Goal: Task Accomplishment & Management: Use online tool/utility

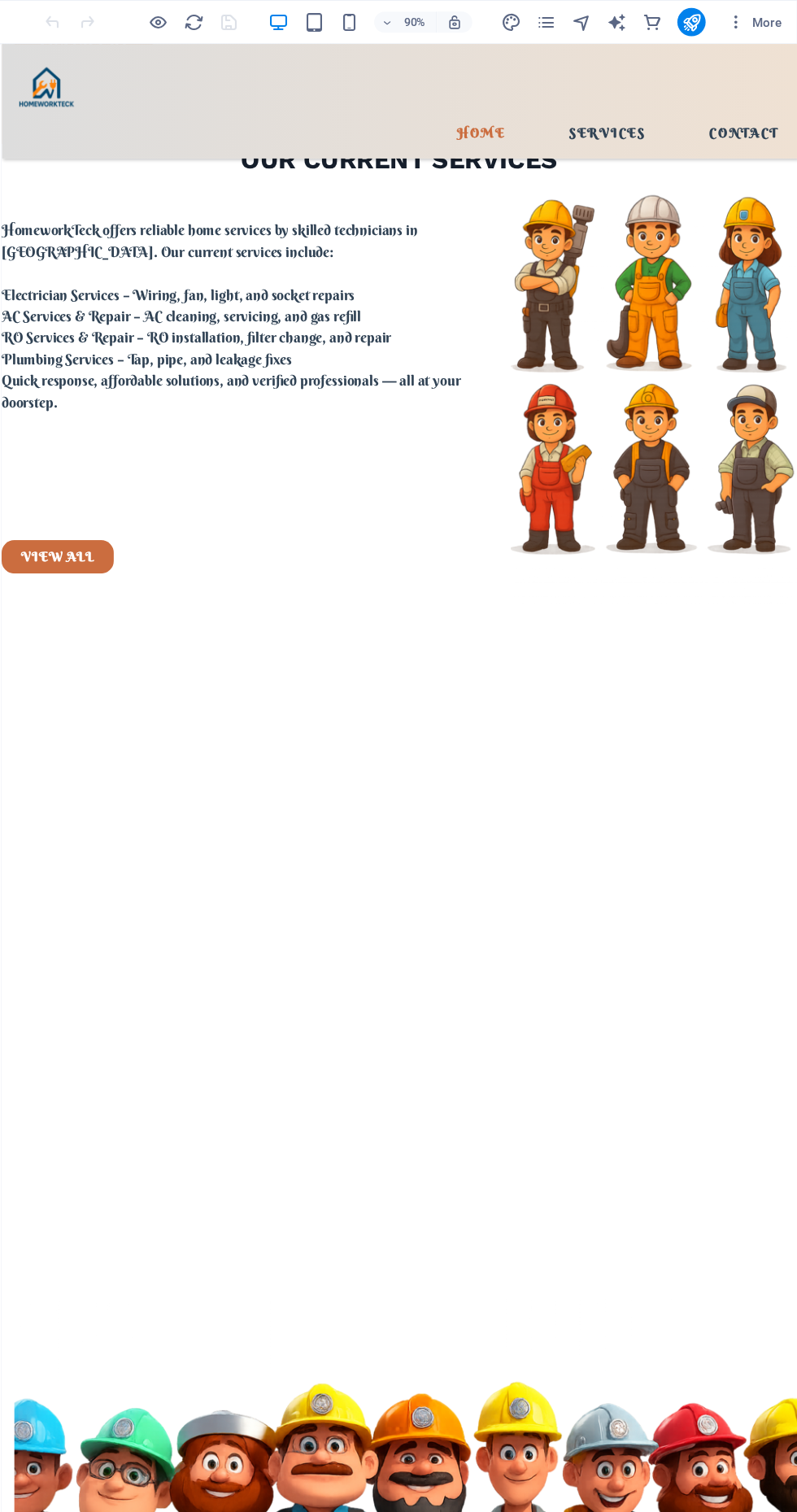
scroll to position [5364, 0]
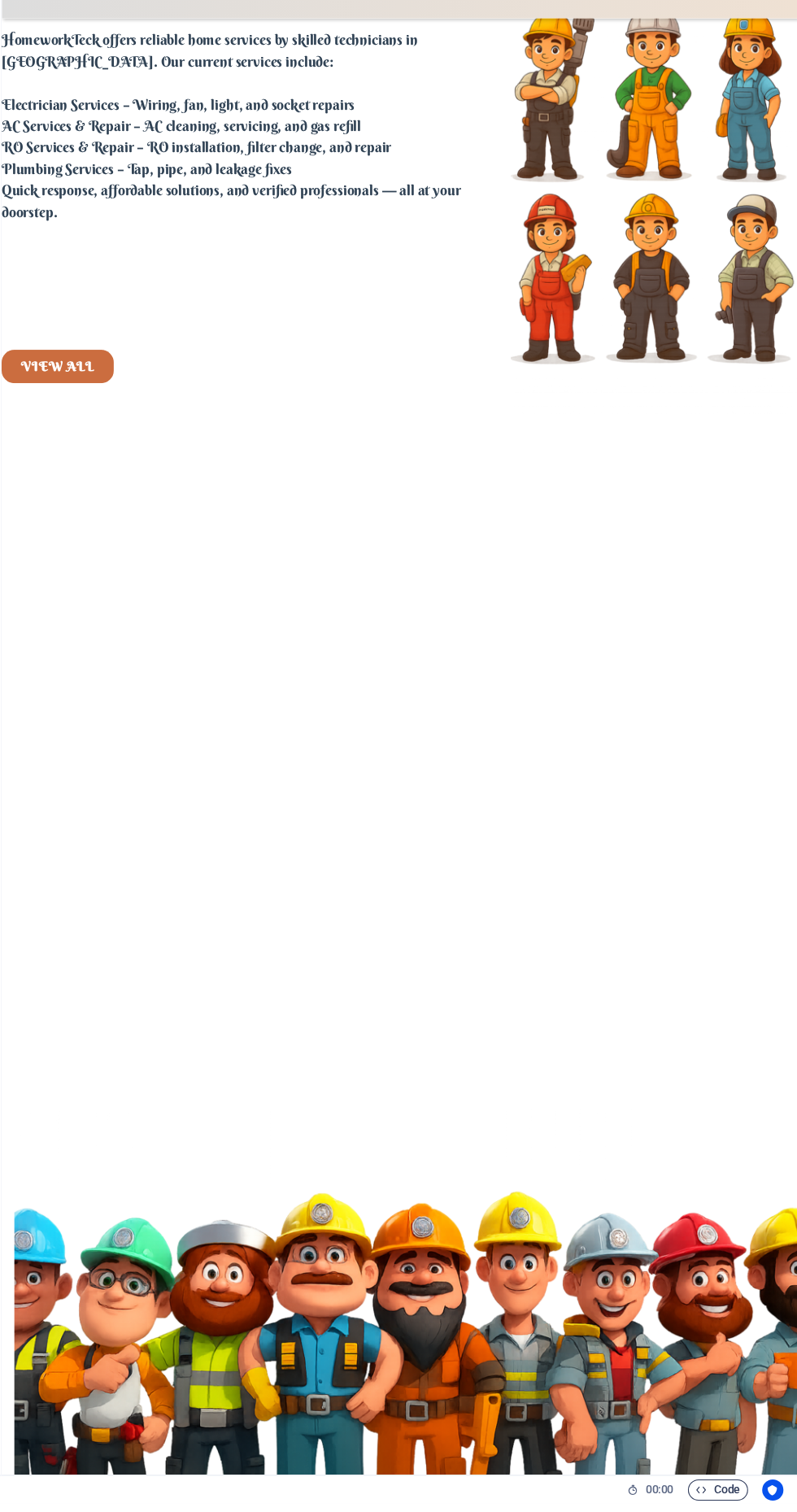
click at [732, 1509] on span "Code" at bounding box center [723, 1499] width 41 height 20
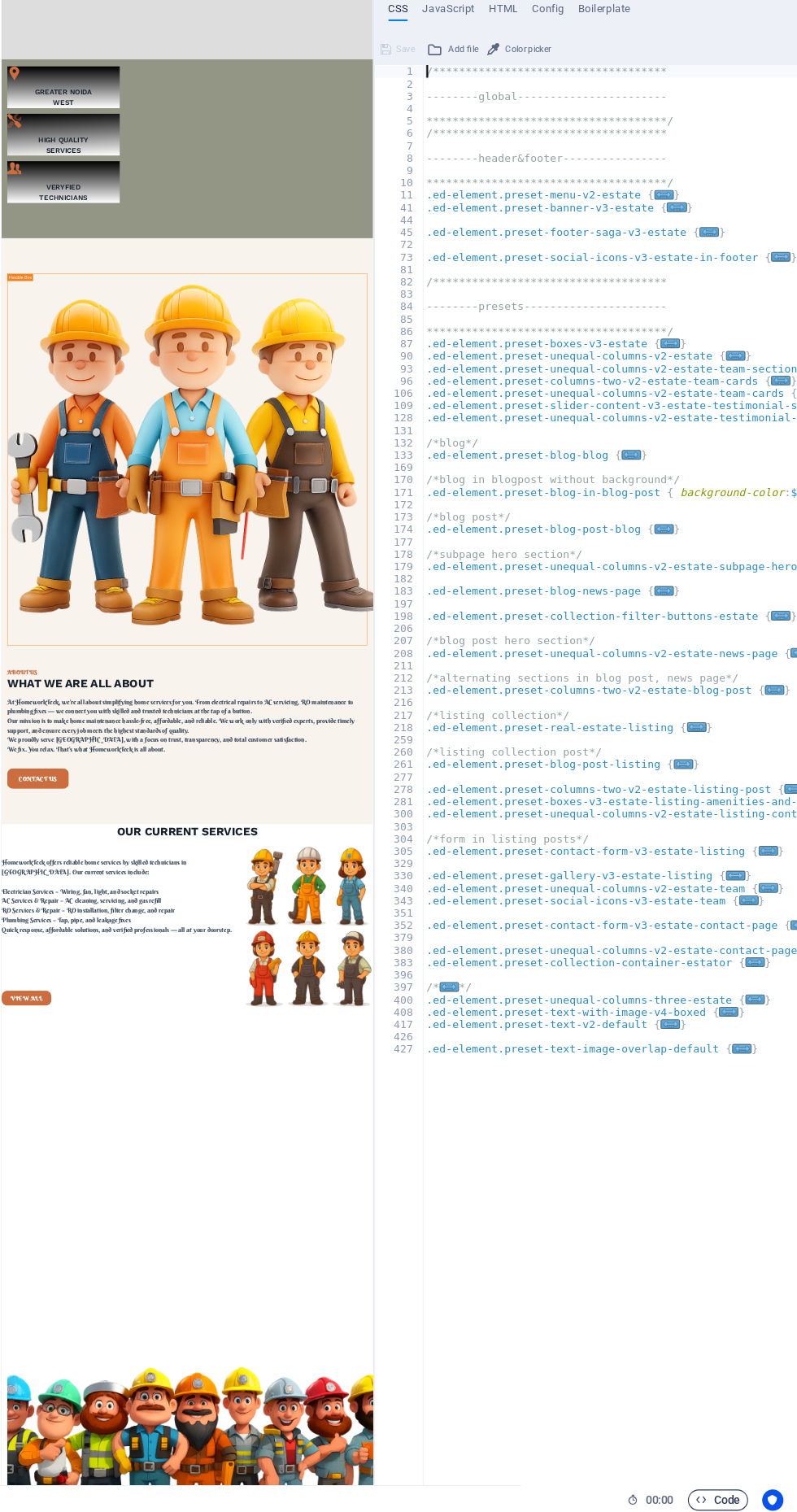
scroll to position [0, 0]
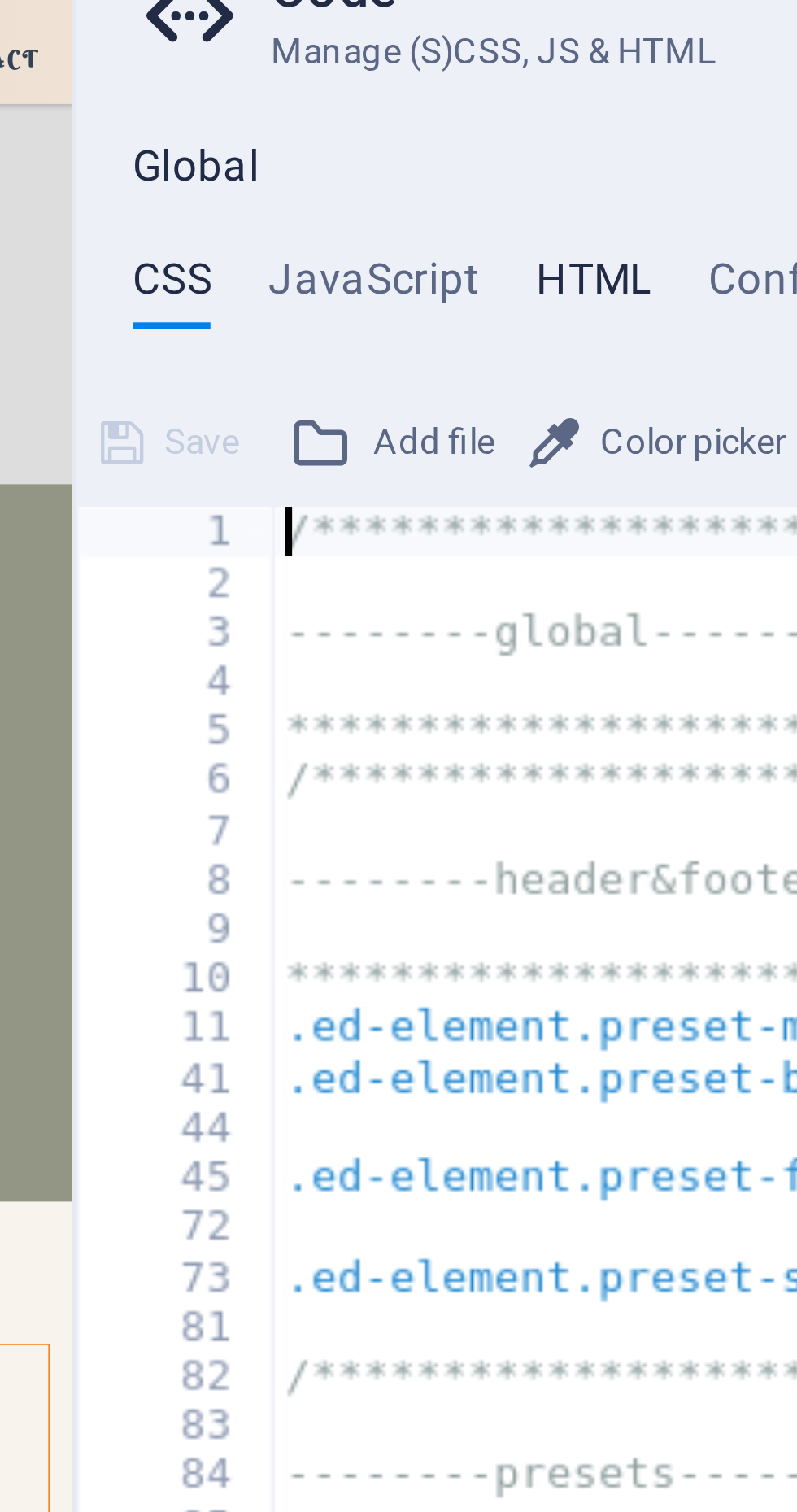
click at [523, 128] on h4 "HTML" at bounding box center [526, 131] width 27 height 18
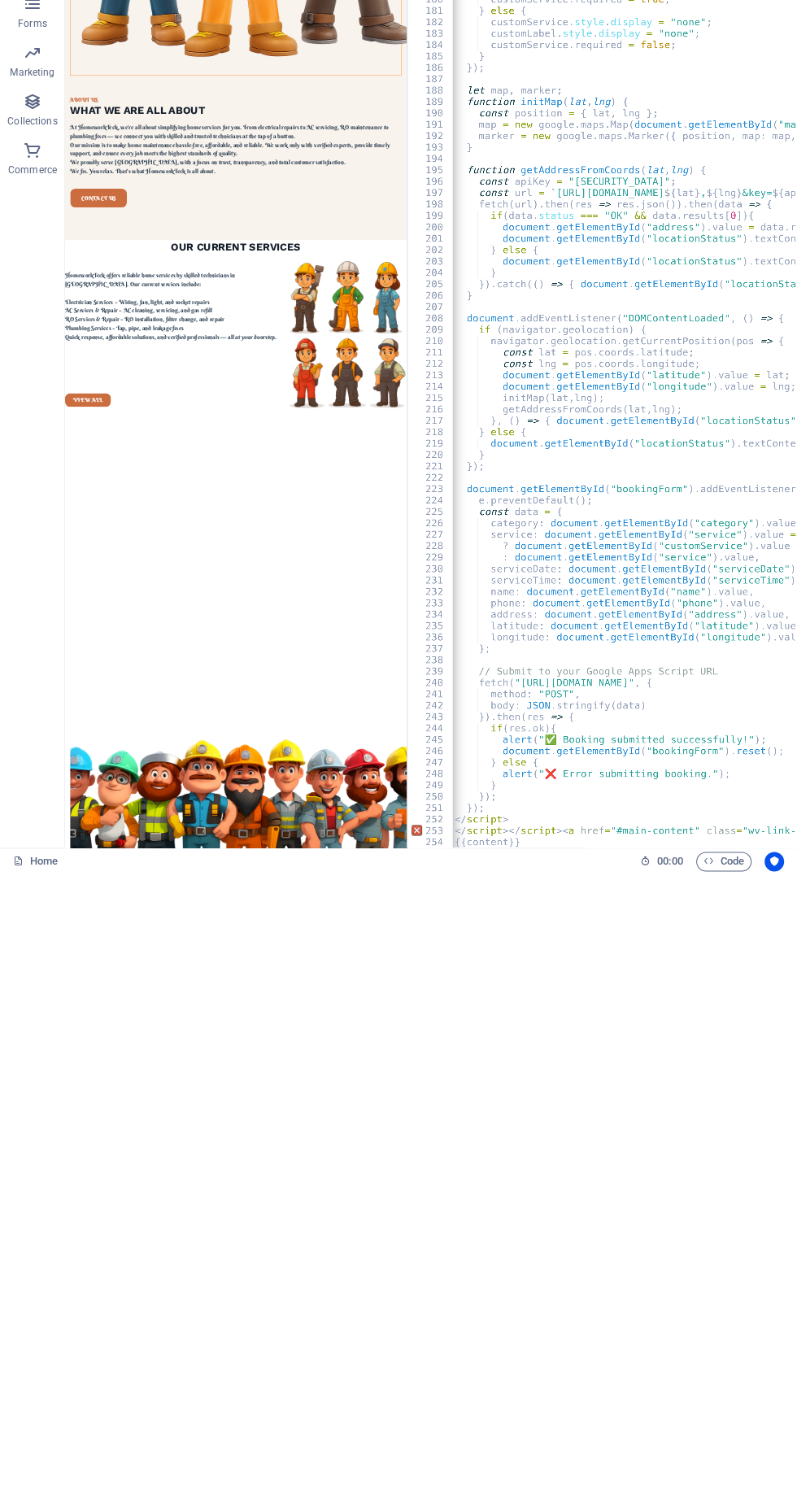
scroll to position [1586, 0]
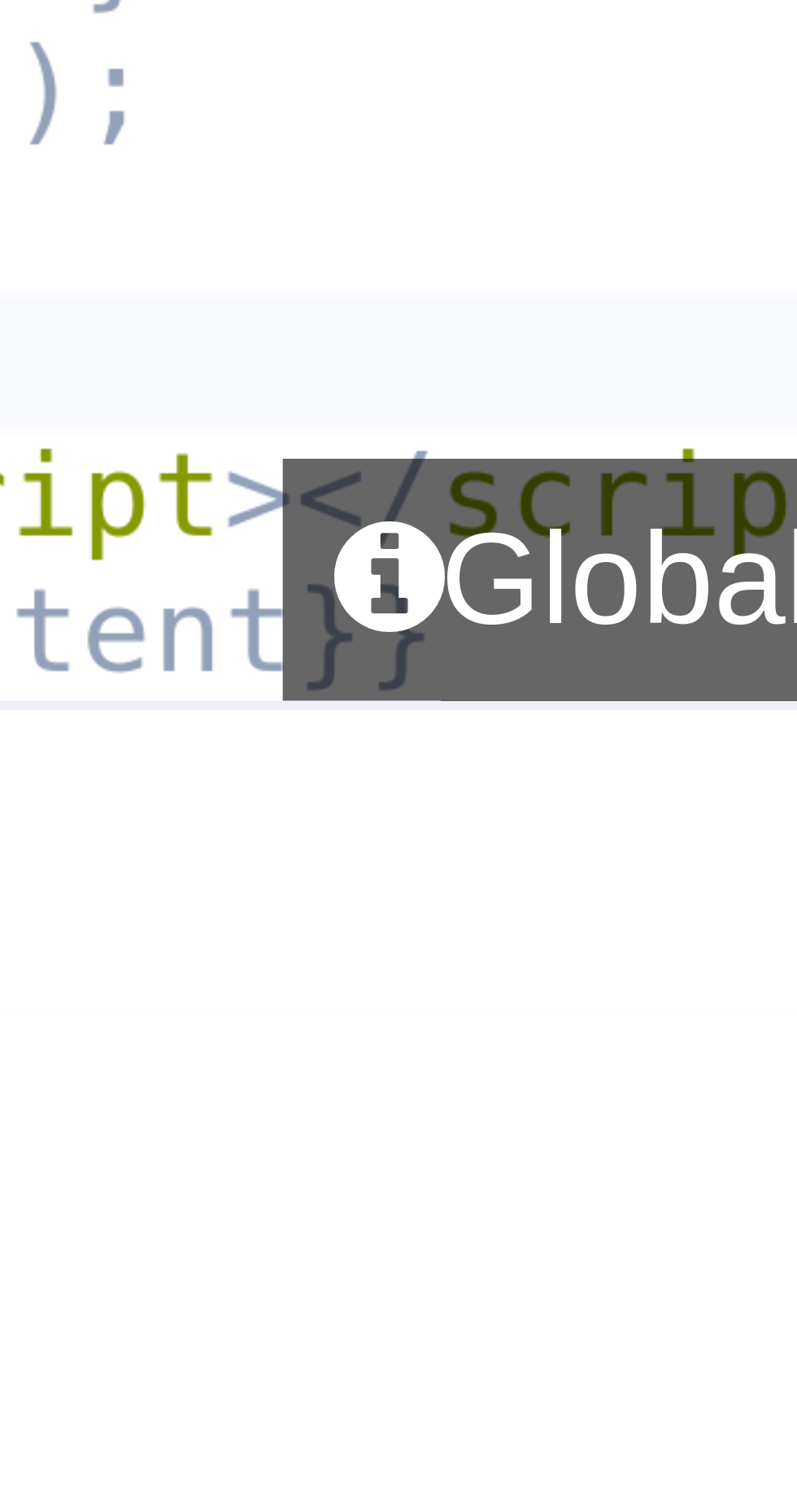
type textarea "<"
type textarea "}"
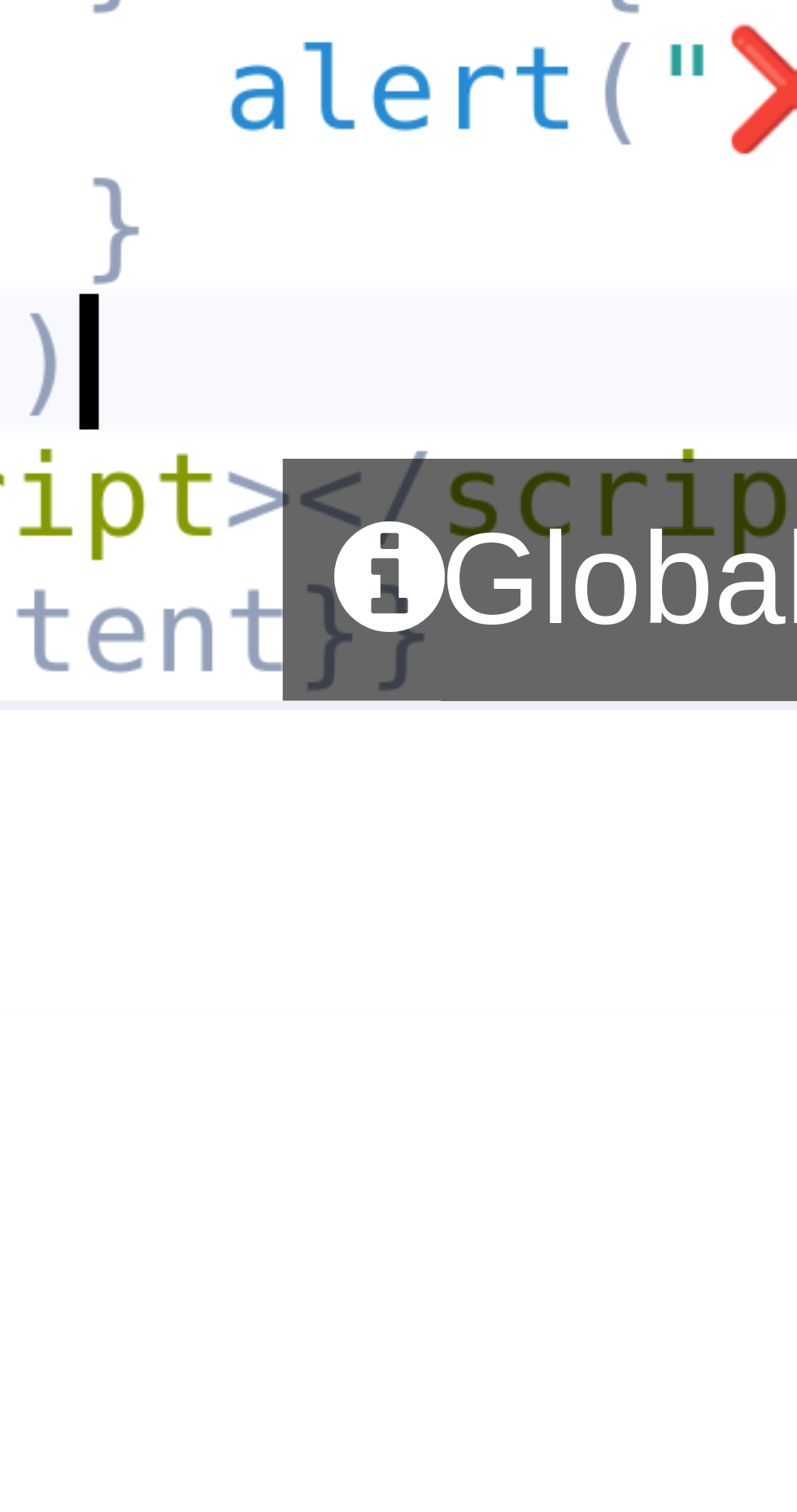
type textarea "}"
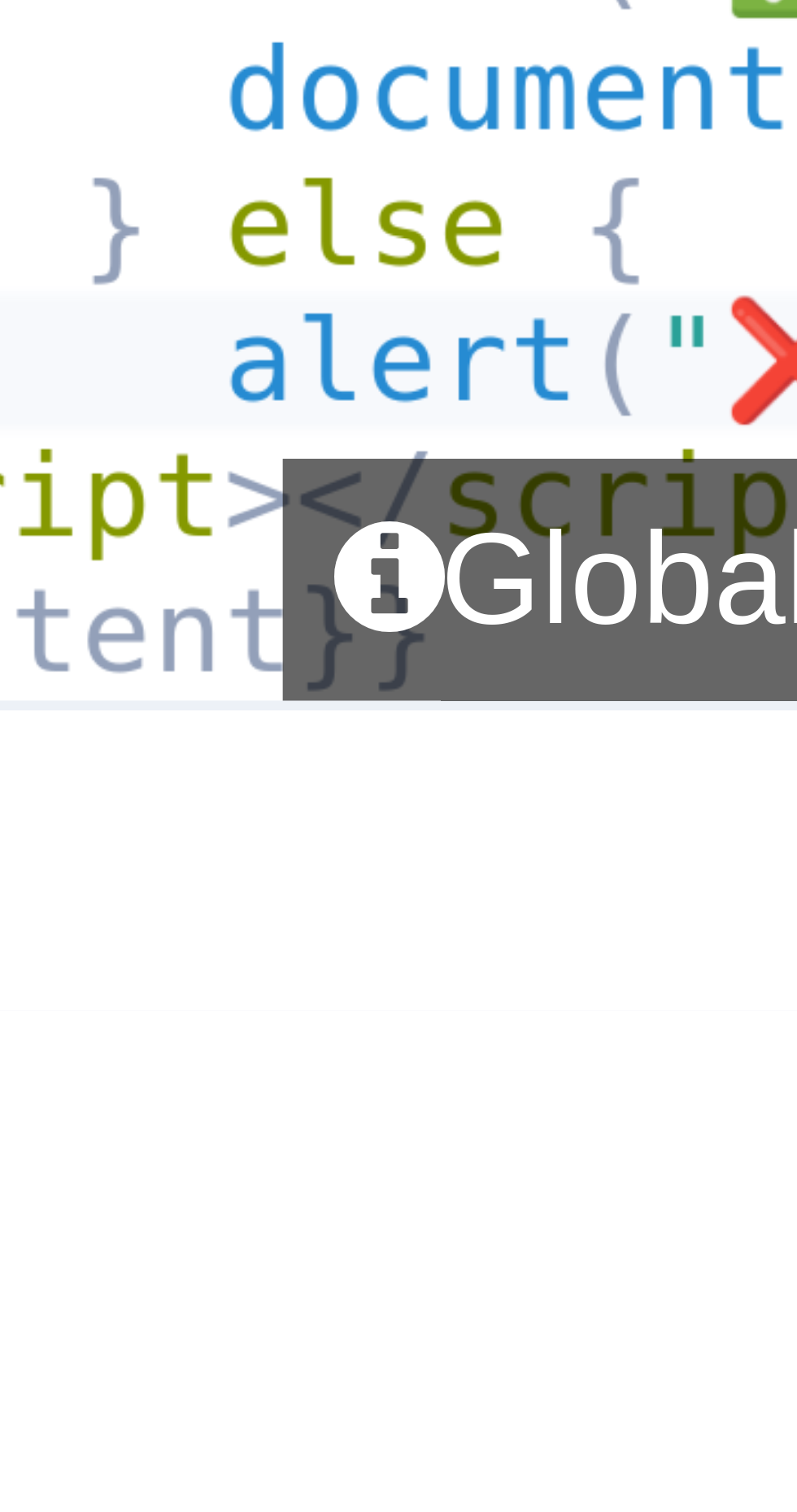
type textarea "alert("❌"
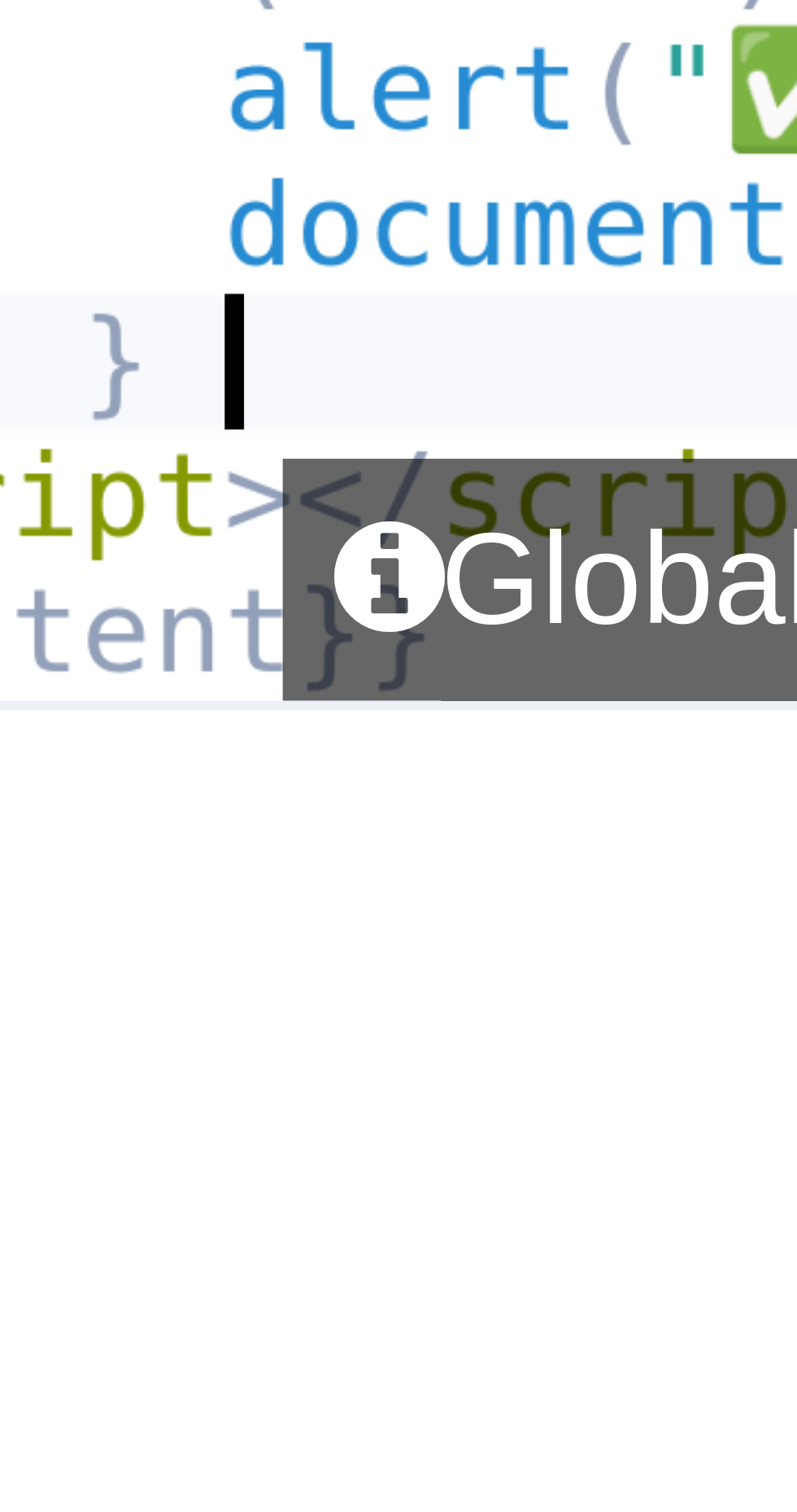
type textarea "}"
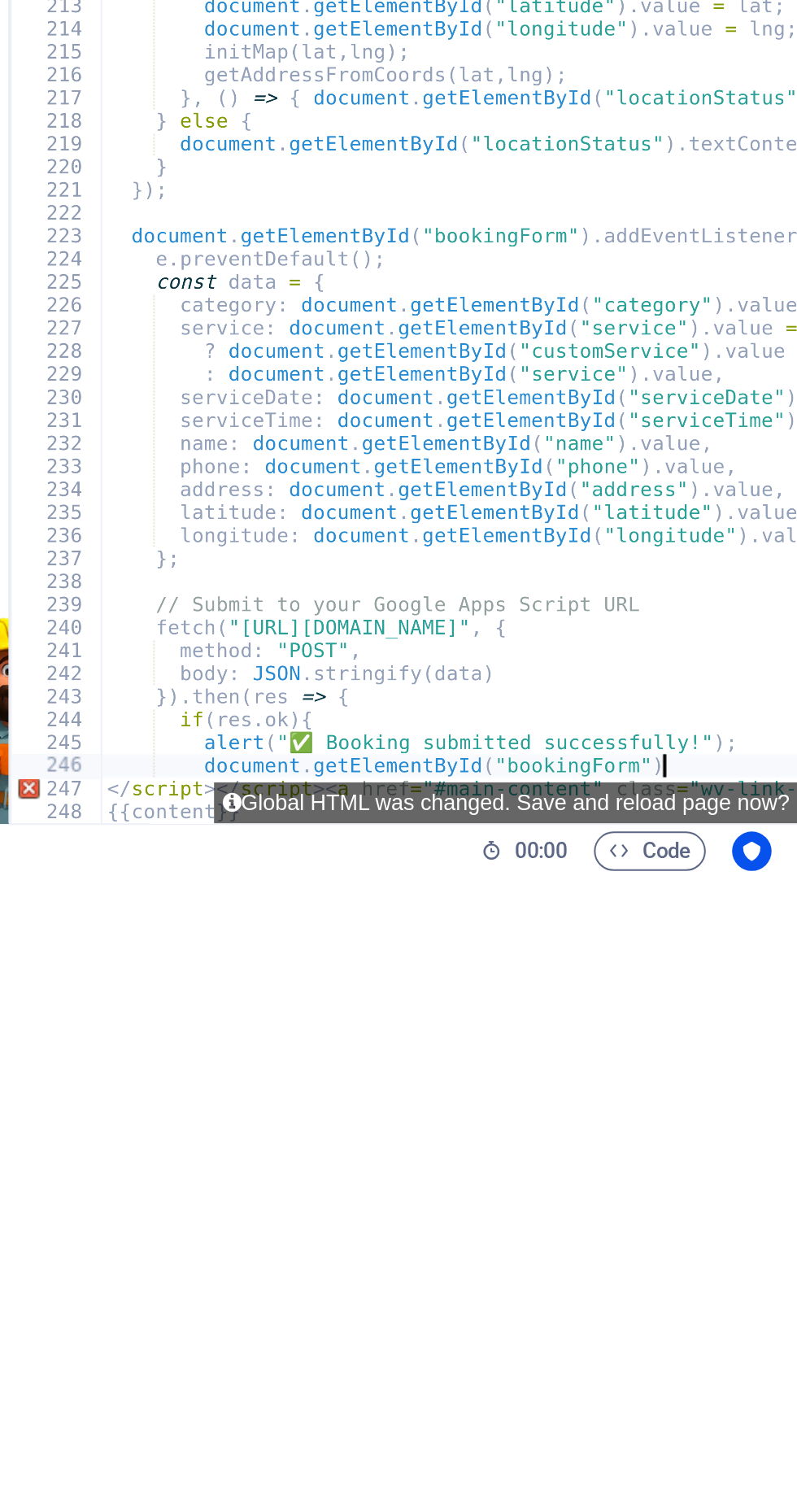
type textarea "document.getElementById("bookingForm""
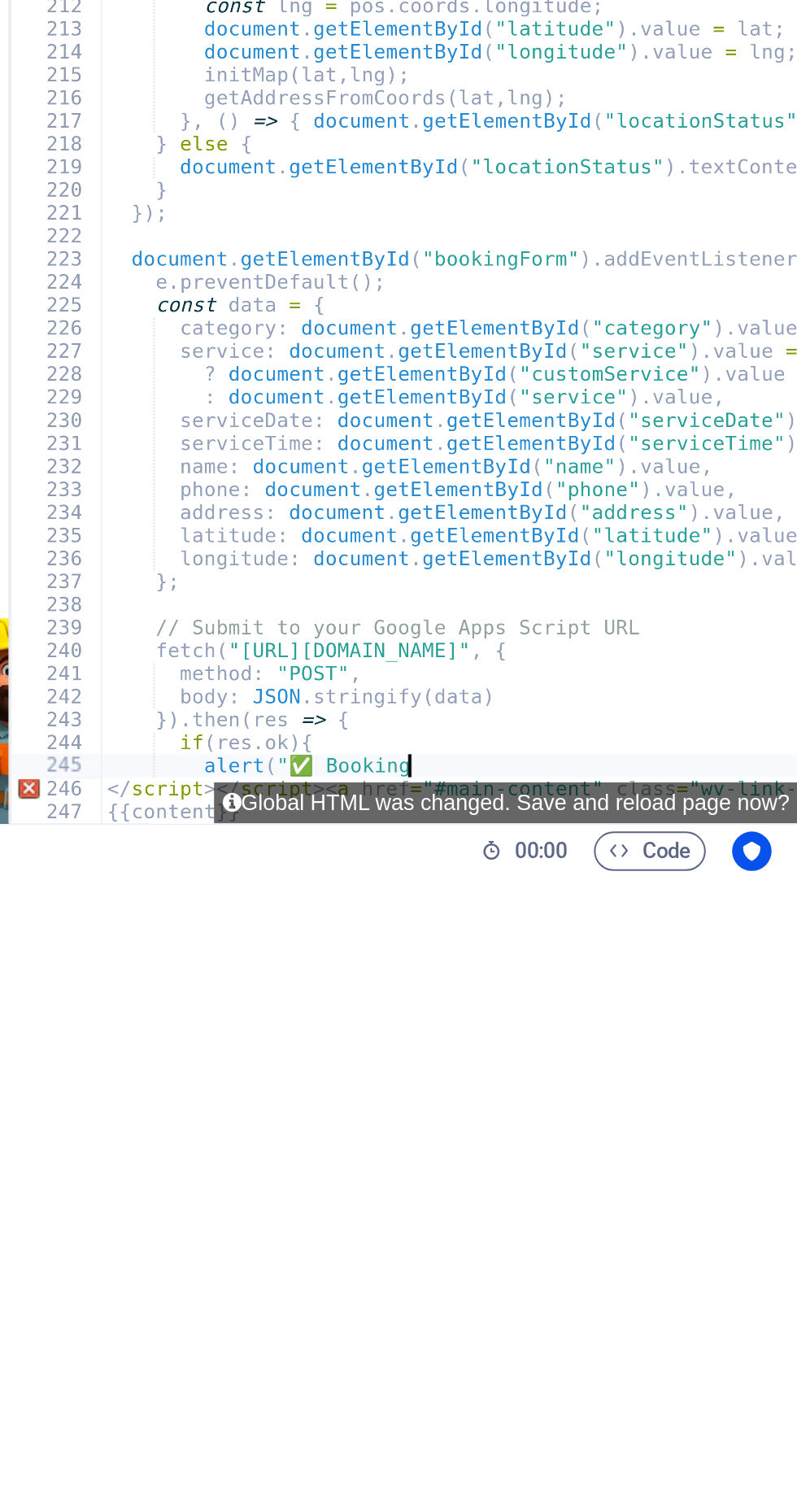
type textarea "alert("✅"
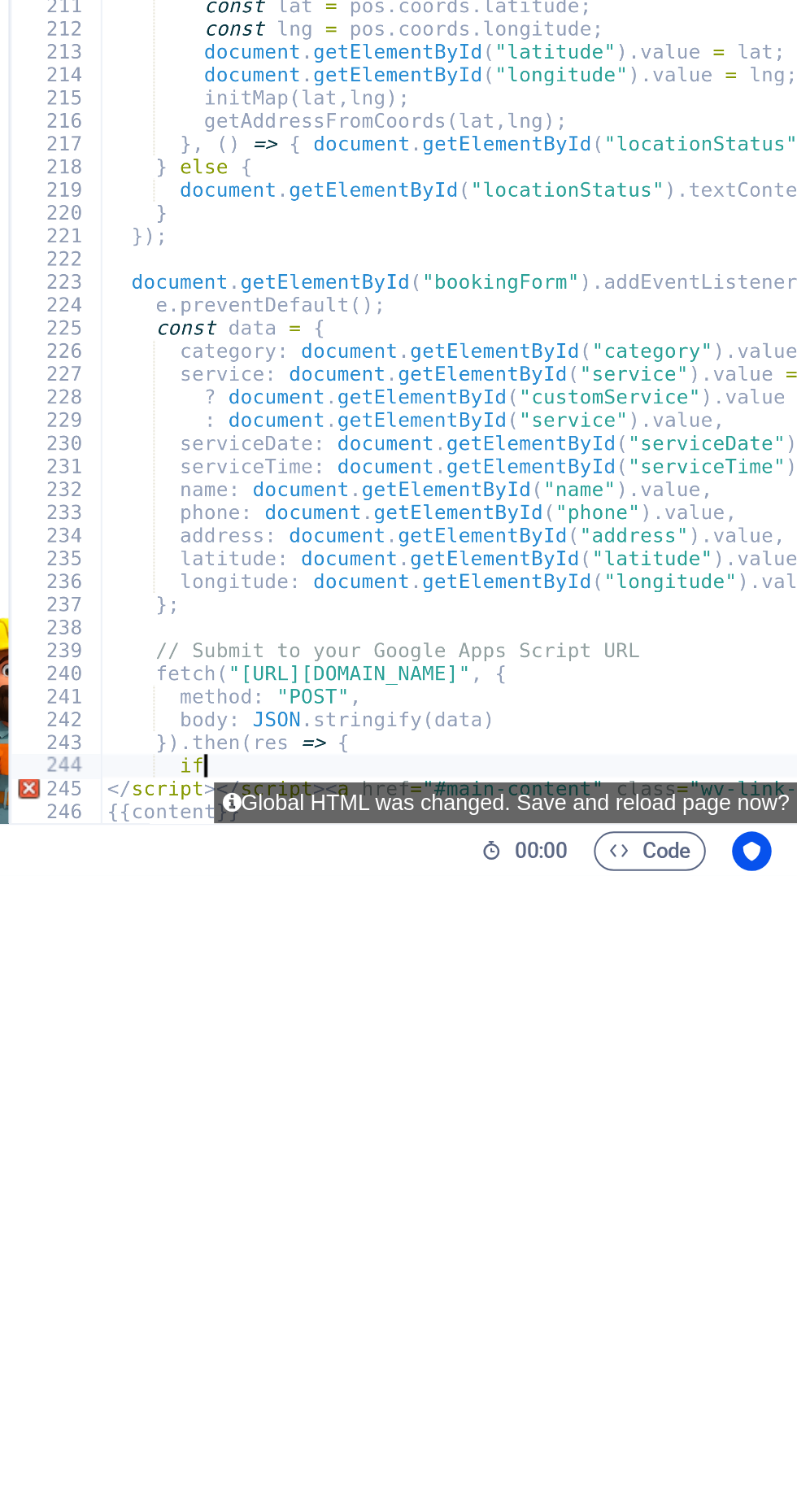
type textarea "i"
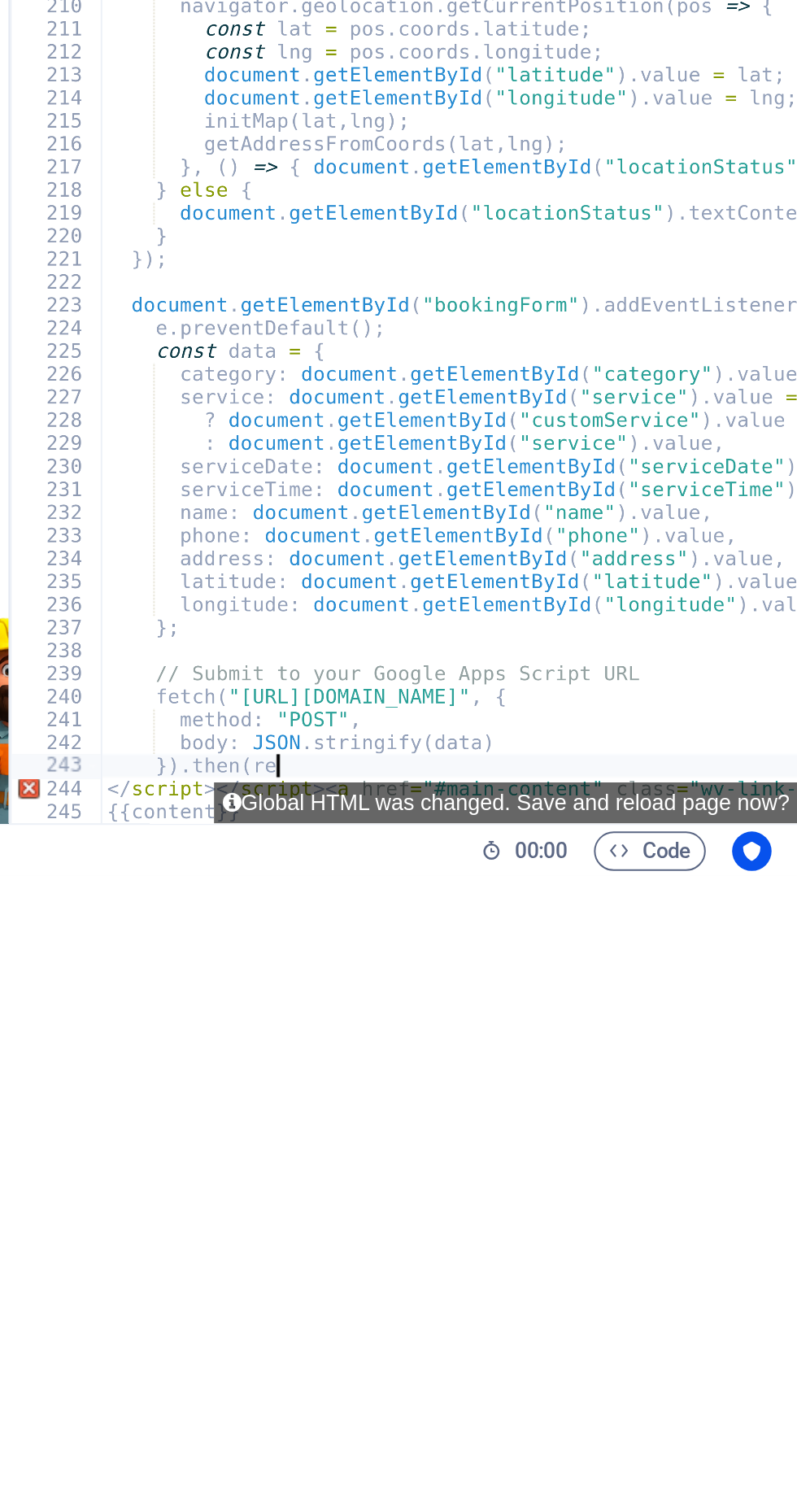
type textarea "}).the"
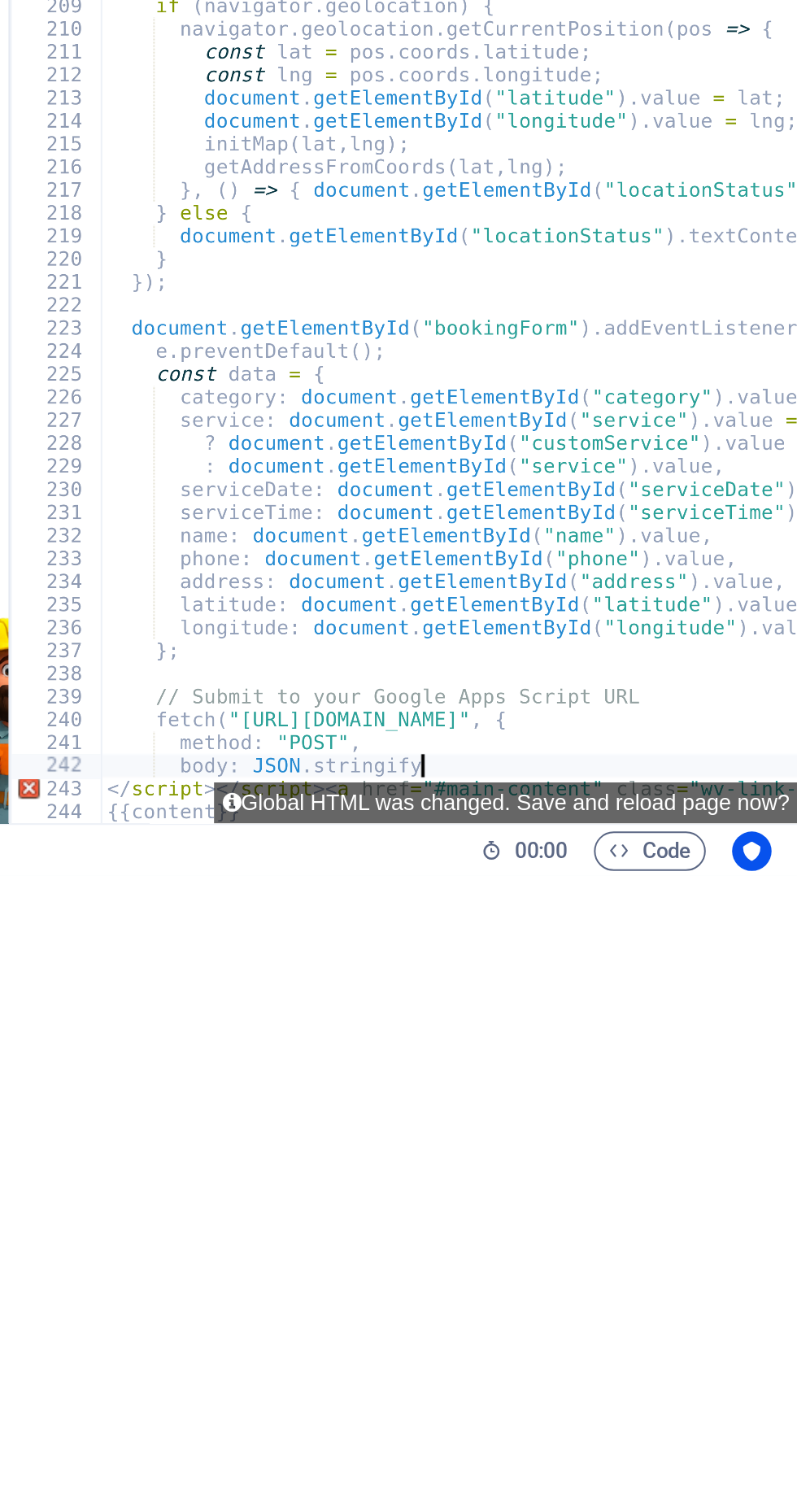
type textarea "body:"
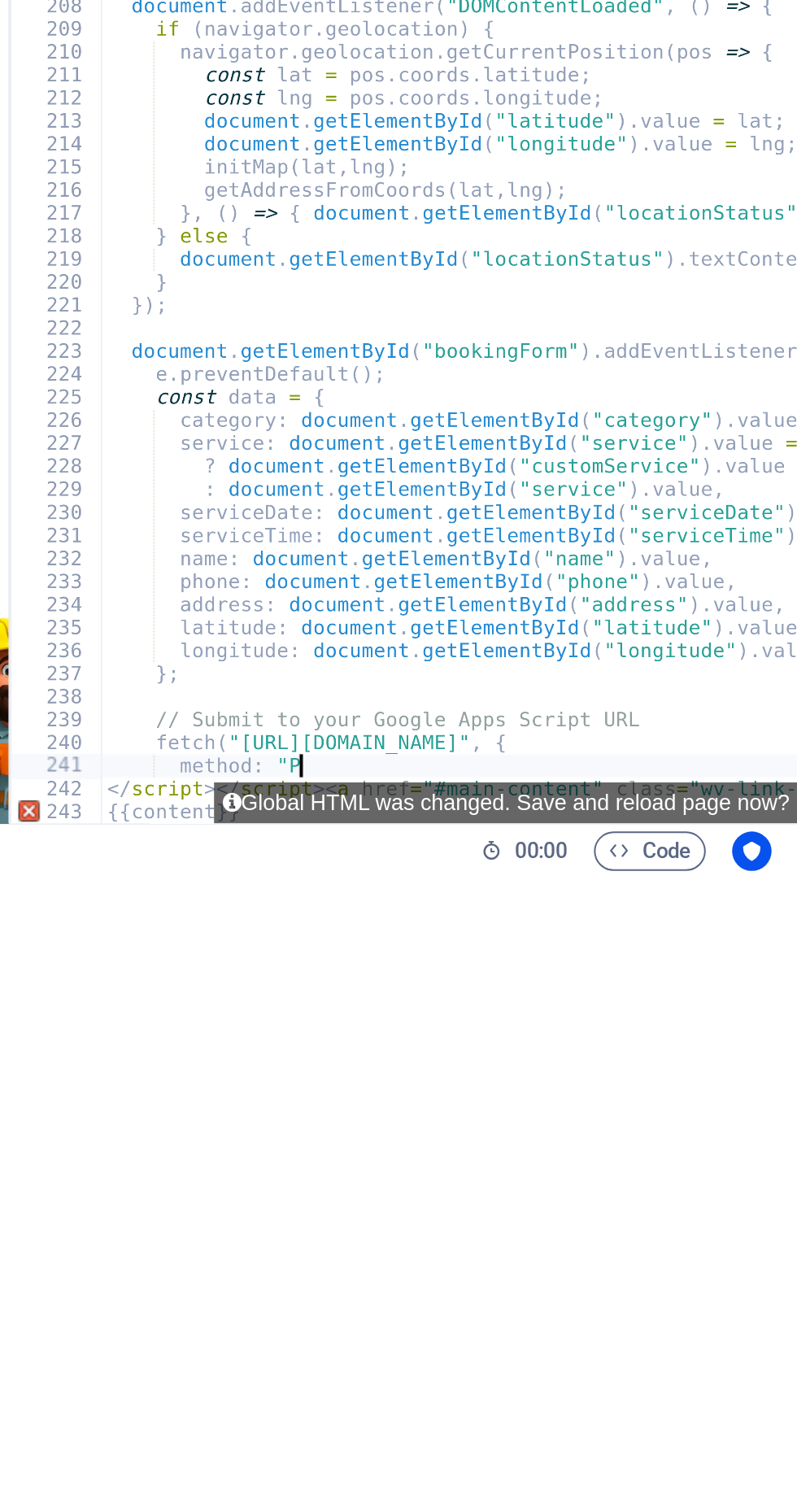
type textarea "metho"
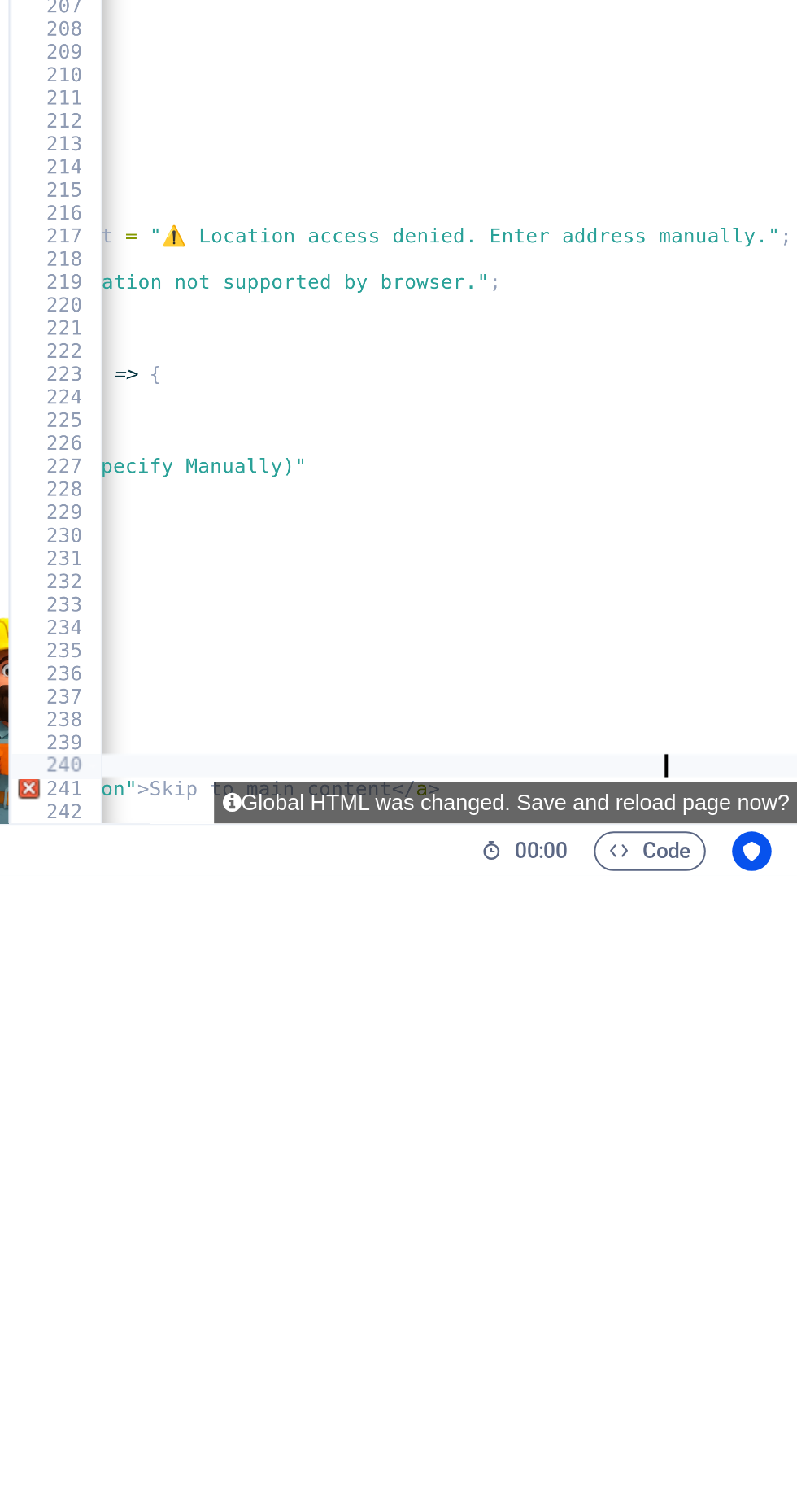
type textarea "fetch("https://script.google.com/macros/s/AKfycb"
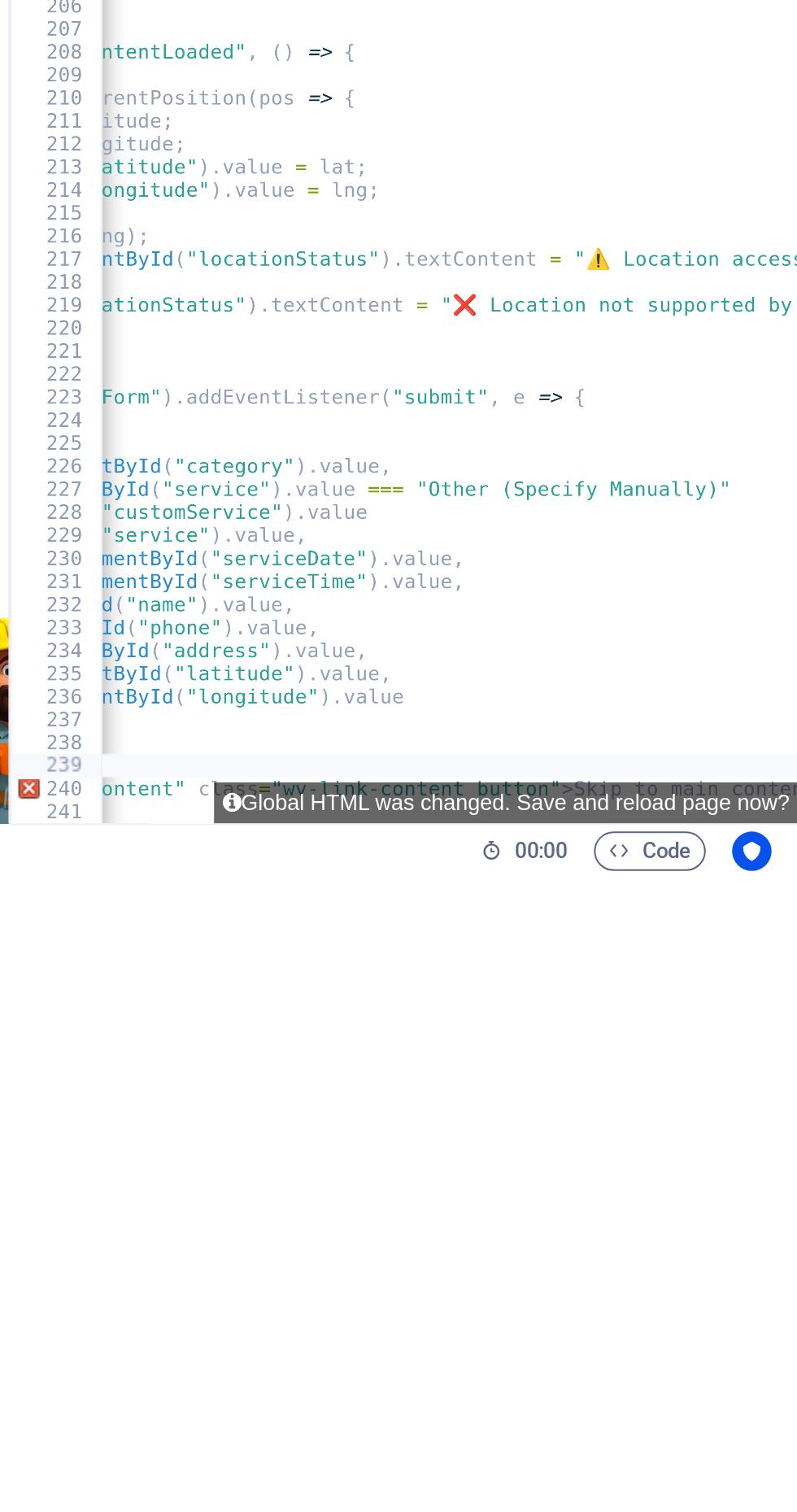
type textarea "//"
type textarea "}"
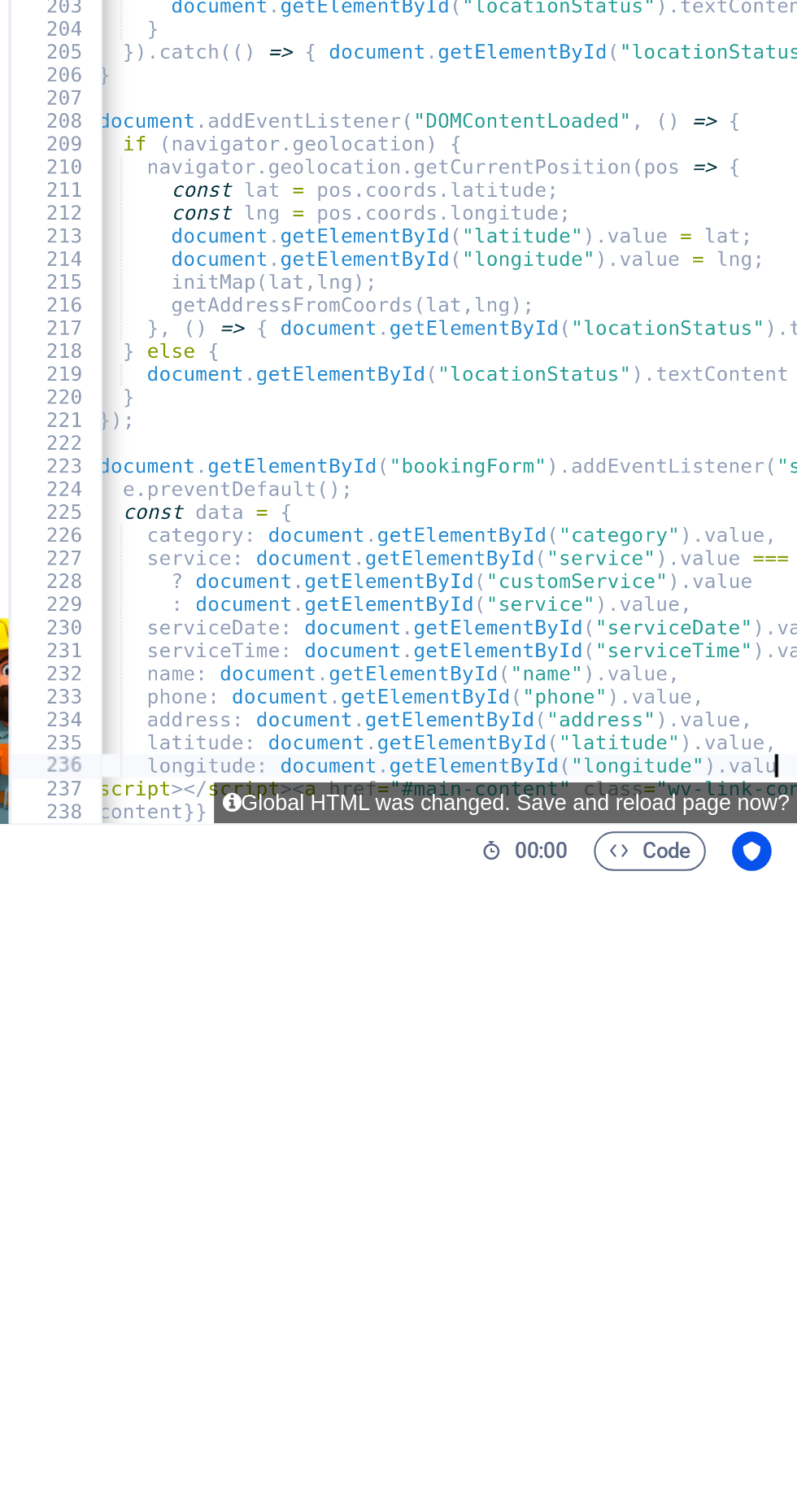
type textarea "longitude: document.getElementById("longitude")."
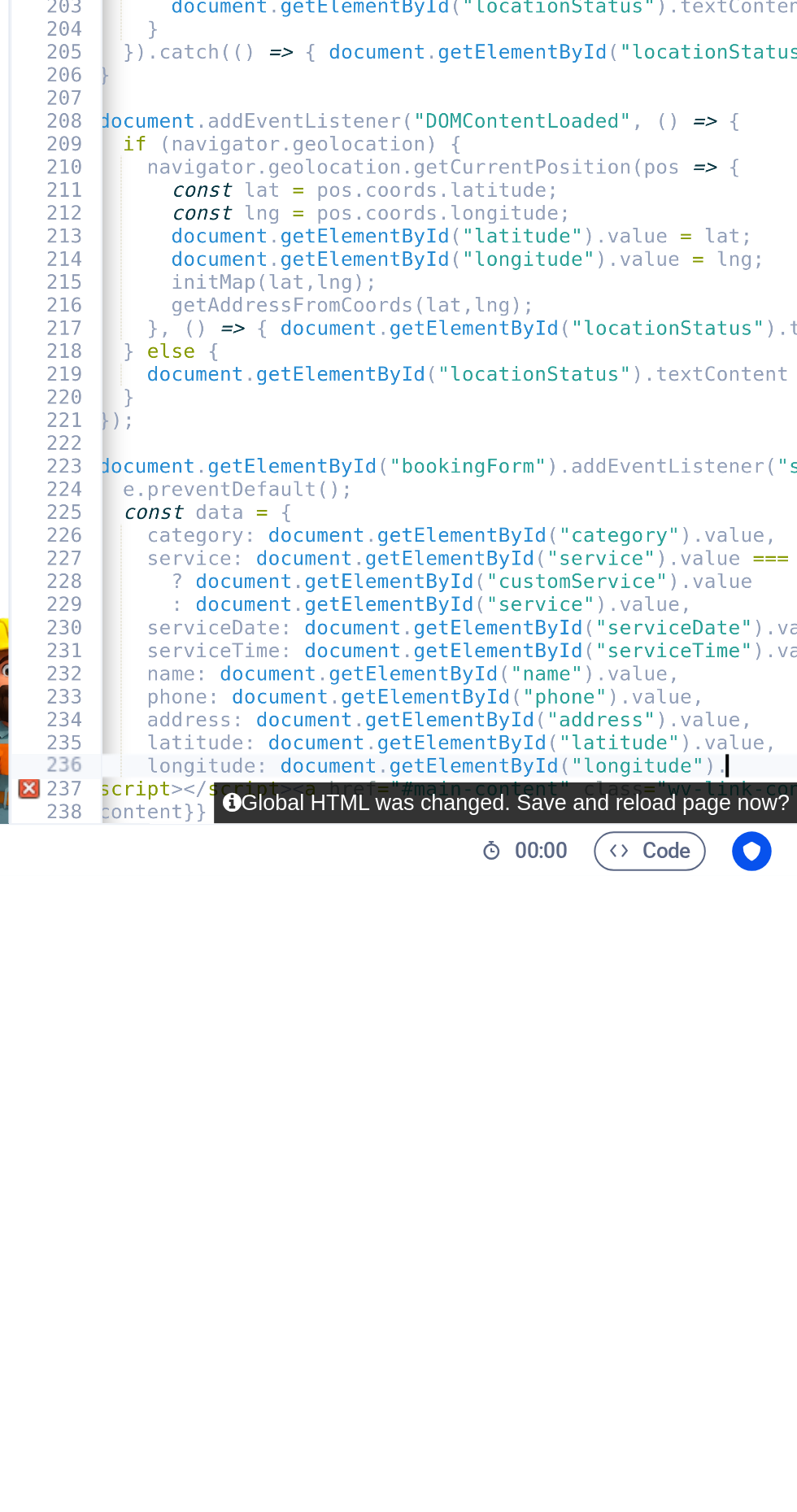
click at [519, 1476] on icon at bounding box center [517, 1476] width 9 height 10
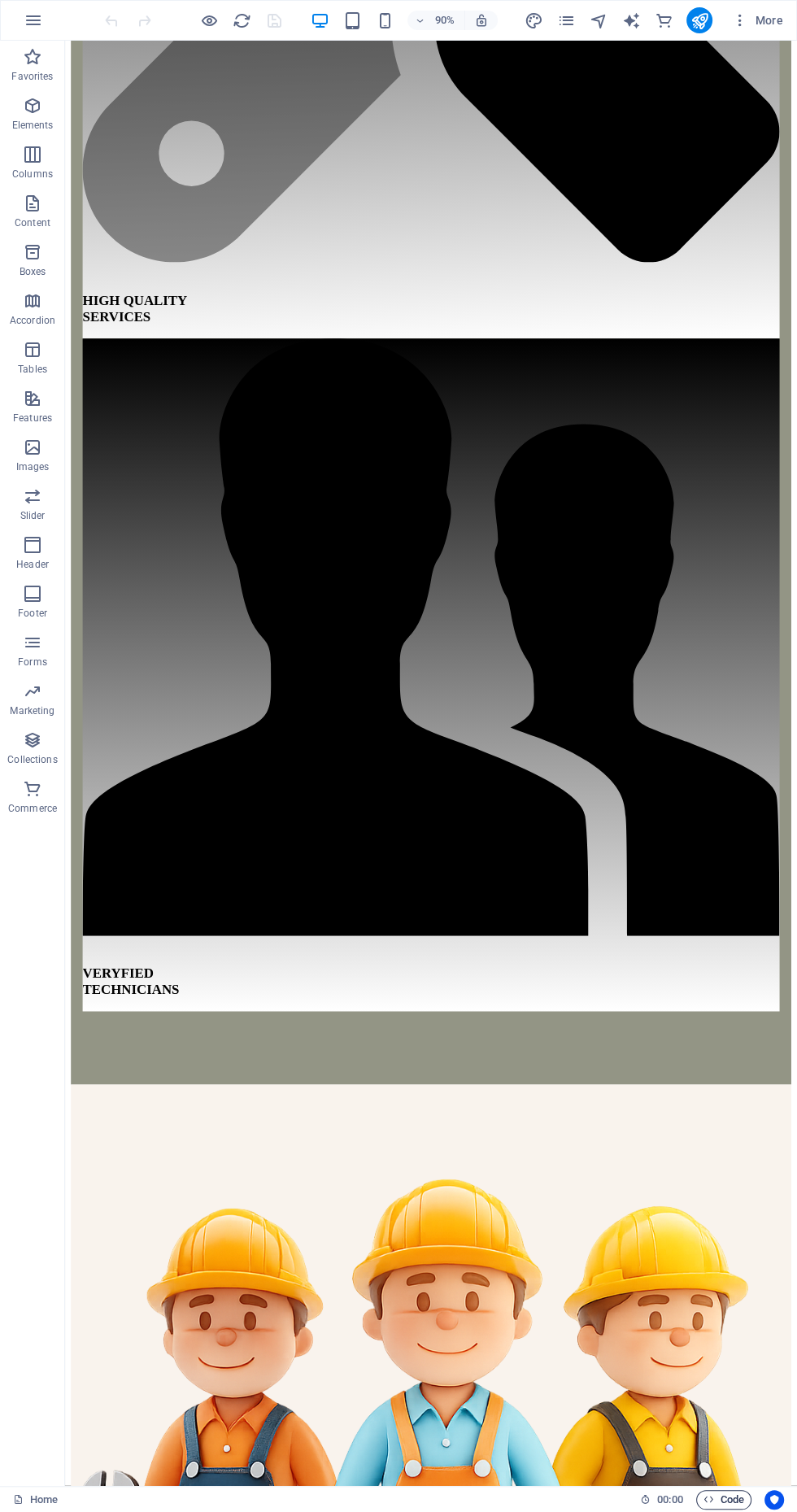
click at [734, 1499] on span "Code" at bounding box center [723, 1499] width 41 height 20
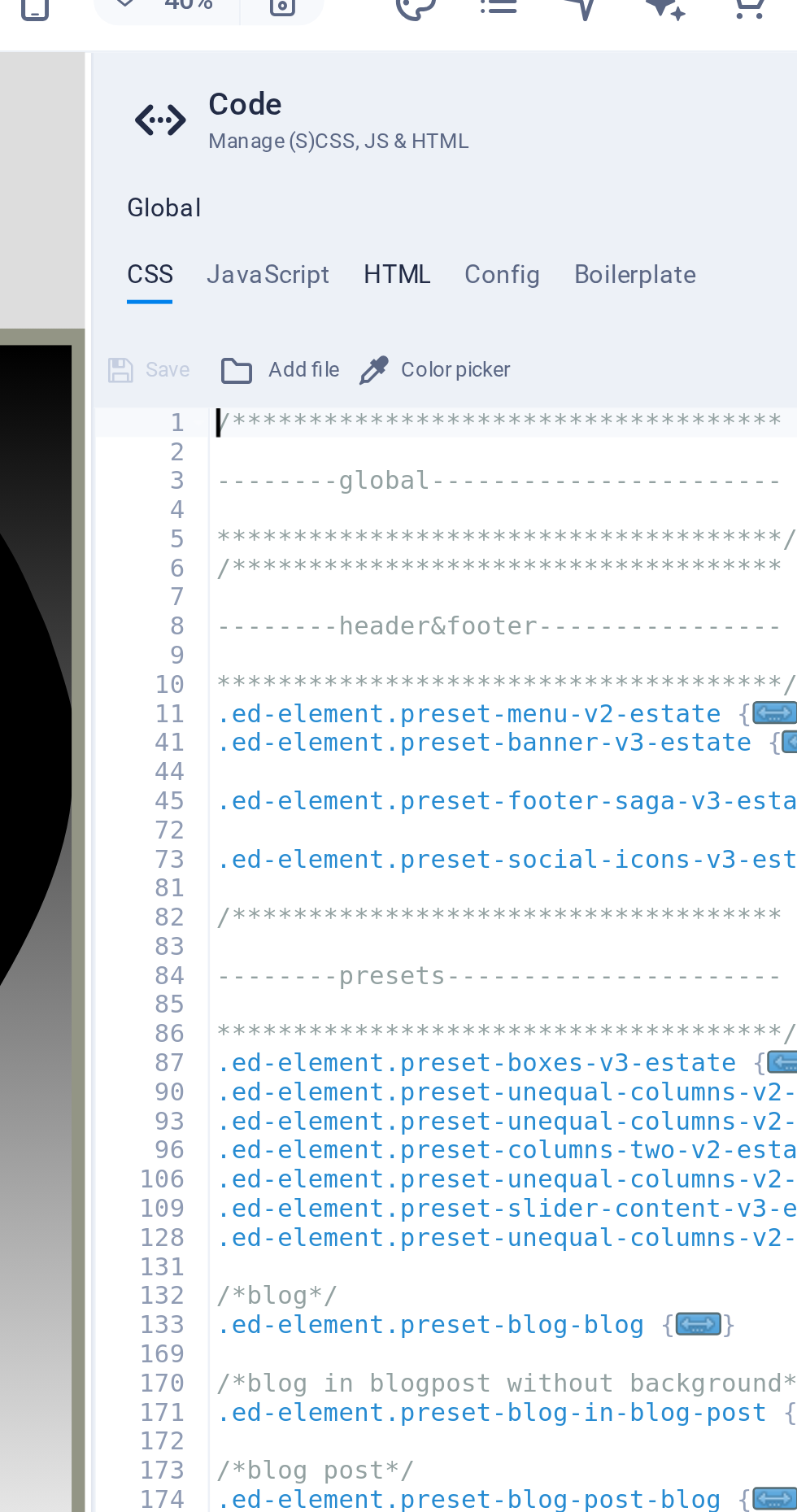
click at [521, 122] on h4 "HTML" at bounding box center [526, 131] width 27 height 18
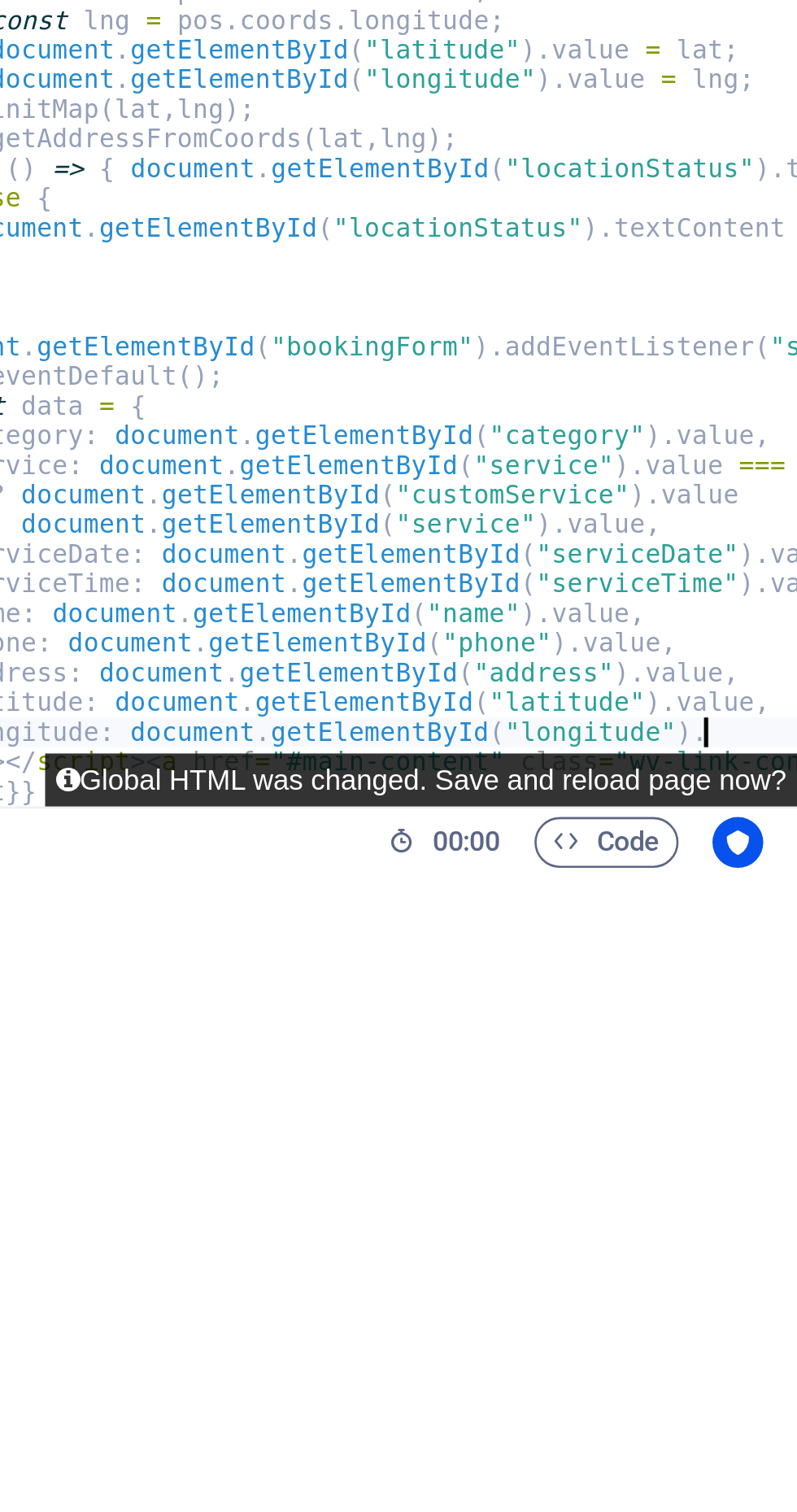
click at [517, 1480] on button "Global HTML was changed. Save and reload page now?" at bounding box center [653, 1476] width 289 height 21
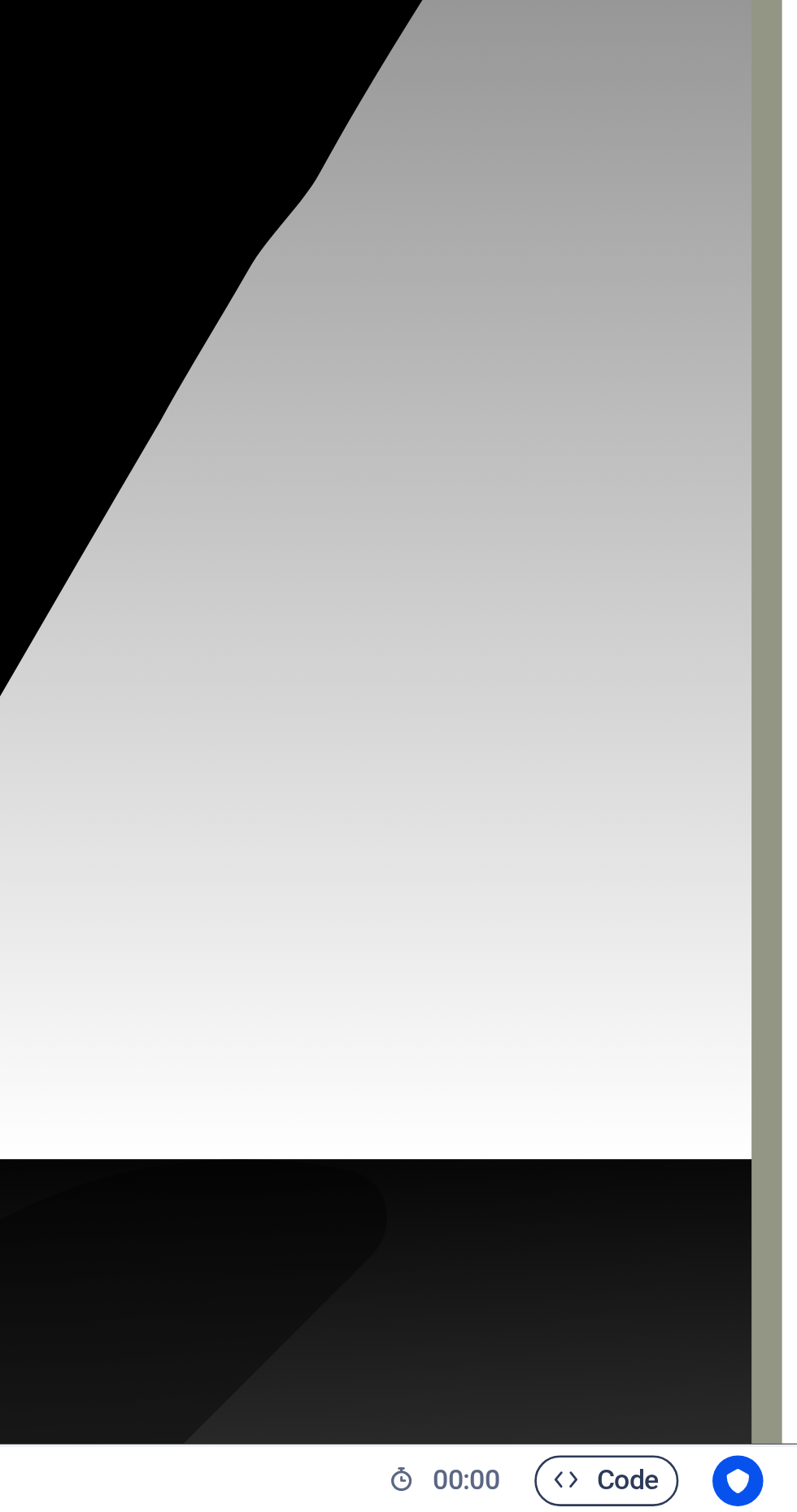
click at [736, 1500] on span "Code" at bounding box center [723, 1499] width 41 height 20
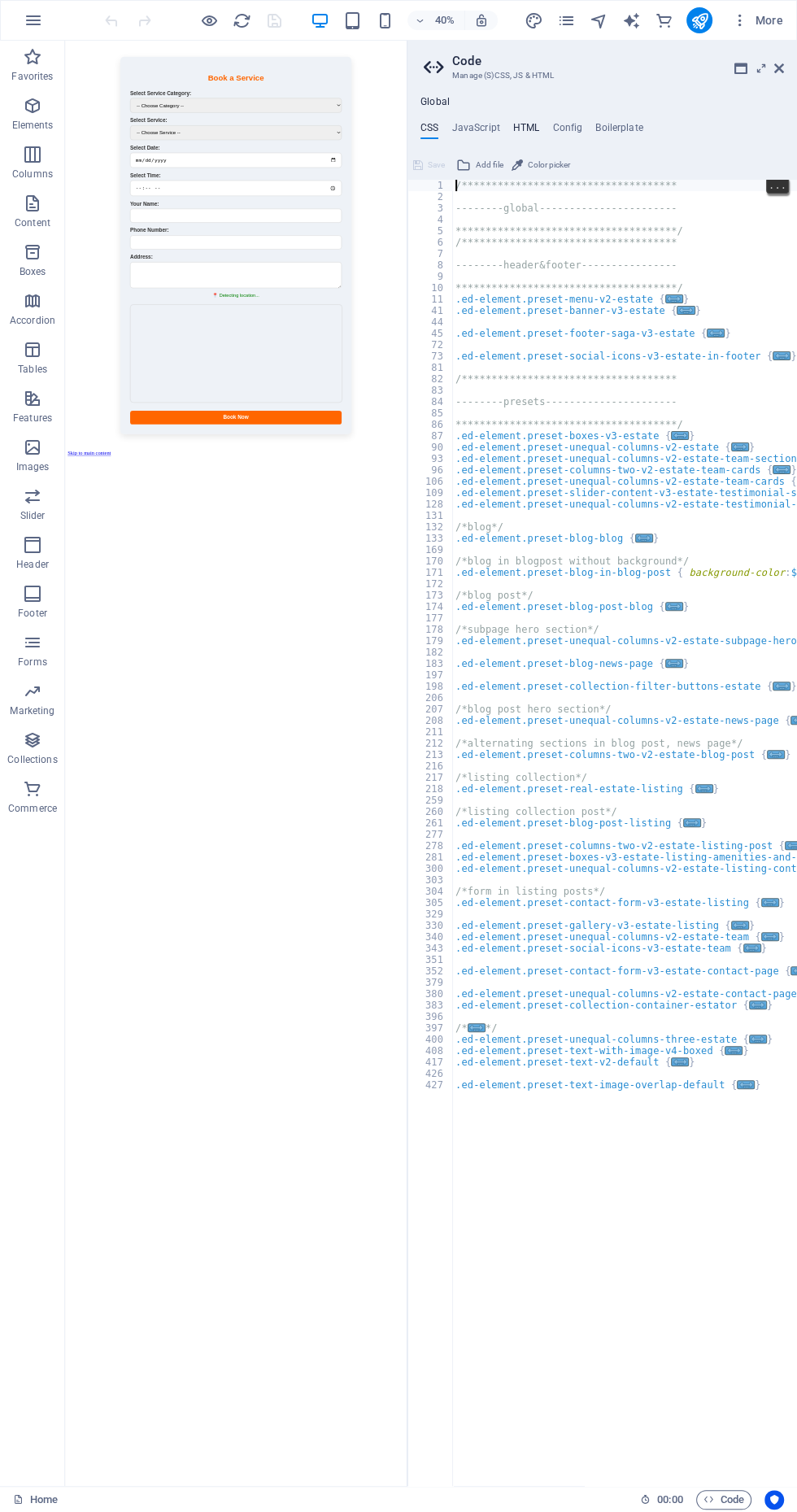
click at [524, 130] on h4 "HTML" at bounding box center [526, 131] width 27 height 18
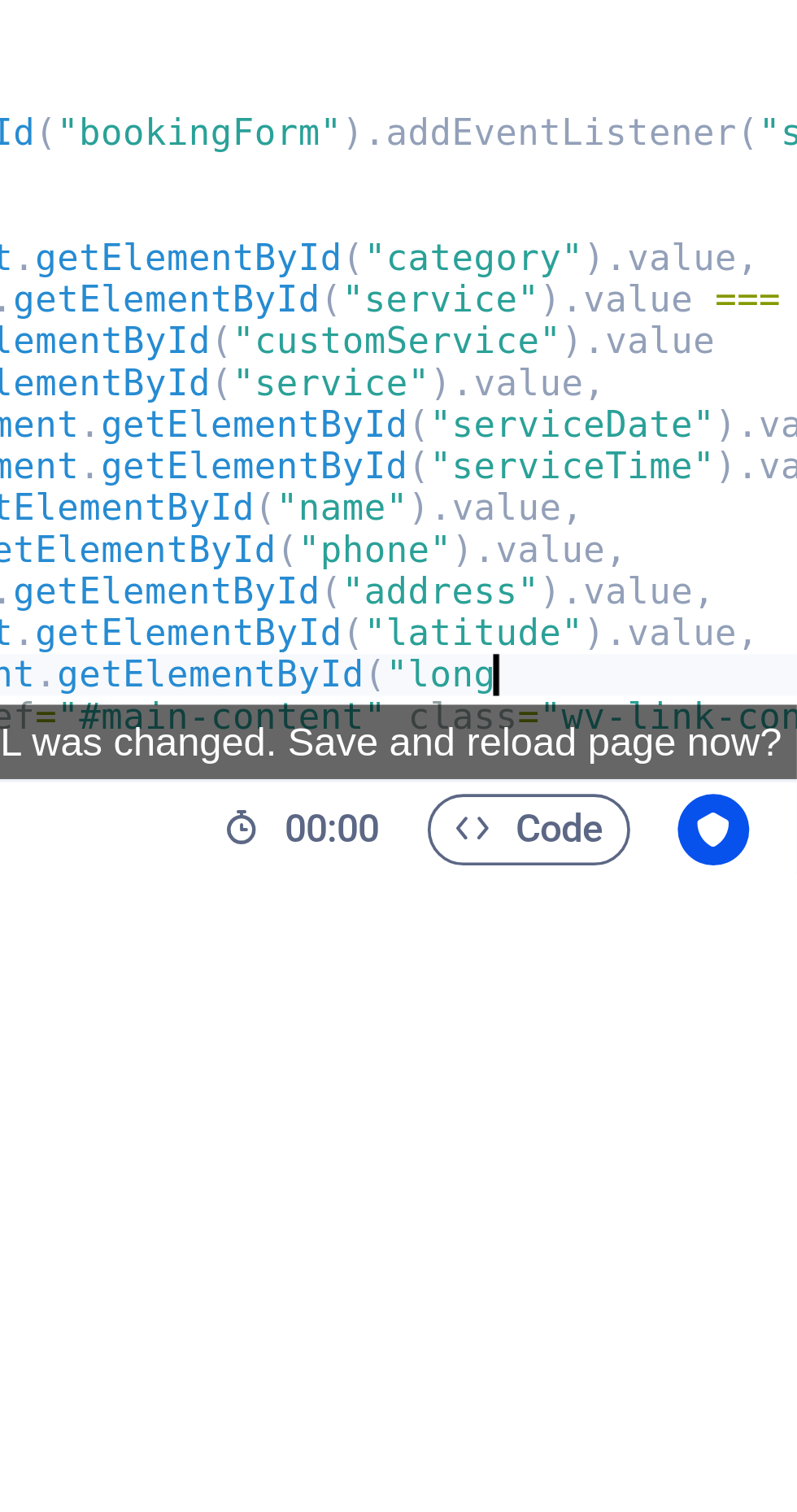
type textarea "longitude:"
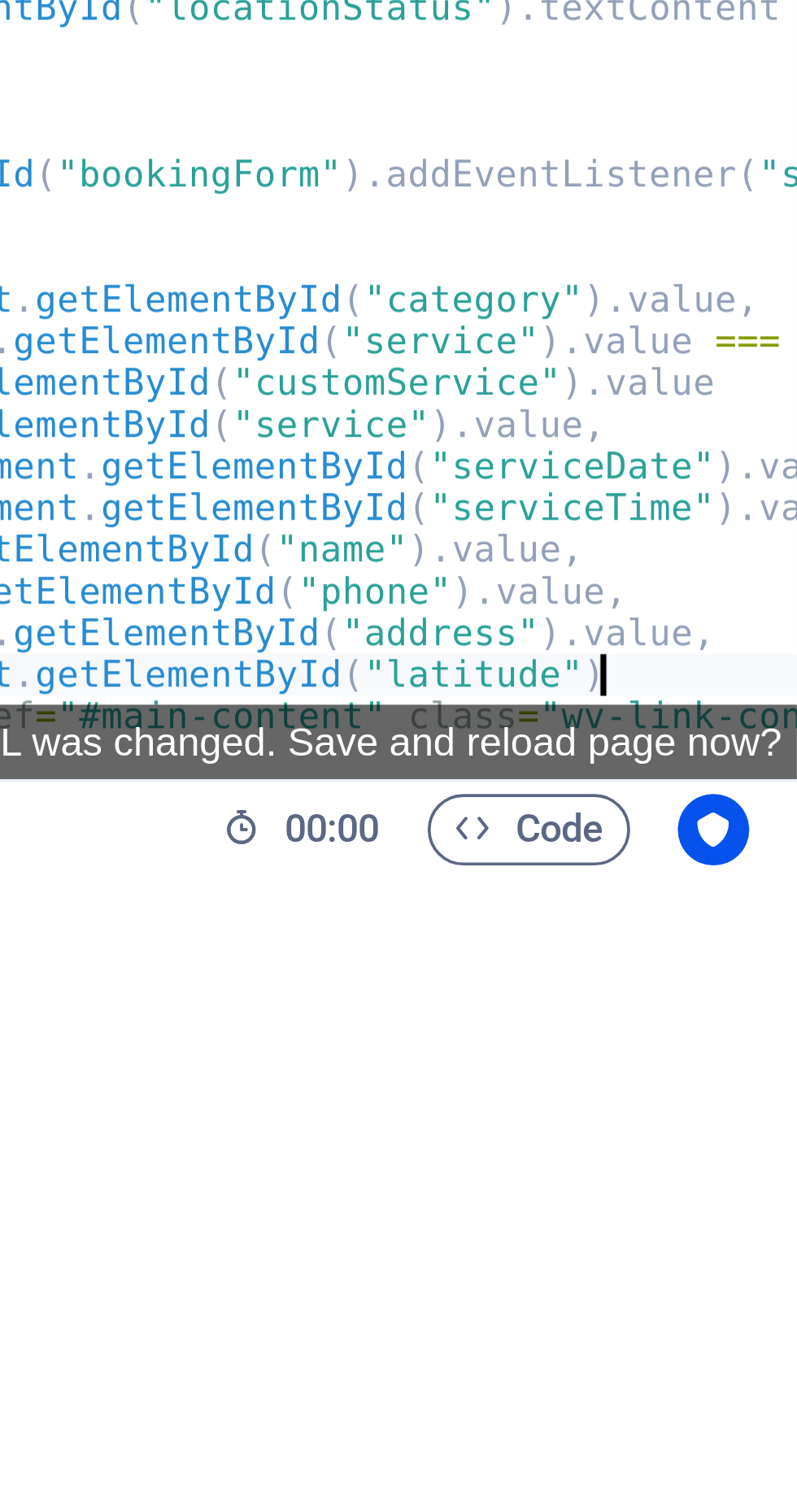
type textarea "latitude:"
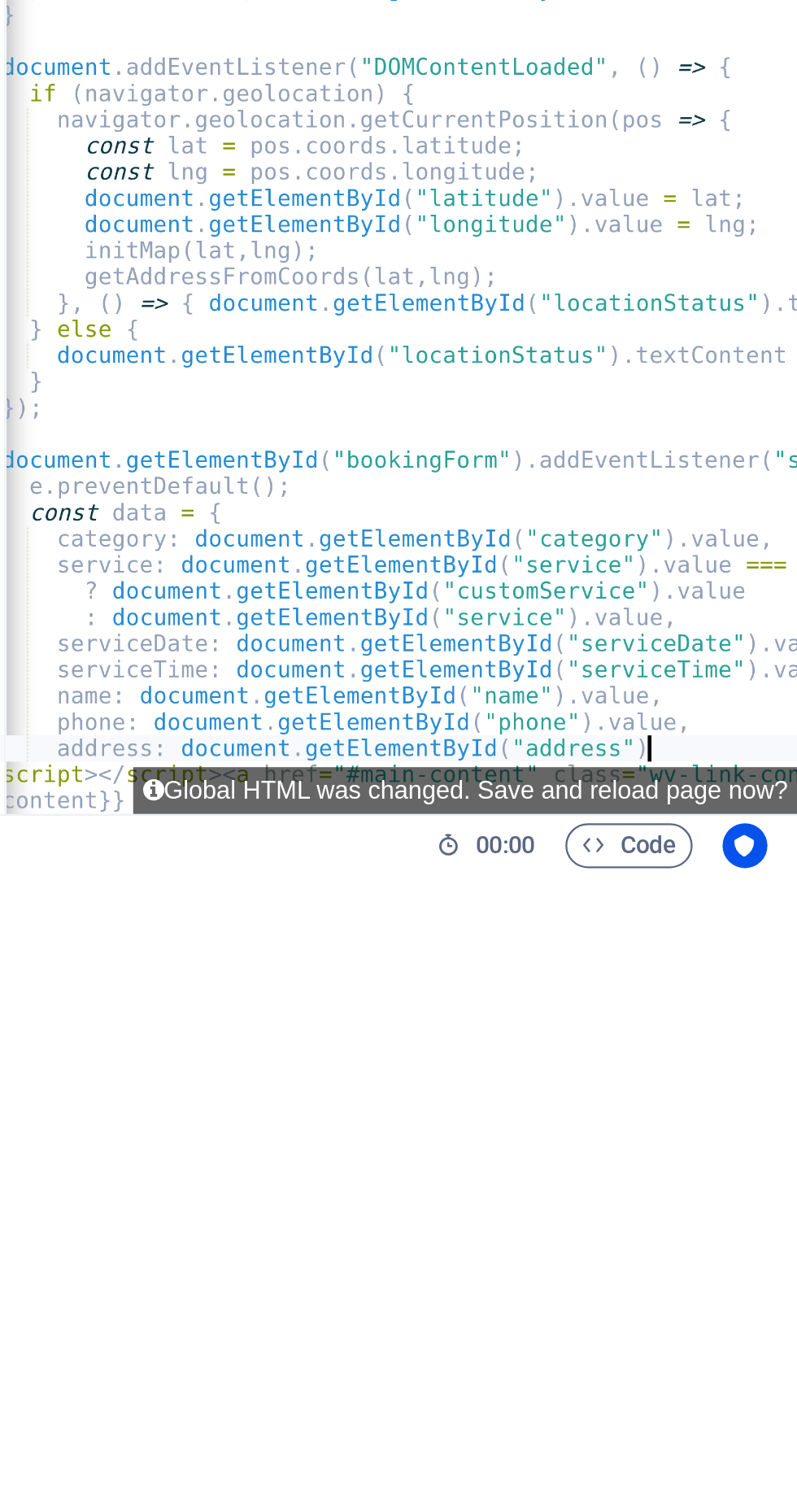
type textarea "address:"
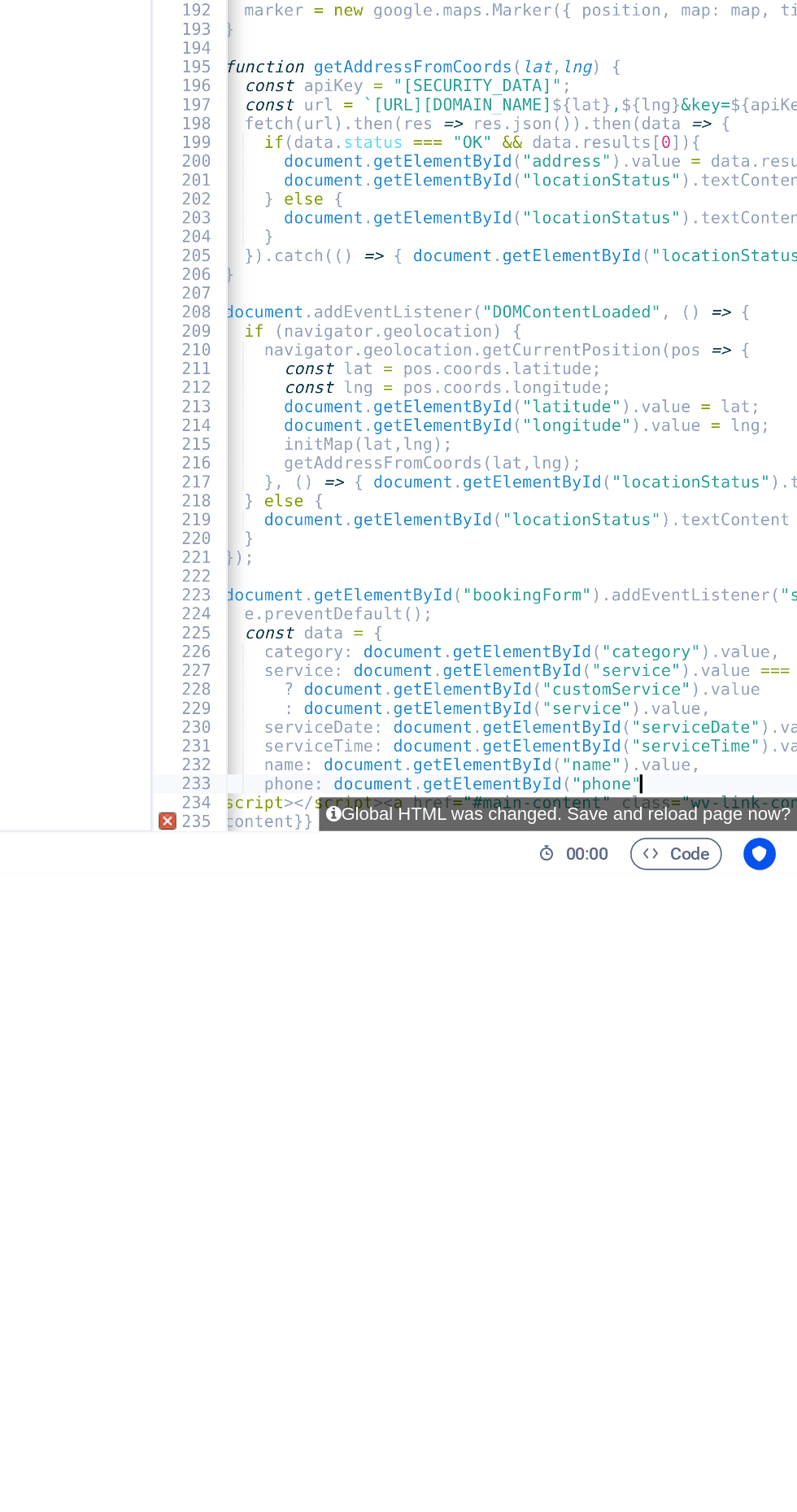
type textarea "phone:"
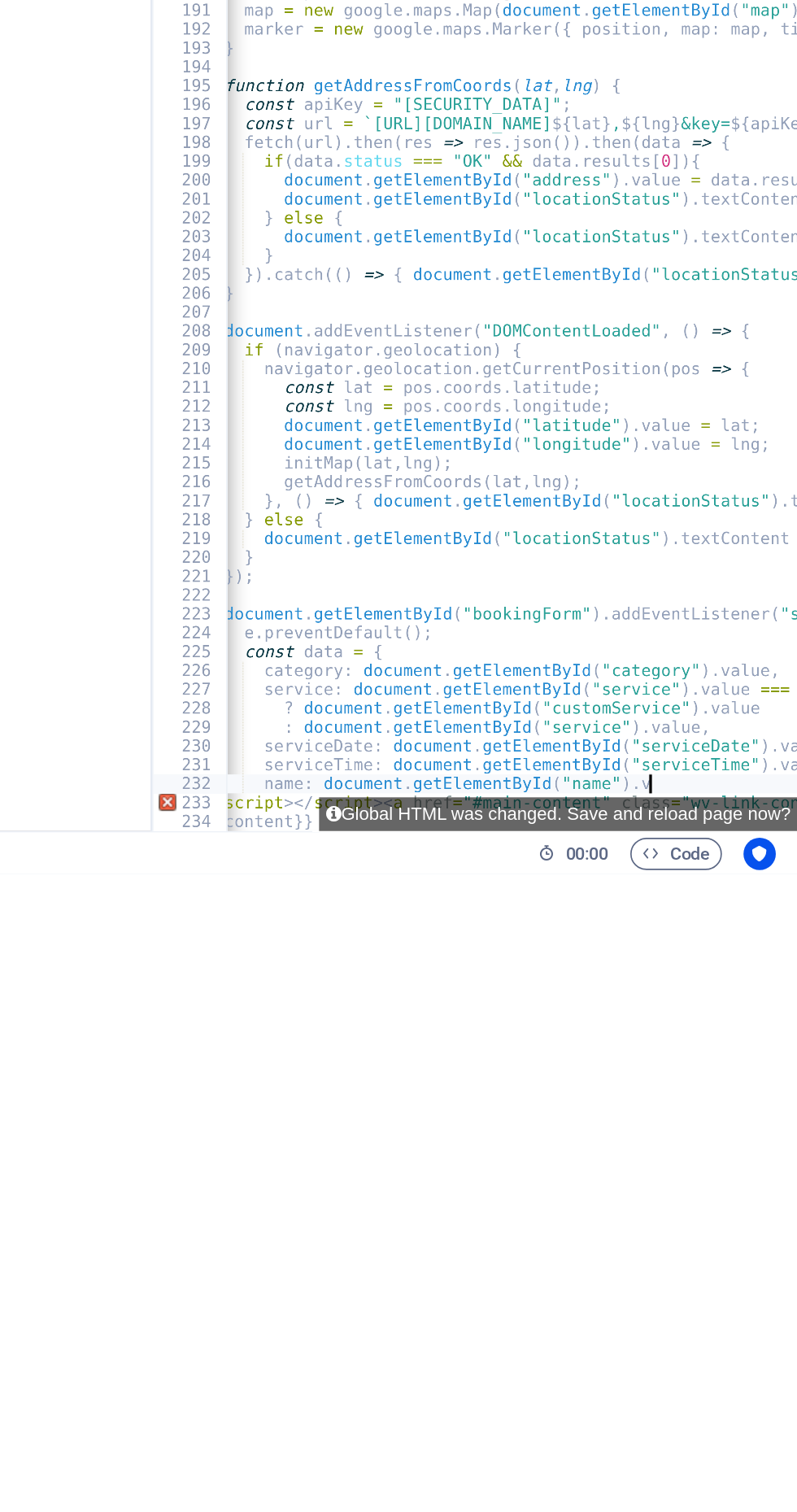
type textarea "name:"
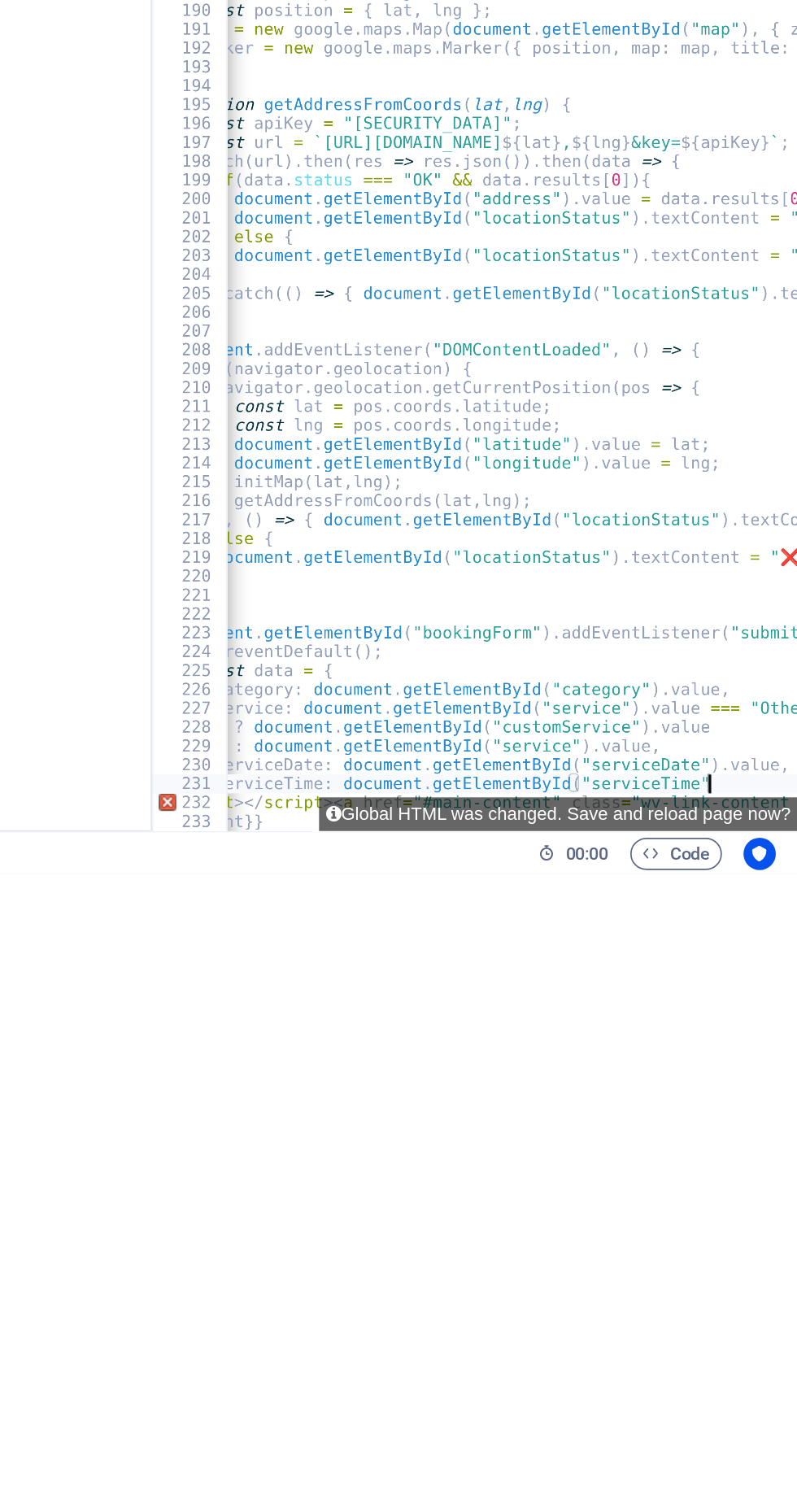
type textarea "serviceTime:"
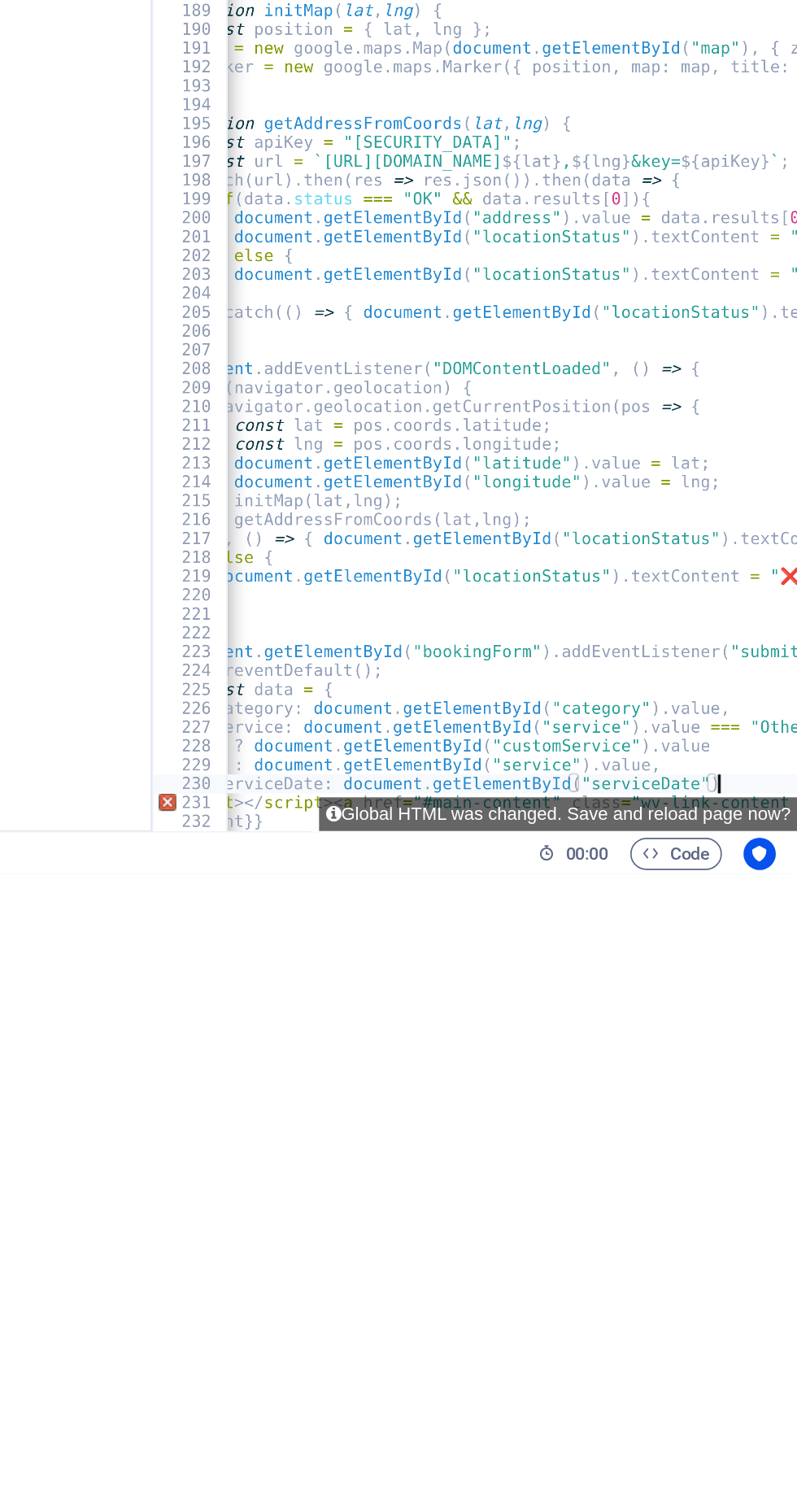
type textarea "serviceDate:"
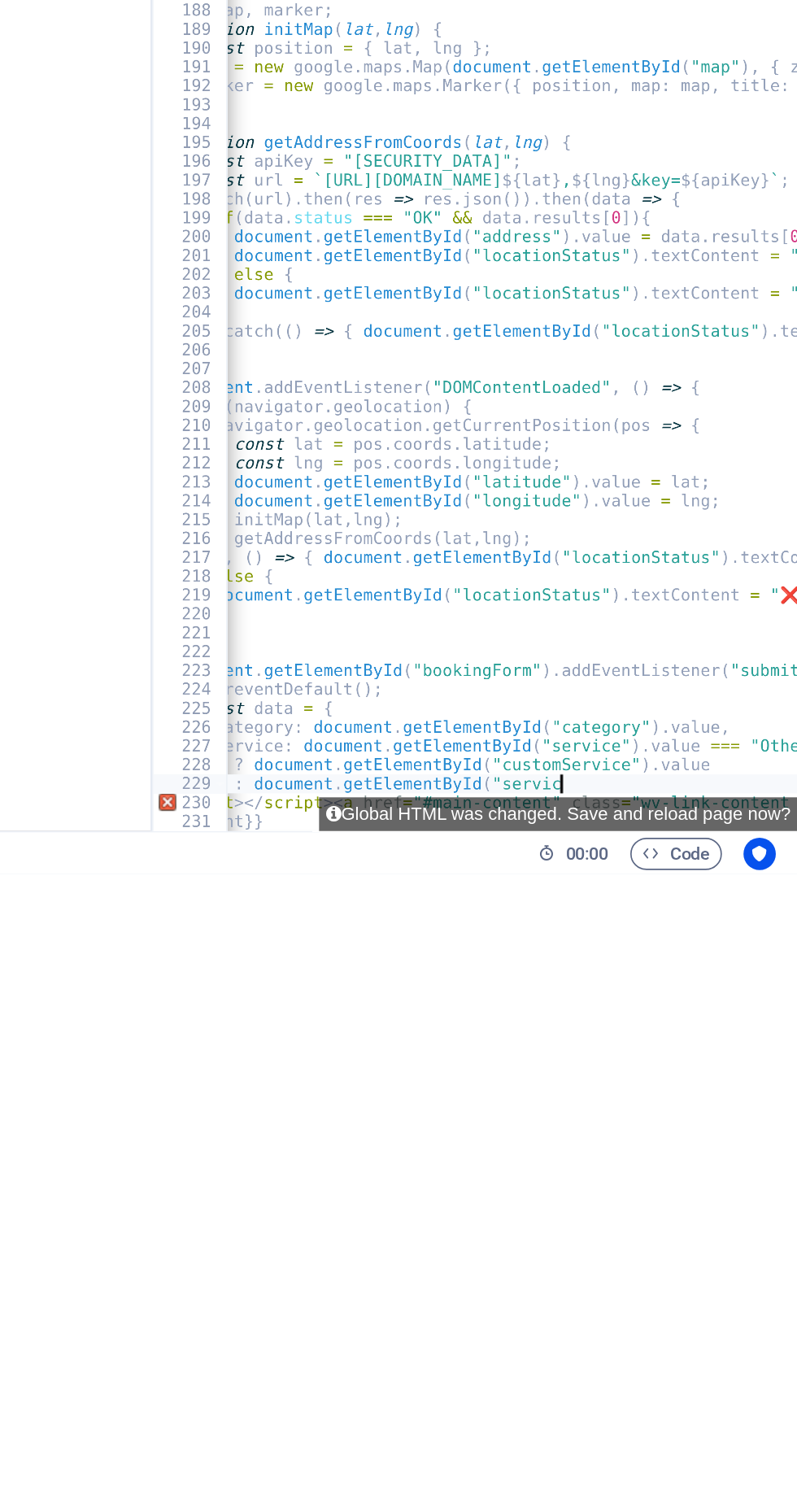
type textarea ":"
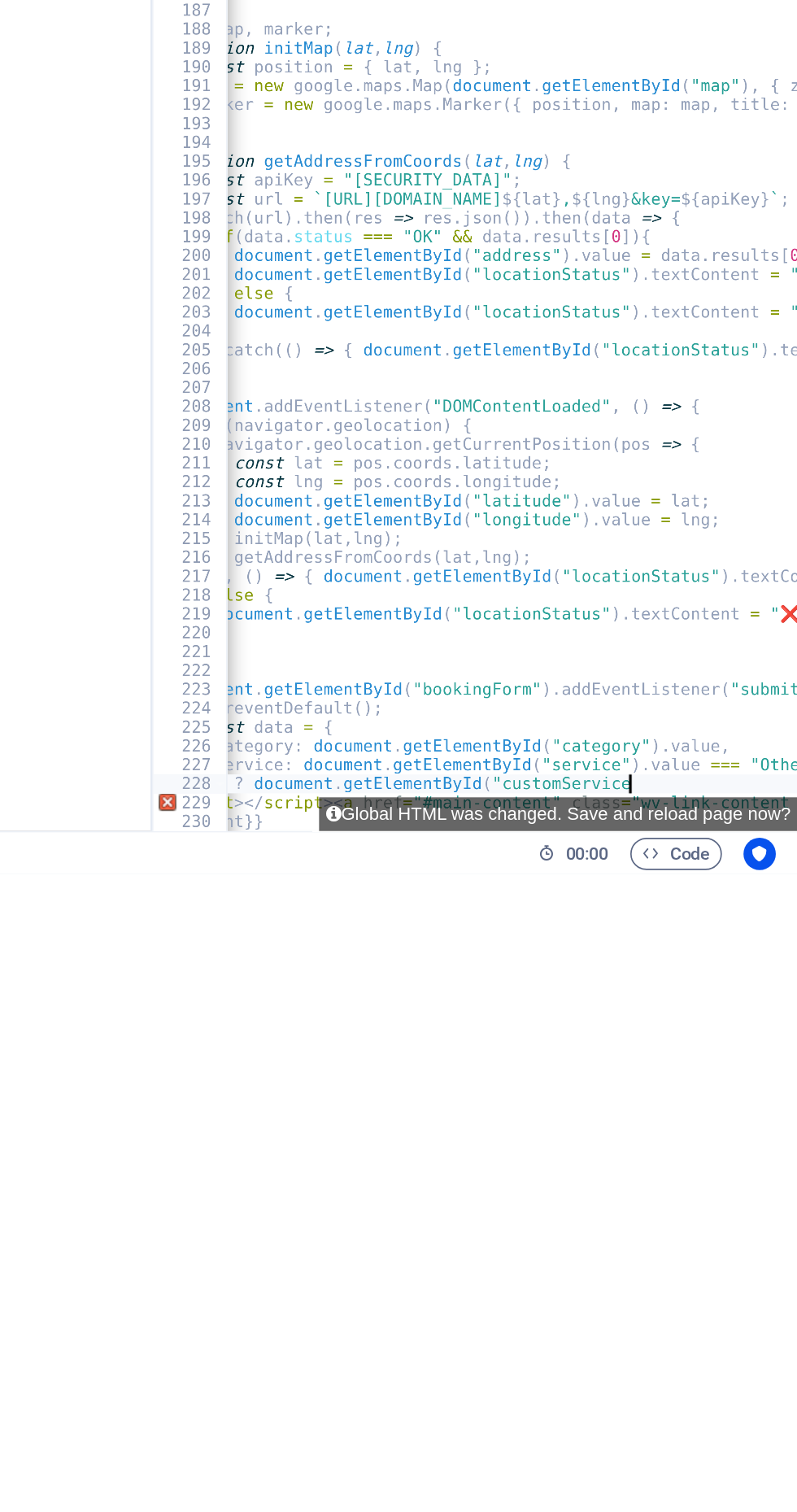
type textarea "?"
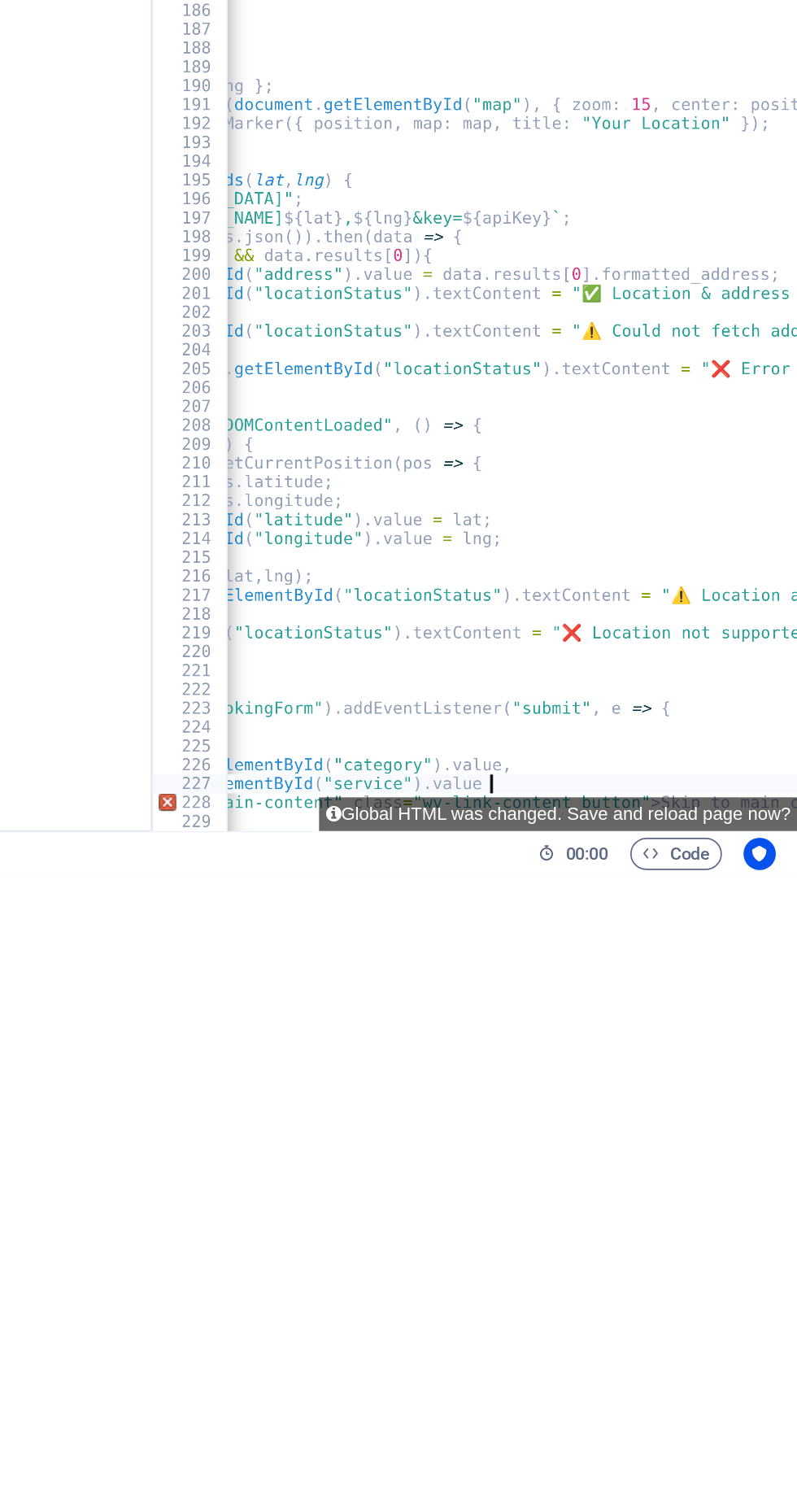
type textarea "service:"
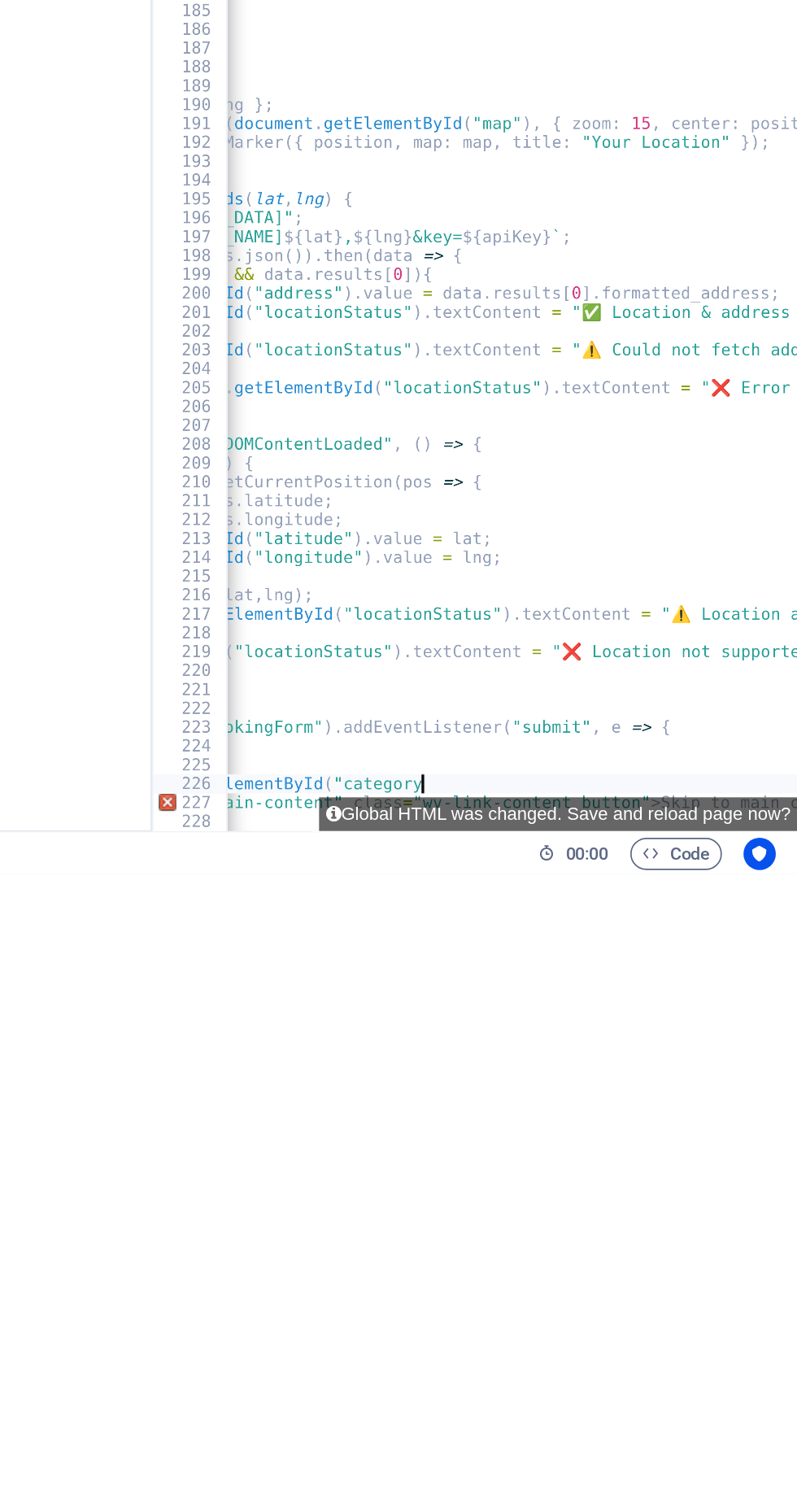
type textarea "category:"
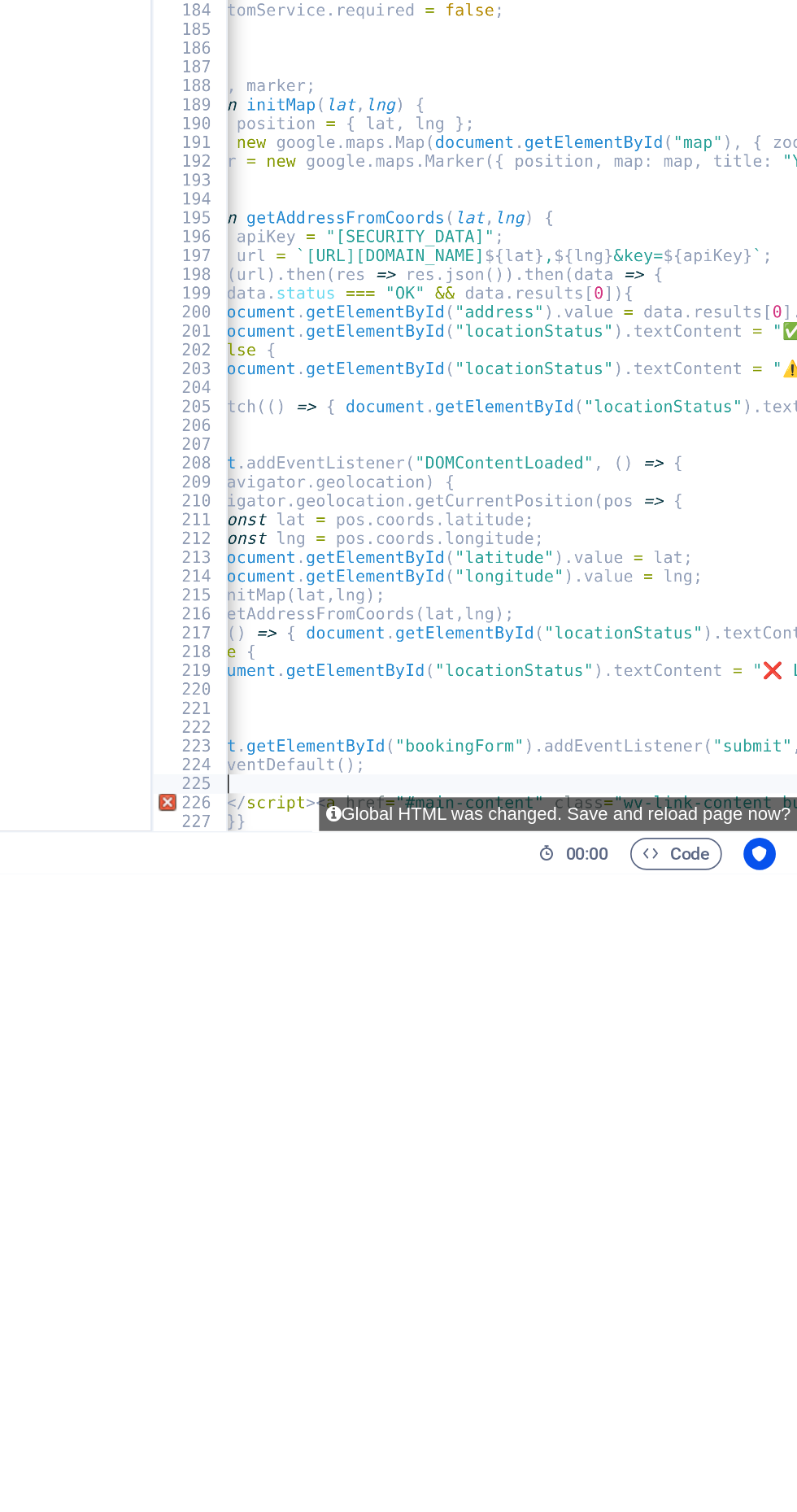
type textarea "cons"
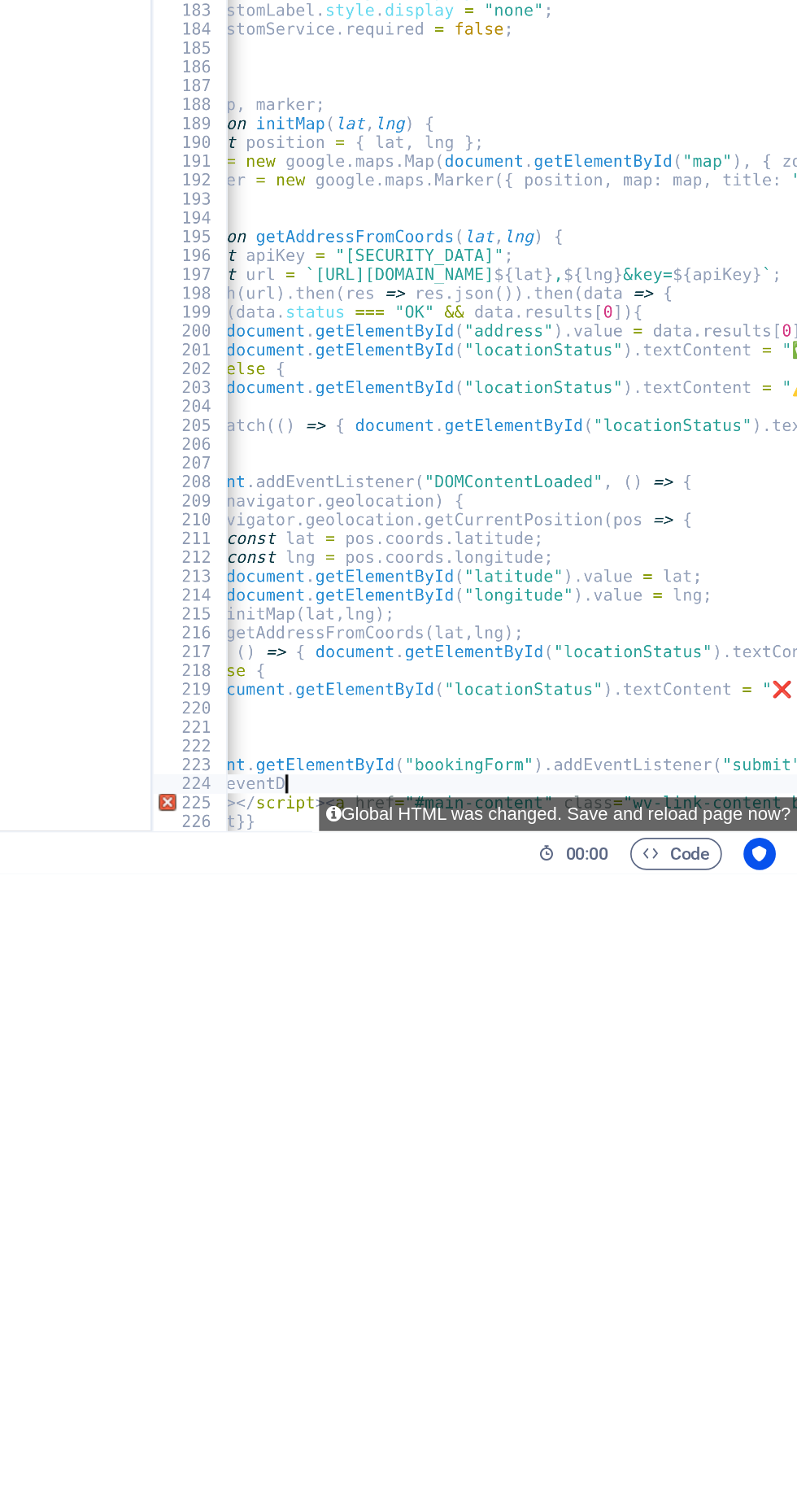
type textarea "e.prevent"
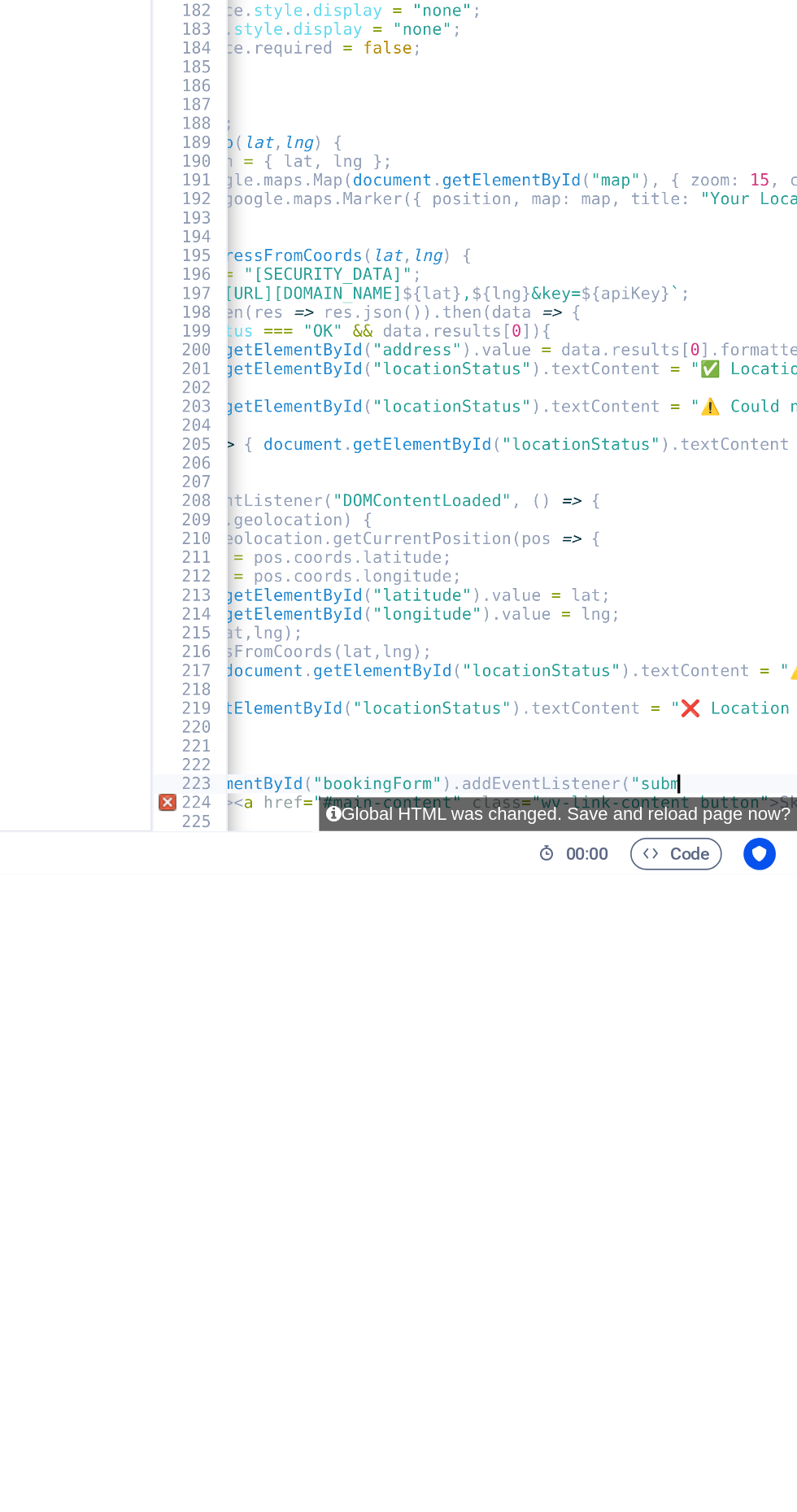
type textarea "document.getElementById("bookingForm").addEventListener("sub"
type textarea "}"
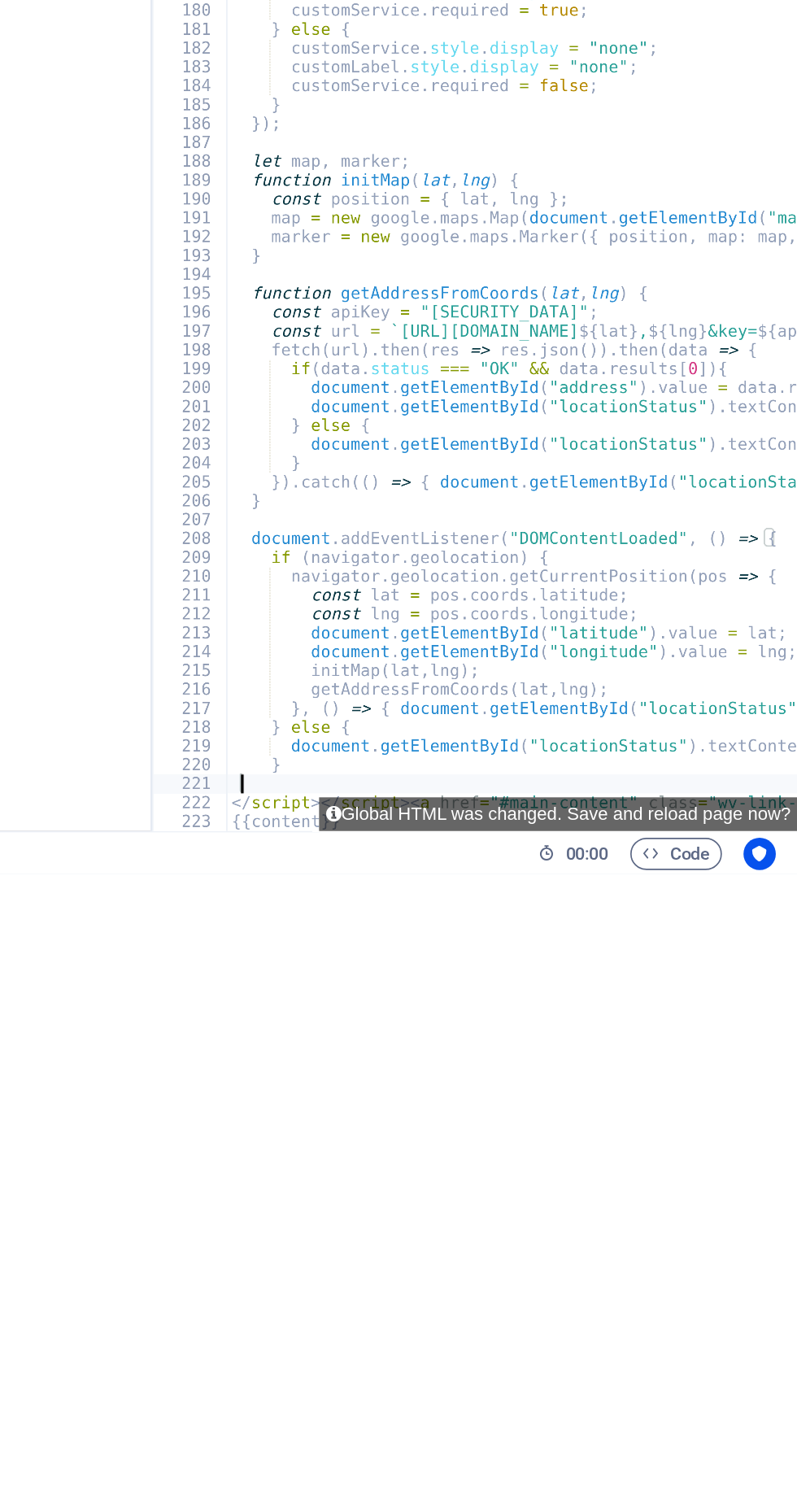
type textarea "}"
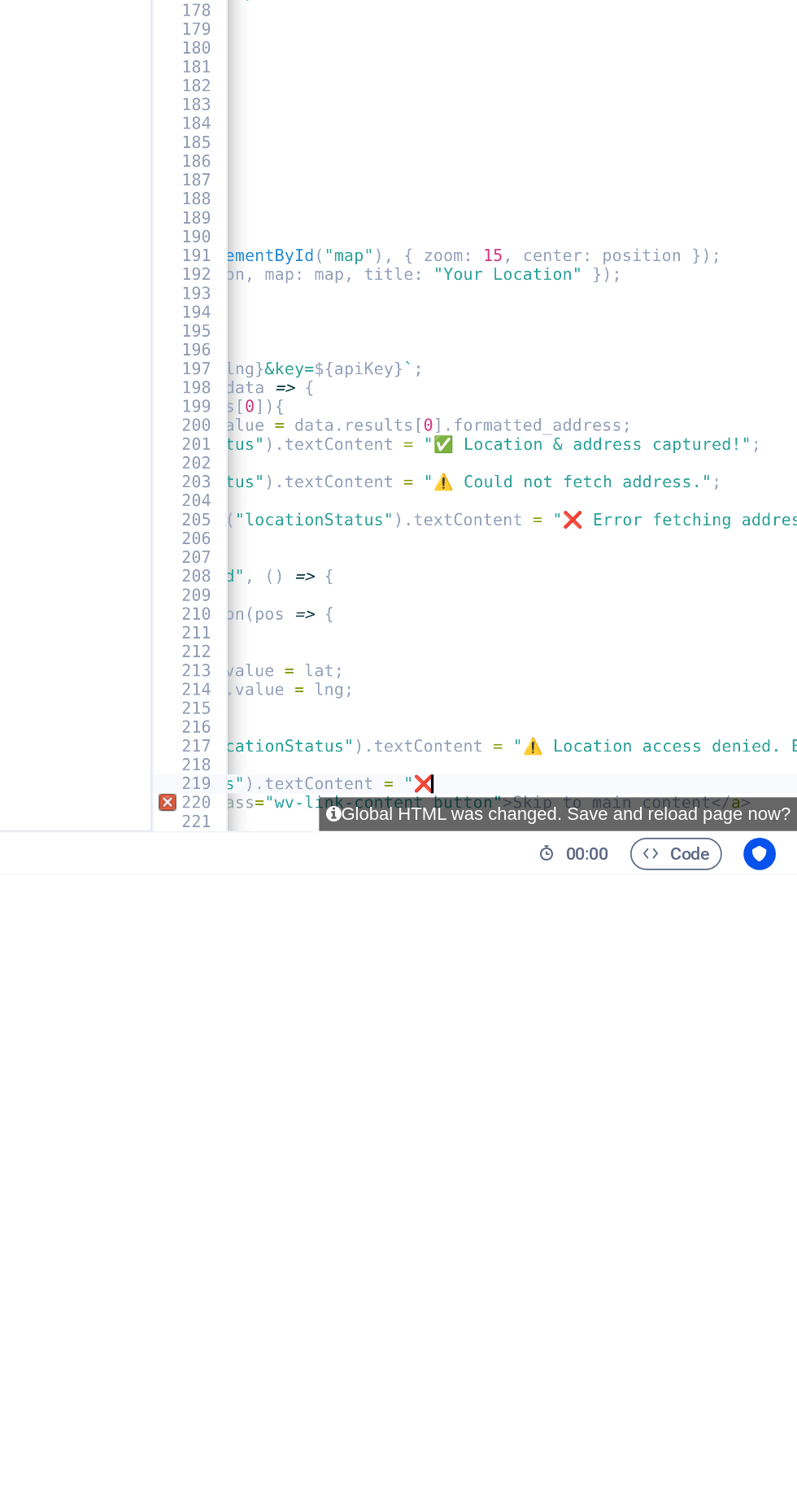
type textarea "document.getElementById("locationStatus").textContent"
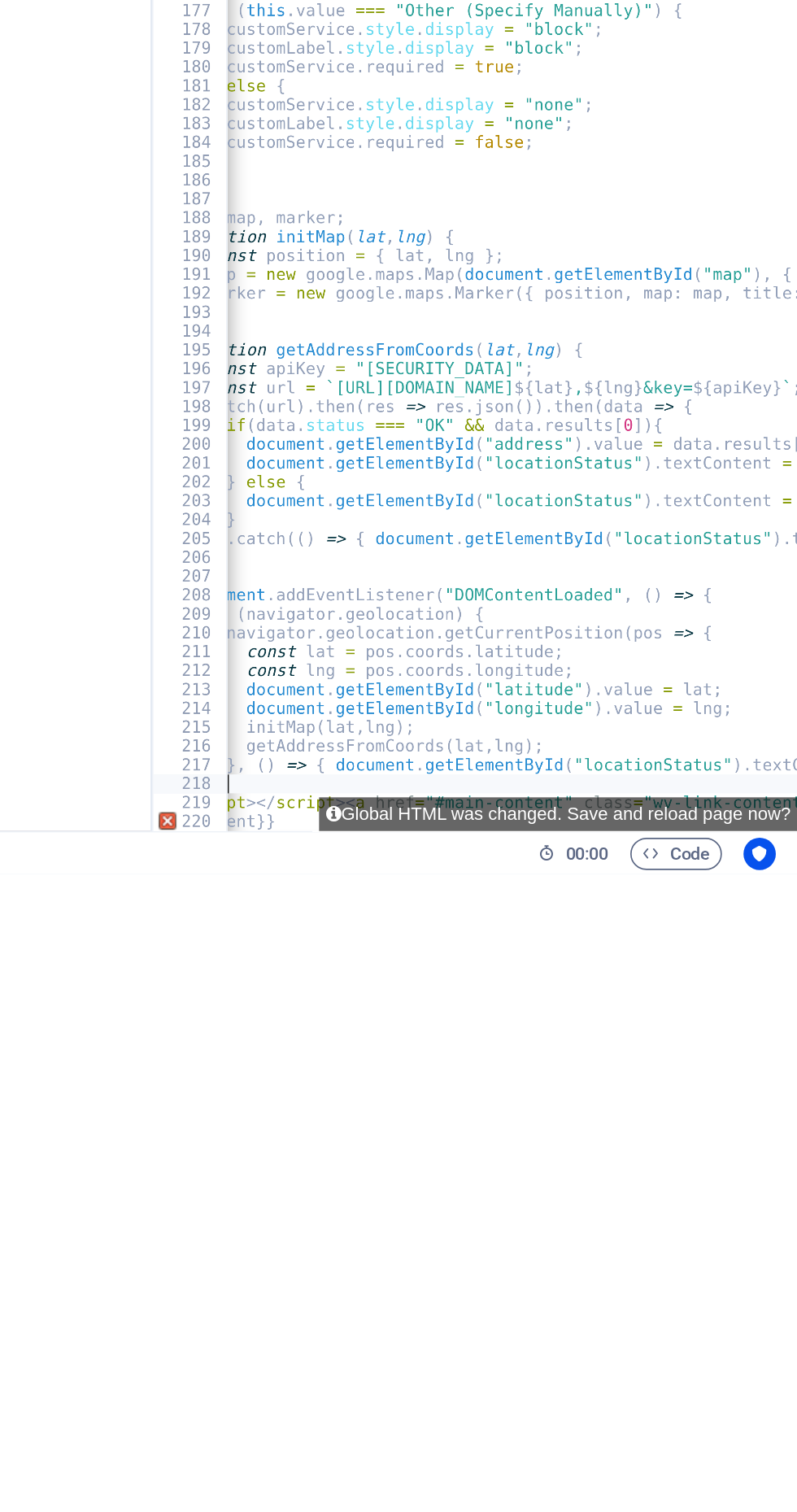
type textarea "}"
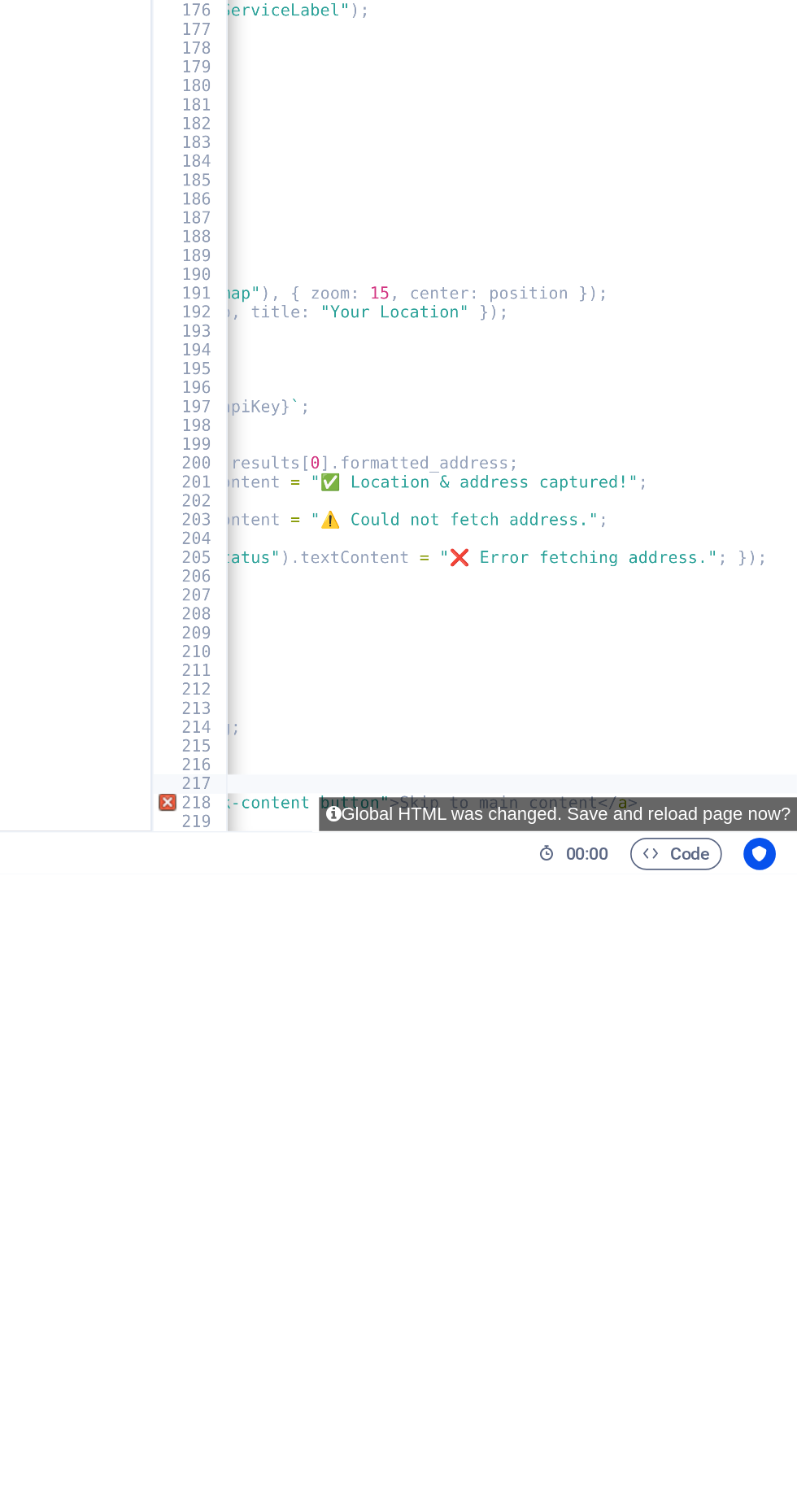
type textarea "},"
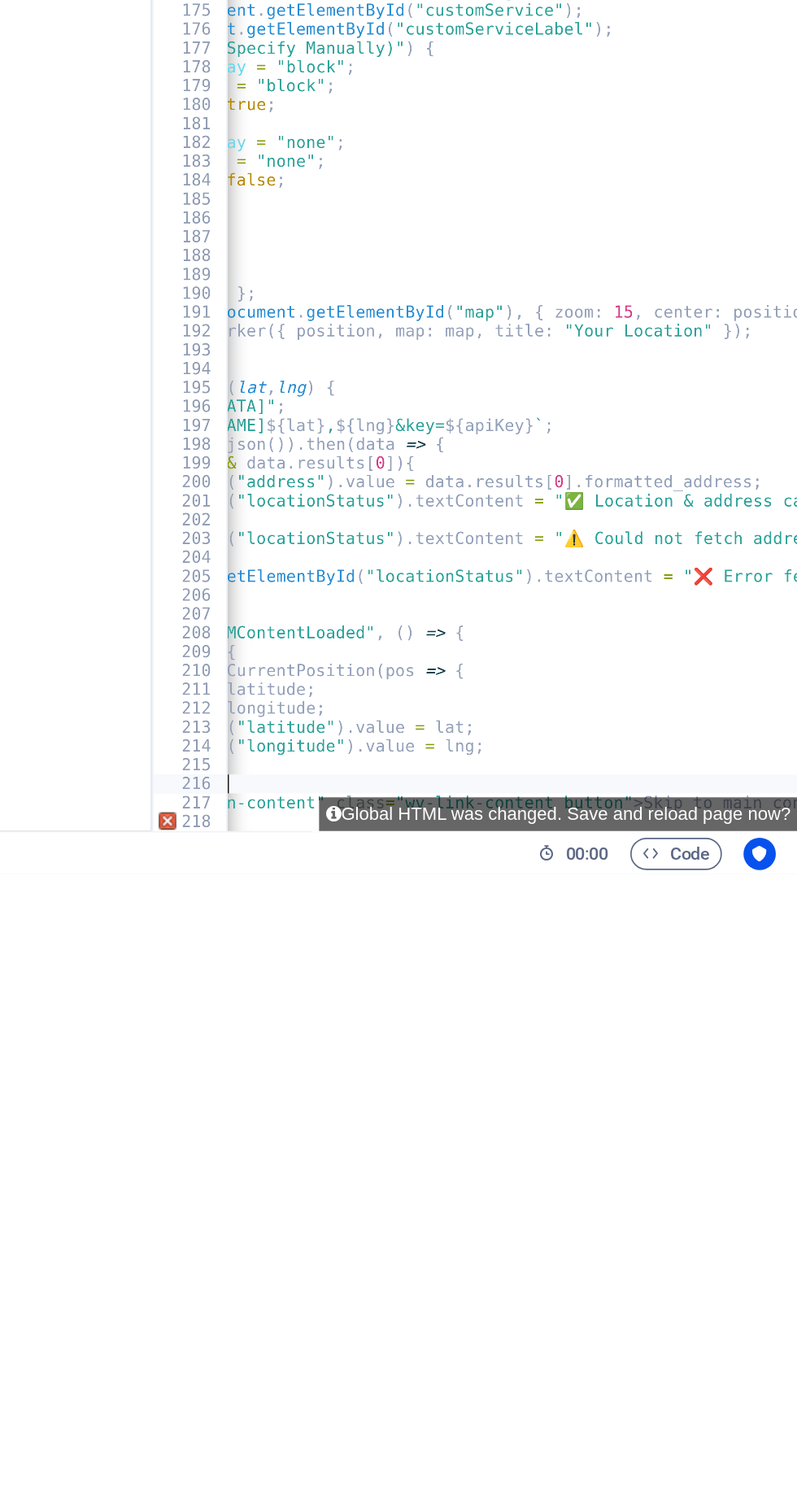
type textarea "getAddressFromCoords"
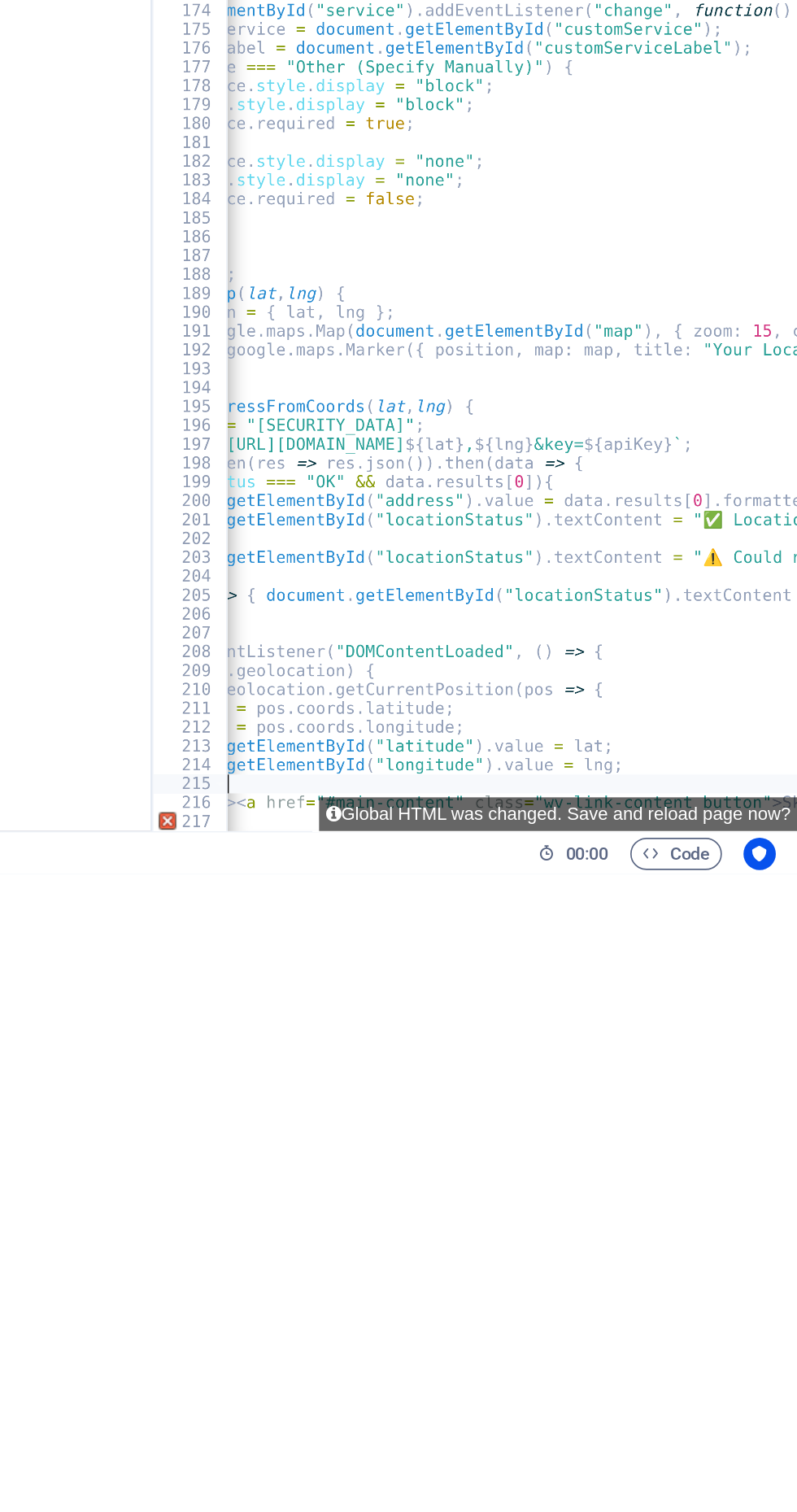
type textarea "initMap"
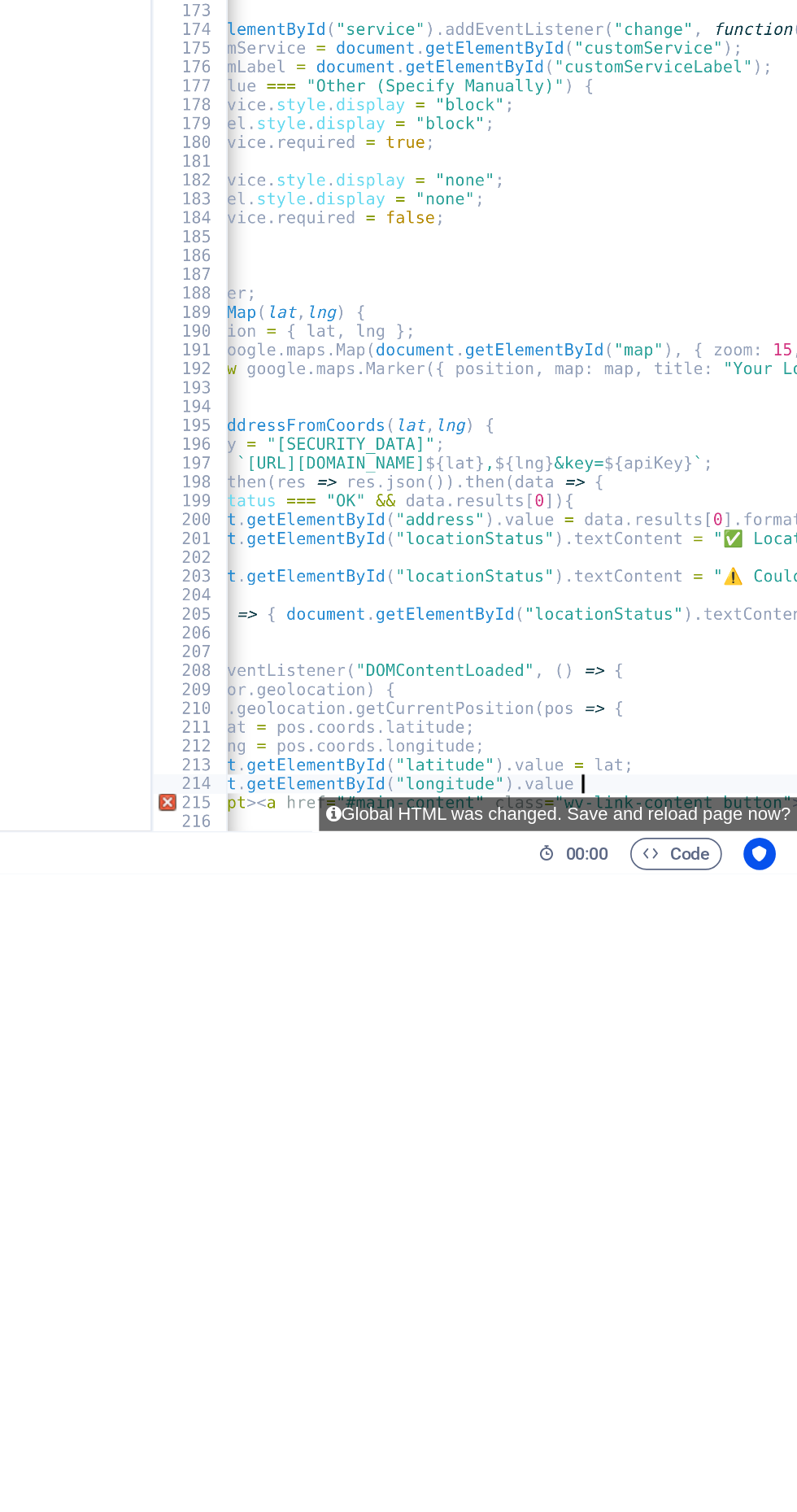
type textarea "document.getElementById("longitude").va"
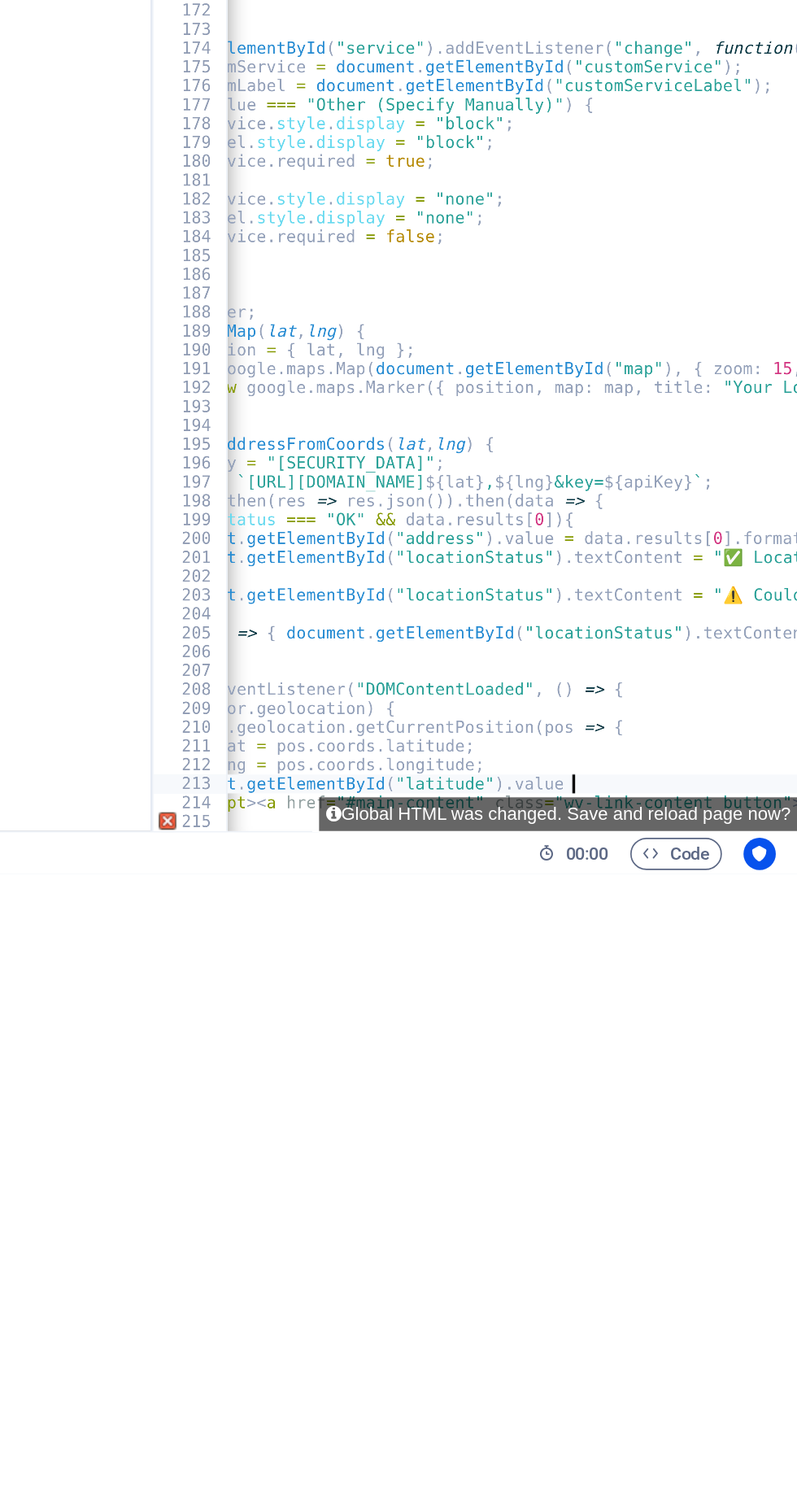
type textarea "document.getElementById("latitude").va"
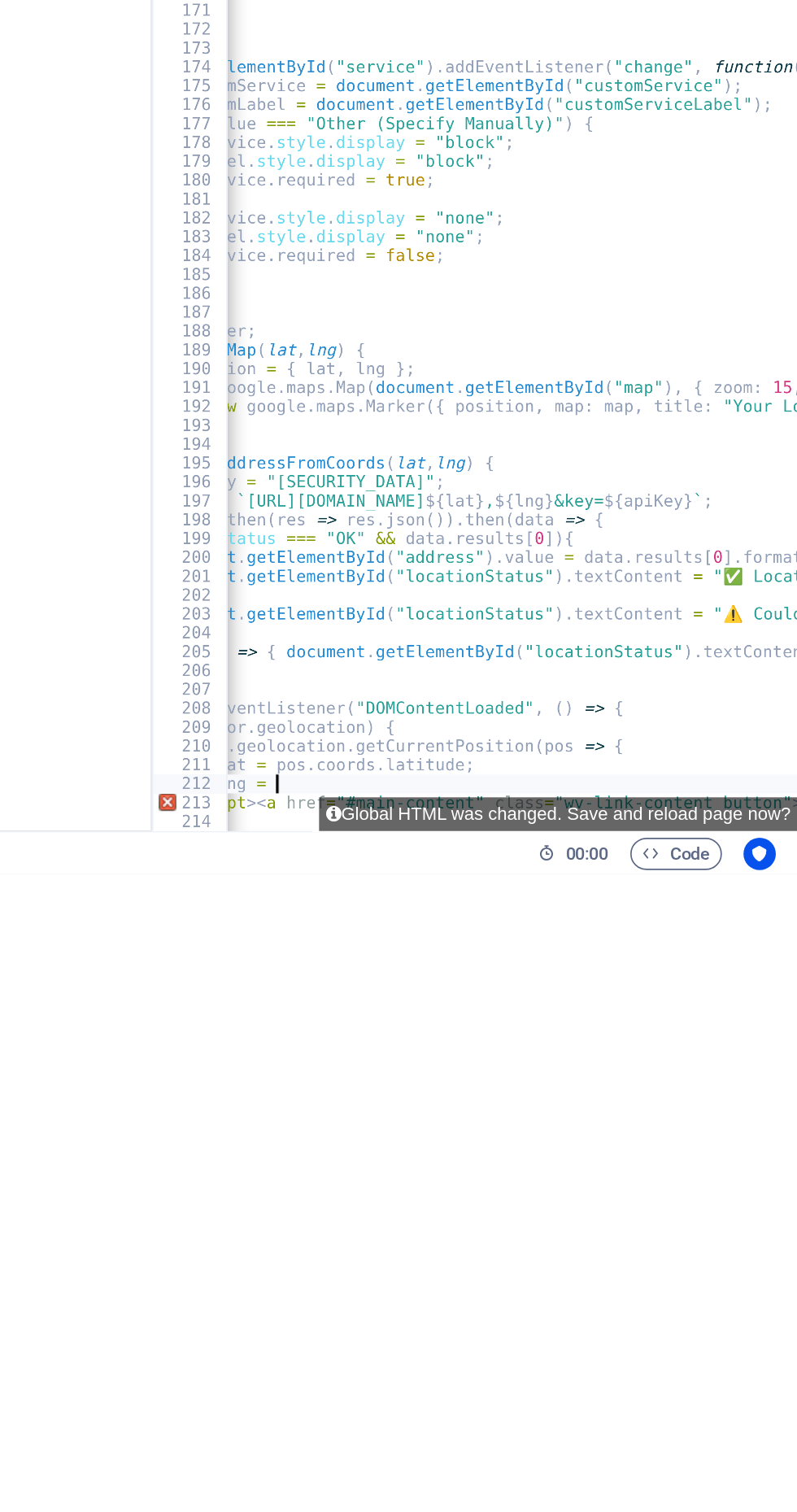
type textarea "const"
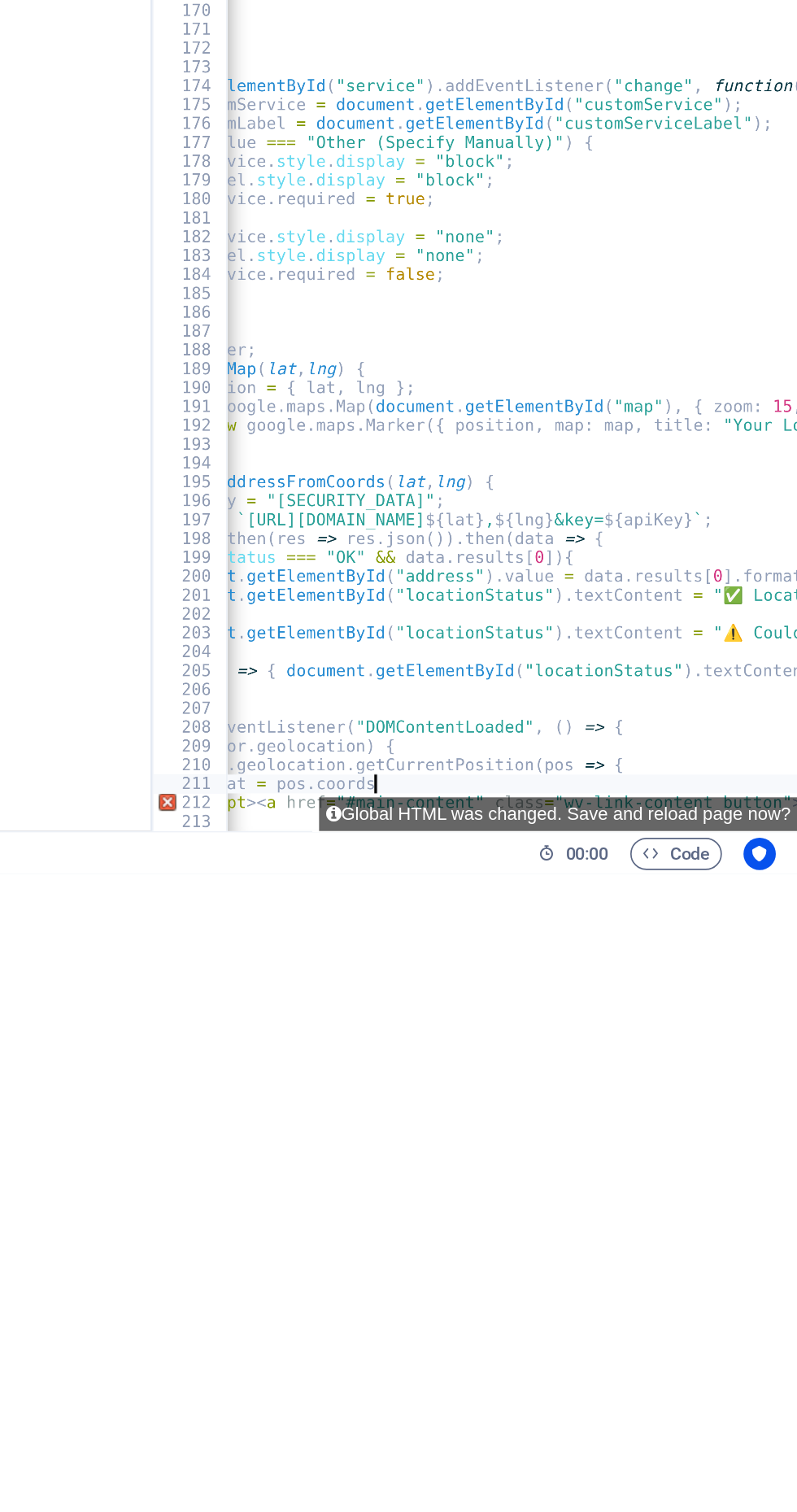
type textarea "const"
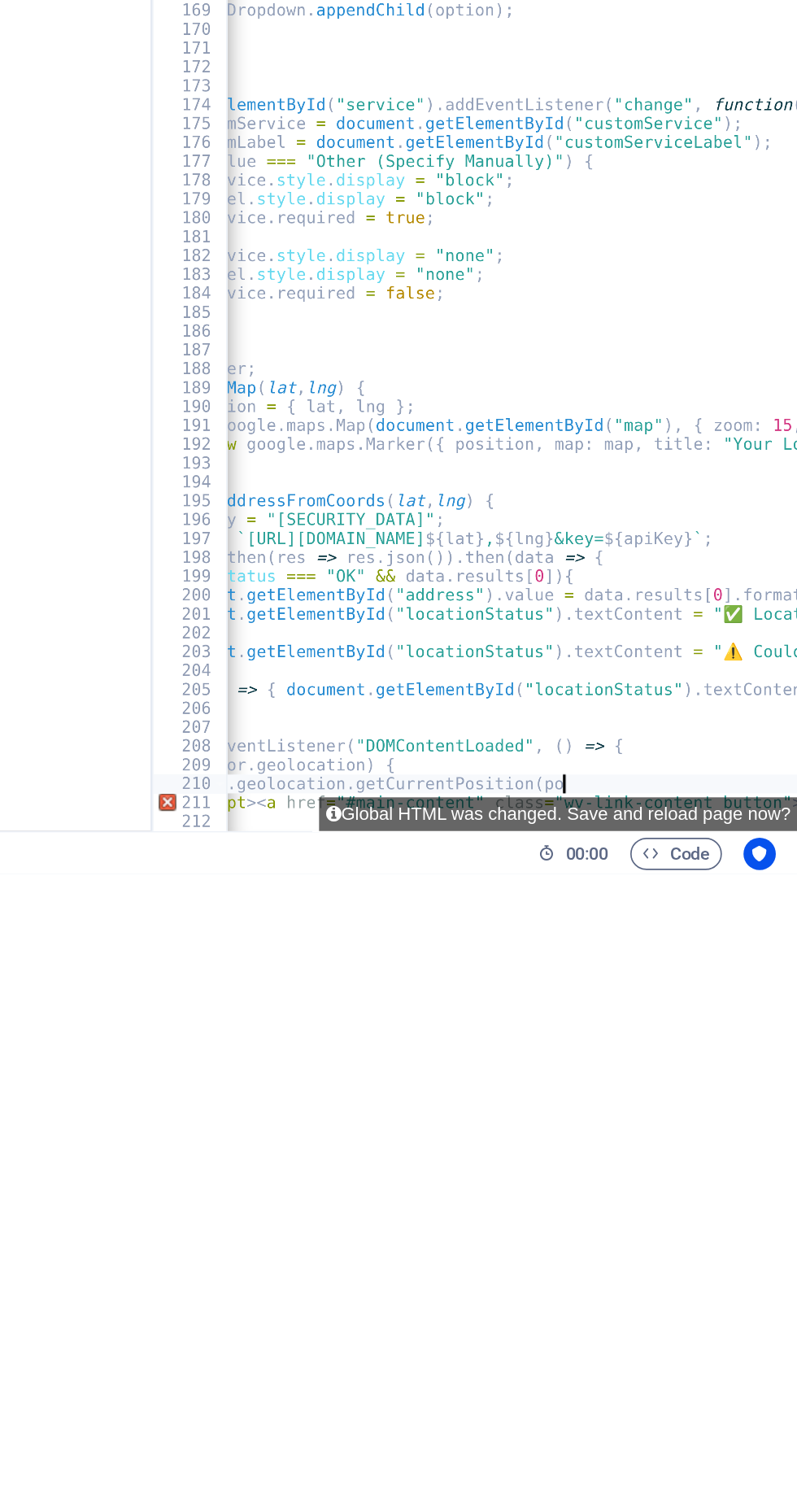
type textarea "navigator.geolocation.getCurrentPositio"
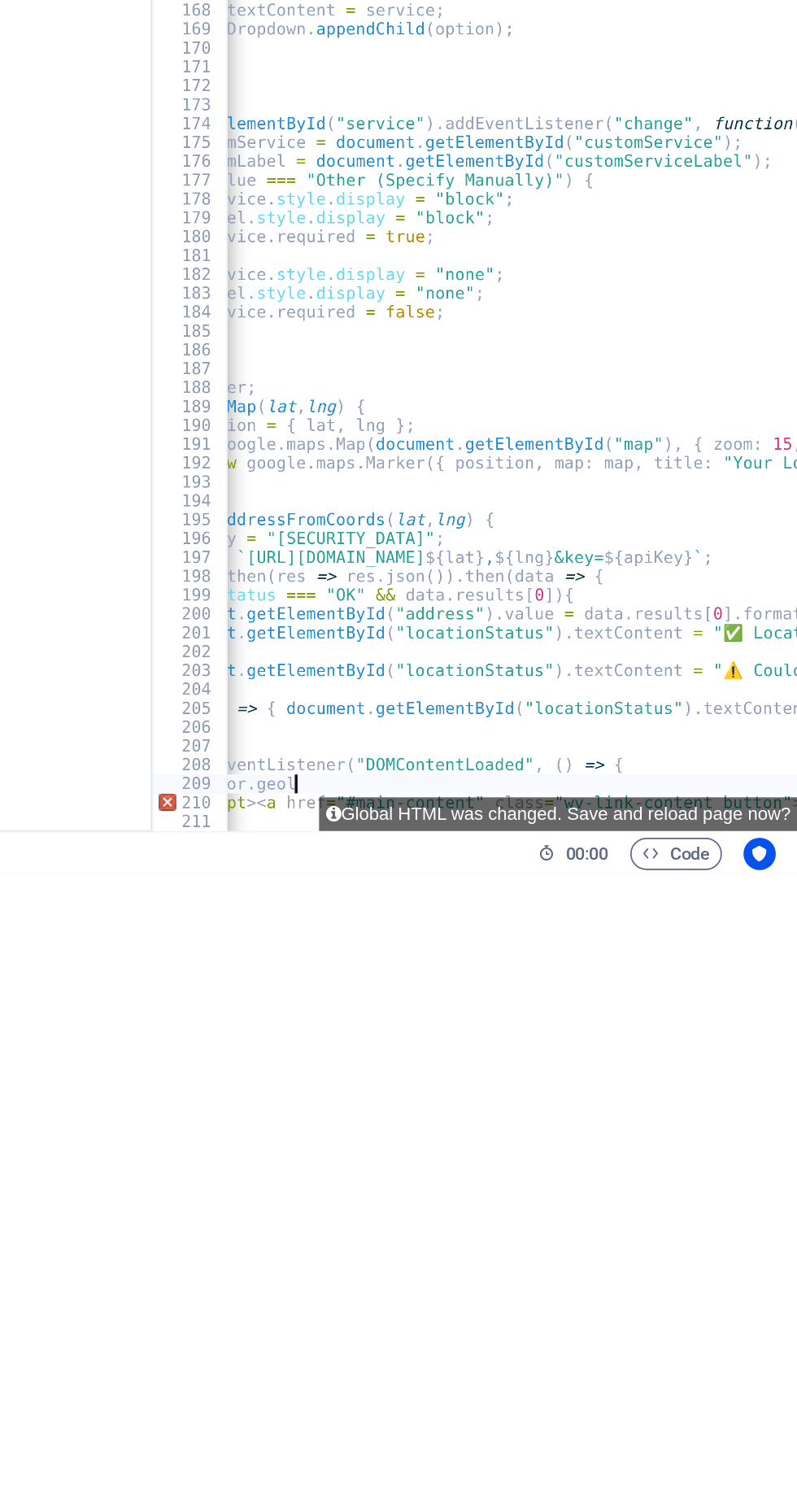
type textarea "if"
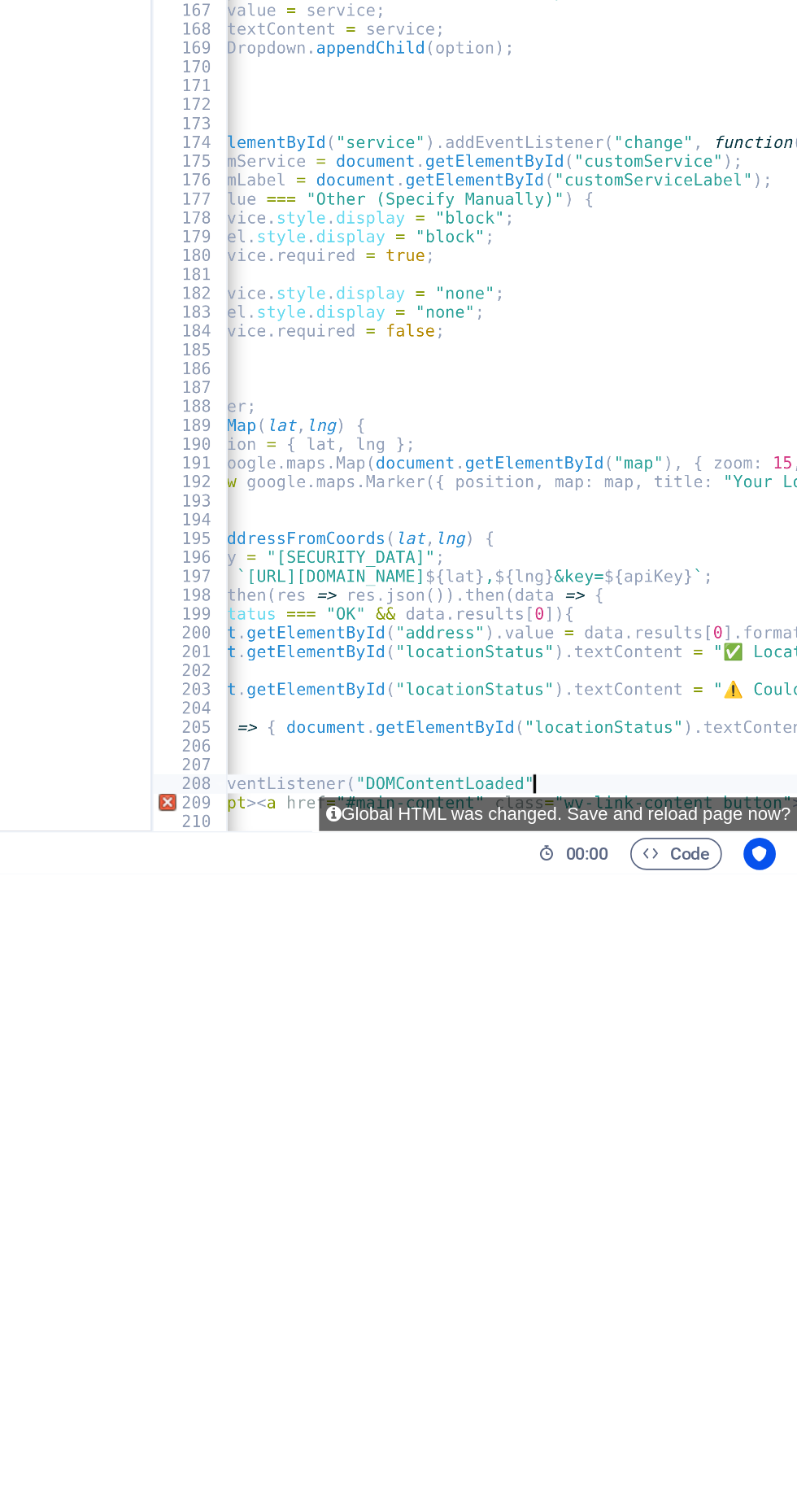
type textarea "document.addEventListener("DOMContentLoaded"
type textarea "}"
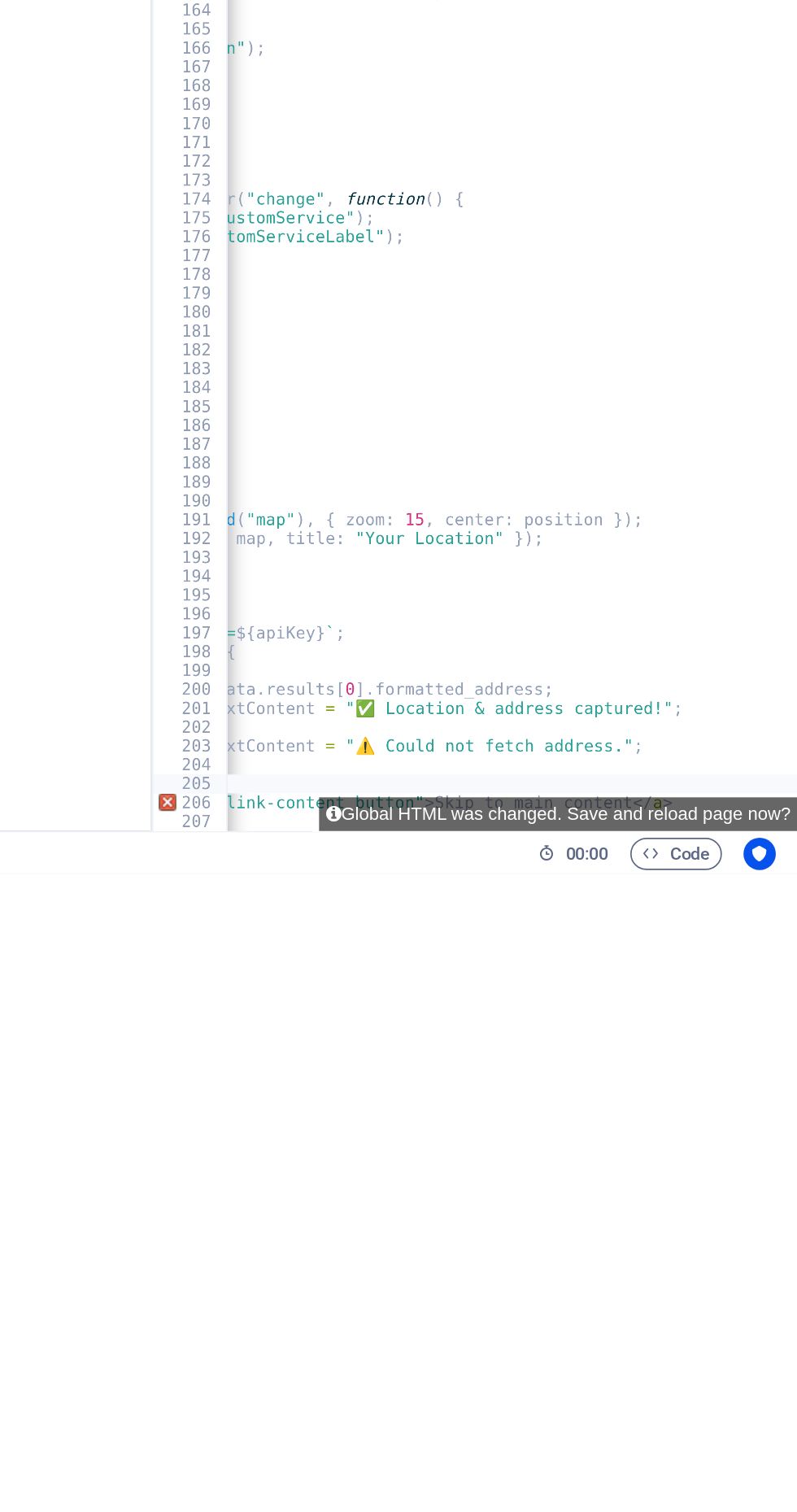
type textarea "}).catch(()"
type textarea "}"
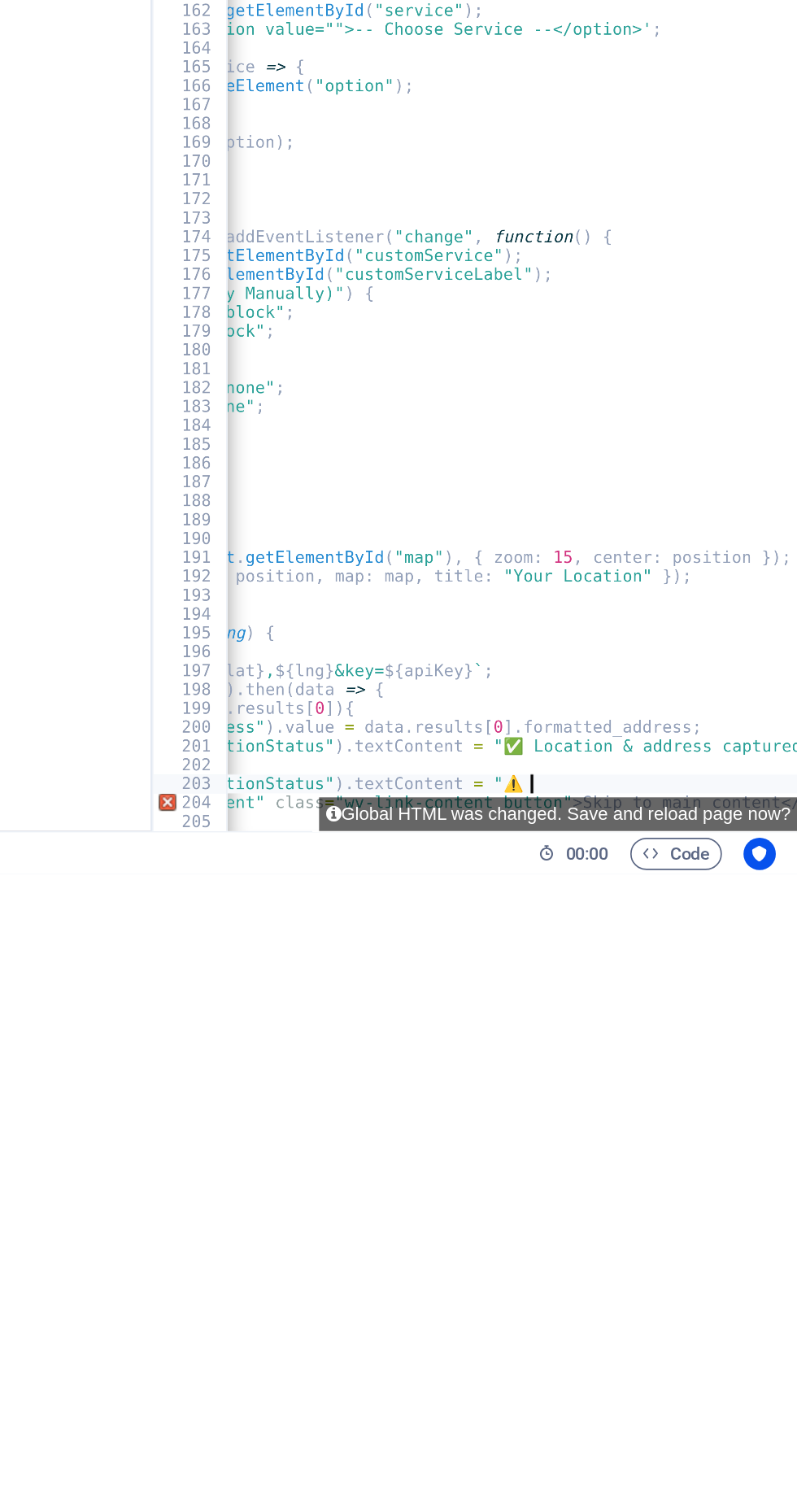
type textarea "document.getElementById("locationStatus").textContent"
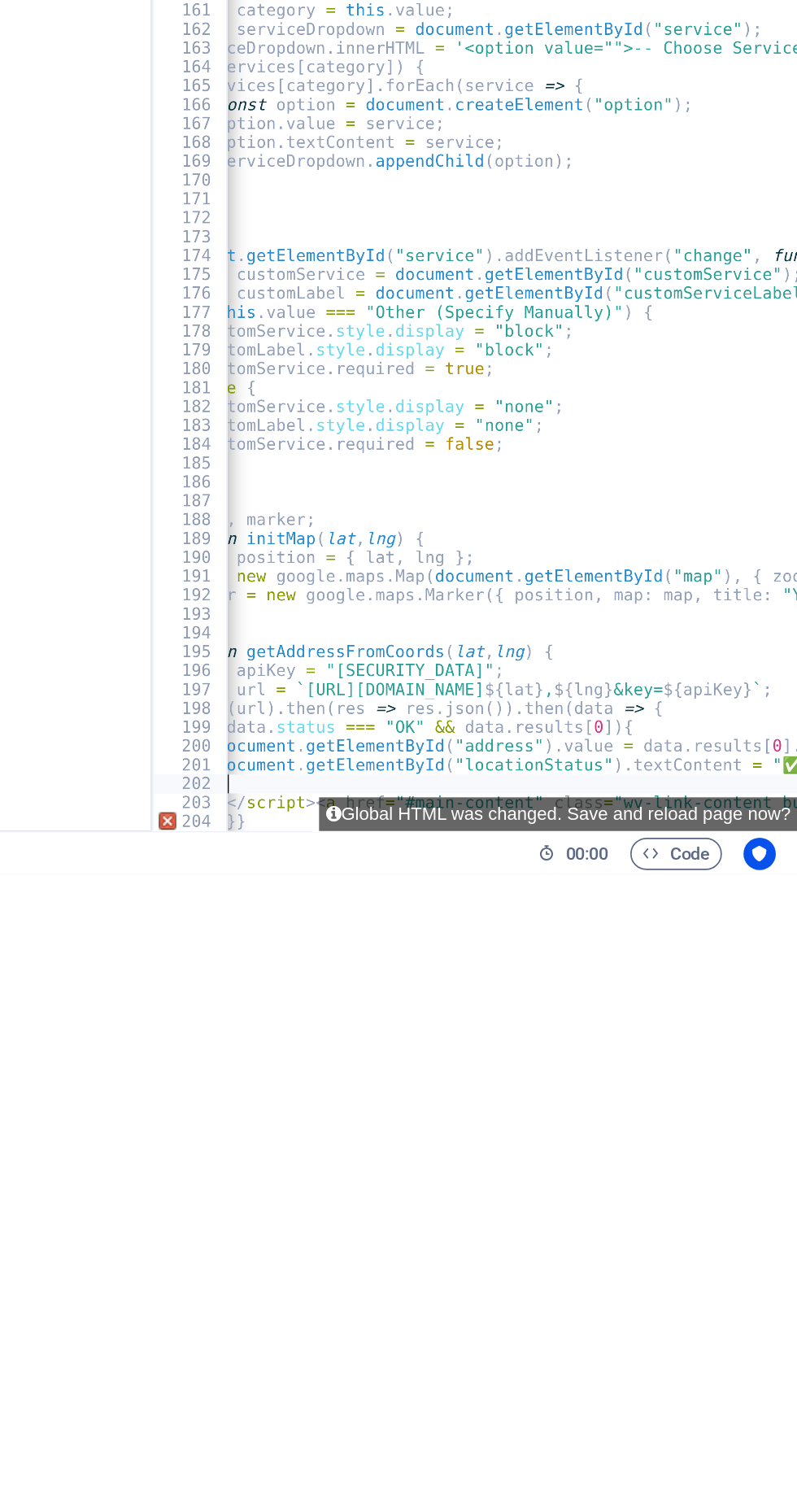
type textarea "}"
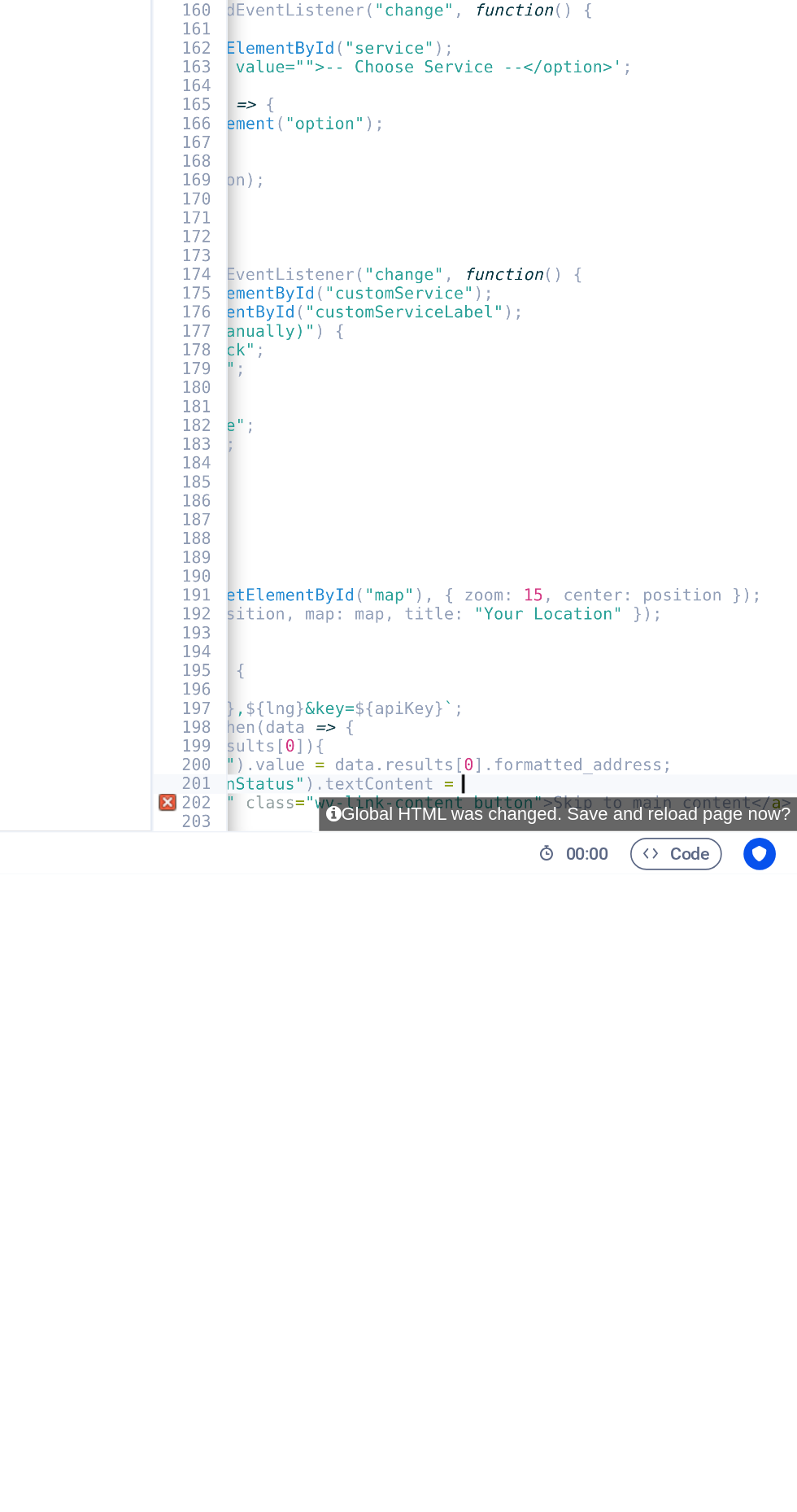
type textarea "document.getElementById("locationStatus").textContent"
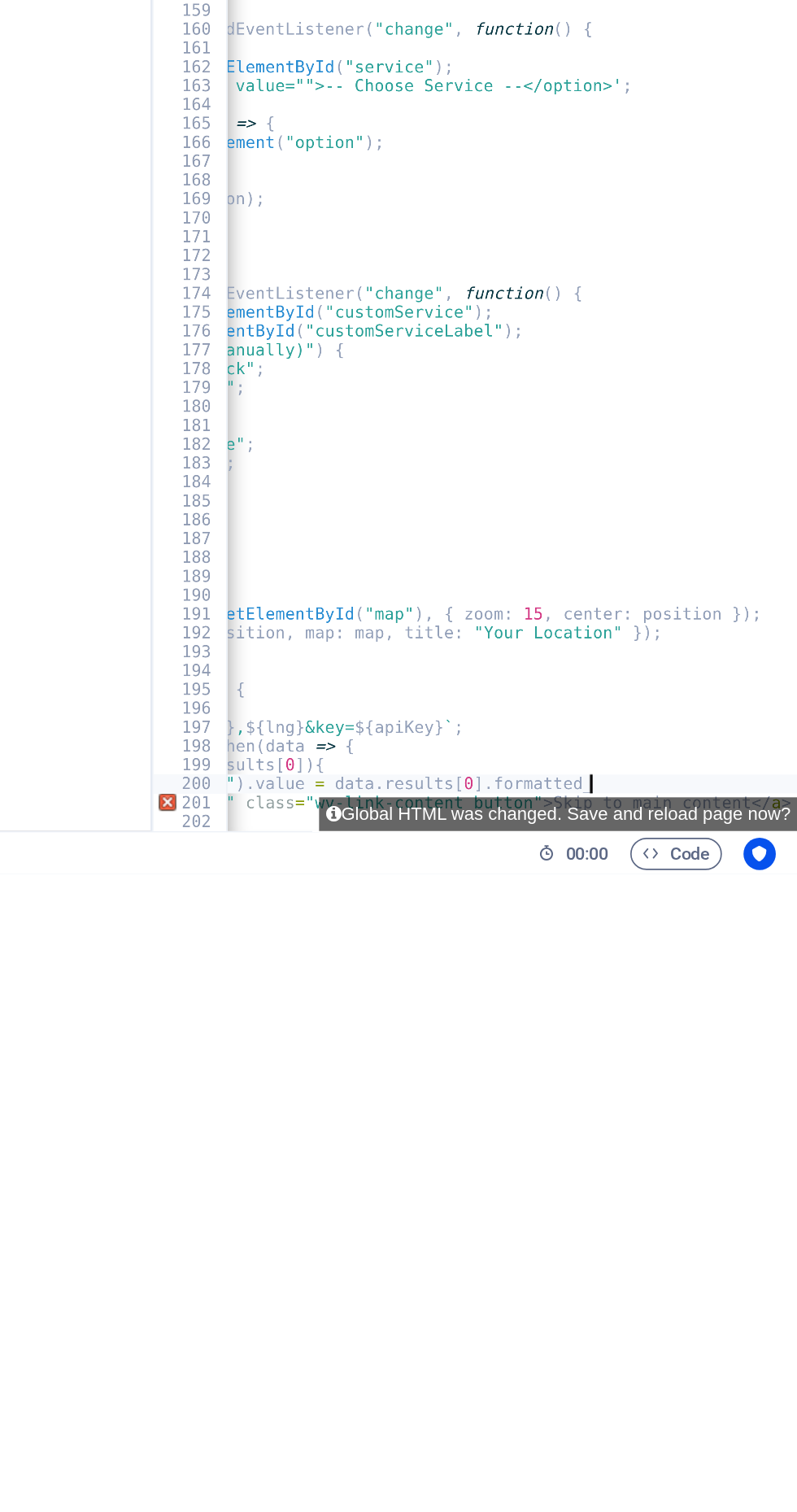
type textarea "document.getElementById("address").value"
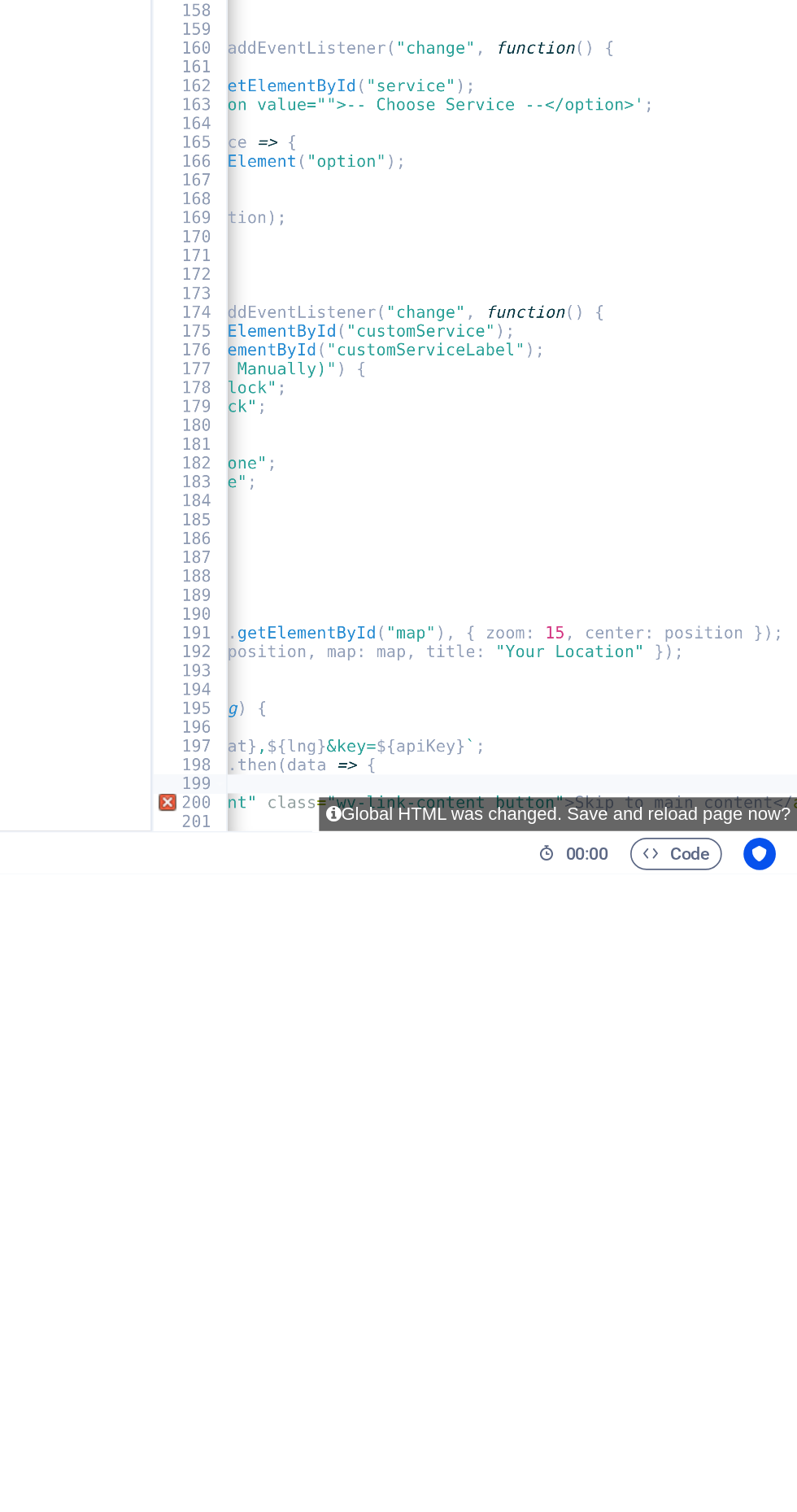
type textarea "if(data.status"
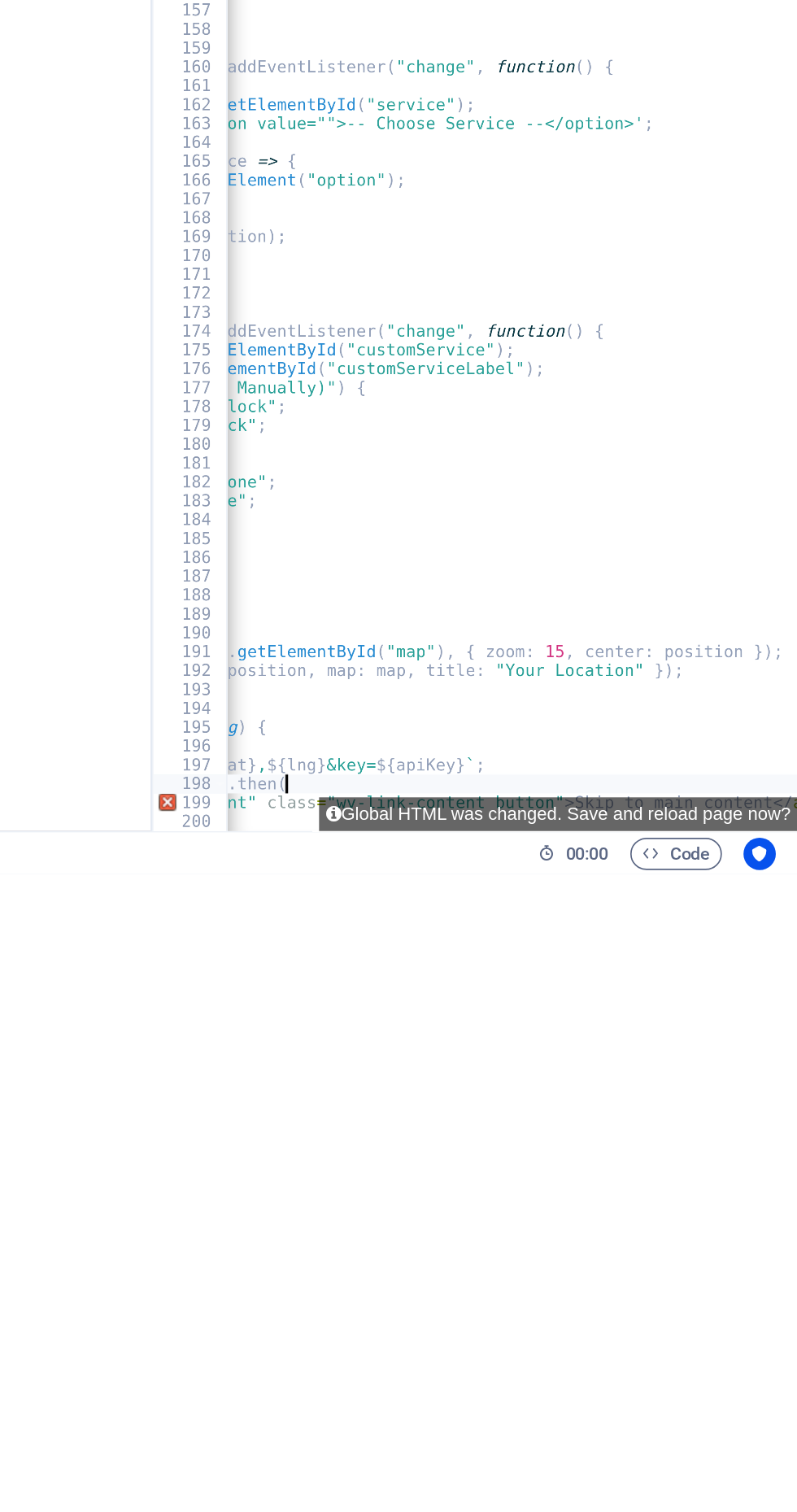
type textarea "fetch(url).then(res"
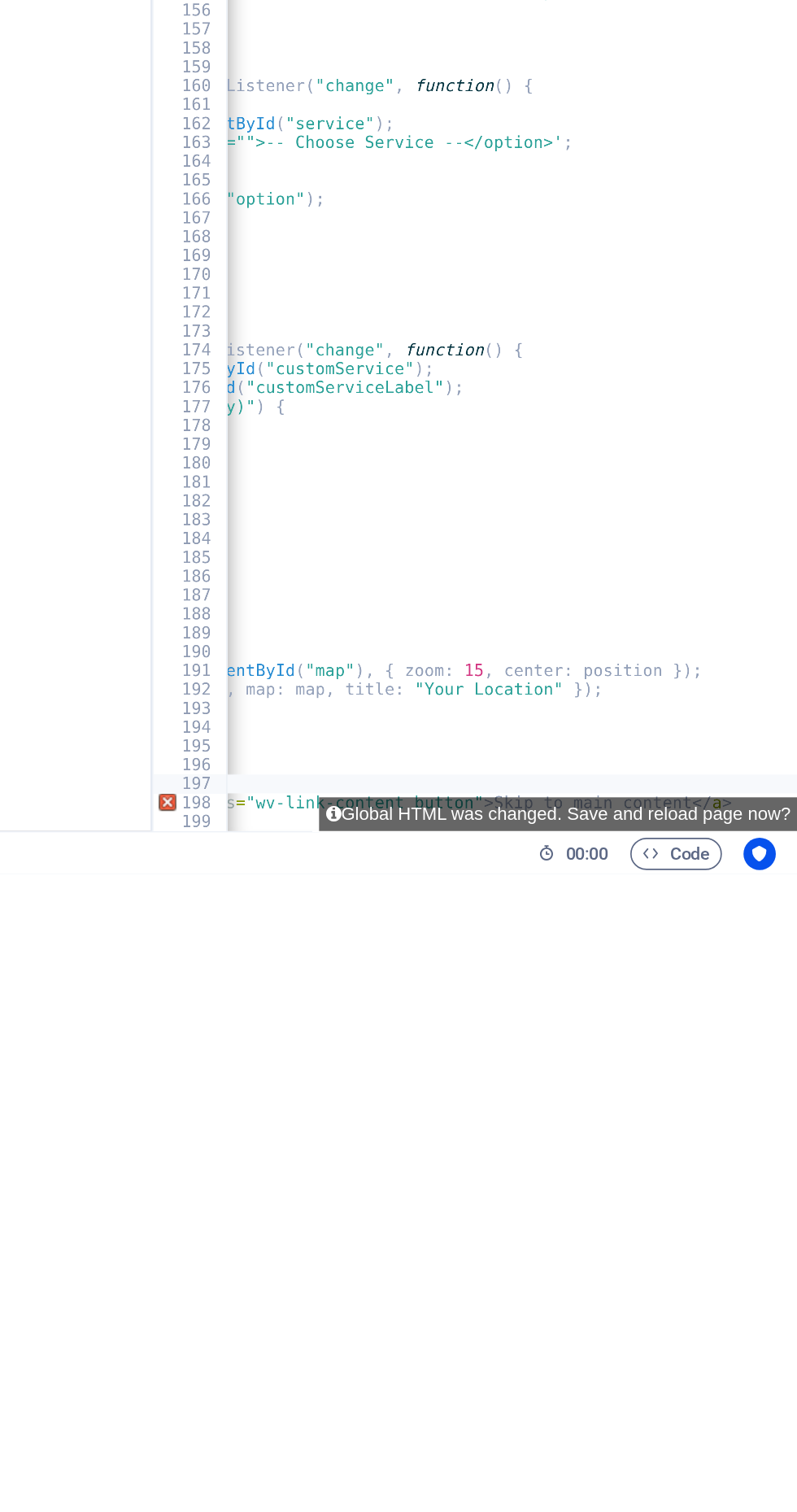
type textarea "const"
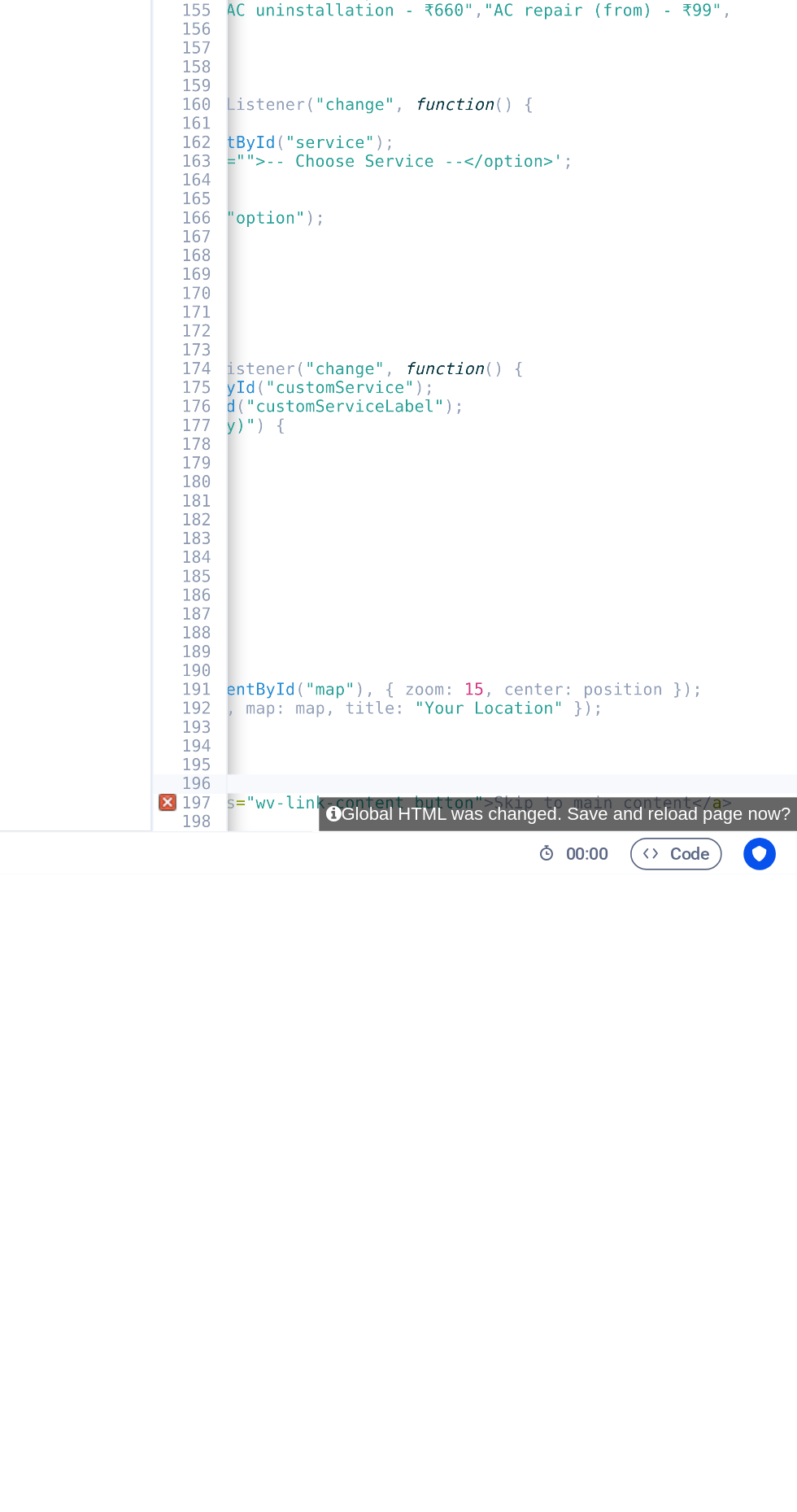
type textarea "const"
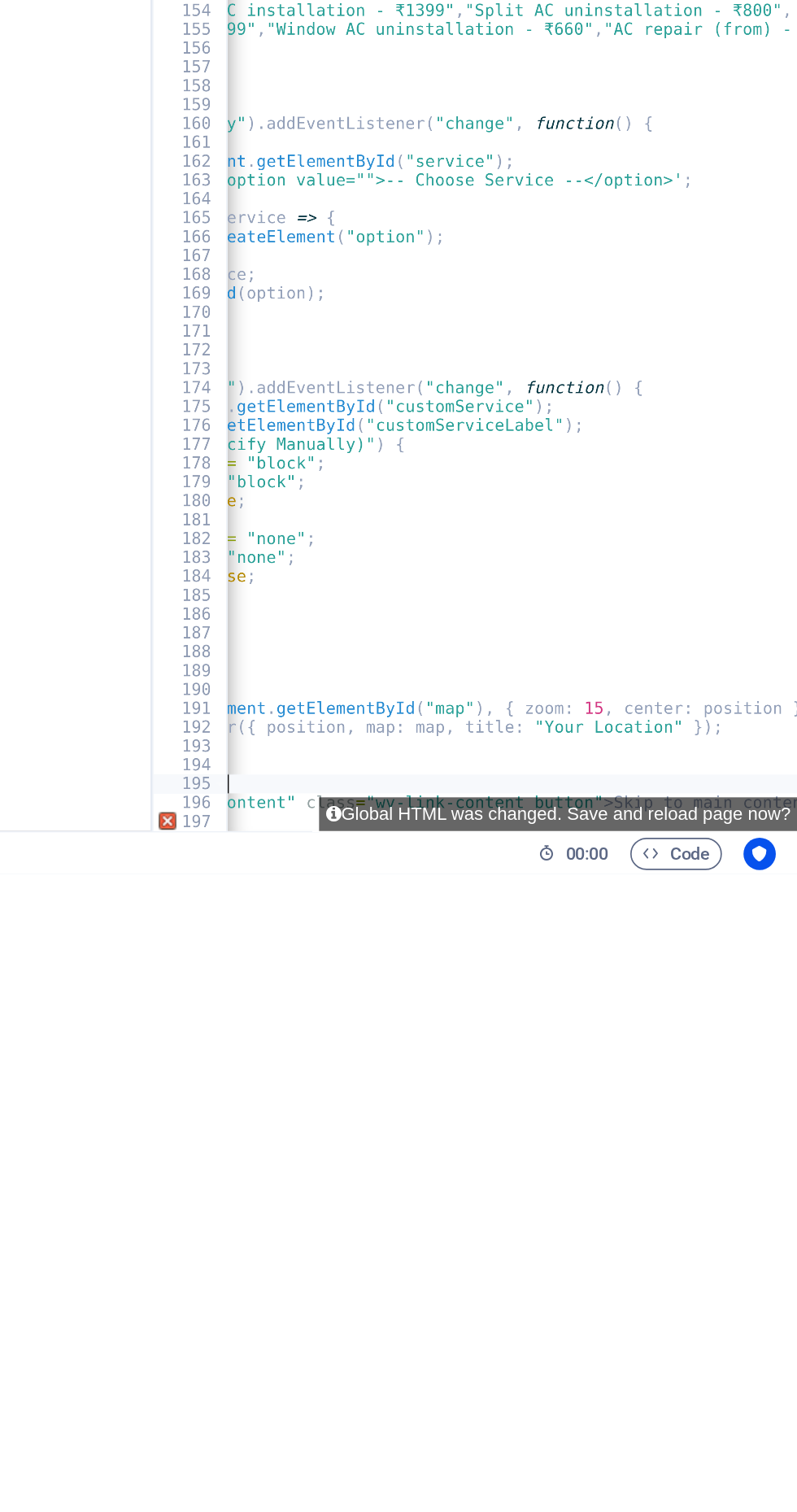
type textarea "function"
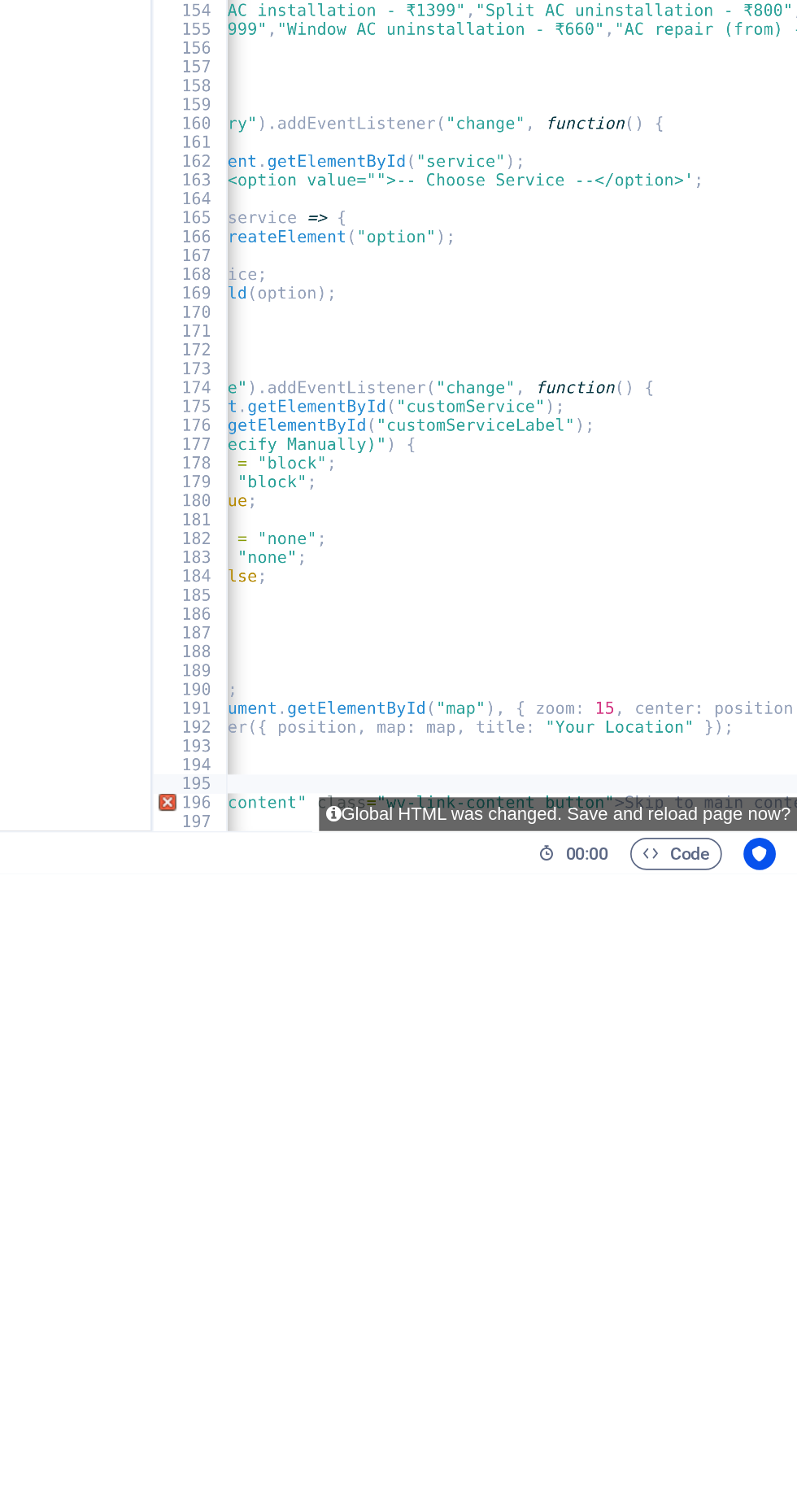
type textarea "}"
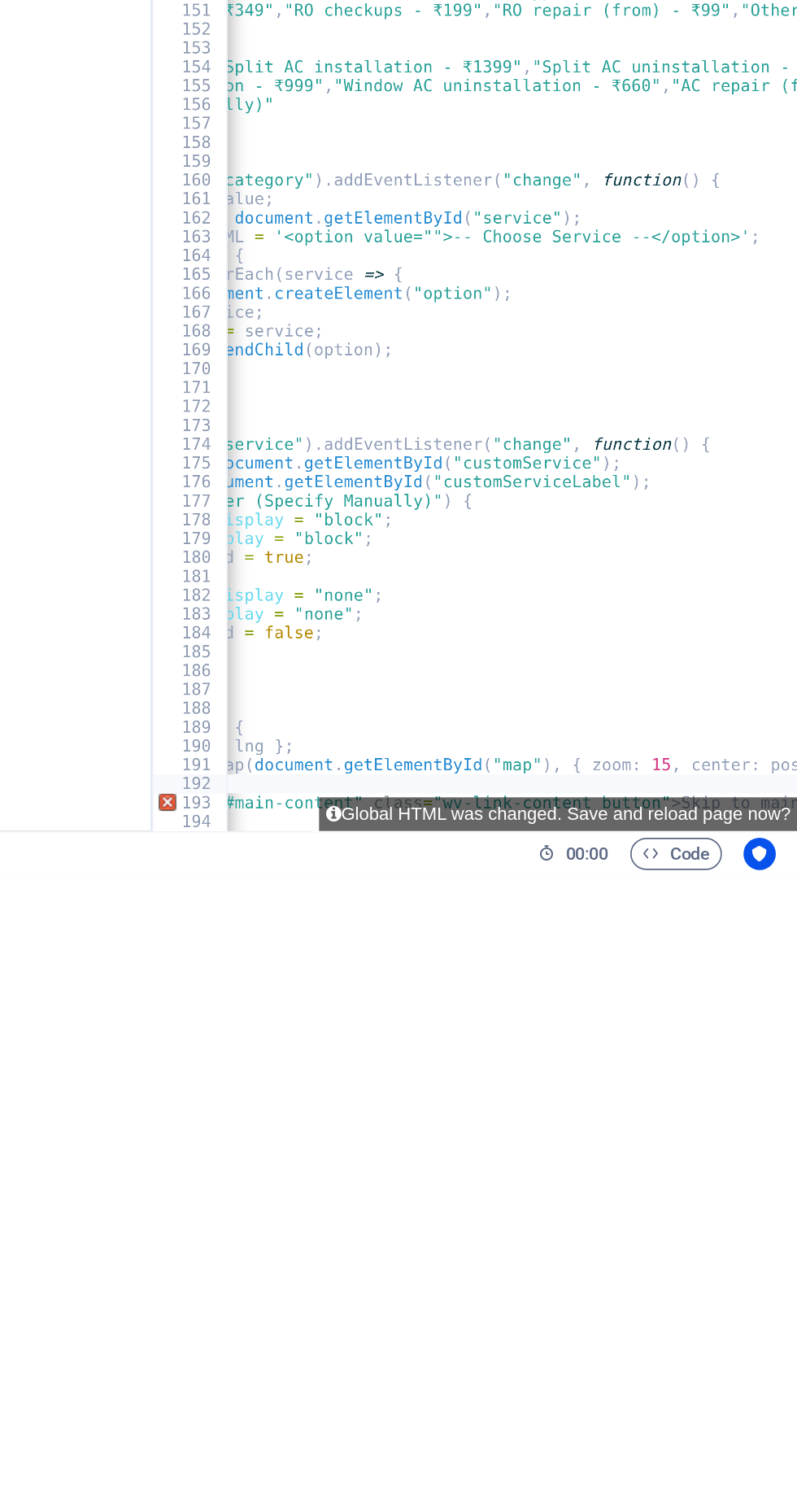
type textarea "marker"
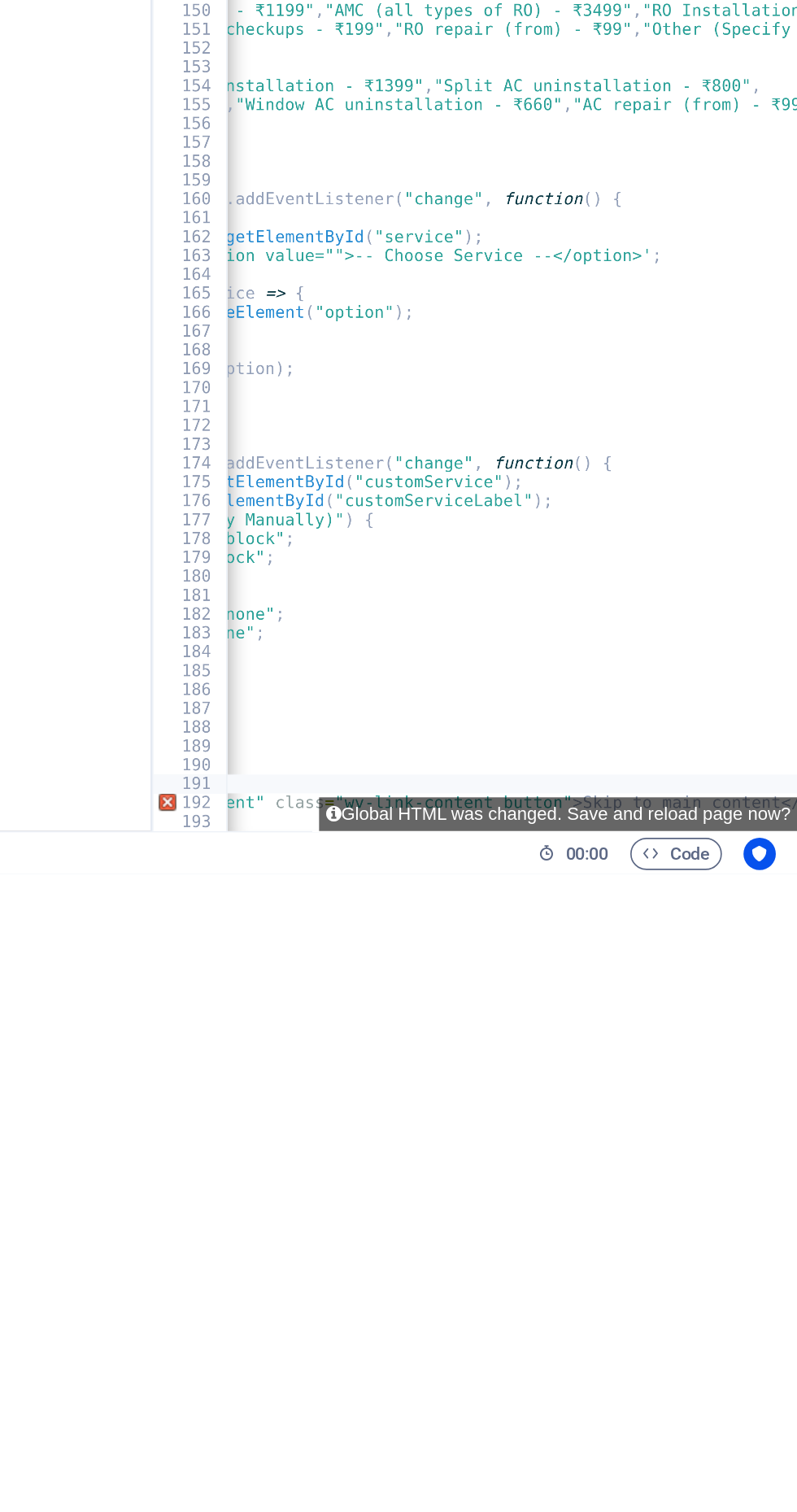
type textarea "map"
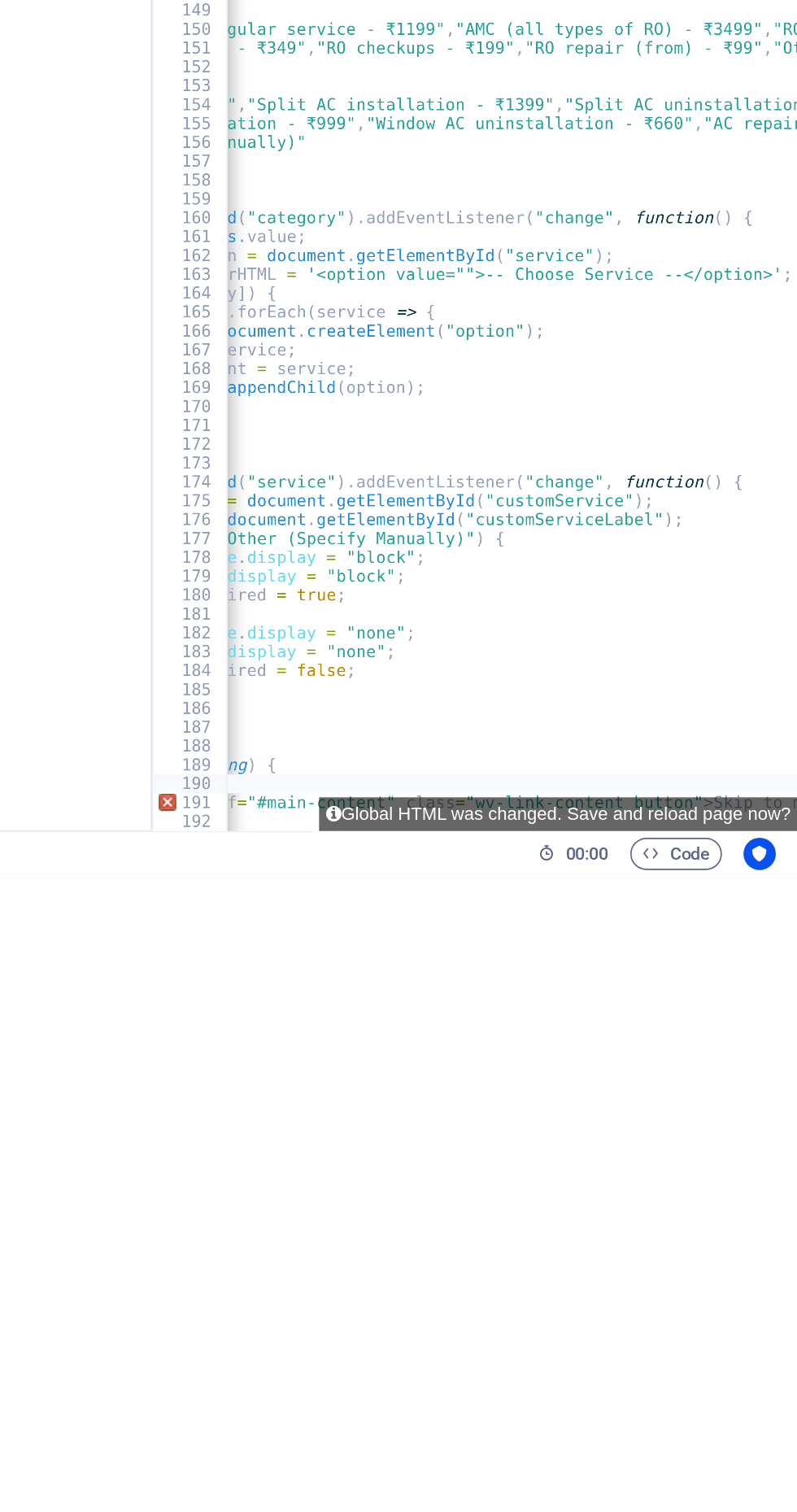
type textarea "const"
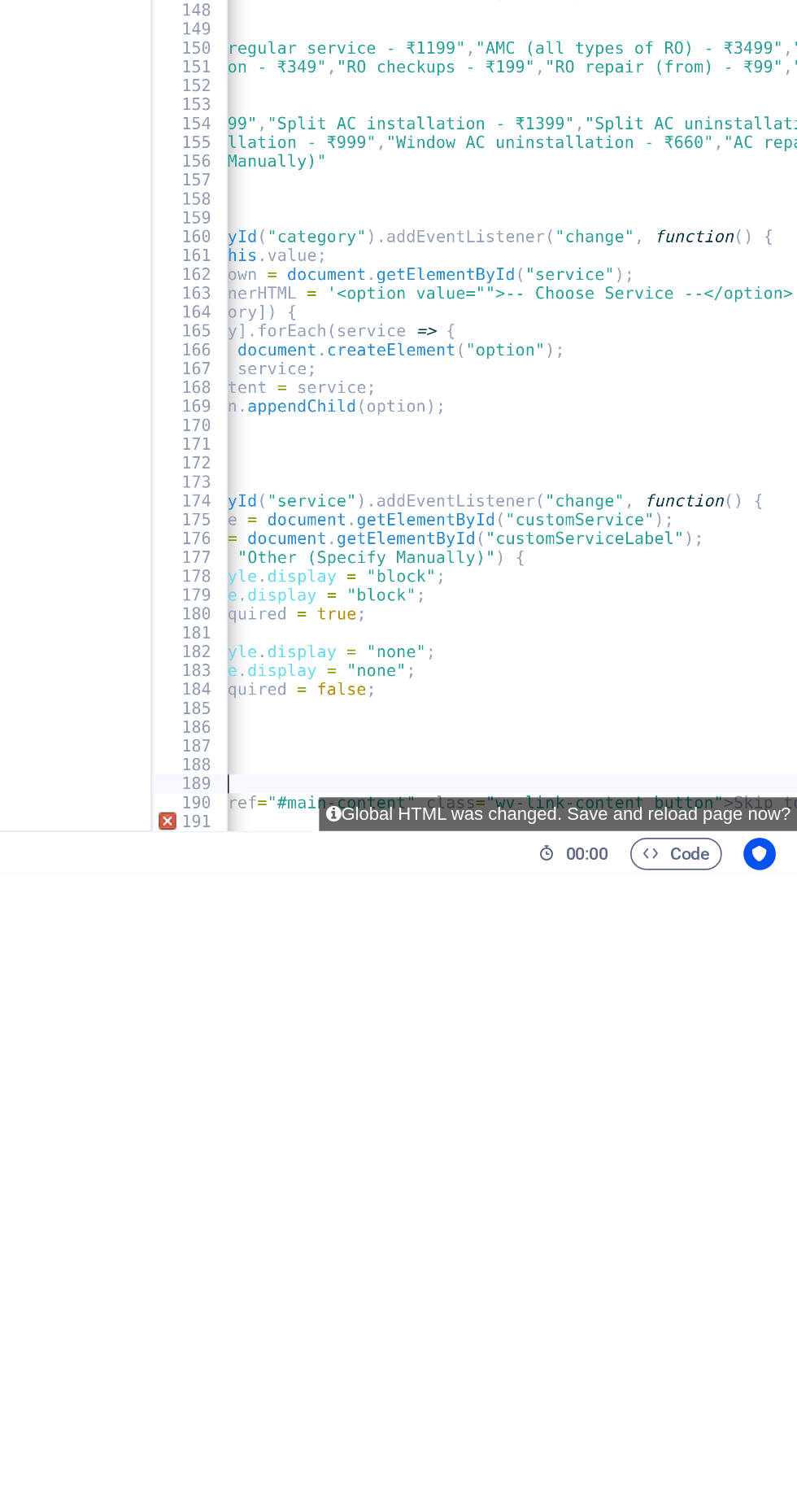
type textarea "function"
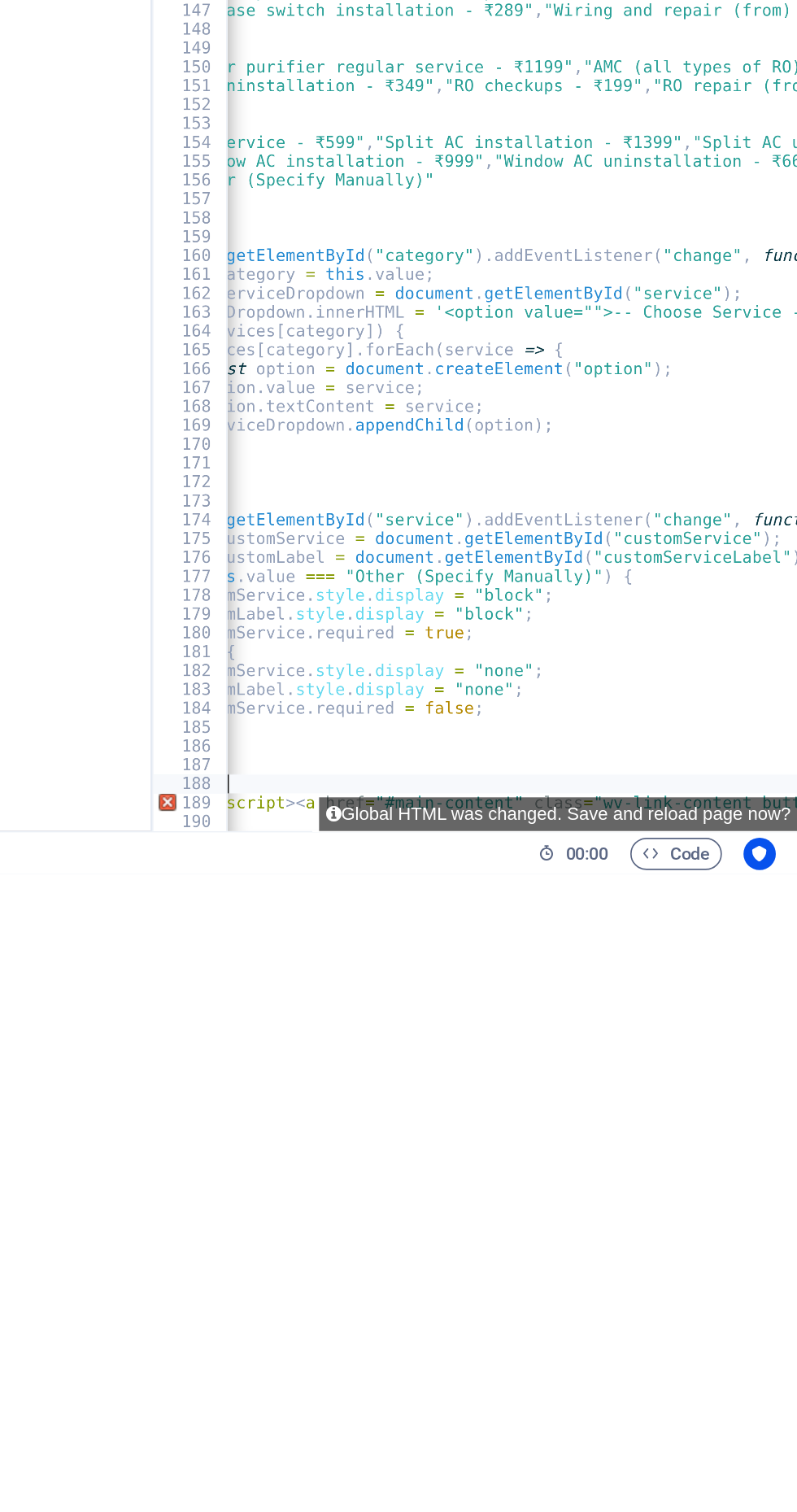
type textarea "let"
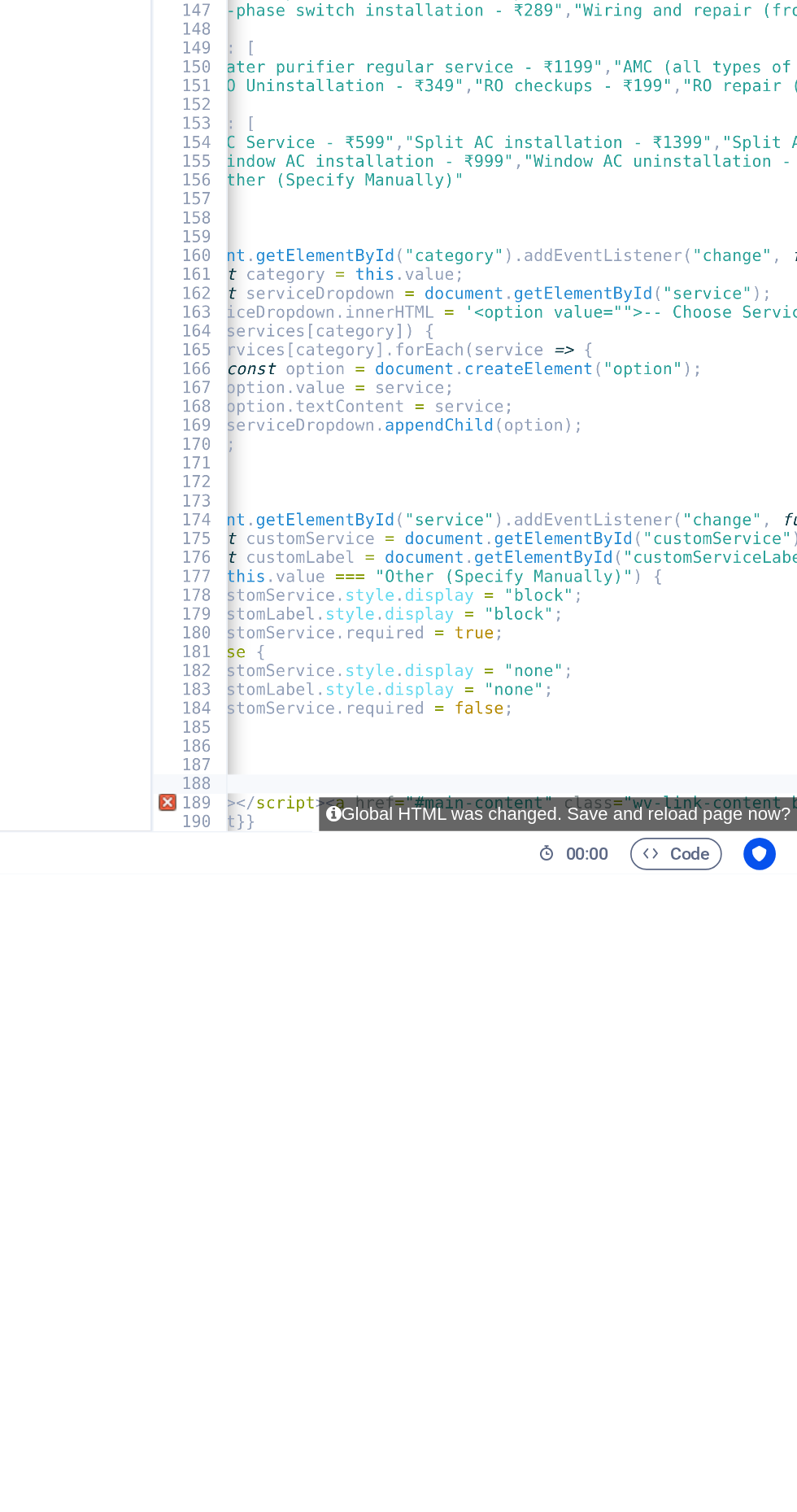
type textarea "}"
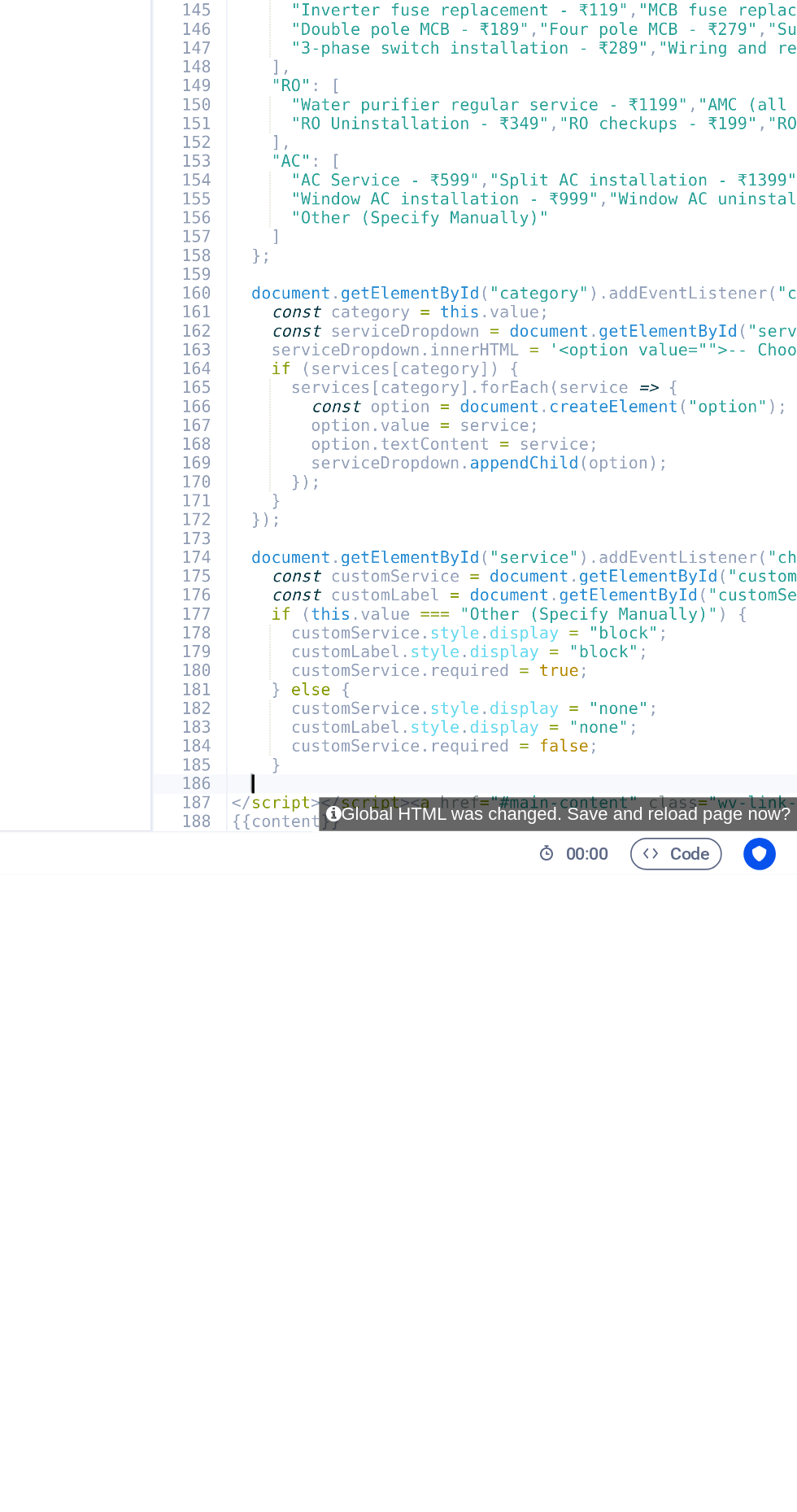
type textarea "}"
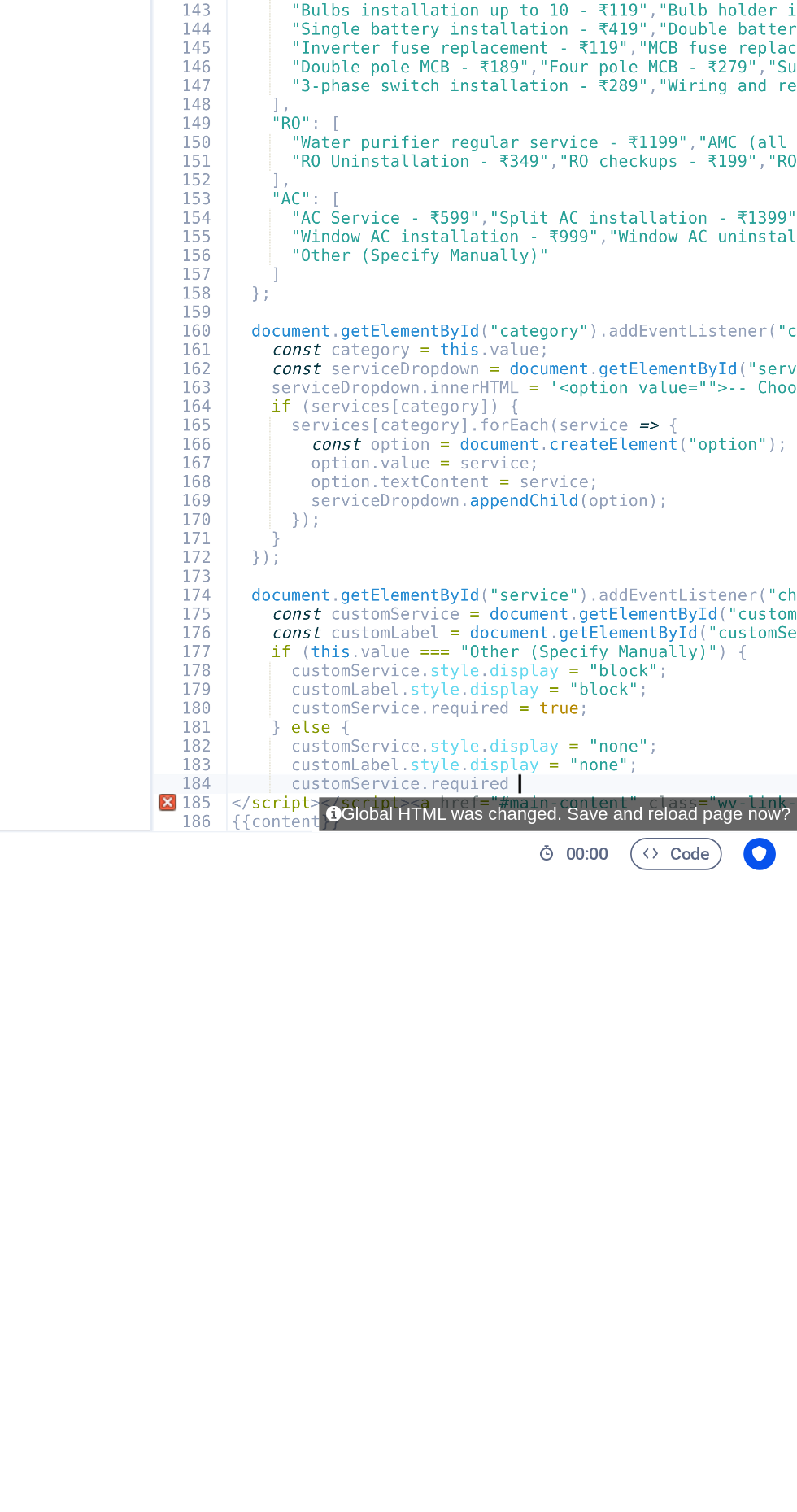
type textarea "customService.require"
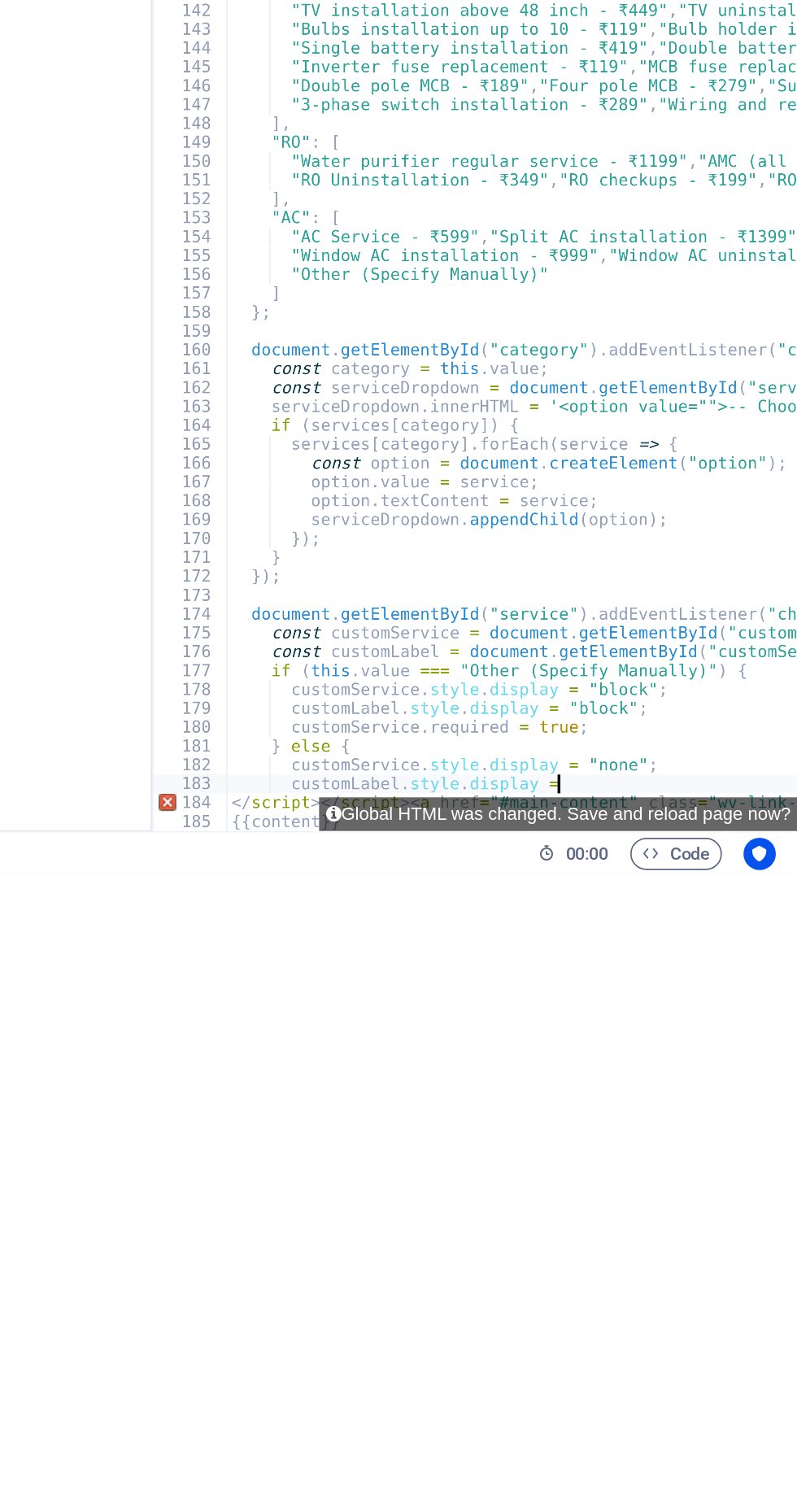
type textarea "customLabel.style.display"
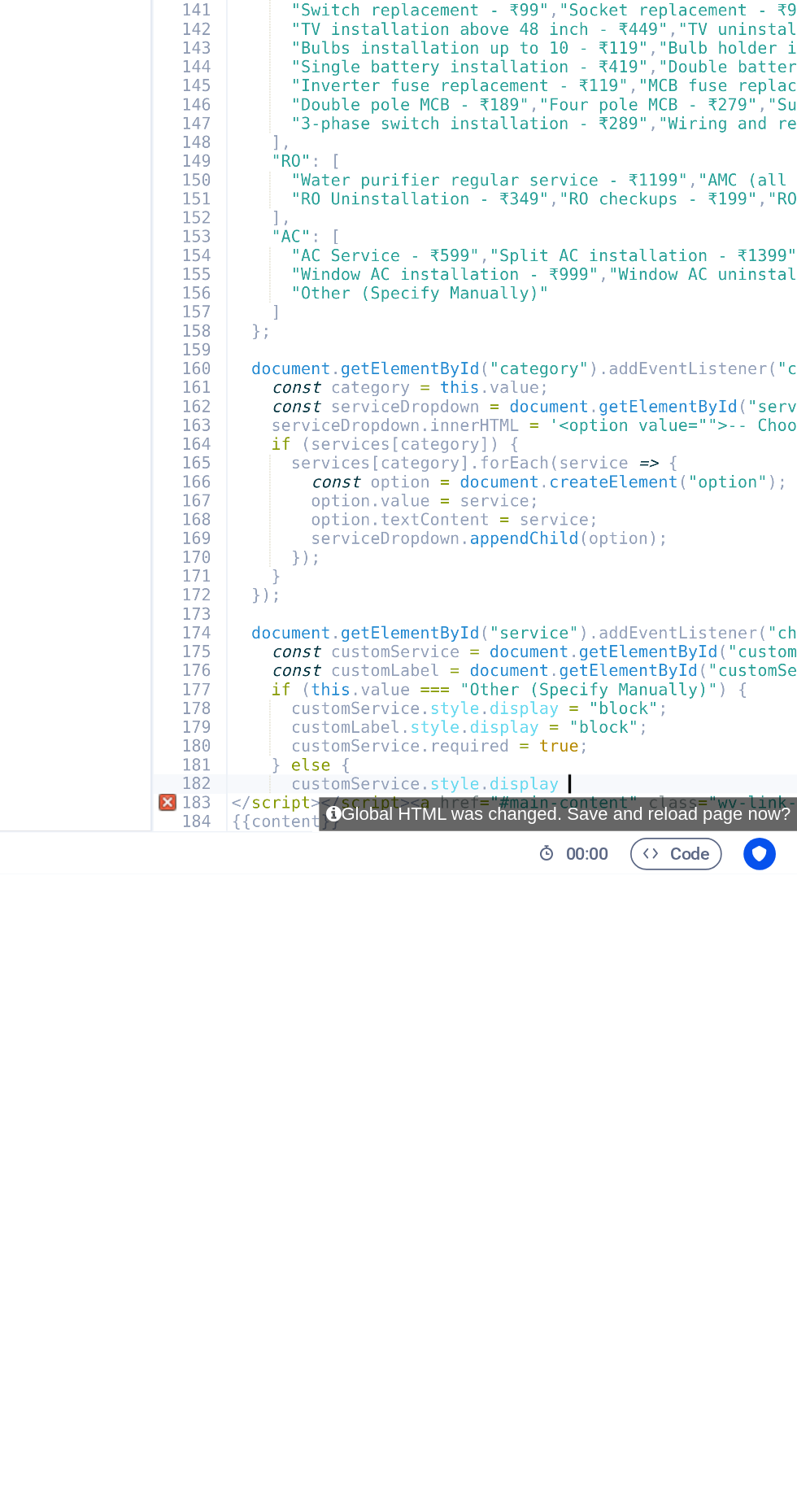
type textarea "customService.style.display"
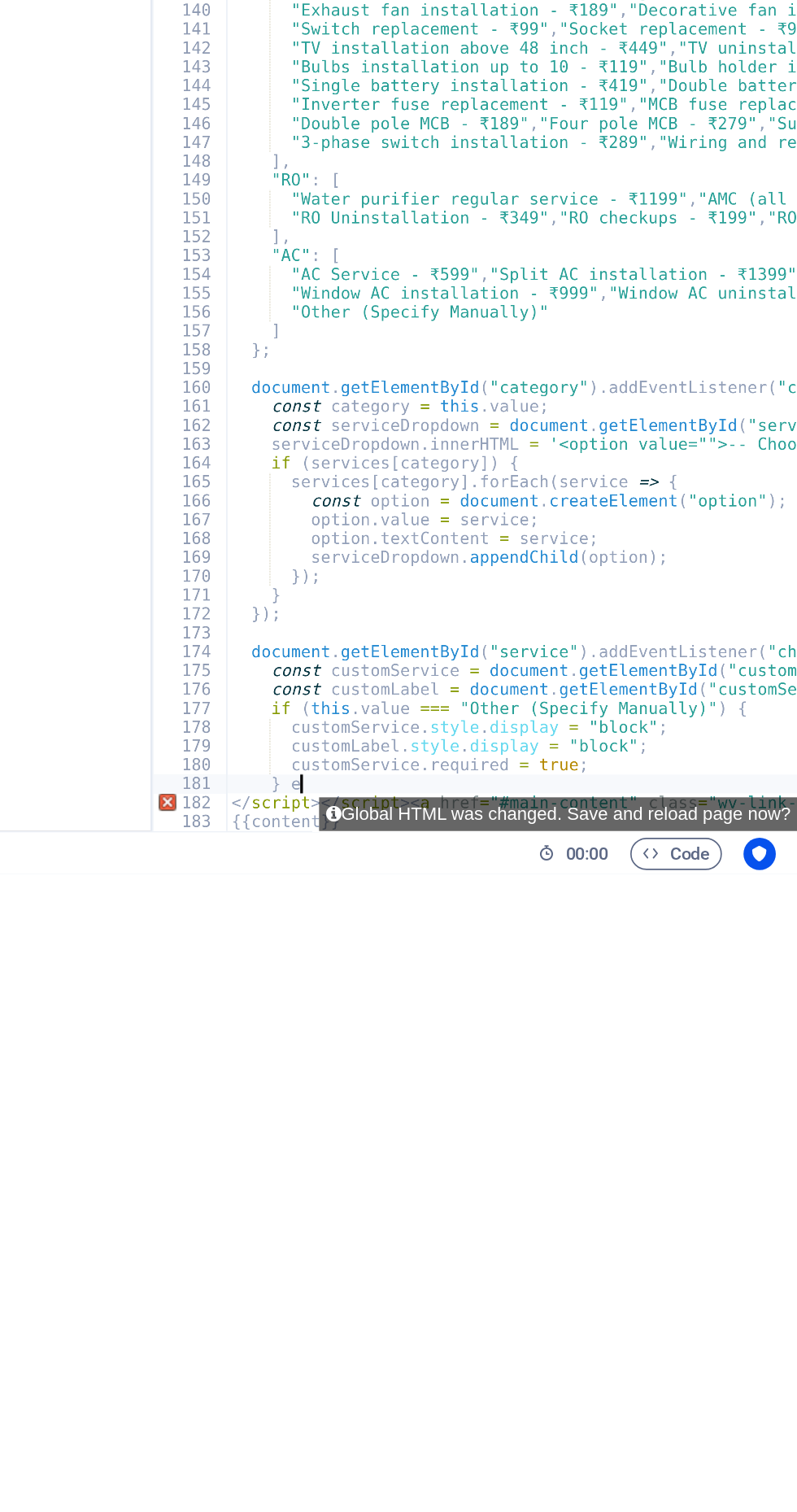
type textarea "}"
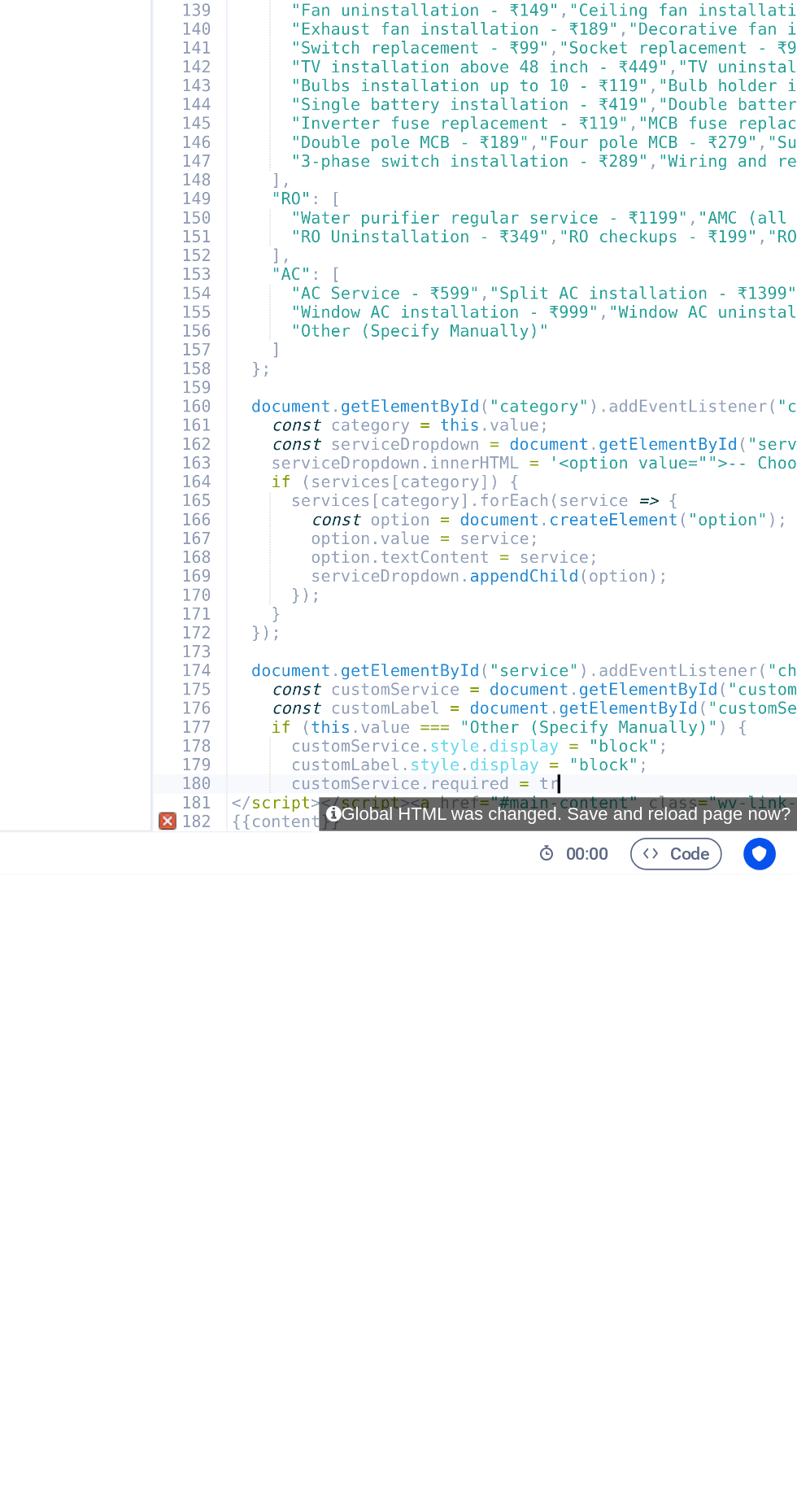
type textarea "customService.requir"
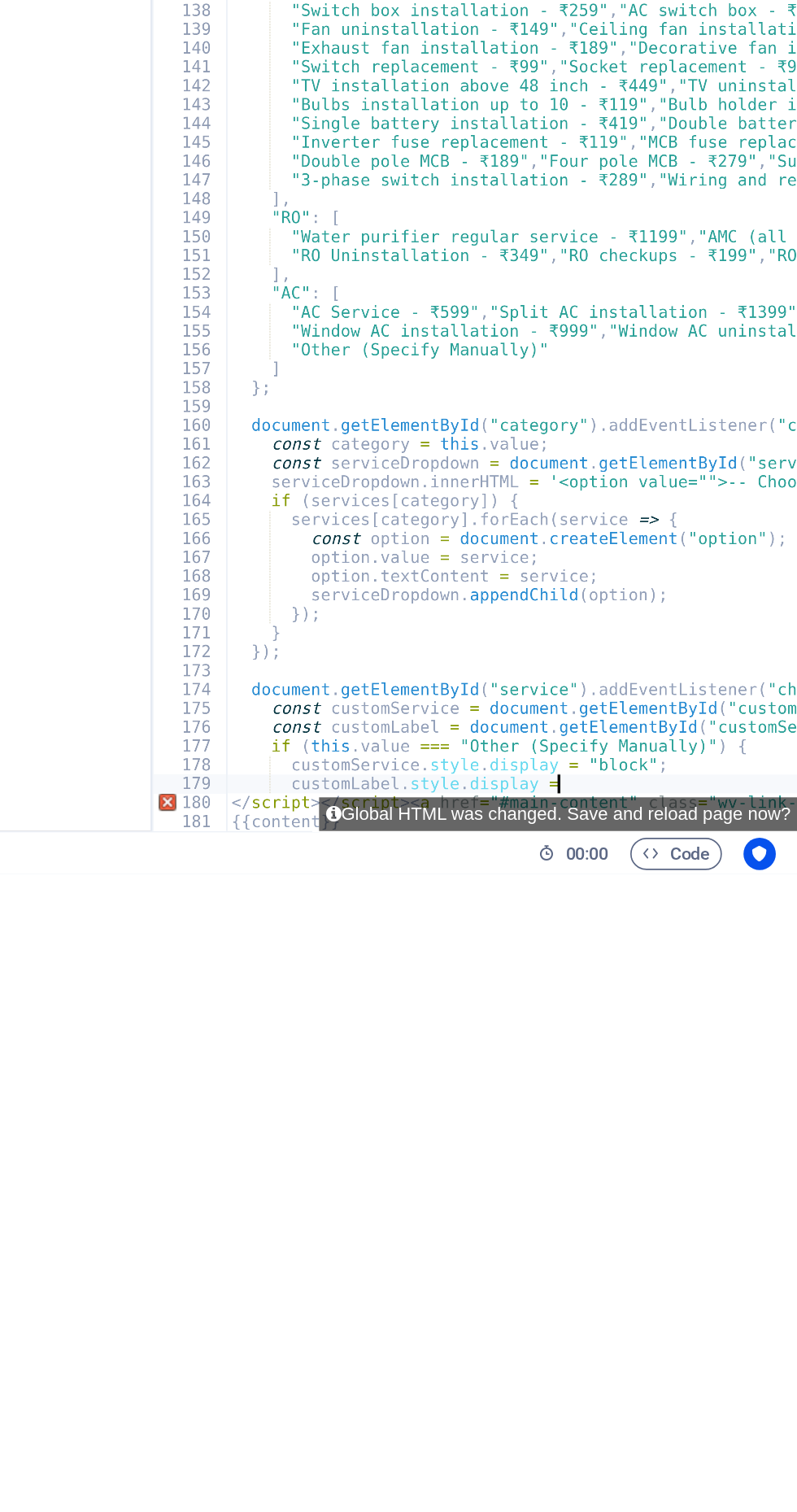
type textarea "customLabel.style.display"
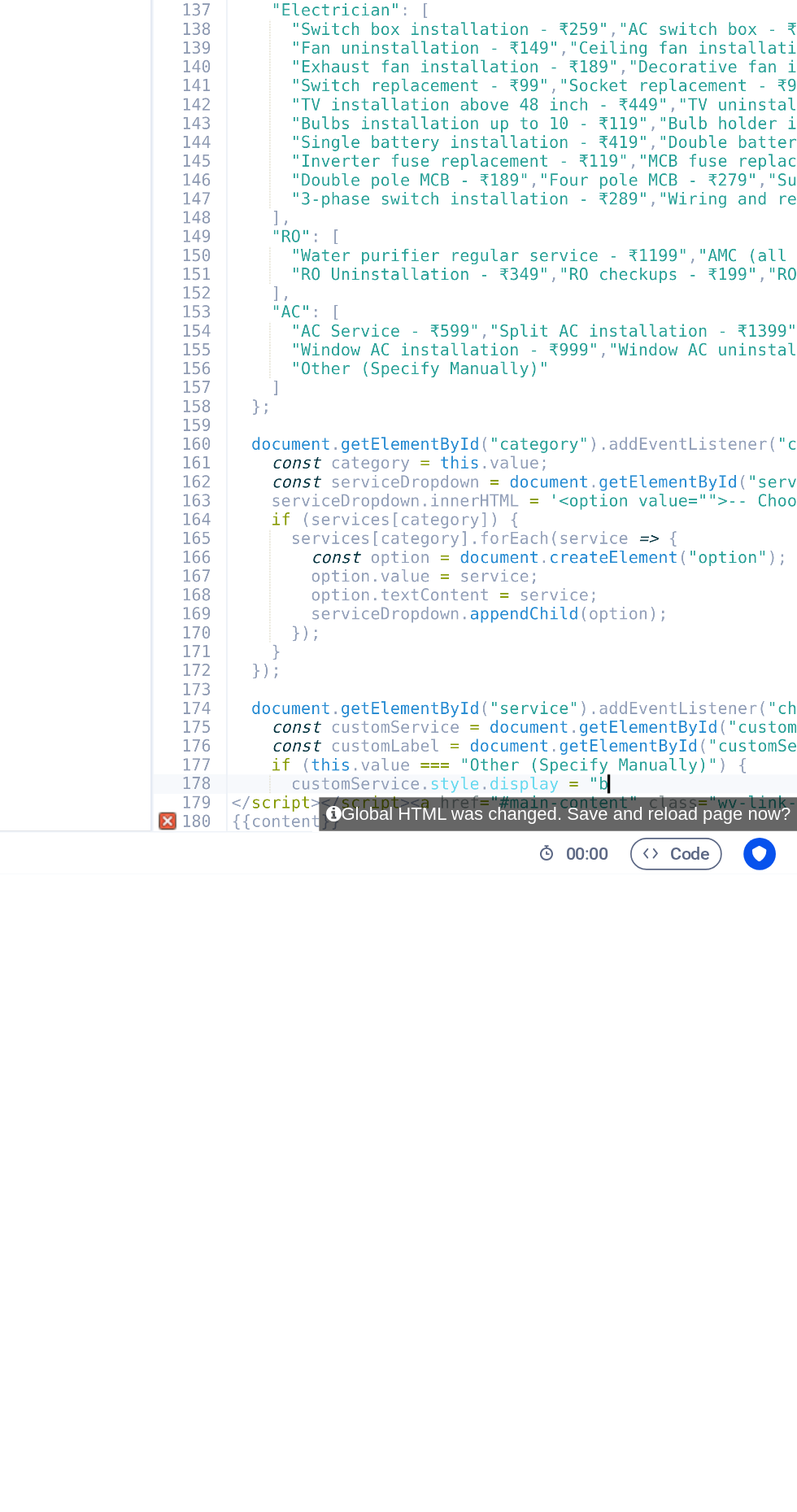
type textarea "customService.style.display"
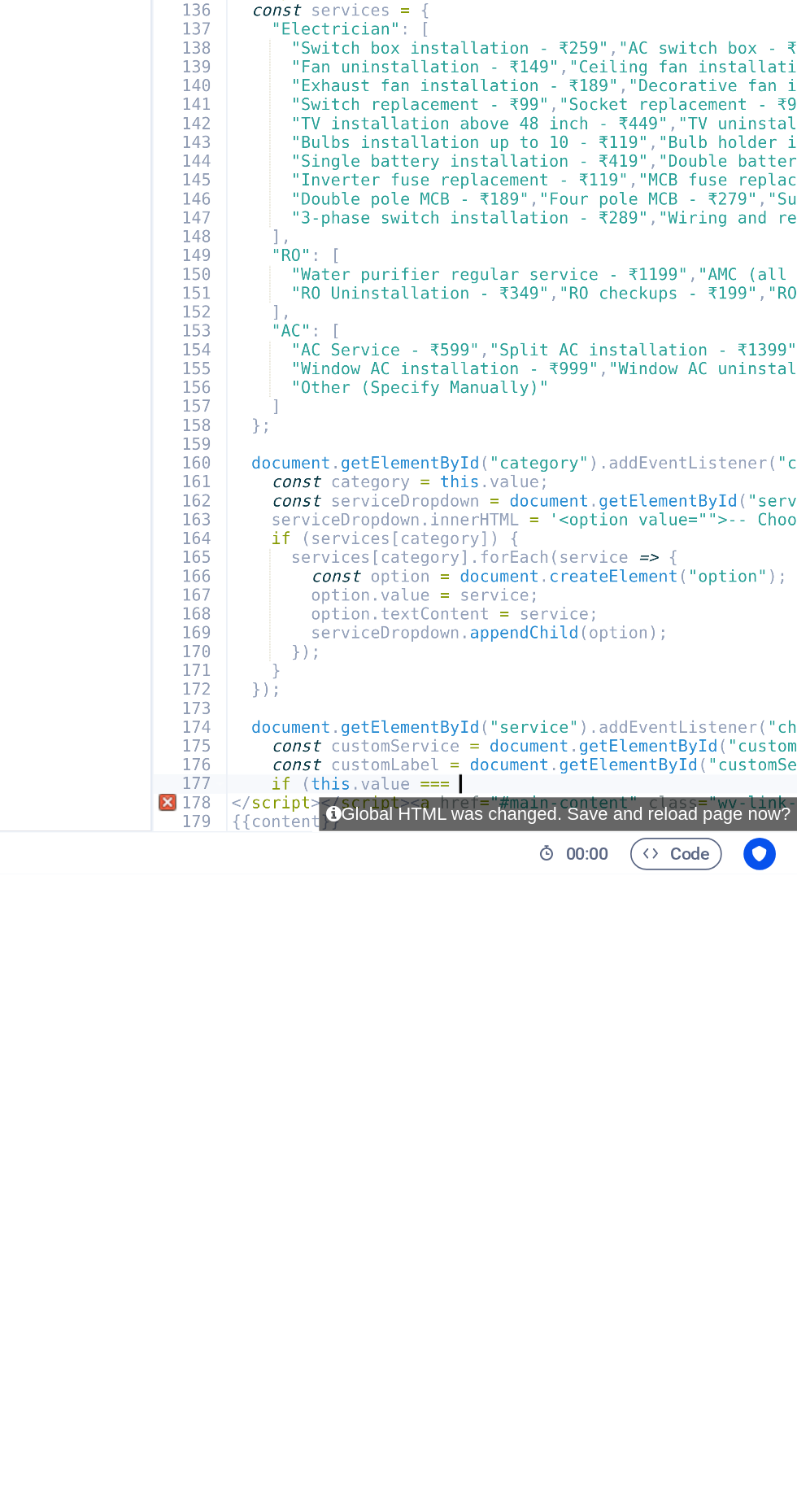
type textarea "if"
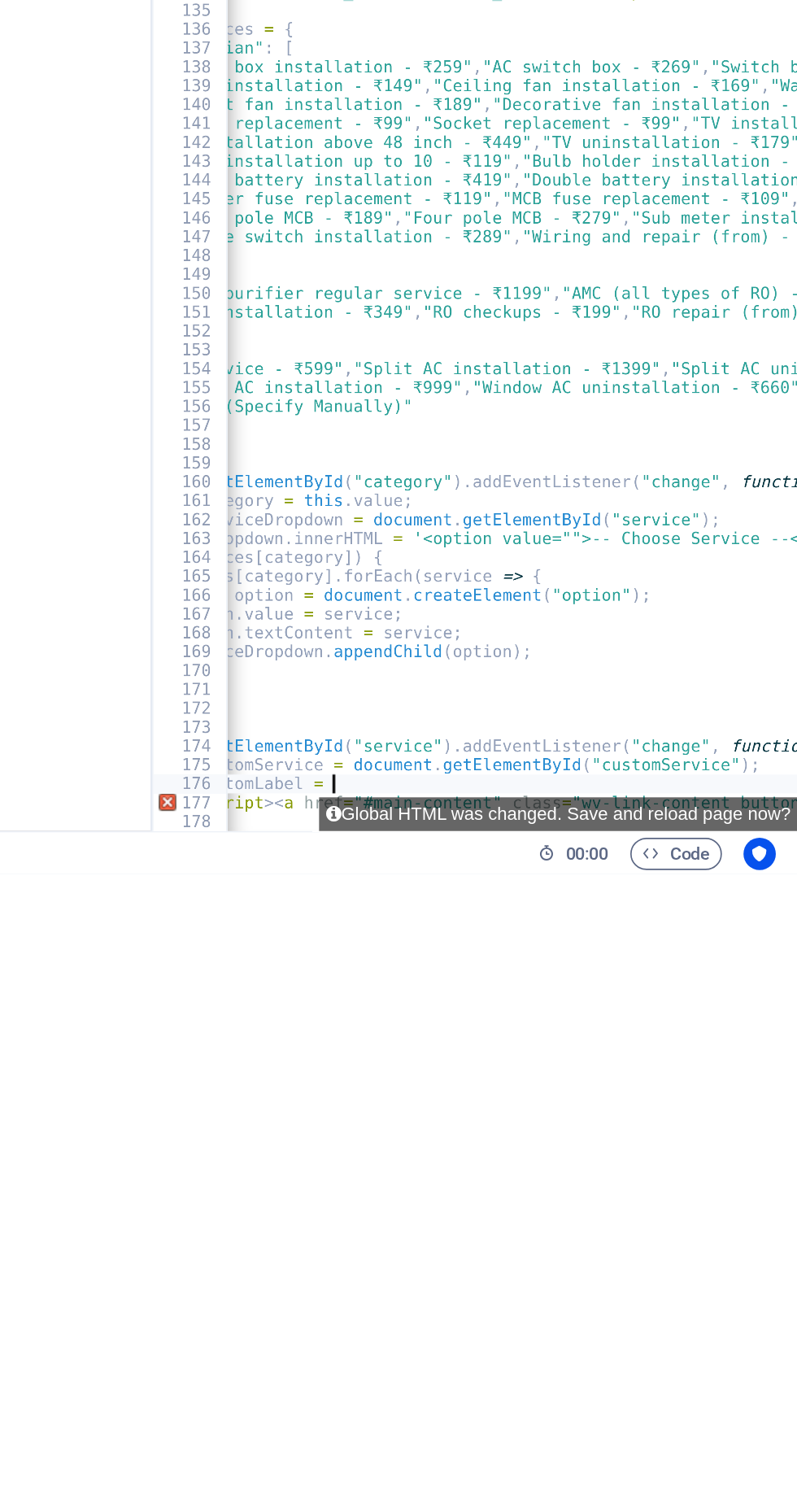
type textarea "const"
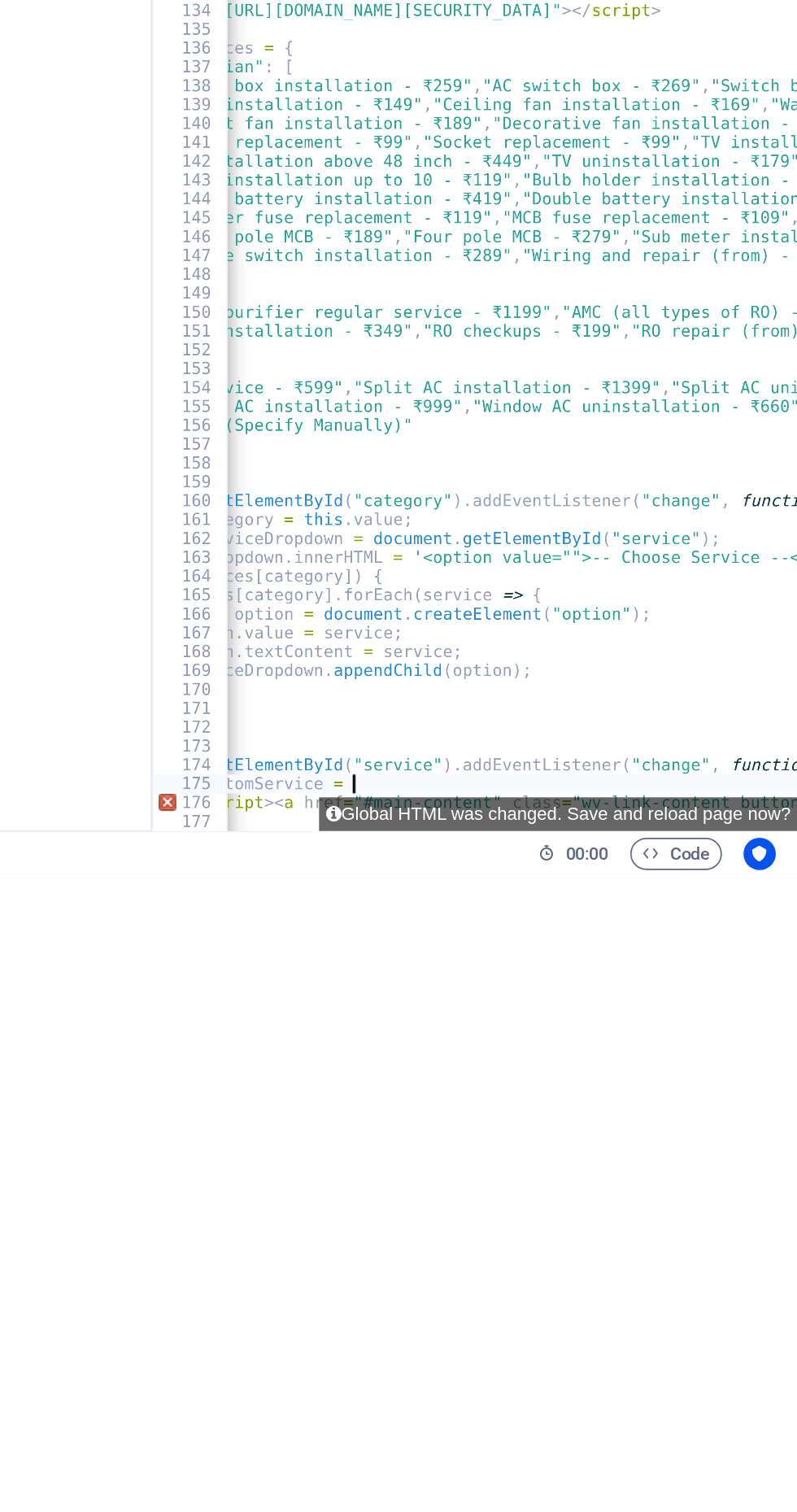
type textarea "const"
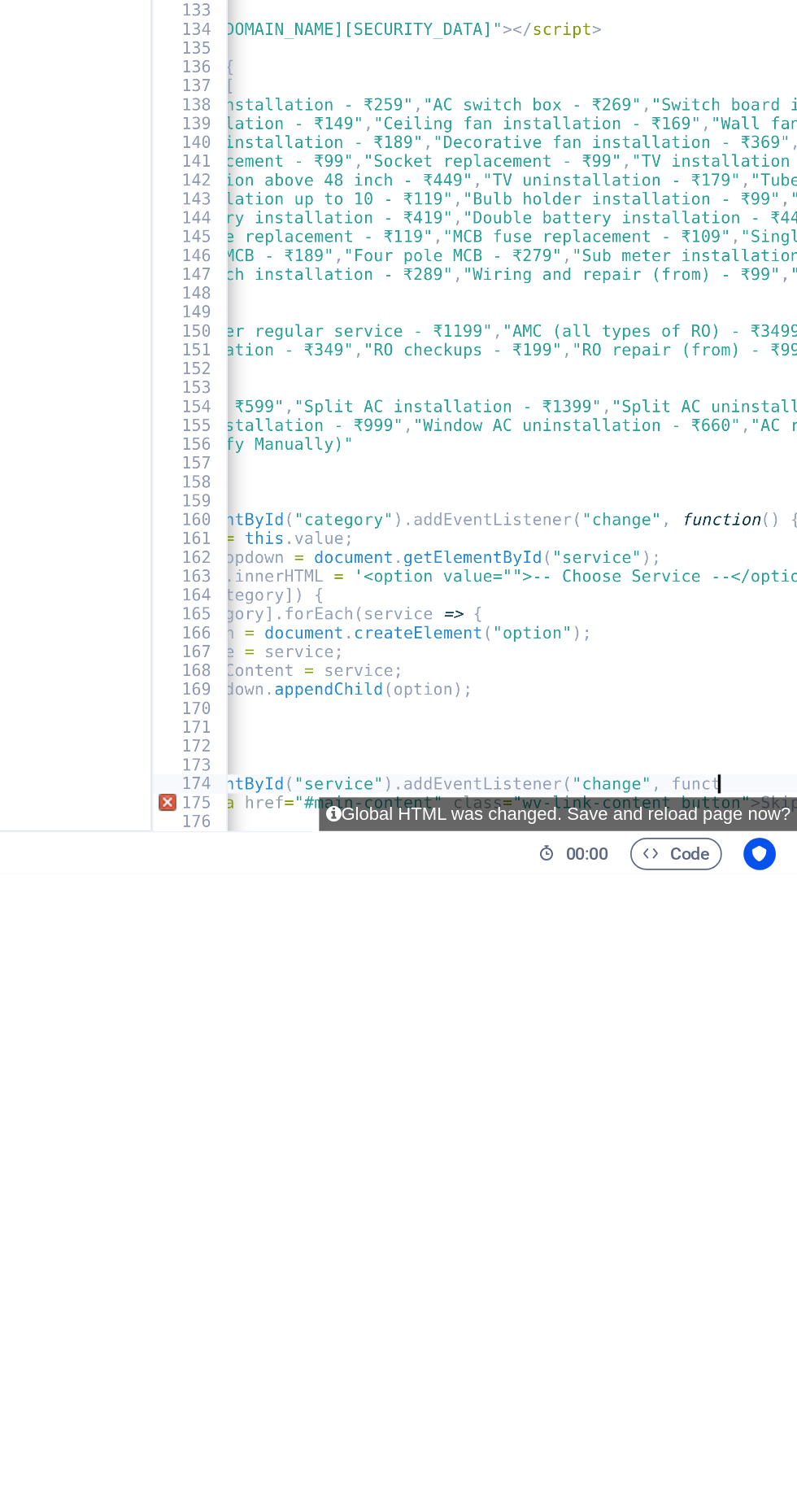
type textarea "document.getElementById("service").addEventListener("change","
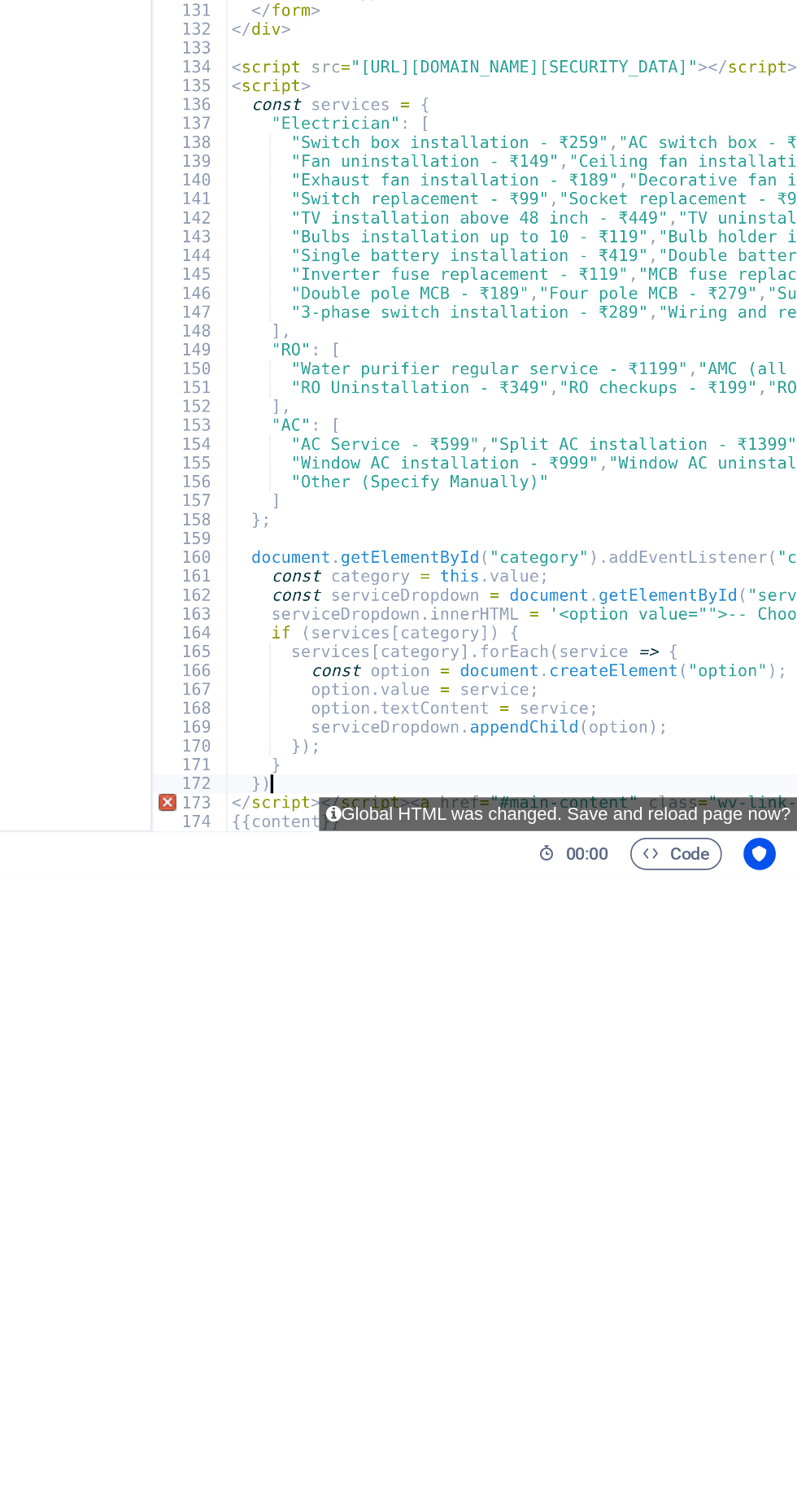
type textarea "}"
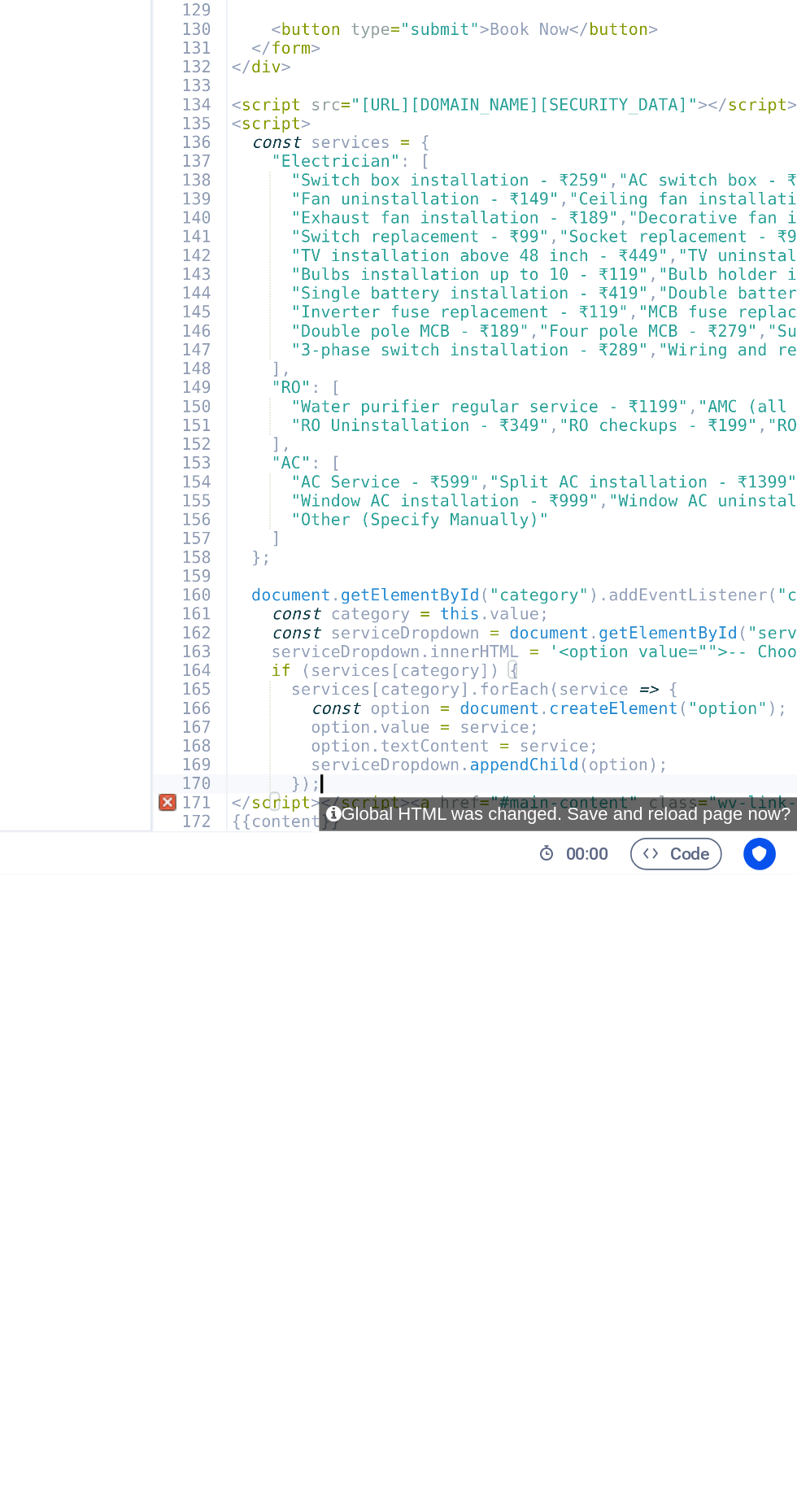
type textarea "}"
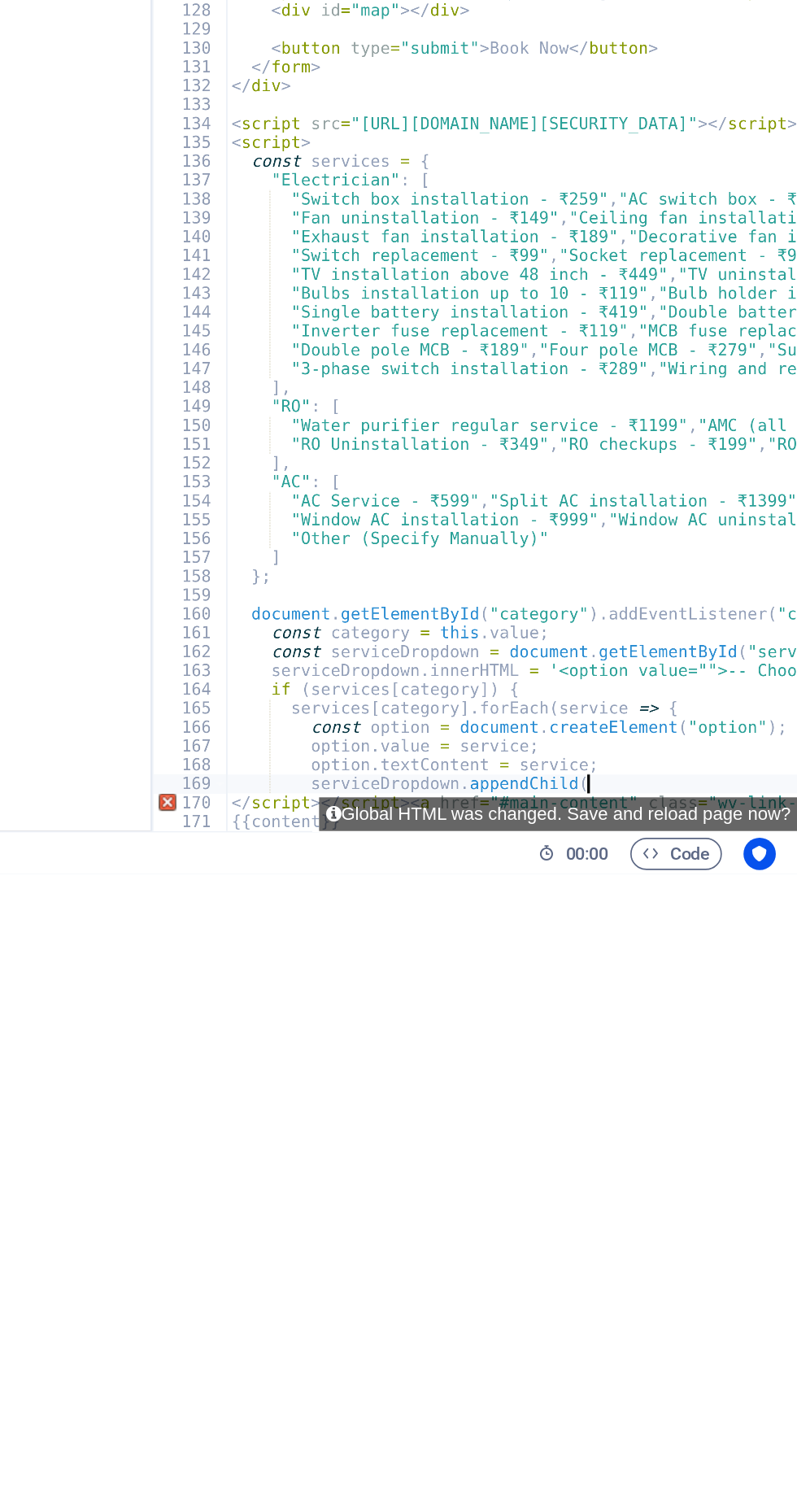
type textarea "serviceDropdown.appendChil"
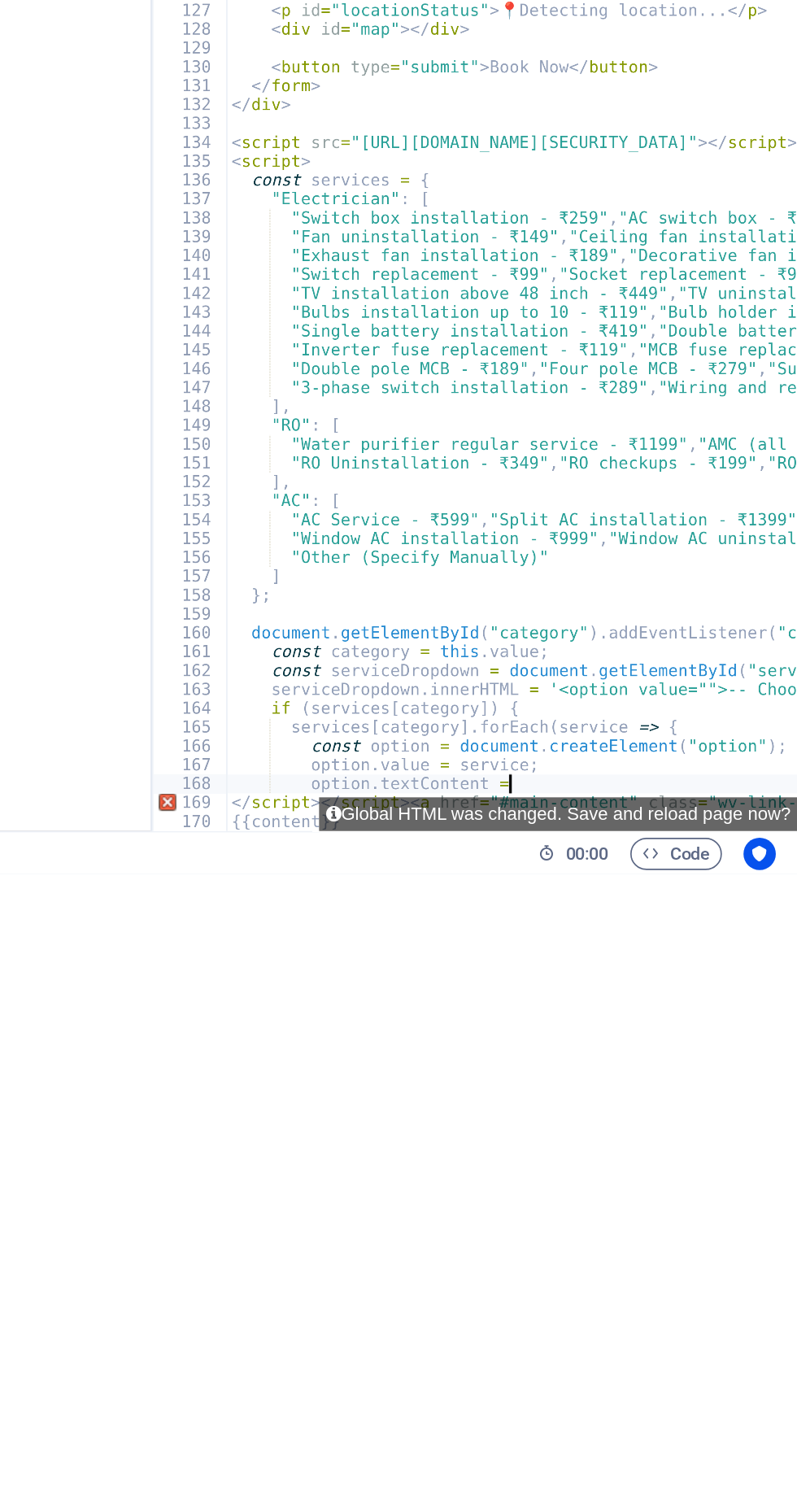
type textarea "option.textContent"
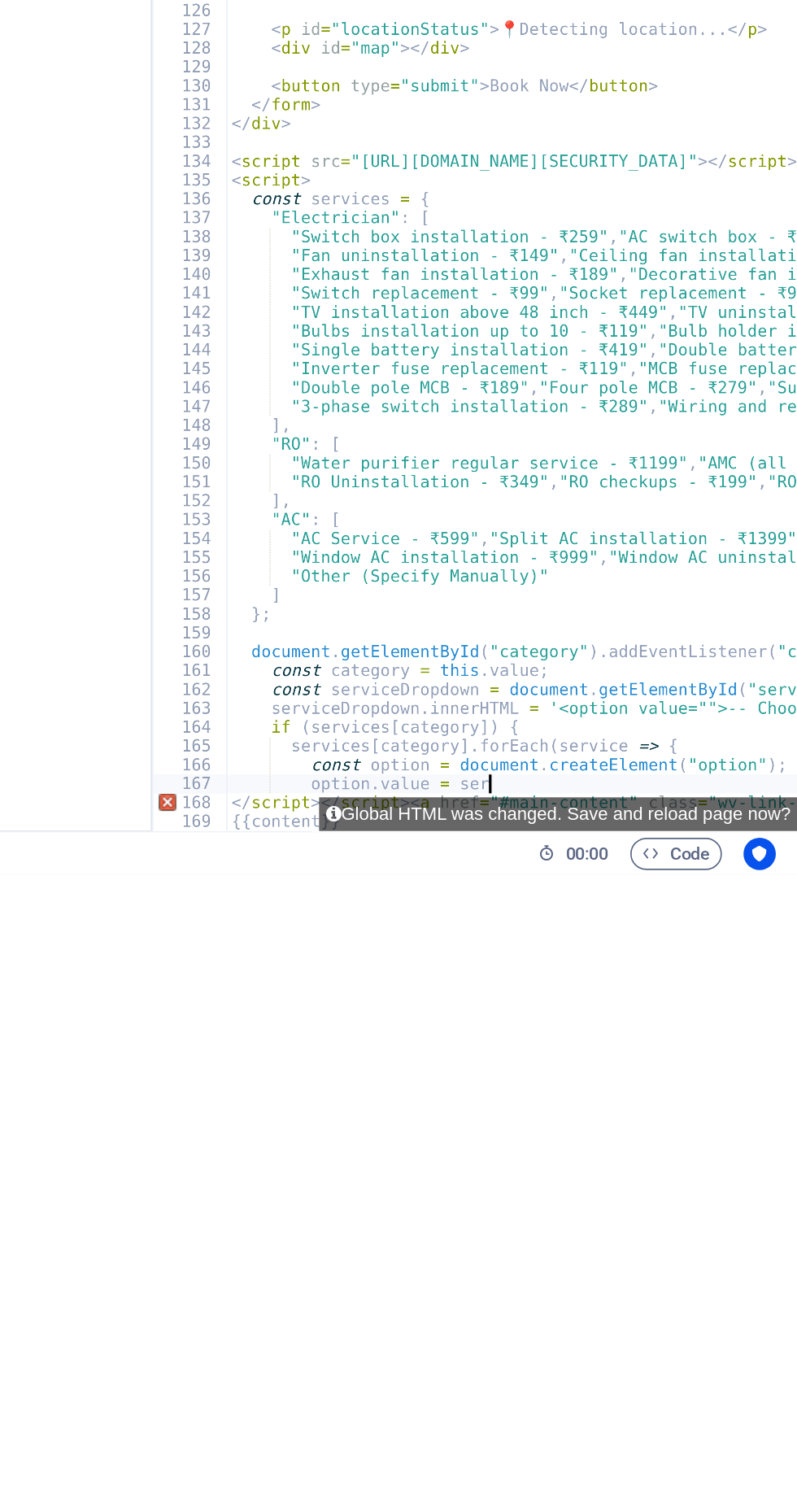
type textarea "option.value"
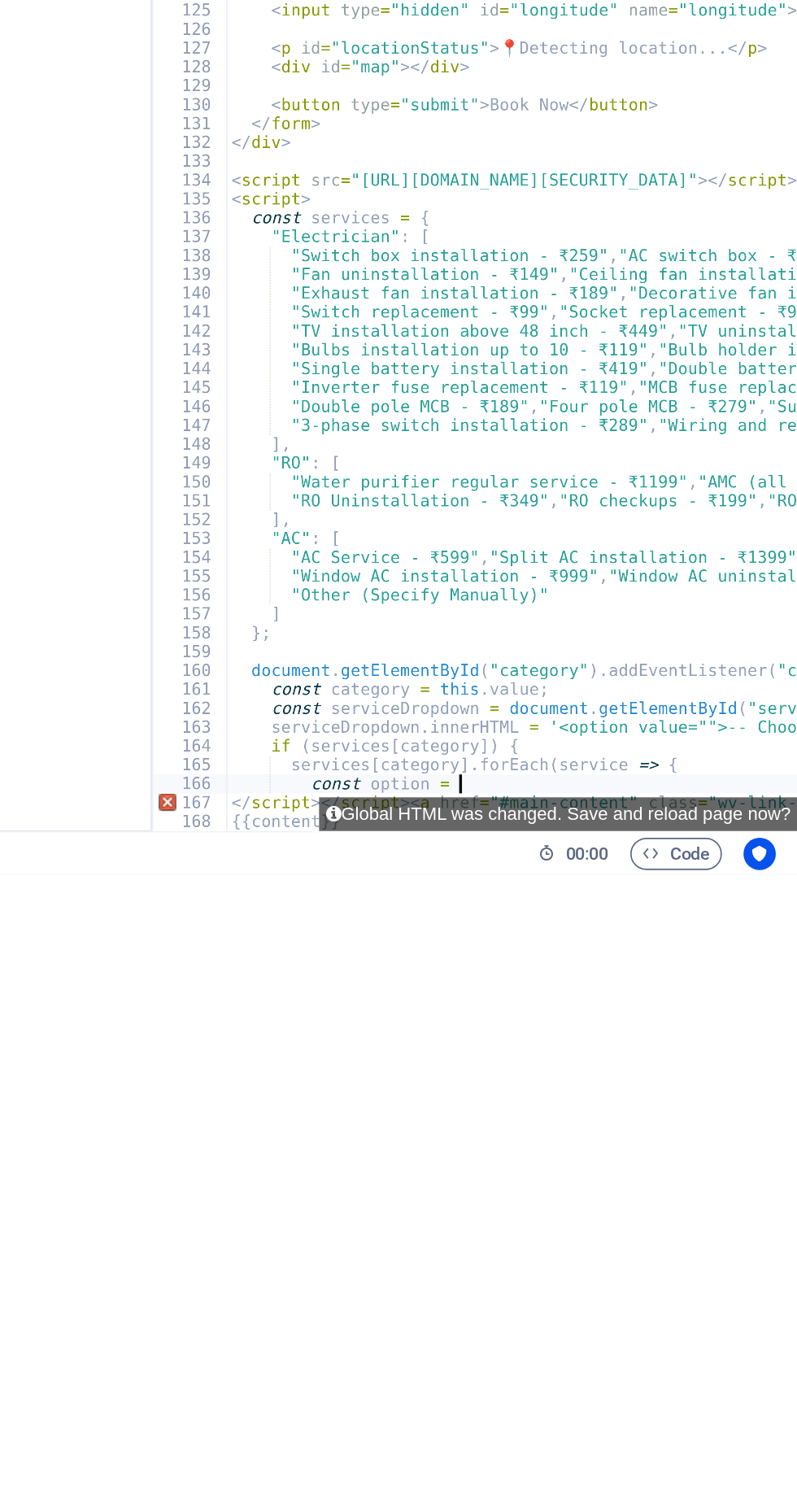
type textarea "const"
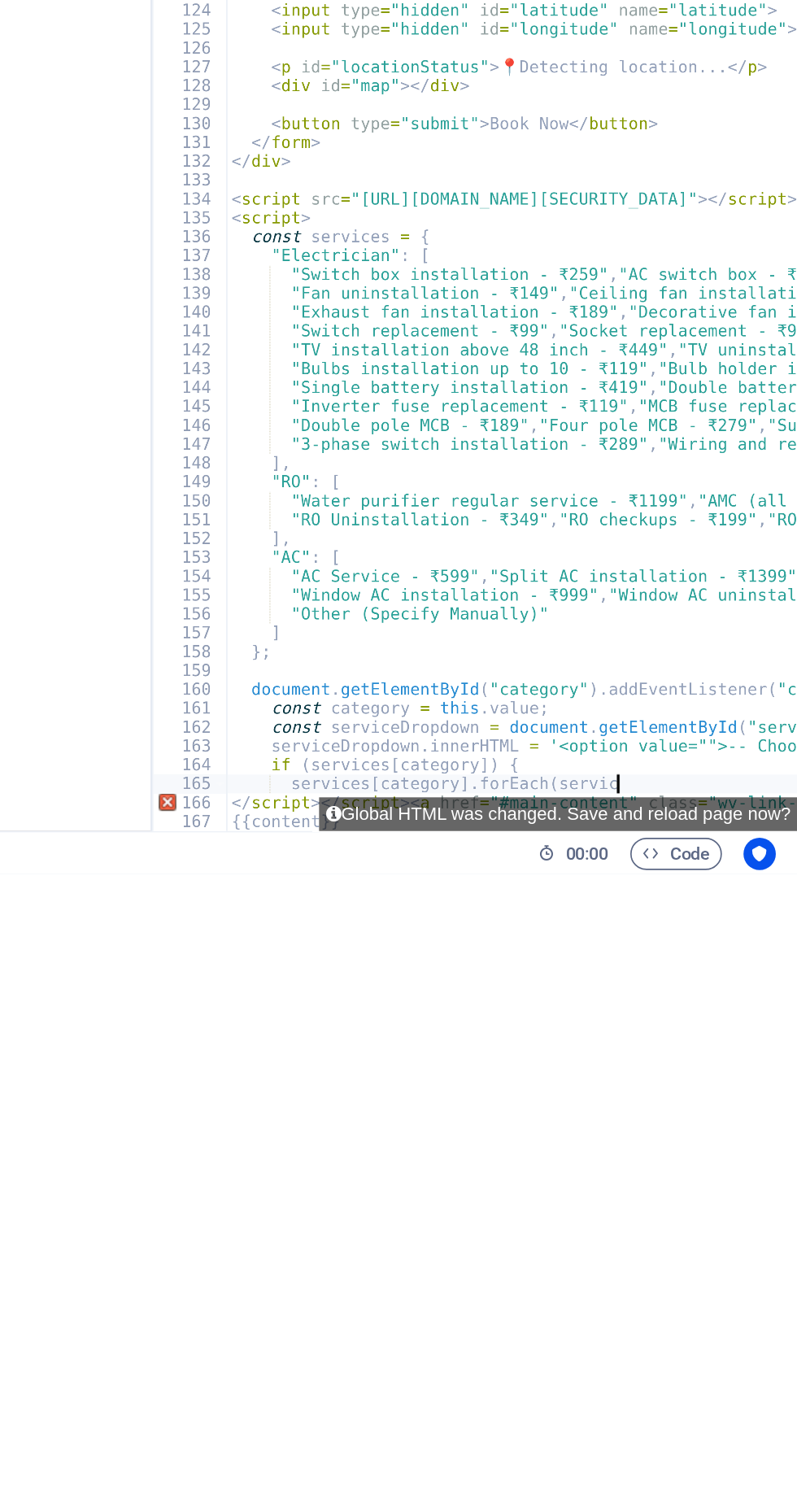
type textarea "services[category].forEach(se"
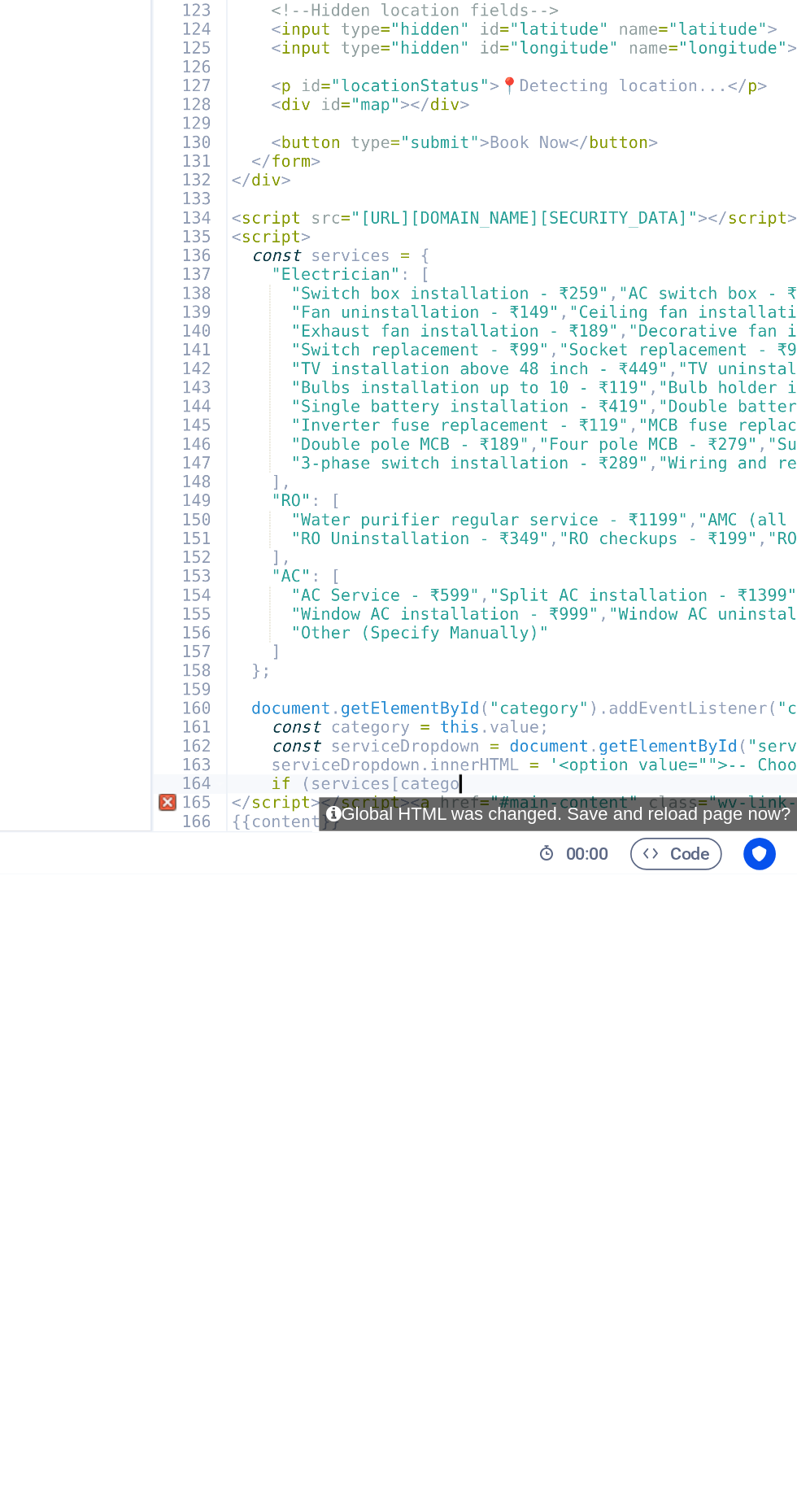
type textarea "if"
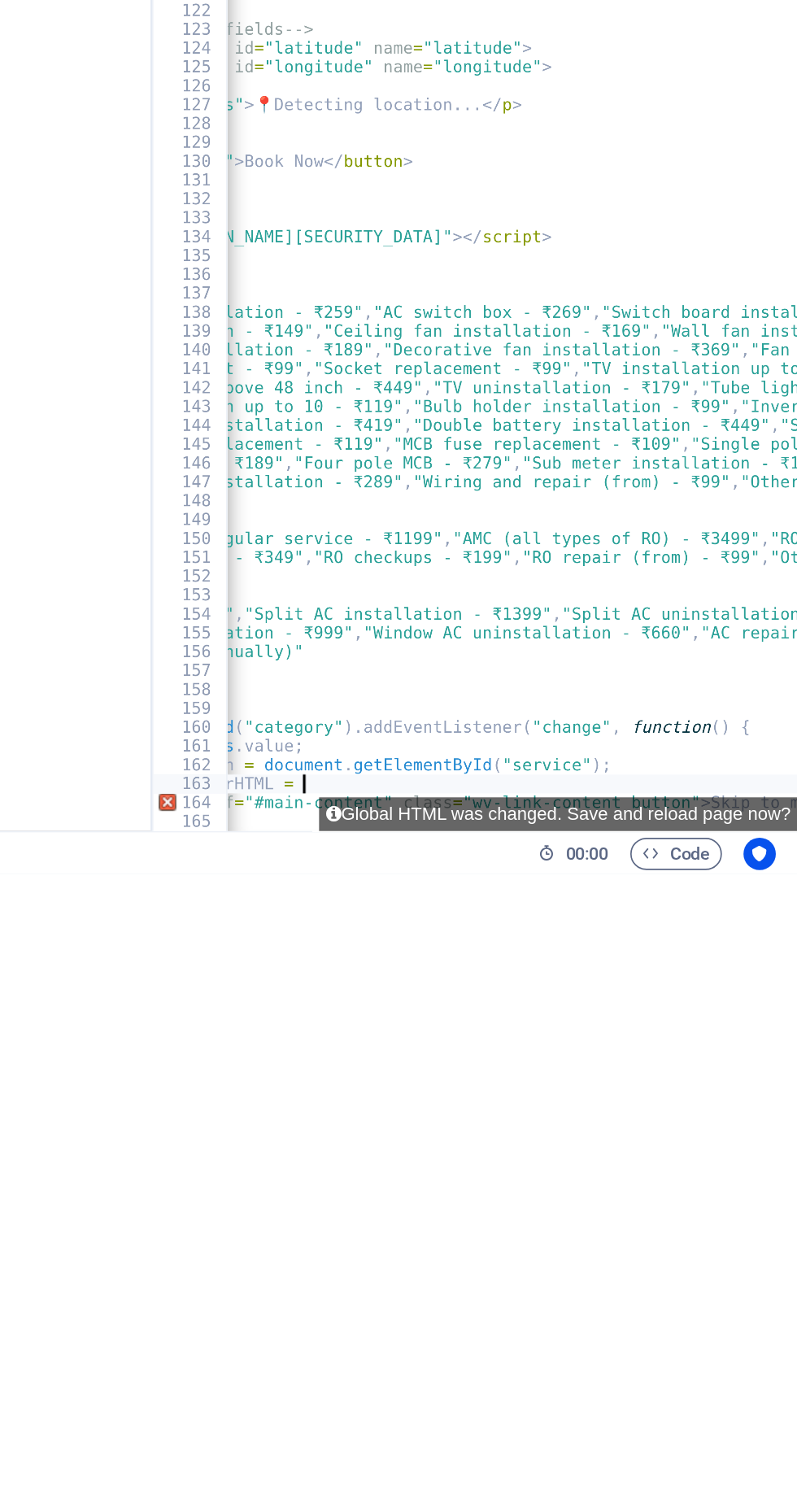
type textarea "serviceDropdown.innerHTML"
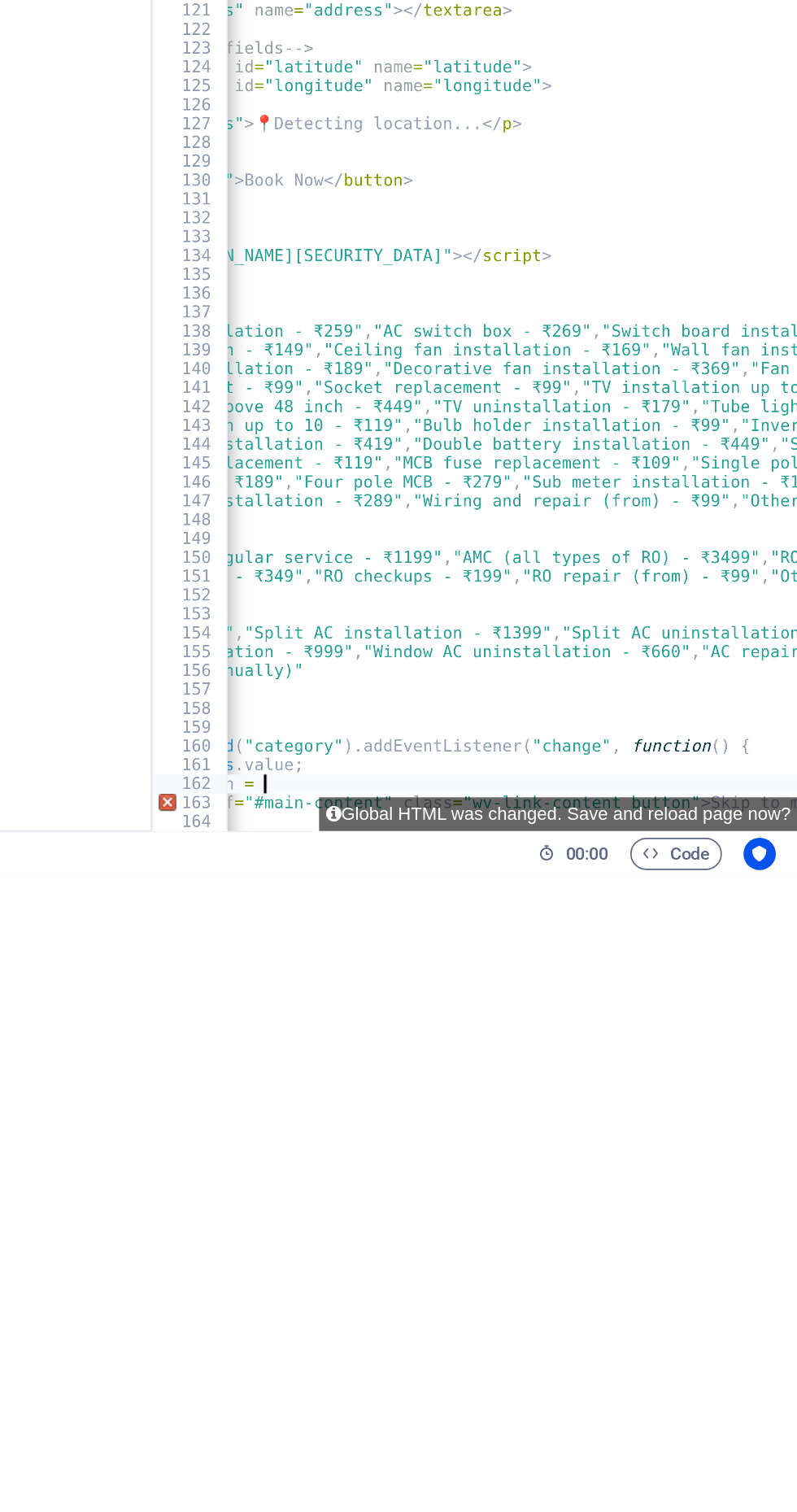
type textarea "const"
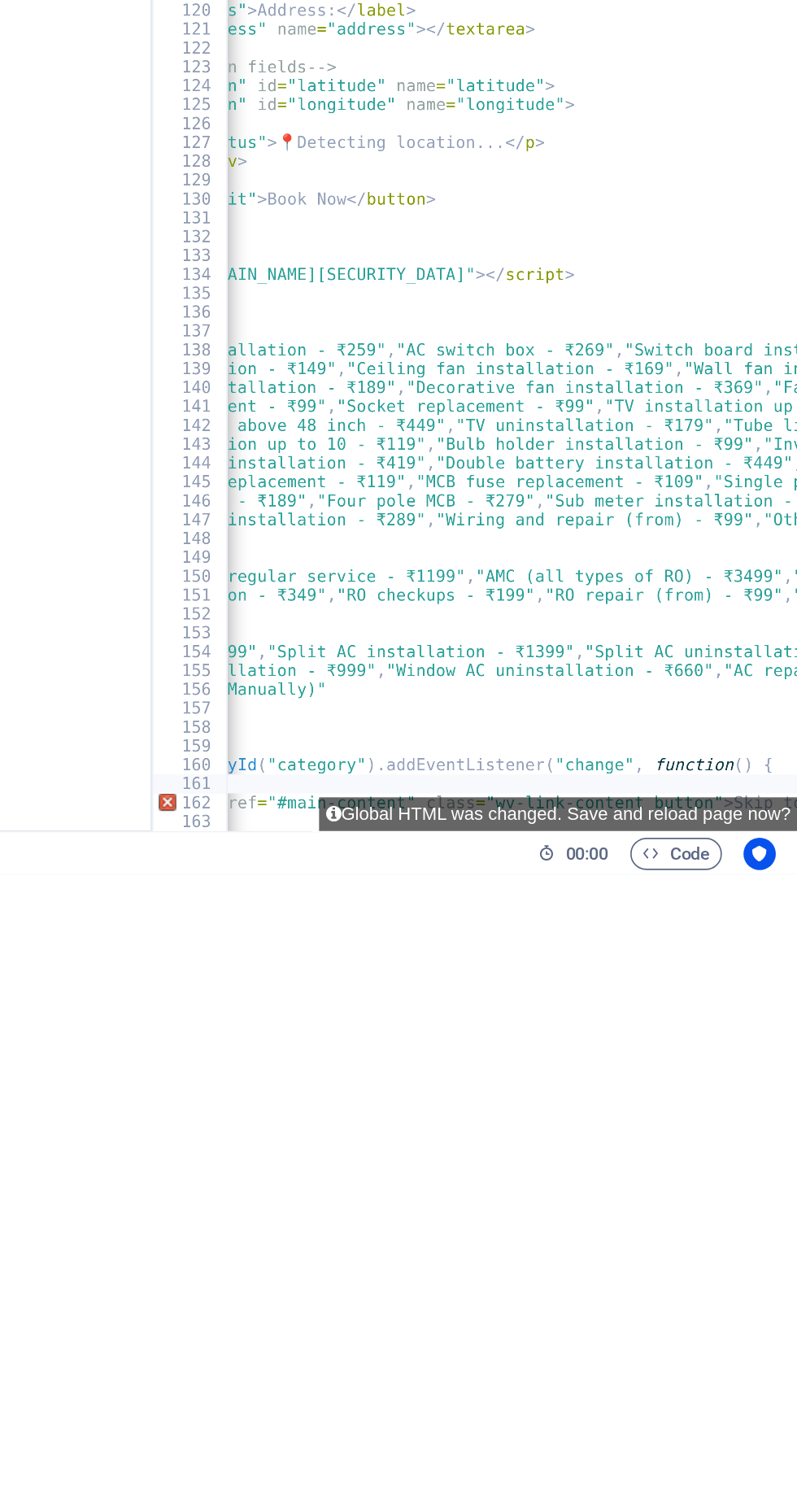
type textarea "const"
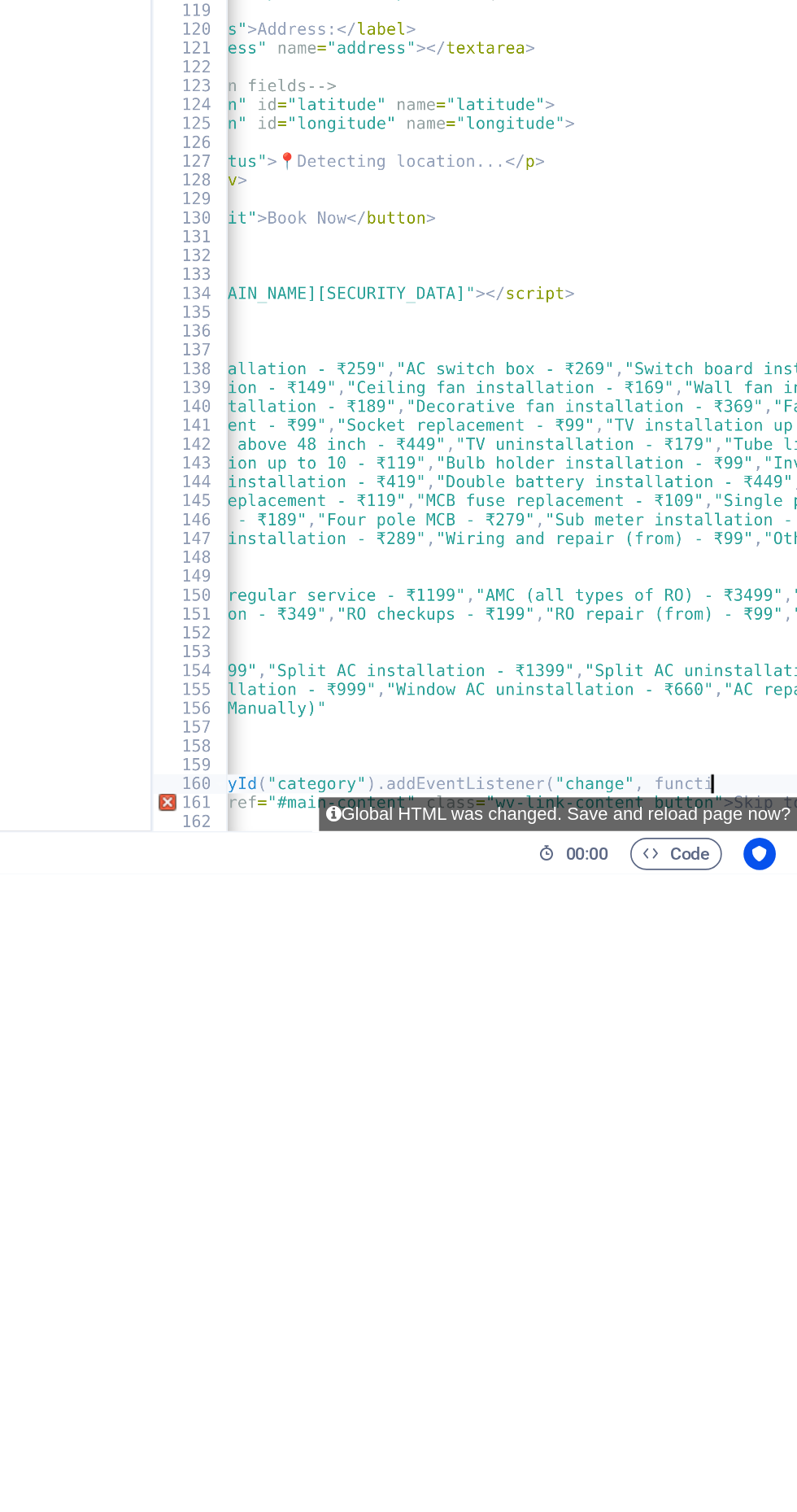
type textarea "document.getElementById("category").addEventListener("change","
type textarea "}"
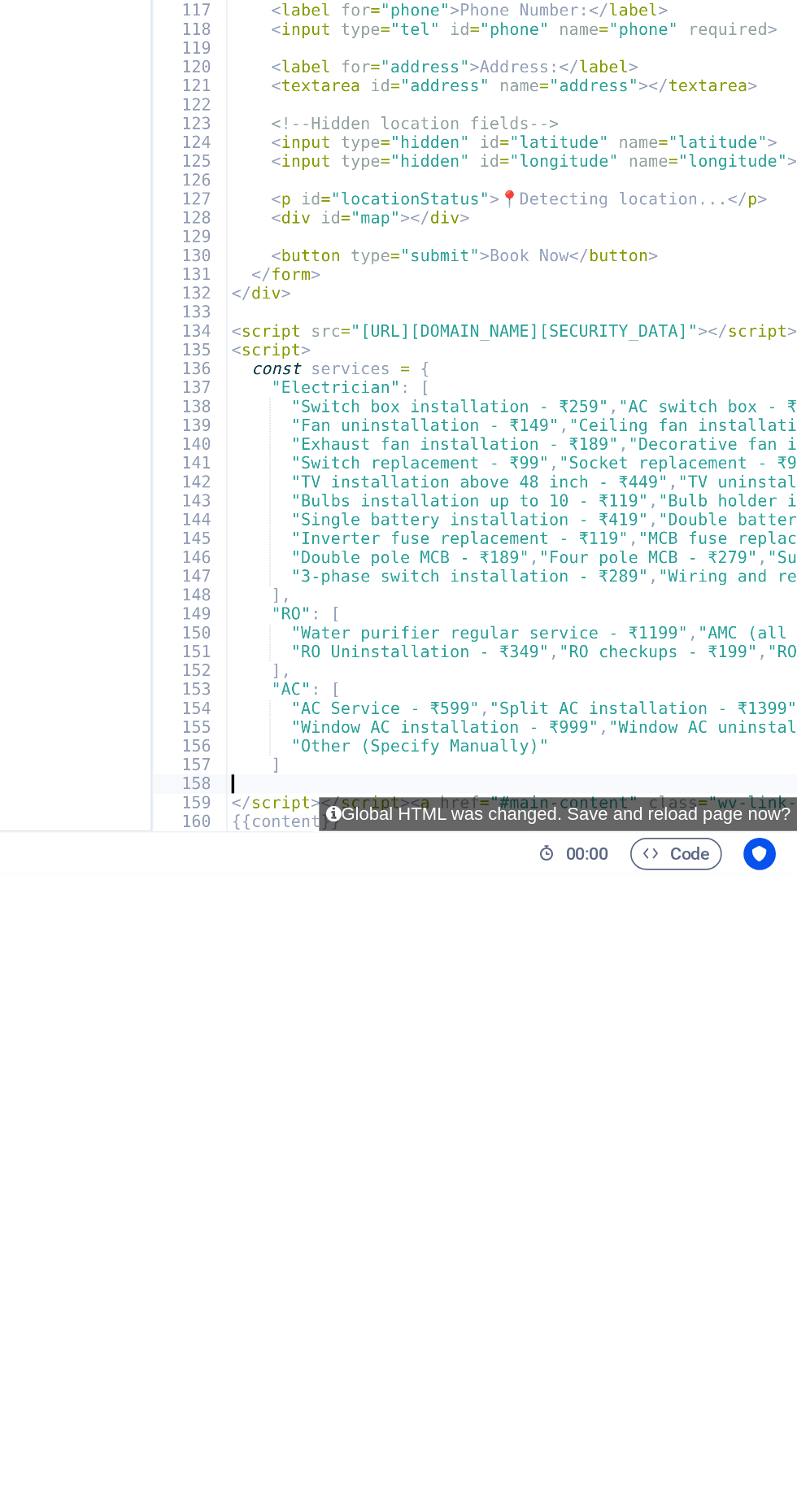
type textarea "]"
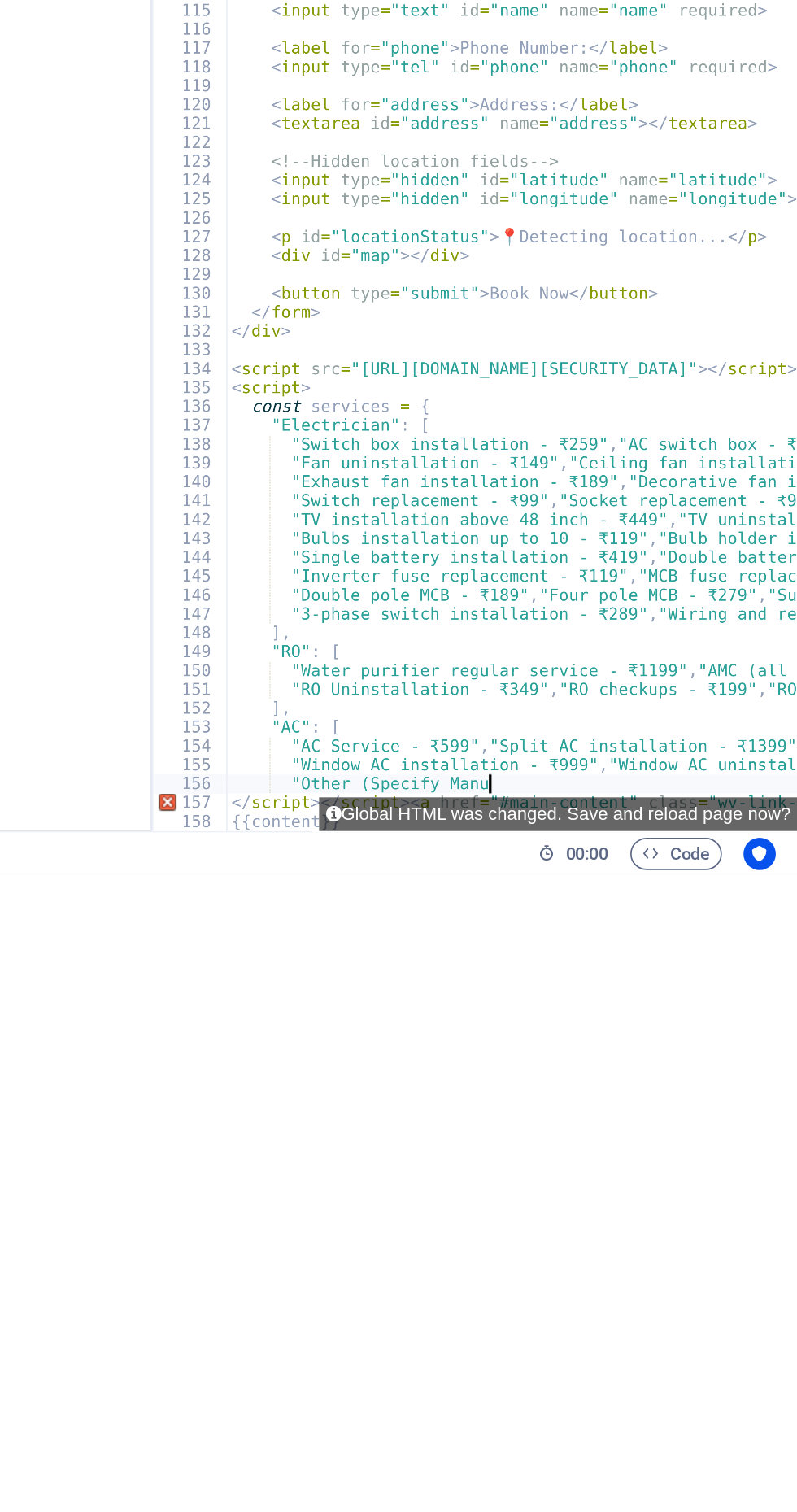
type textarea ""Other"
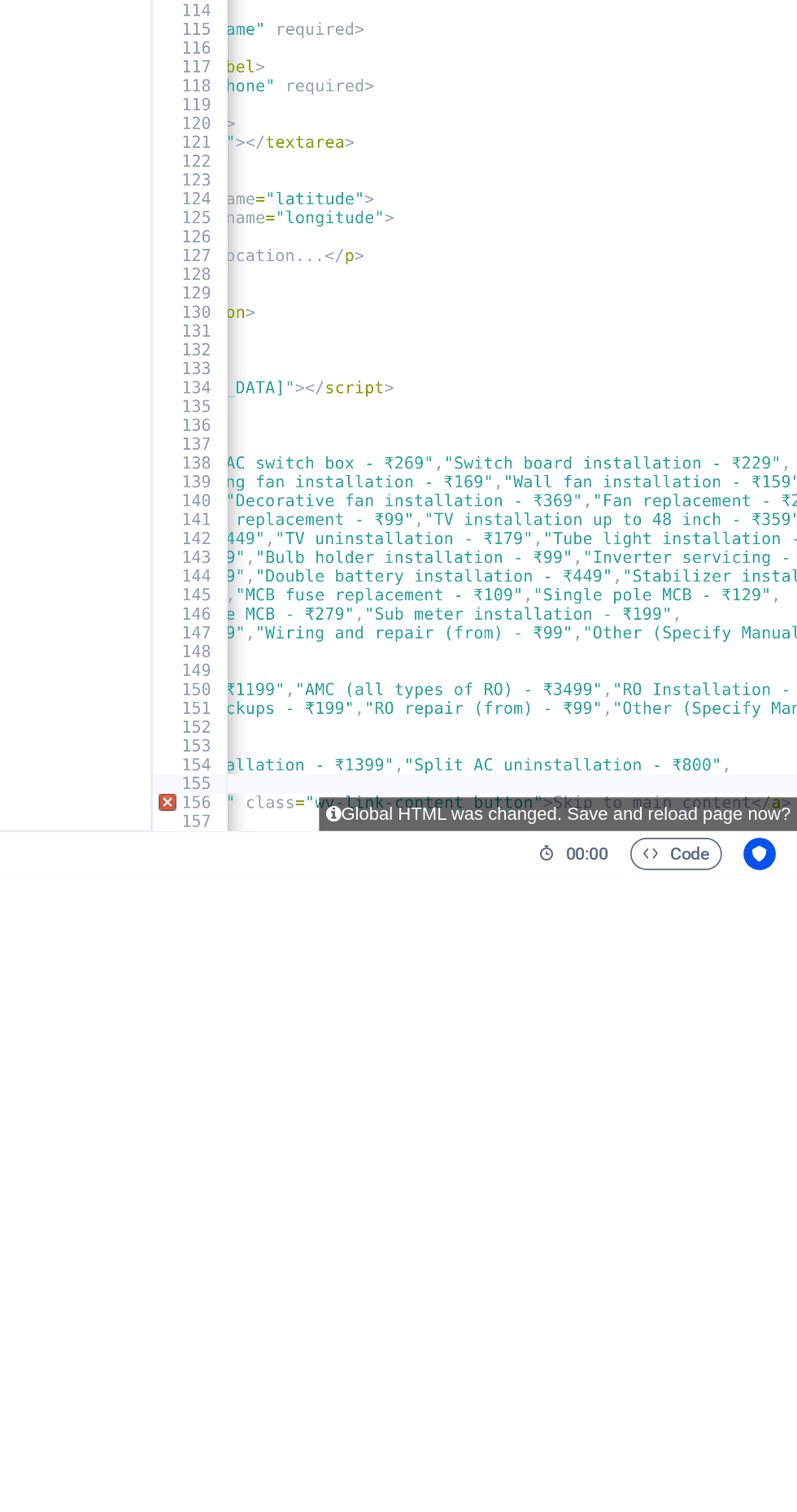
type textarea ""Window"
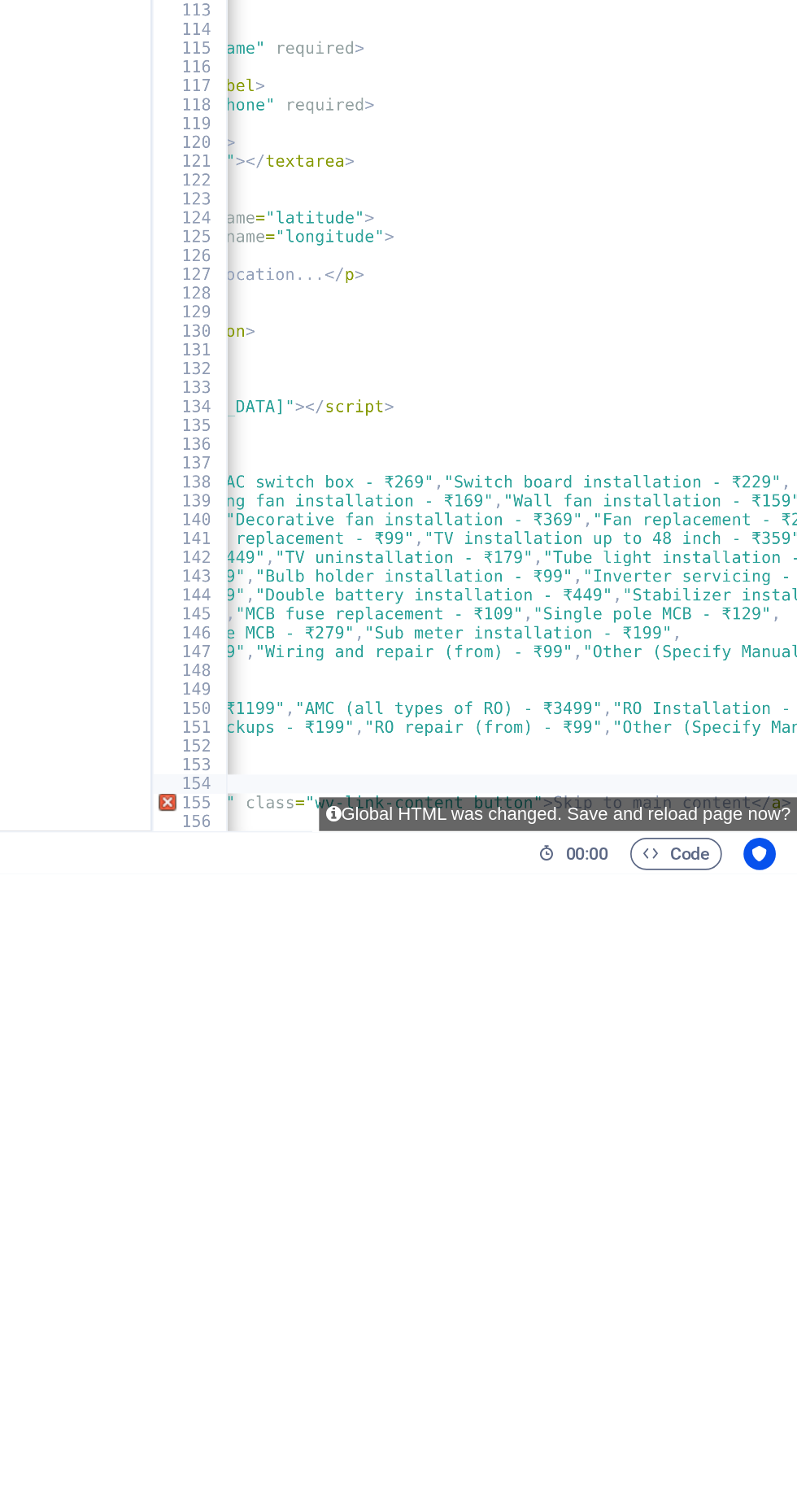
type textarea ""AC"
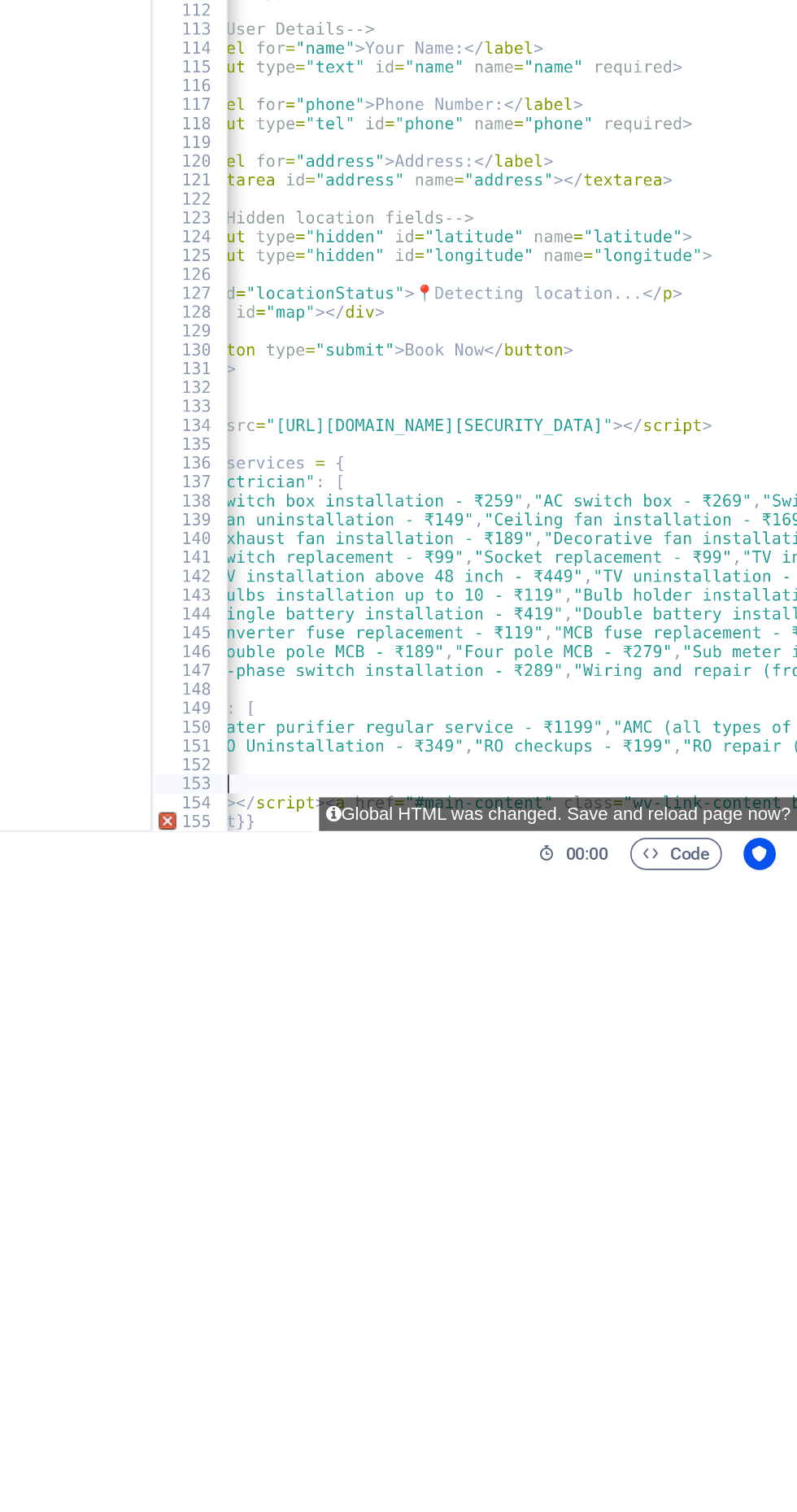
type textarea """
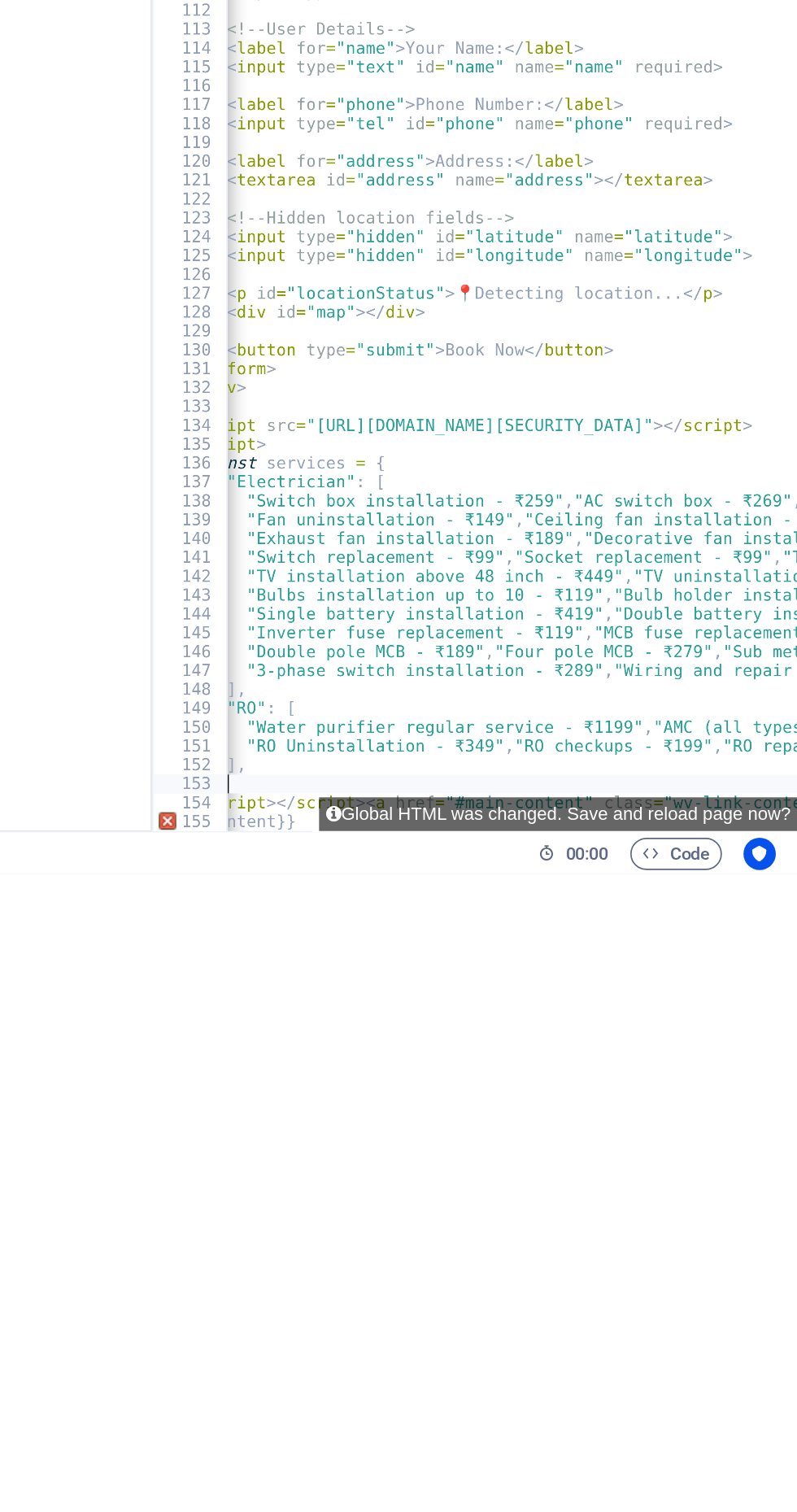
type textarea "]"
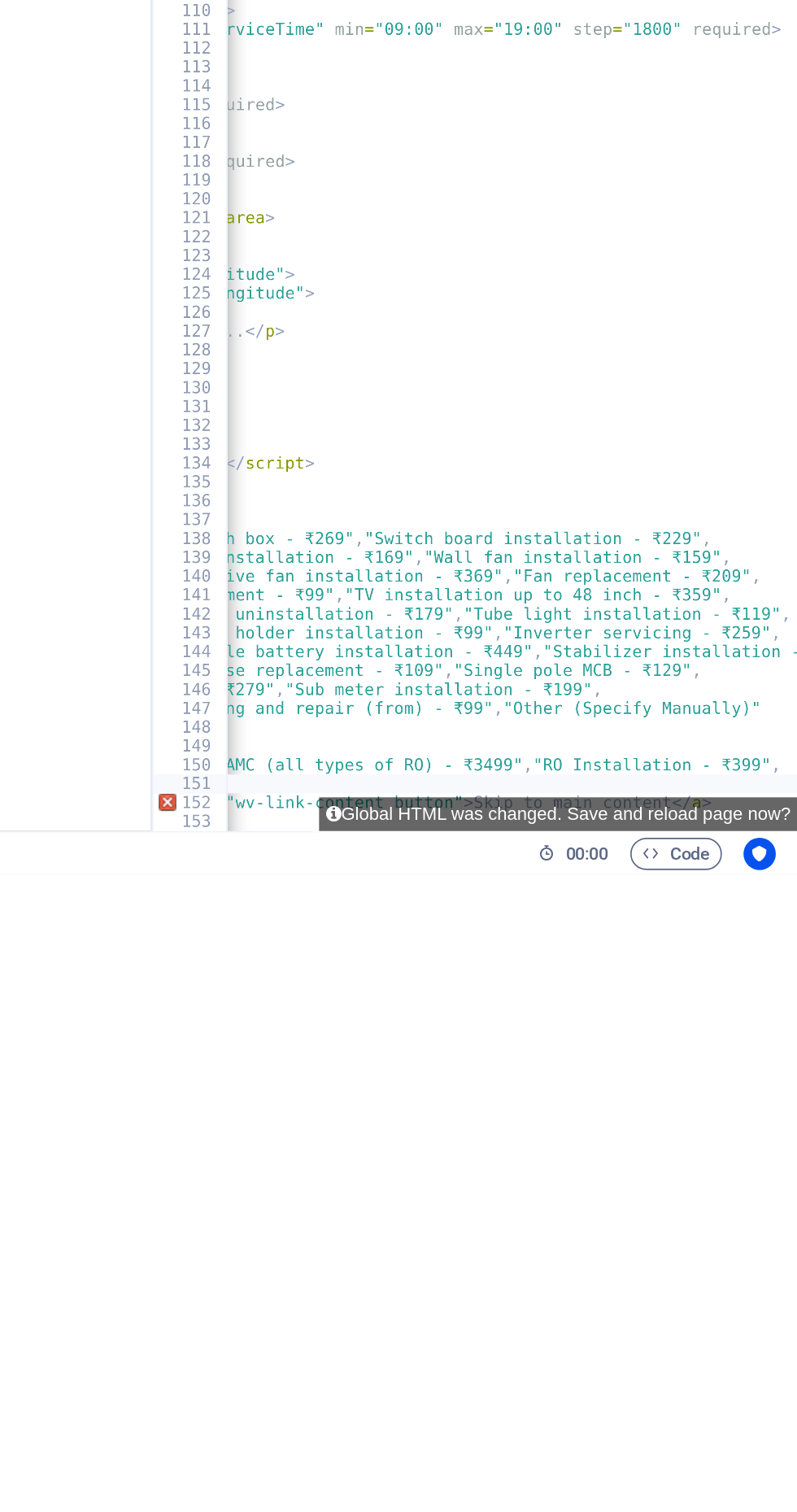
type textarea ""RO"
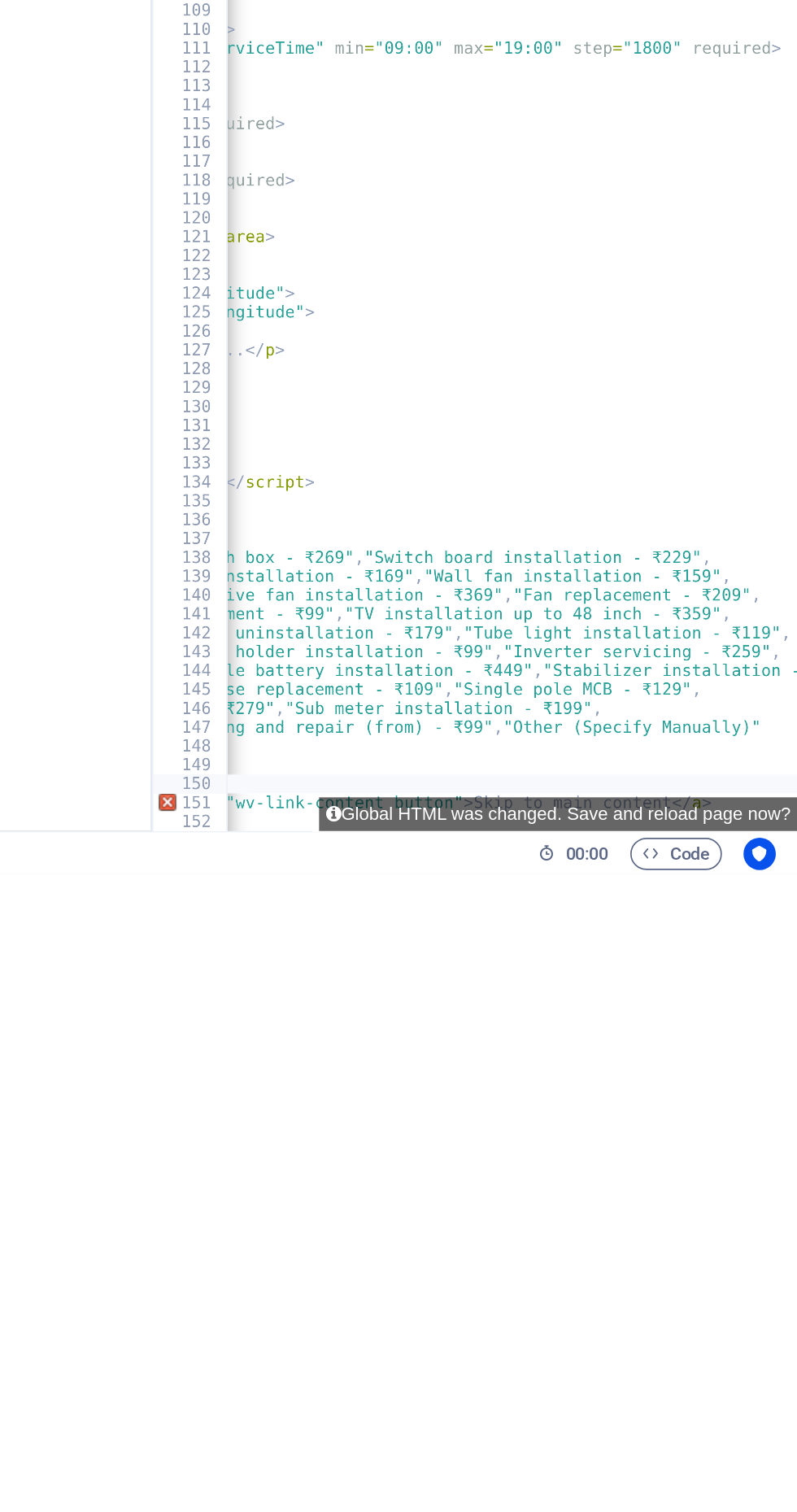
type textarea ""Water"
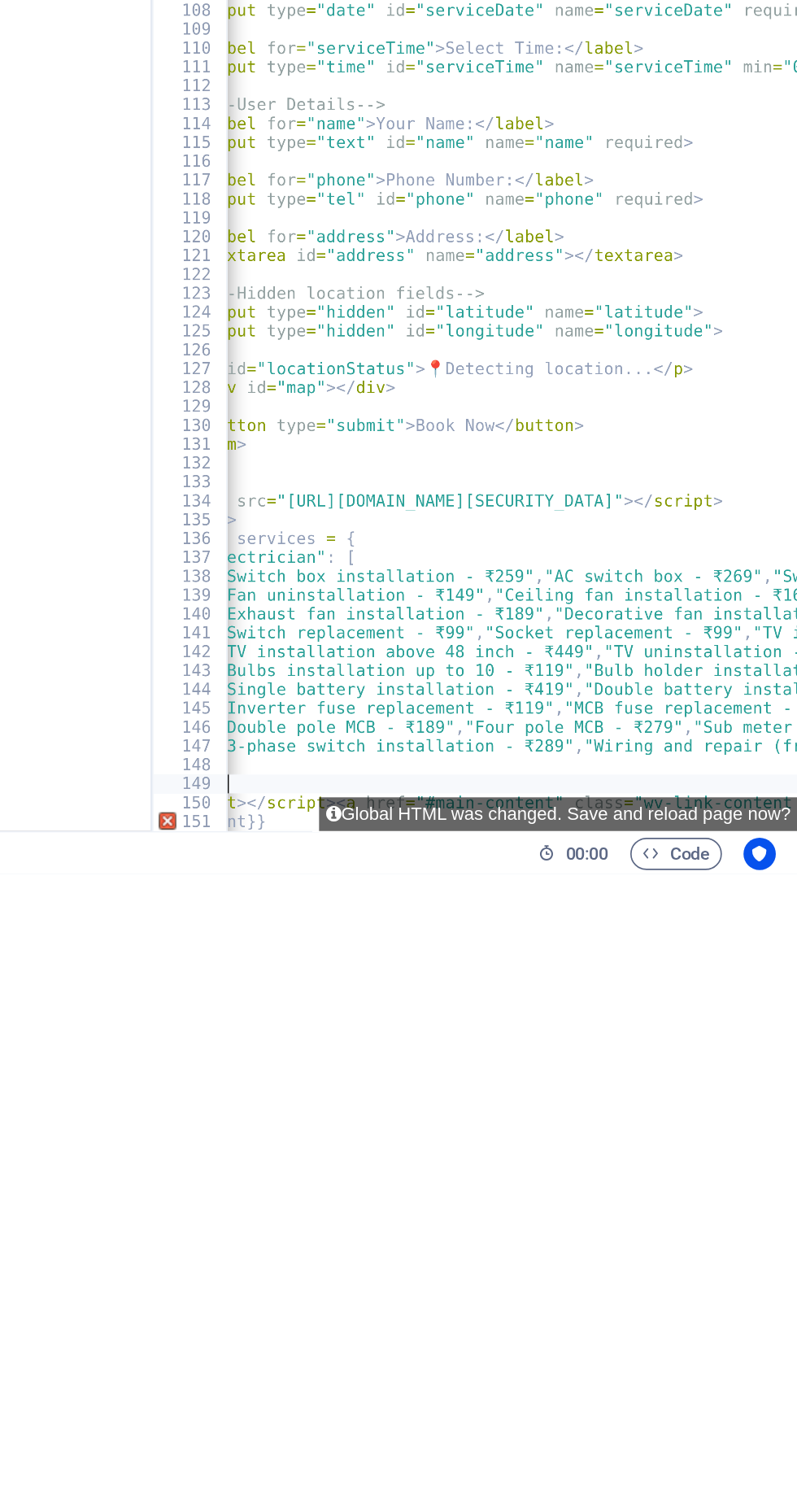
type textarea """
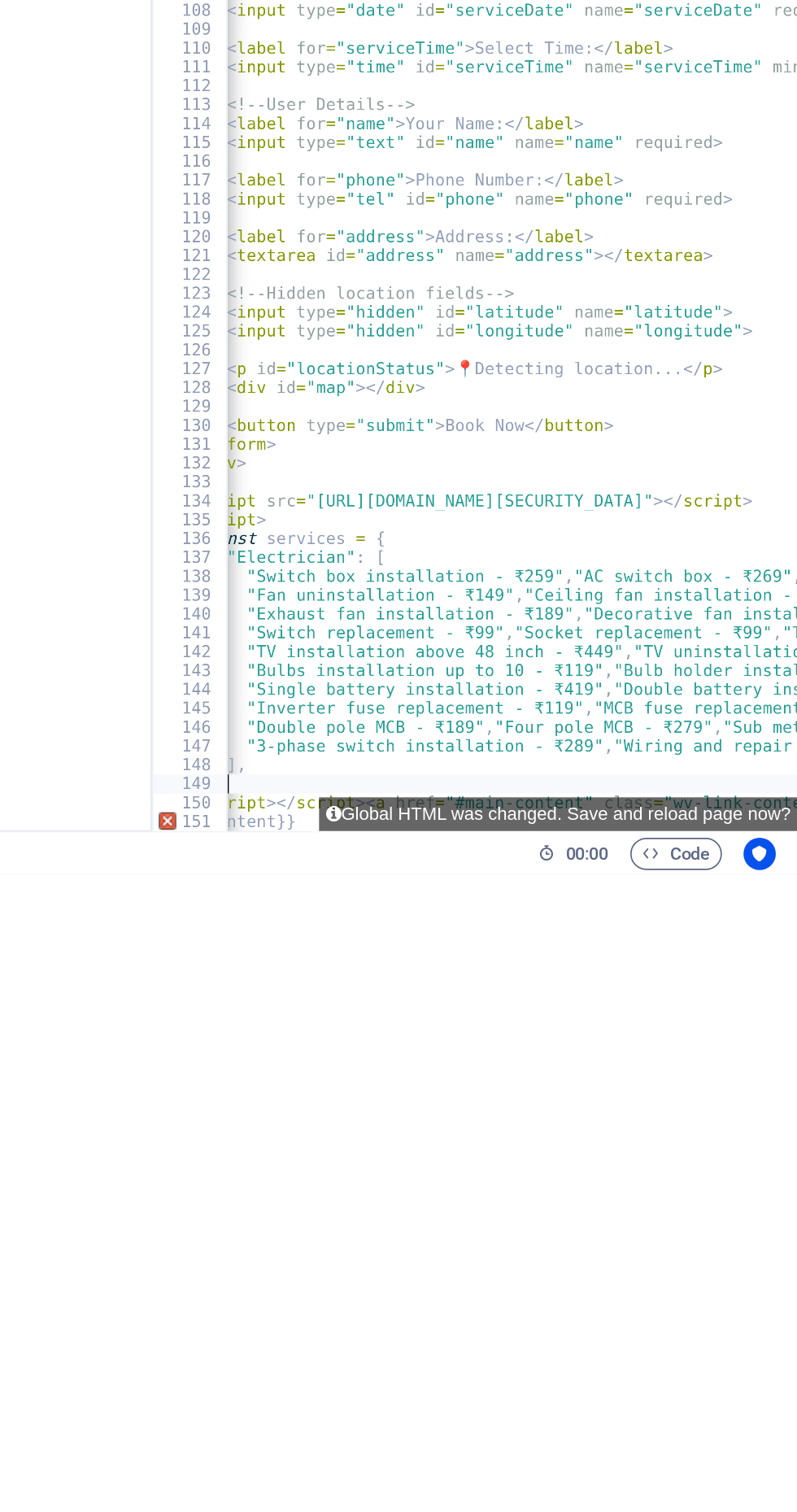
type textarea "]"
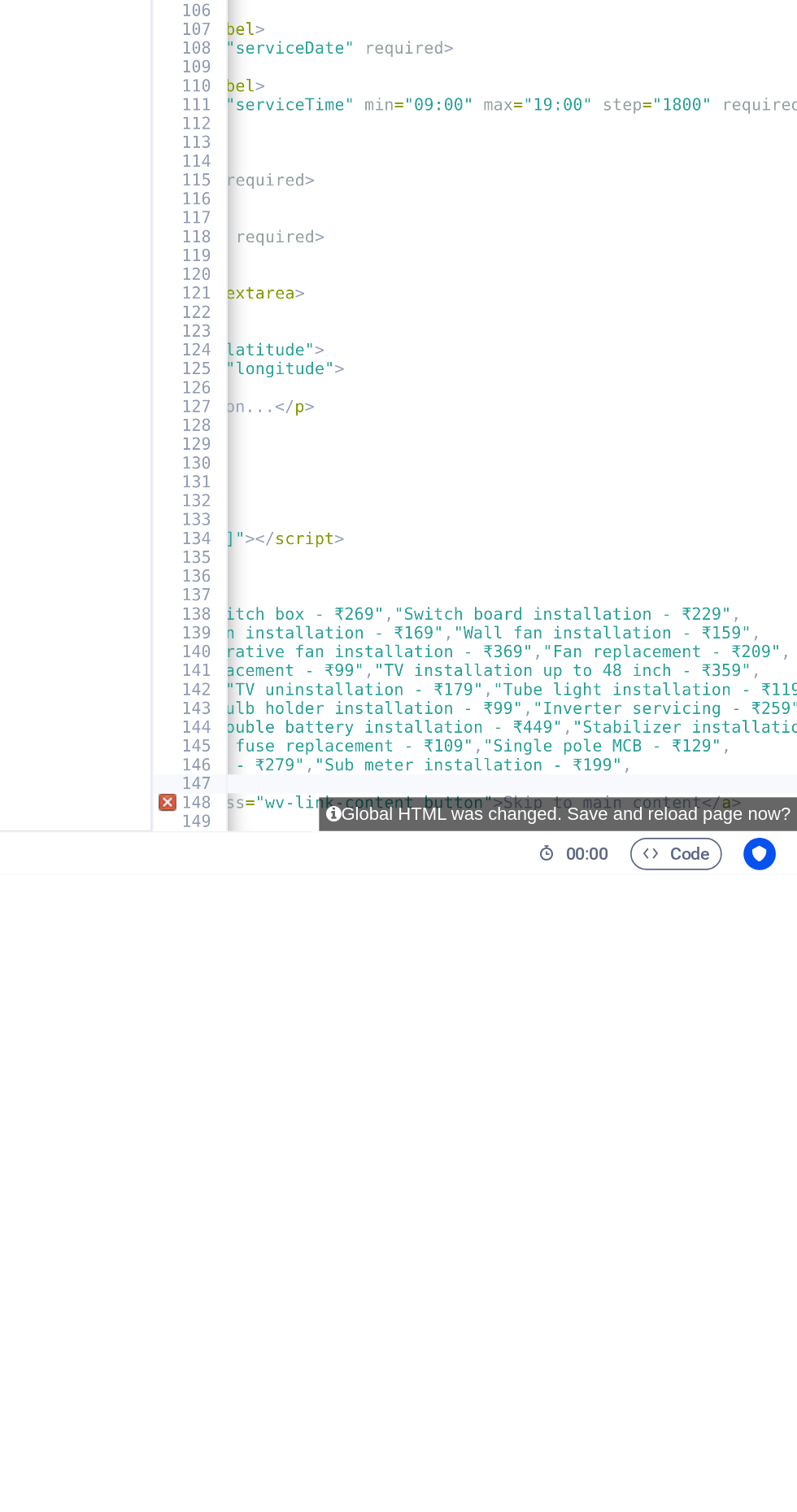
type textarea ""3-phase"
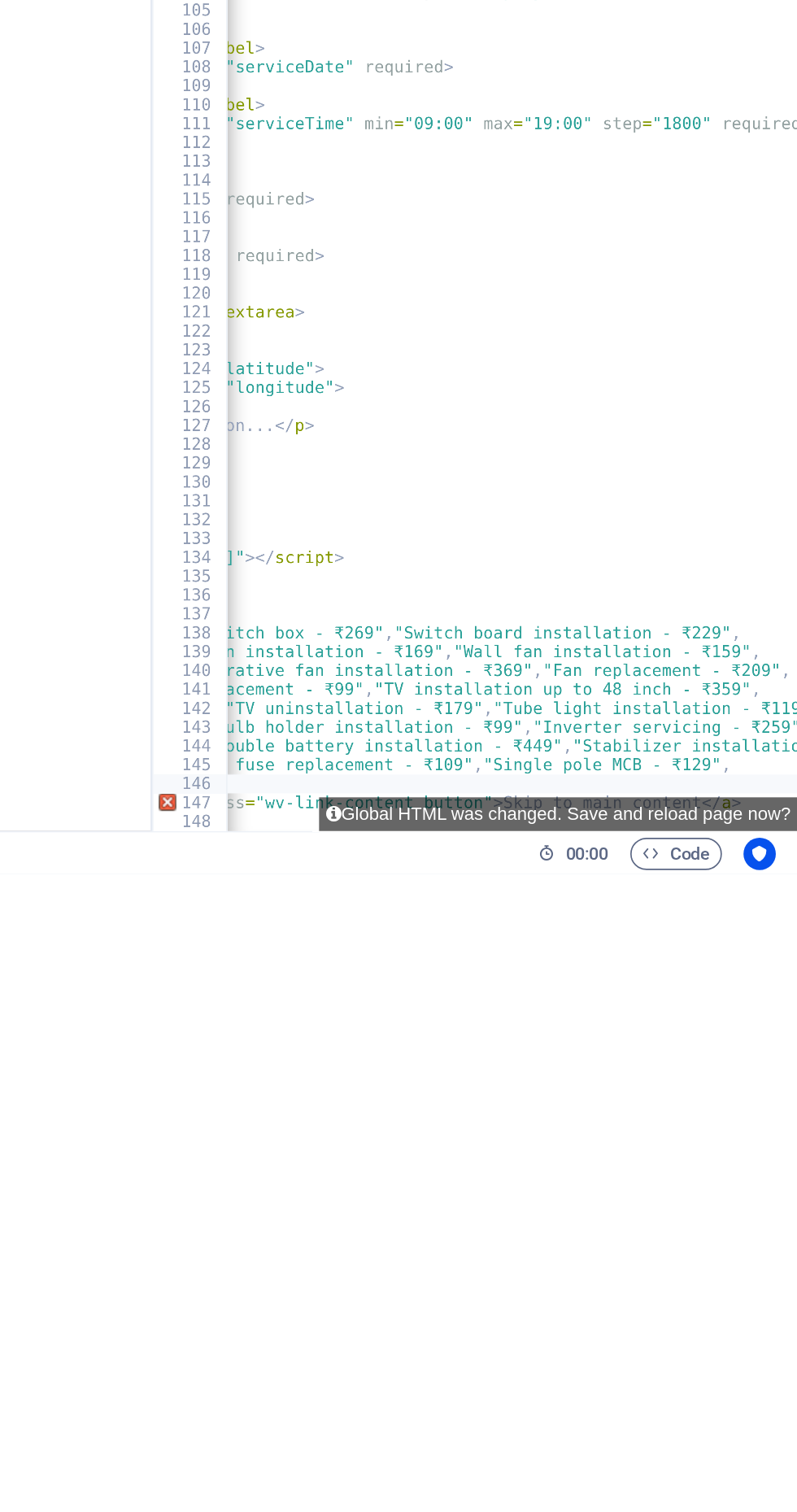
type textarea ""Double"
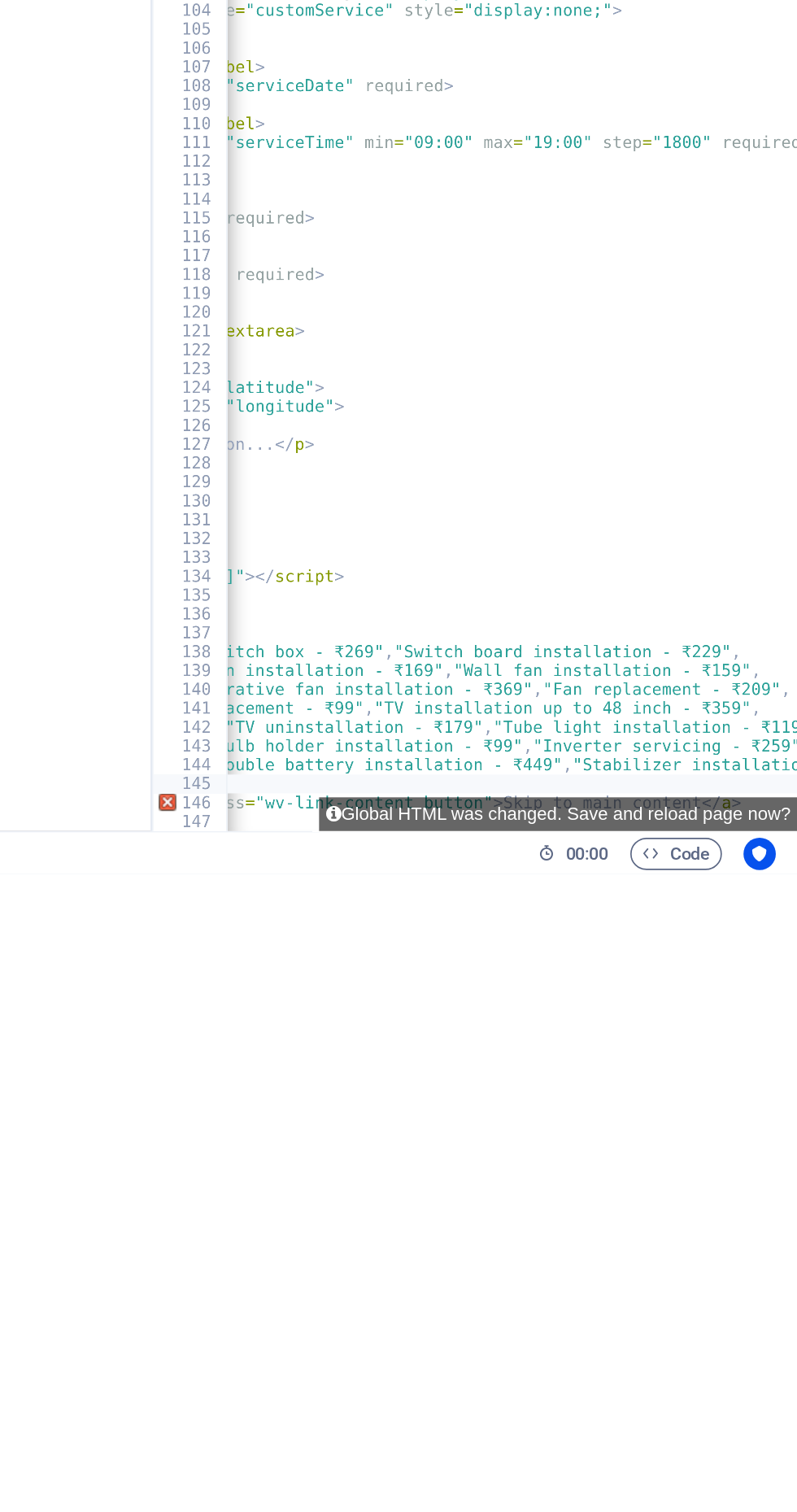
type textarea ""Inverter"
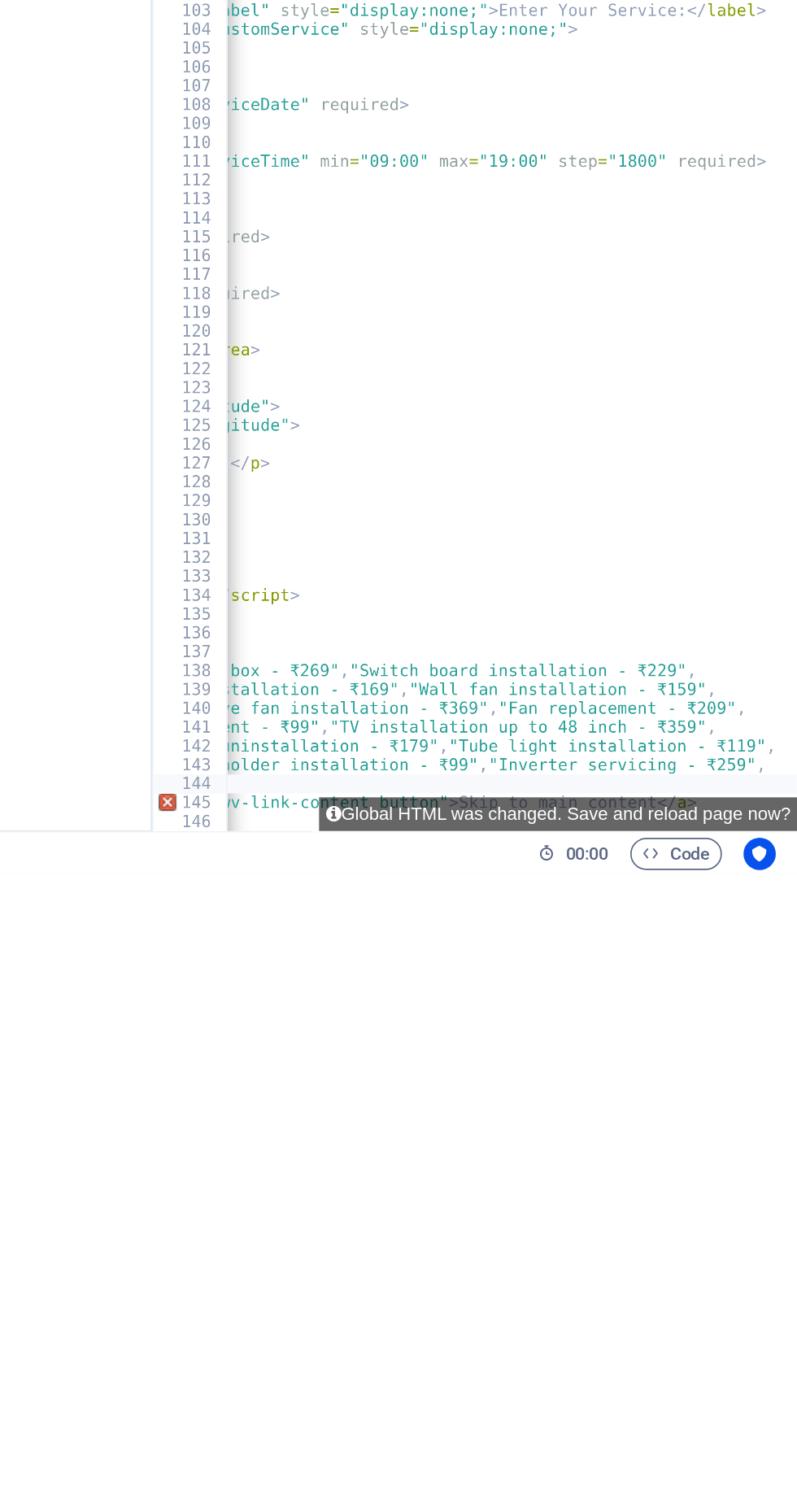
type textarea ""Single"
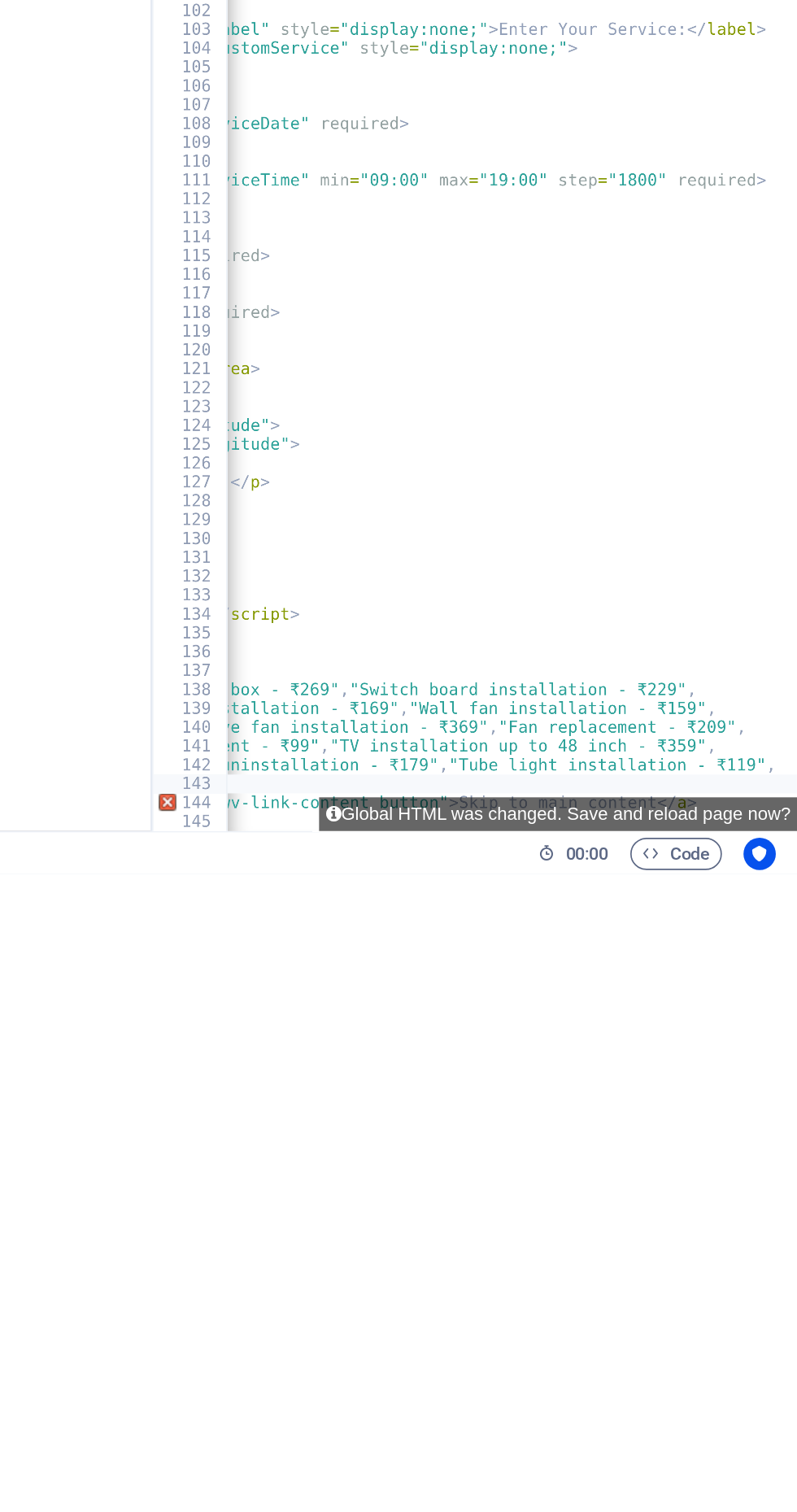
type textarea ""Bulbs"
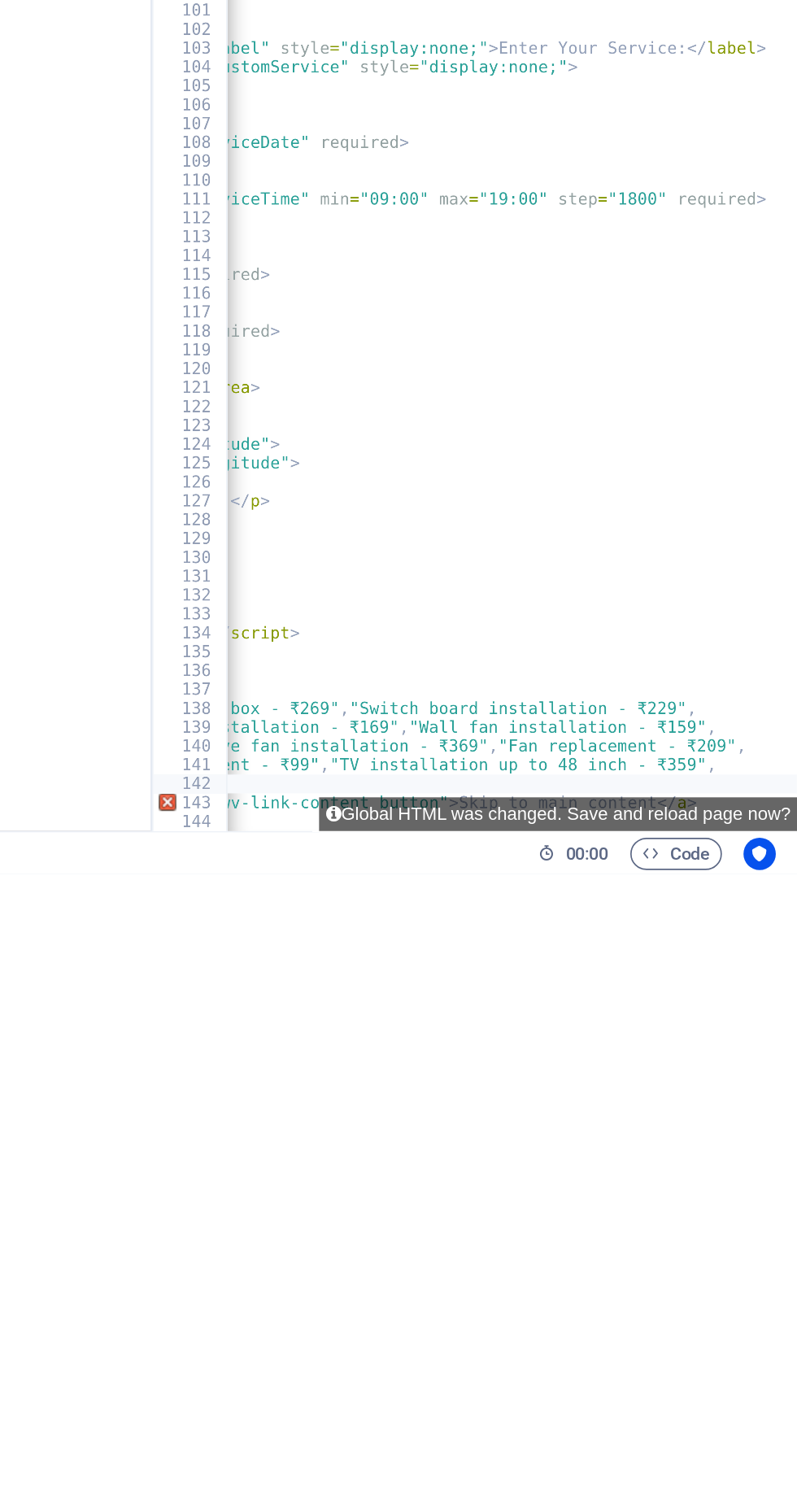
type textarea ""TV"
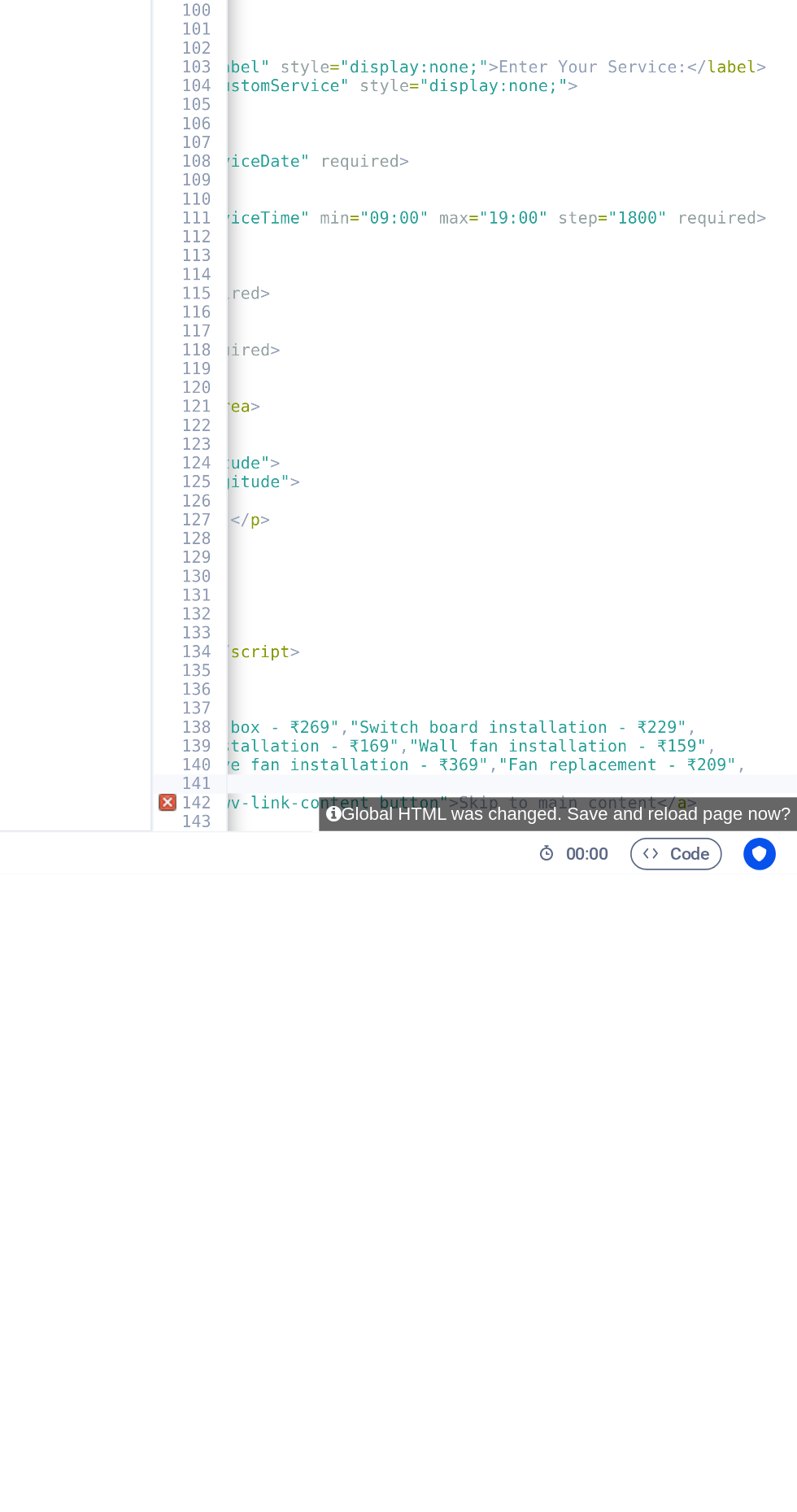
type textarea ""Switch"
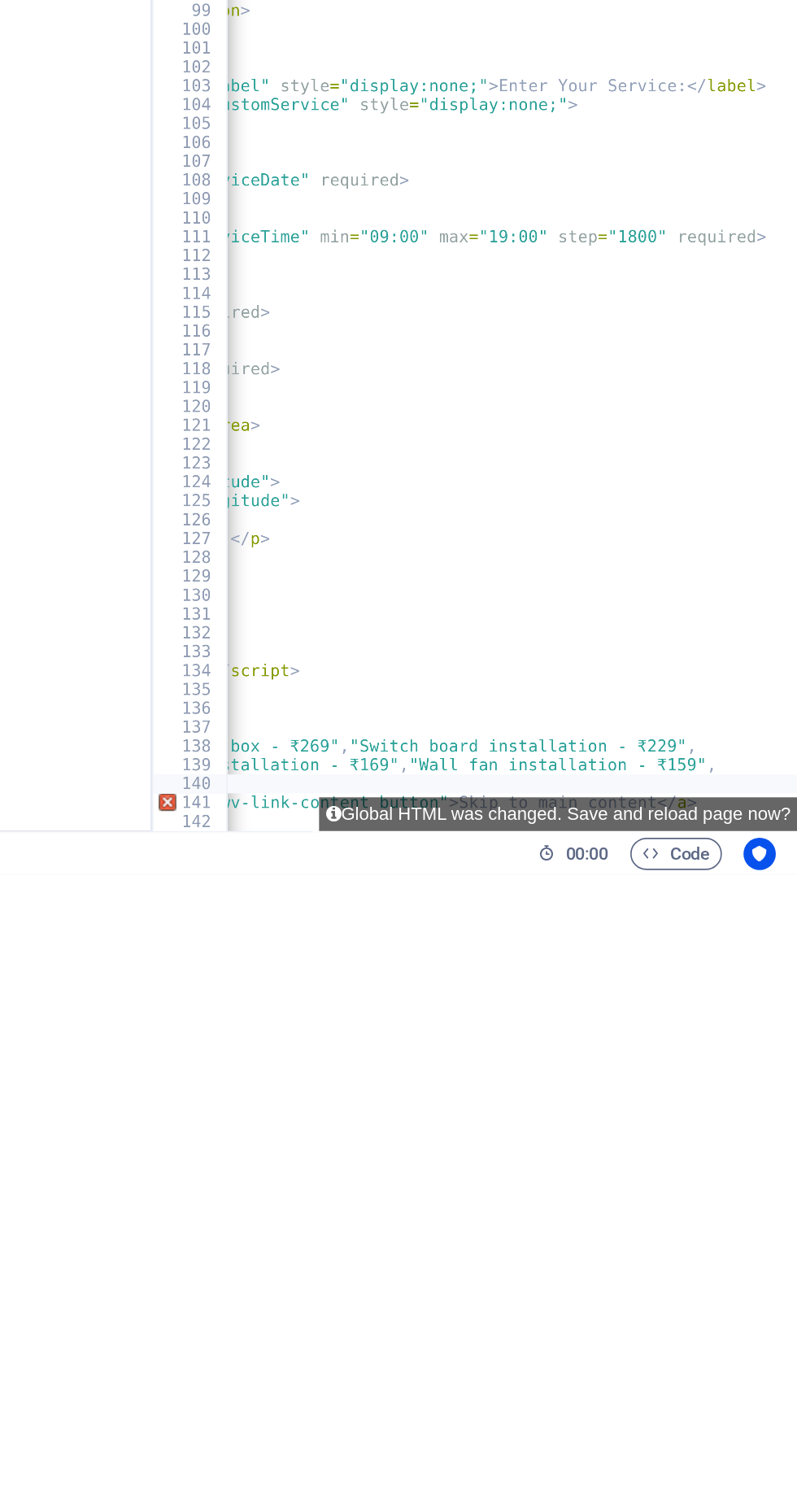
type textarea ""Exhaust"
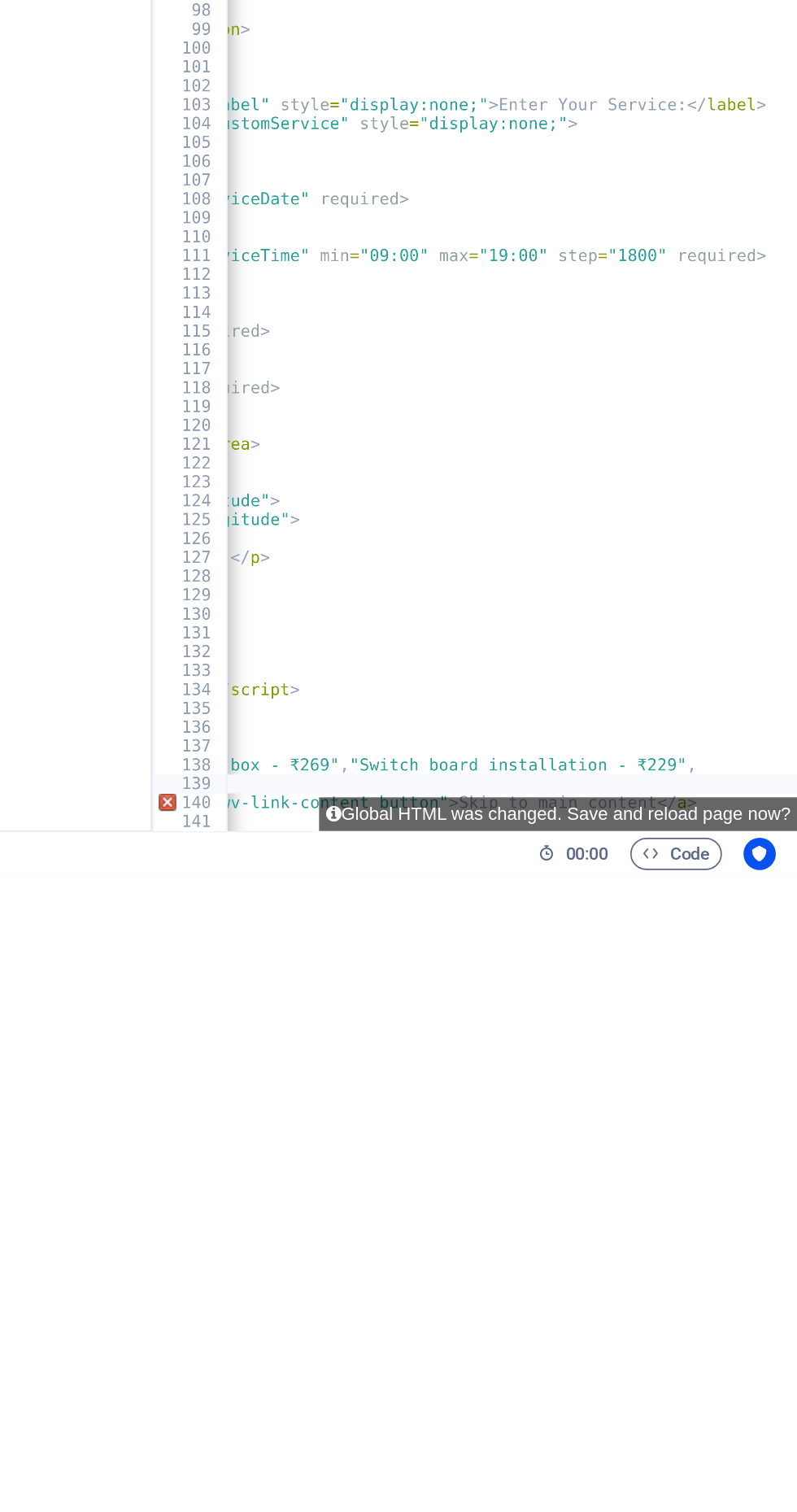
type textarea ""Fan"
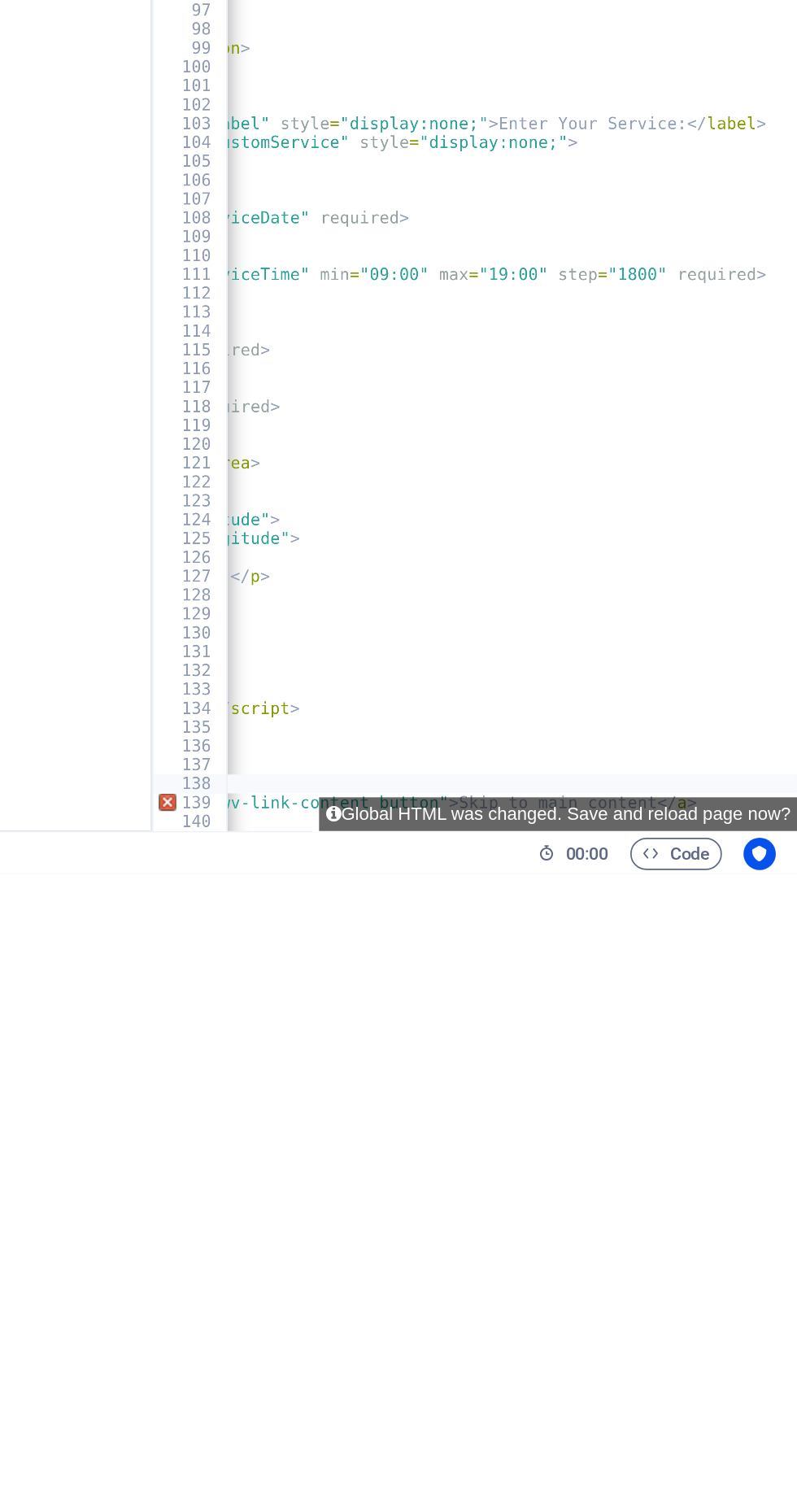
type textarea ""Switch"
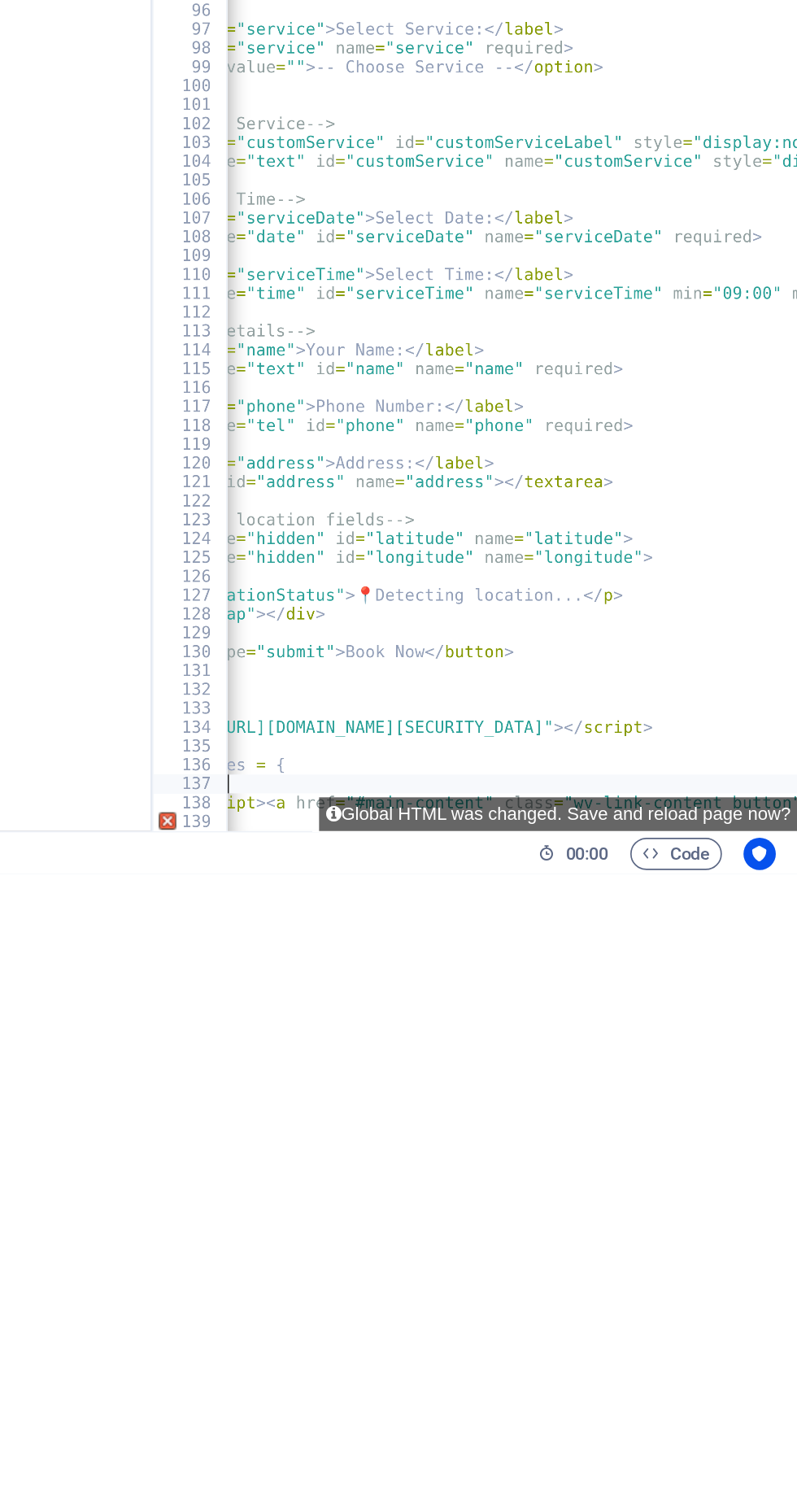
type textarea ""Elect"
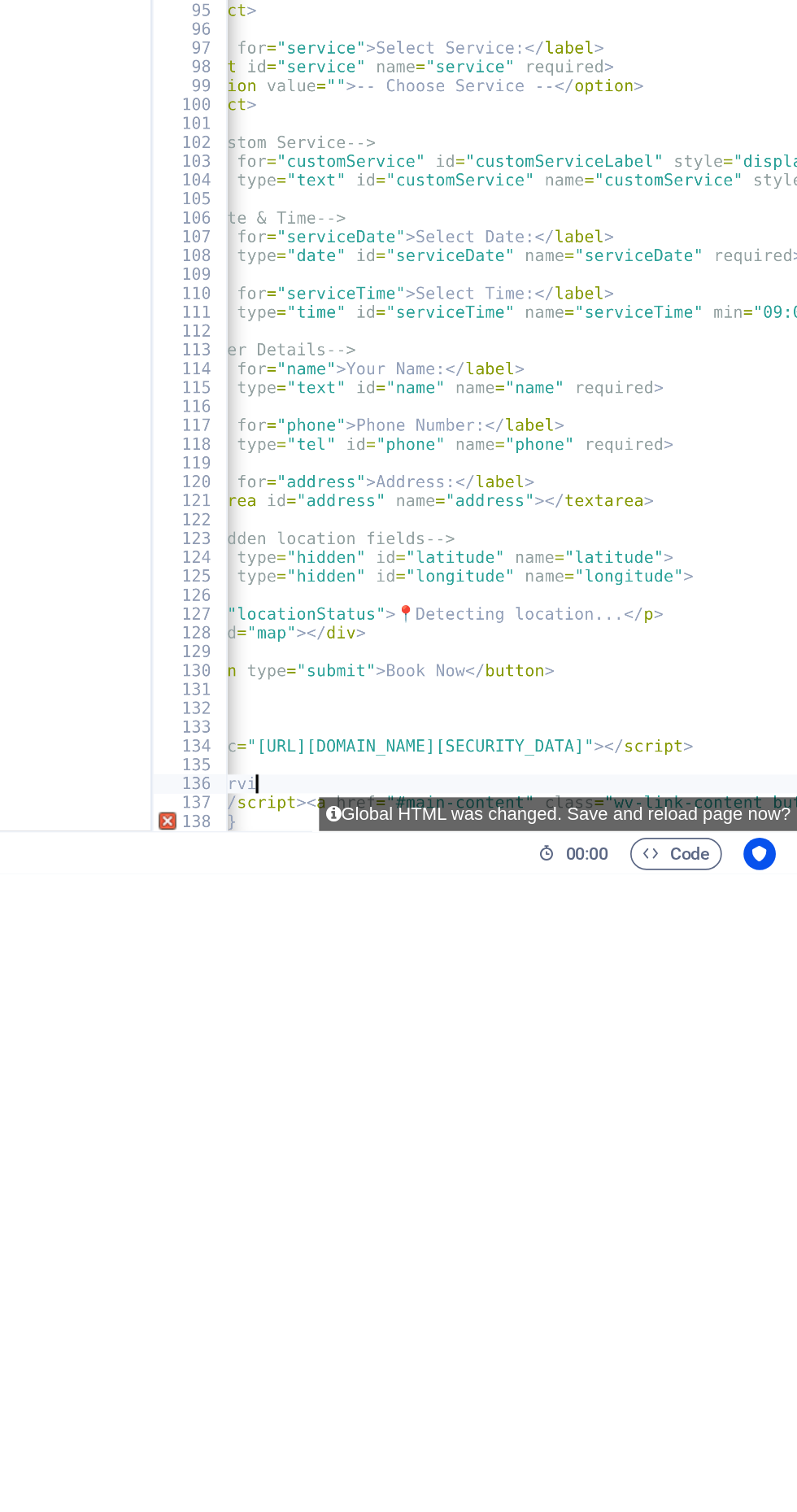
type textarea "const"
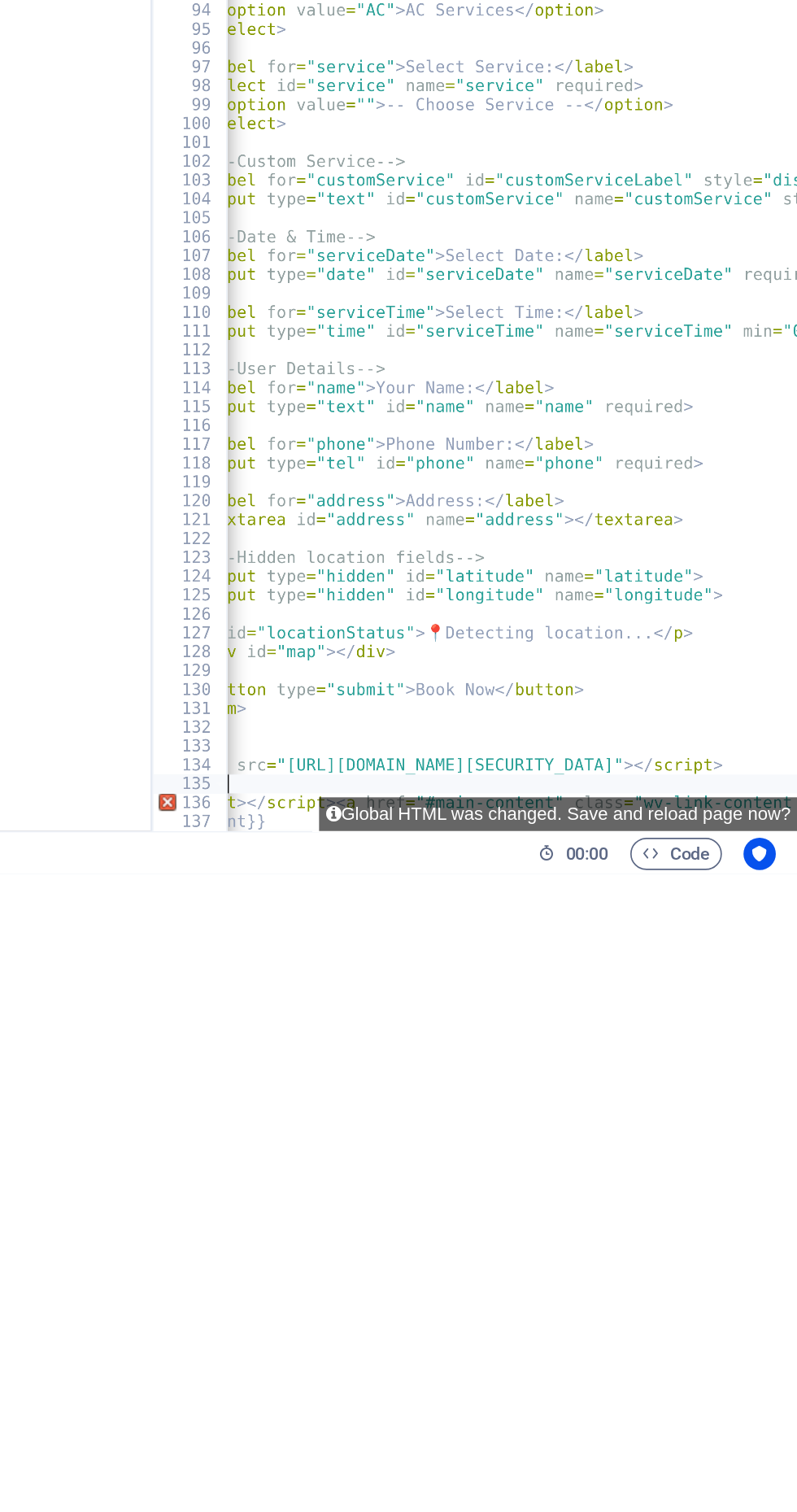
type textarea "<"
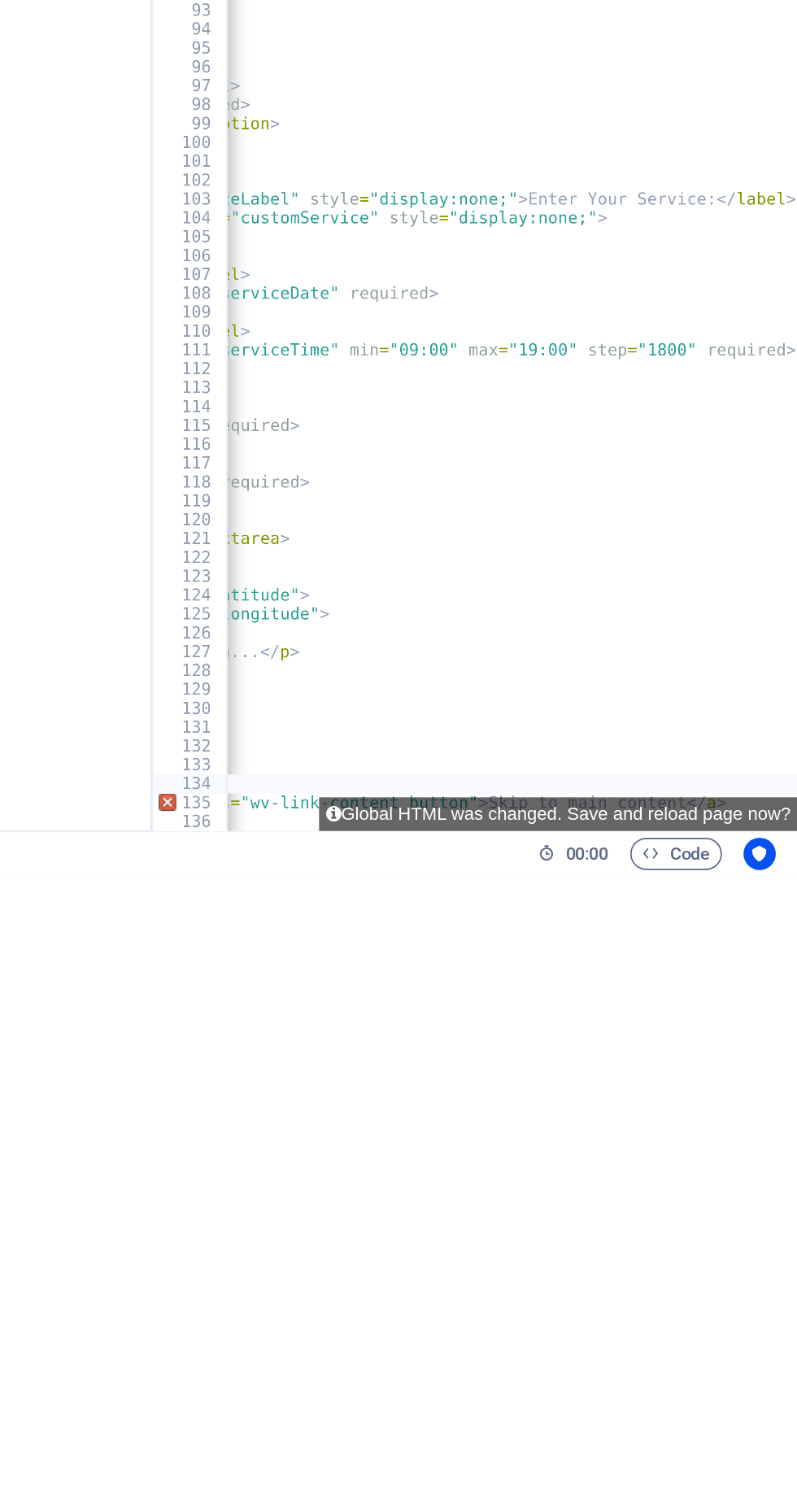
type textarea "<script"
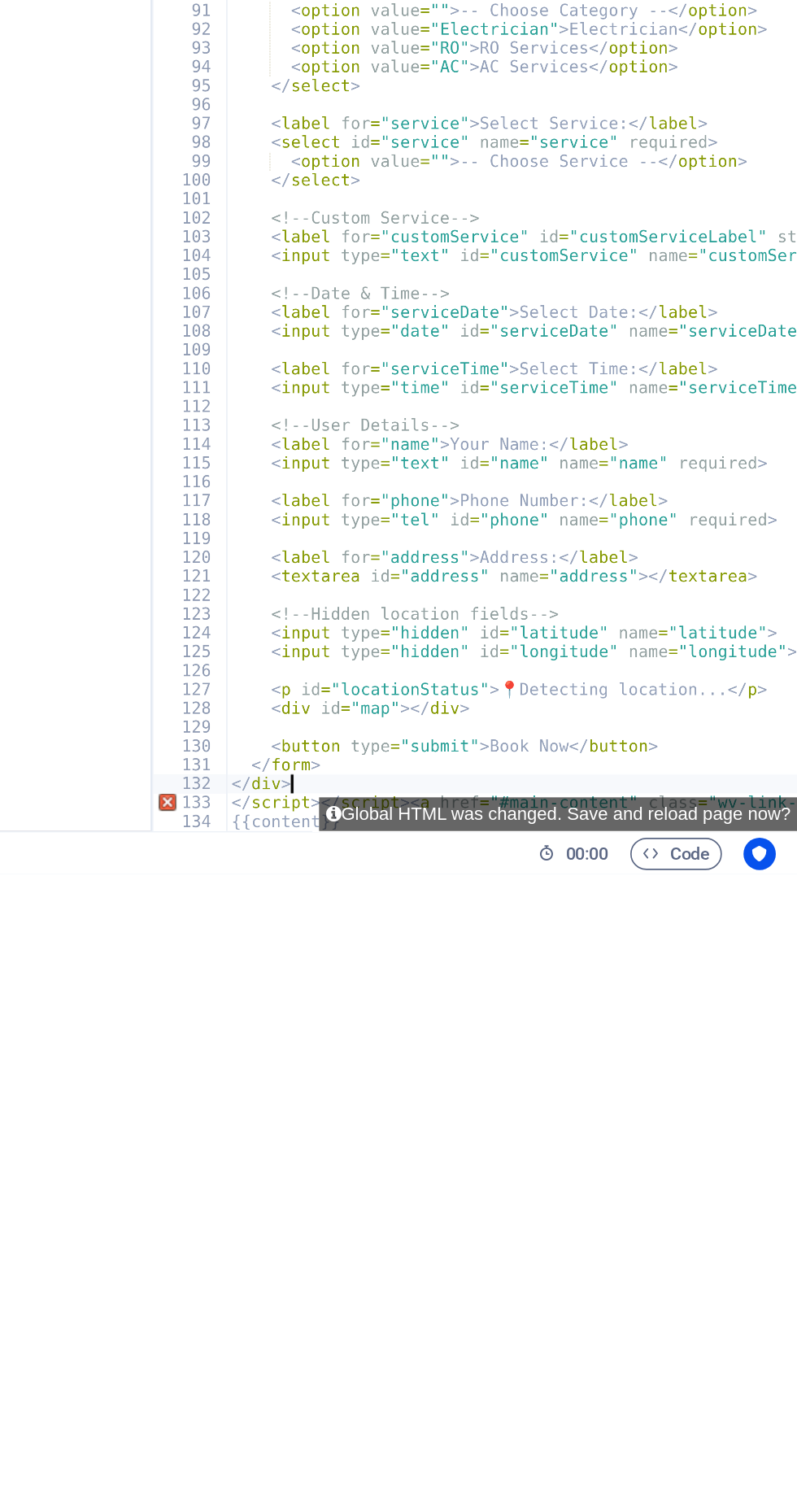
type textarea "<"
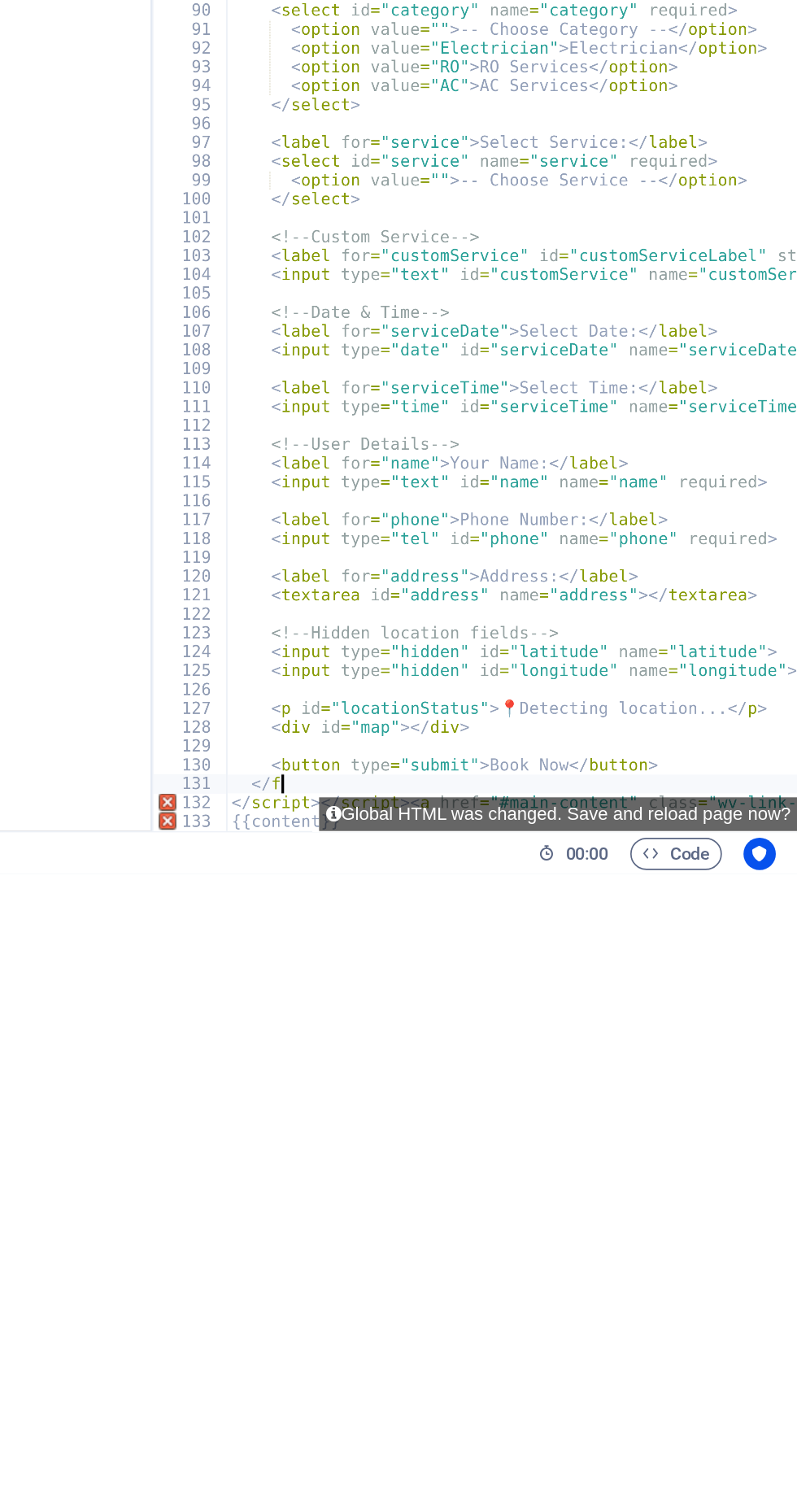
type textarea "<"
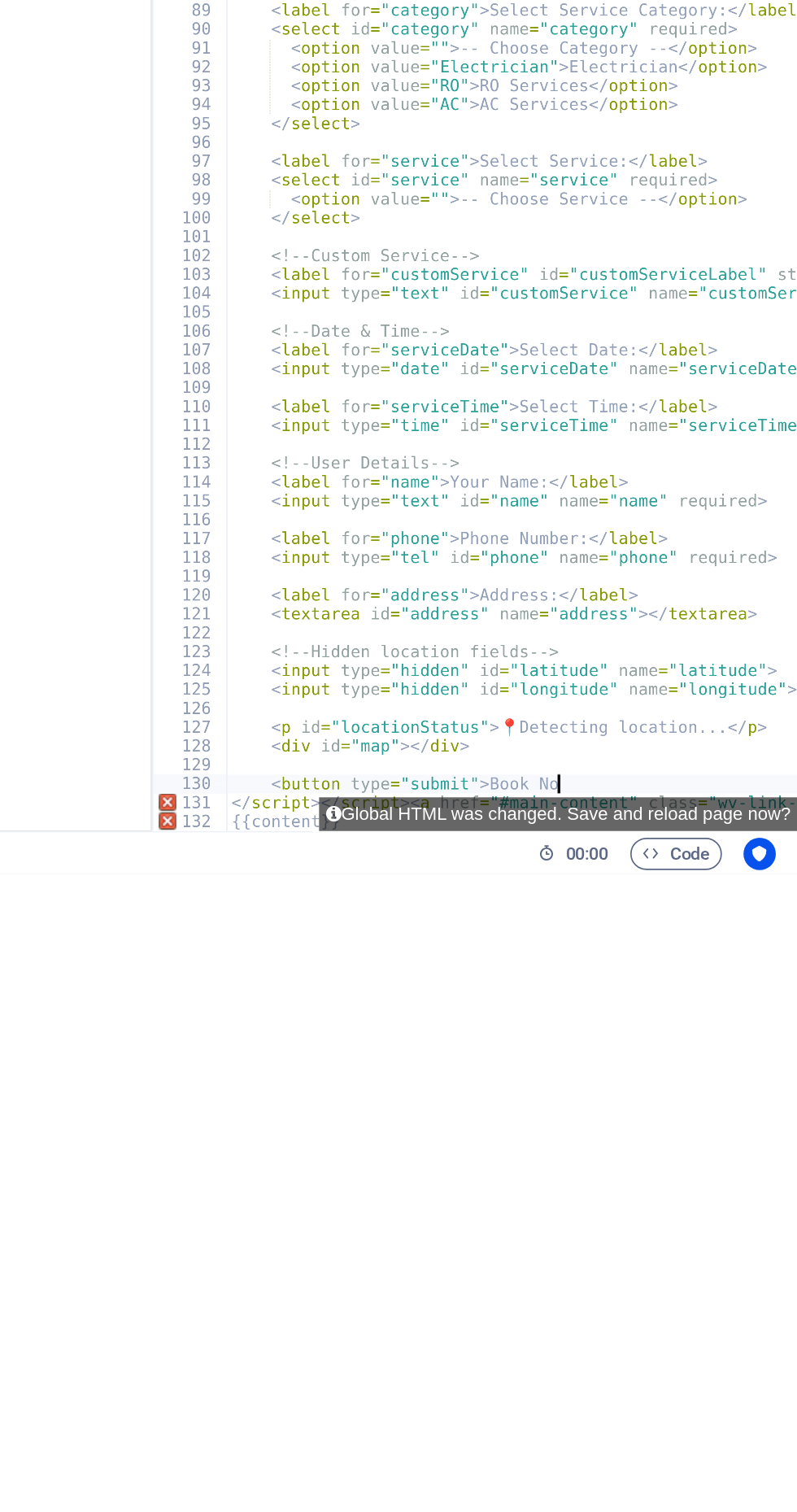
type textarea "<button"
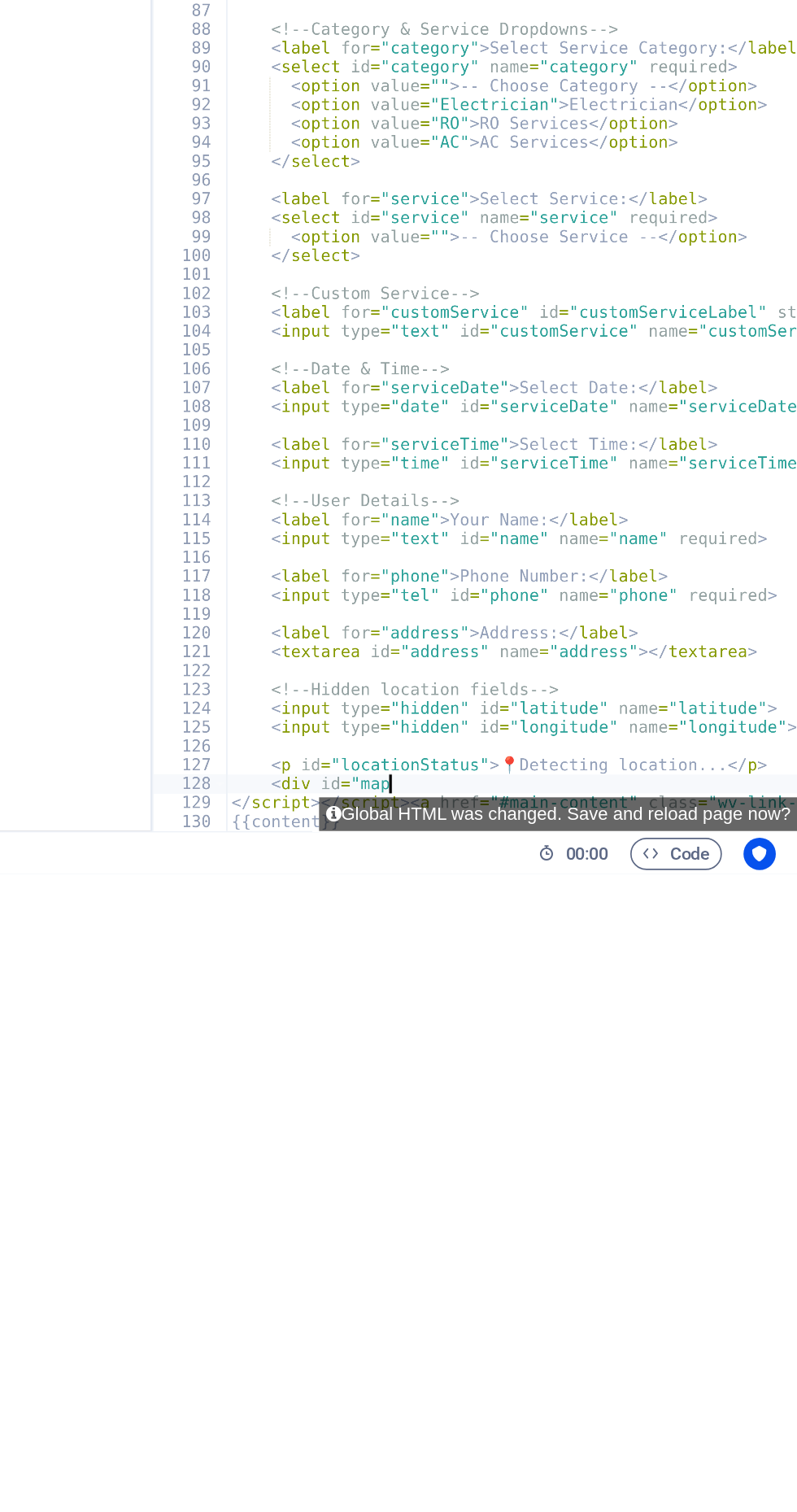
type textarea "<div"
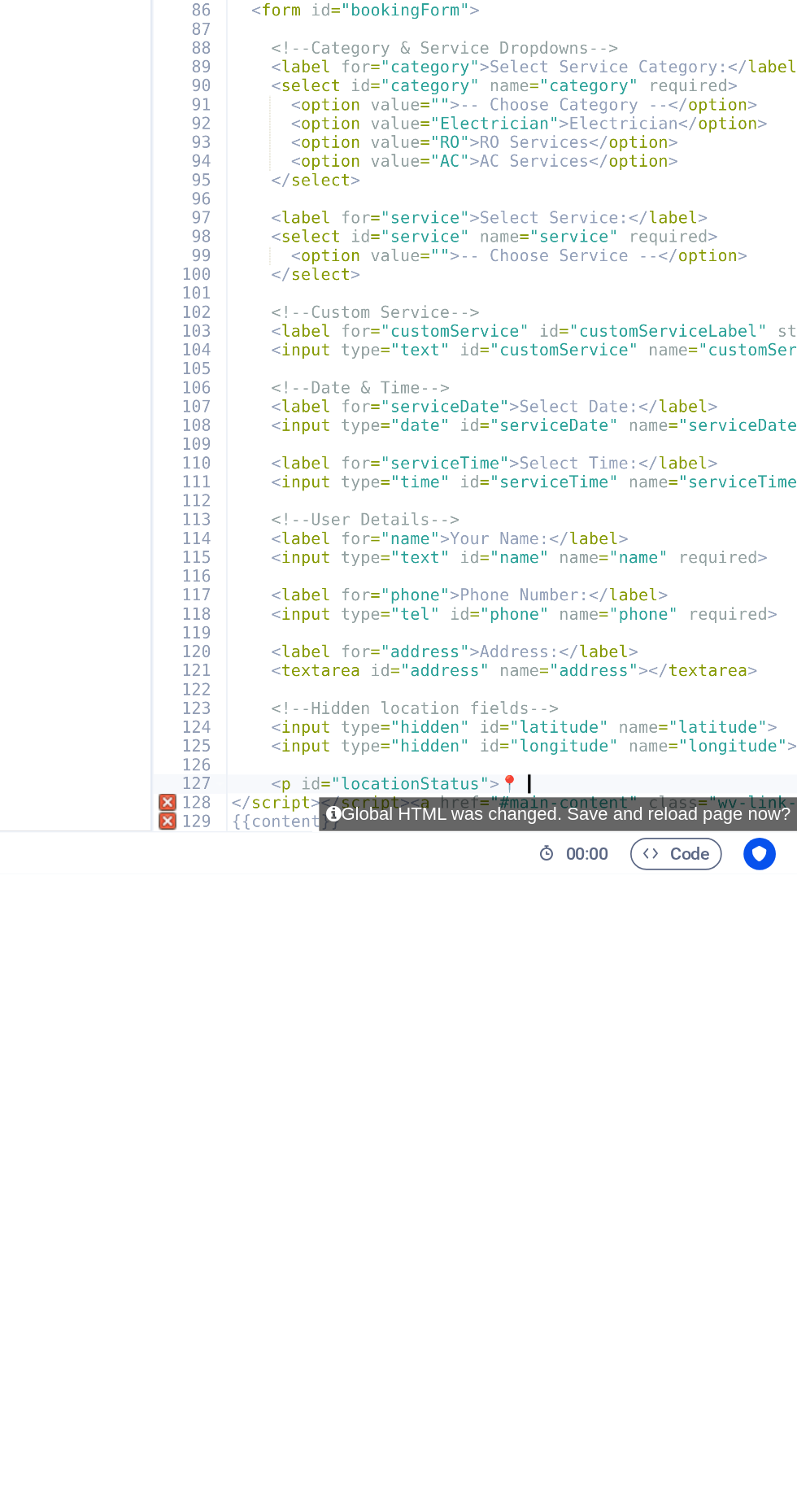
type textarea "<p"
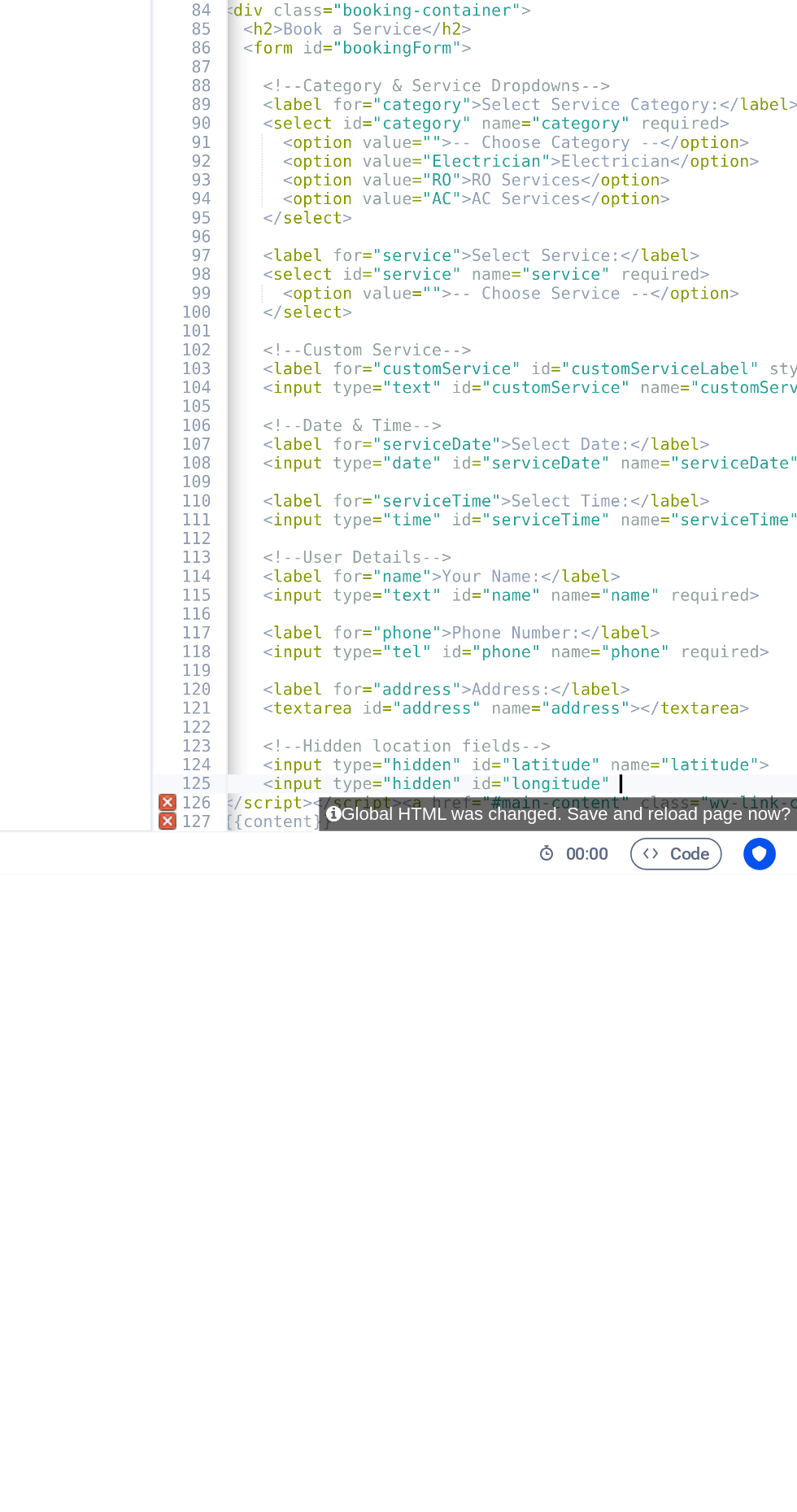
type textarea "<input"
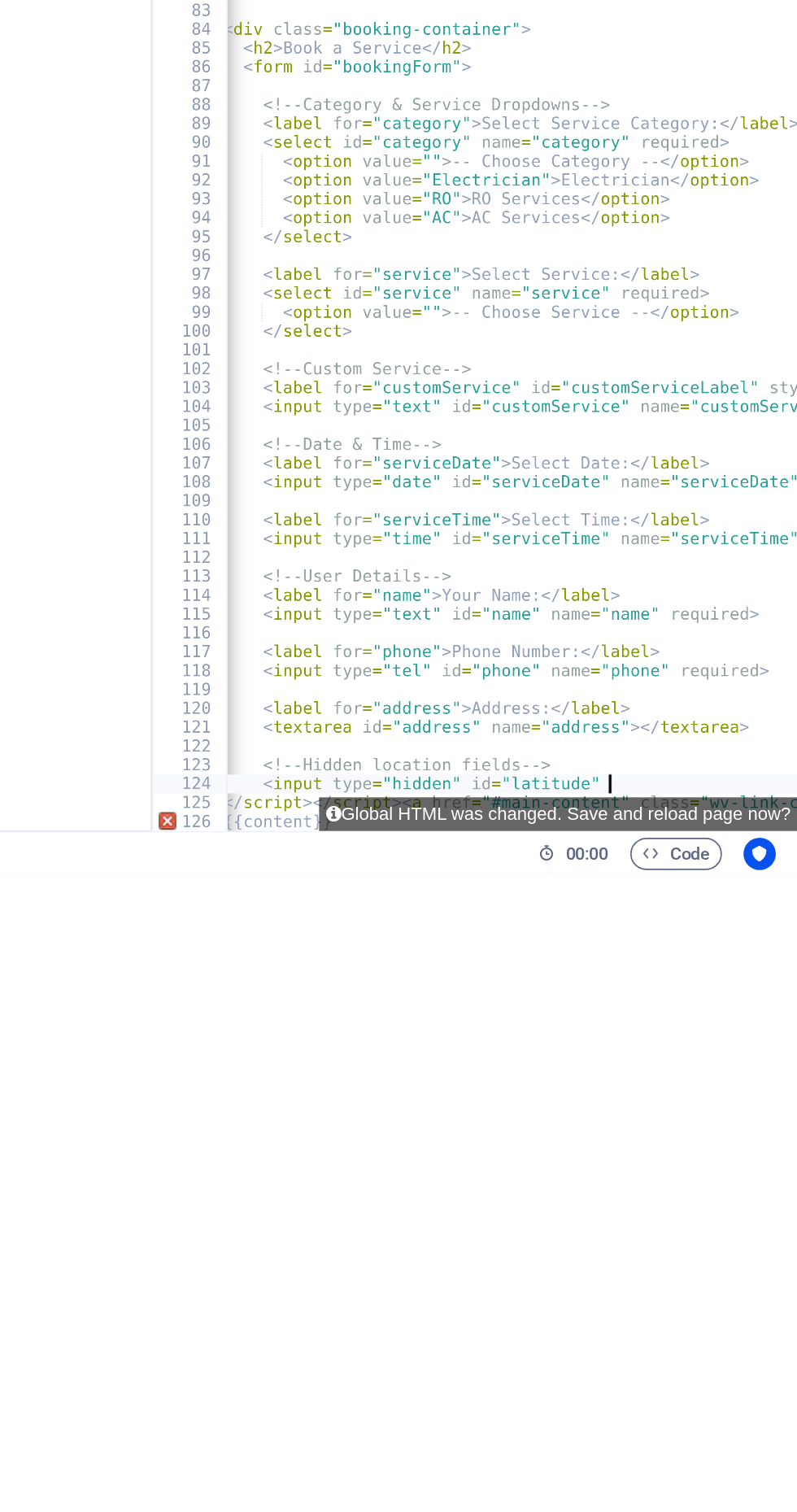
type textarea "<input"
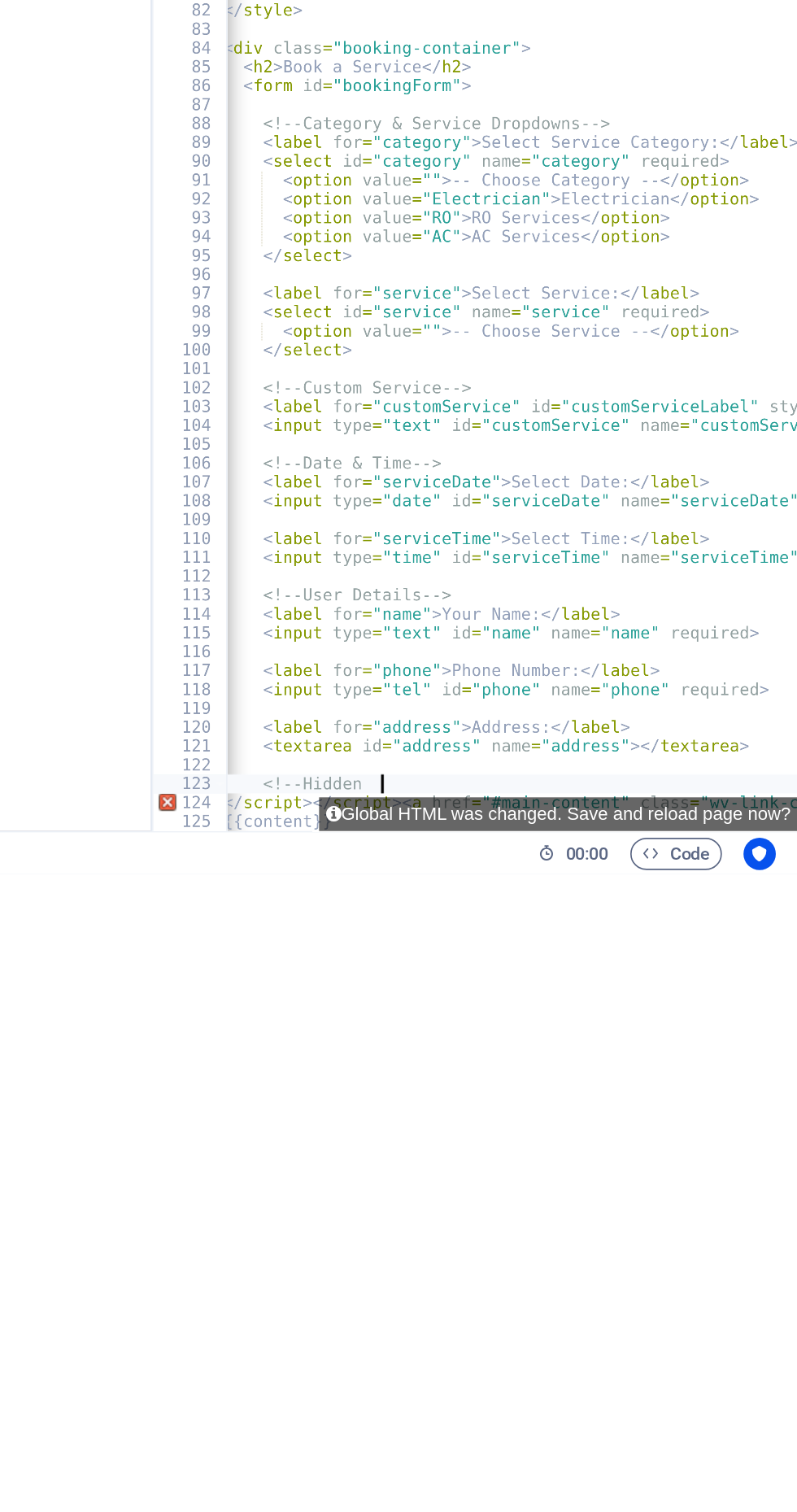
type textarea "<!--"
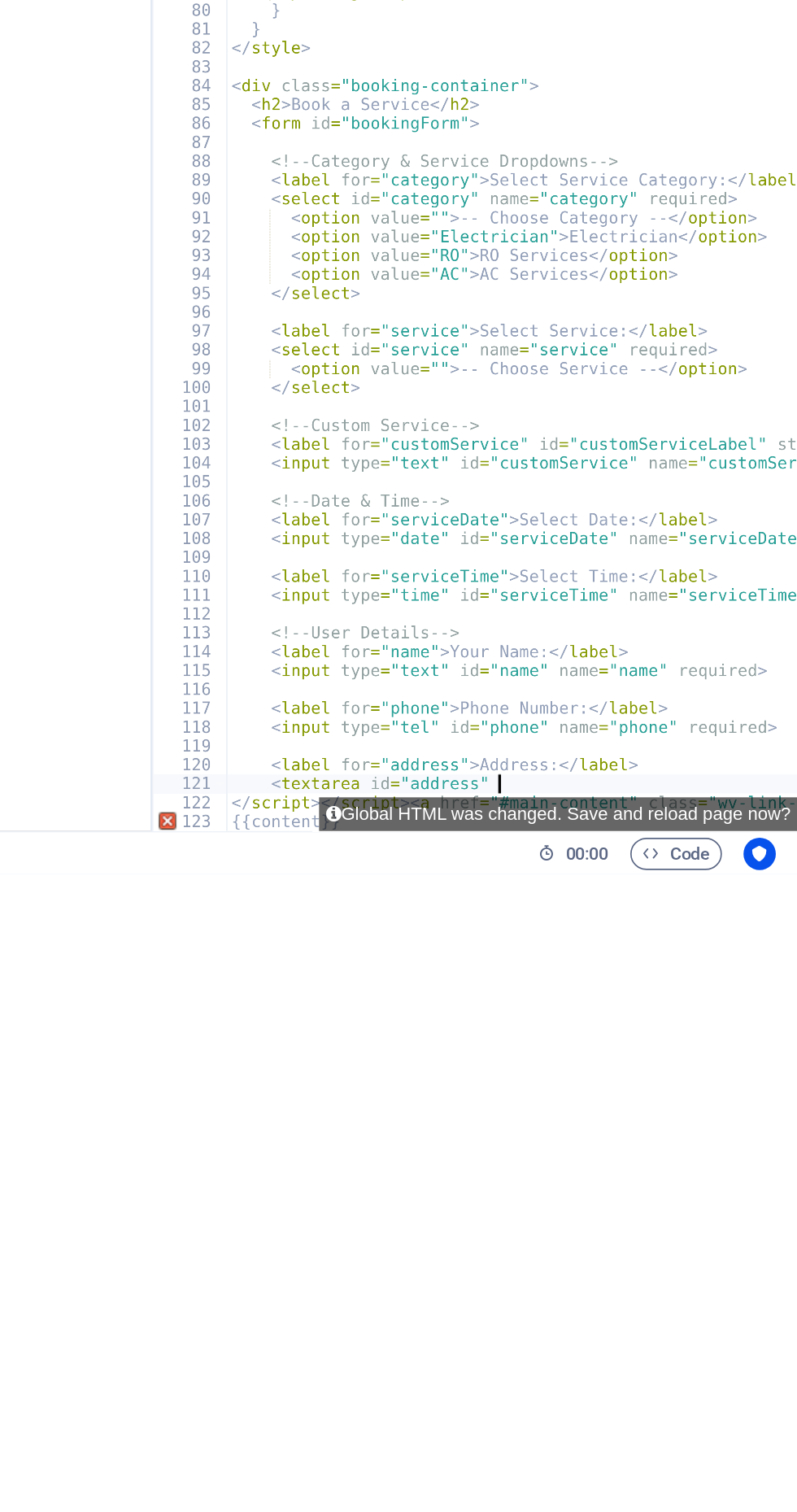
type textarea "<textarea"
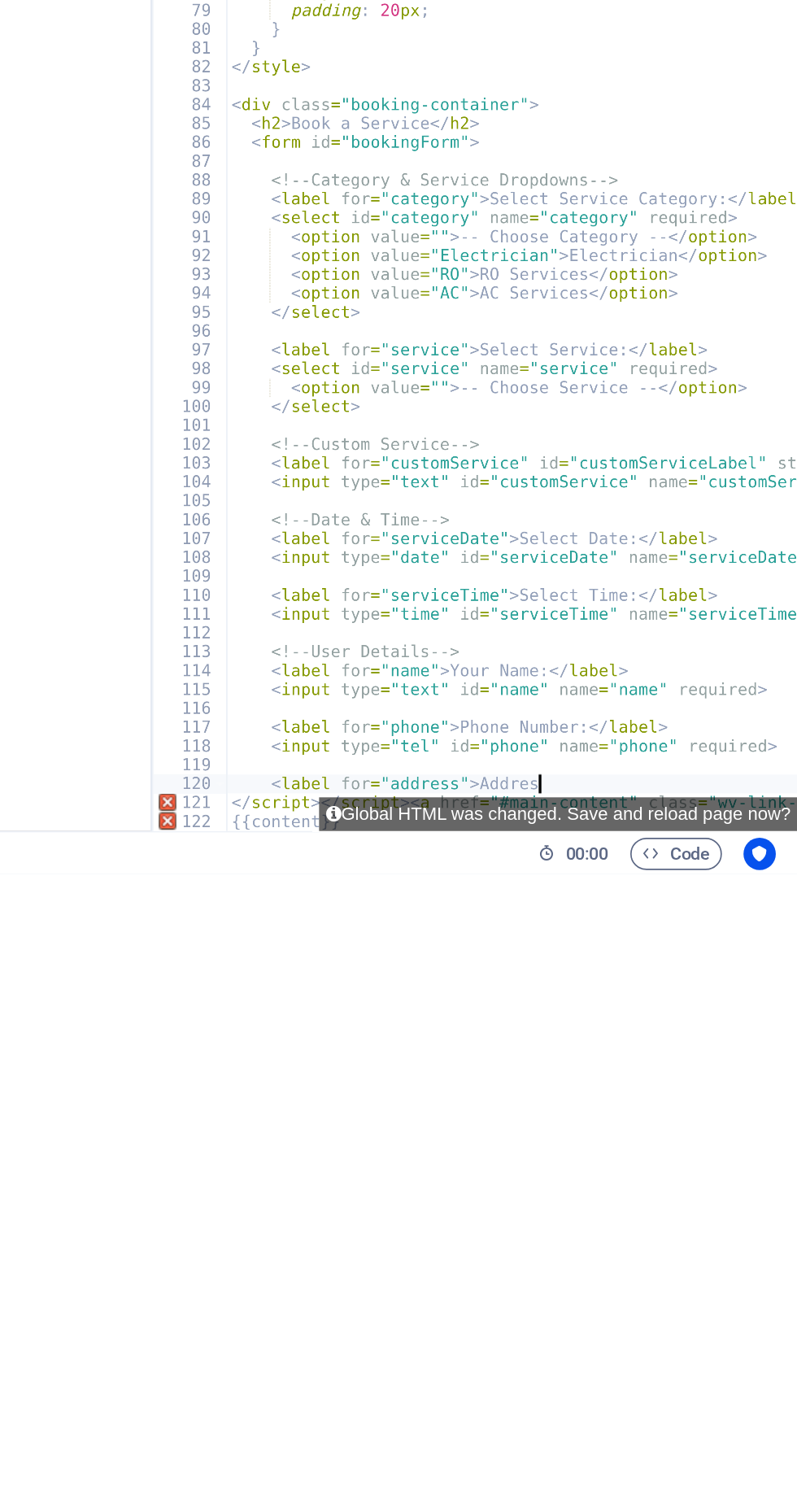
type textarea "<label"
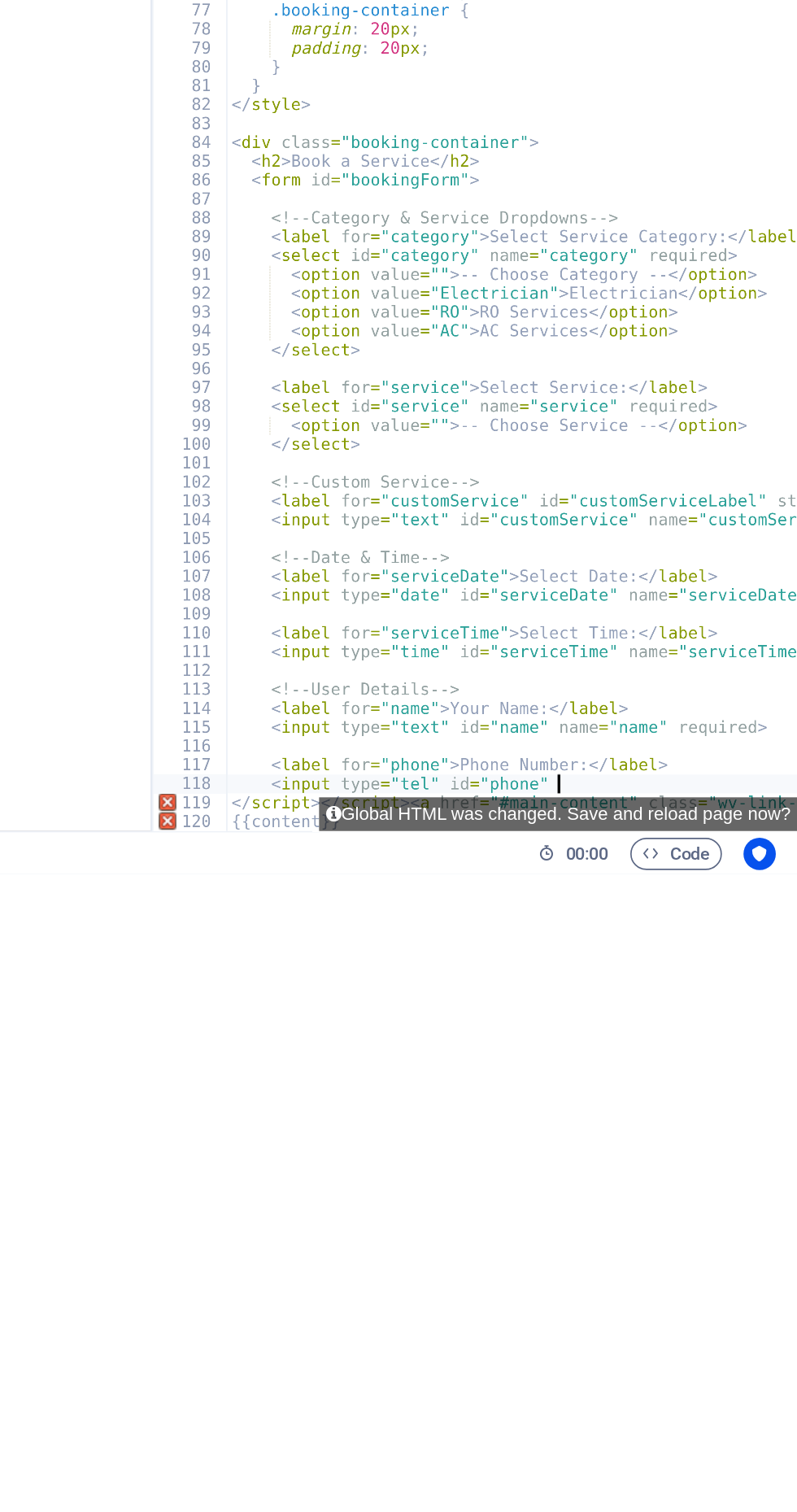
type textarea "<input"
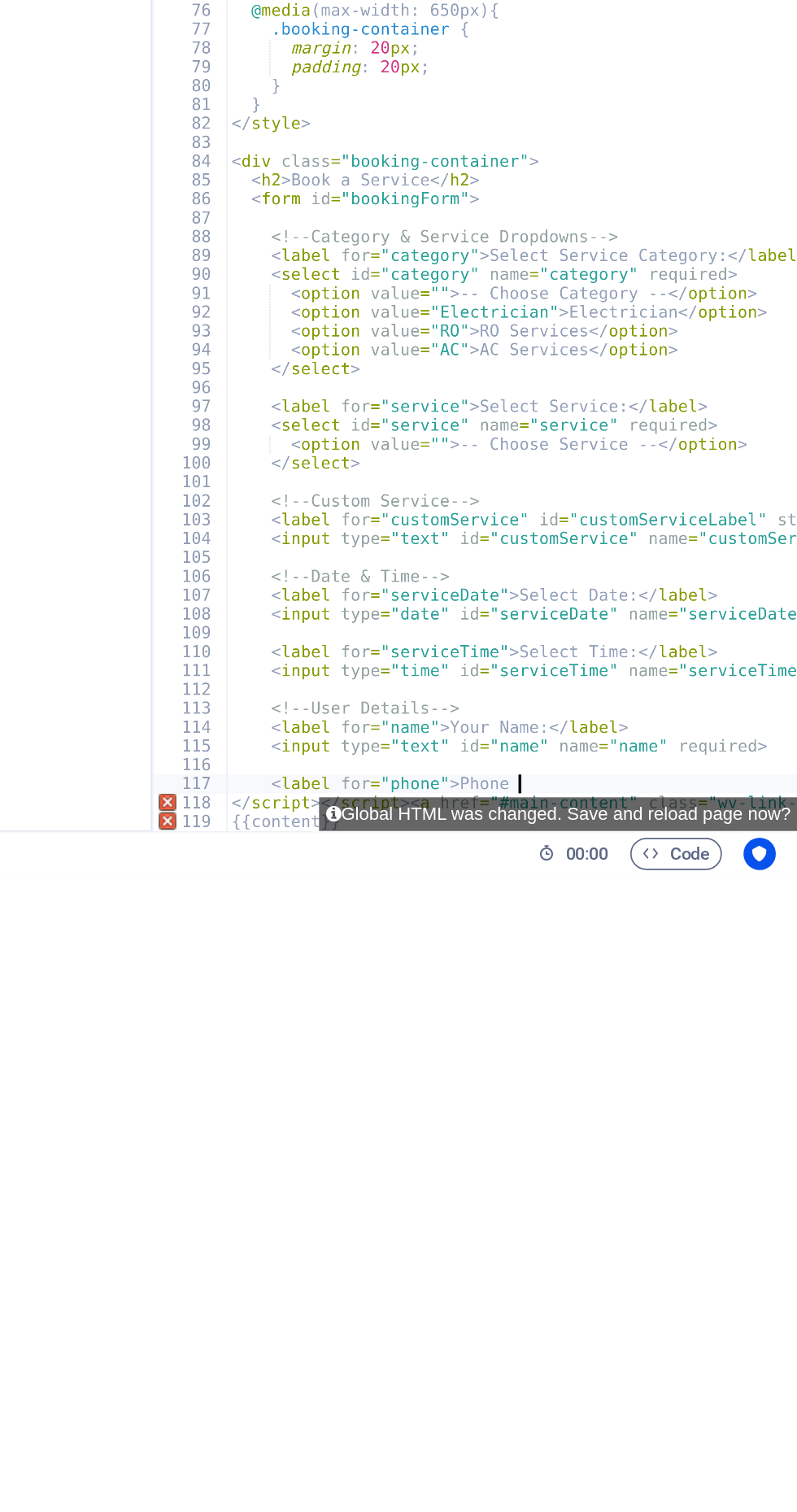
type textarea "<label"
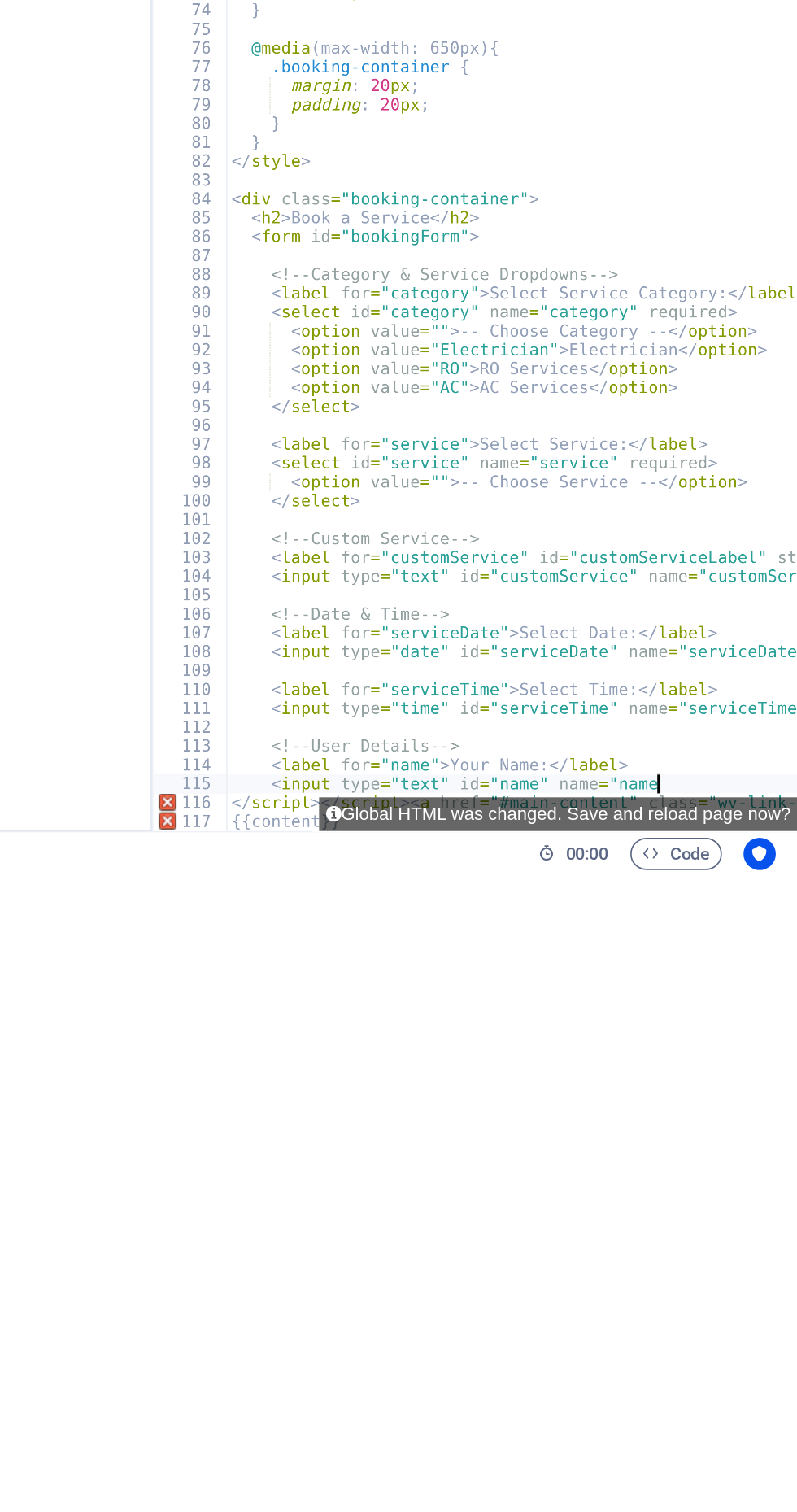
type textarea "<input"
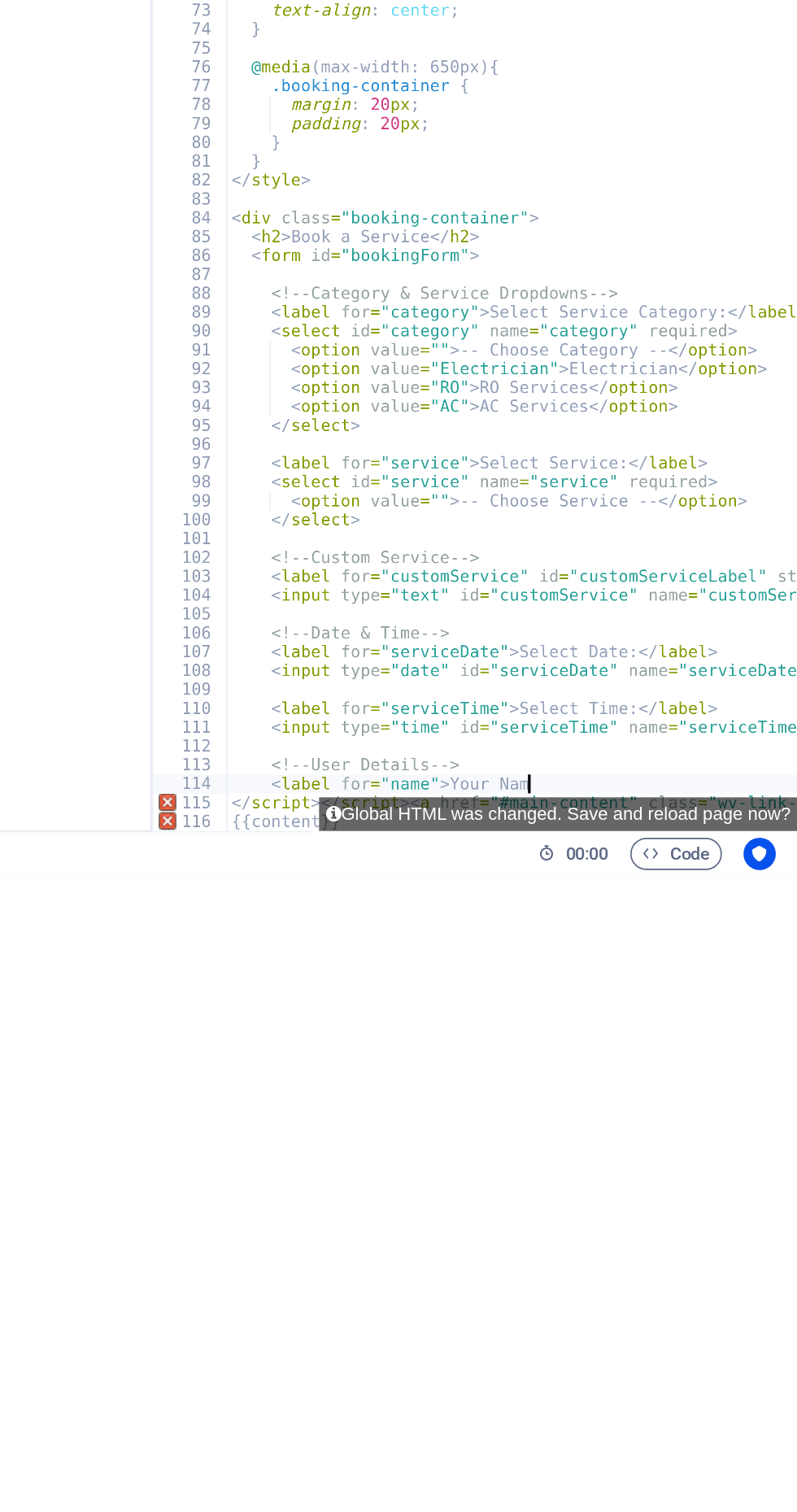
type textarea "<label"
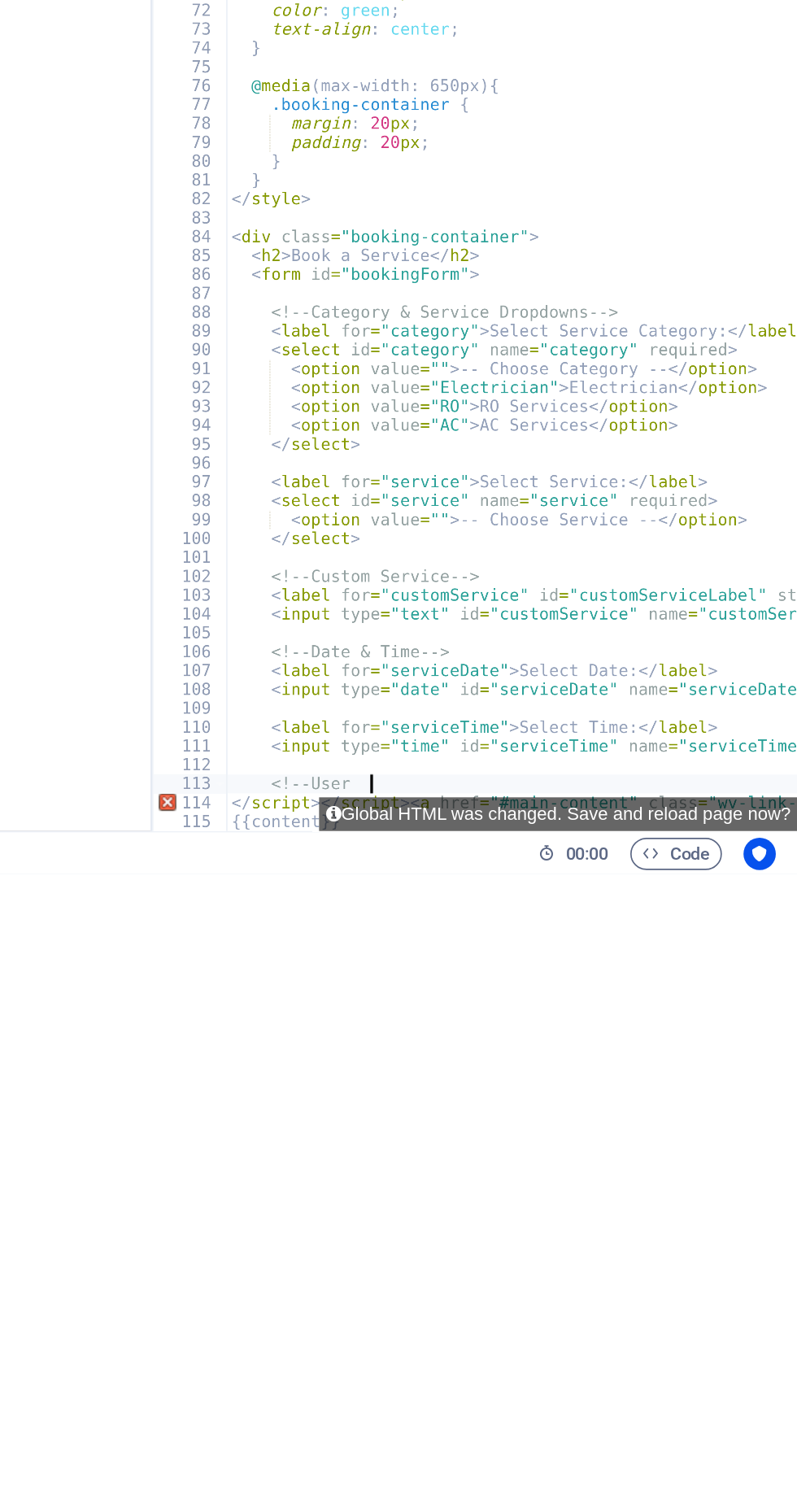
type textarea "<!--"
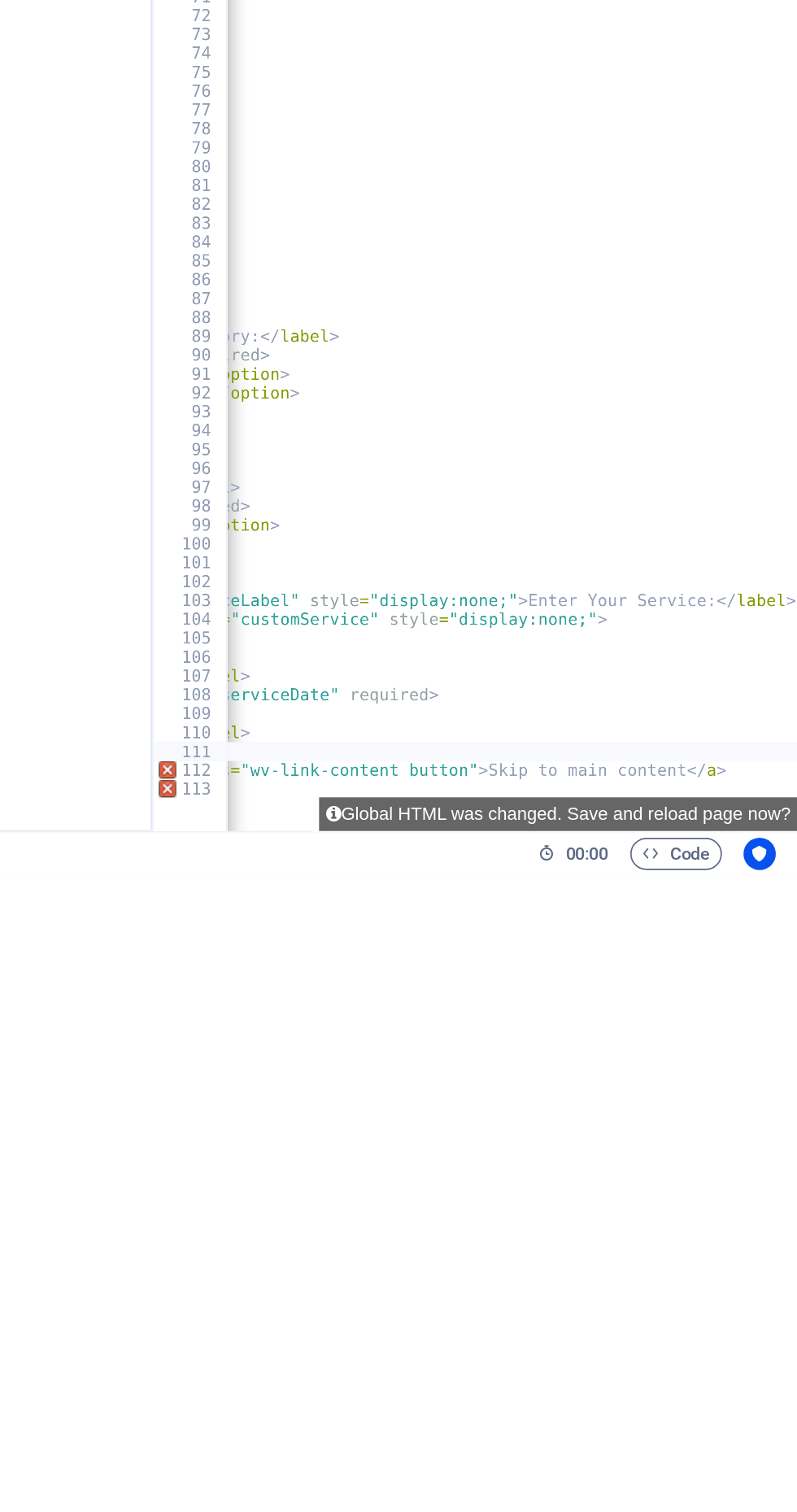
type textarea "<input"
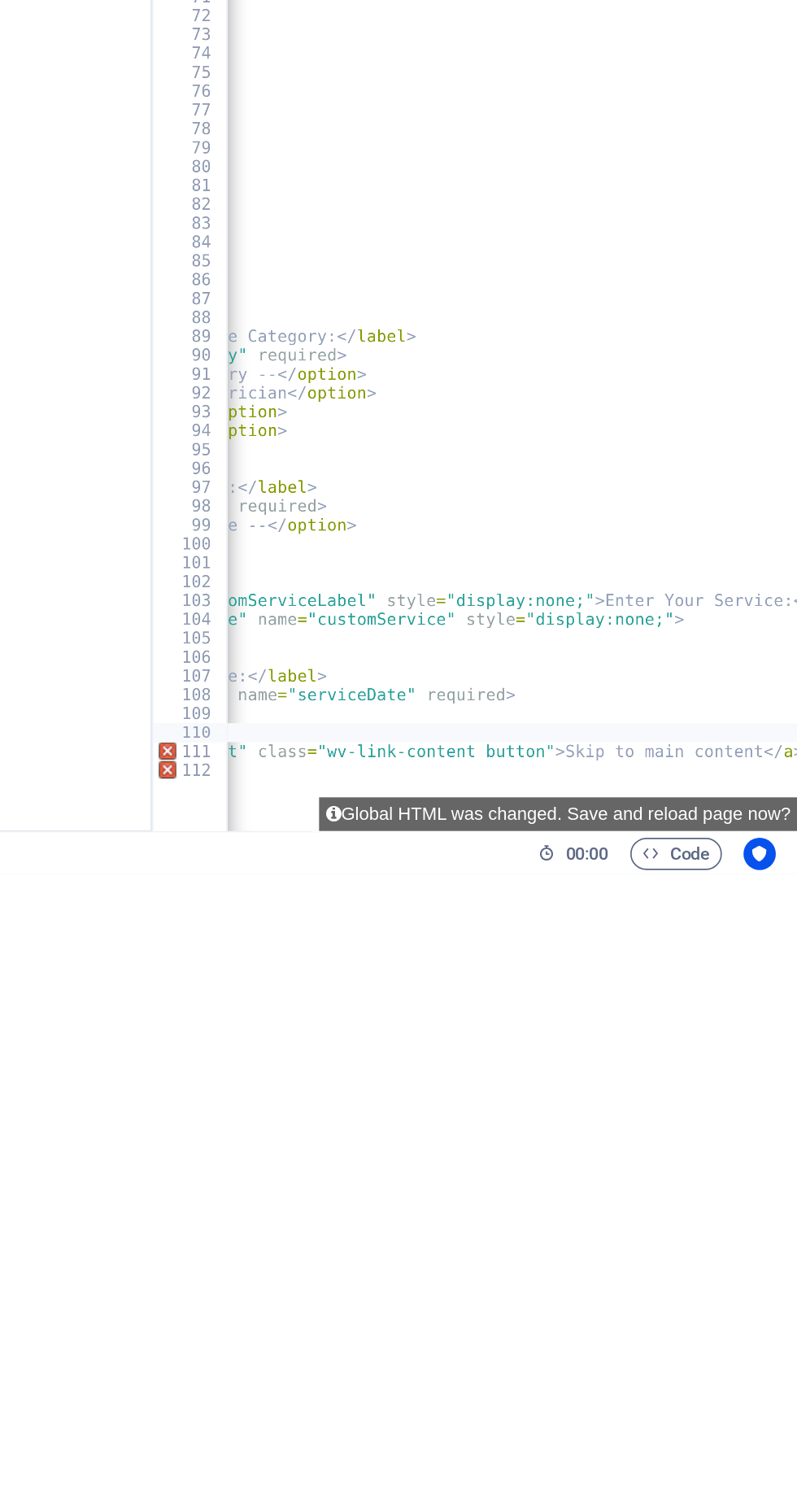
type textarea "<label"
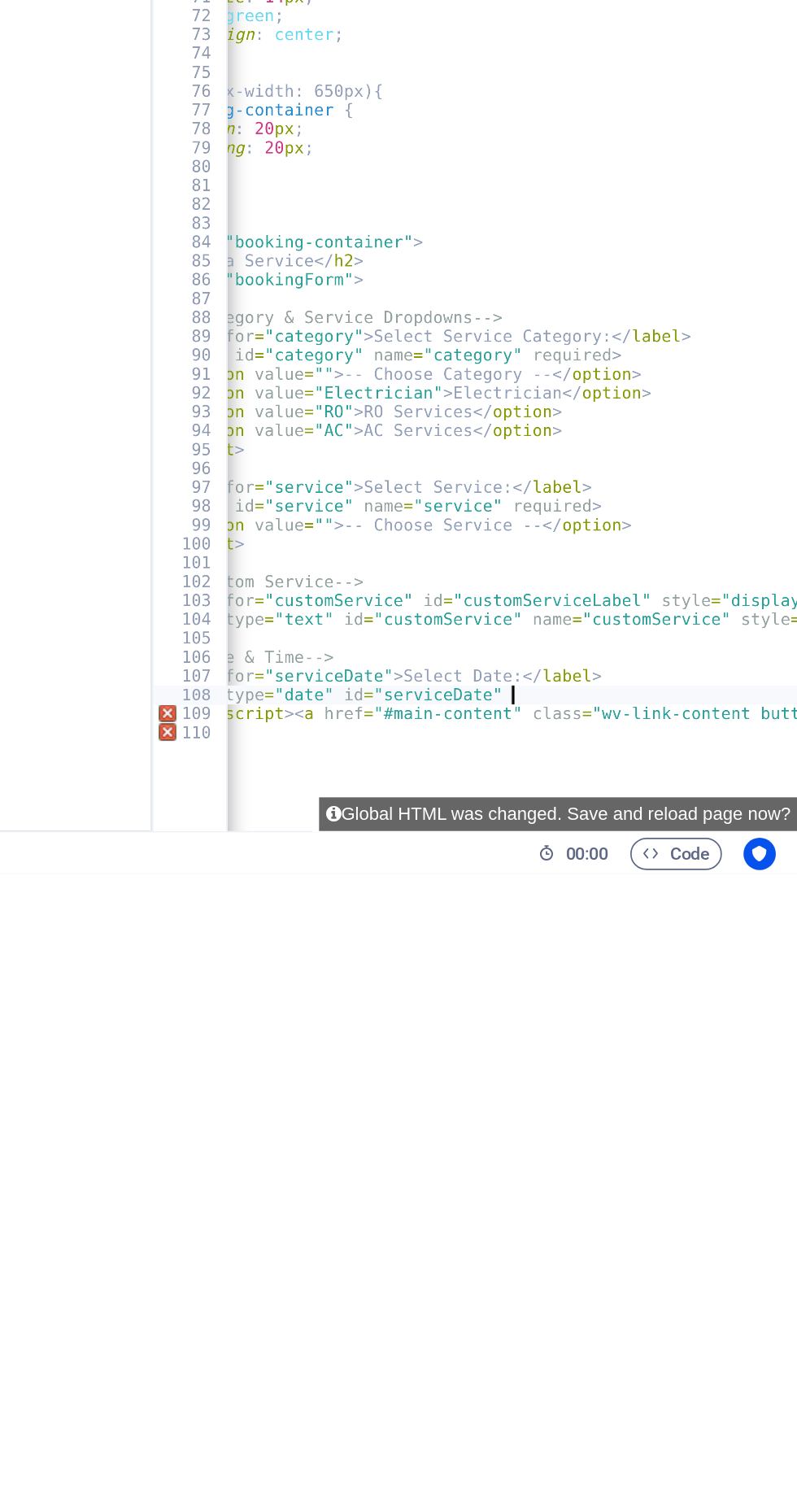
type textarea "<input"
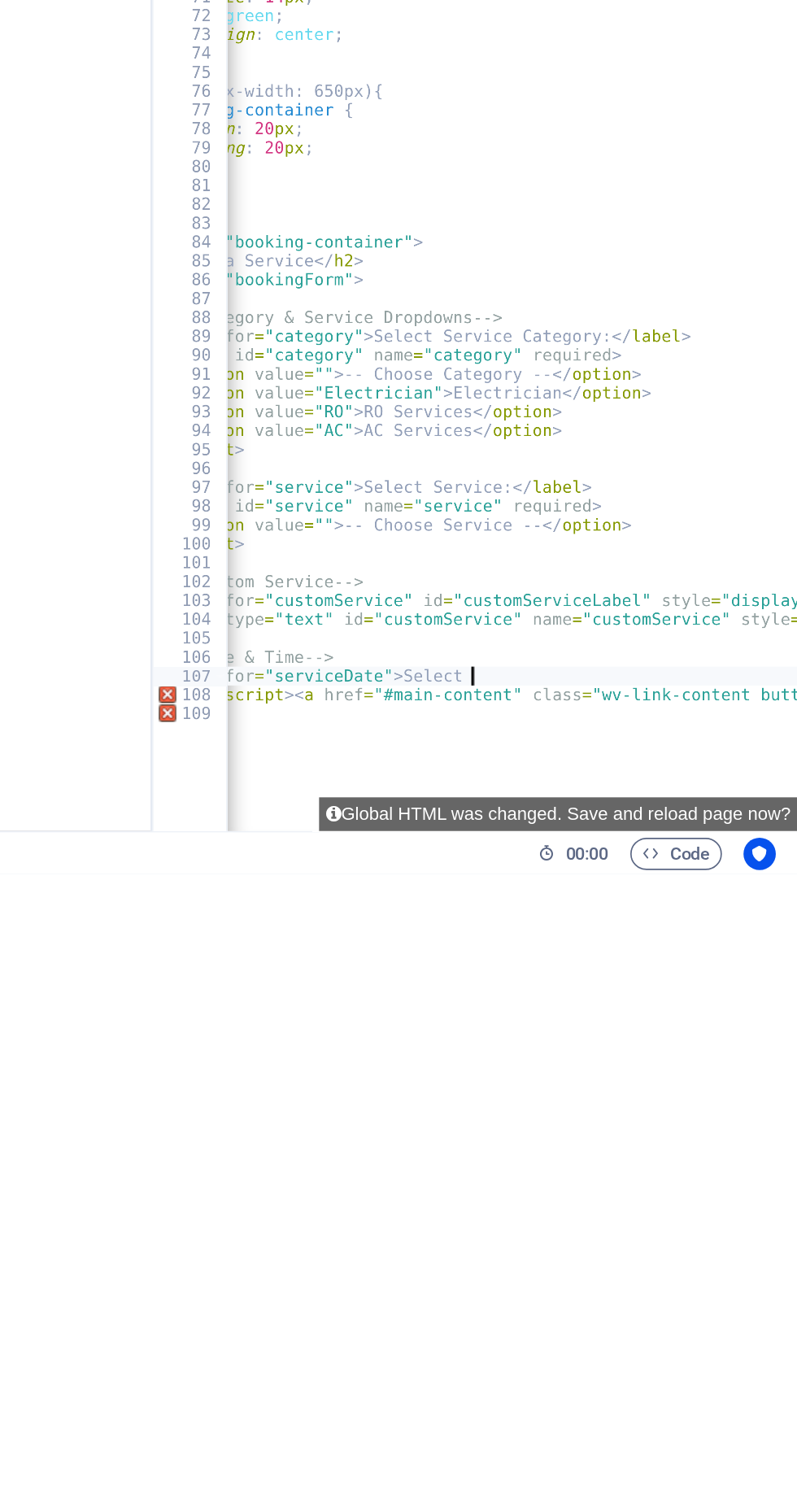
type textarea "<label"
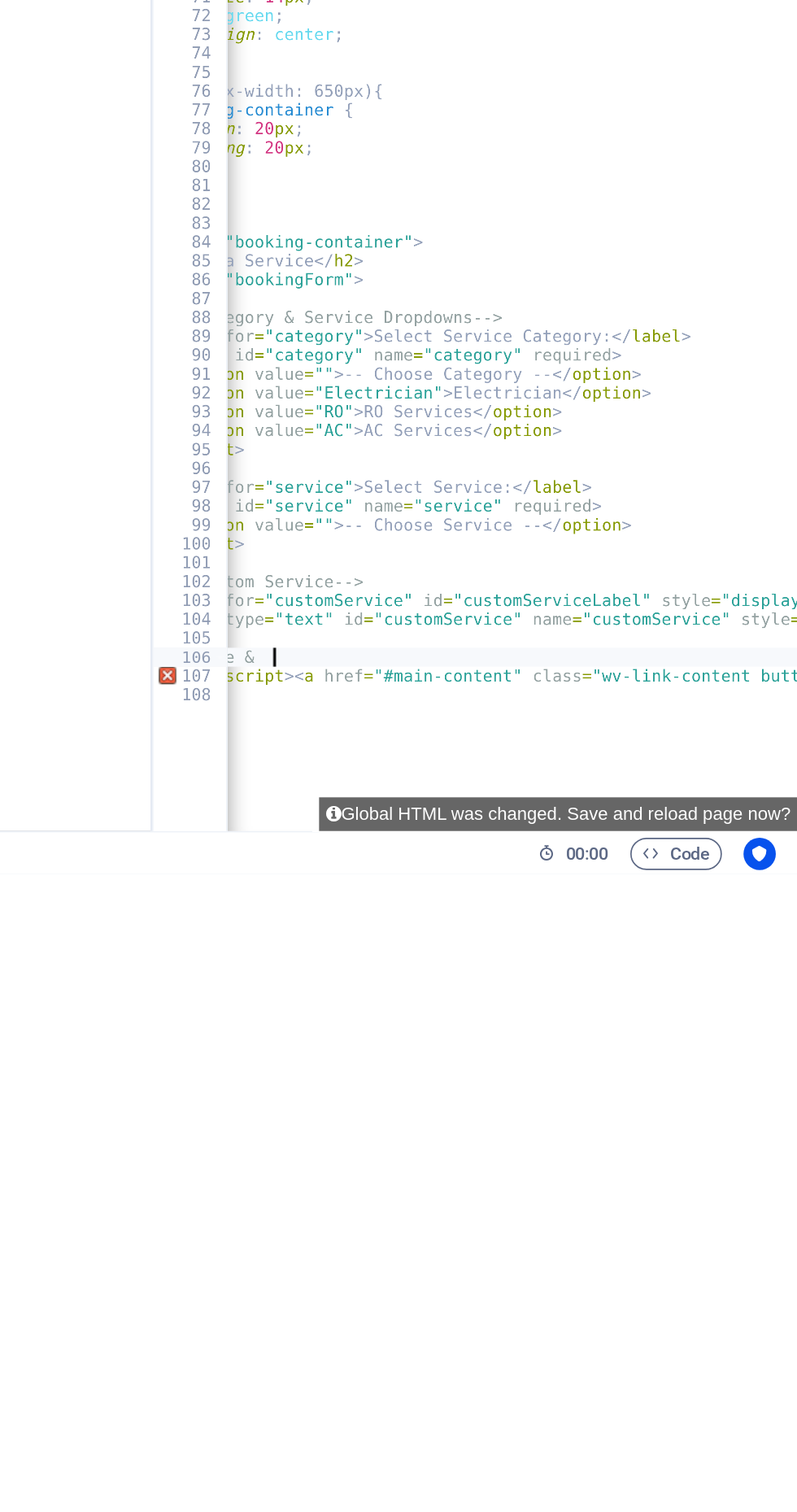
type textarea "<!--"
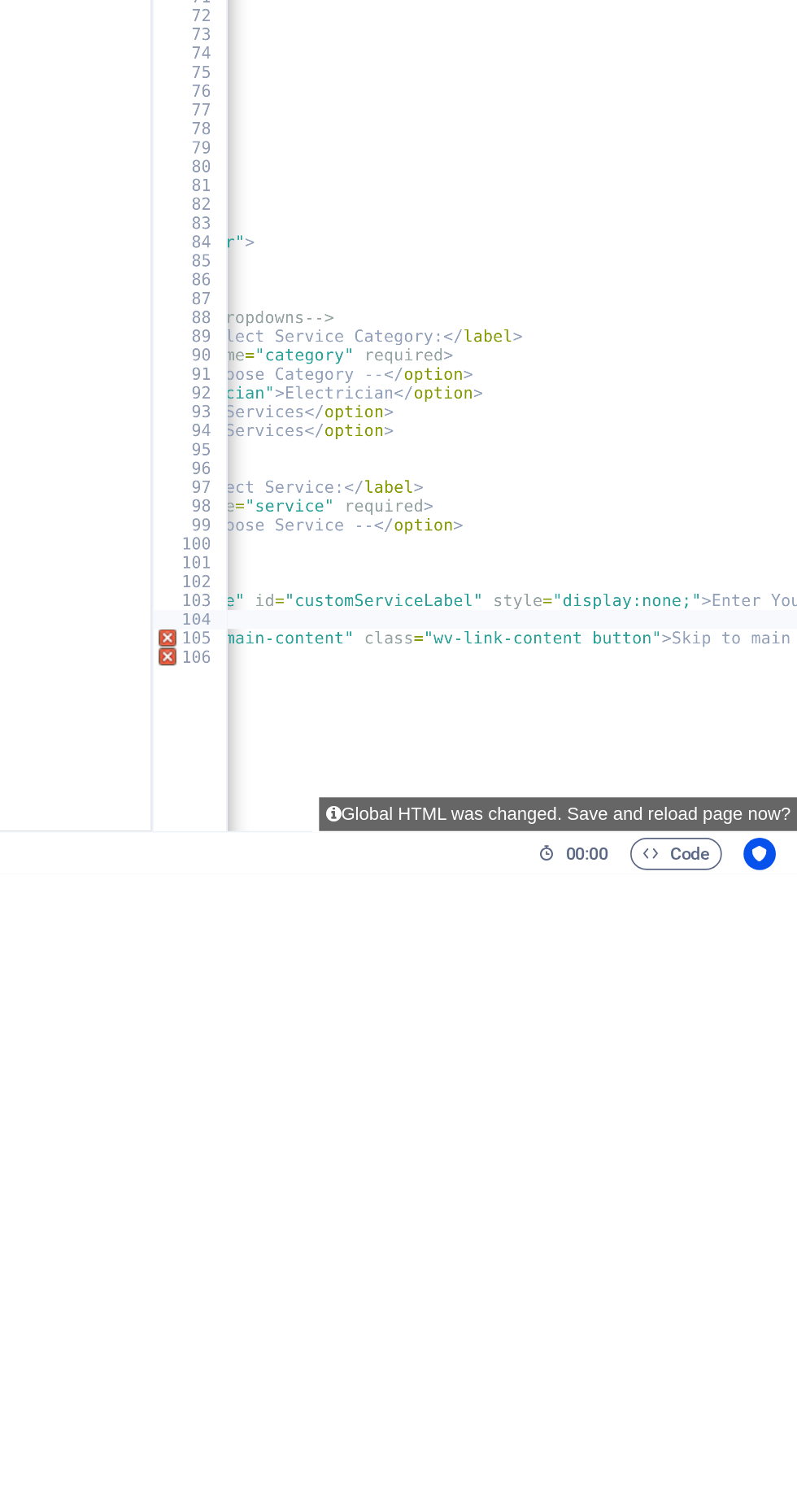
type textarea "<input"
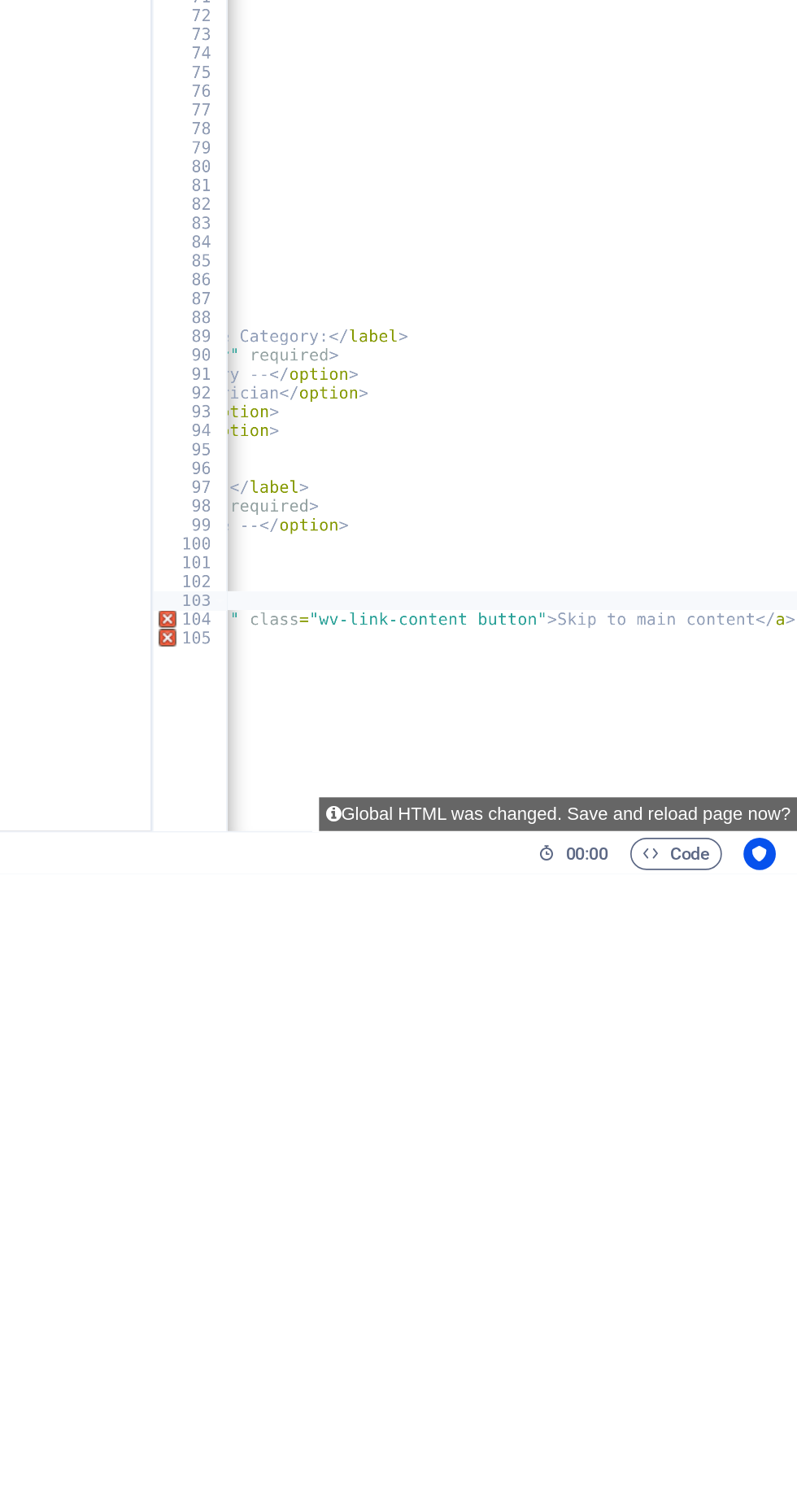
type textarea "<label"
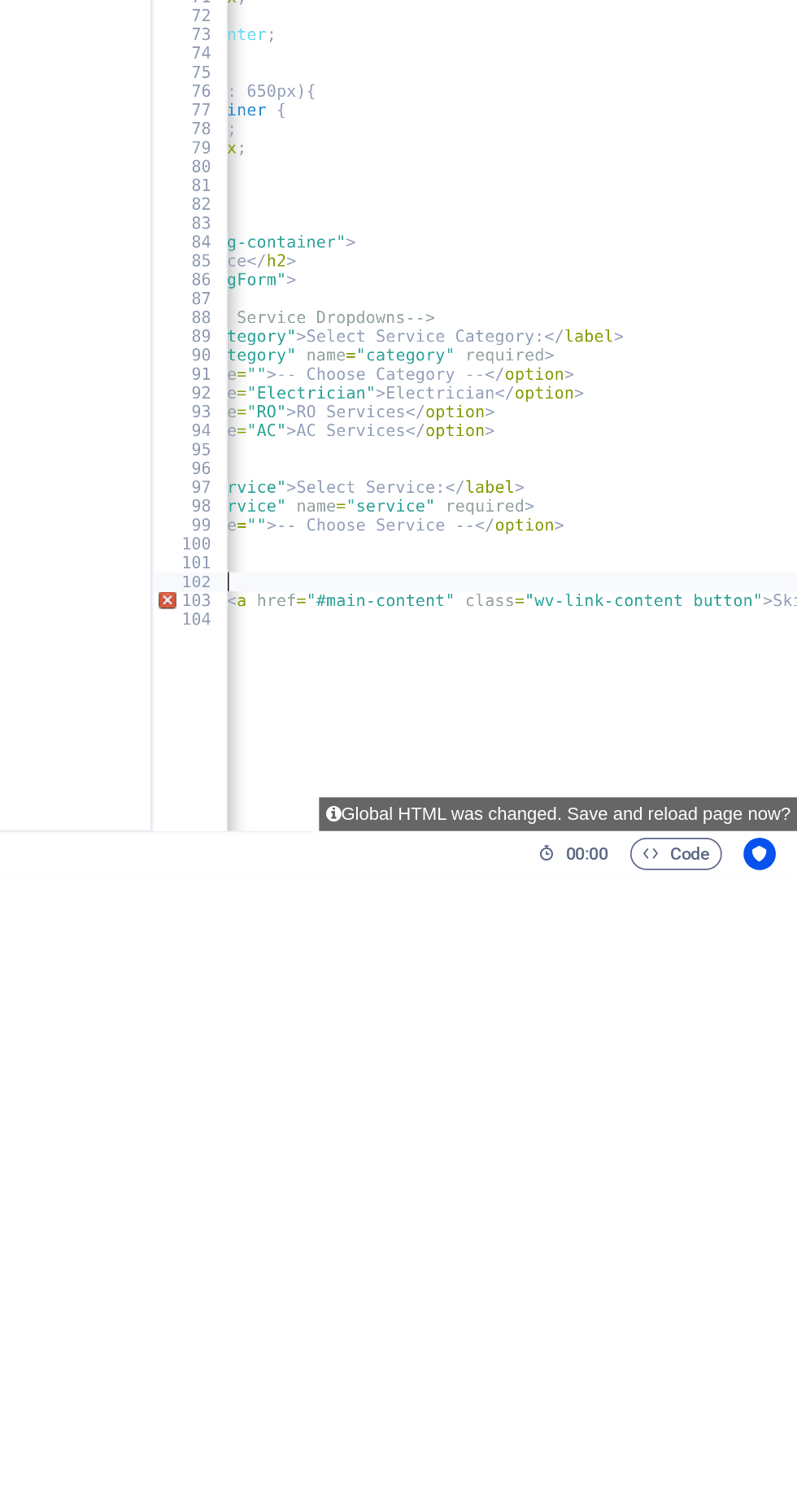
type textarea "<!--"
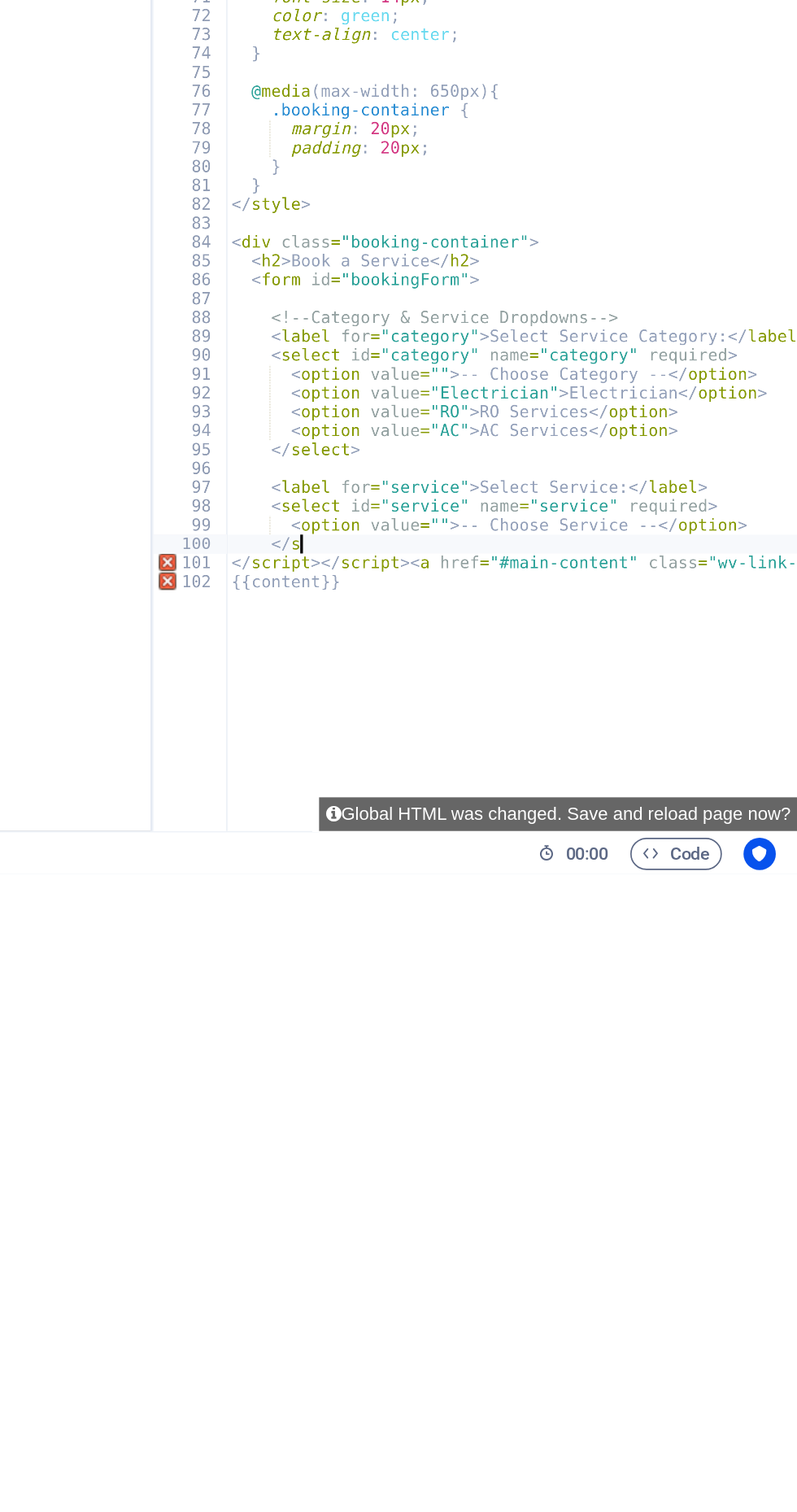
type textarea "<"
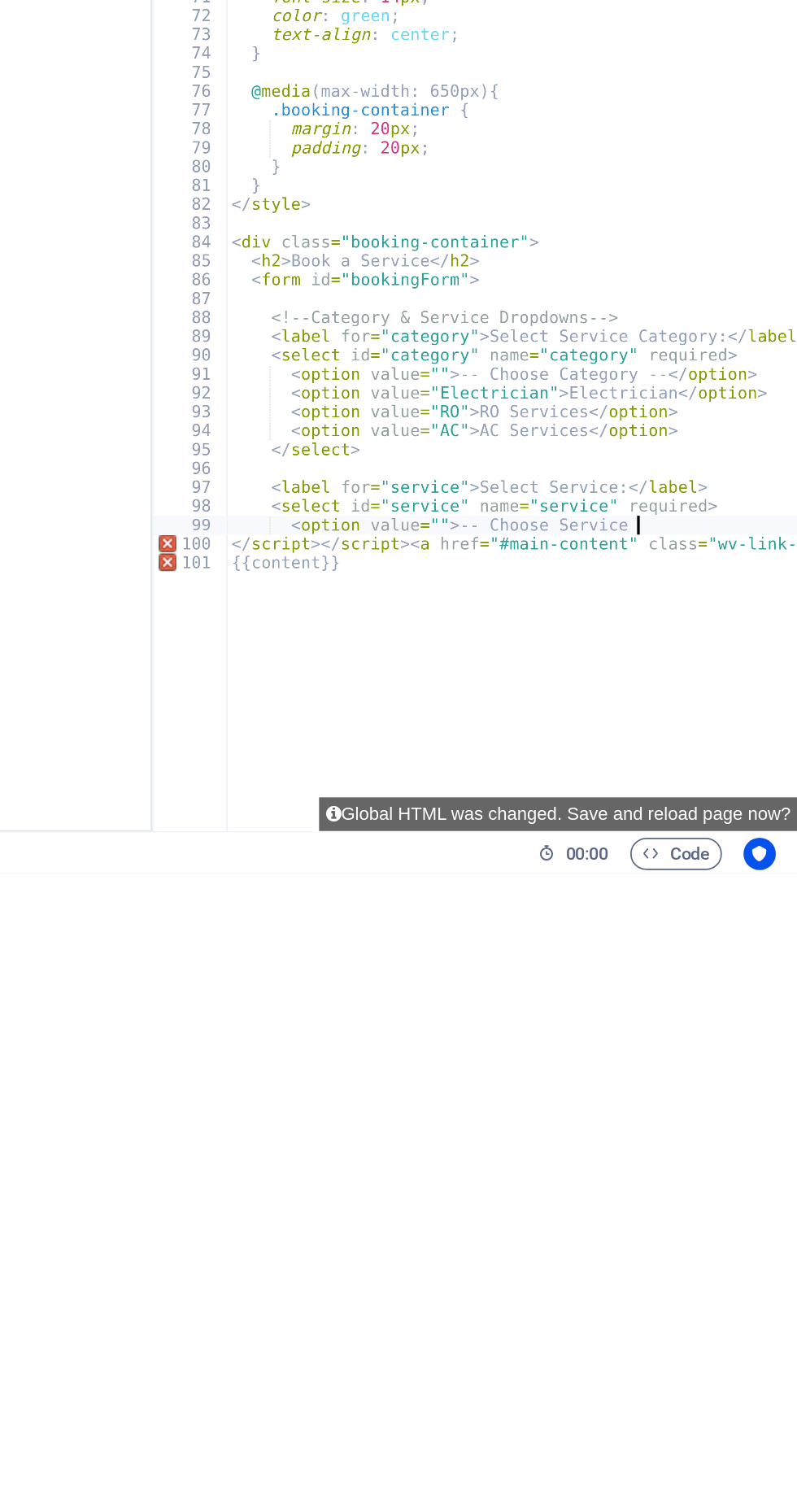
type textarea "<option"
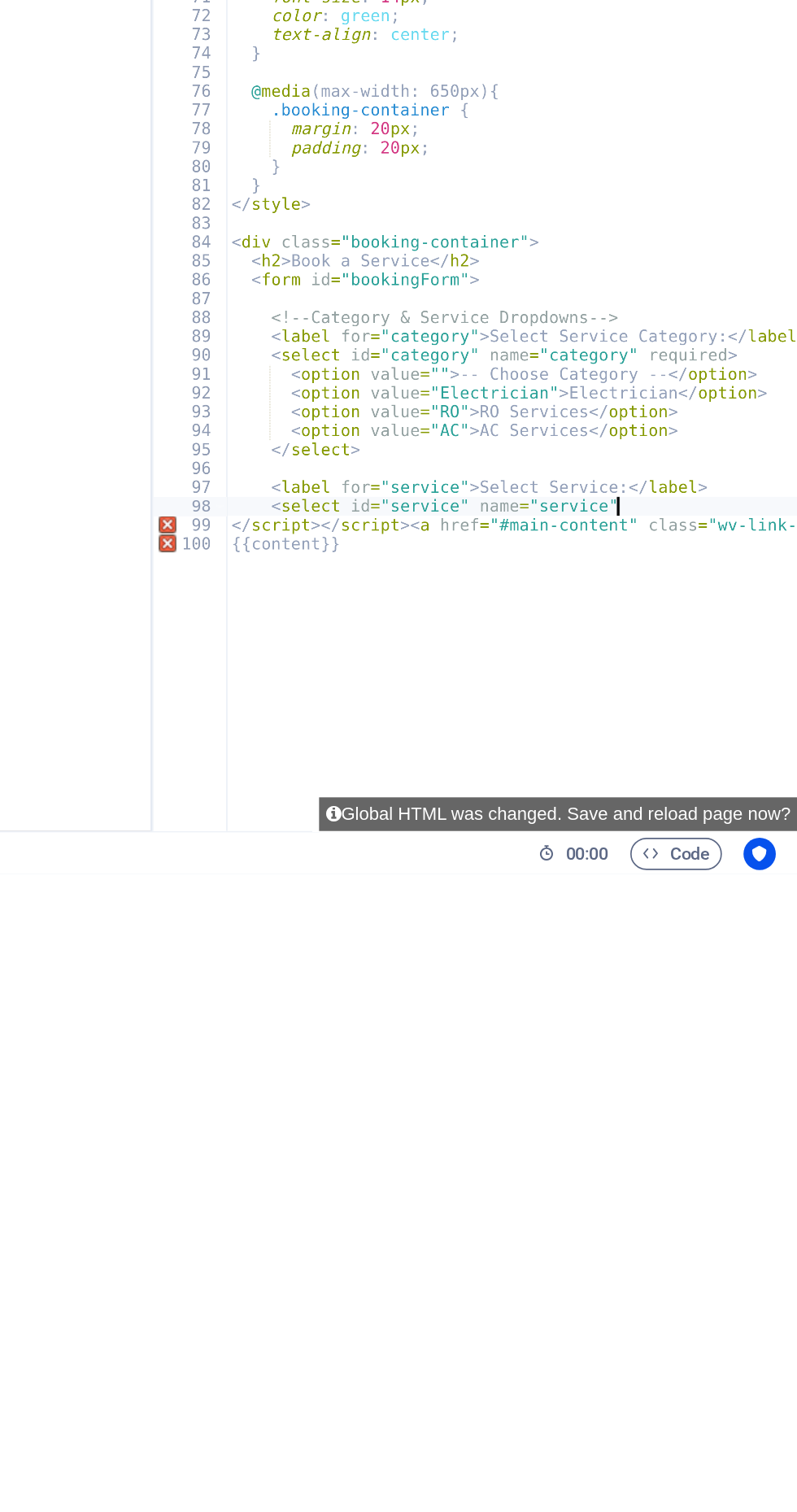
type textarea "<select"
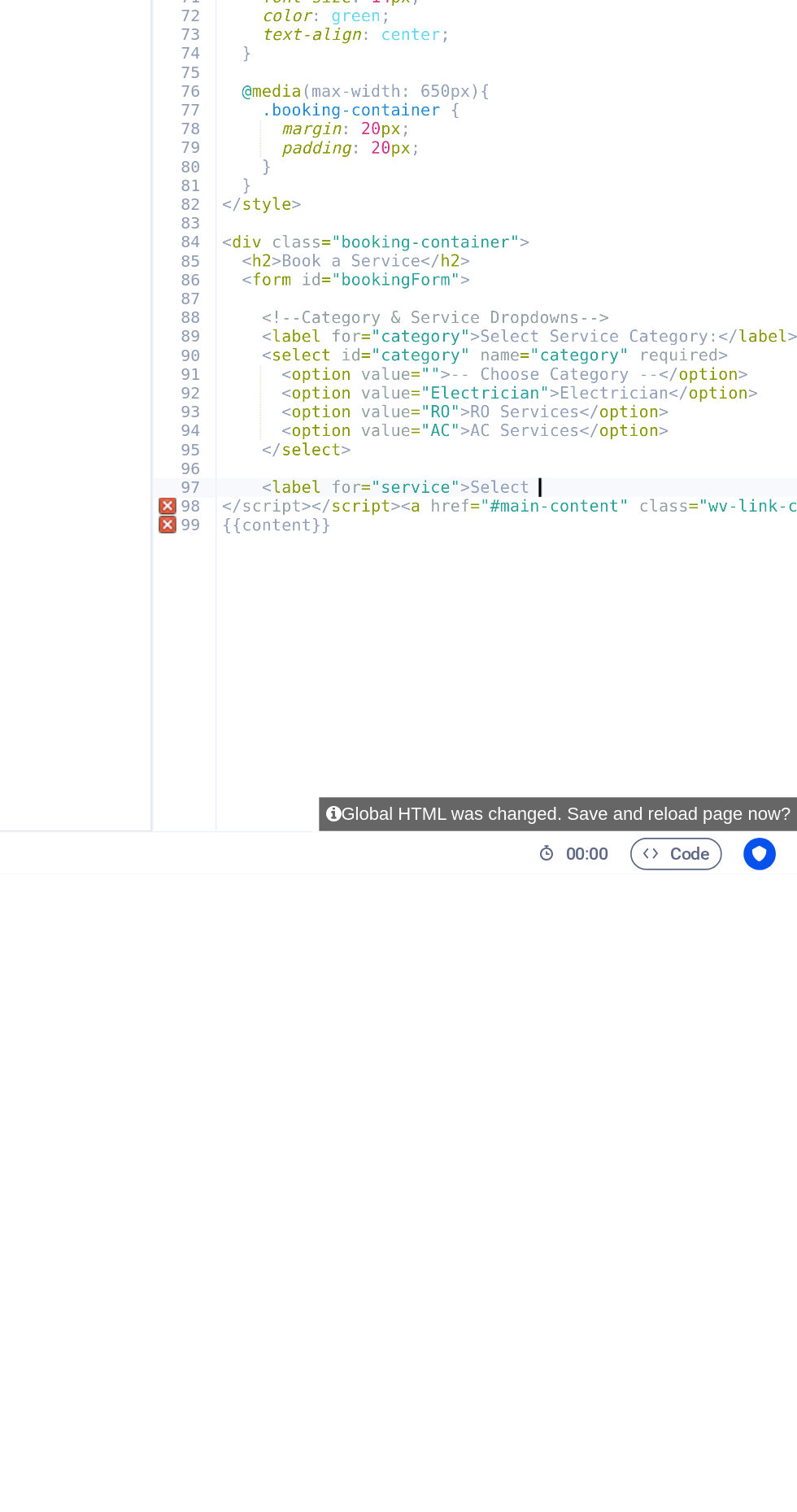
type textarea "<label"
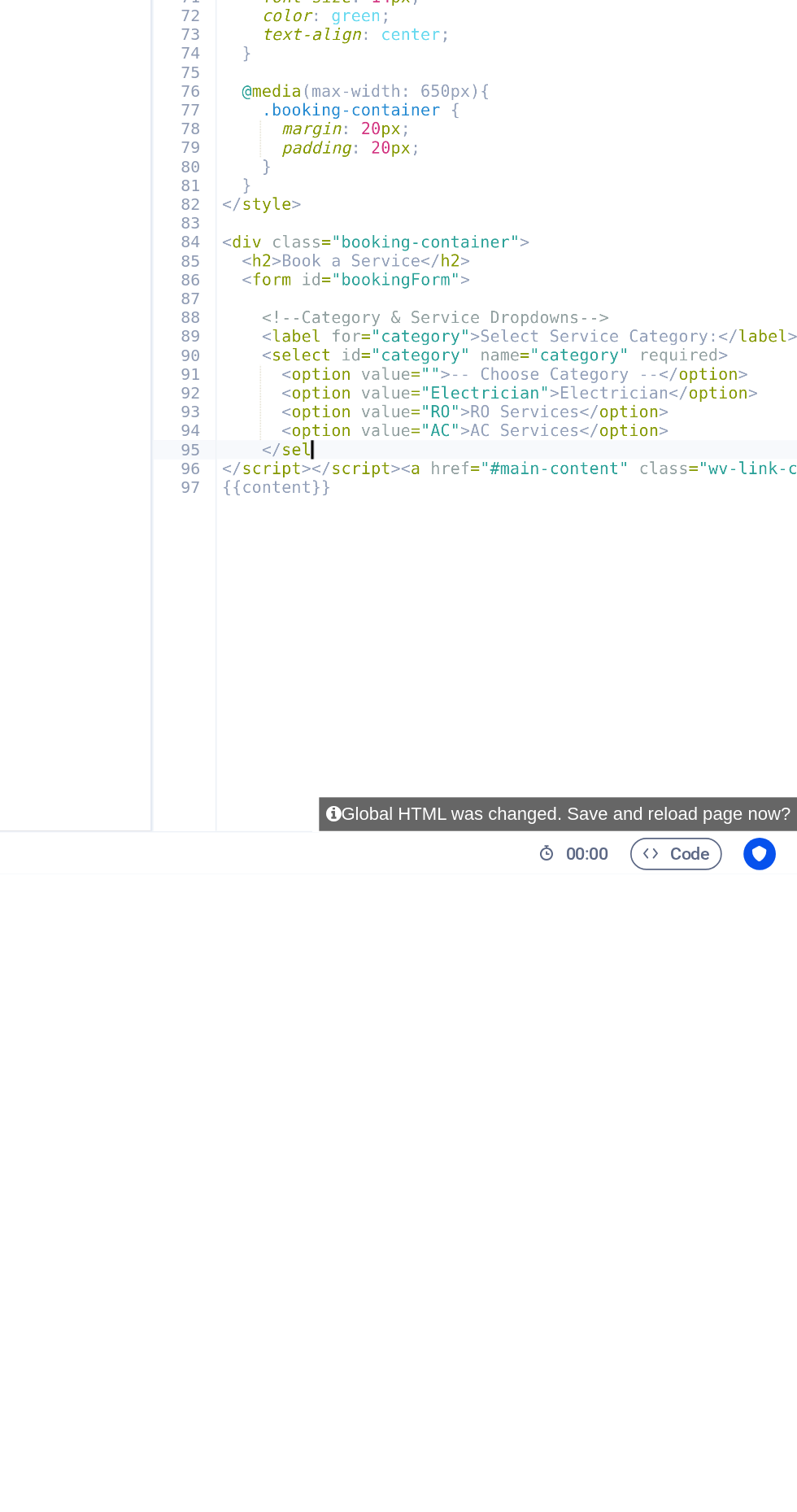
type textarea "<"
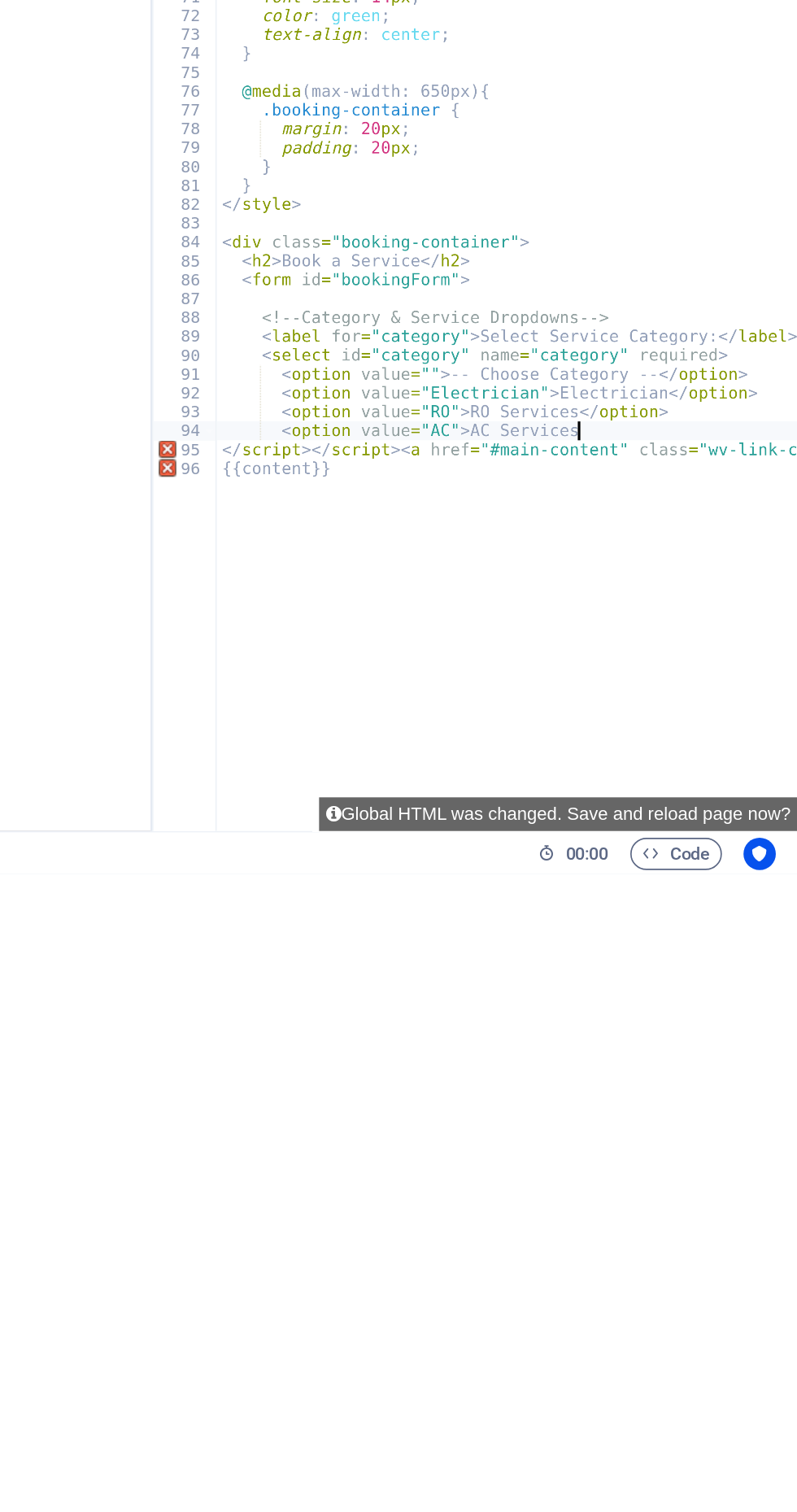
type textarea "<option"
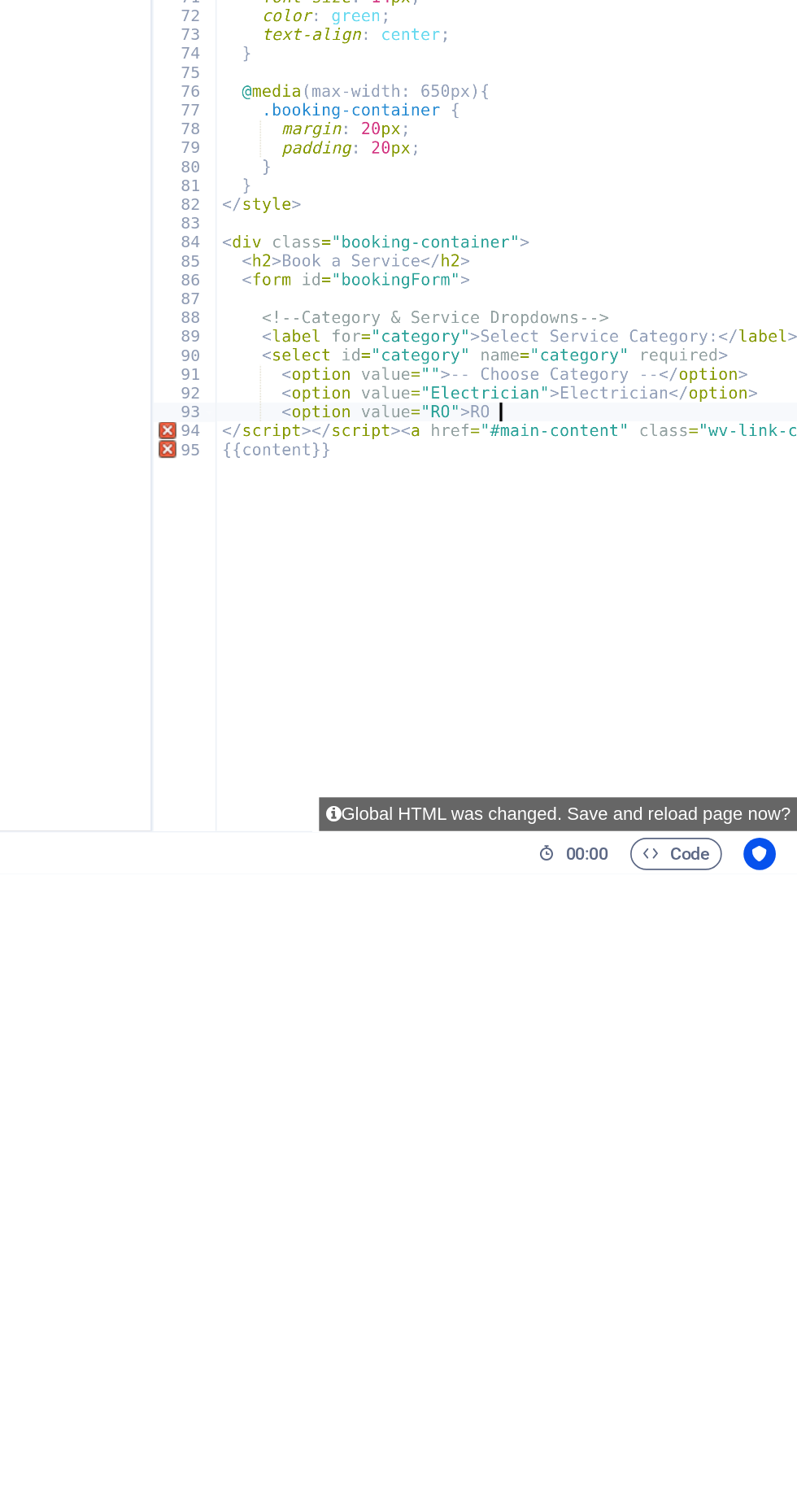
type textarea "<option"
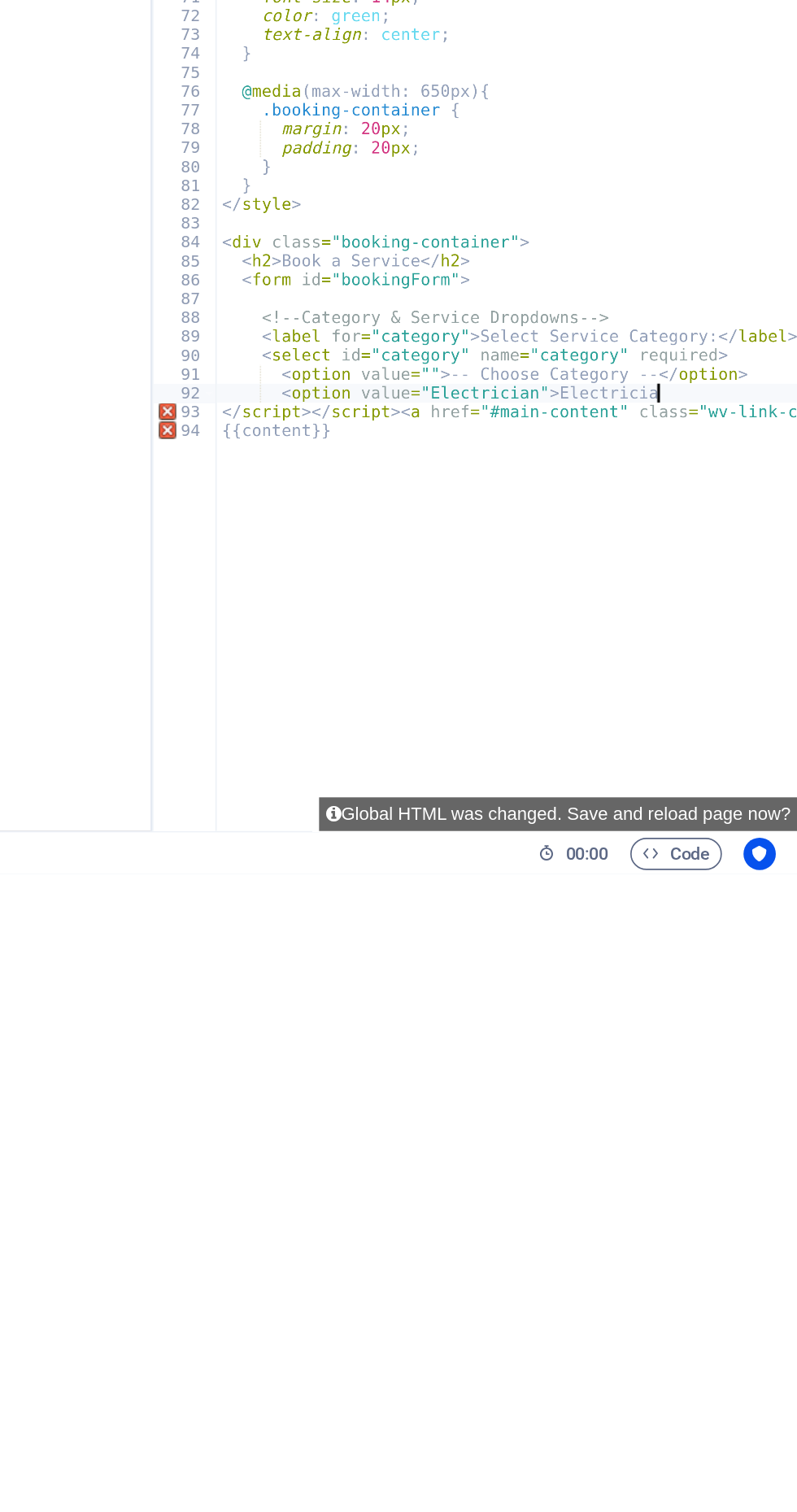
type textarea "<option"
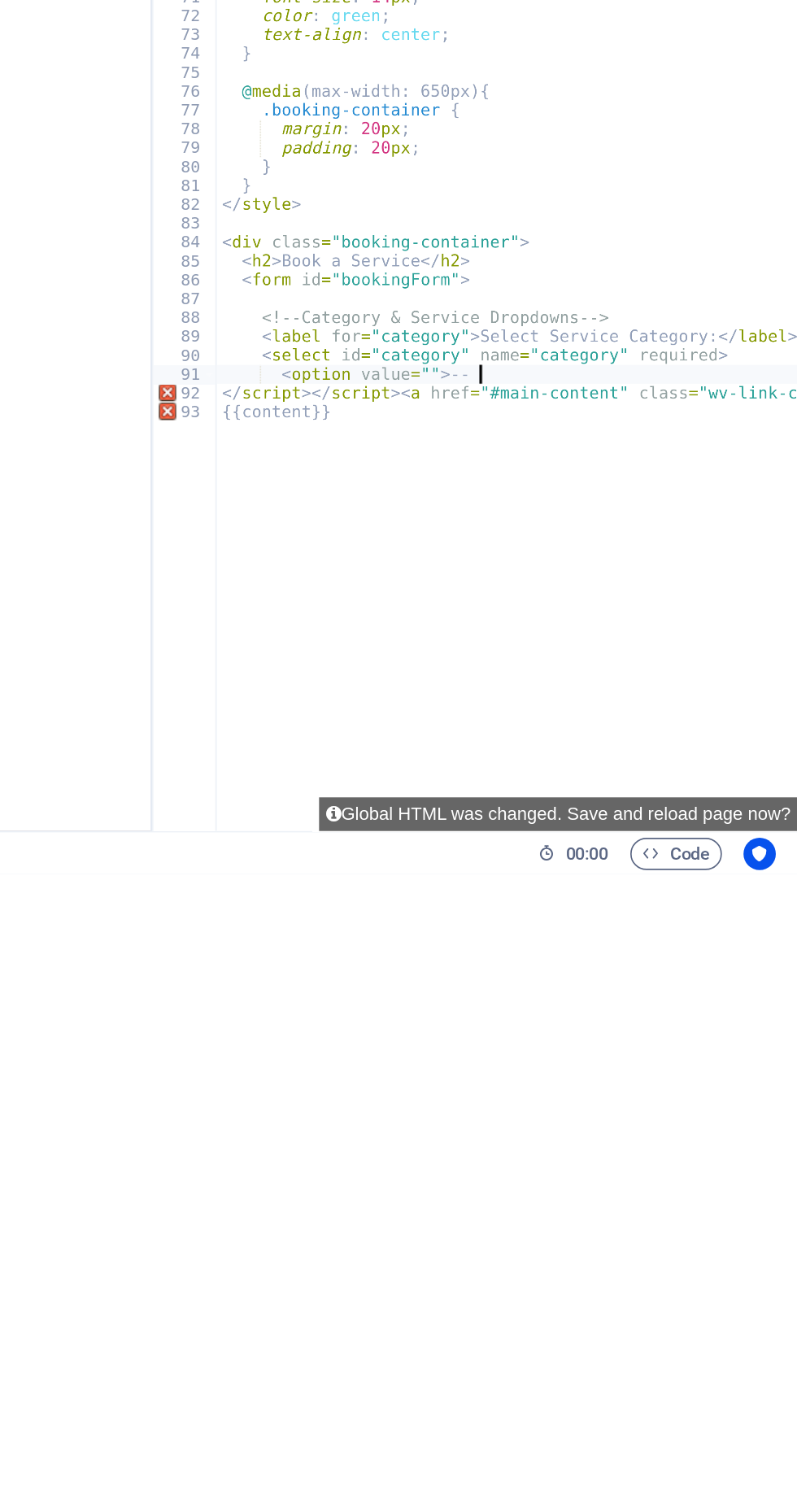
type textarea "<option"
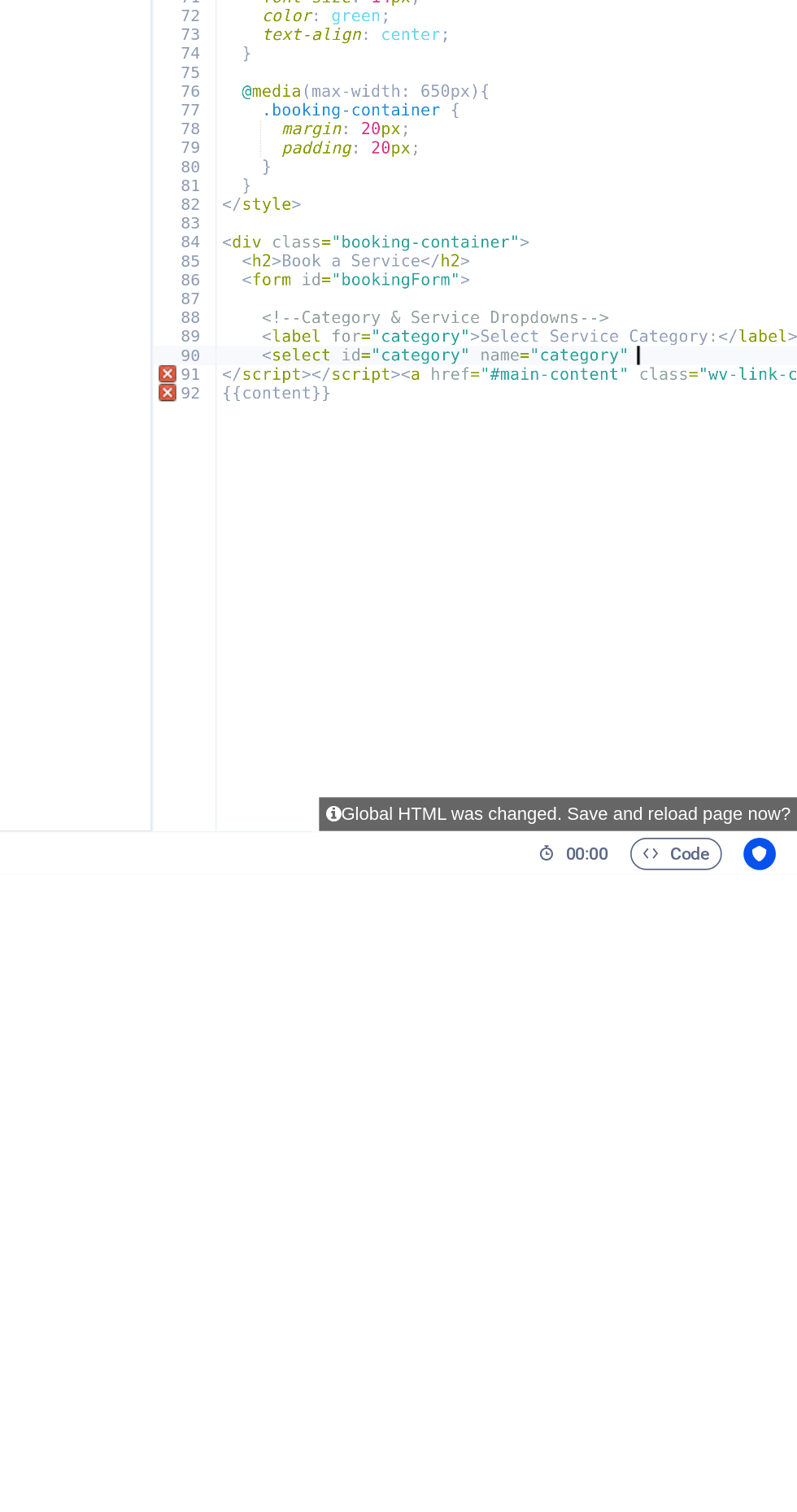
type textarea "<select"
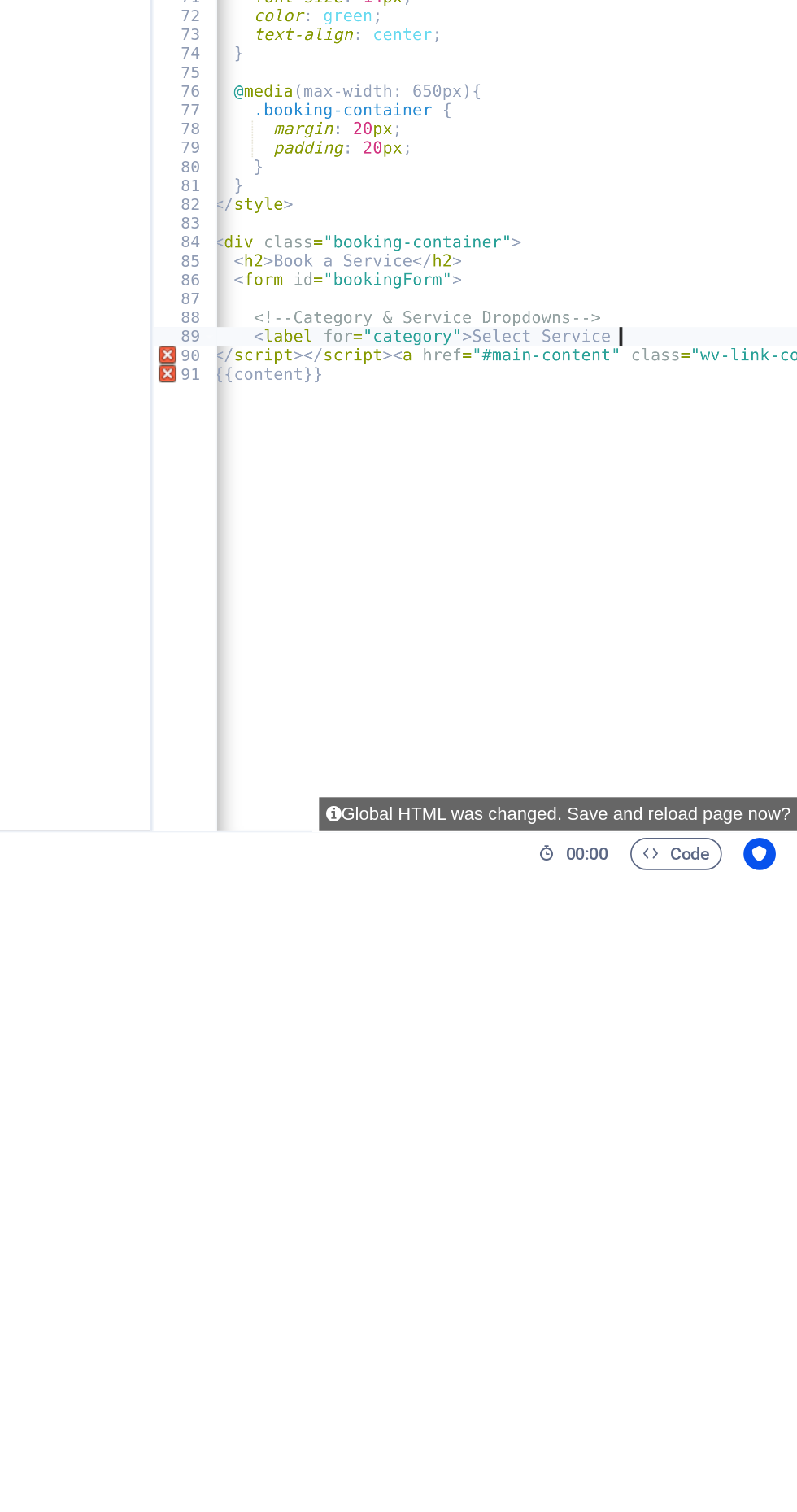
type textarea "<label"
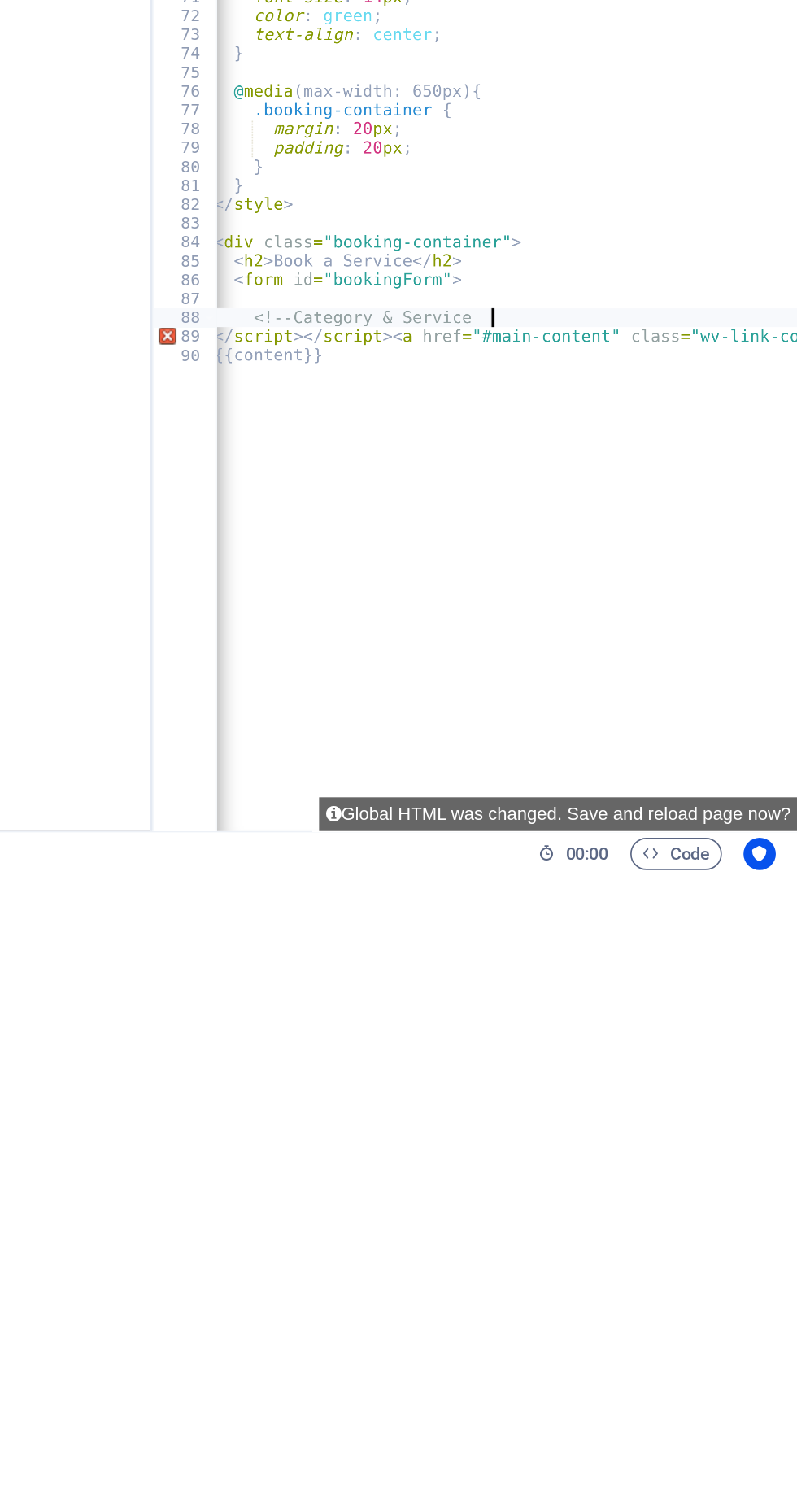
type textarea "<!--"
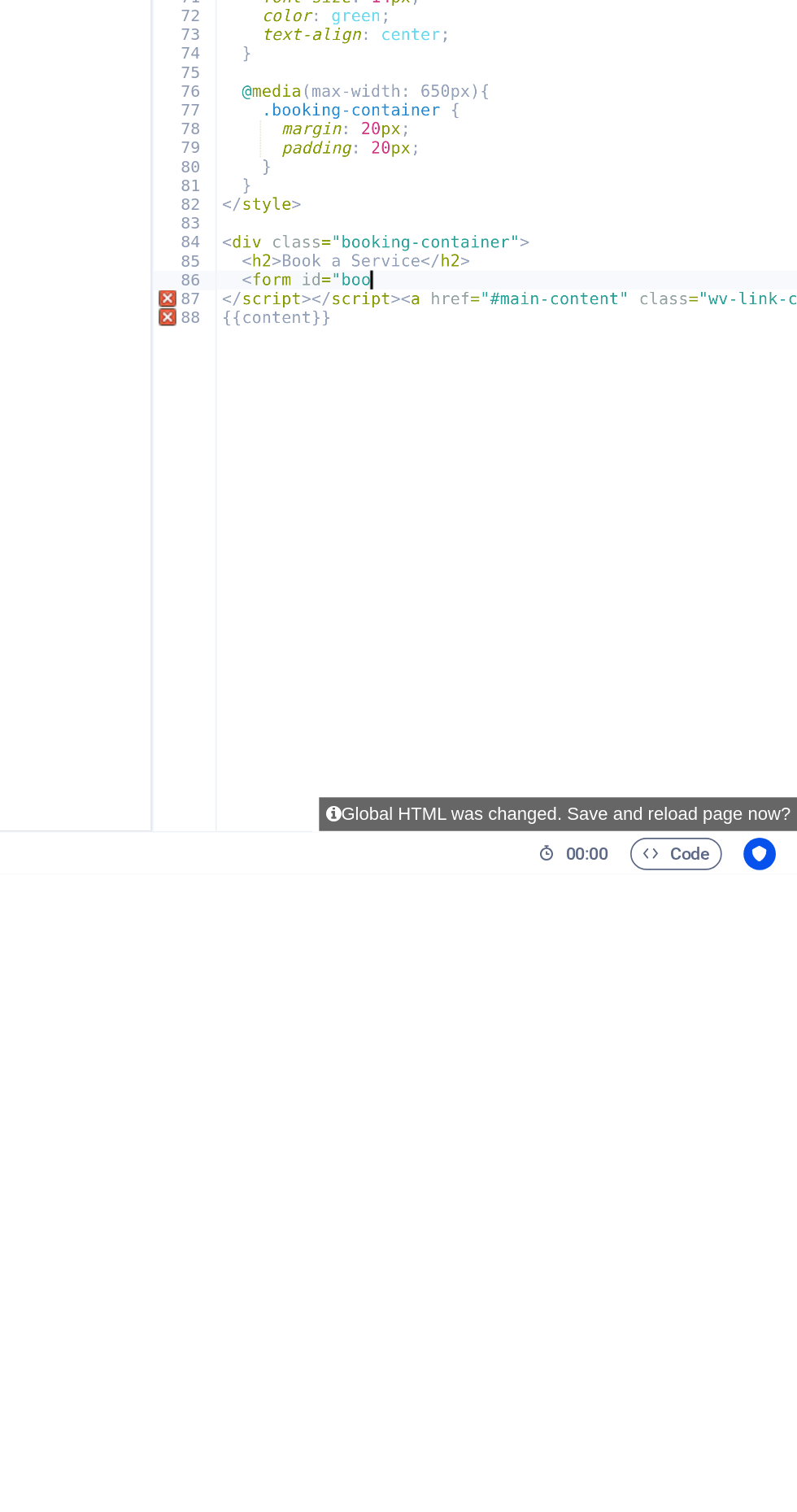
type textarea "<form"
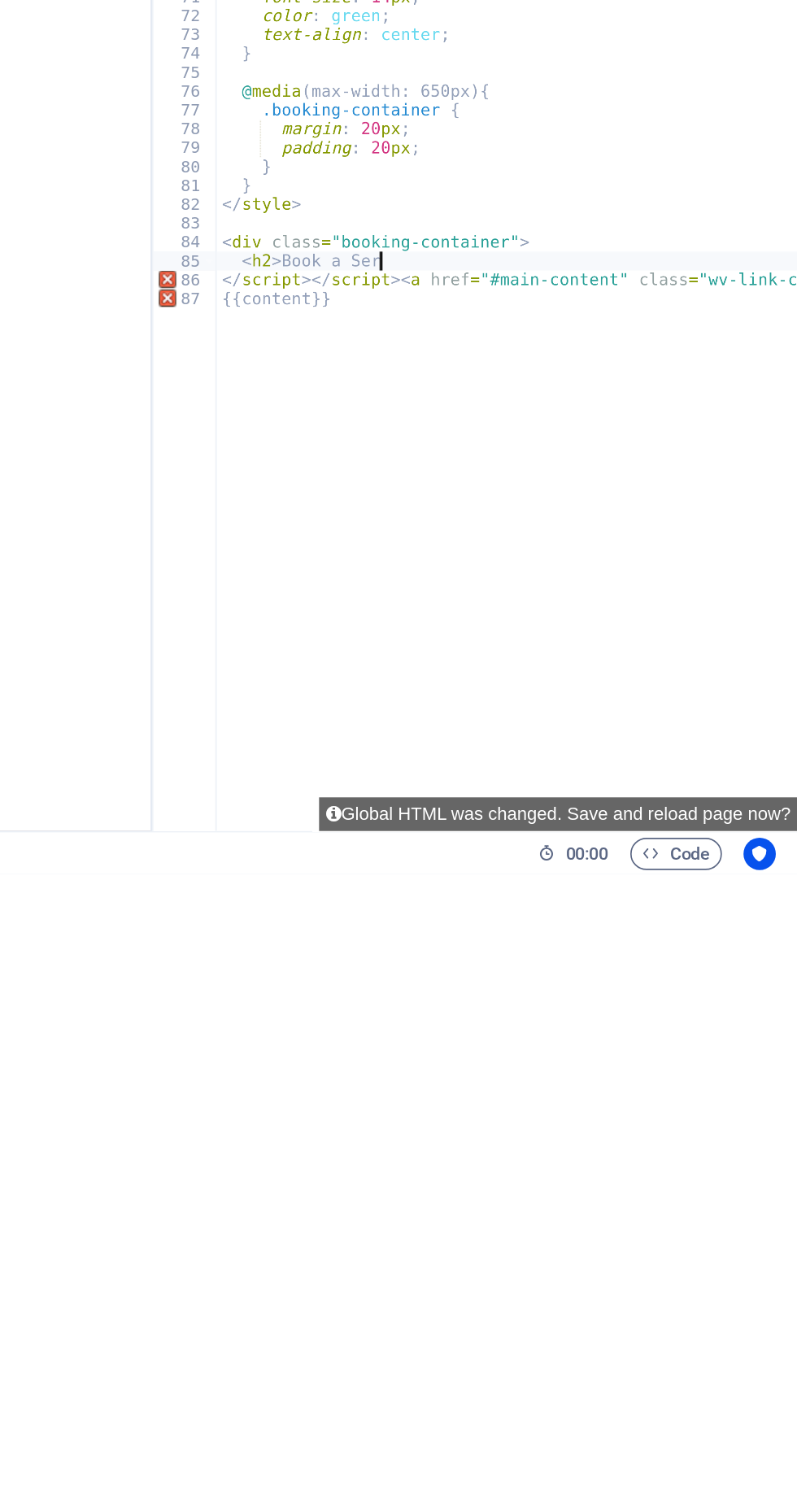
type textarea "<h2>Book"
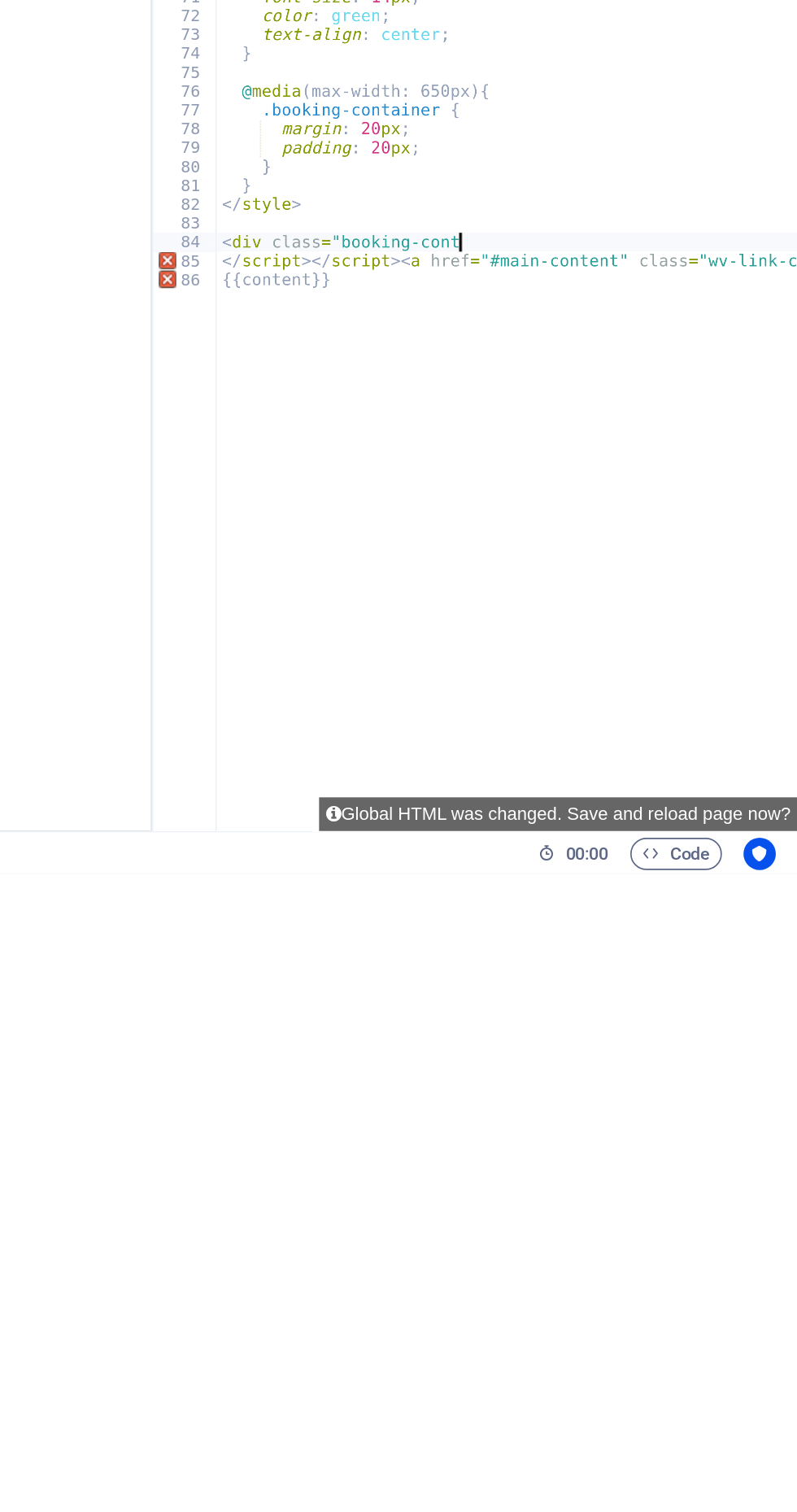
type textarea "<div"
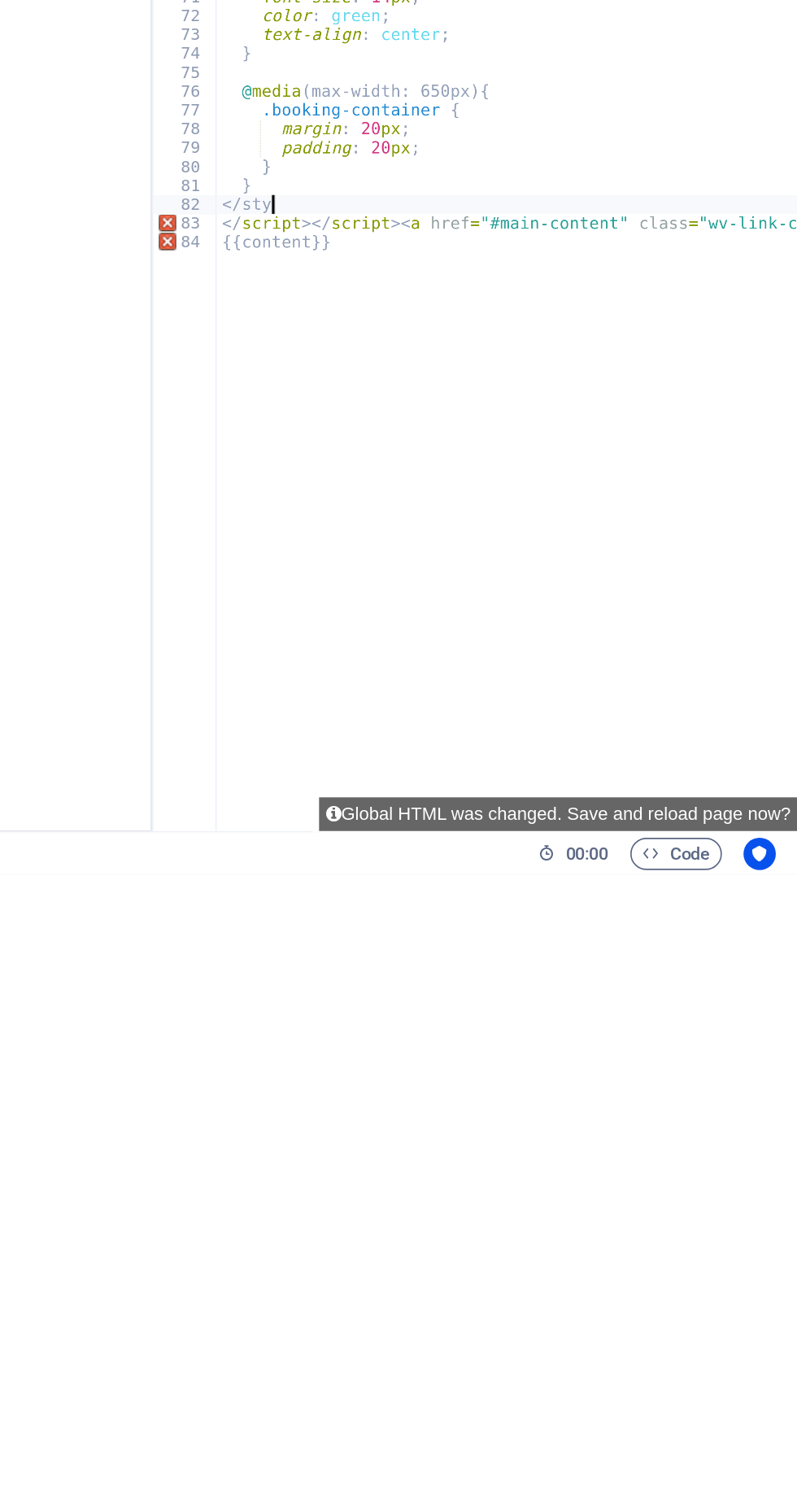
type textarea "<"
type textarea "}"
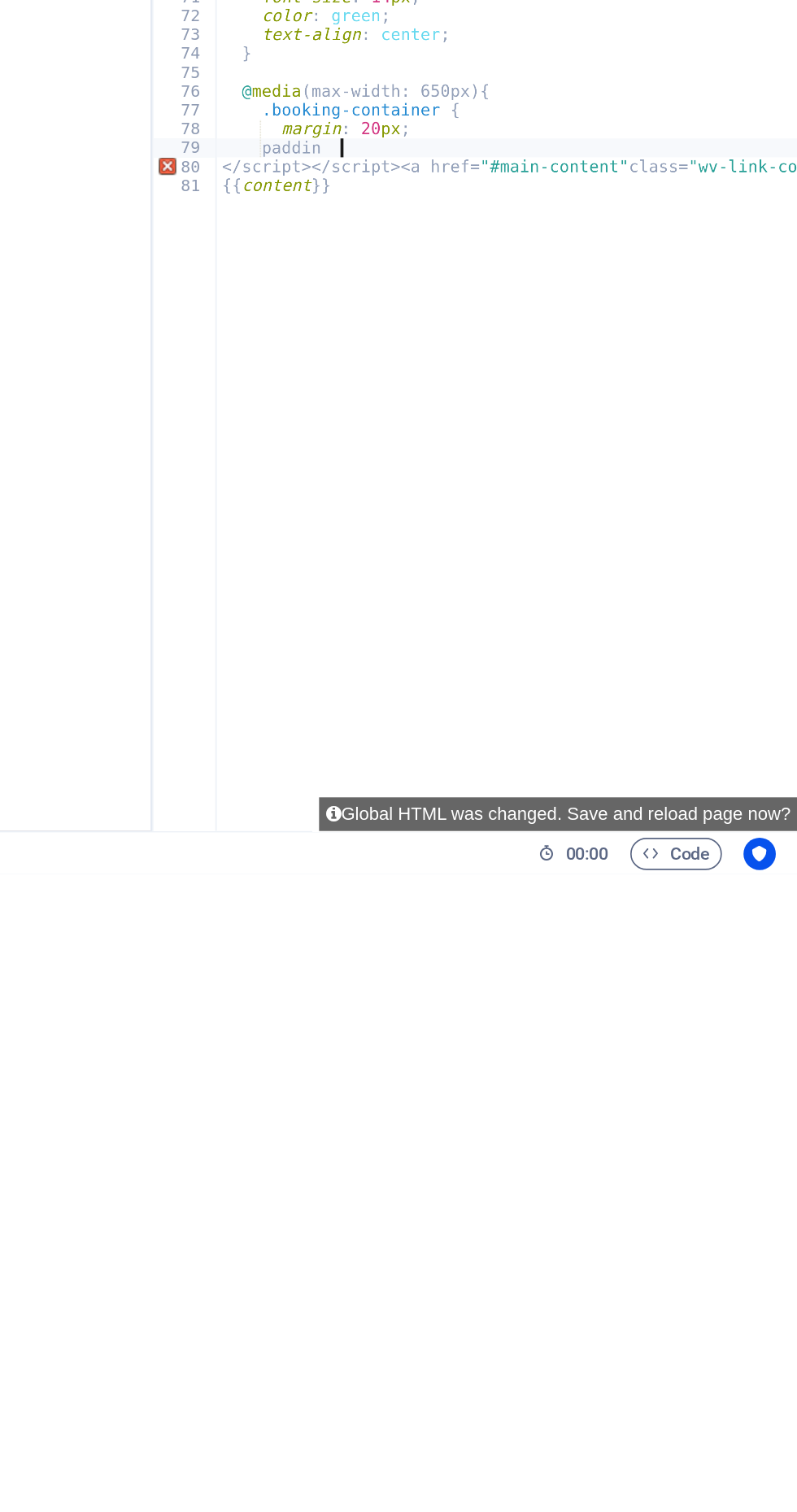
type textarea "padd"
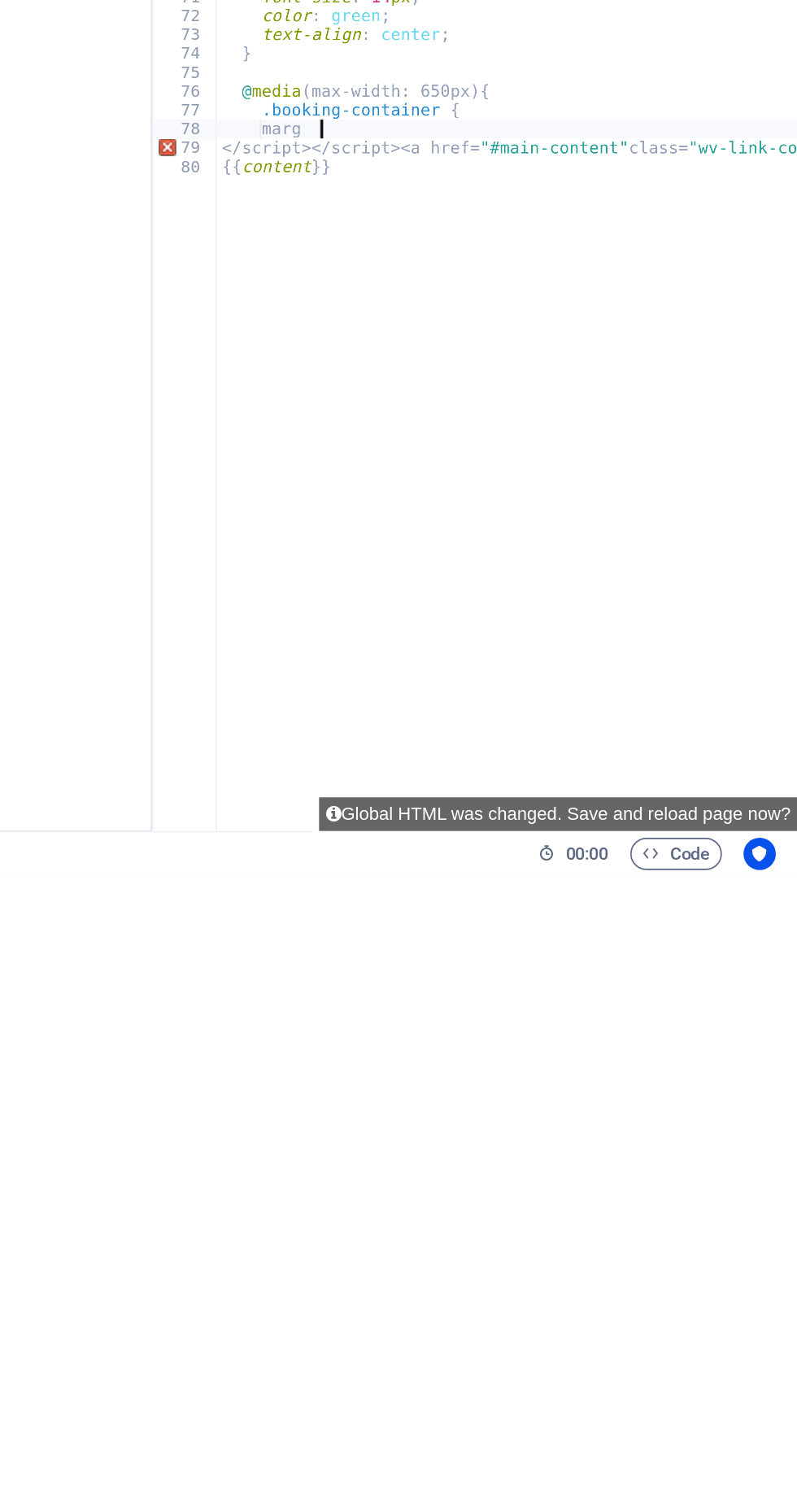
type textarea "mar"
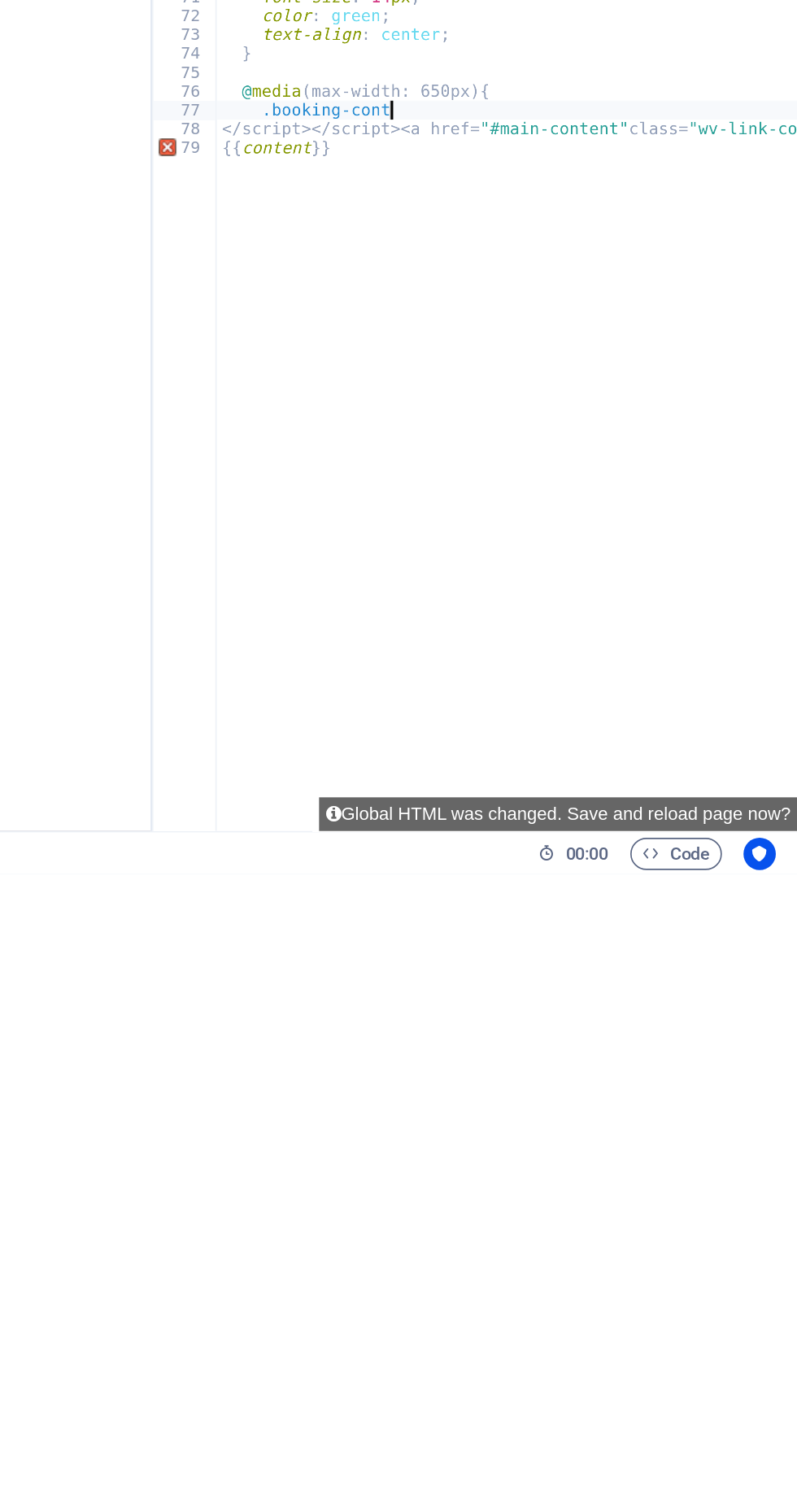
type textarea ".booking-c"
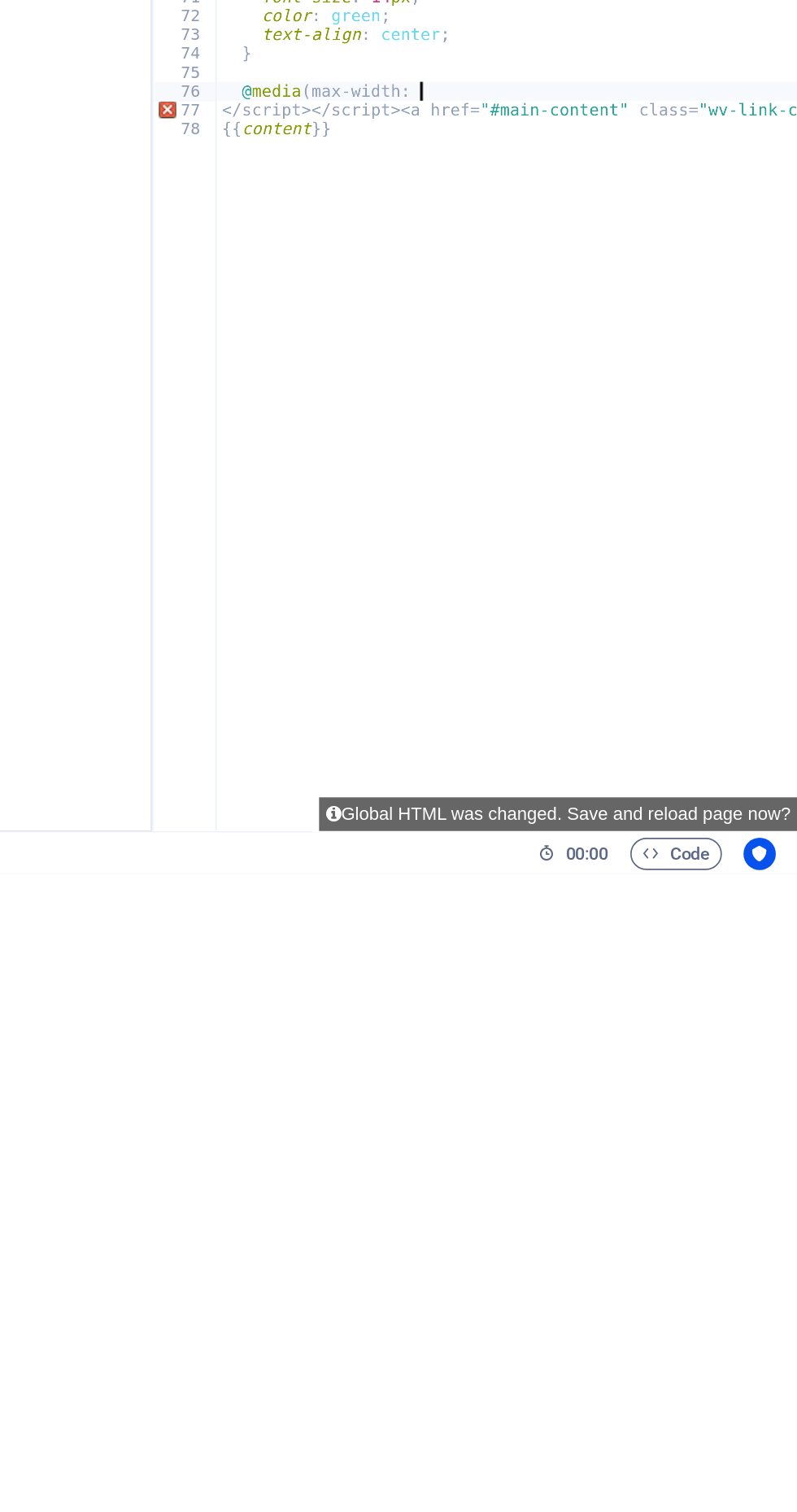
type textarea "@media"
type textarea "}"
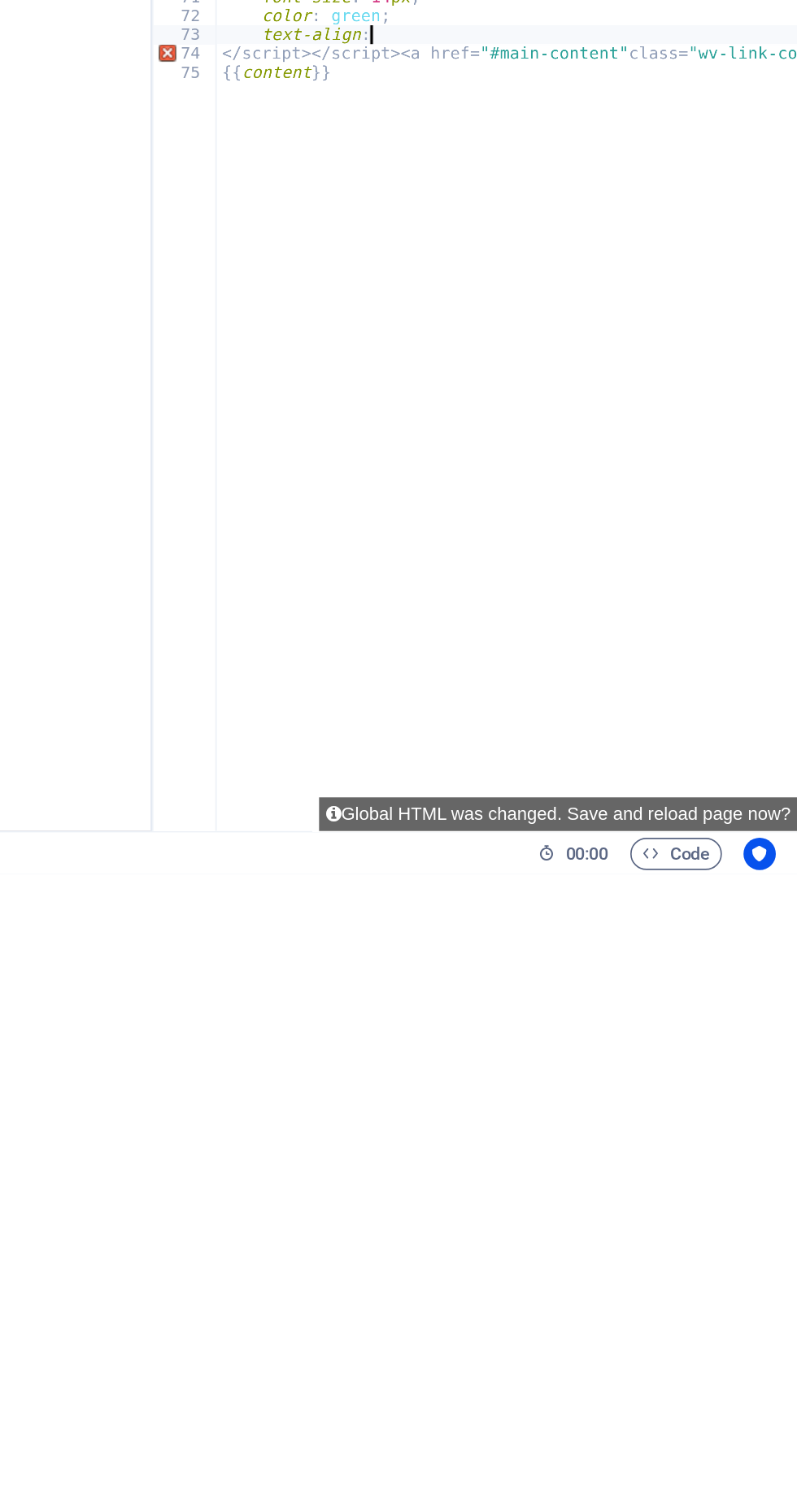
type textarea "text-alig"
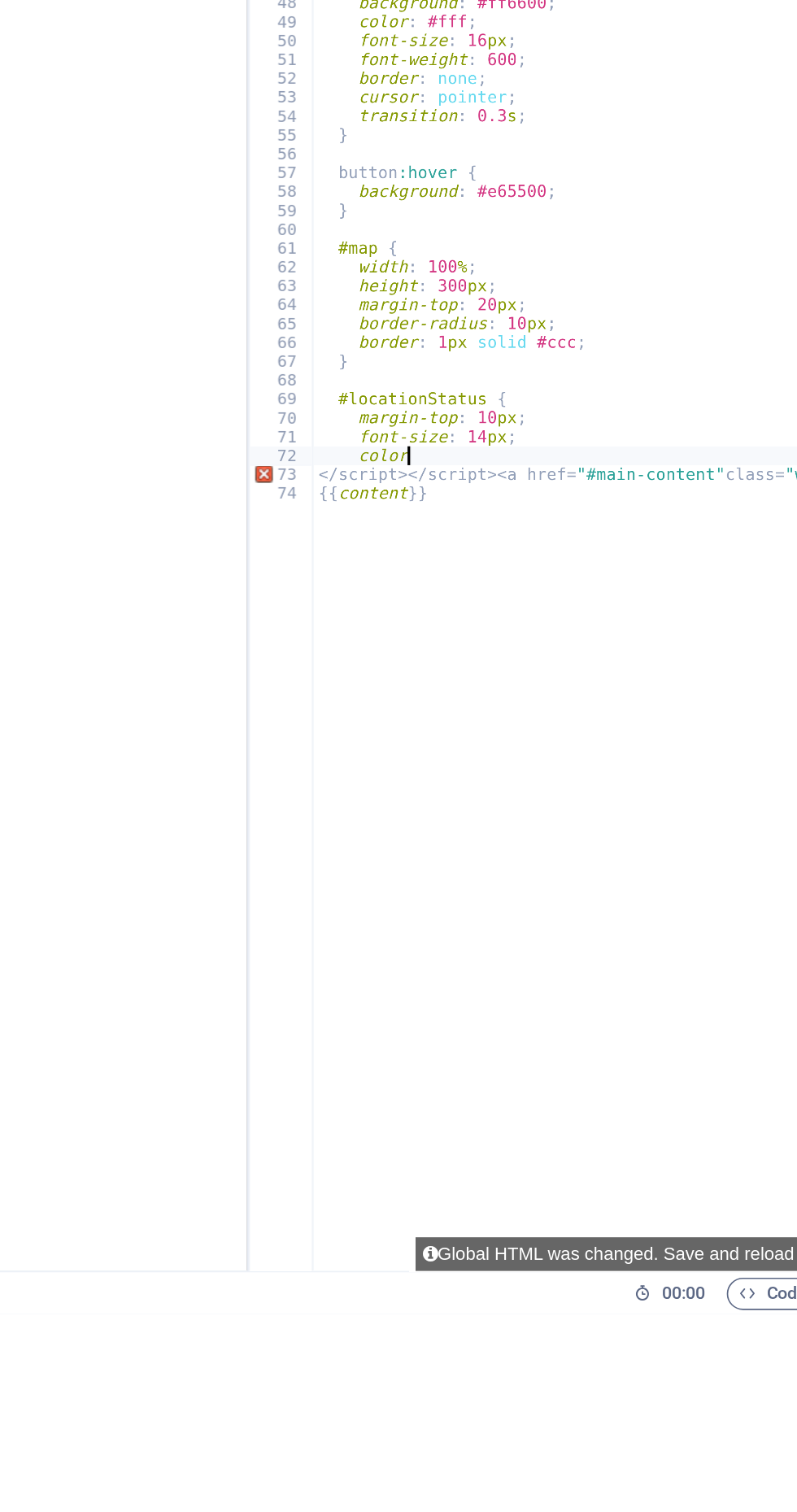
type textarea "c"
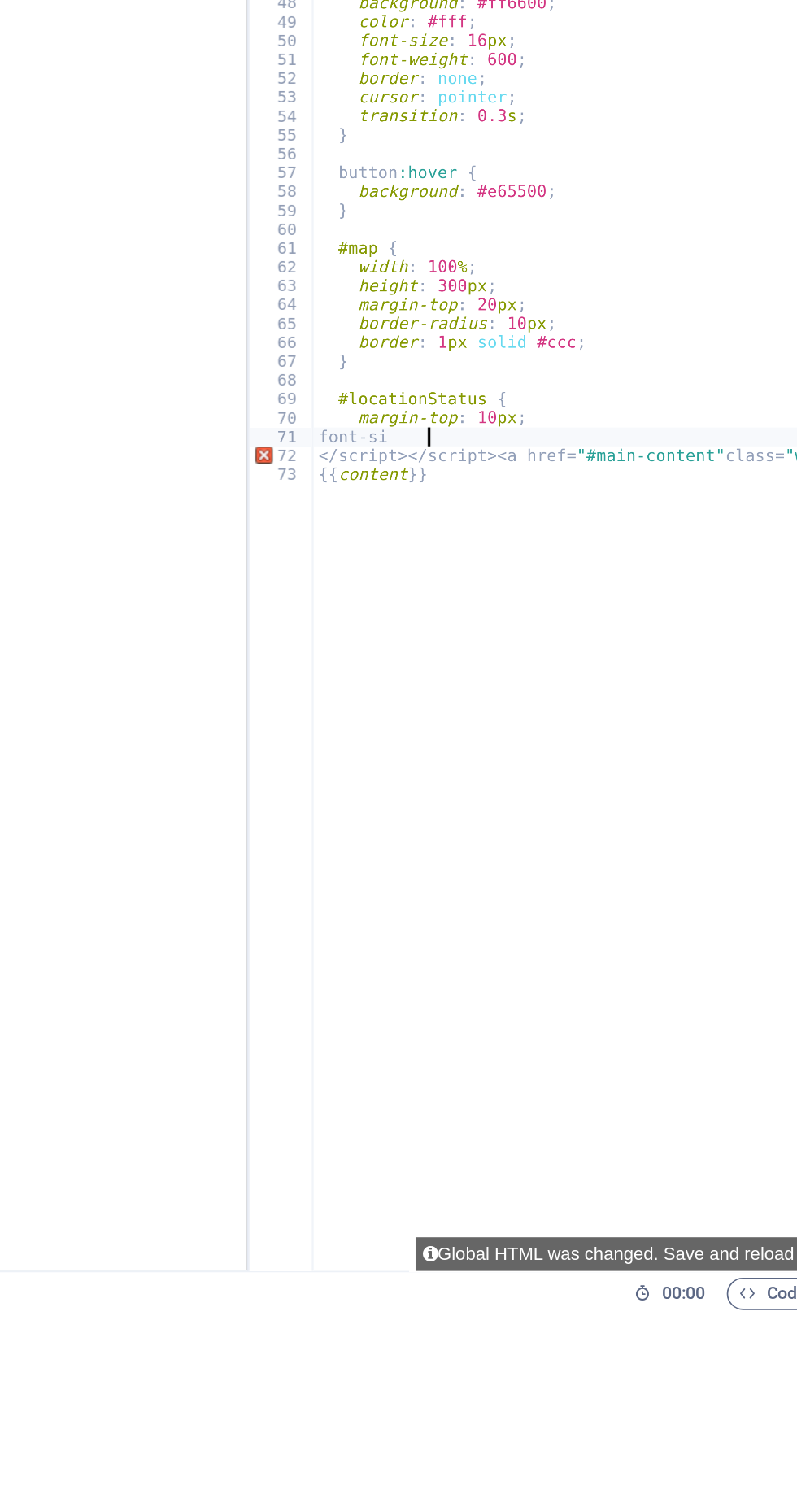
type textarea "font-s"
type textarea "margin-"
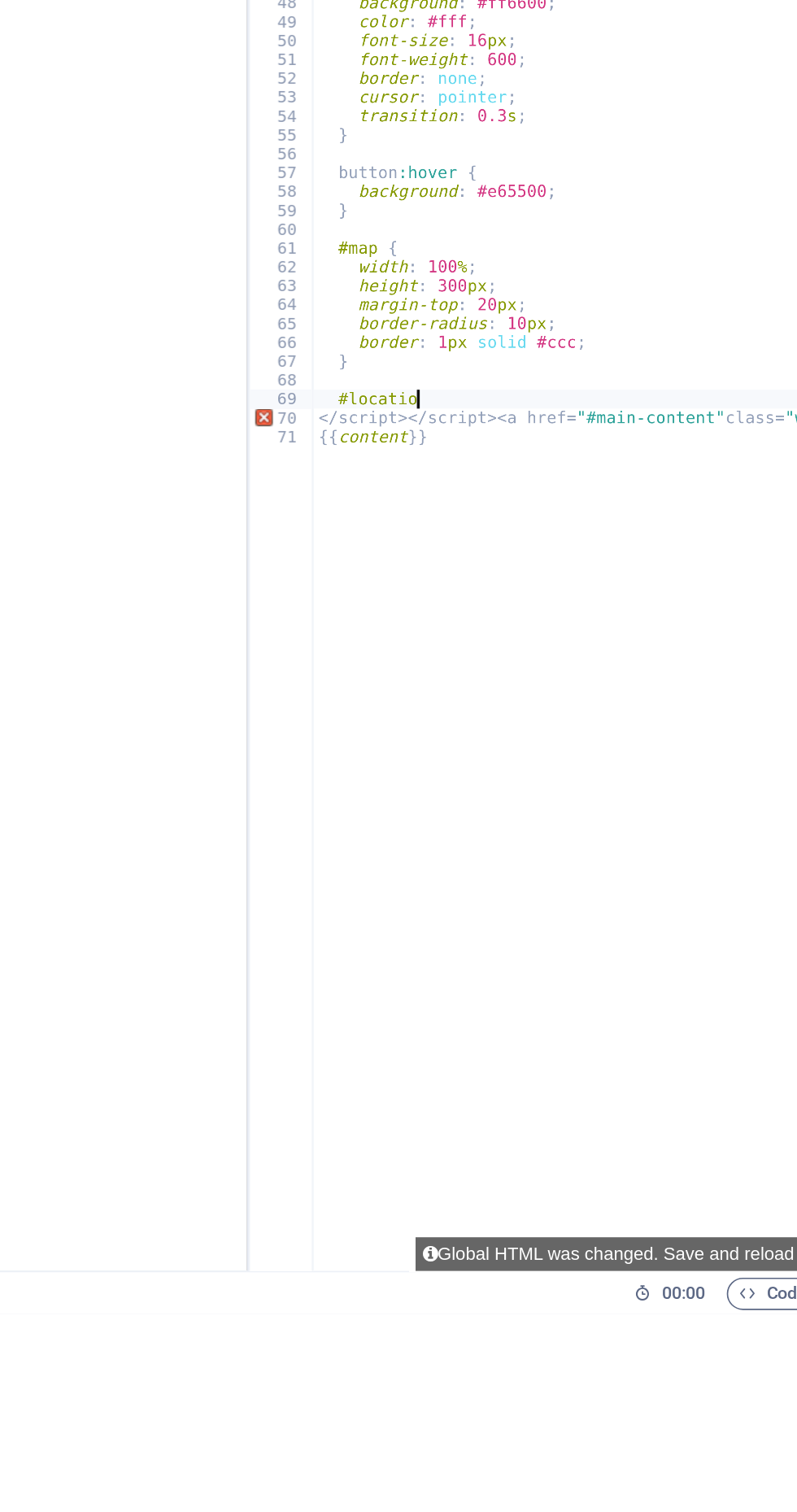
type textarea "#locati"
type textarea "}"
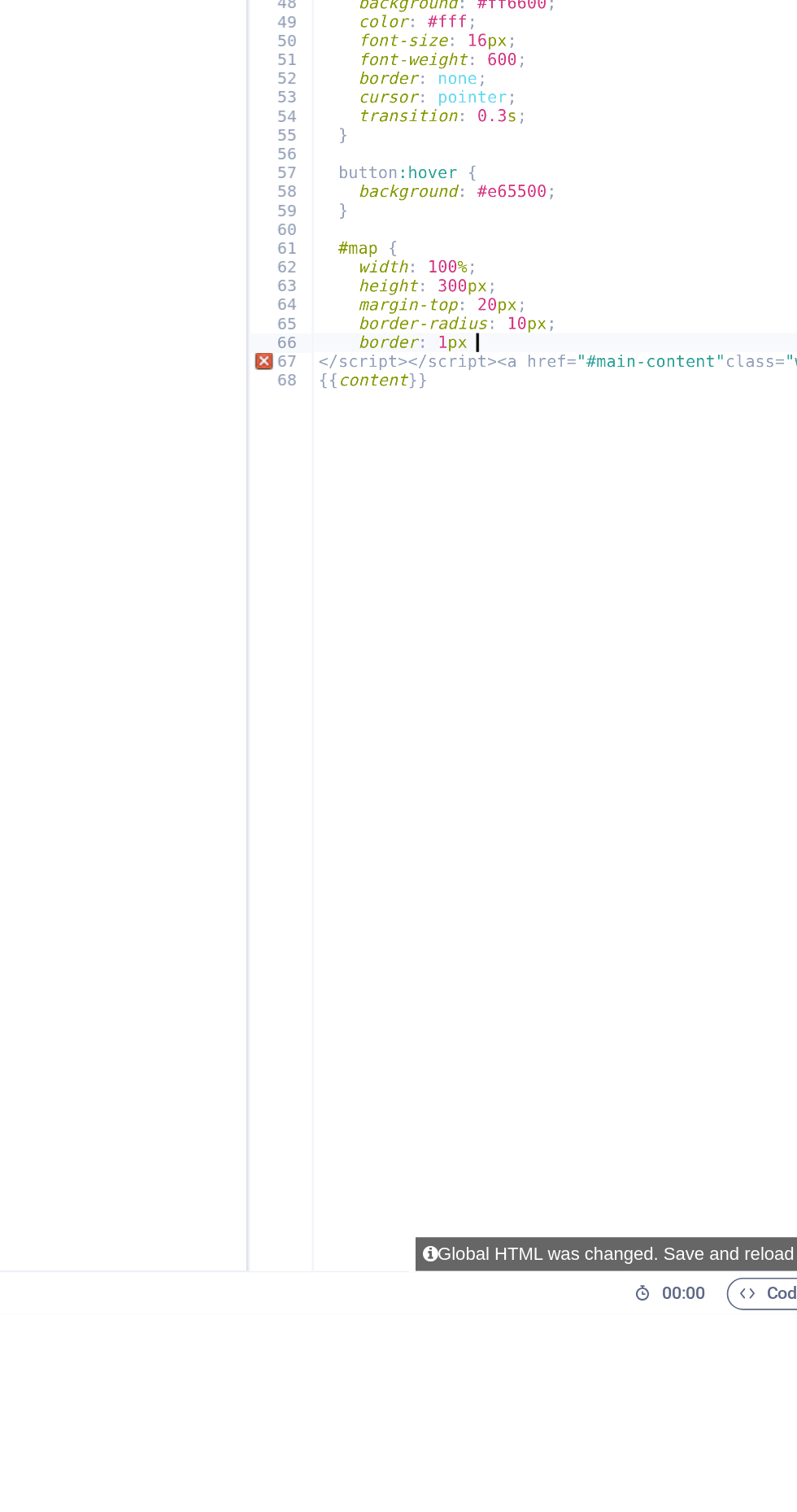
type textarea "border:"
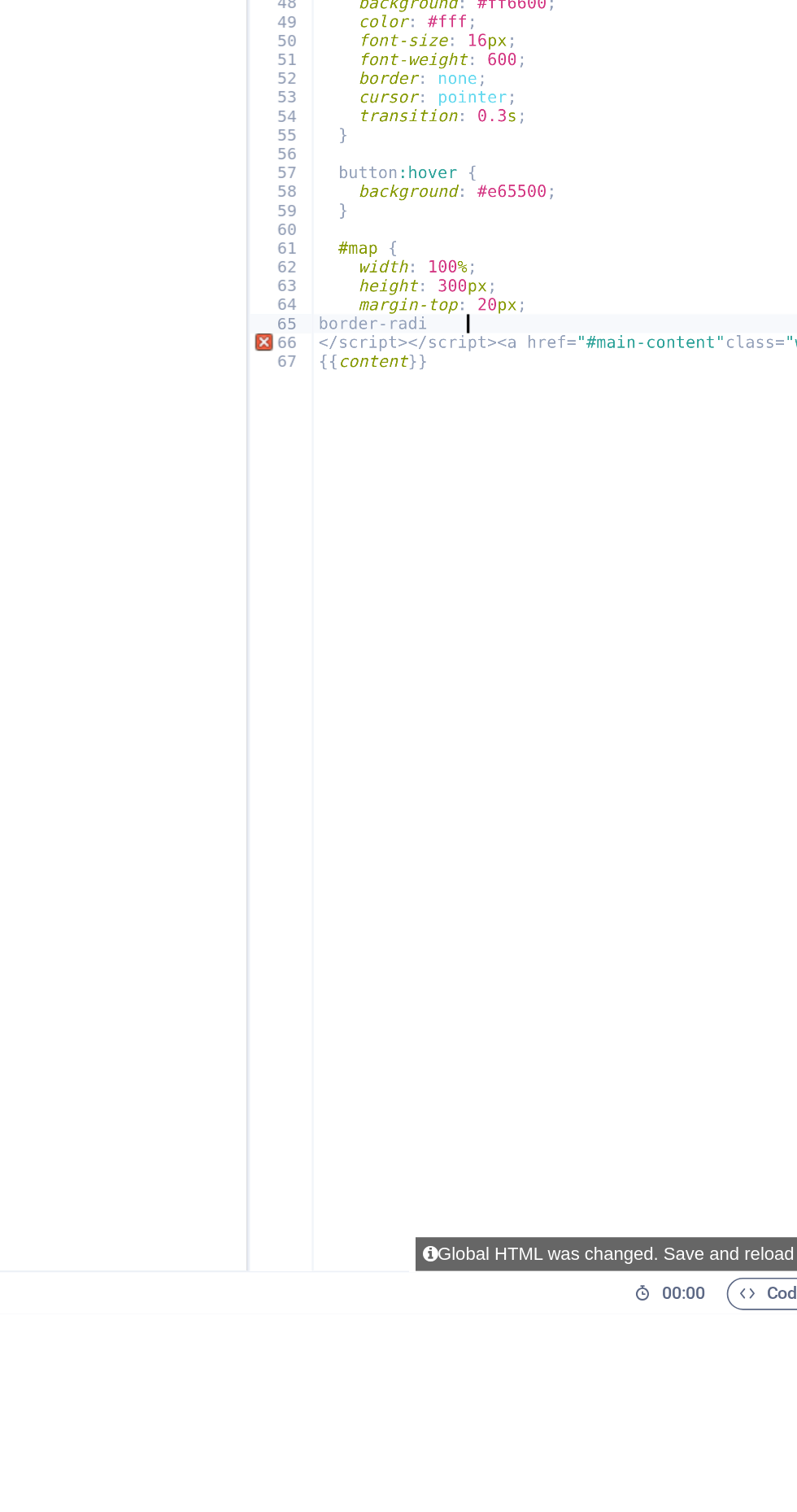
type textarea "border-rad"
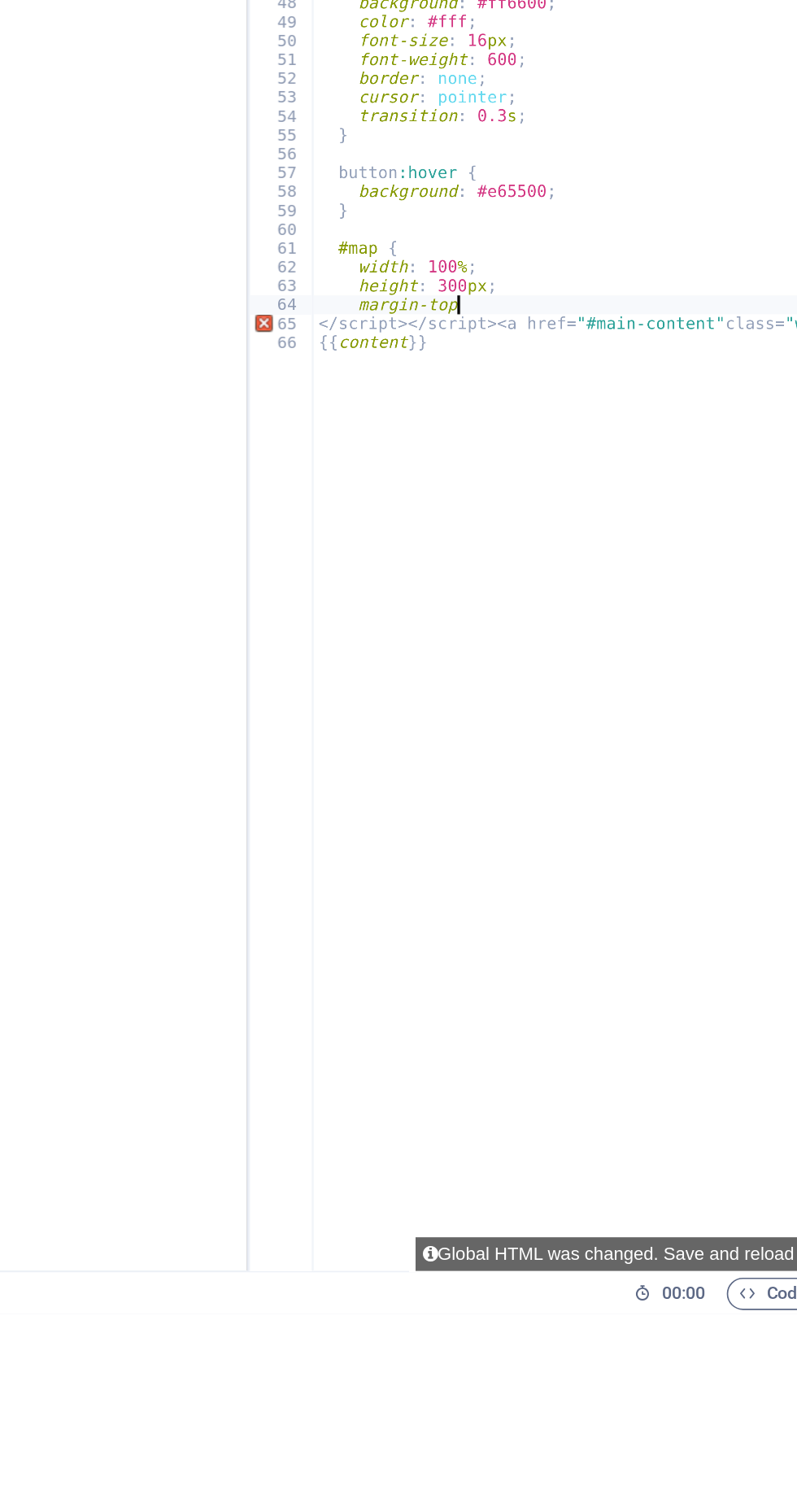
type textarea "margin-"
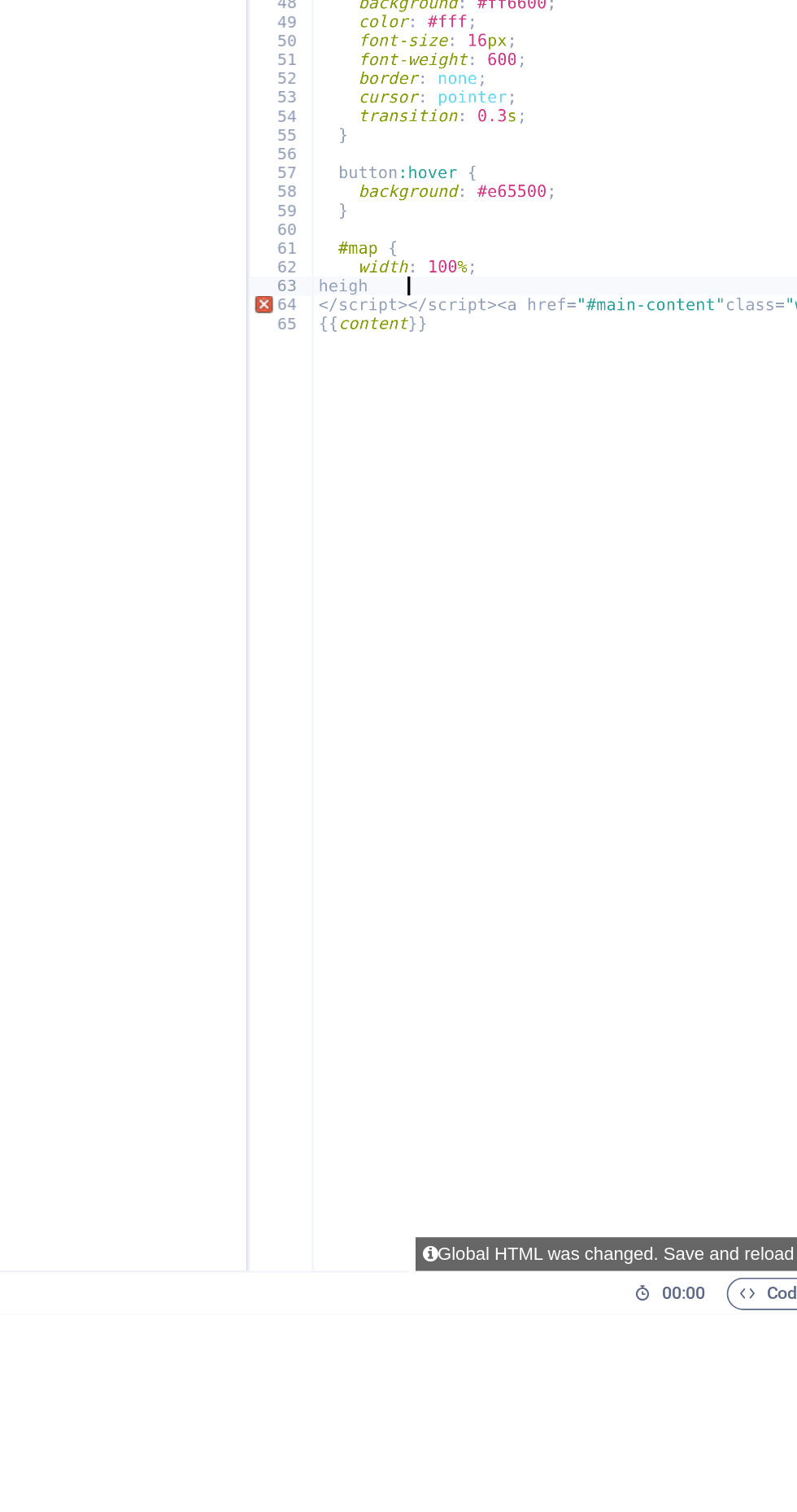
type textarea "heig"
type textarea "wi"
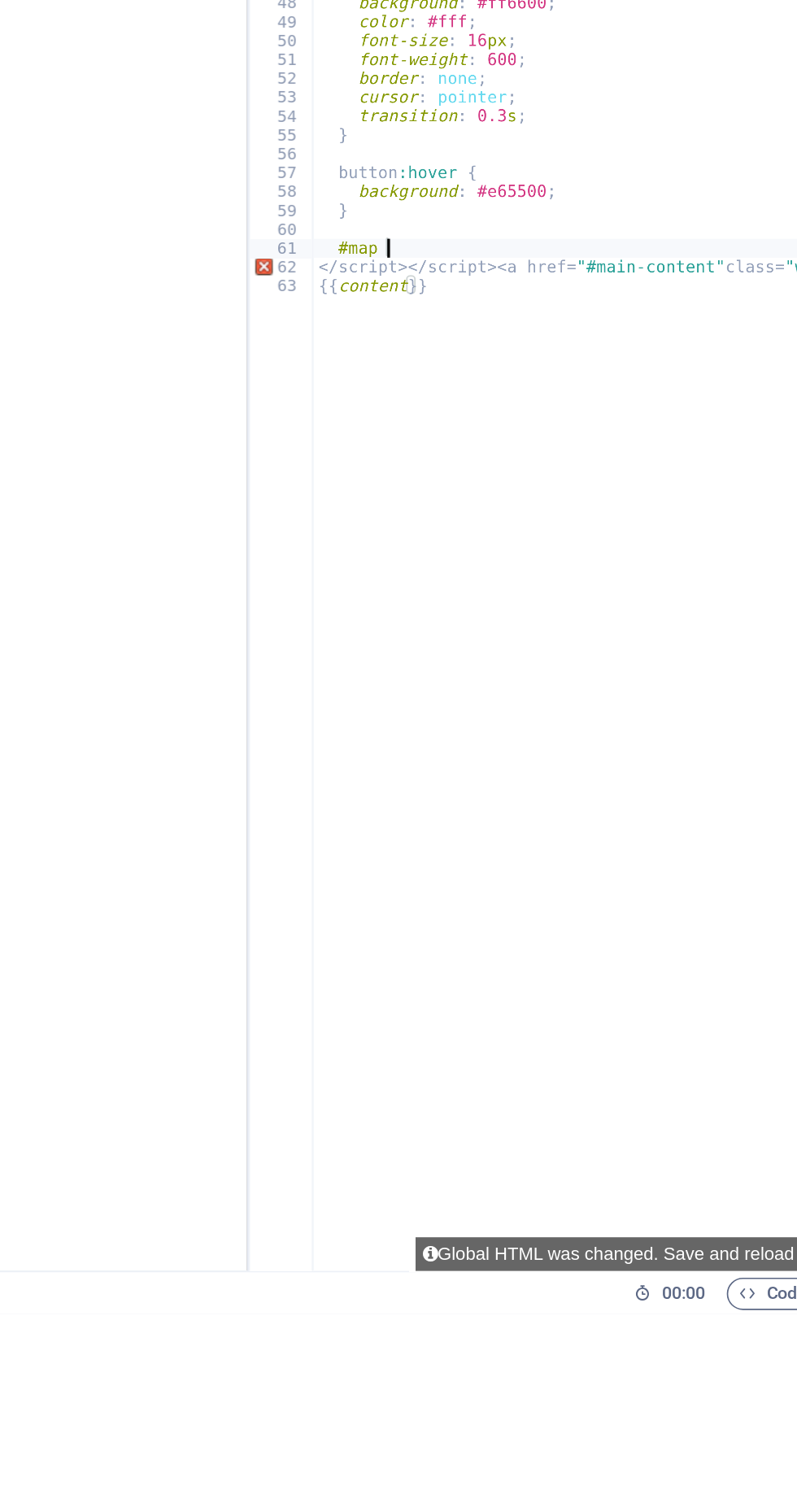
type textarea "#"
type textarea "}"
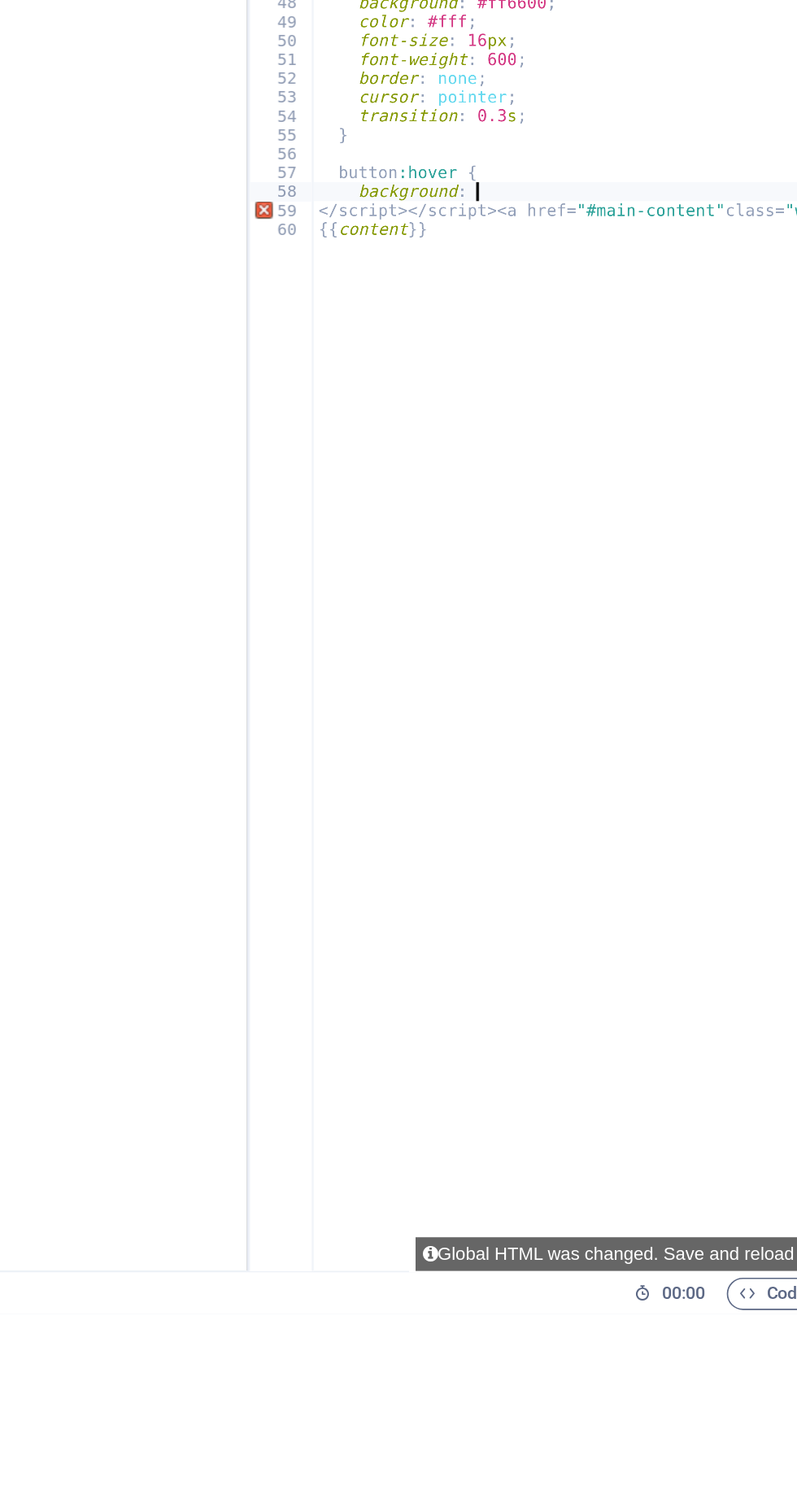
type textarea "background"
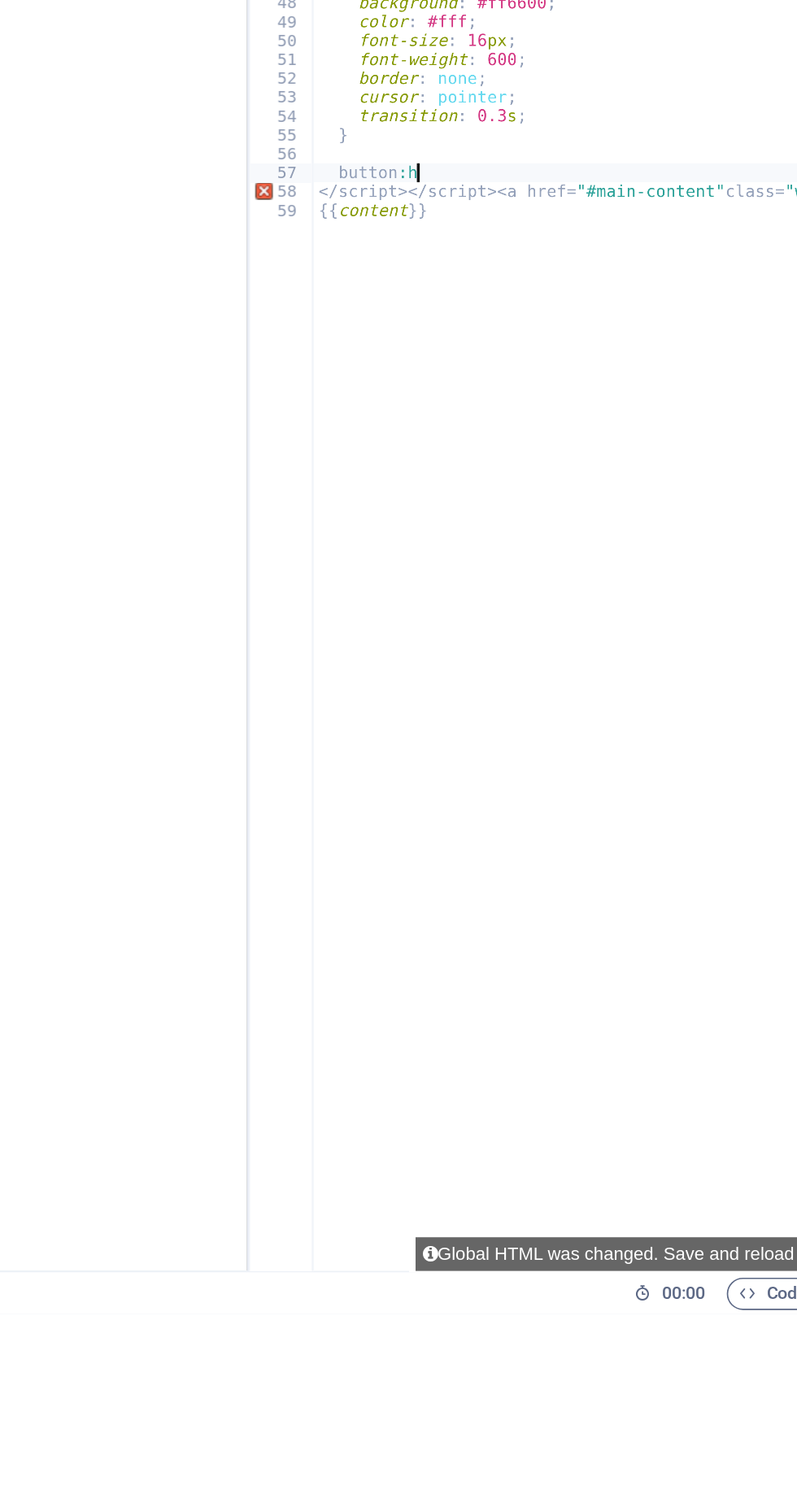
type textarea "butt"
type textarea "}"
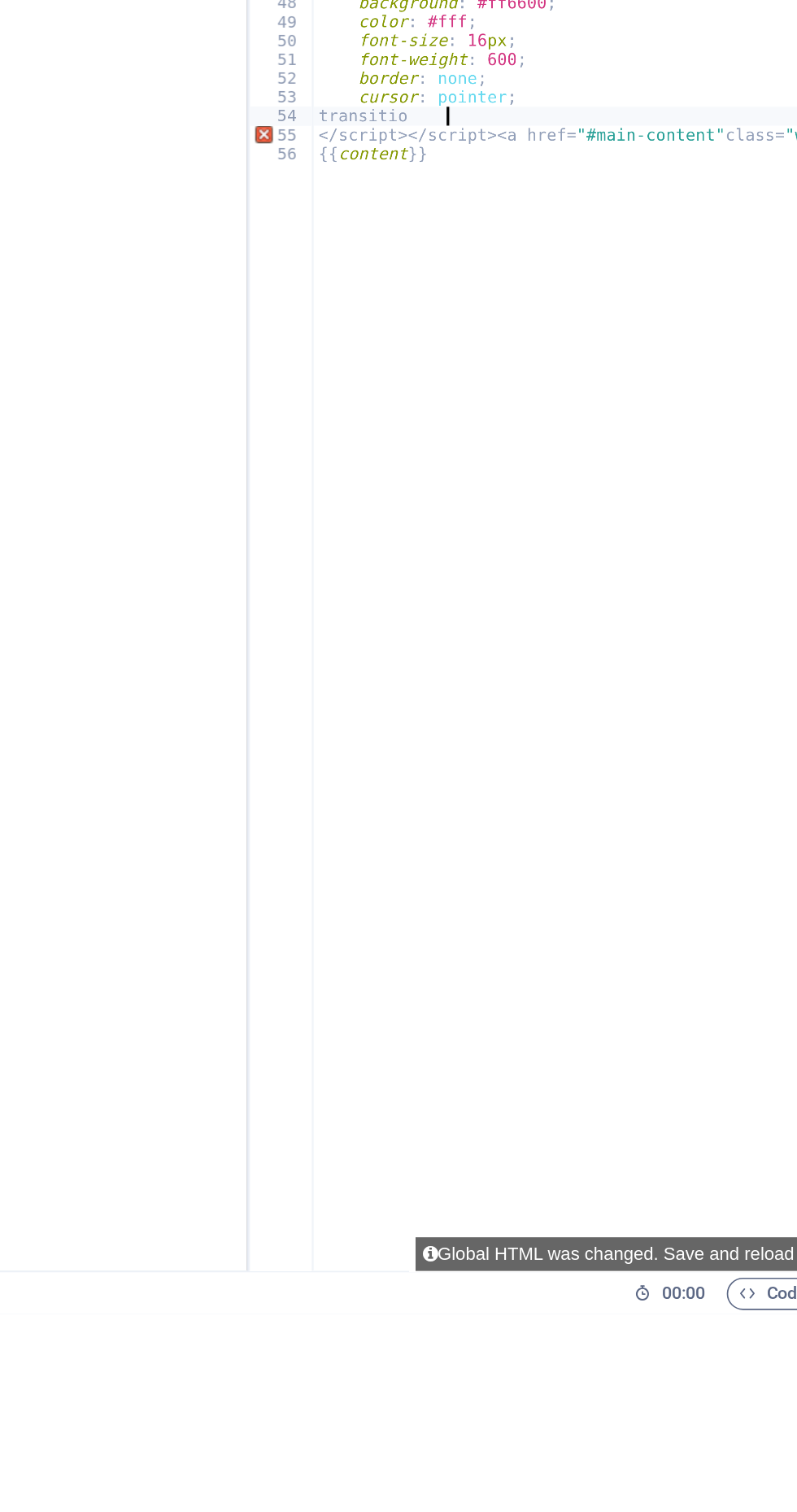
type textarea "transit"
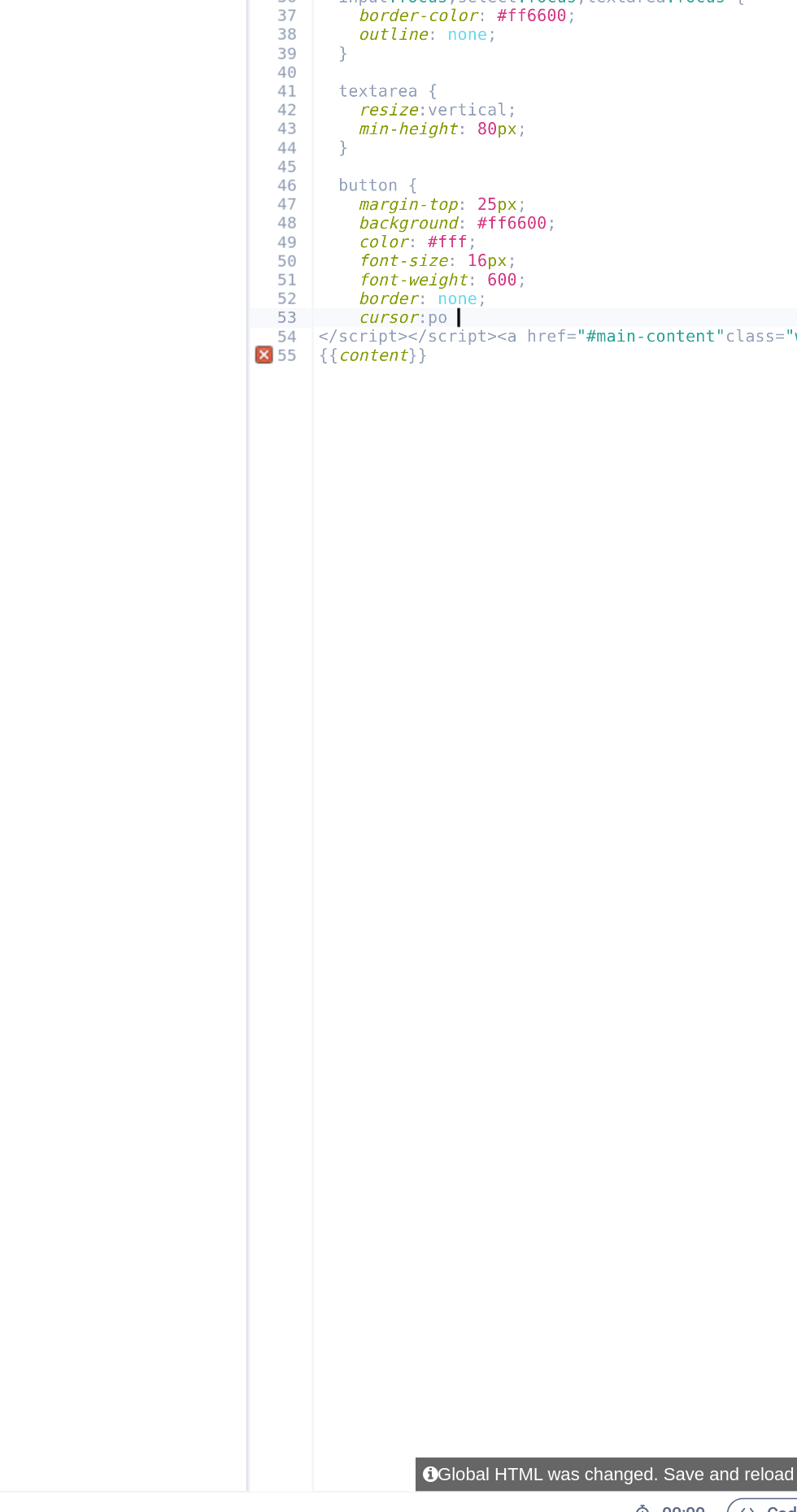
type textarea "cursor"
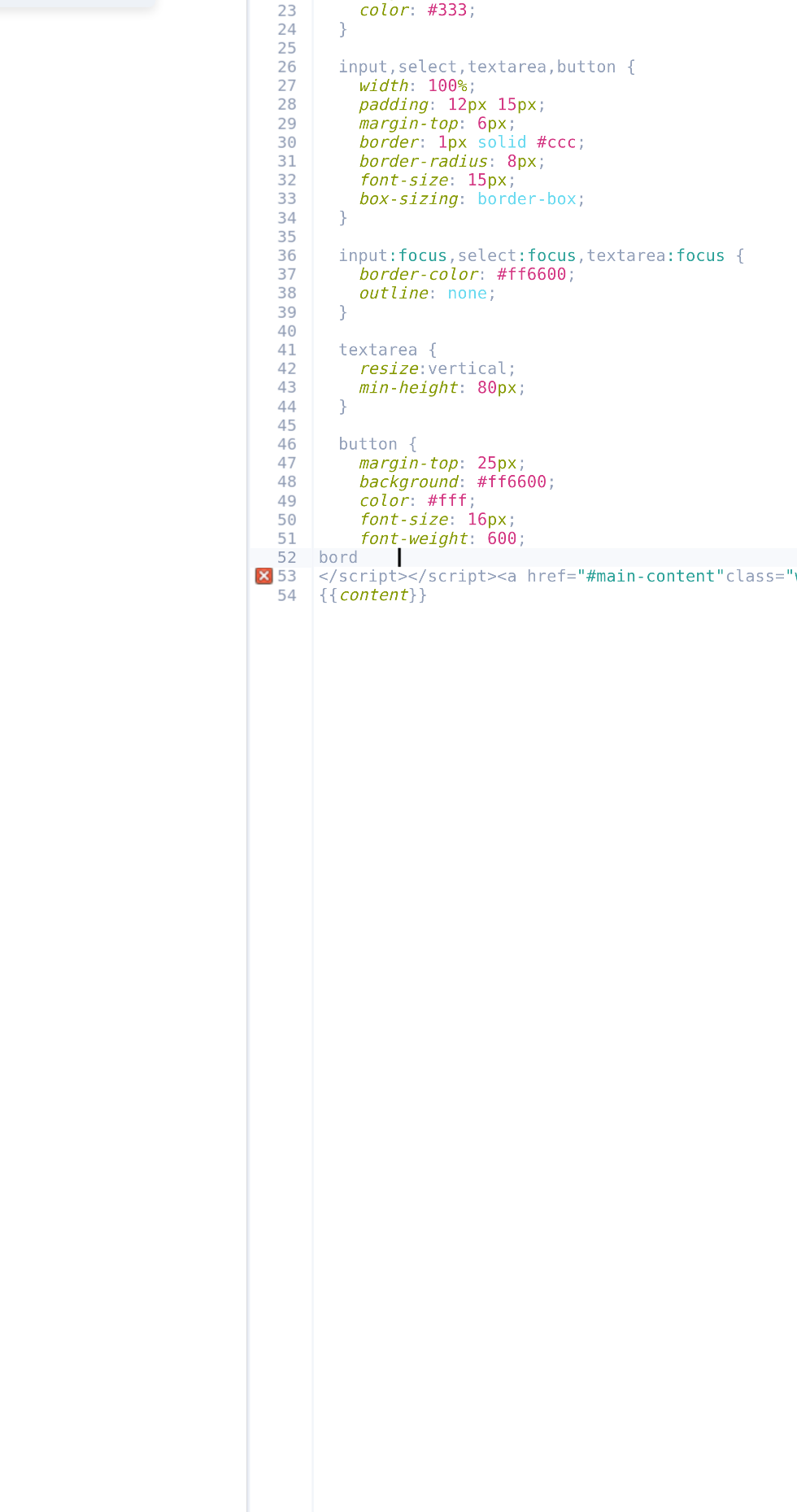
type textarea "bor"
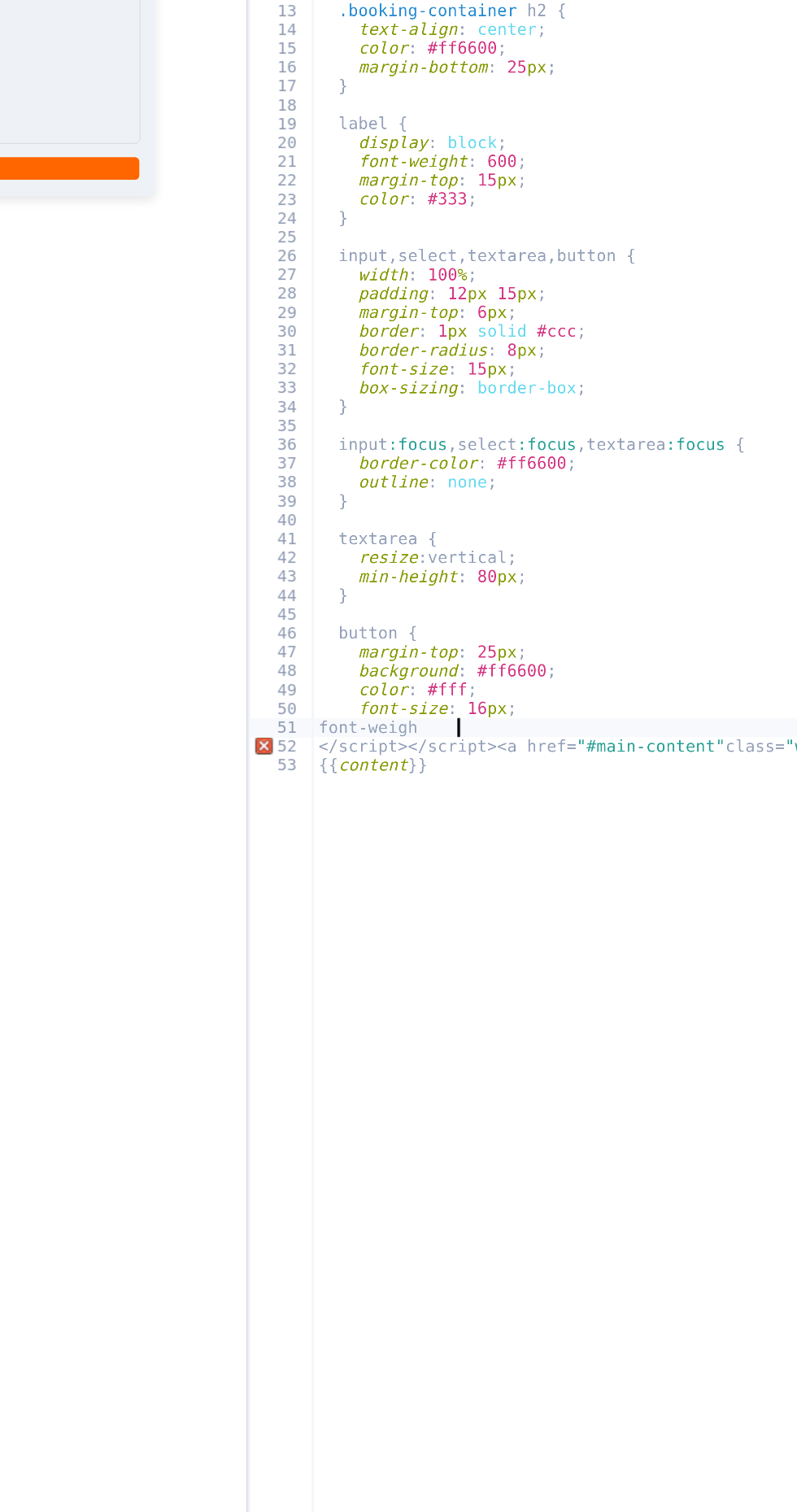
type textarea "font-we"
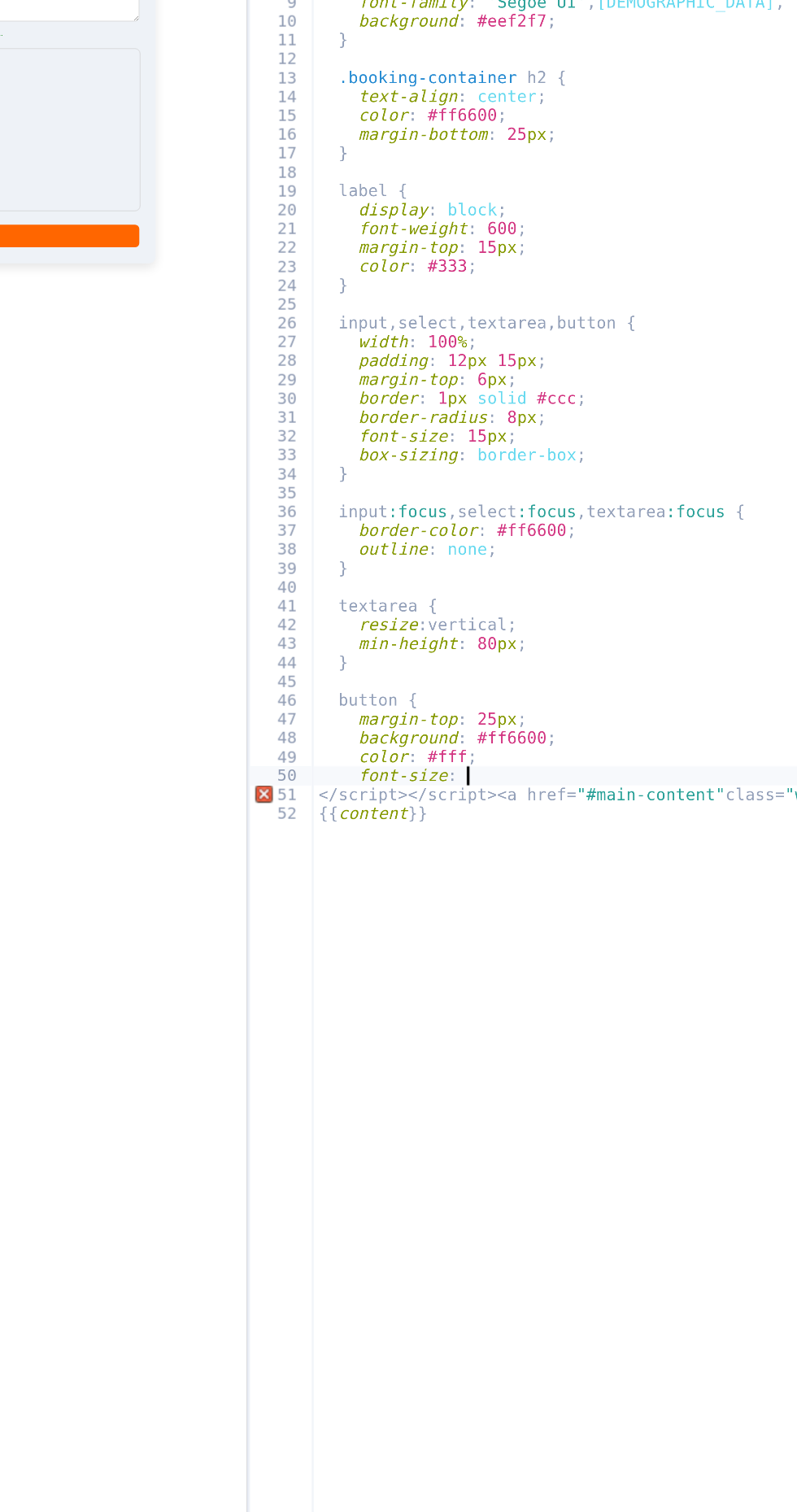
type textarea "font-s"
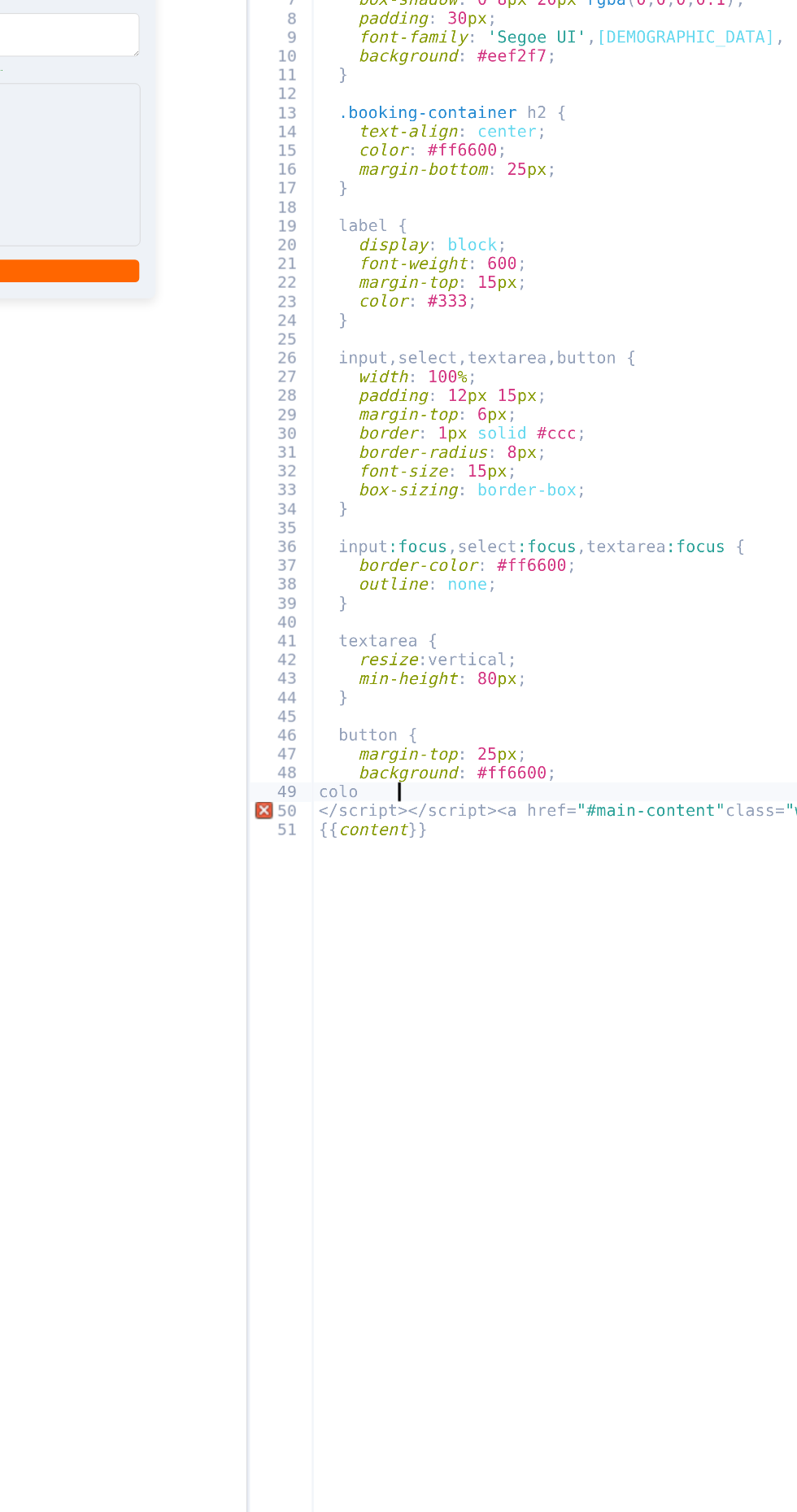
type textarea "co"
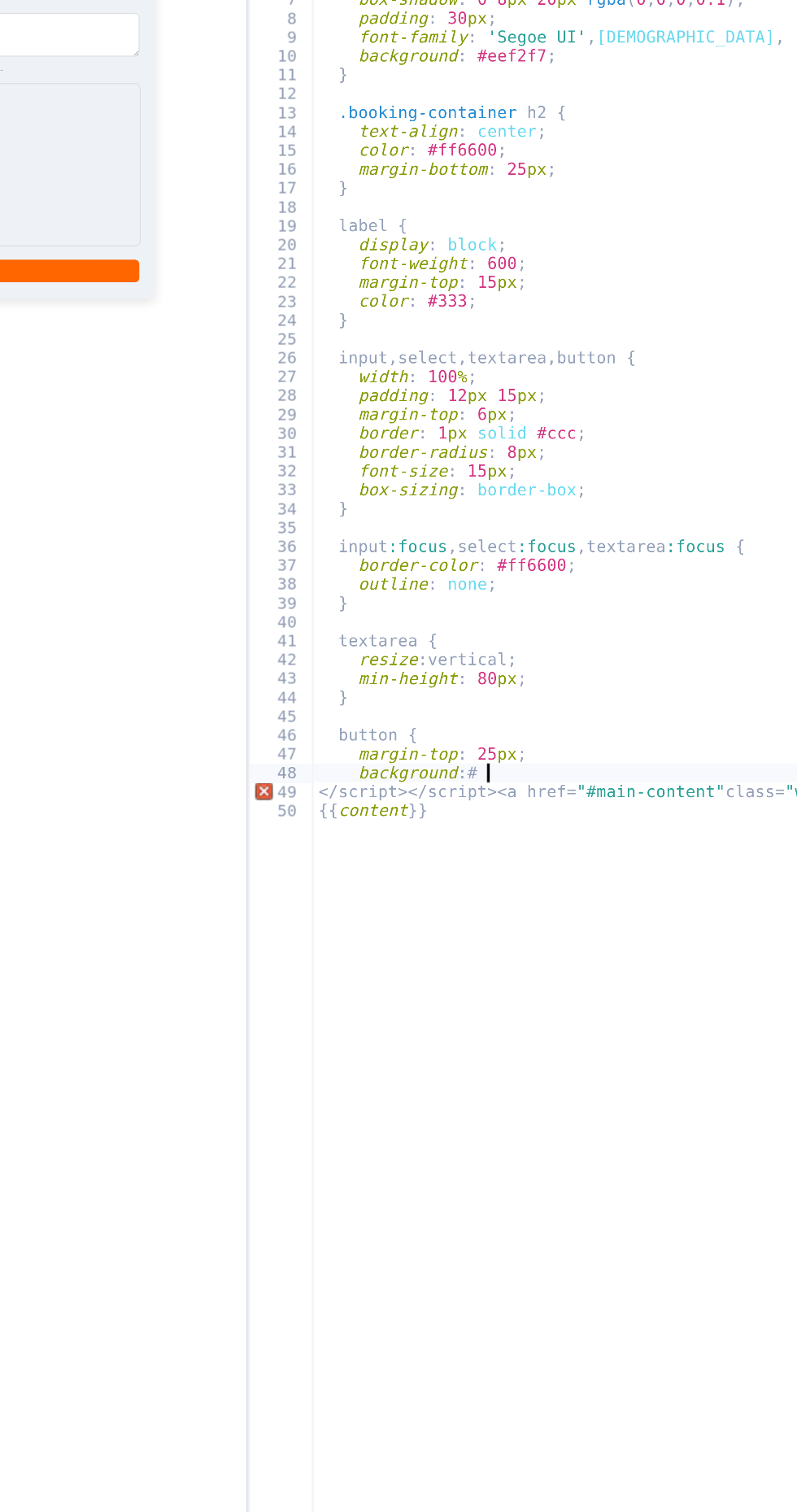
type textarea "background"
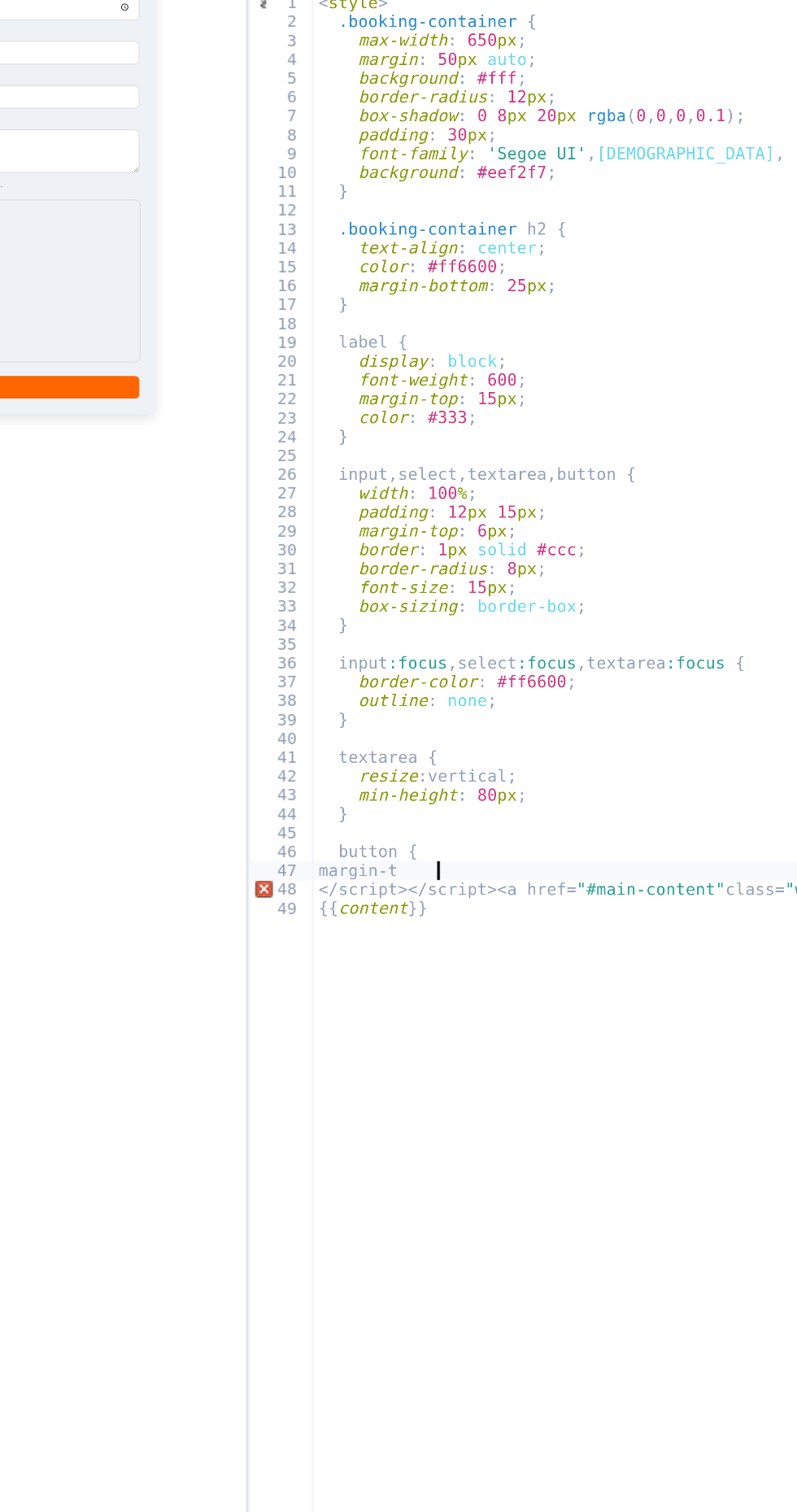
type textarea "margin-"
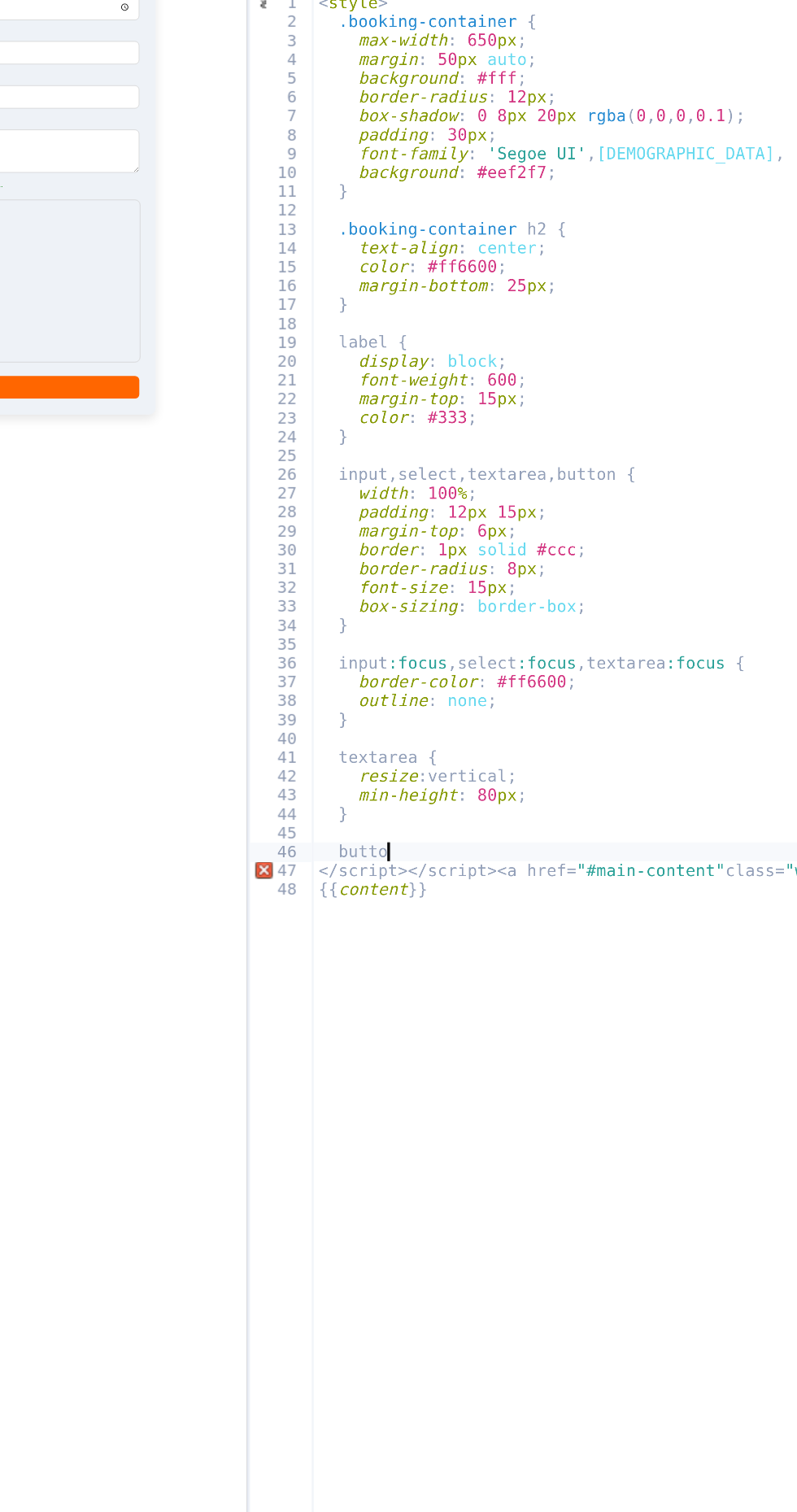
type textarea "b"
type textarea "}"
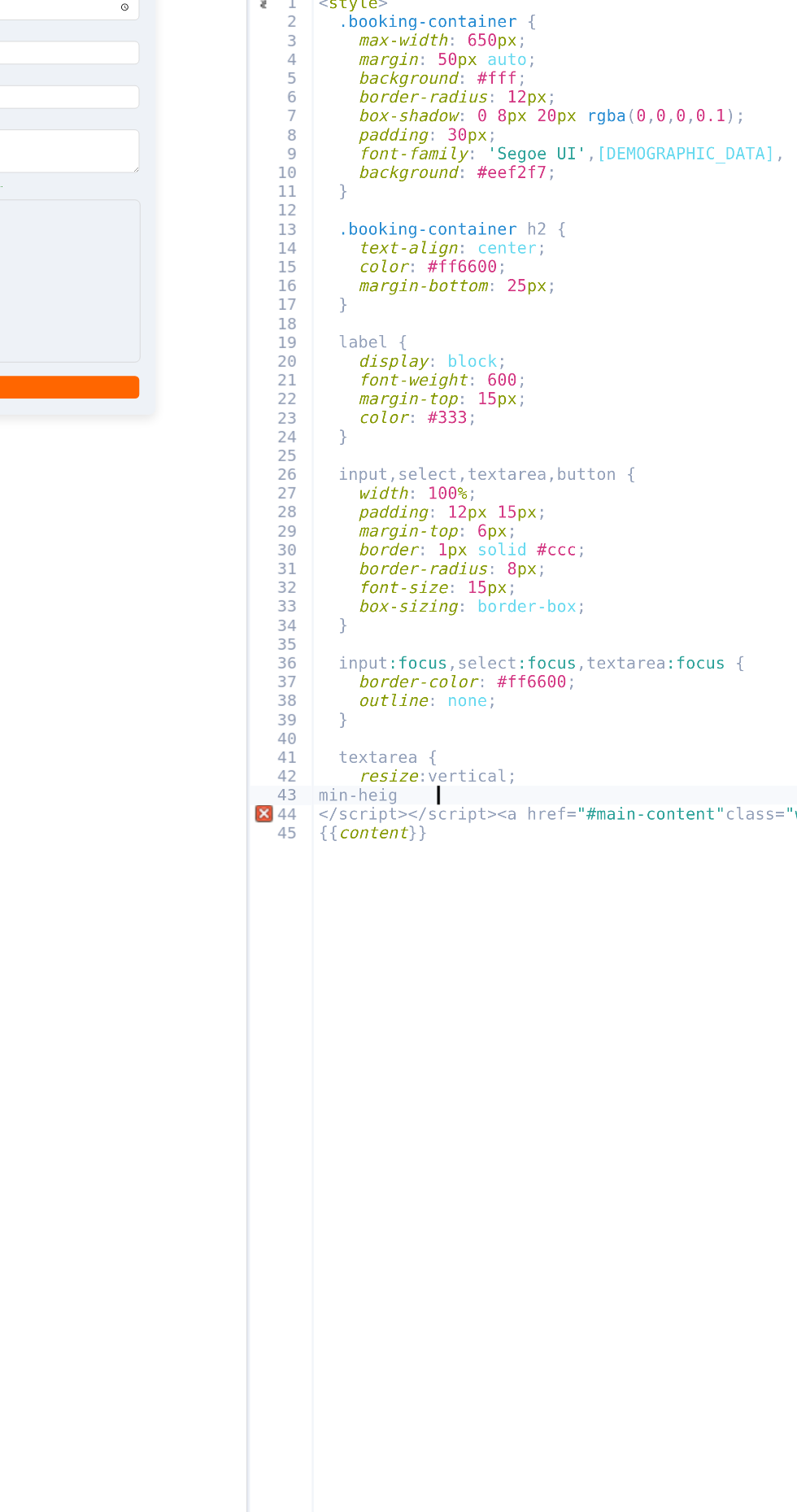
type textarea "min-hei"
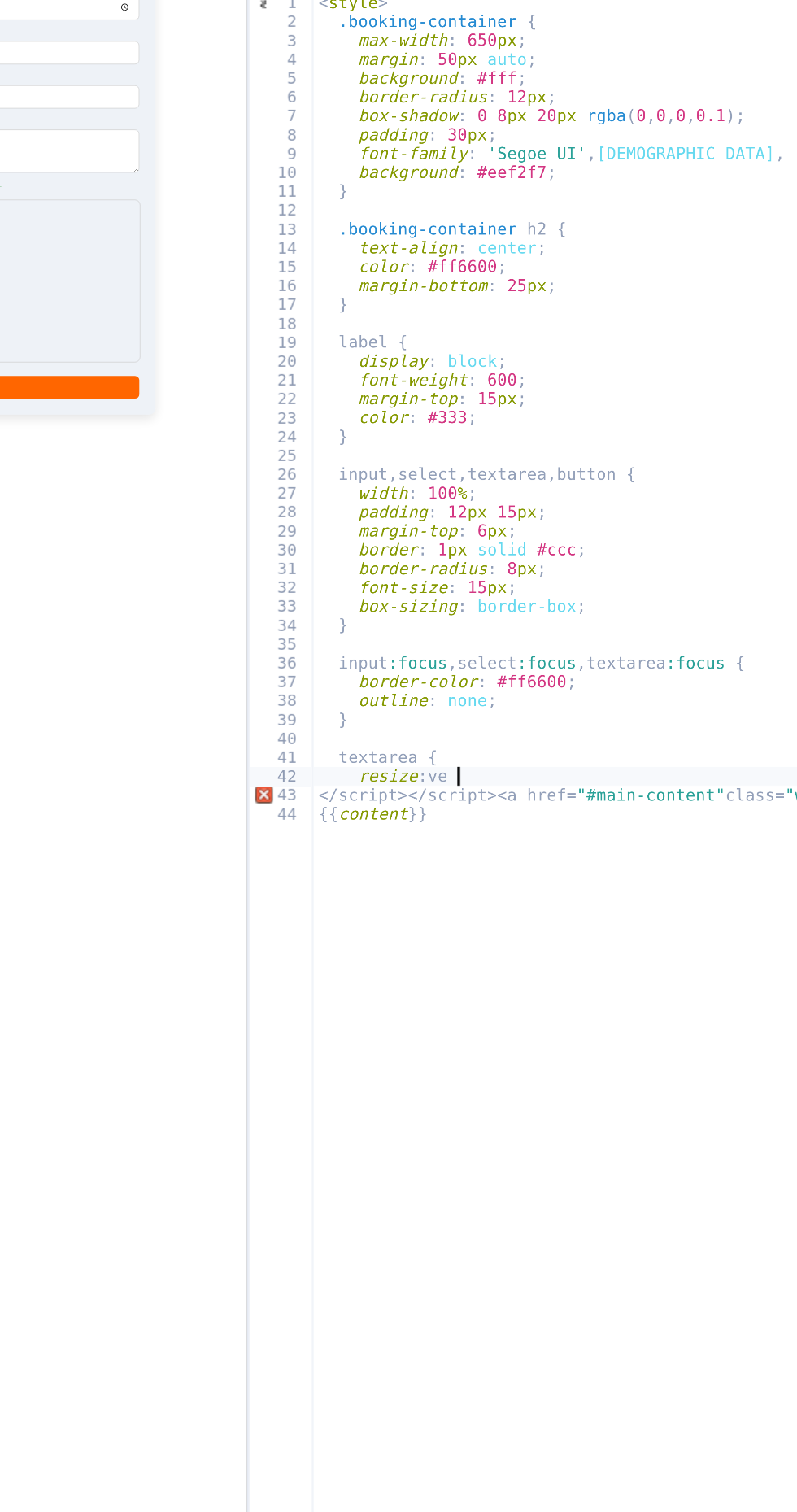
type textarea "resize:"
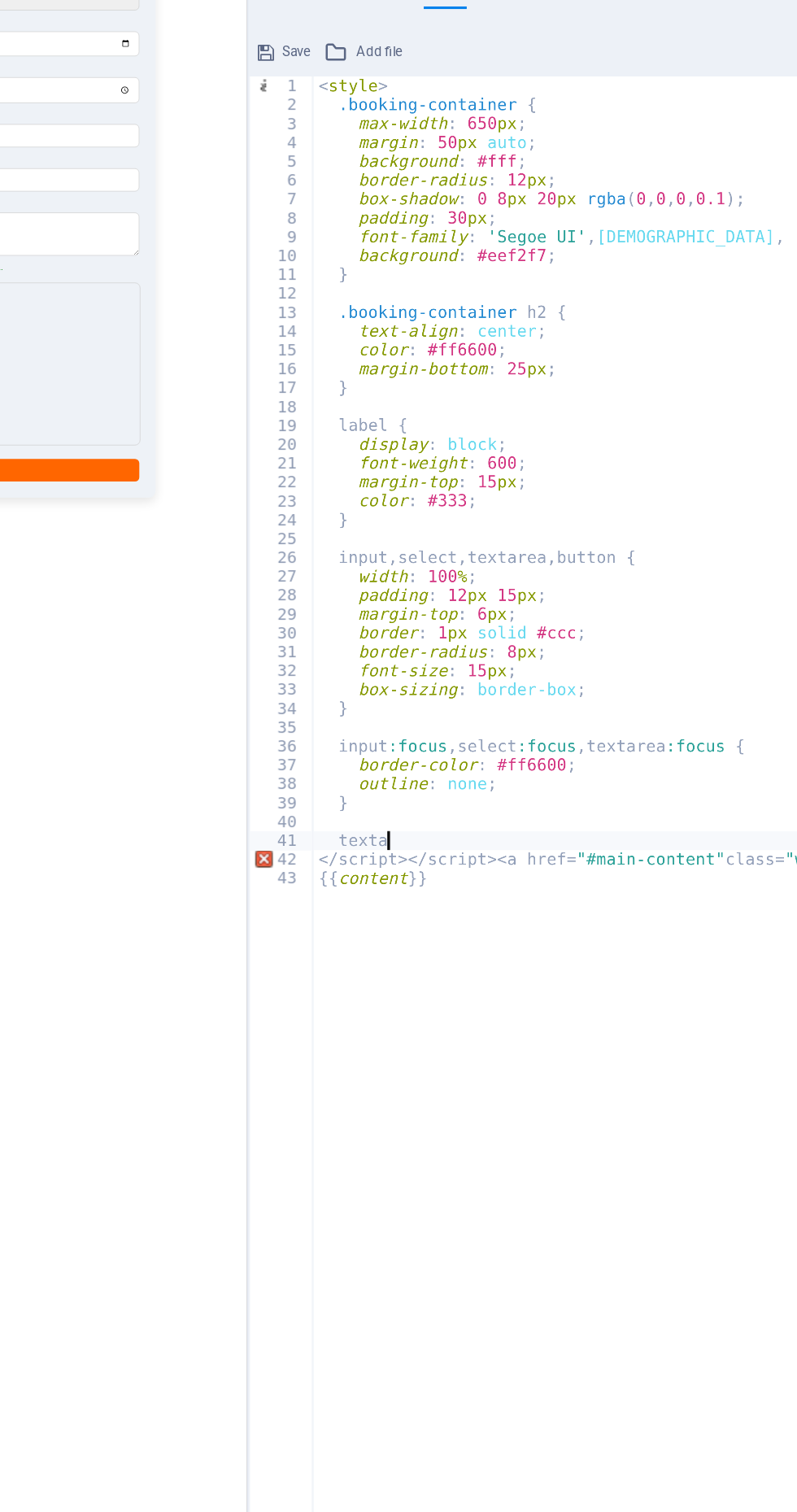
type textarea "t"
type textarea "}"
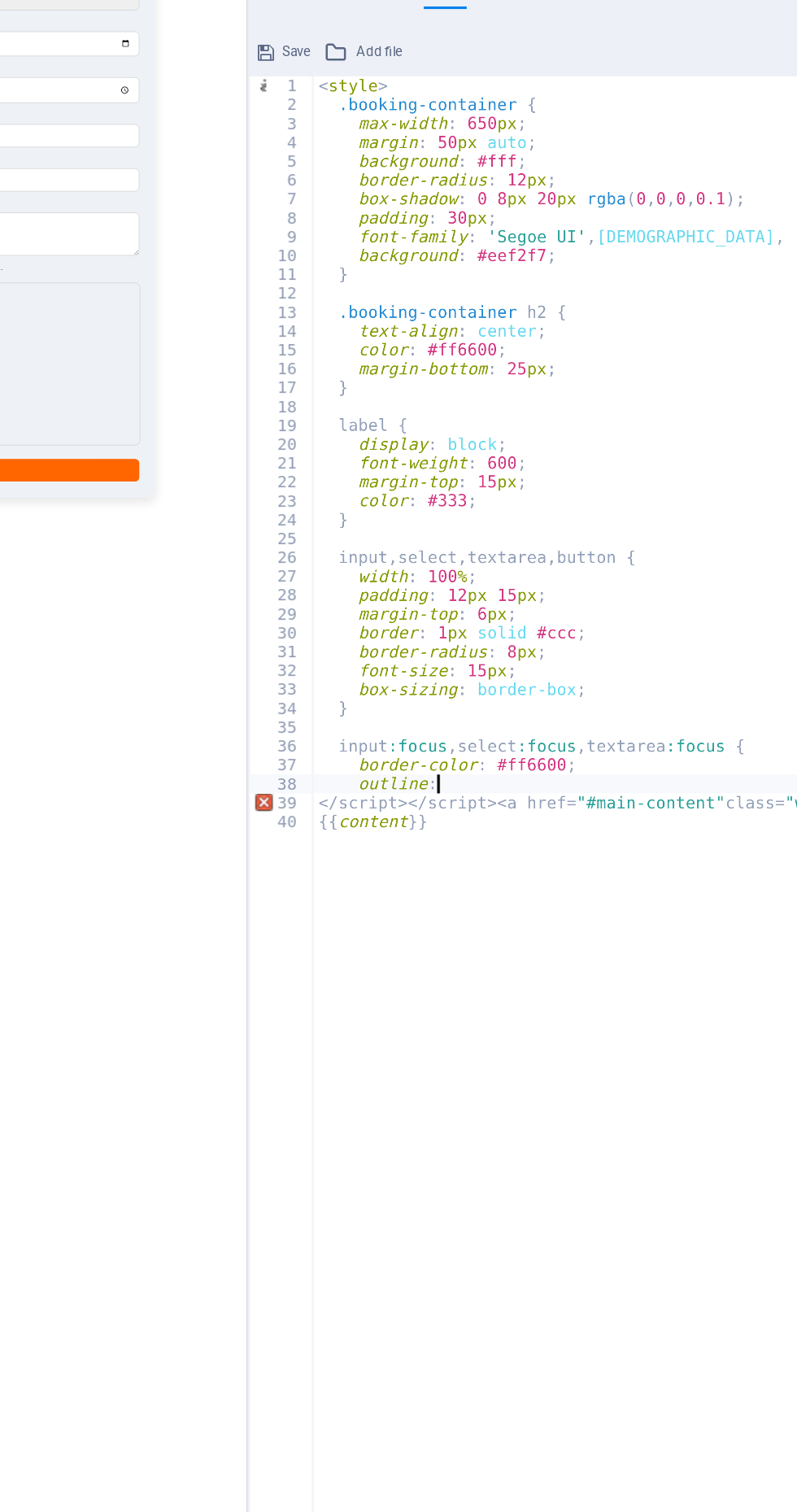
type textarea "outl"
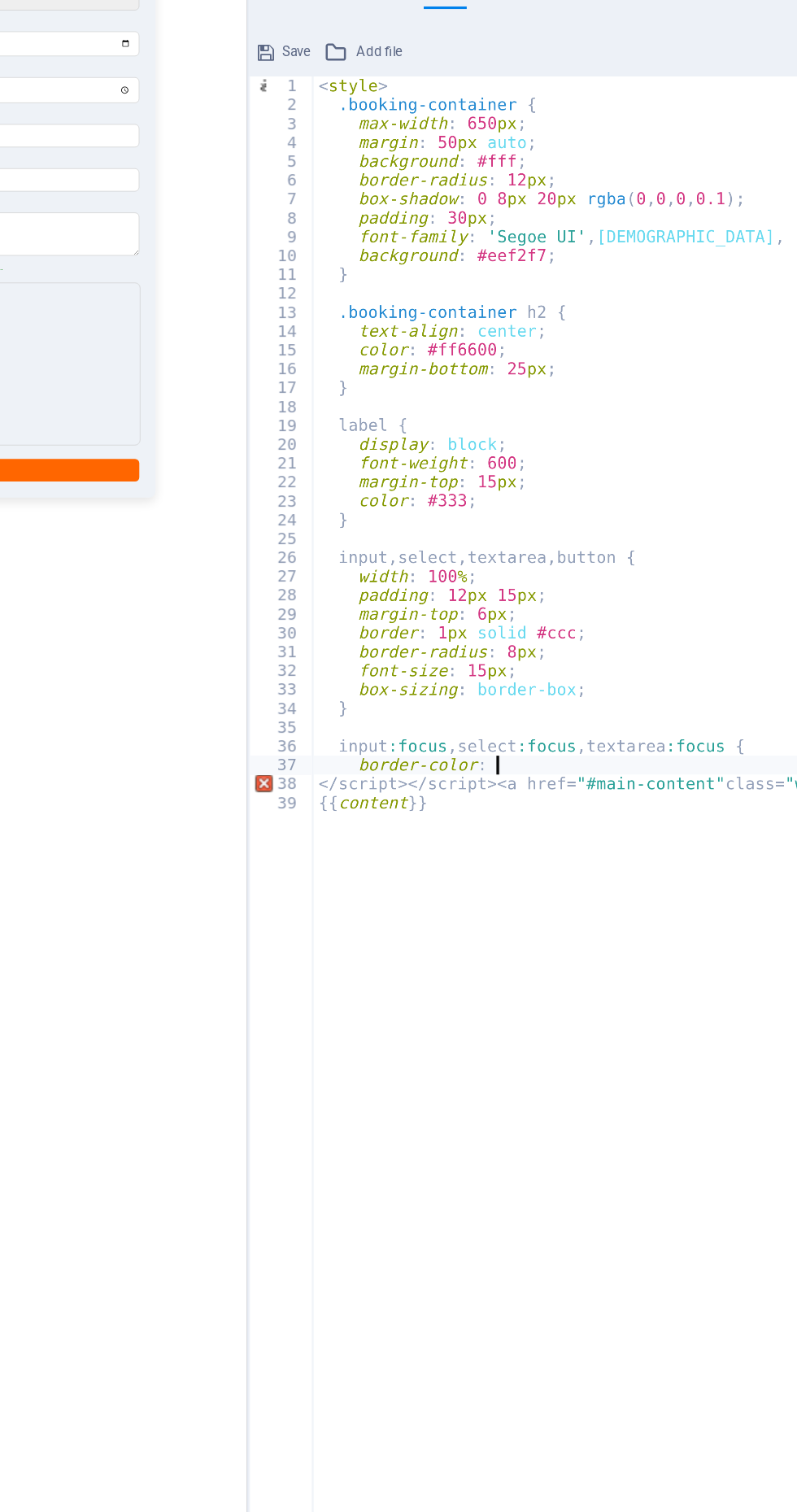
type textarea "border-color"
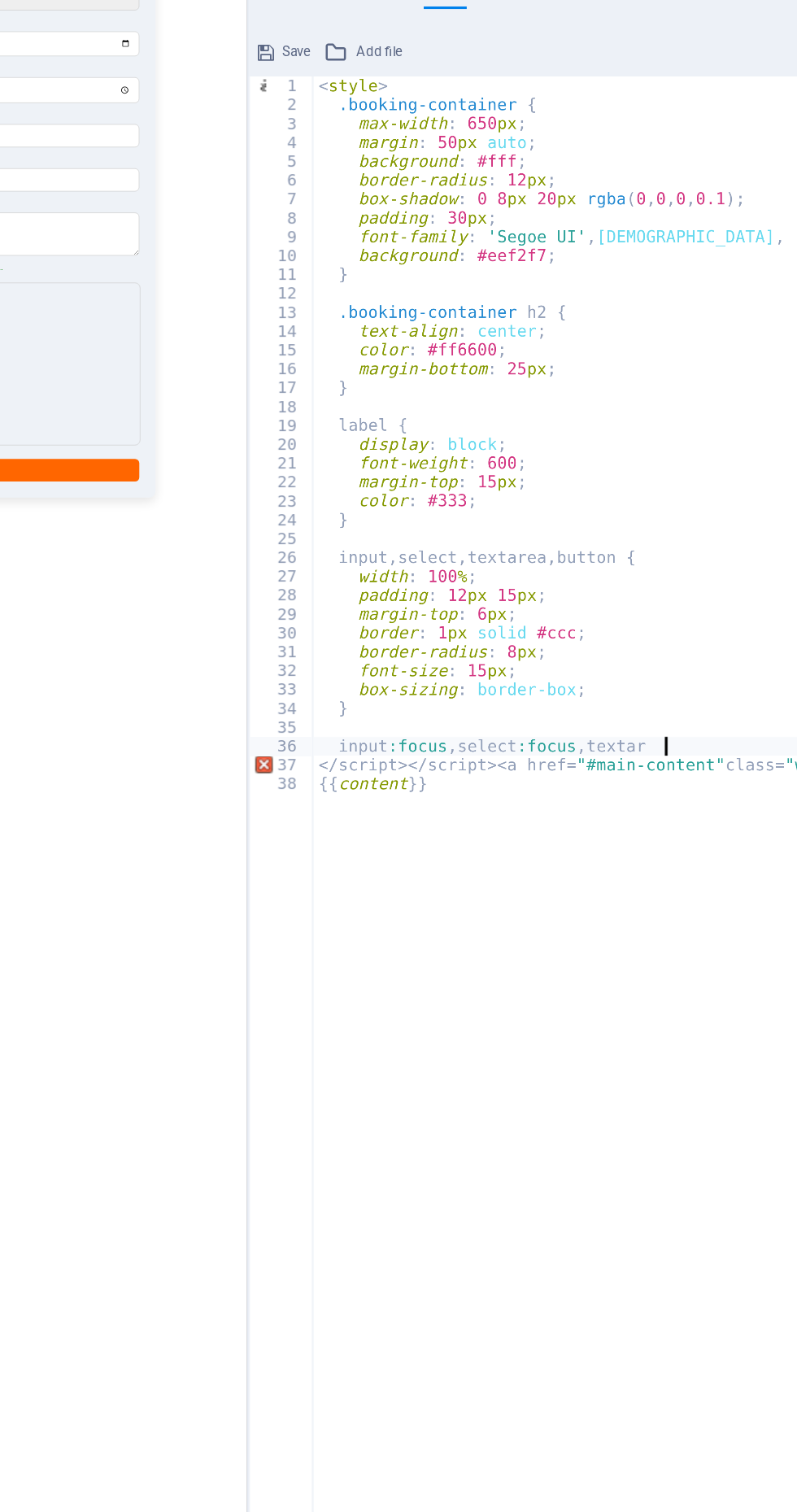
type textarea "input:focus,"
type textarea "}"
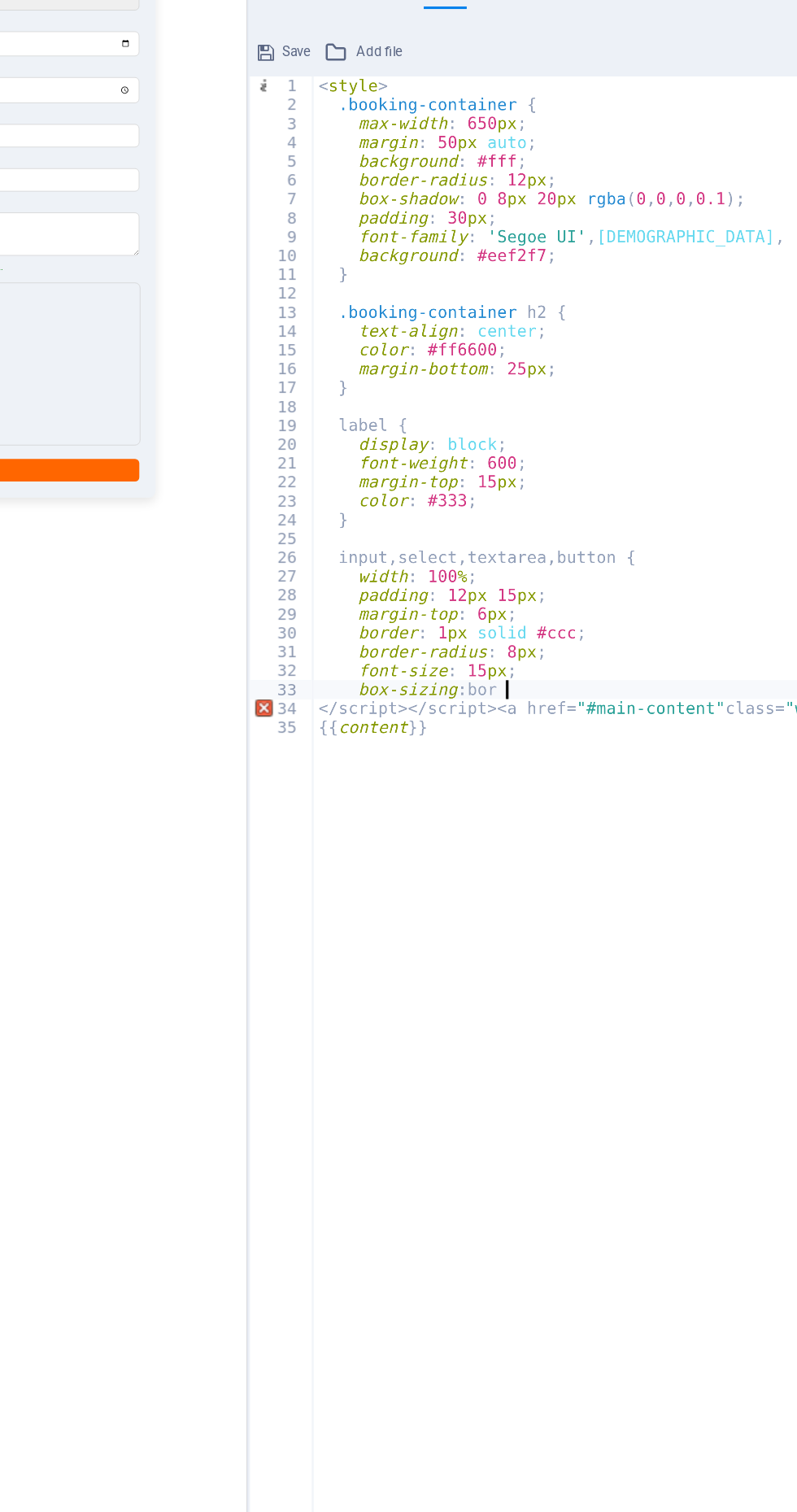
type textarea "box-sizing:"
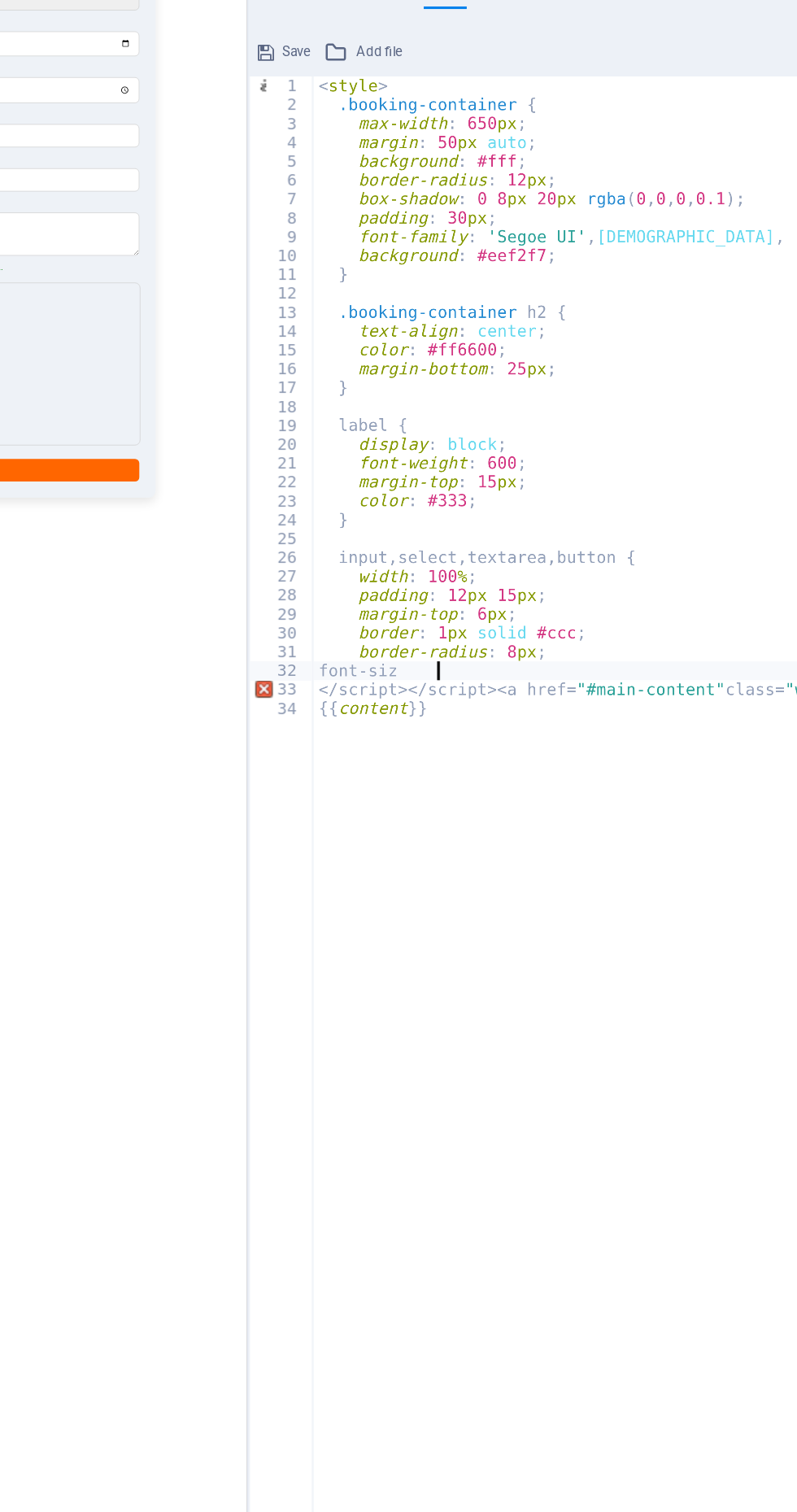
type textarea "font-s"
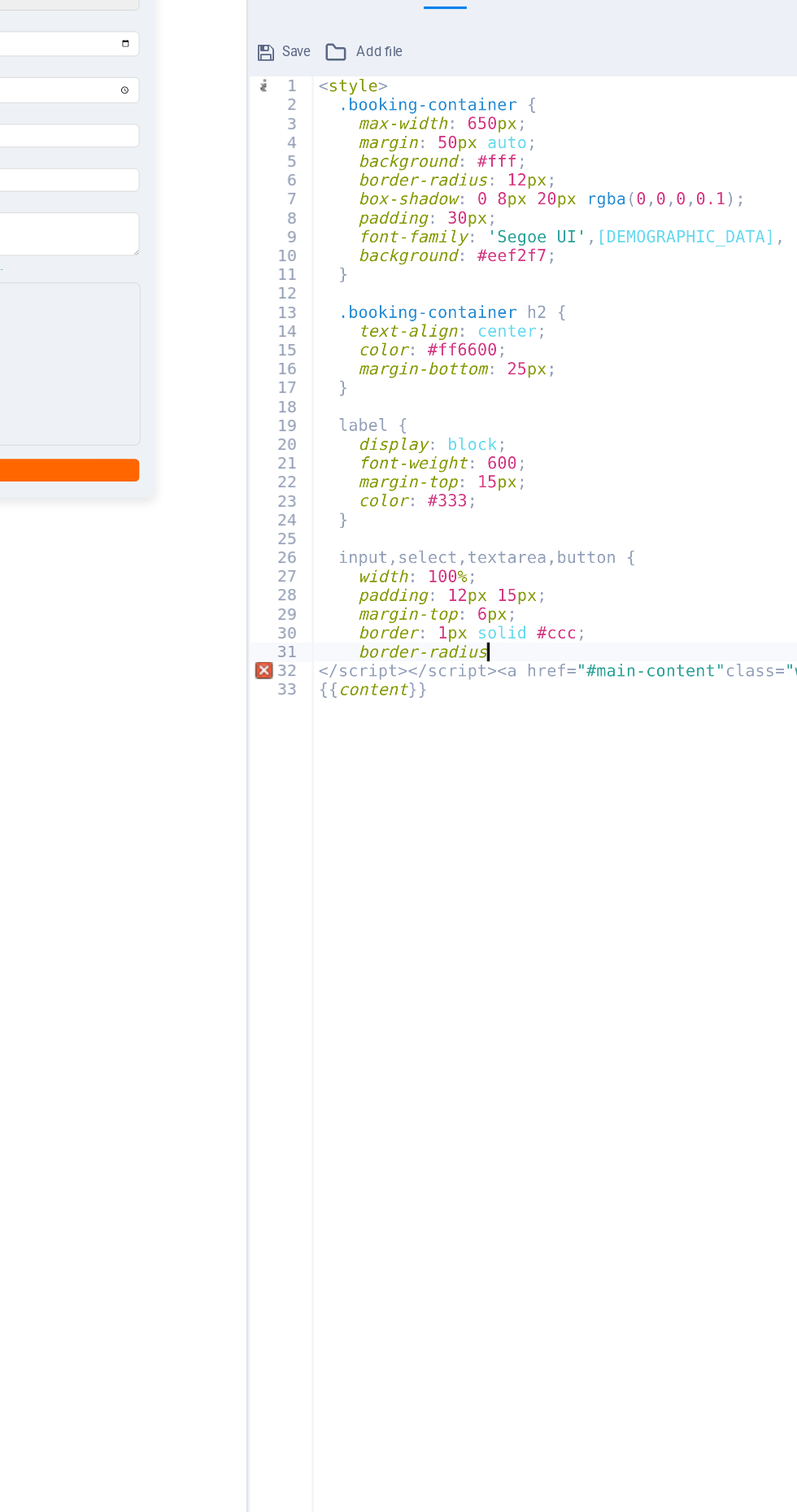
type textarea "border-ra"
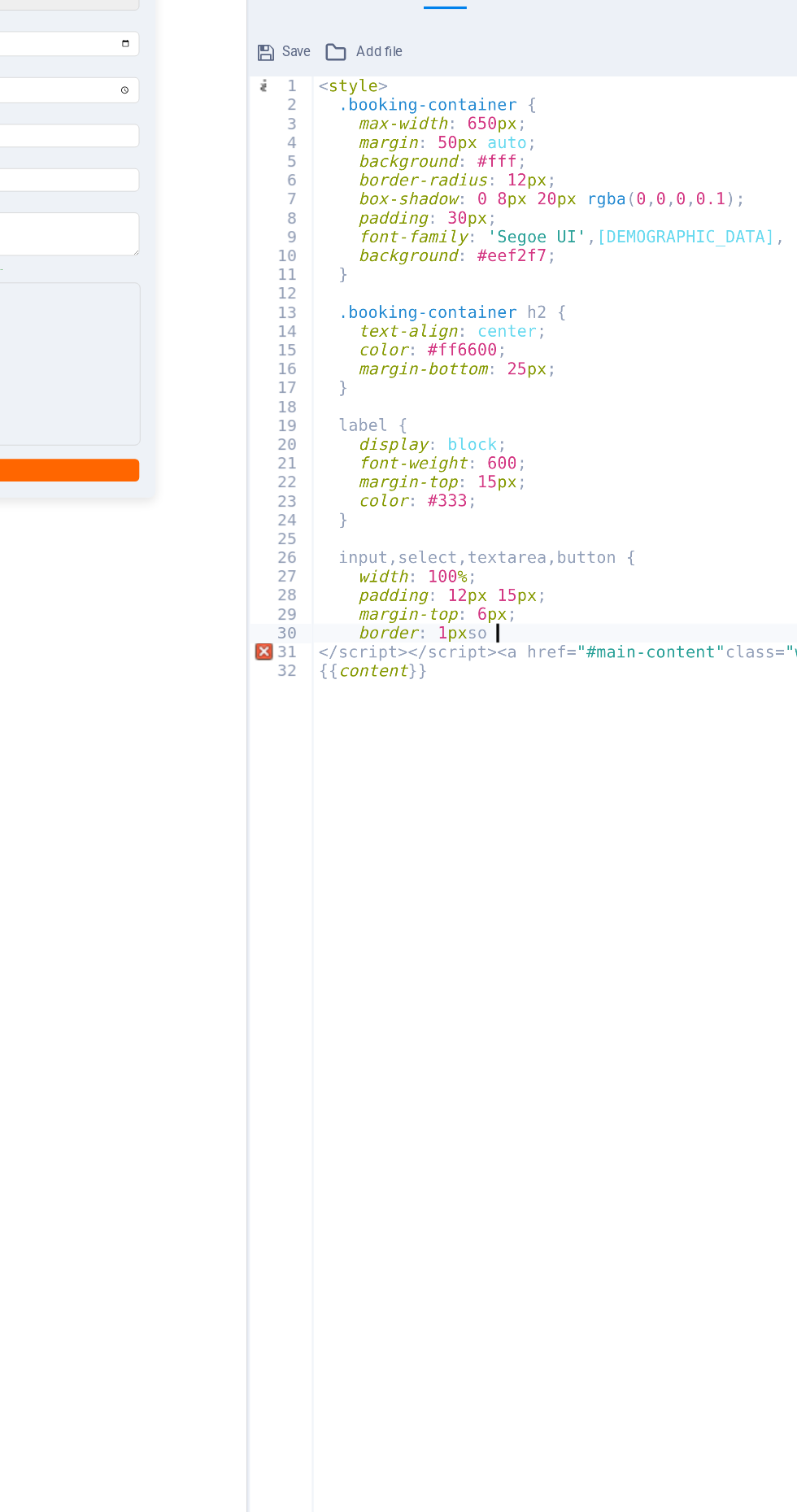
type textarea "border:"
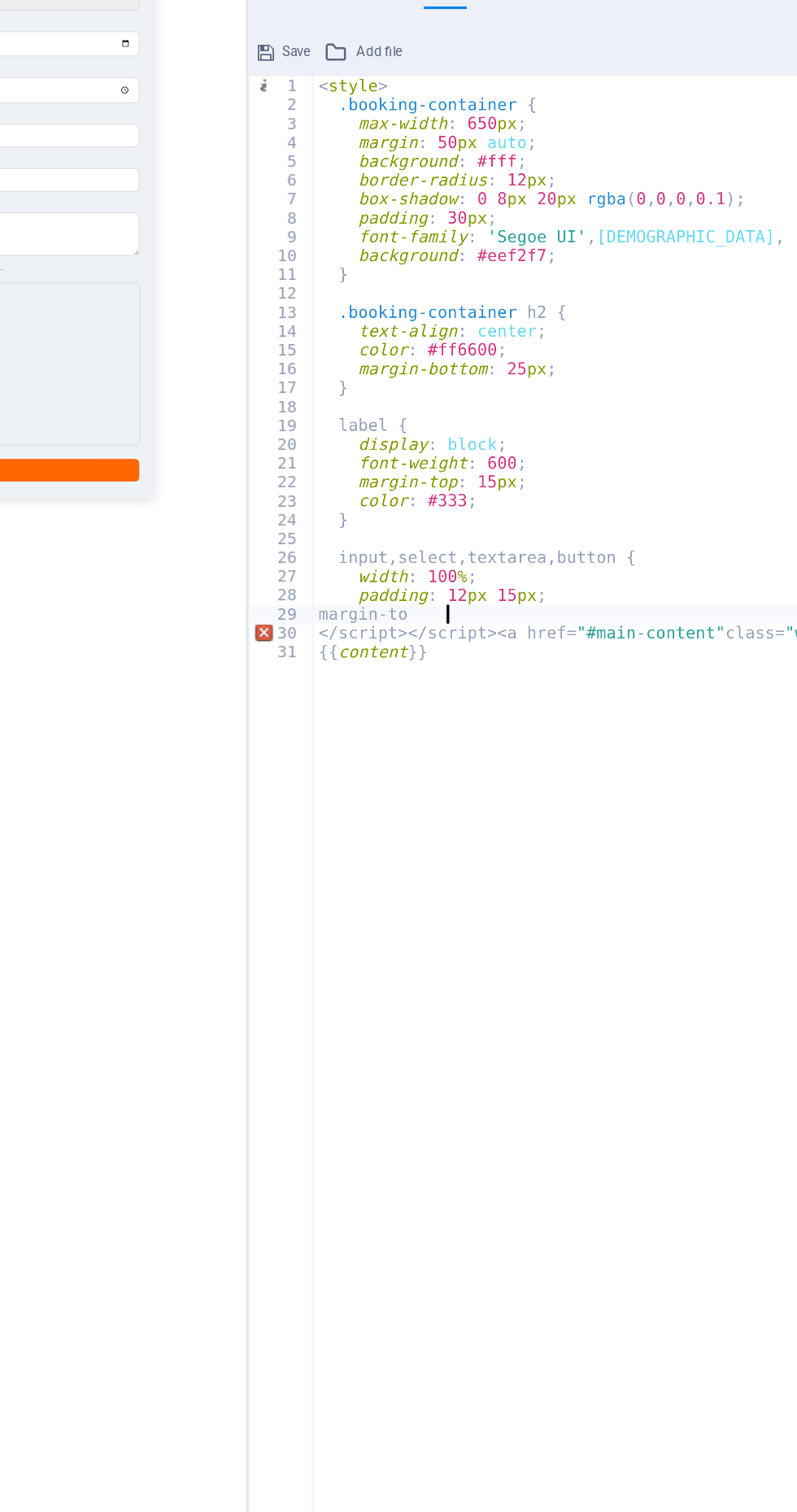
type textarea "margin"
type textarea "padding:"
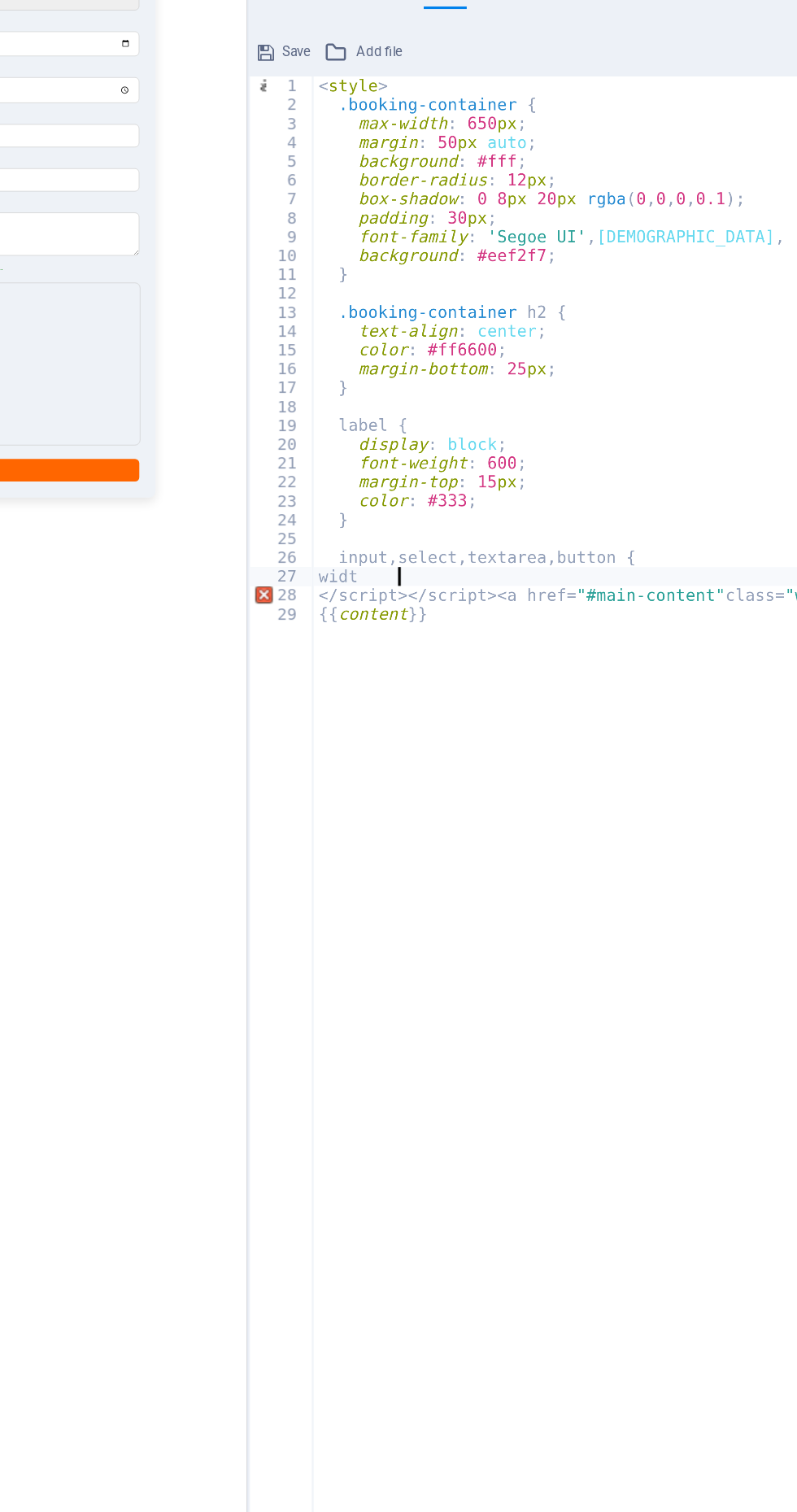
type textarea "wi"
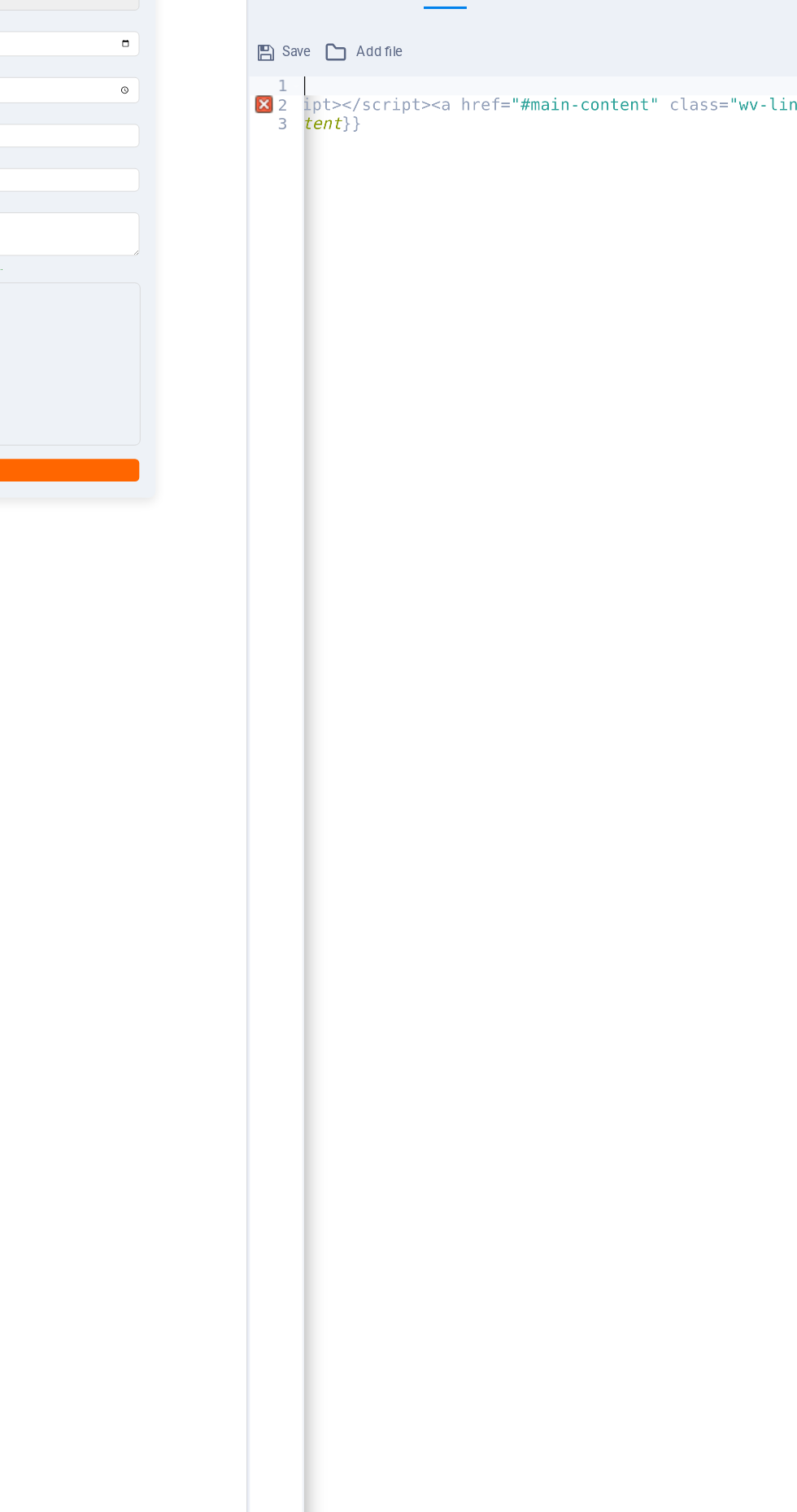
scroll to position [0, 0]
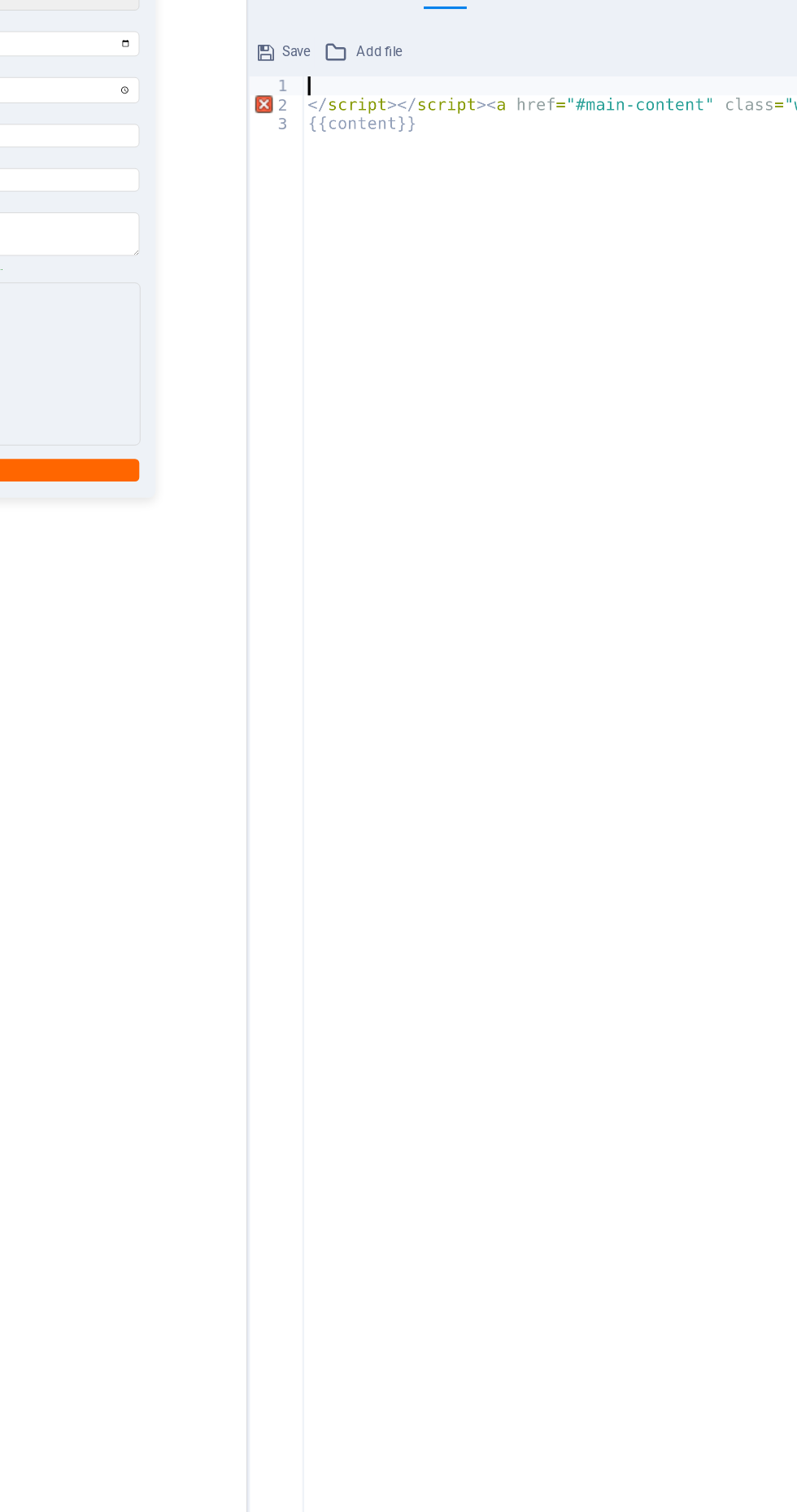
click at [417, 164] on icon at bounding box center [418, 165] width 10 height 20
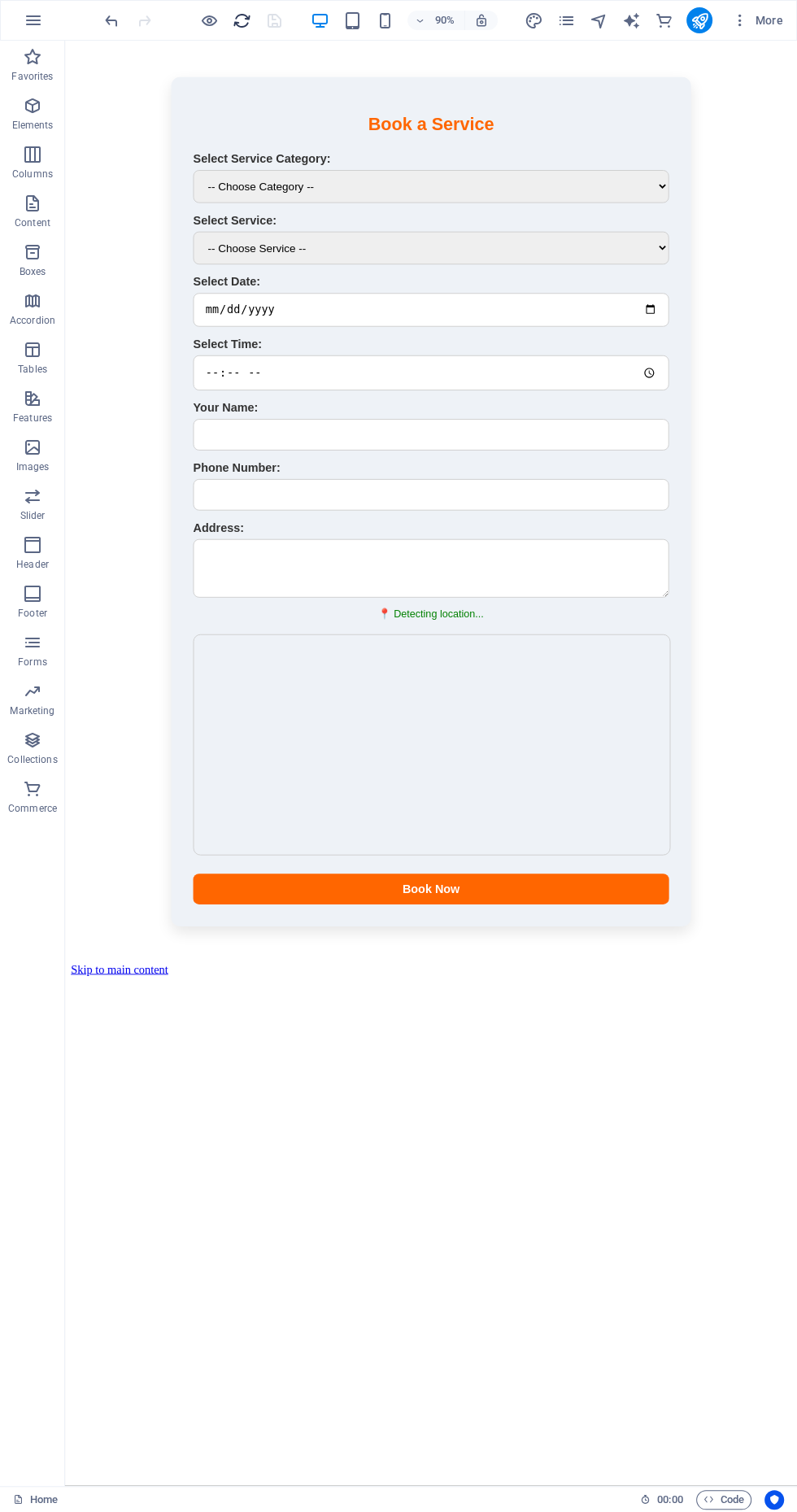
click at [235, 20] on icon "reload" at bounding box center [242, 21] width 19 height 19
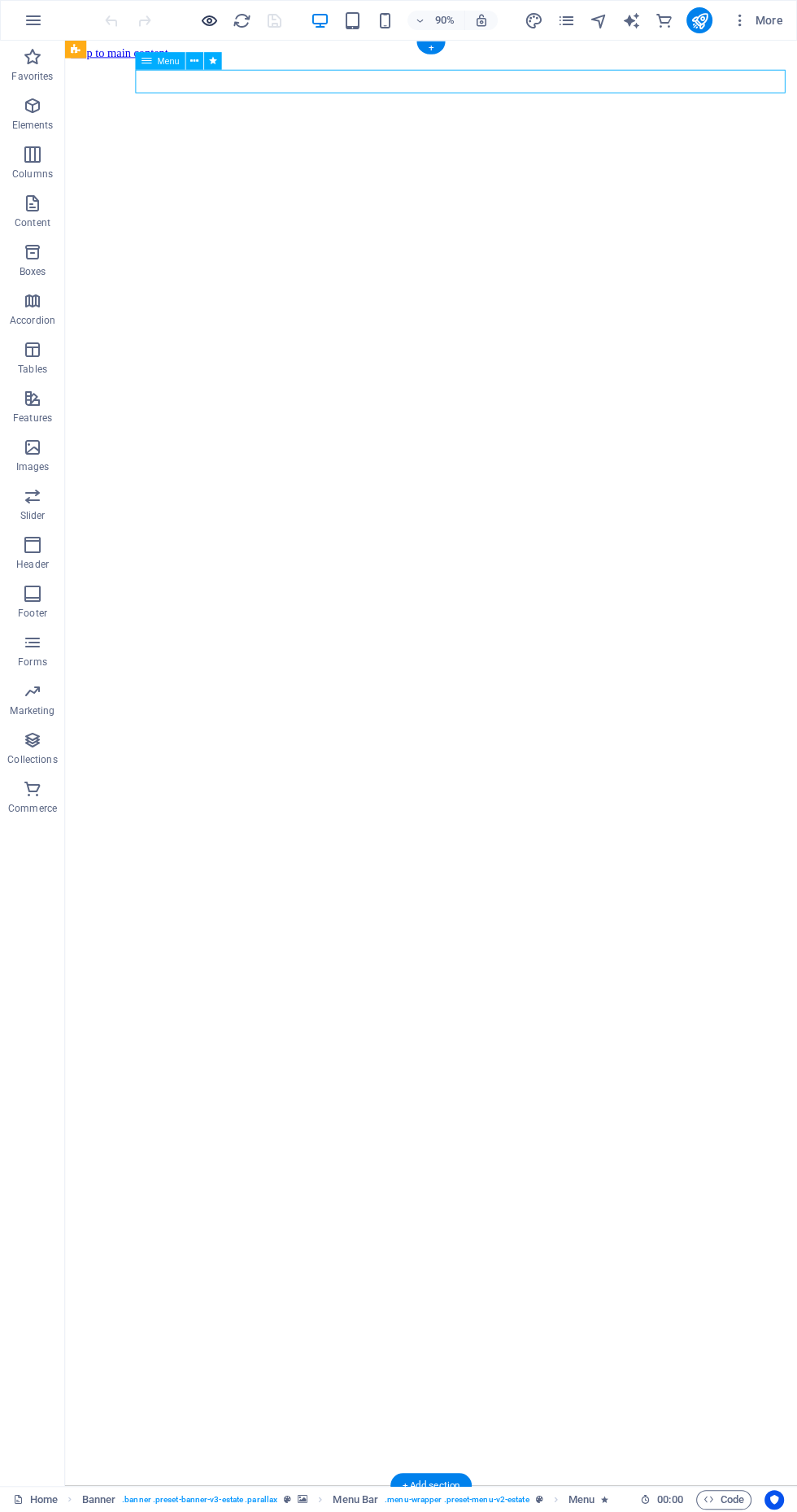
click at [209, 20] on icon "button" at bounding box center [209, 21] width 19 height 19
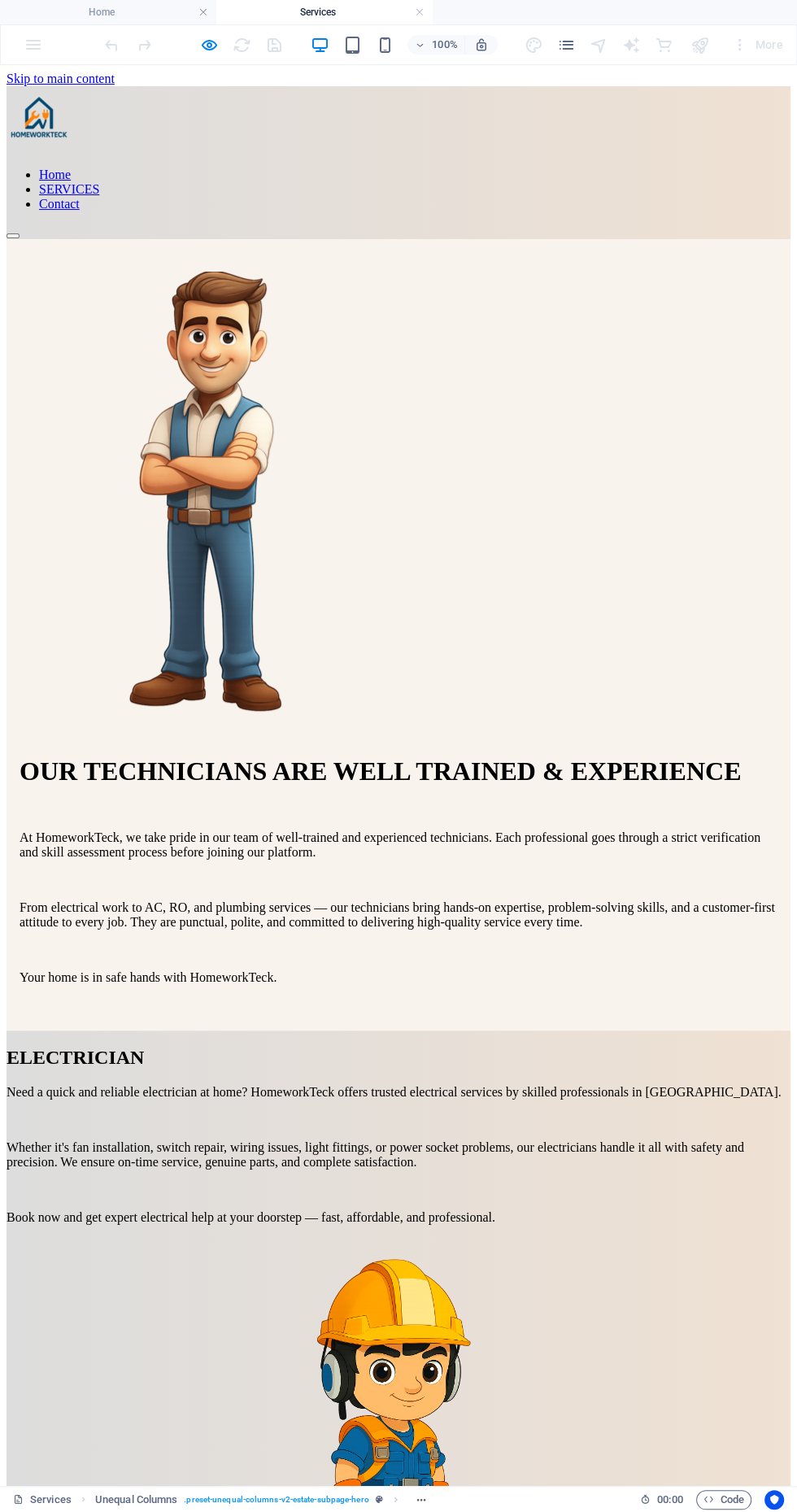
click at [749, 168] on nav "Home SERVICES Contact" at bounding box center [399, 189] width 784 height 44
click at [742, 168] on nav "Home SERVICES Contact" at bounding box center [399, 189] width 784 height 44
click at [744, 168] on nav "Home SERVICES Contact" at bounding box center [399, 189] width 784 height 44
click at [736, 168] on nav "Home SERVICES Contact" at bounding box center [399, 189] width 784 height 44
click at [474, 125] on div "Home SERVICES Contact" at bounding box center [399, 163] width 784 height 153
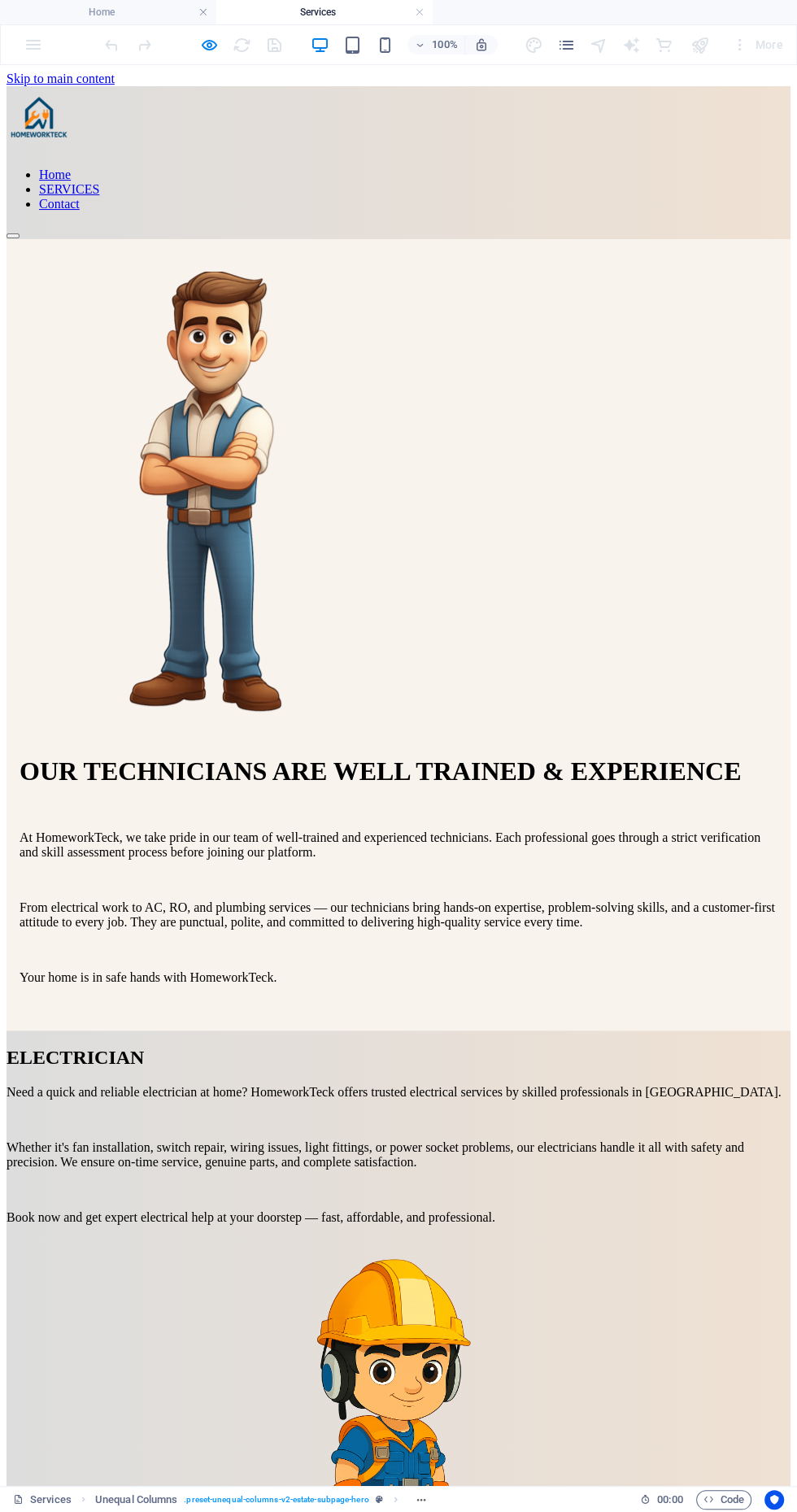
click at [485, 168] on nav "Home SERVICES Contact" at bounding box center [399, 189] width 784 height 44
click at [485, 86] on div "Home SERVICES Contact" at bounding box center [399, 163] width 784 height 153
click at [86, 20] on h4 "Home" at bounding box center [108, 12] width 216 height 18
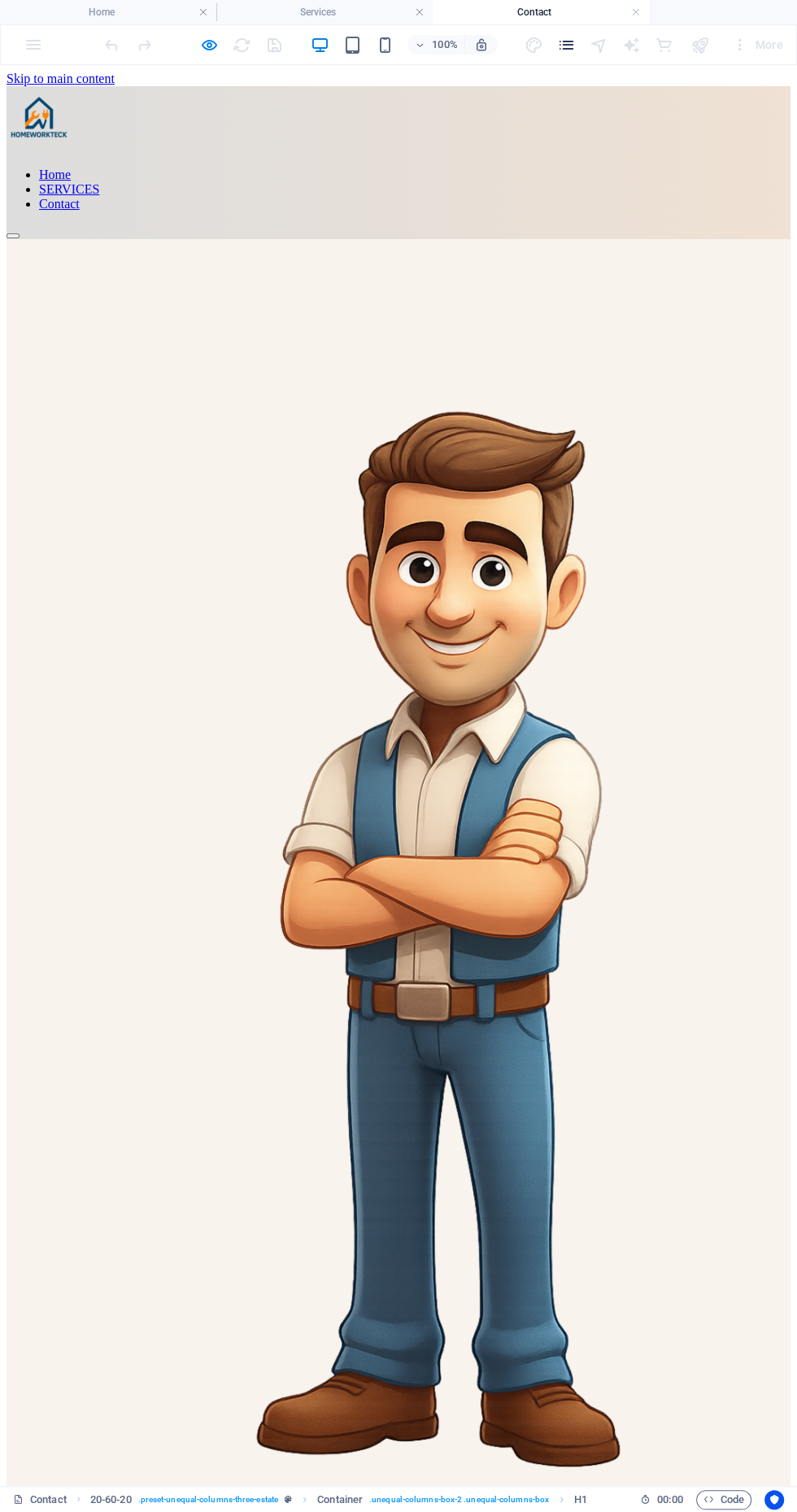
click at [575, 37] on icon "pages" at bounding box center [566, 45] width 19 height 19
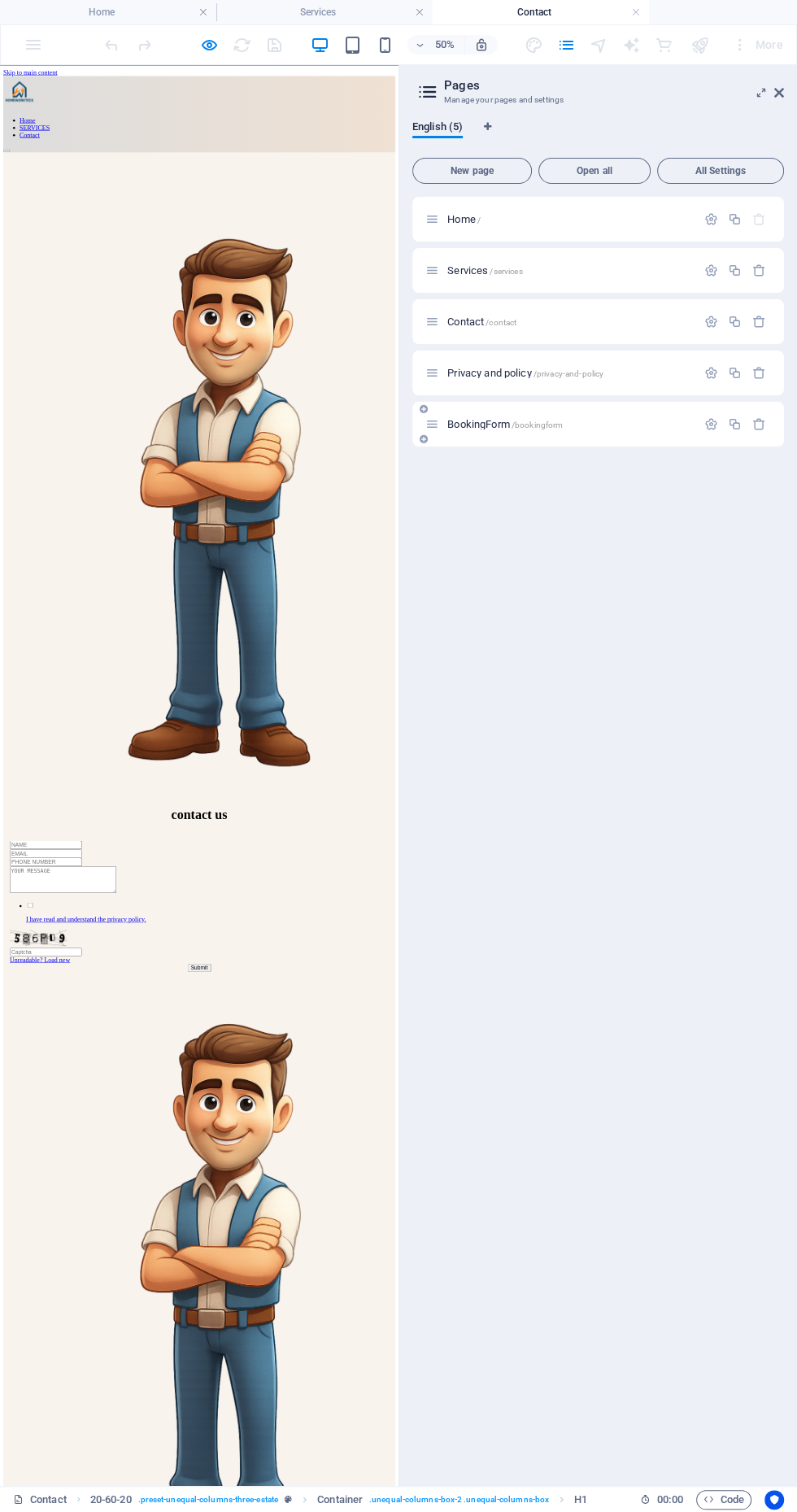
click at [493, 424] on span "BookingForm /bookingform" at bounding box center [505, 424] width 116 height 12
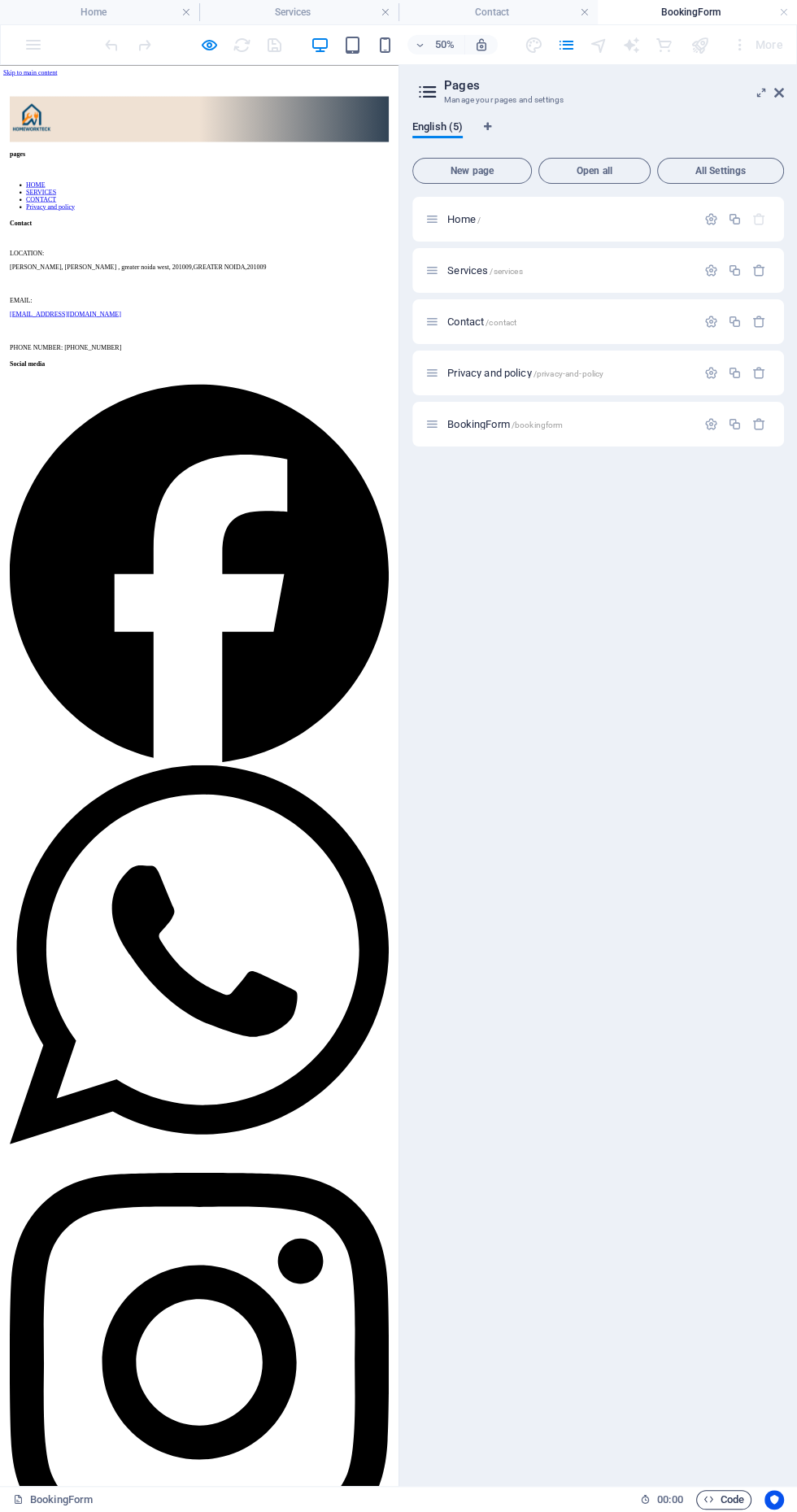
click at [731, 1497] on span "Code" at bounding box center [723, 1499] width 41 height 20
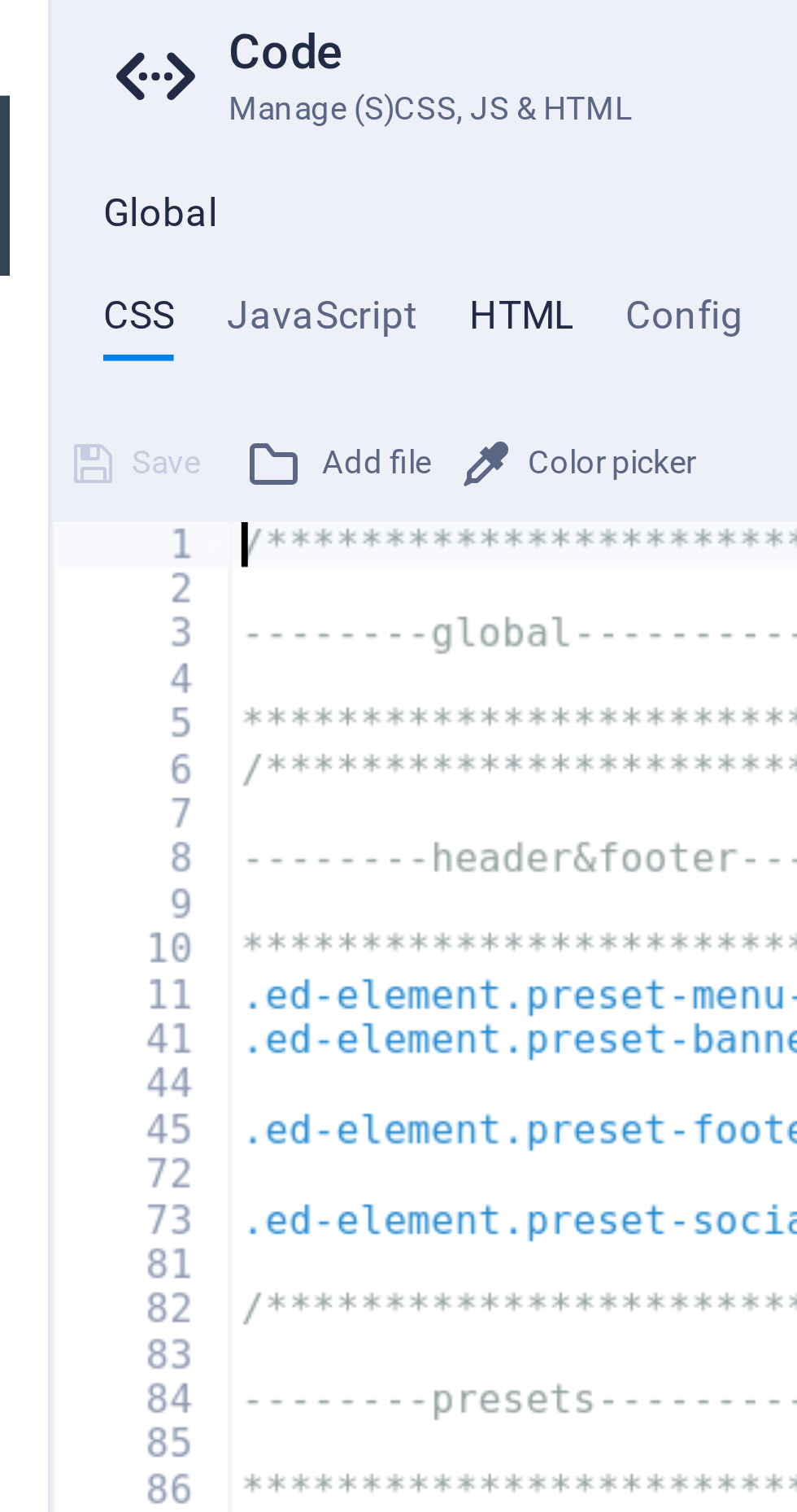
click at [513, 149] on h4 "HTML" at bounding box center [526, 155] width 27 height 18
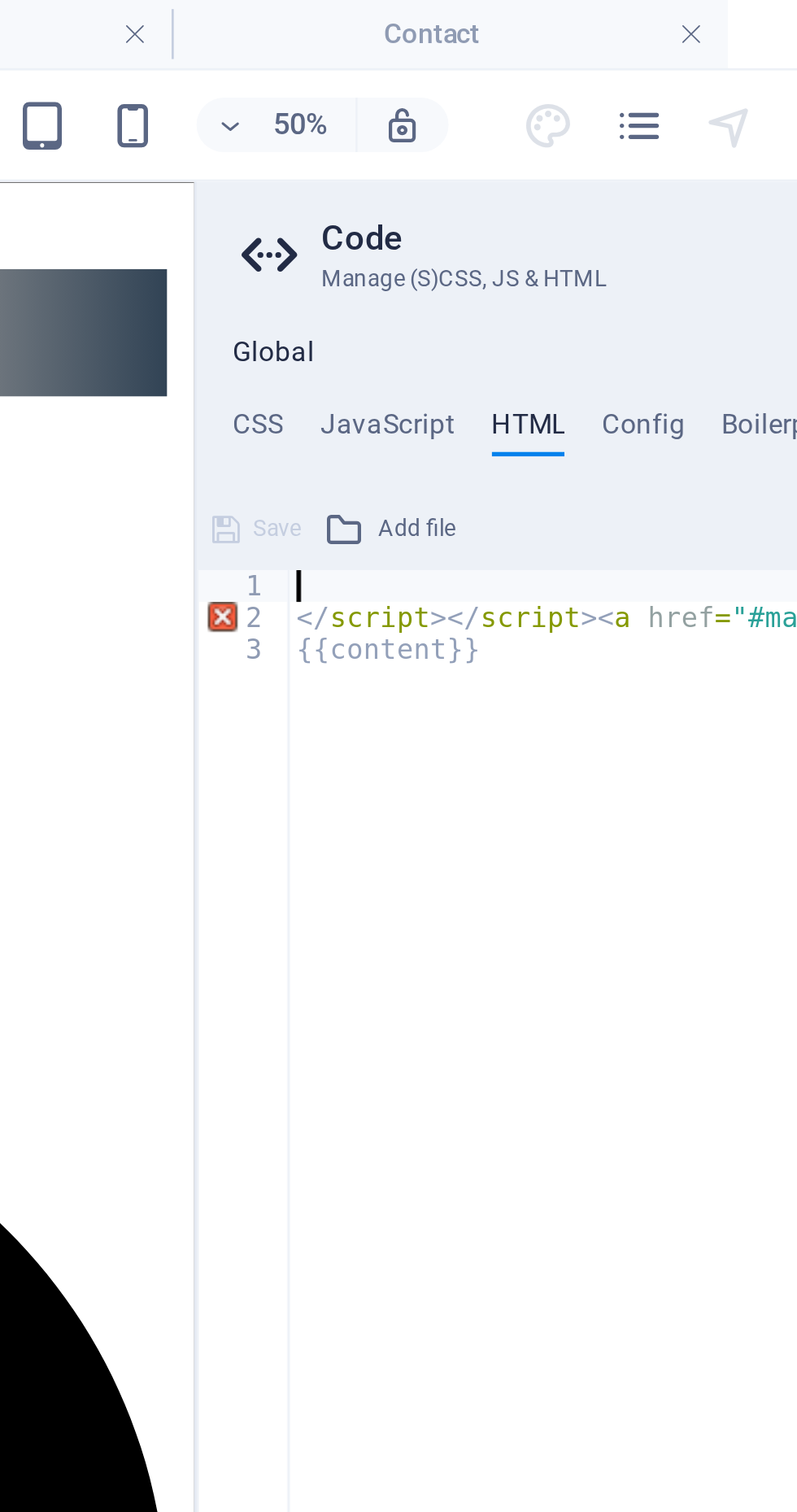
click at [426, 130] on h4 "Global" at bounding box center [435, 126] width 29 height 13
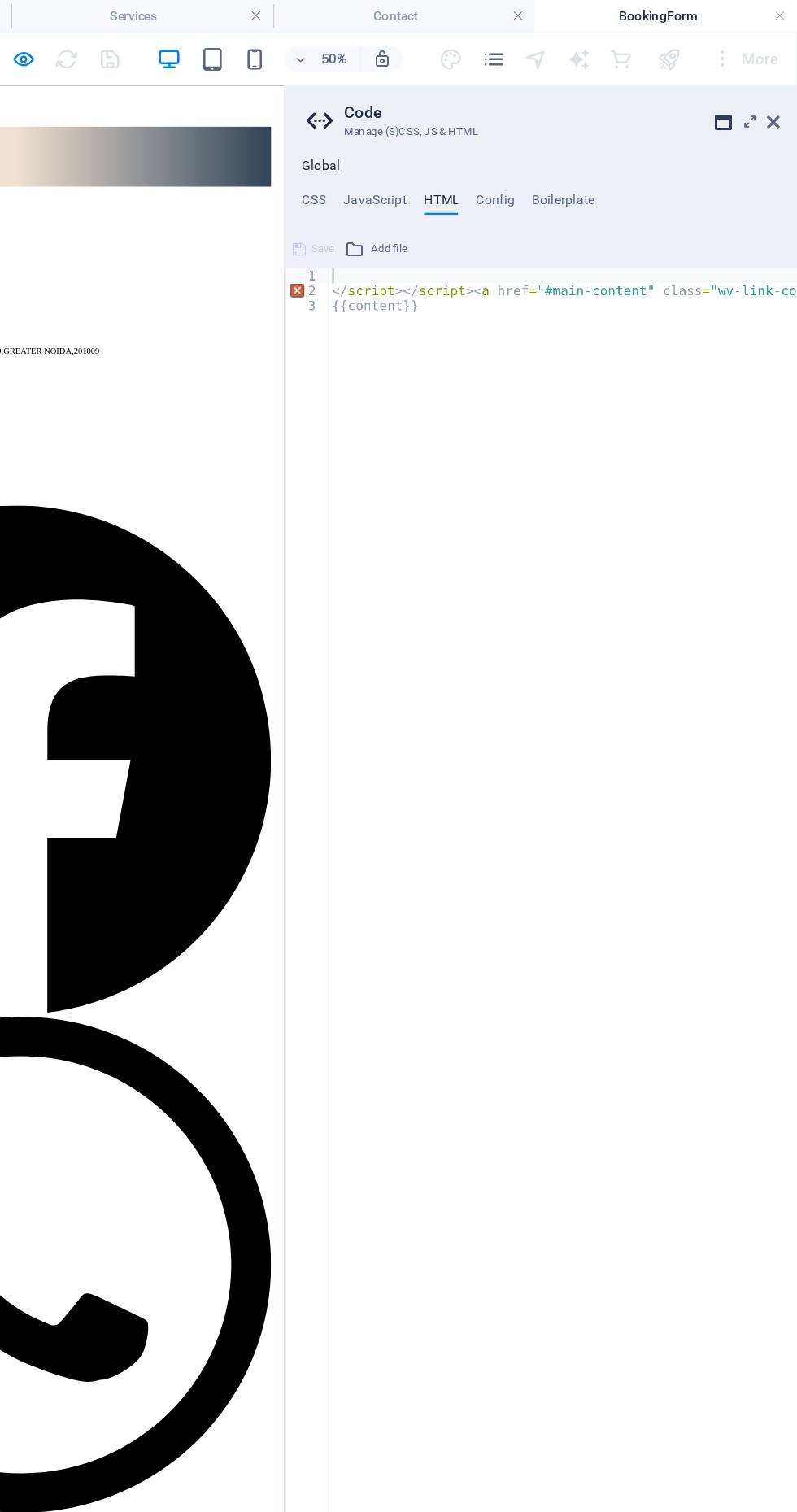
click at [738, 90] on icon at bounding box center [741, 93] width 13 height 13
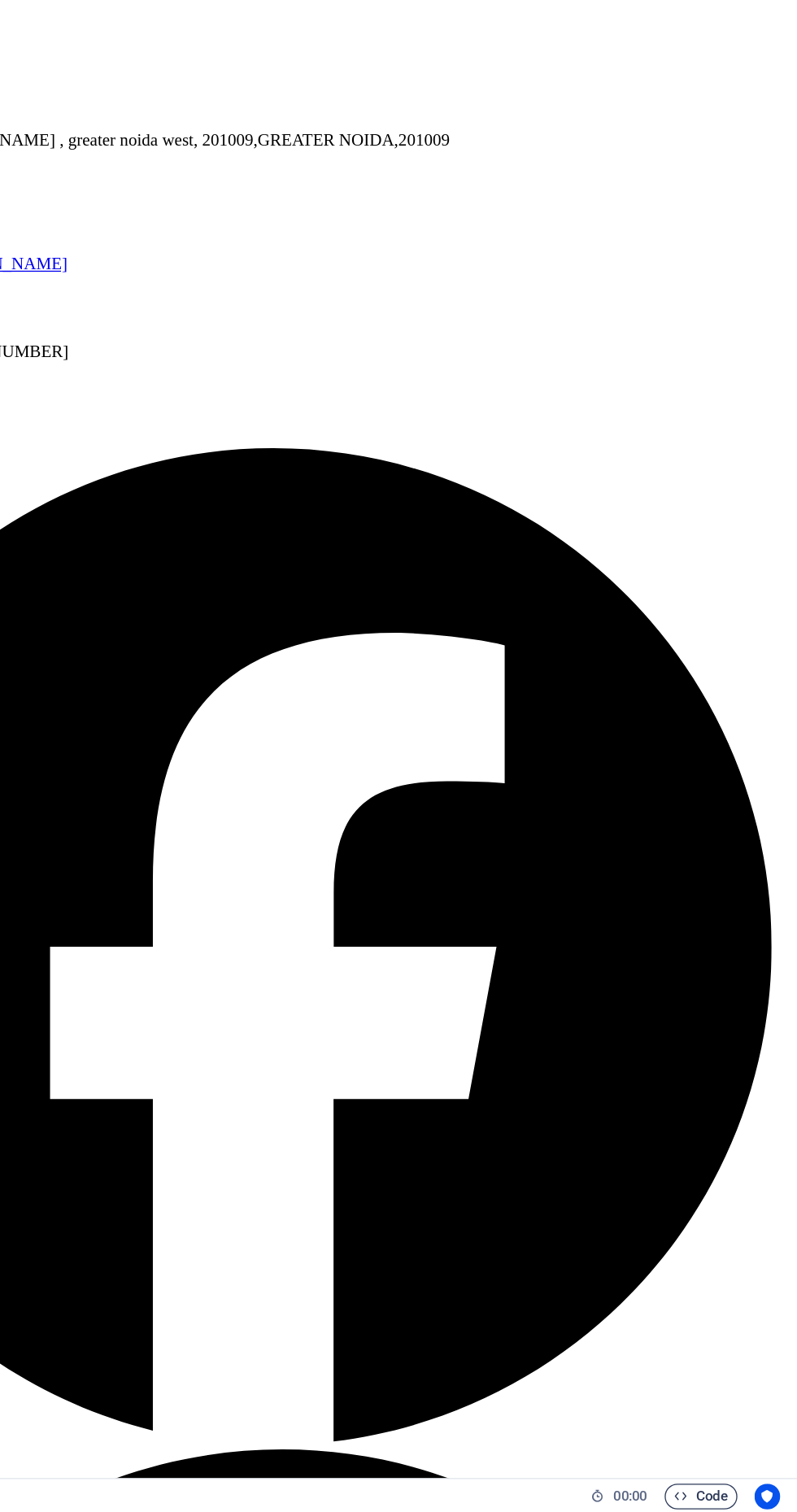
click at [736, 1502] on span "Code" at bounding box center [723, 1499] width 41 height 20
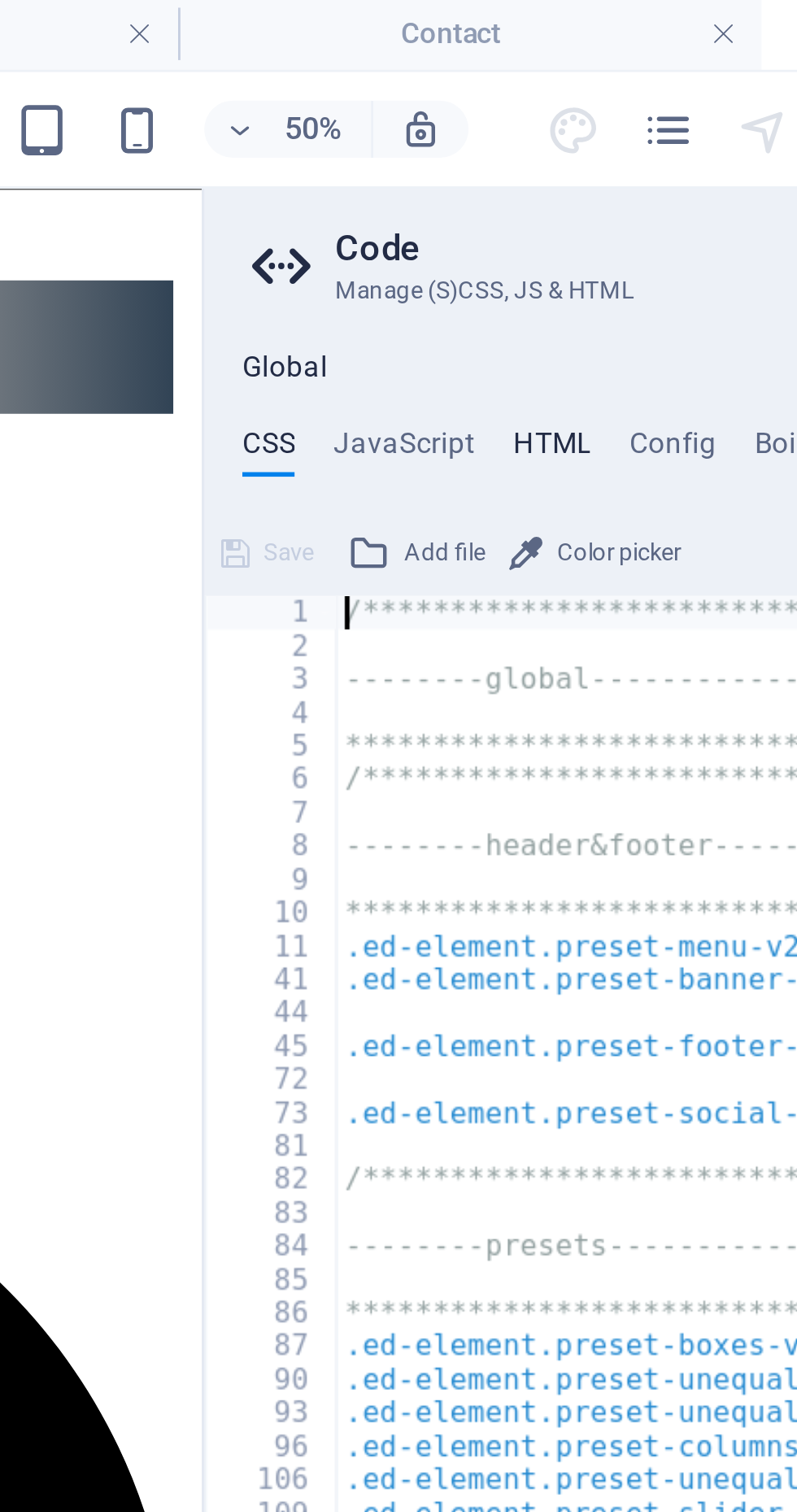
click at [533, 148] on h4 "HTML" at bounding box center [526, 155] width 27 height 18
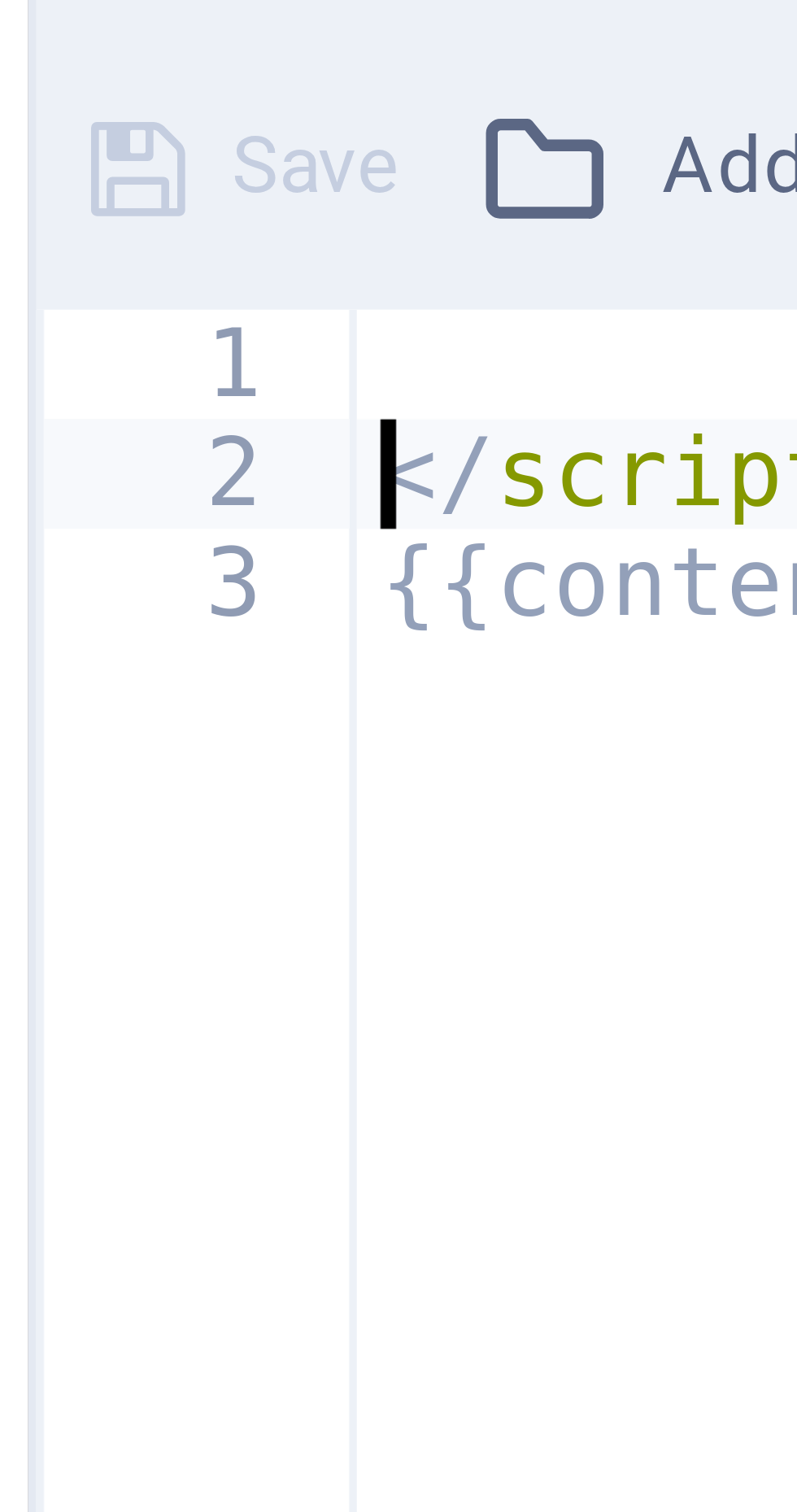
click at [444, 222] on div "</ script > </ script > < a href = "#main-content" class = "wv-link-content but…" at bounding box center [733, 856] width 586 height 1304
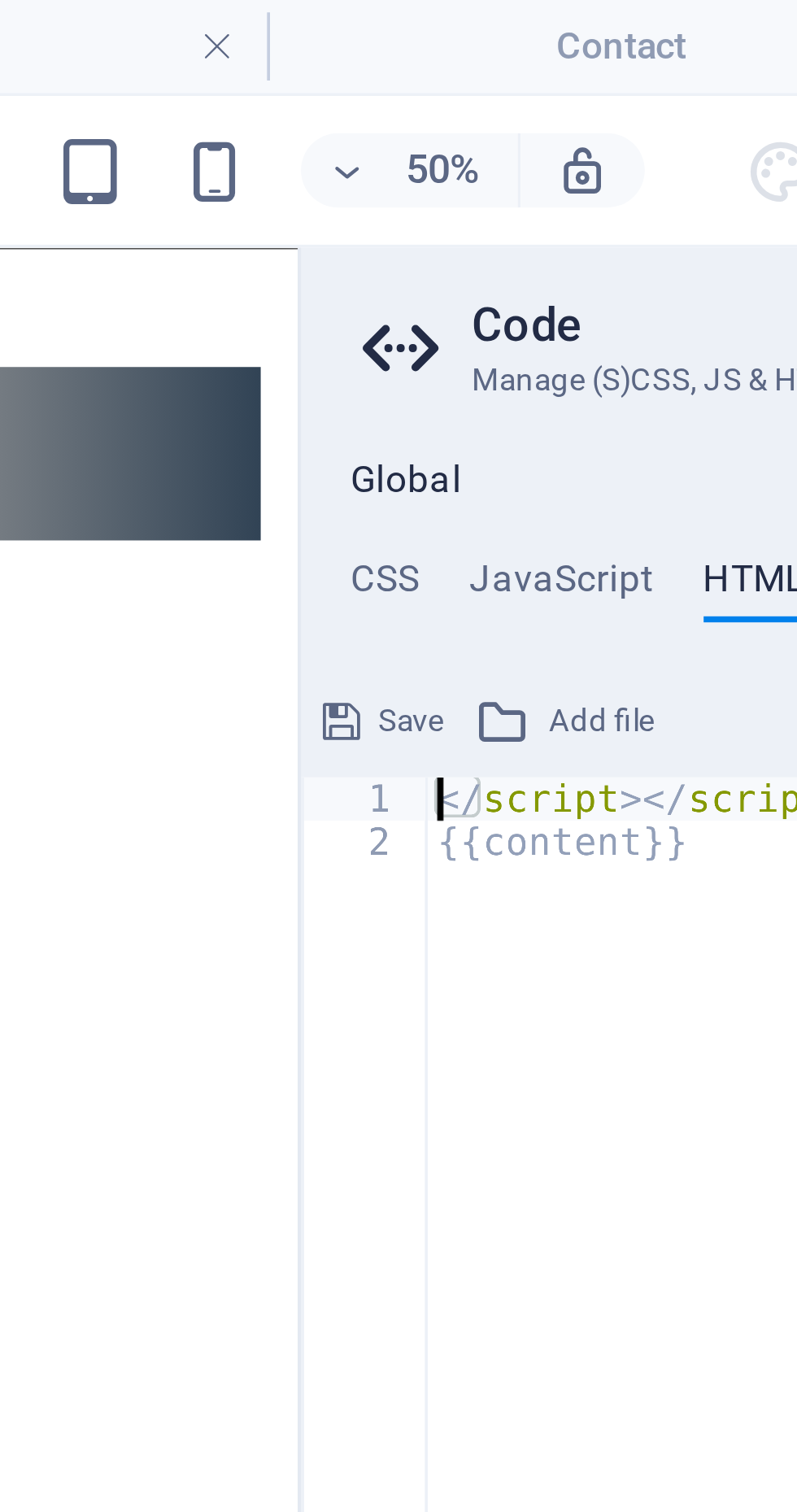
click at [443, 127] on h4 "Global" at bounding box center [435, 126] width 29 height 13
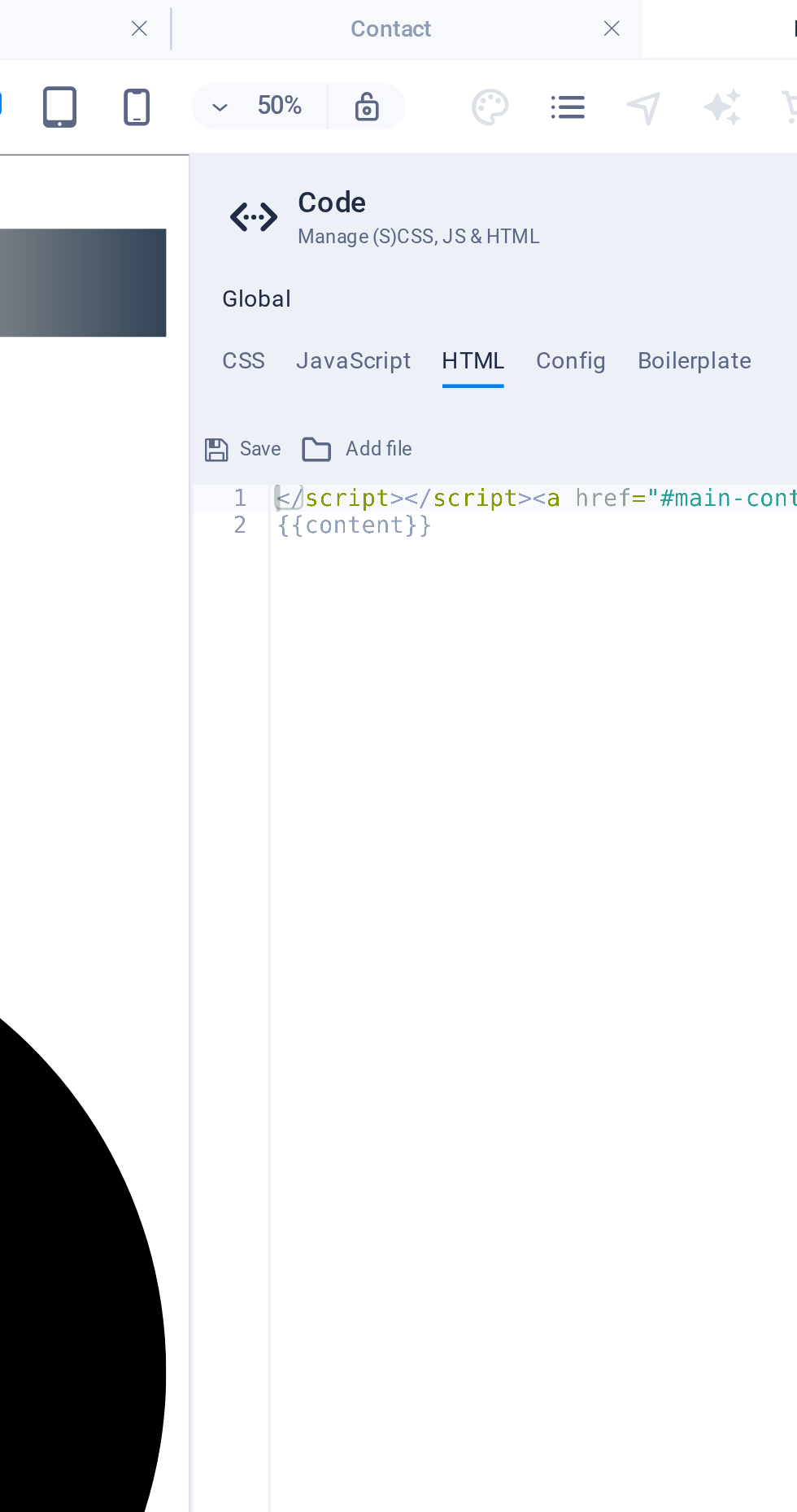
click at [529, 249] on div "</ script > </ script > < a href = "#main-content" class = "wv-link-content but…" at bounding box center [733, 856] width 586 height 1304
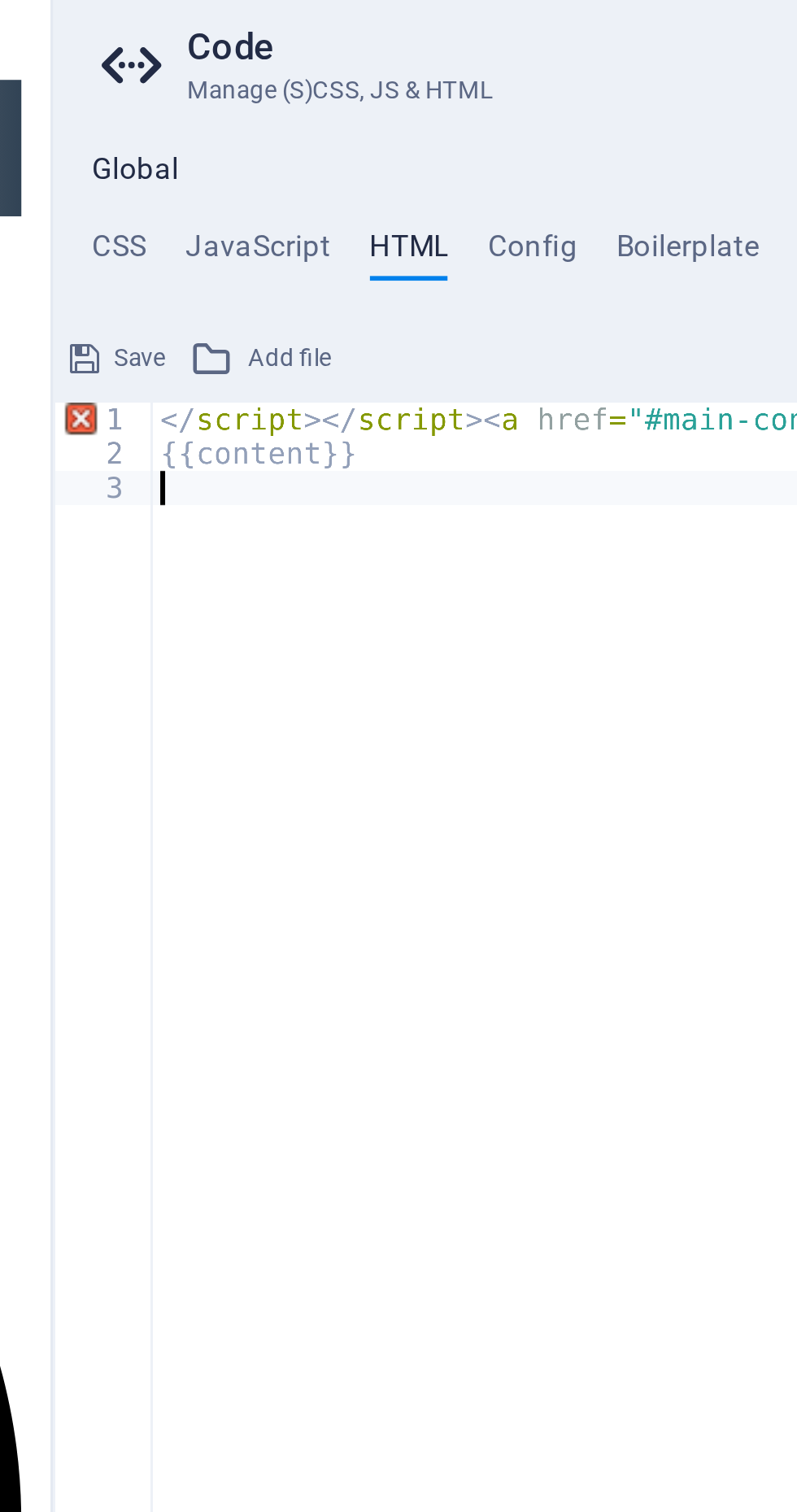
click at [431, 94] on icon at bounding box center [436, 92] width 24 height 22
click at [512, 93] on h3 "Manage (S)CSS, JS & HTML" at bounding box center [602, 99] width 299 height 15
click at [550, 103] on h3 "Manage (S)CSS, JS & HTML" at bounding box center [602, 99] width 299 height 15
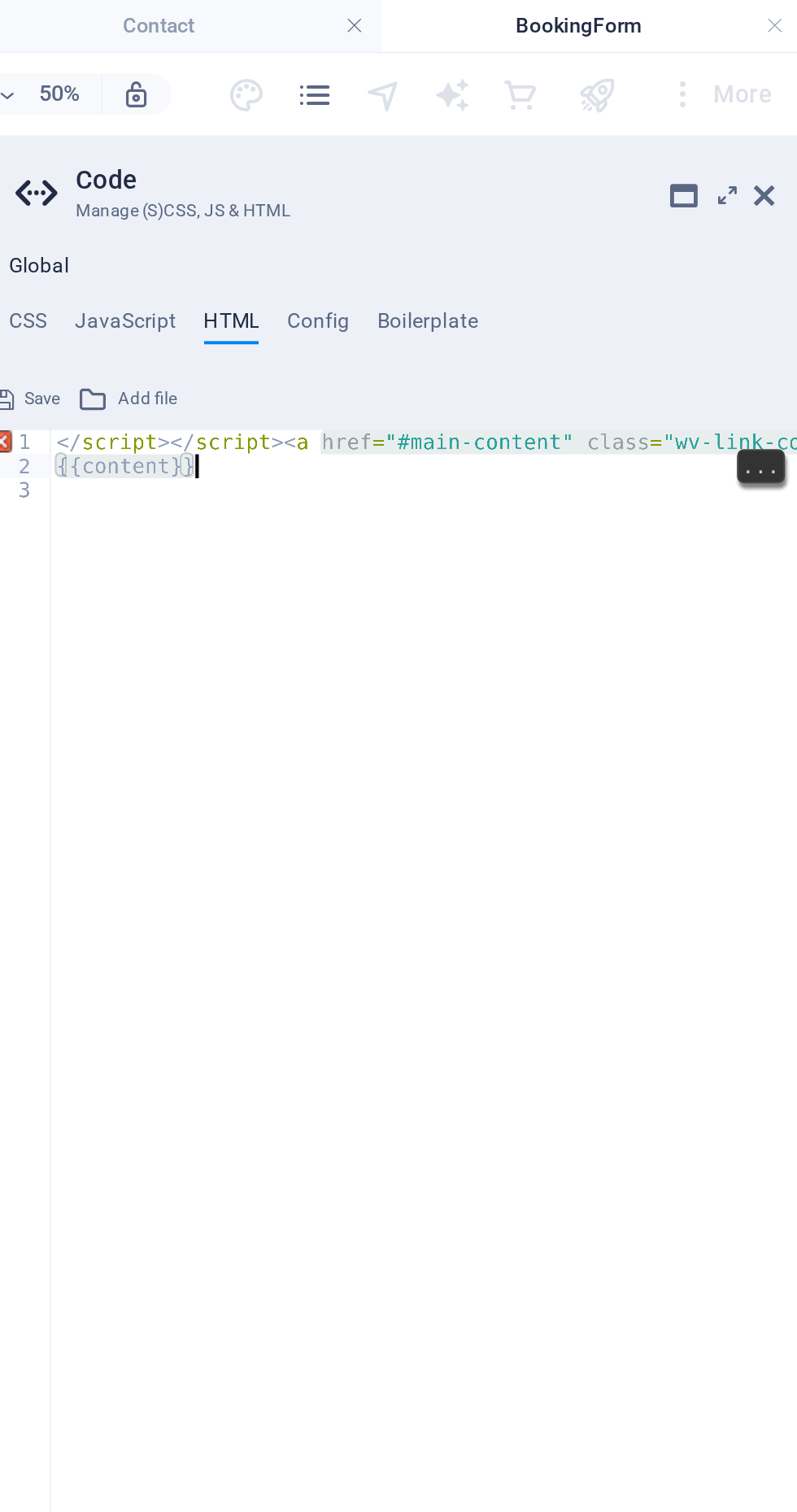
scroll to position [0, 4]
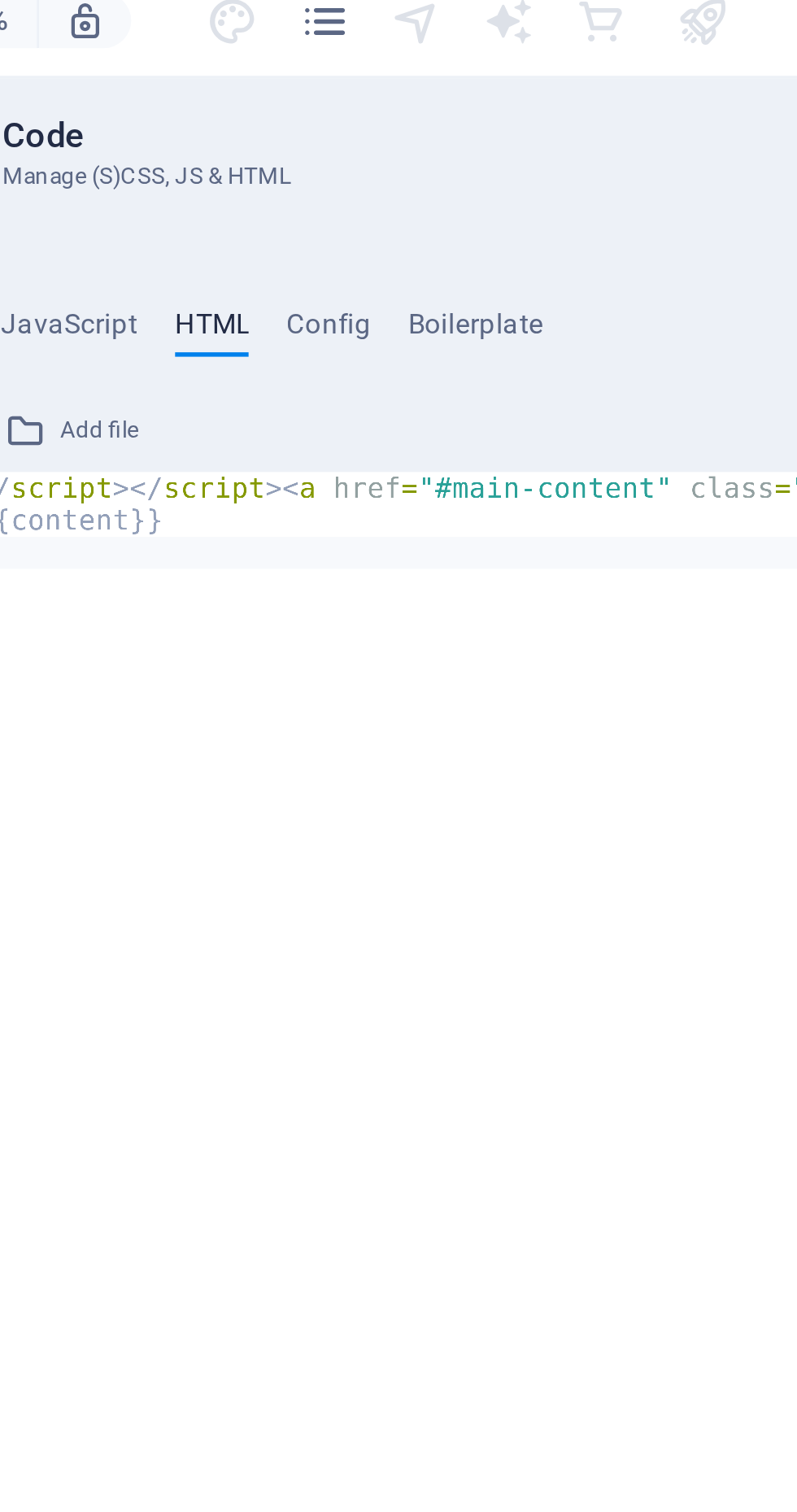
click at [646, 345] on div "</ script > </ script > < a href = "#main-content" class = "wv-link-content but…" at bounding box center [733, 856] width 586 height 1304
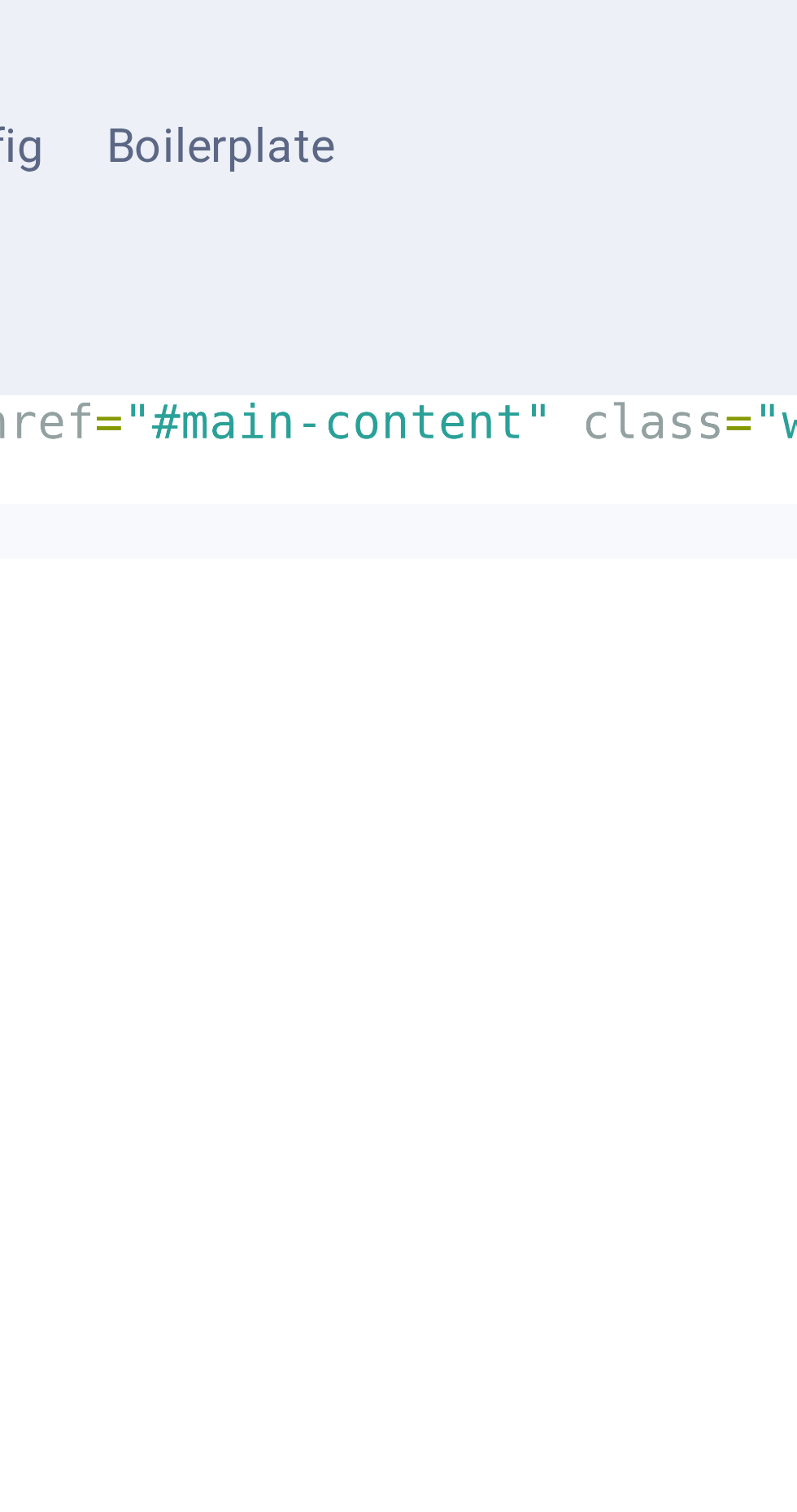
scroll to position [0, 9]
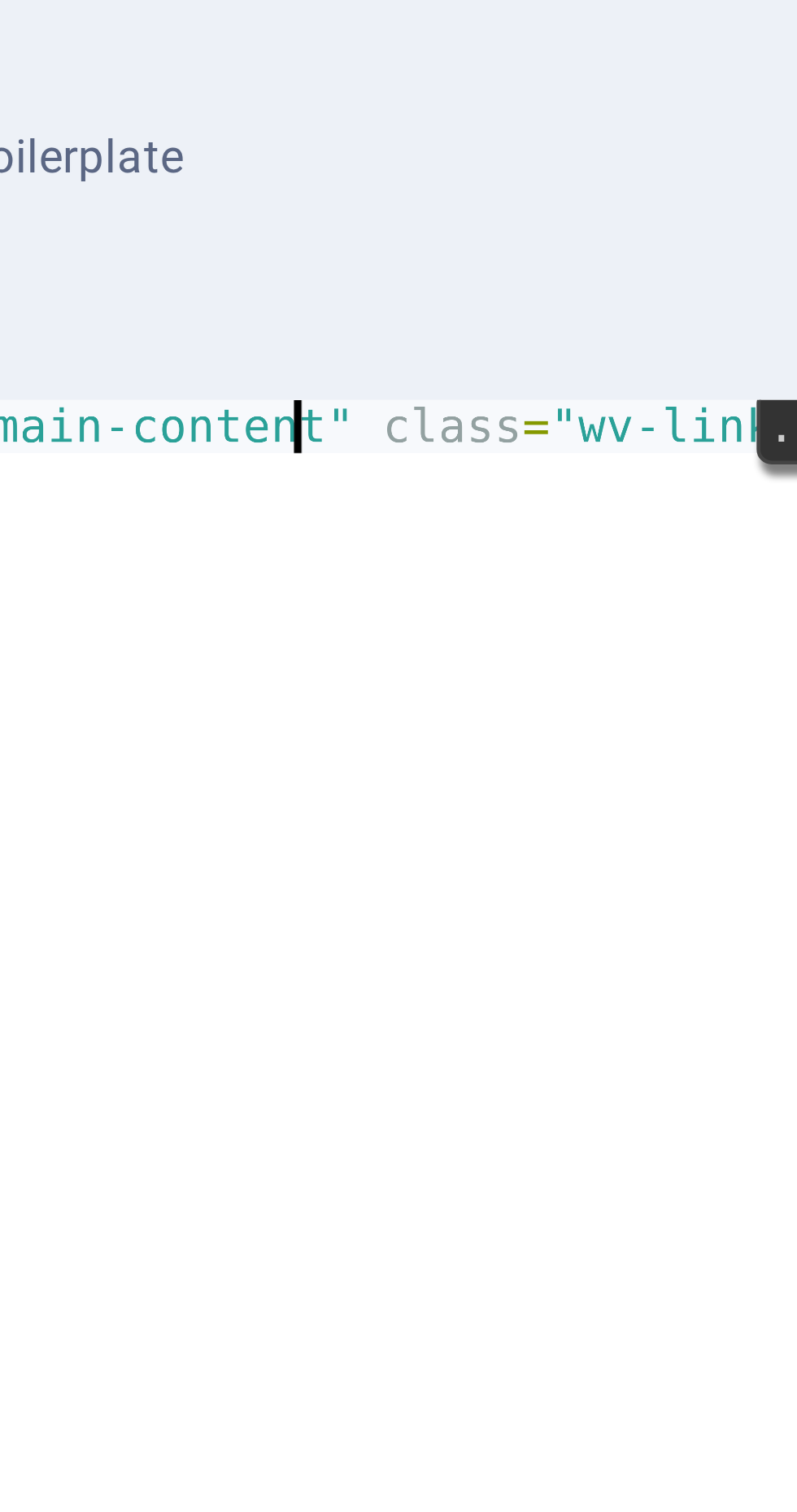
click at [670, 213] on div "</ script > </ script > < a href = "#main-content" class = "wv-link-content but…" at bounding box center [723, 856] width 586 height 1304
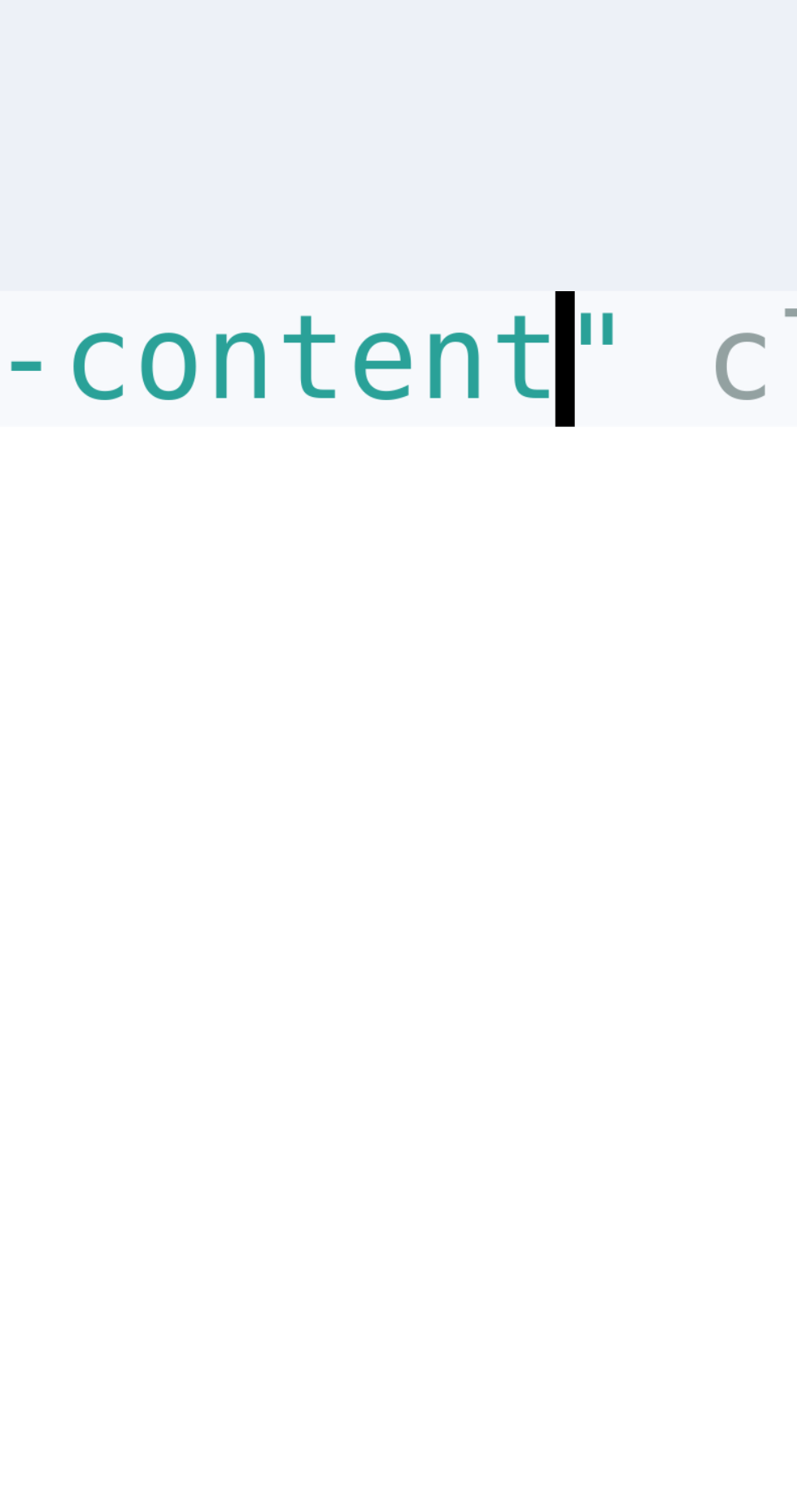
click at [673, 210] on div "</ script > </ script > < a href = "#main-content" class = "wv-link-content but…" at bounding box center [723, 856] width 586 height 1304
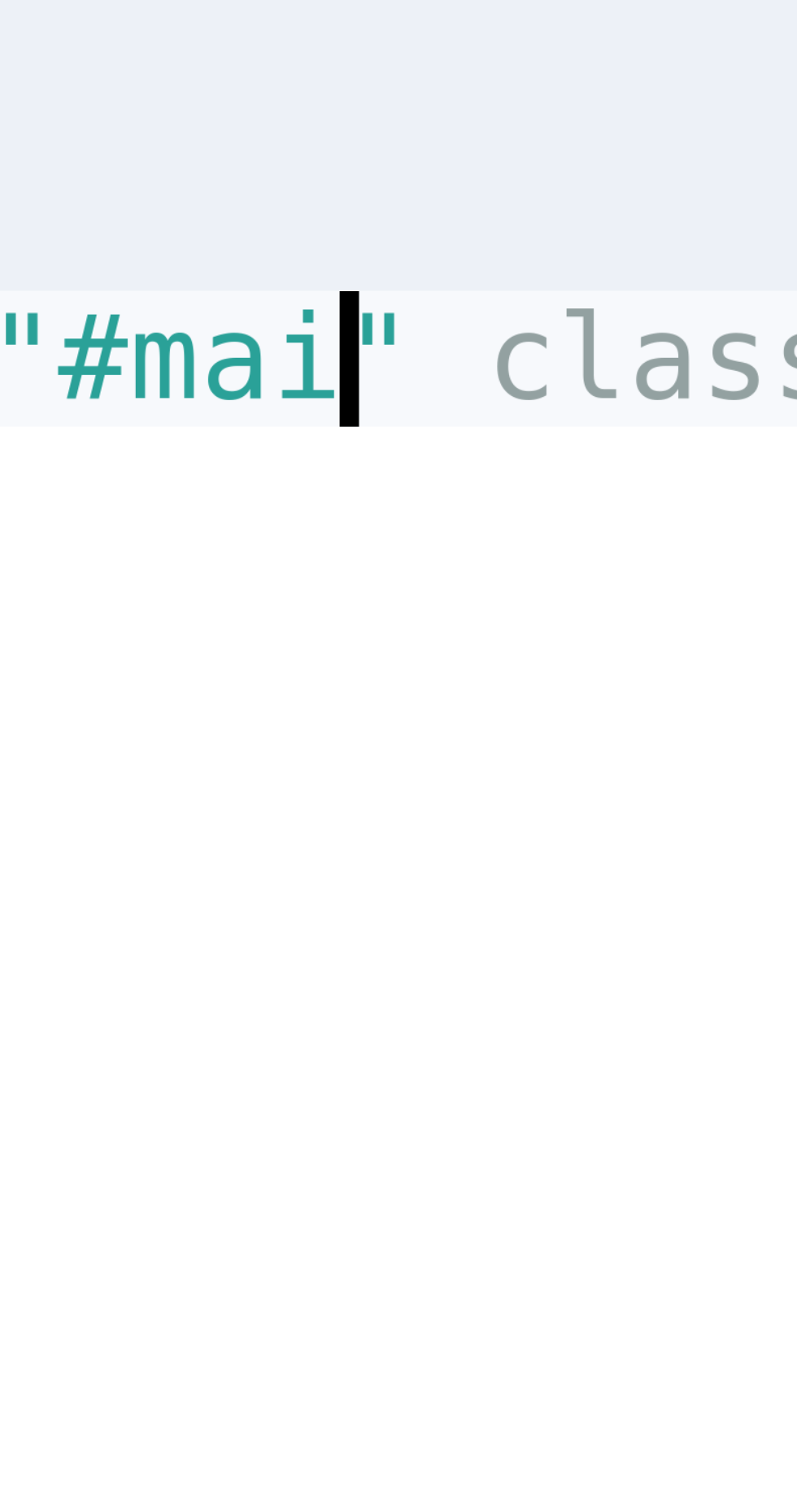
scroll to position [0, 0]
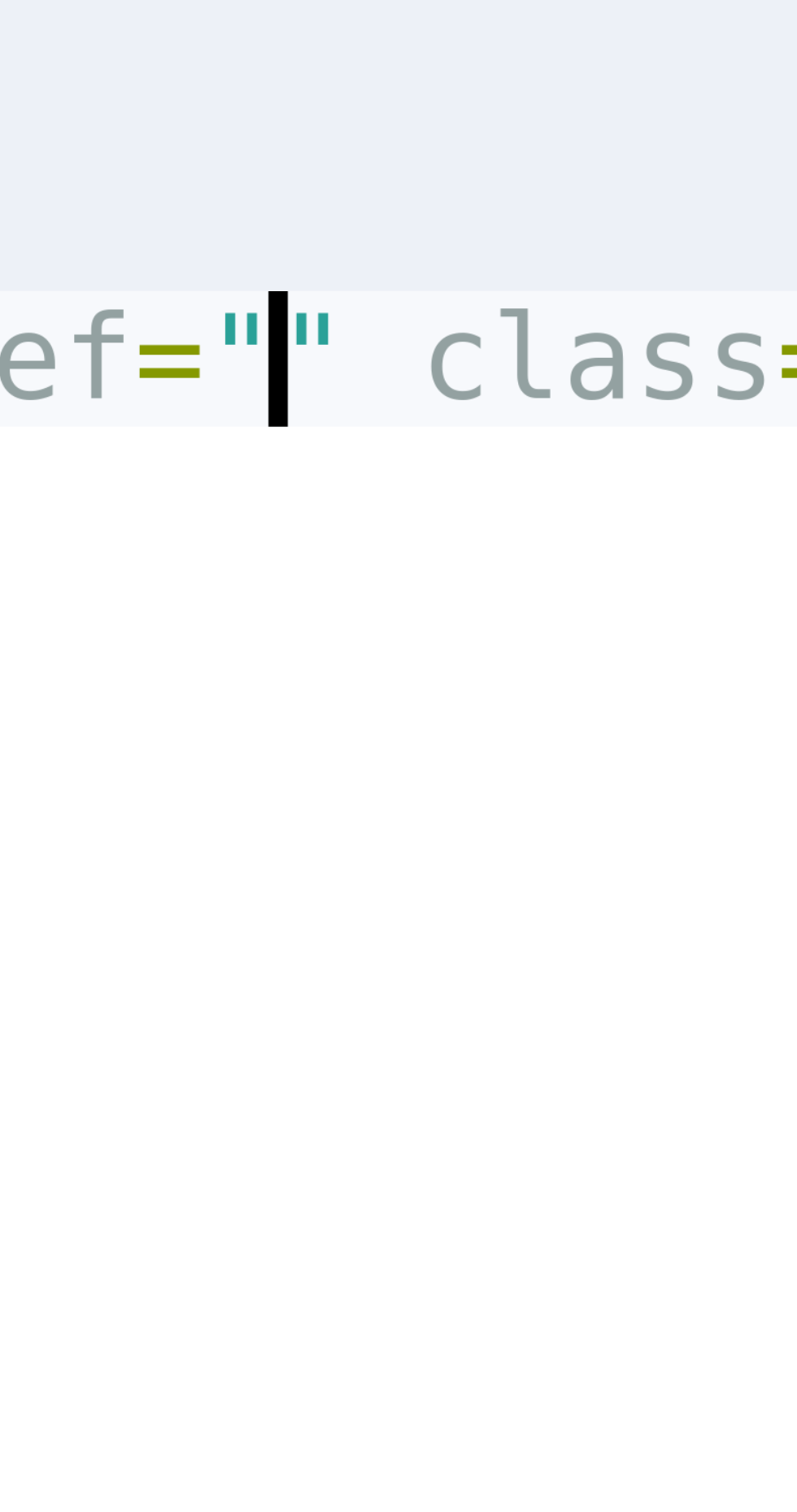
click at [603, 211] on div "</ script > </ script > < a href = "" class = "wv-link-content button" > Skip t…" at bounding box center [694, 856] width 509 height 1304
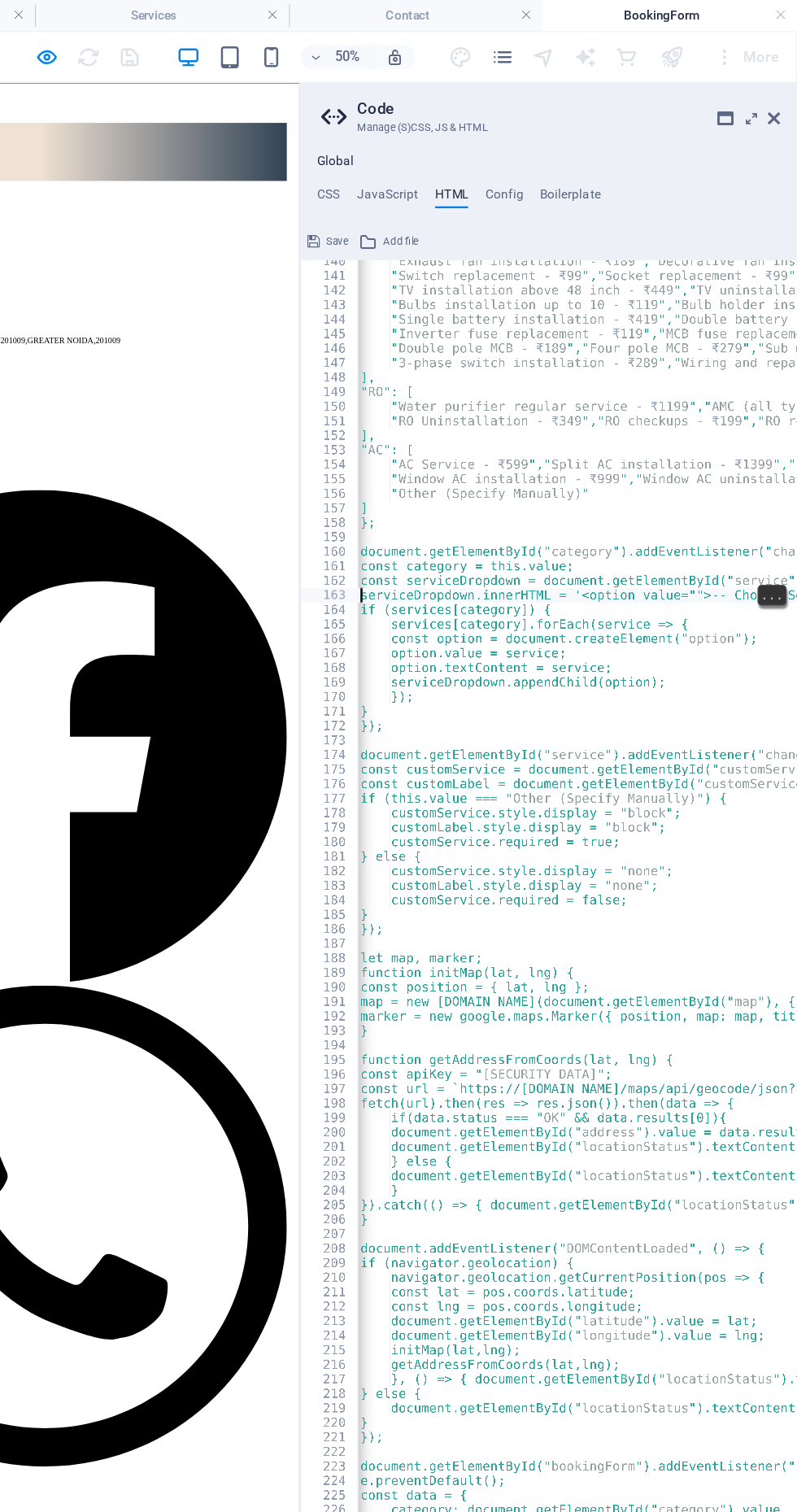
click at [452, 462] on div "140 141 142 143 144 145 146 147 148 149 150 151 152 153 154 155 156 157 158 159…" at bounding box center [430, 845] width 46 height 1282
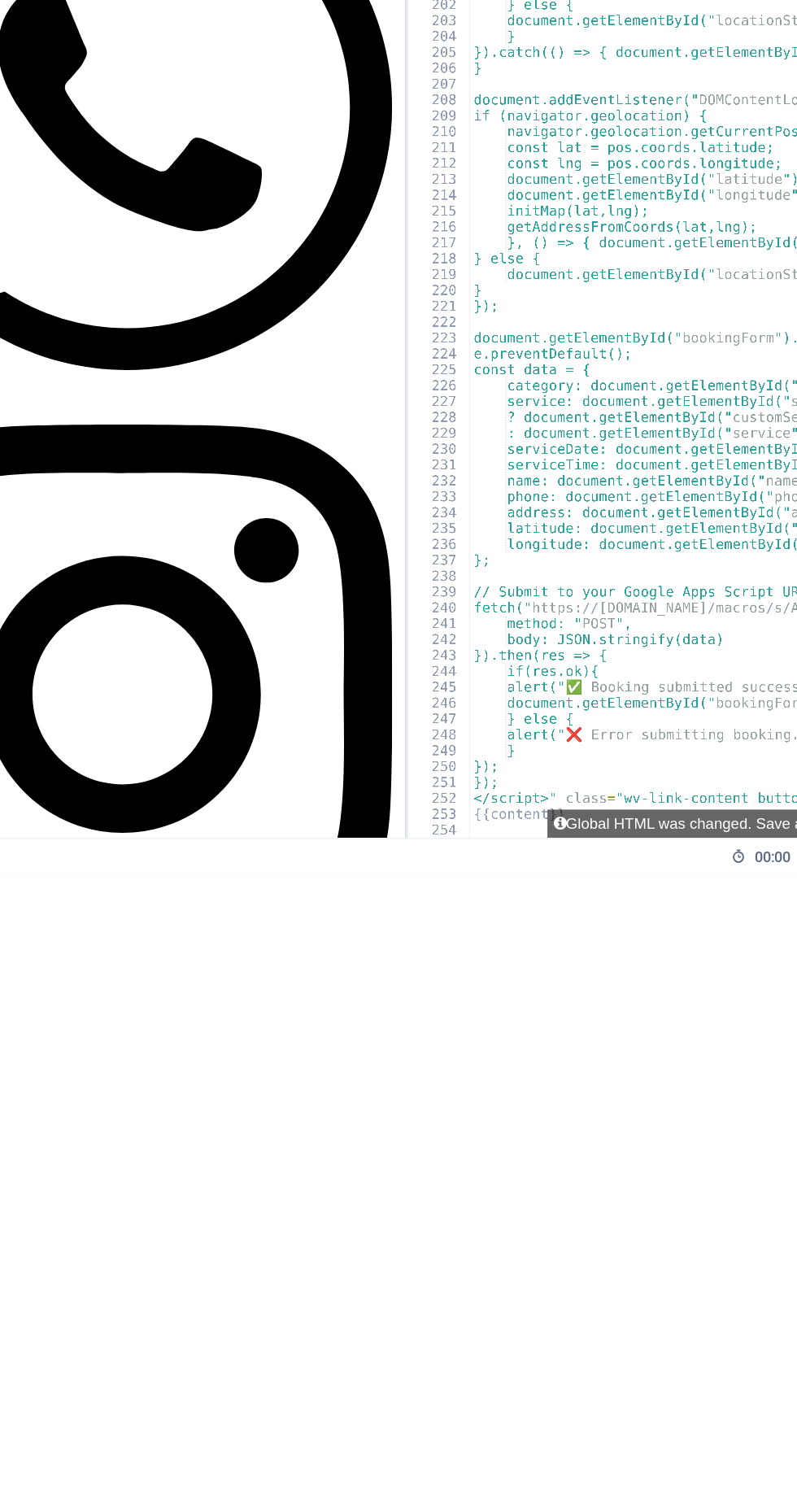
scroll to position [1611, 0]
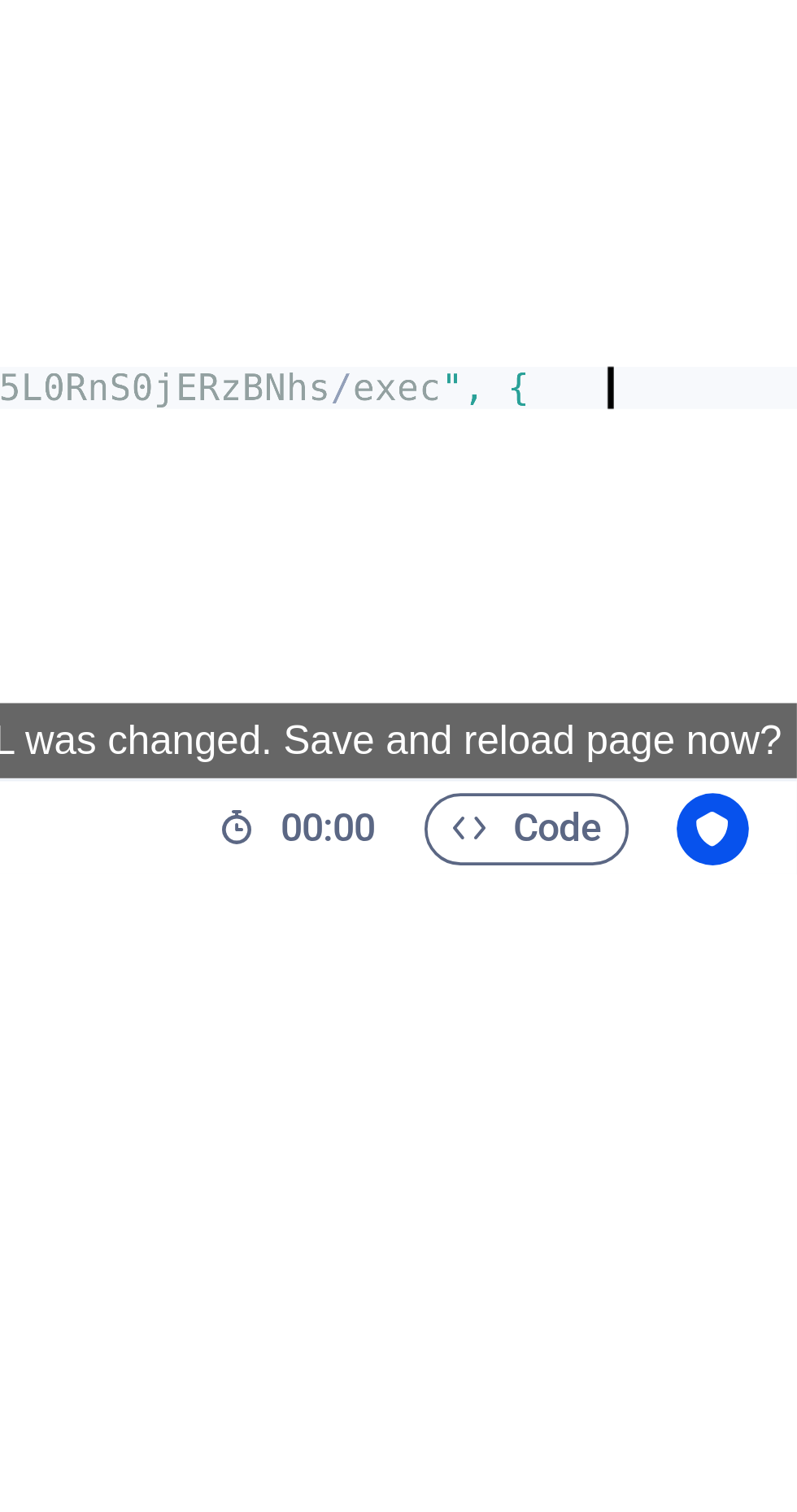
click at [742, 1381] on div "" Electrician ": [ " Switch box installation - ₹ 259 "," AC switch box - ₹ 269 …" at bounding box center [406, 854] width 782 height 1304
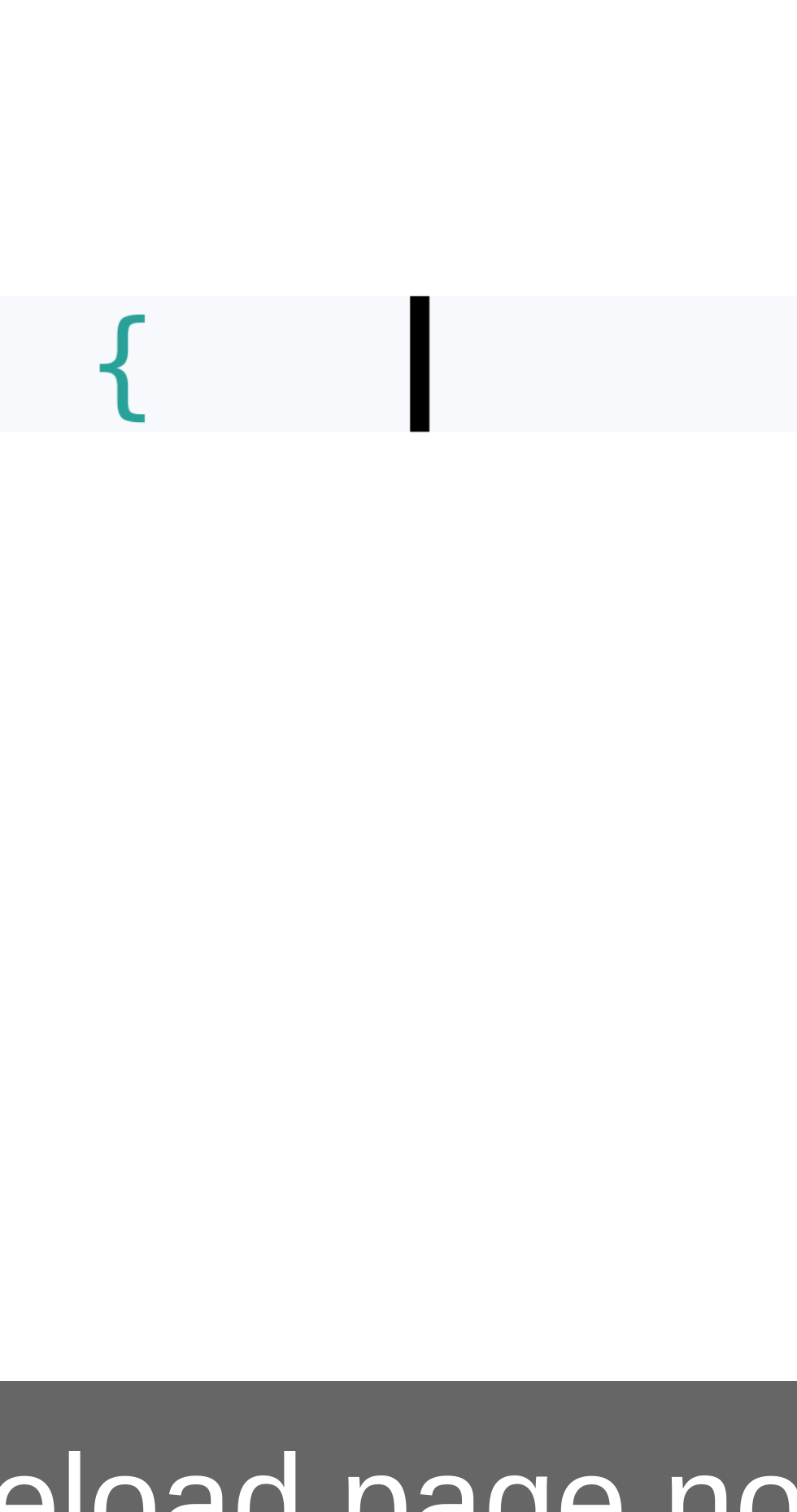
click at [744, 1381] on div "" Electrician ": [ " Switch box installation - ₹ 259 "," AC switch box - ₹ 269 …" at bounding box center [406, 854] width 782 height 1304
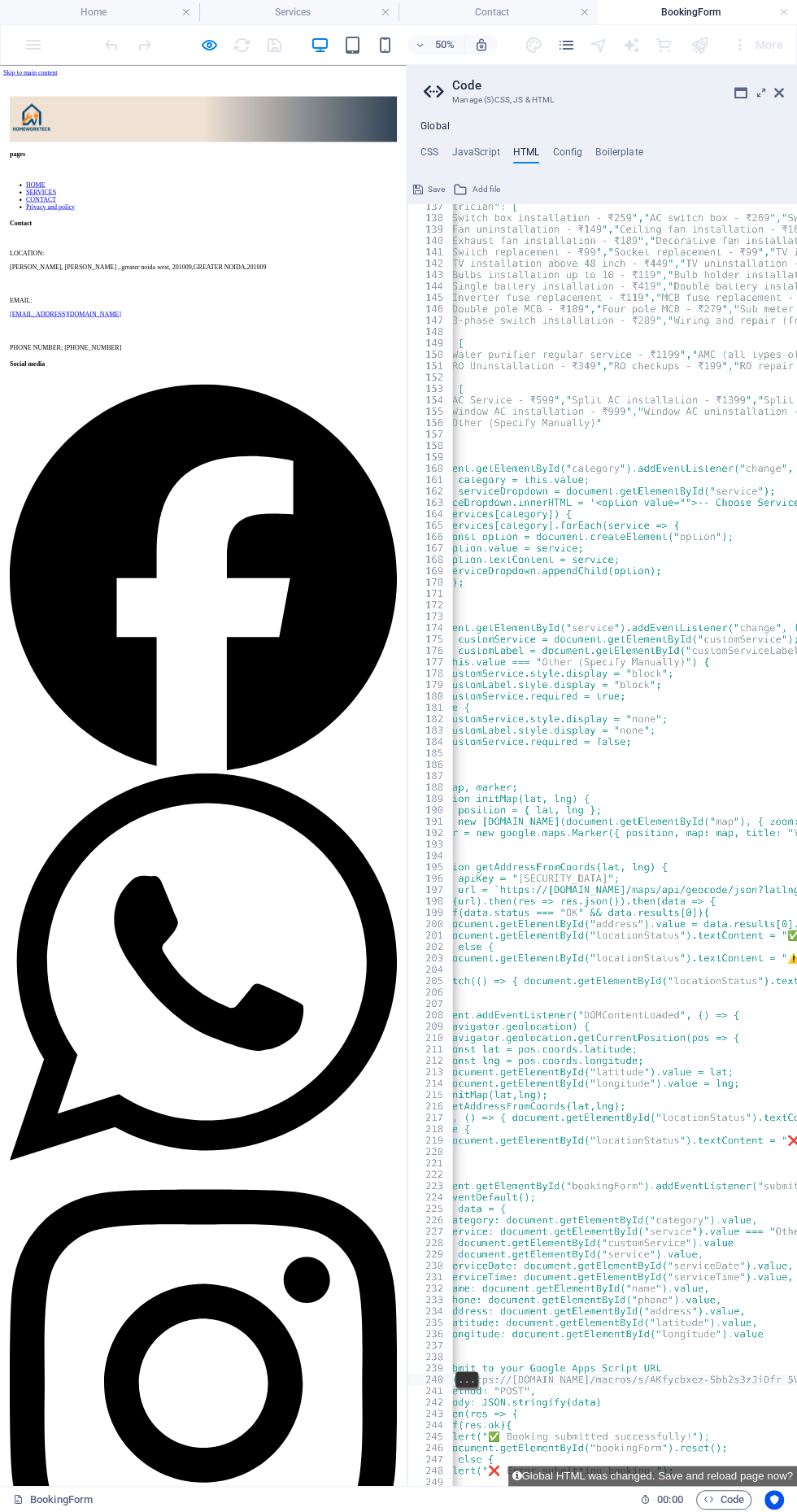
click at [414, 192] on icon at bounding box center [418, 189] width 10 height 20
click at [588, 5] on h4 "Contact" at bounding box center [498, 12] width 199 height 18
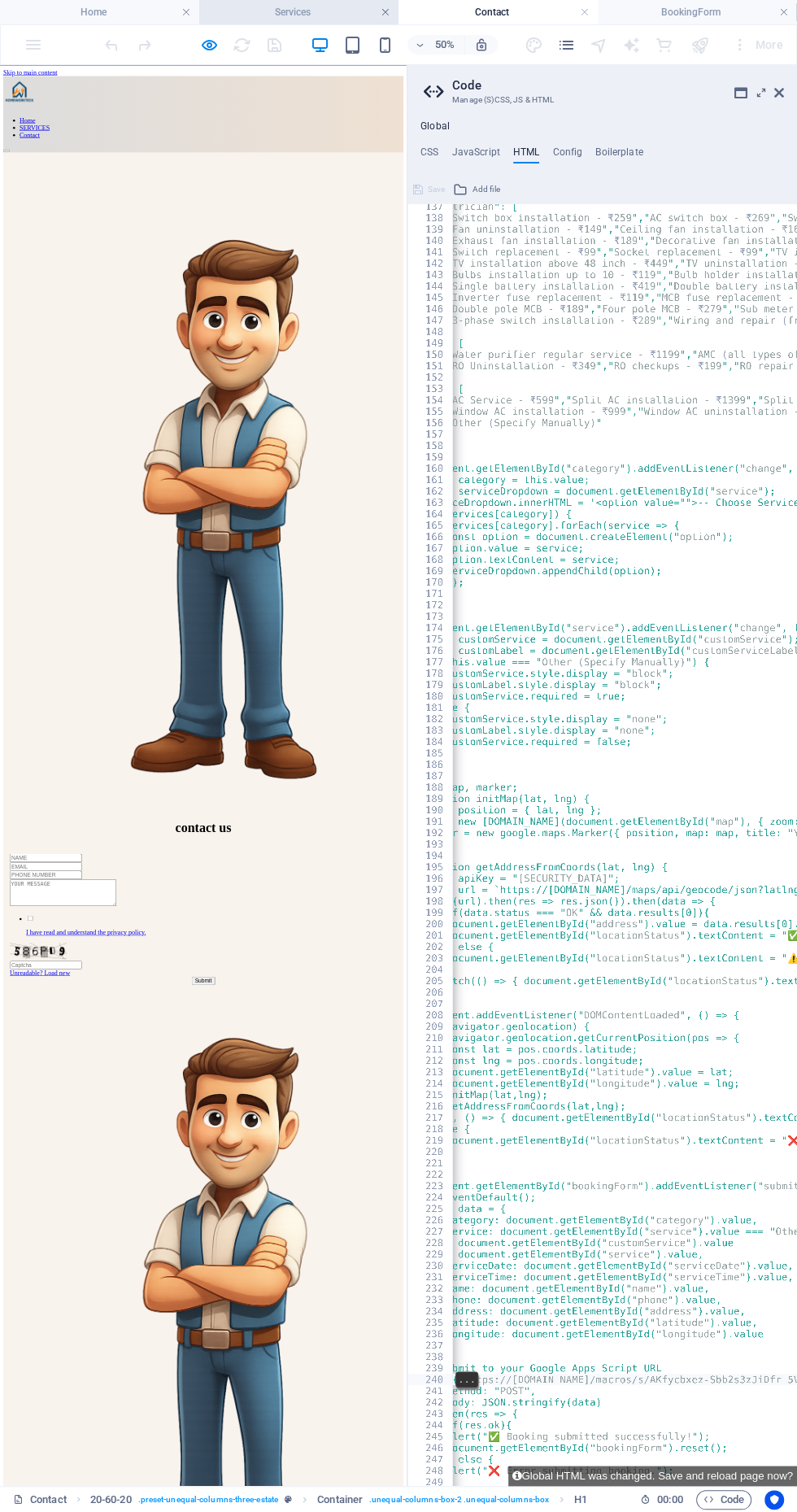
click at [381, 9] on link at bounding box center [385, 13] width 10 height 16
click at [419, 11] on link at bounding box center [420, 13] width 10 height 16
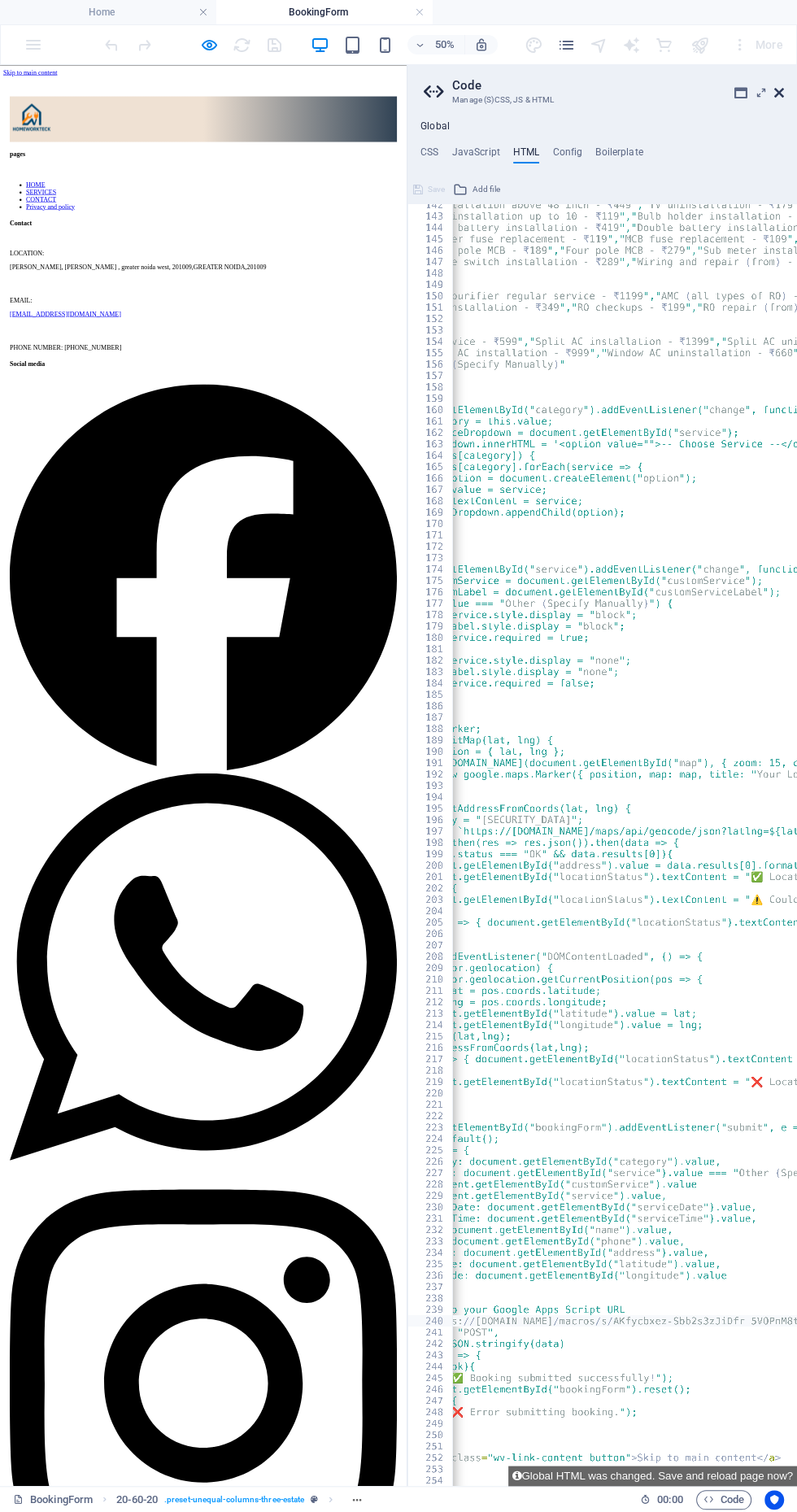
click at [779, 92] on icon at bounding box center [779, 93] width 10 height 13
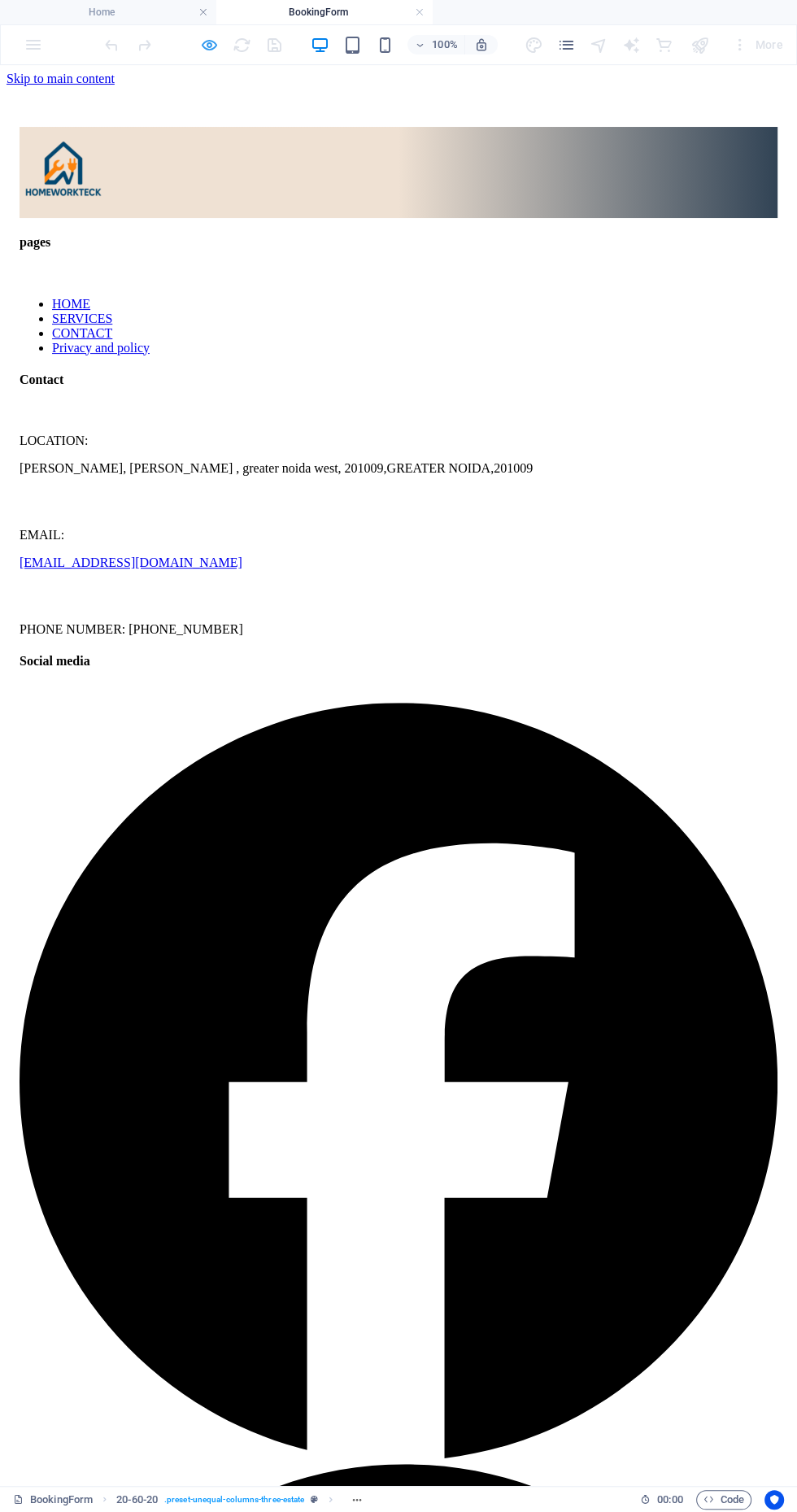
click at [202, 52] on icon "button" at bounding box center [209, 45] width 19 height 19
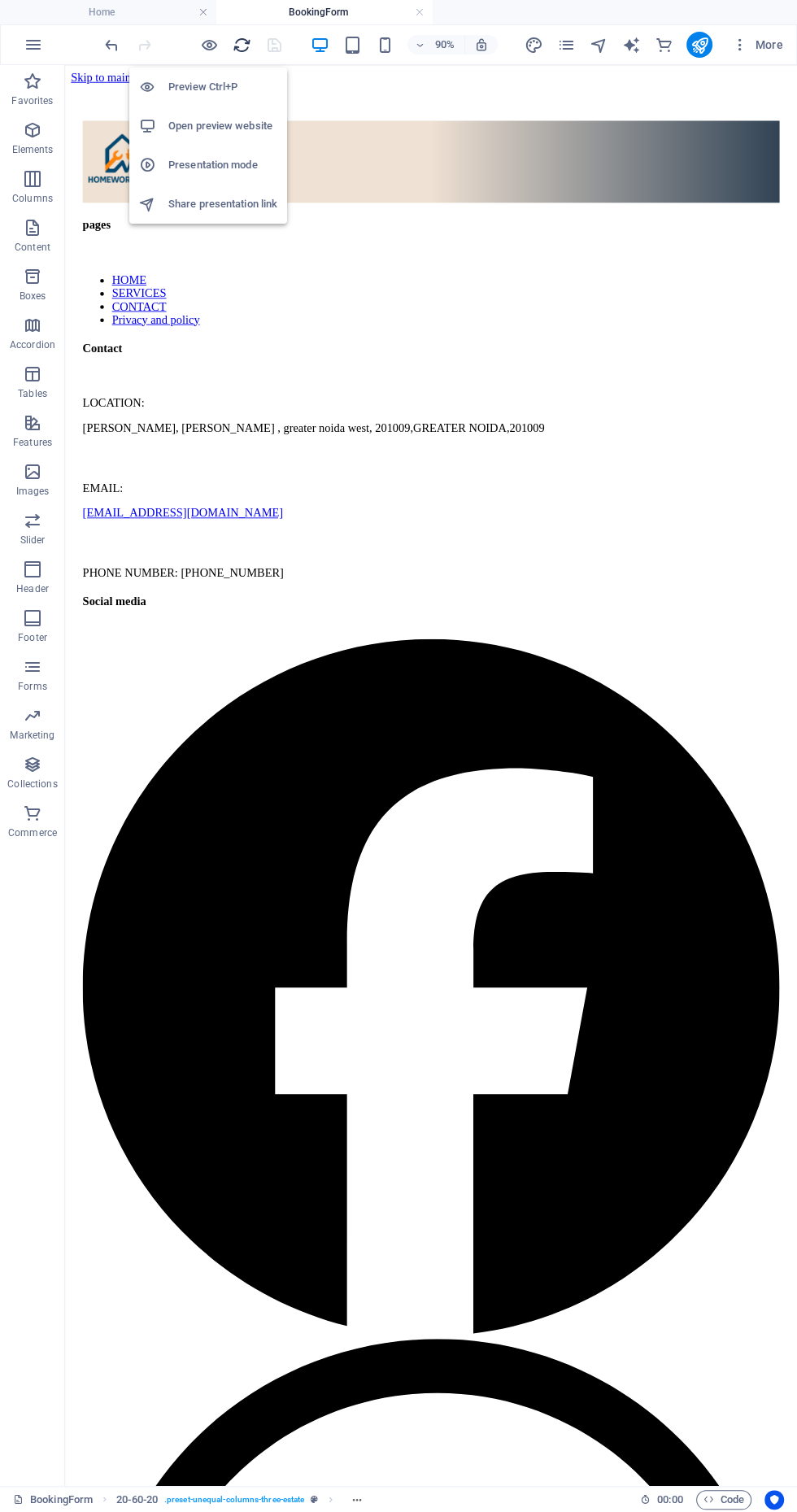
click at [246, 44] on icon "reload" at bounding box center [242, 45] width 19 height 19
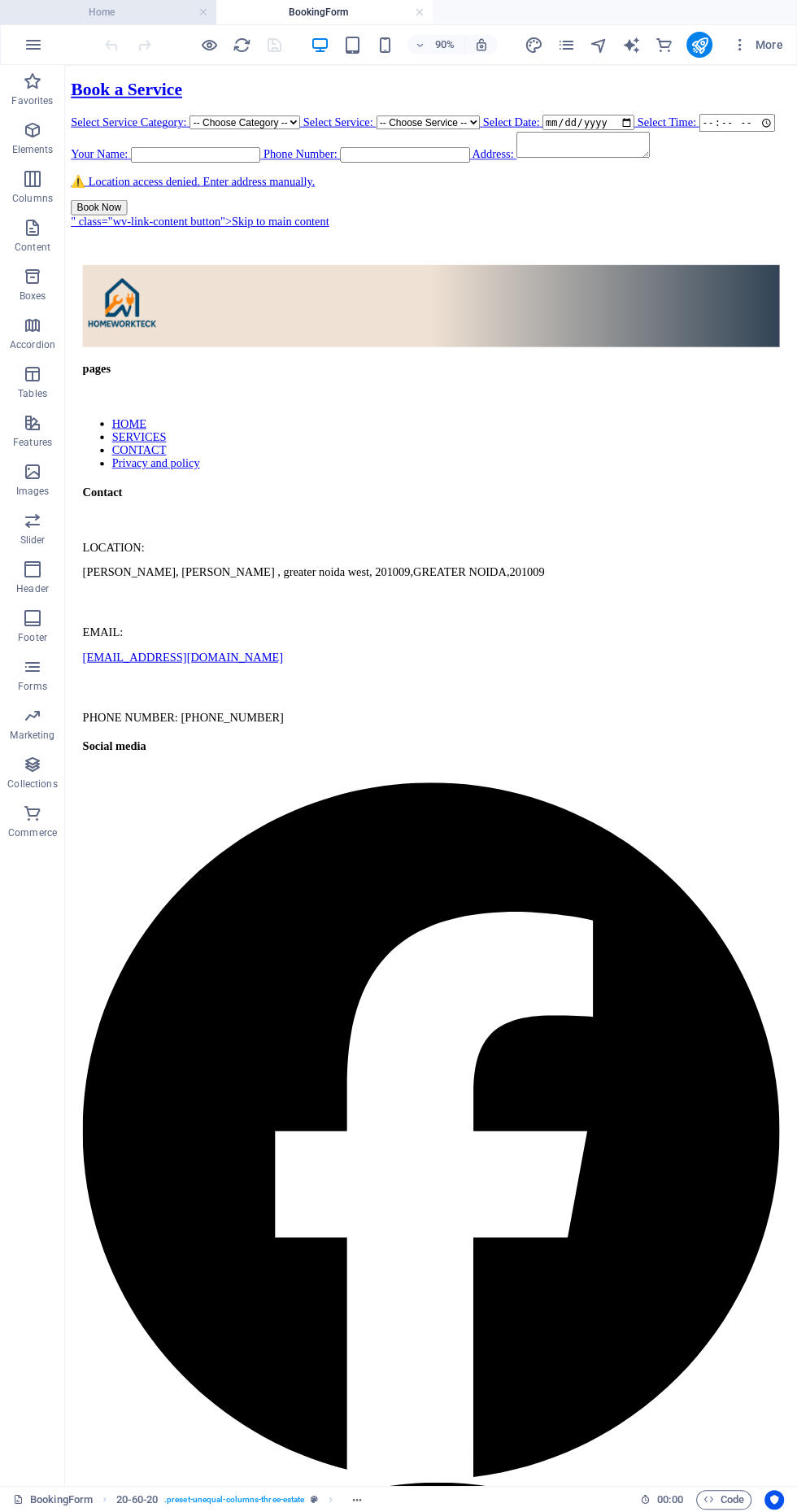
click at [70, 16] on h4 "Home" at bounding box center [108, 12] width 216 height 18
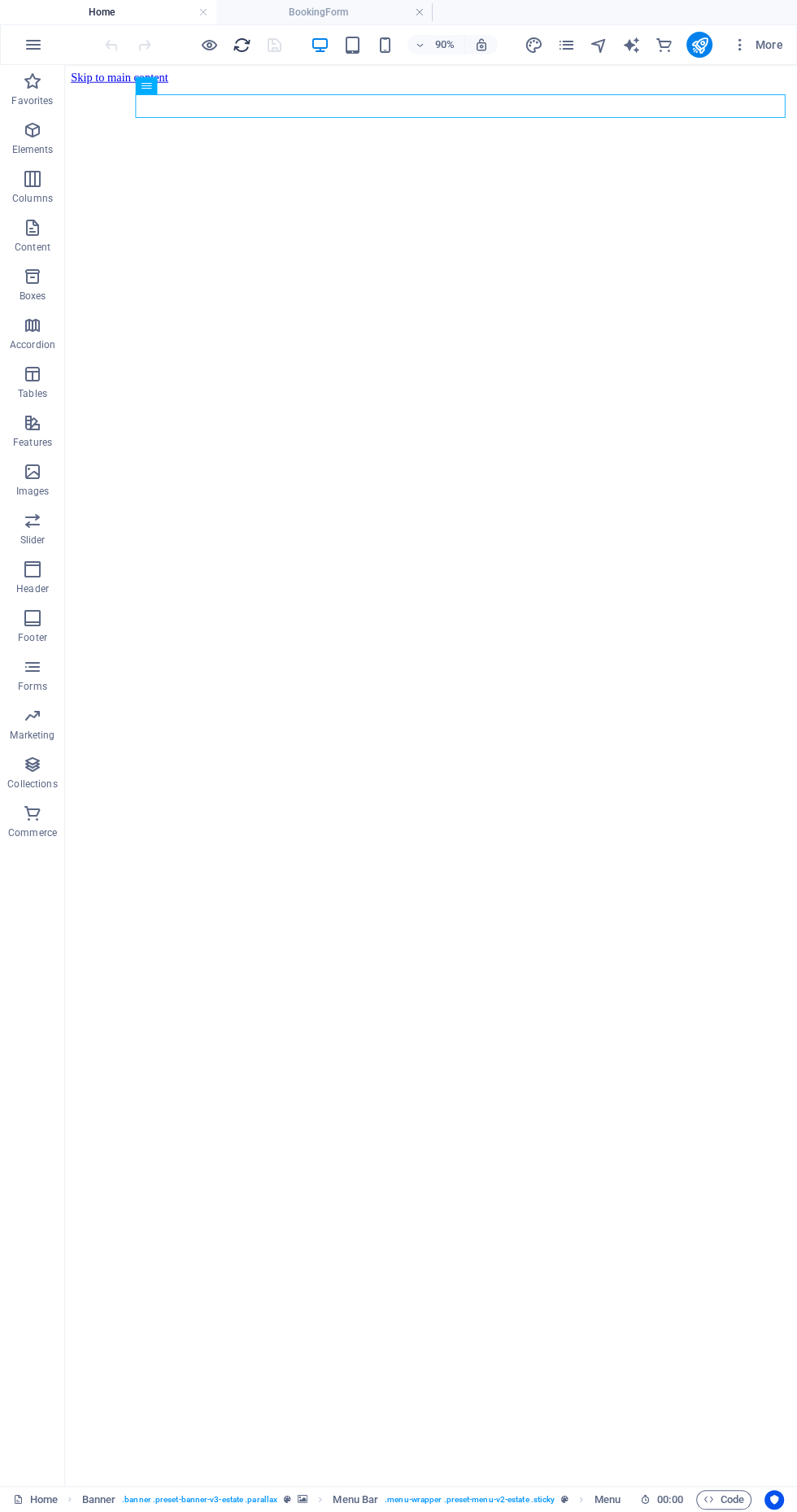
click at [238, 42] on icon "reload" at bounding box center [242, 45] width 19 height 19
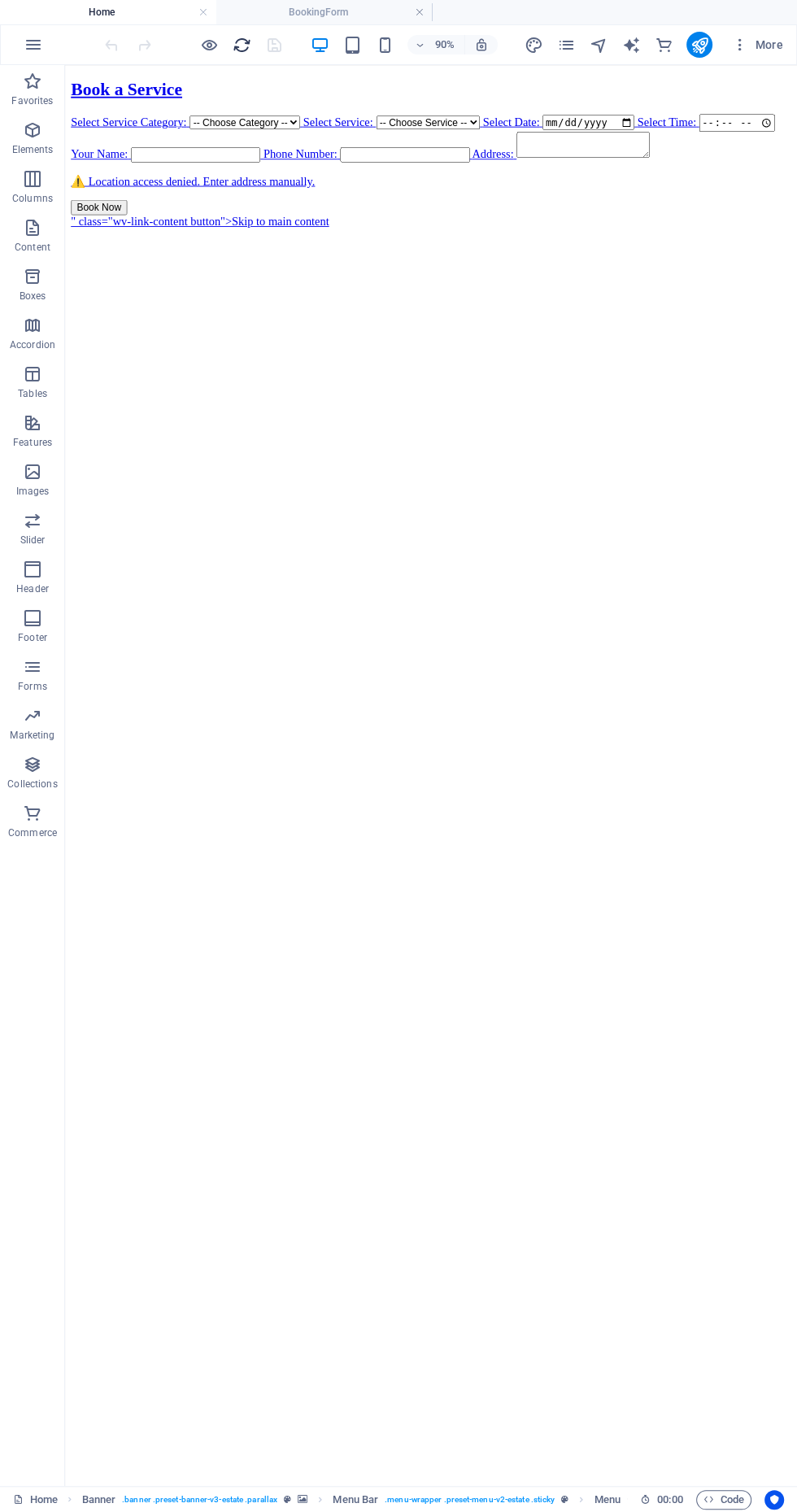
scroll to position [0, 0]
click at [304, 18] on h4 "BookingForm" at bounding box center [325, 12] width 216 height 18
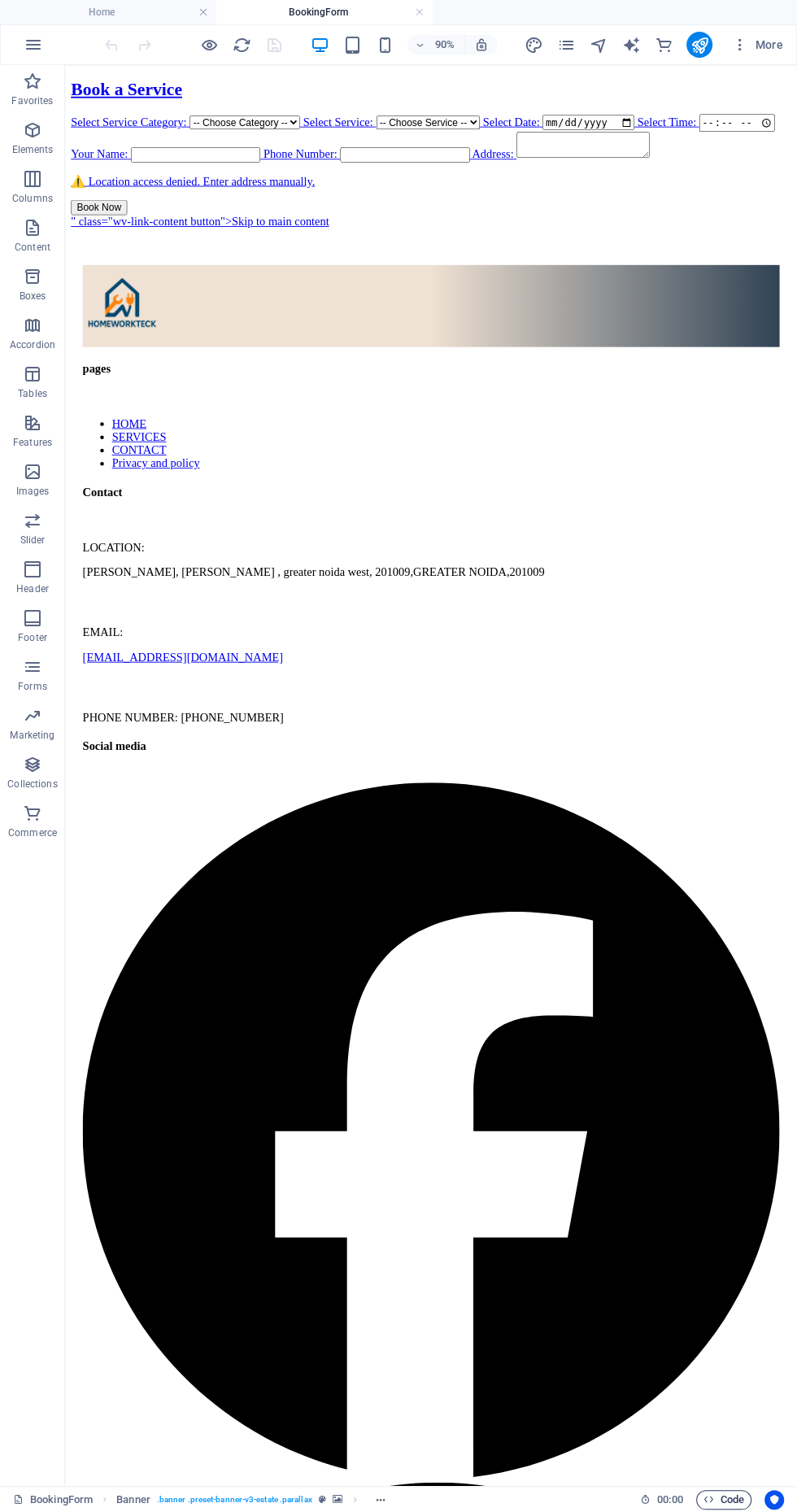
click at [708, 1499] on icon "button" at bounding box center [709, 1499] width 10 height 10
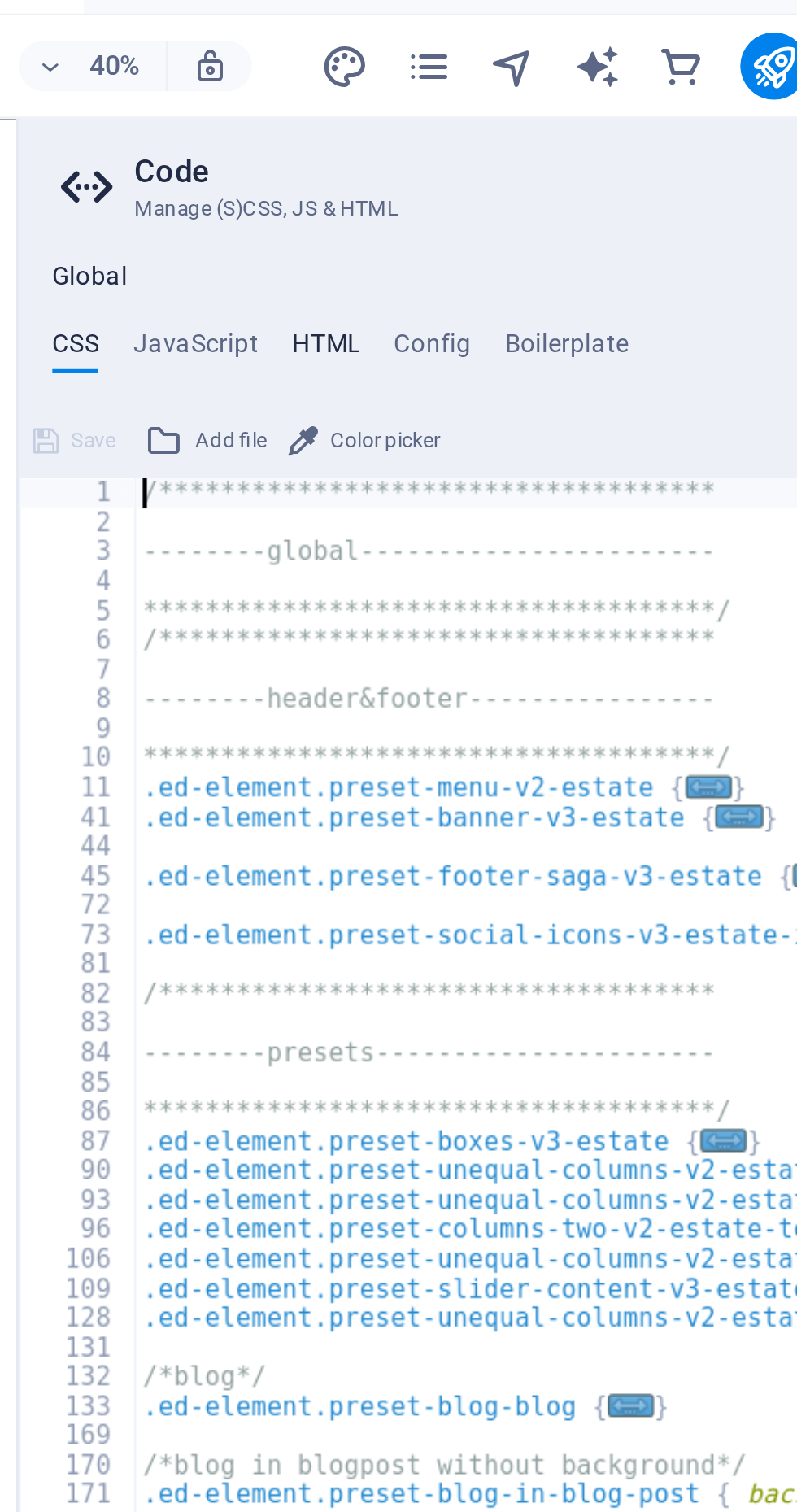
click at [524, 148] on h4 "HTML" at bounding box center [526, 155] width 27 height 18
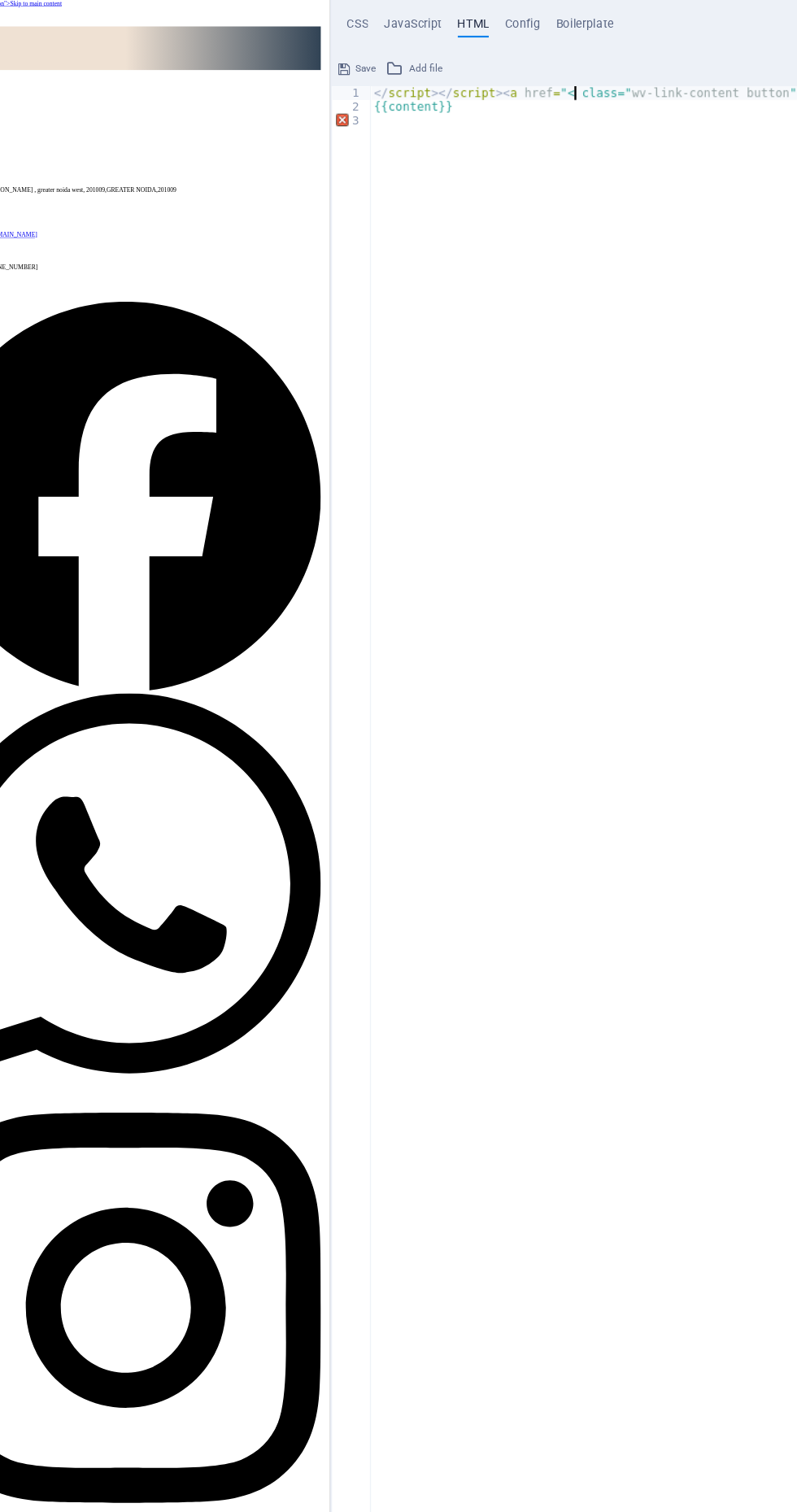
type textarea "</script></script><a href=" class="wv-link-content button">Skip to main content…"
click at [482, 239] on div "</ script > </ script > < a href = " class=" wv-link-content button ">Skip to m…" at bounding box center [691, 856] width 502 height 1304
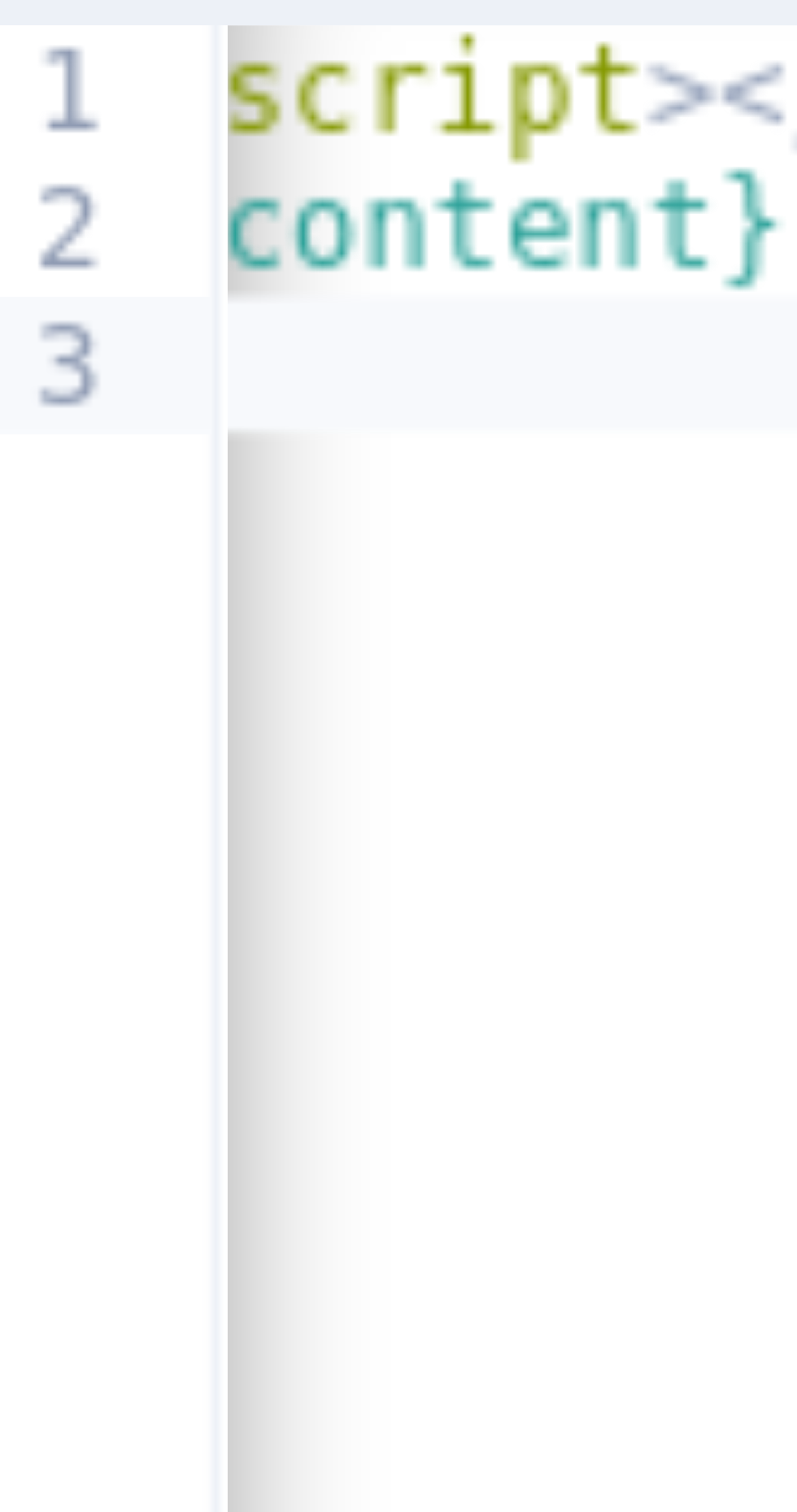
scroll to position [0, 16]
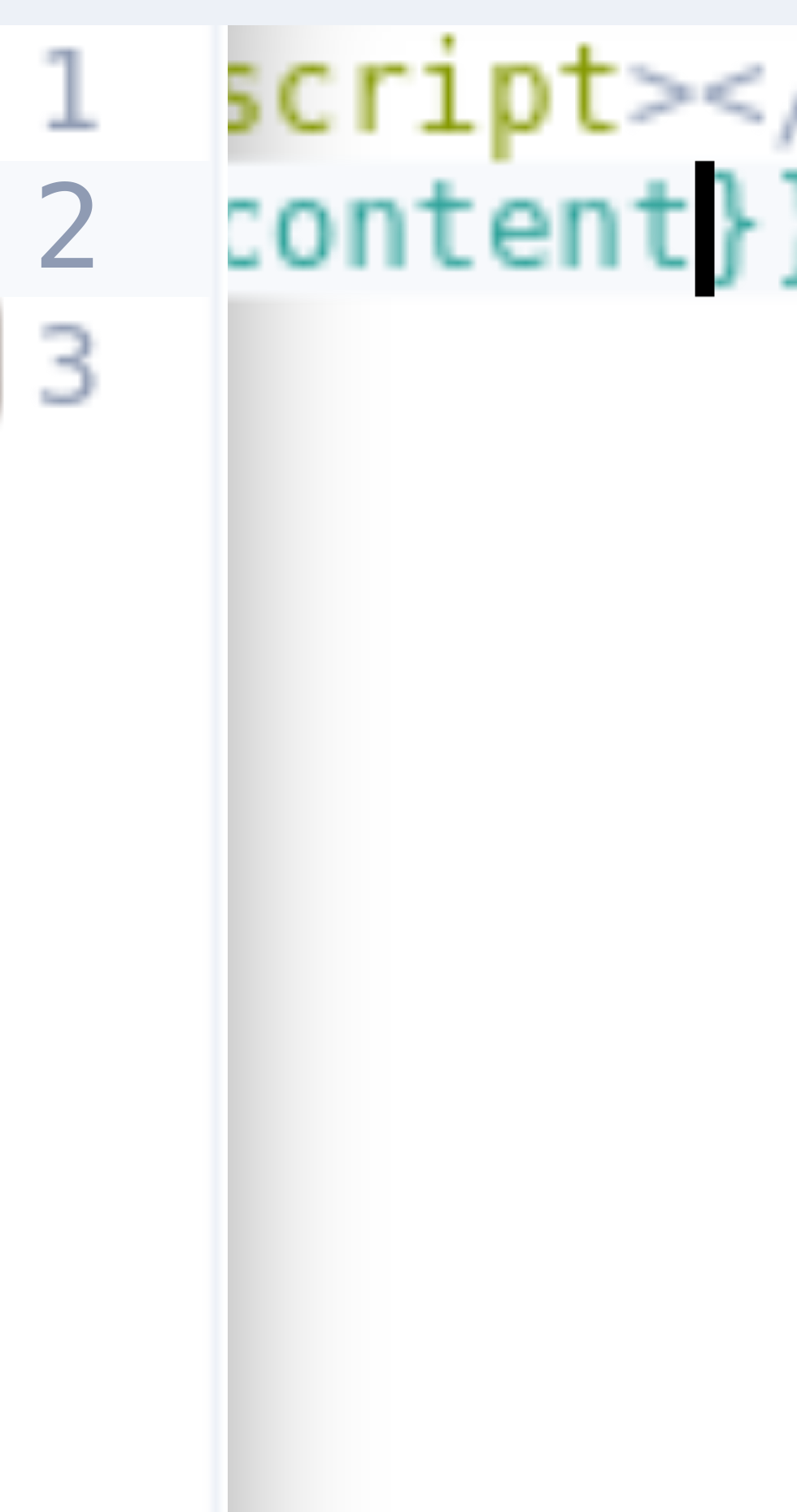
click at [479, 223] on div "</ script > </ script > < a href = " class=" wv-link-content button ">Skip to m…" at bounding box center [675, 856] width 502 height 1304
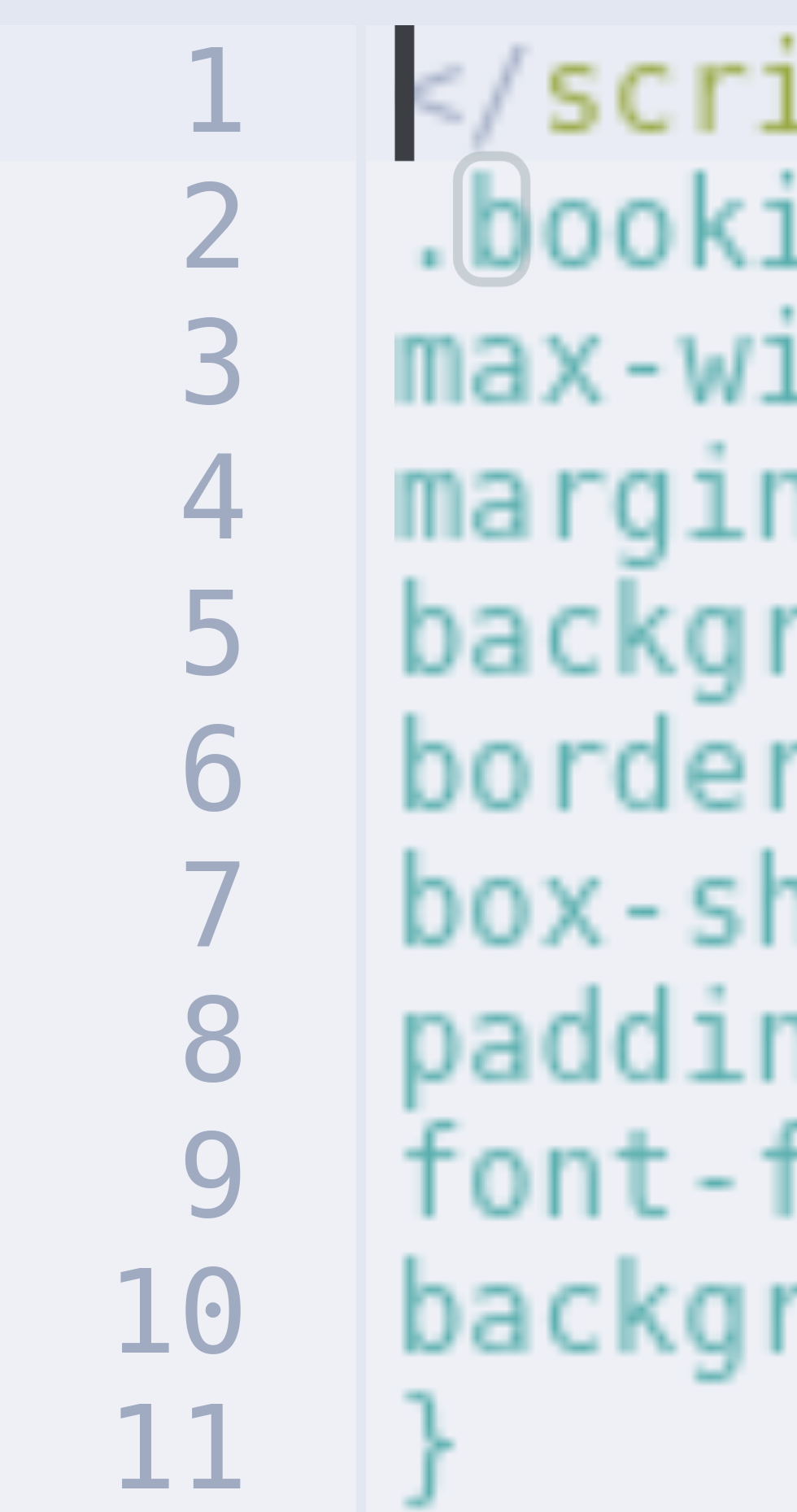
type textarea "</script></script><a href="<style>"
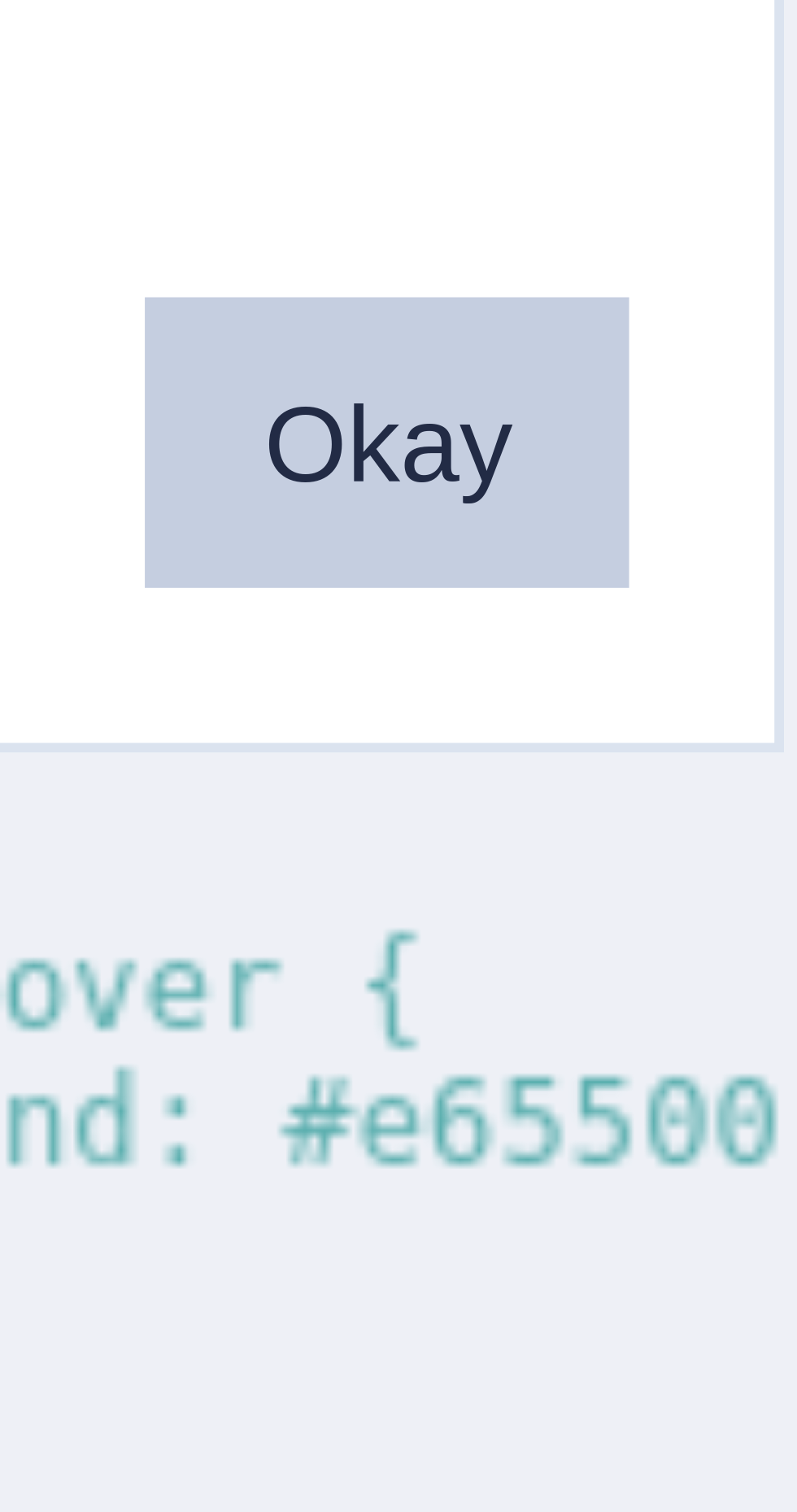
scroll to position [0, 0]
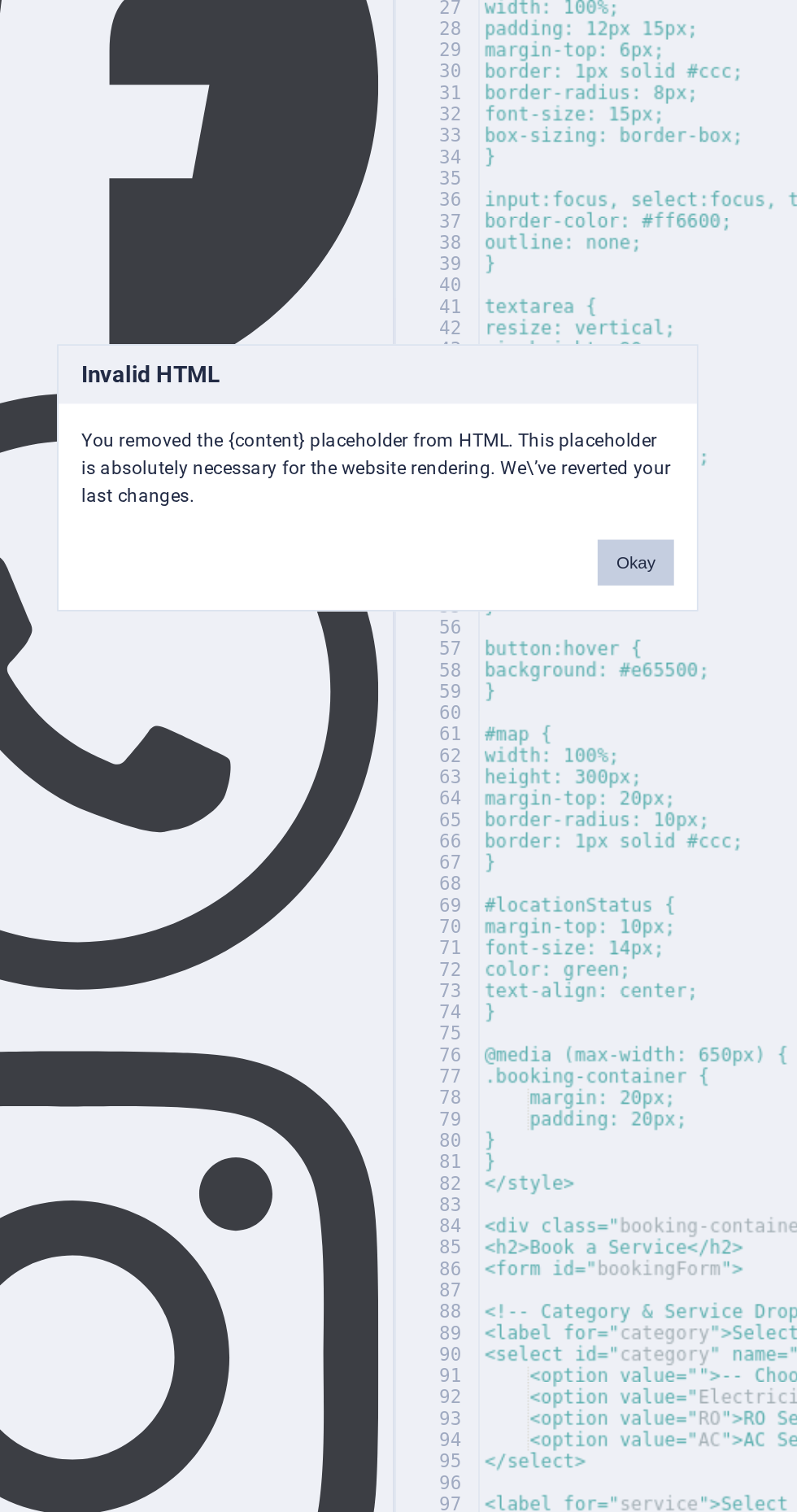
click at [551, 810] on button "Okay" at bounding box center [536, 801] width 41 height 24
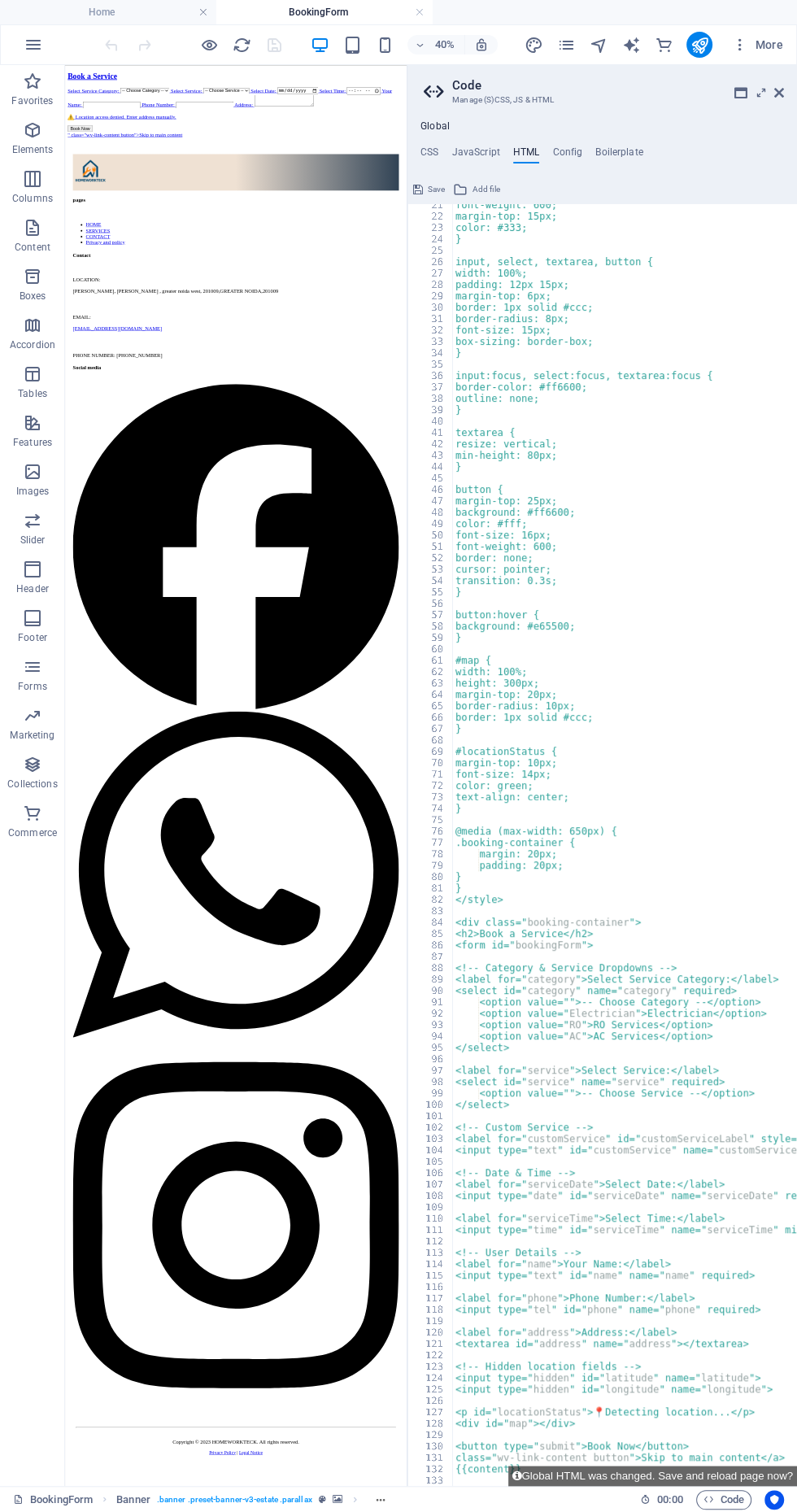
scroll to position [0, 1]
